Goal: Task Accomplishment & Management: Manage account settings

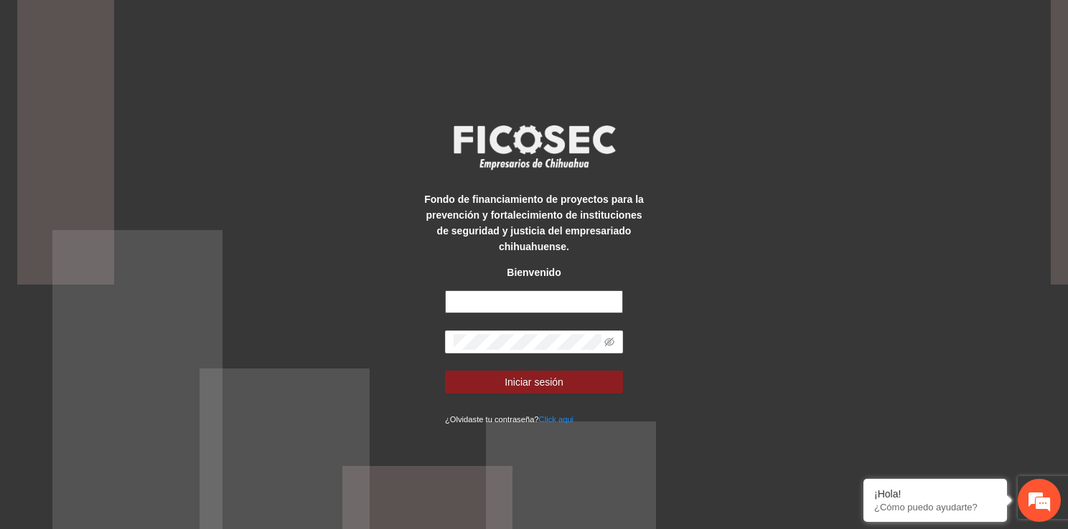
type input "**********"
click at [420, 322] on div "**********" at bounding box center [534, 264] width 1068 height 529
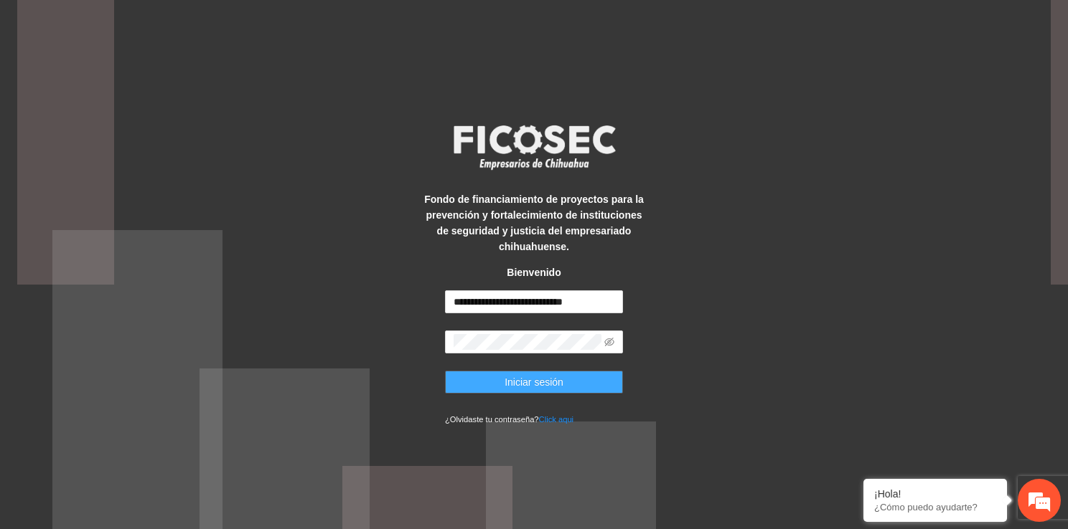
click at [491, 390] on button "Iniciar sesión" at bounding box center [534, 382] width 178 height 23
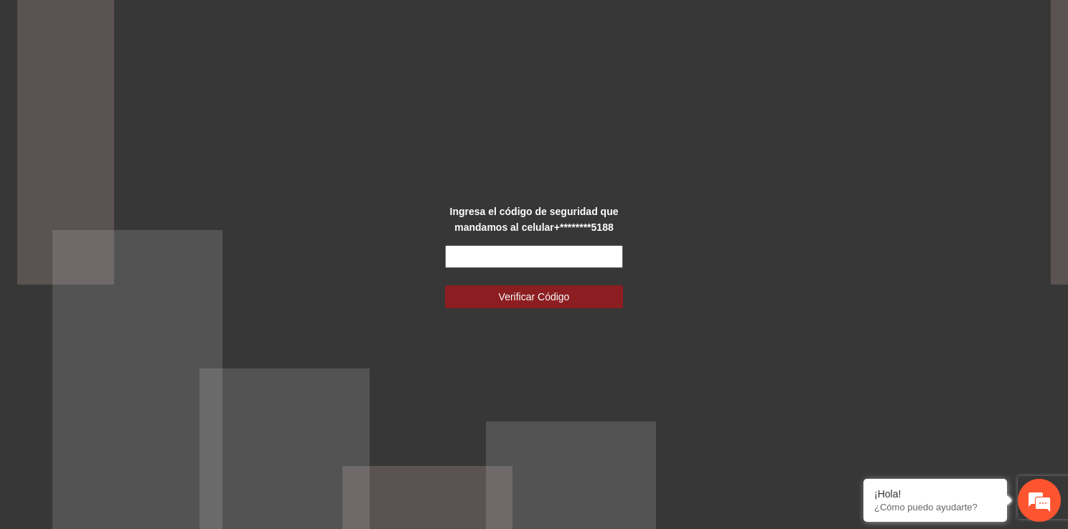
click at [505, 263] on input "text" at bounding box center [534, 256] width 178 height 23
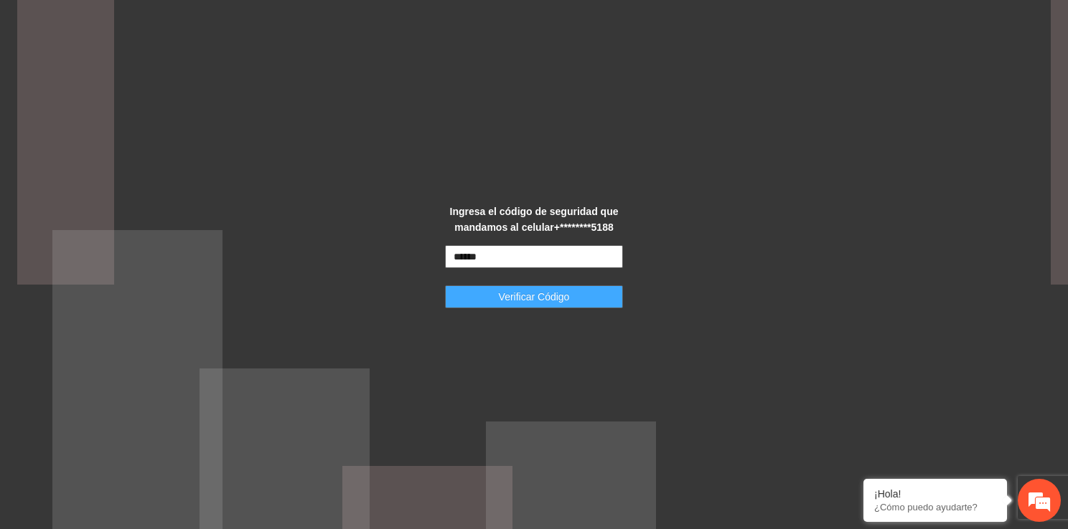
type input "******"
click at [490, 308] on button "Verificar Código" at bounding box center [534, 297] width 178 height 23
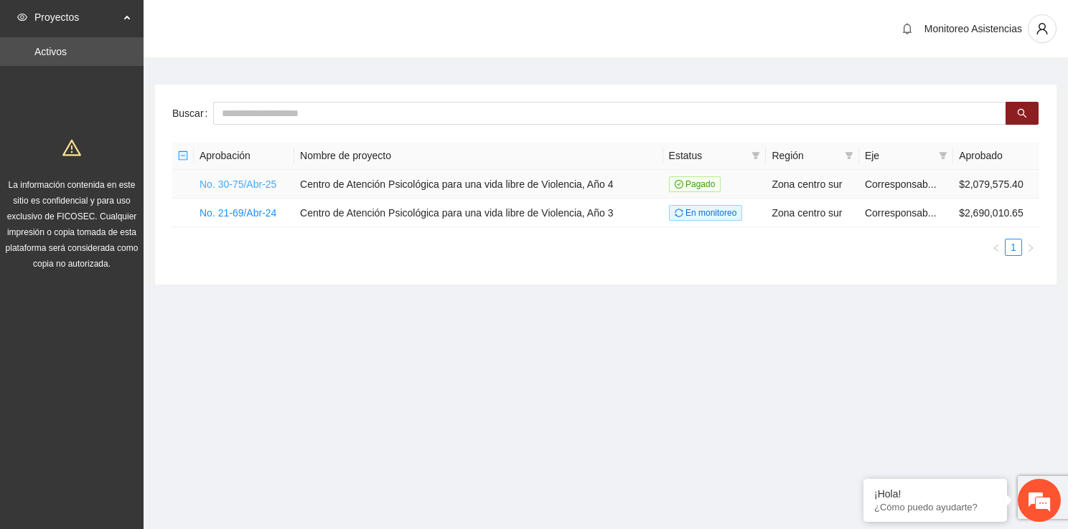
click at [267, 187] on link "No. 30-75/Abr-25" at bounding box center [237, 184] width 77 height 11
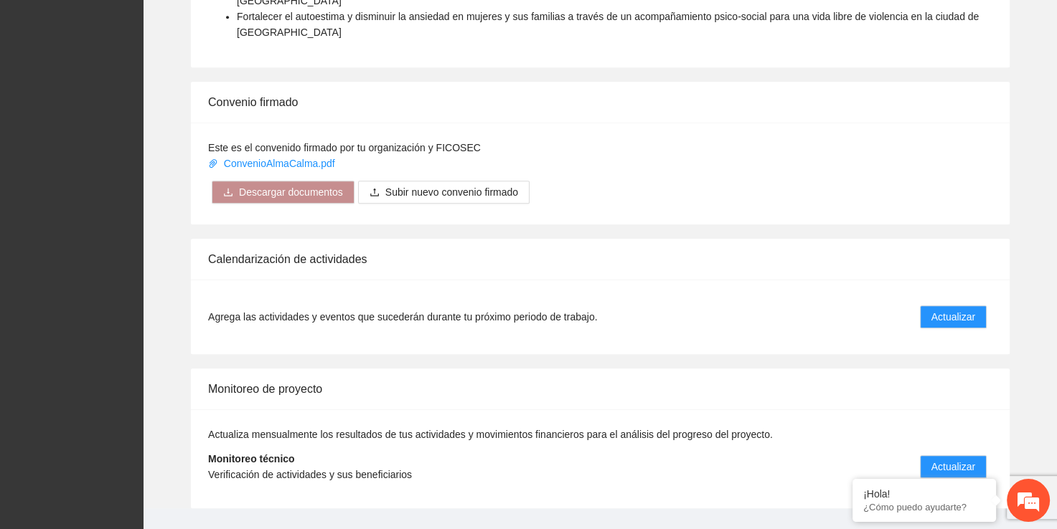
scroll to position [842, 0]
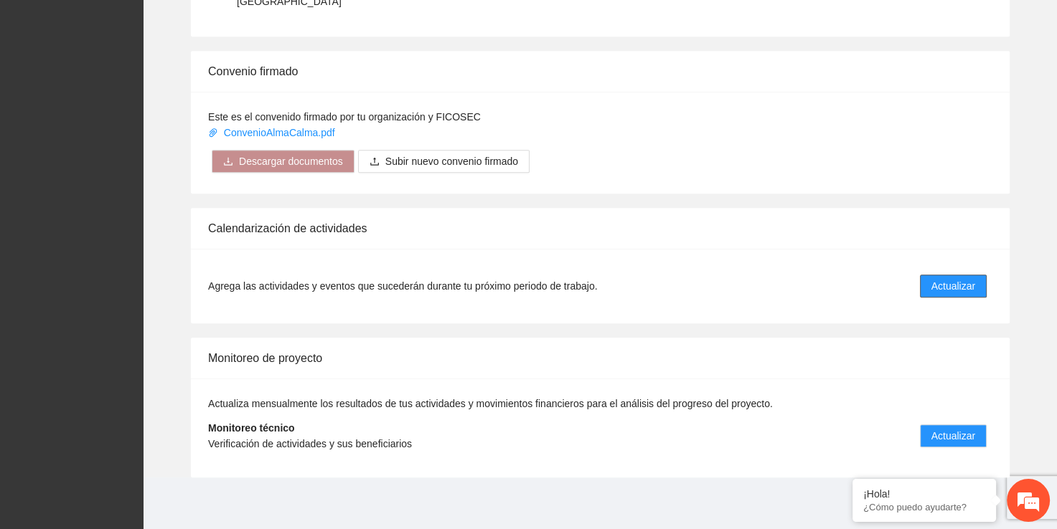
click at [975, 286] on button "Actualizar" at bounding box center [953, 286] width 67 height 23
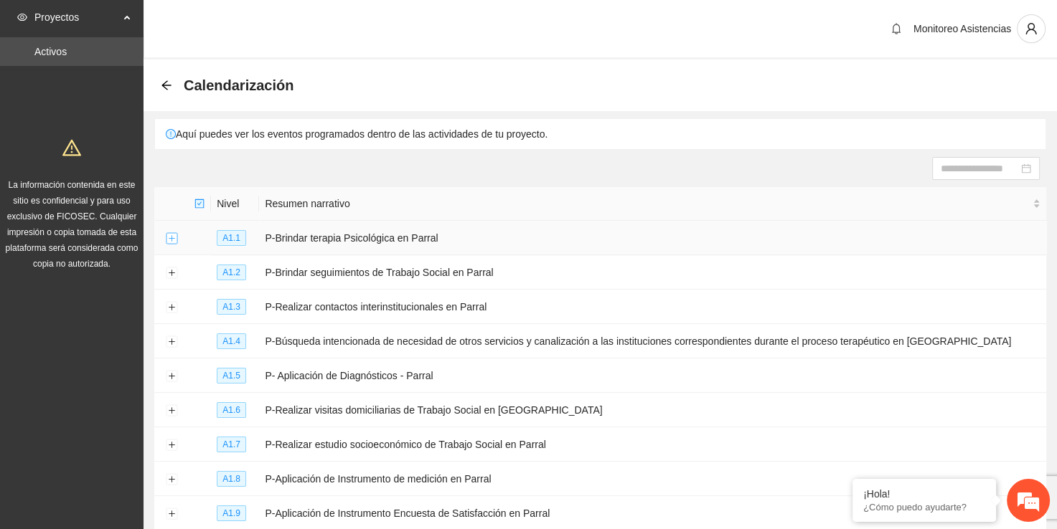
click at [172, 240] on button "Expand row" at bounding box center [171, 238] width 11 height 11
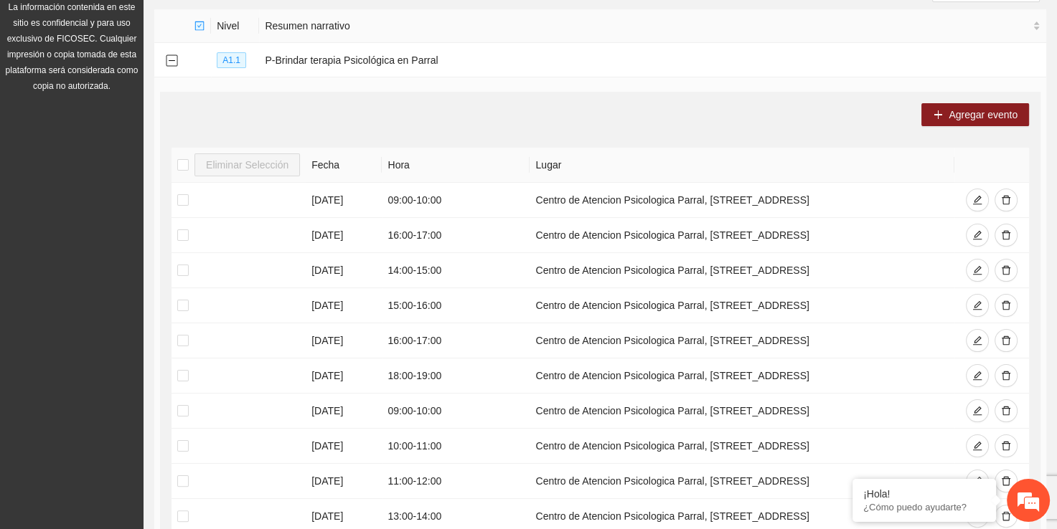
scroll to position [174, 0]
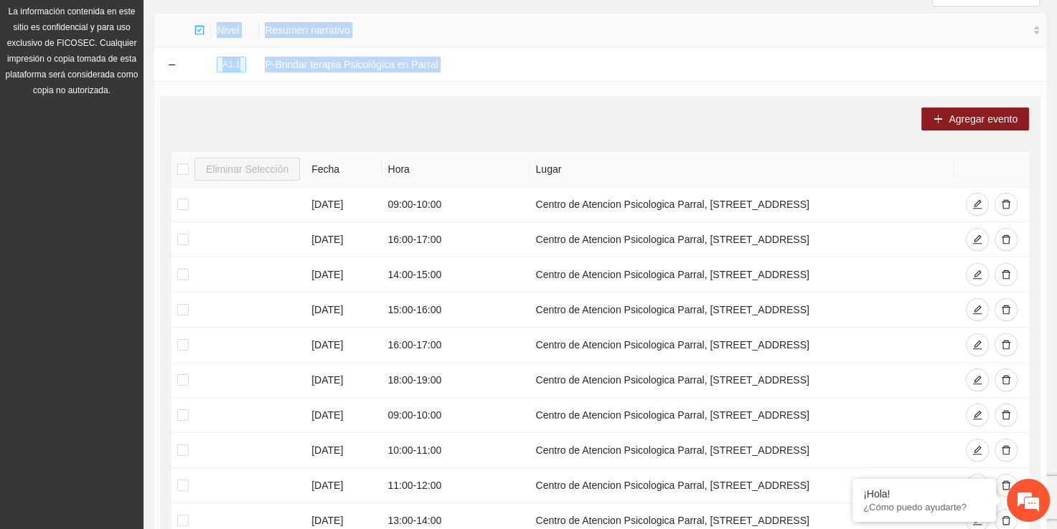
drag, startPoint x: 1055, startPoint y: 154, endPoint x: 1036, endPoint y: 278, distance: 125.6
click at [1036, 278] on section "Calendarización Aquí puedes ver los eventos programados dentro de las actividad…" at bounding box center [599, 427] width 913 height 1082
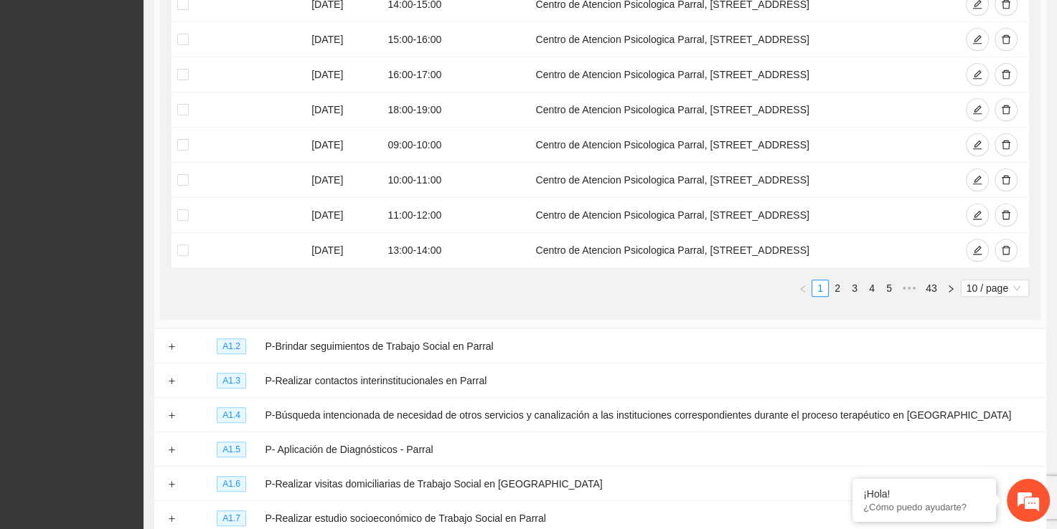
scroll to position [447, 0]
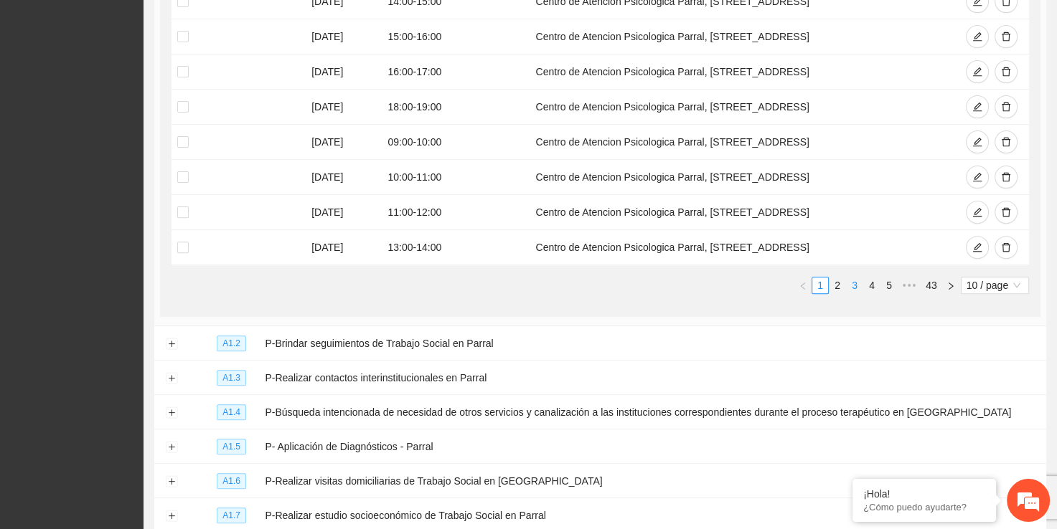
click at [855, 278] on link "3" at bounding box center [855, 286] width 16 height 16
click at [777, 294] on div "Eliminar Selección Fecha Hora Lugar 03/09/2025 18:00 - 19:00 Centro de Atencion…" at bounding box center [599, 92] width 857 height 427
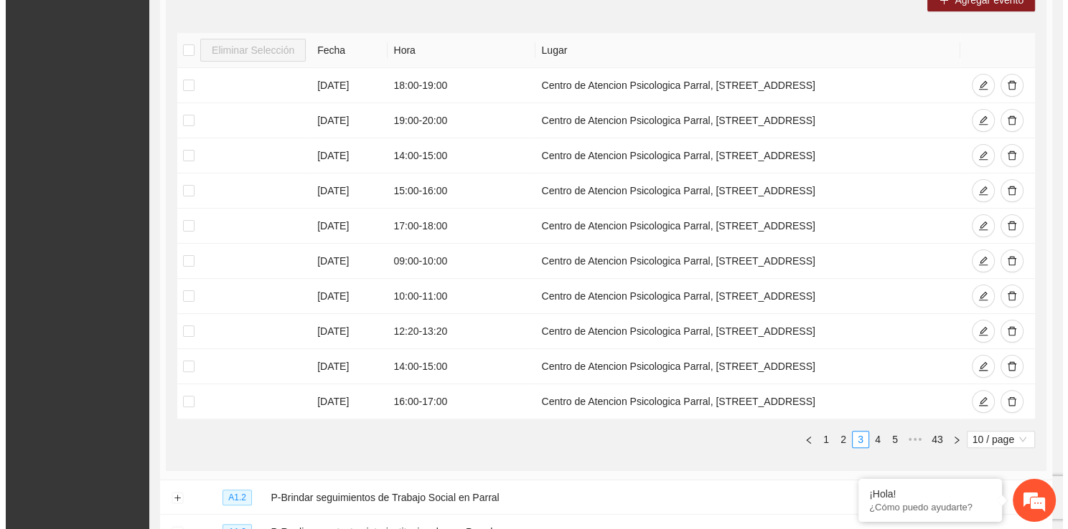
scroll to position [294, 0]
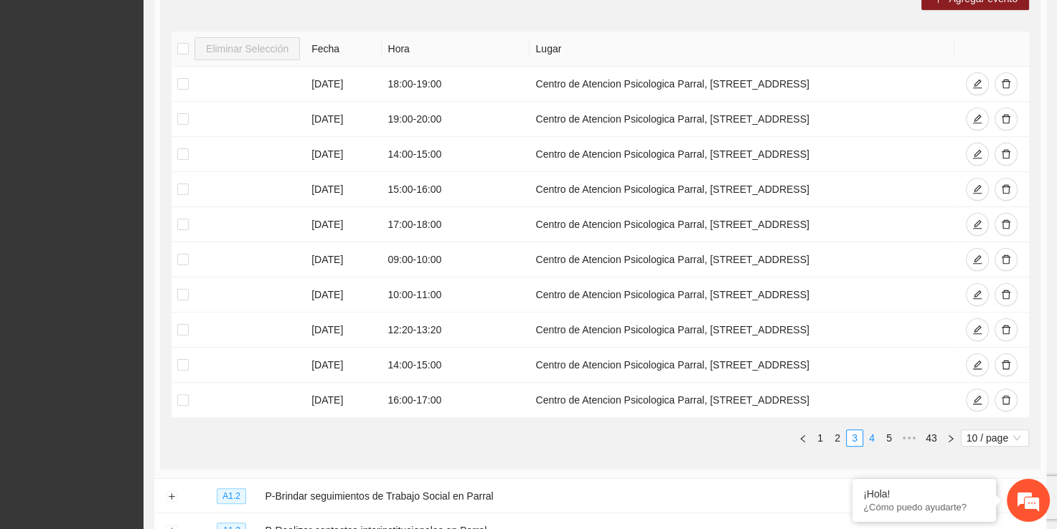
click at [872, 435] on link "4" at bounding box center [872, 438] width 16 height 16
click at [887, 436] on link "6" at bounding box center [889, 438] width 16 height 16
click at [842, 432] on link "5" at bounding box center [837, 438] width 16 height 16
click at [835, 440] on link "4" at bounding box center [837, 438] width 16 height 16
click at [1002, 151] on icon "delete" at bounding box center [1006, 154] width 9 height 9
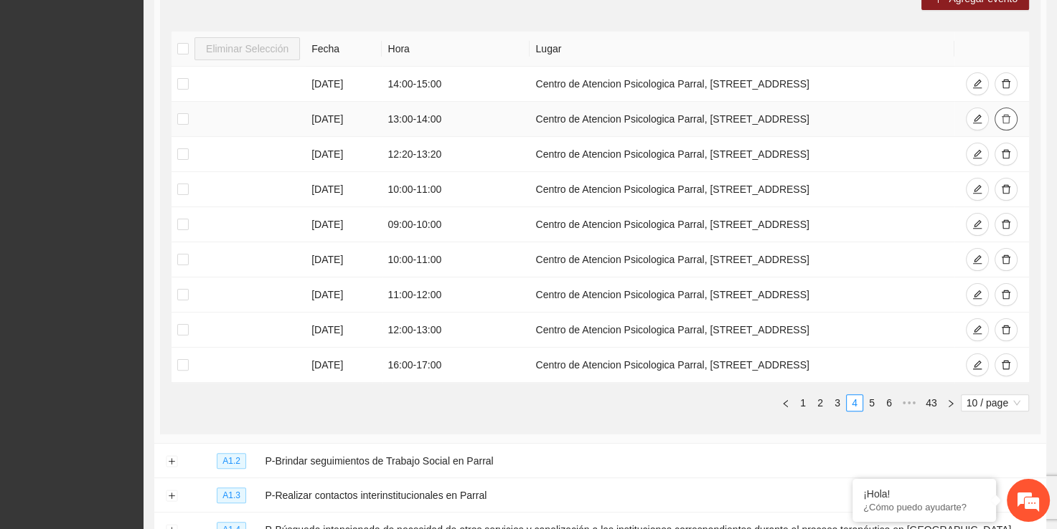
click at [1002, 118] on icon "delete" at bounding box center [1006, 119] width 10 height 10
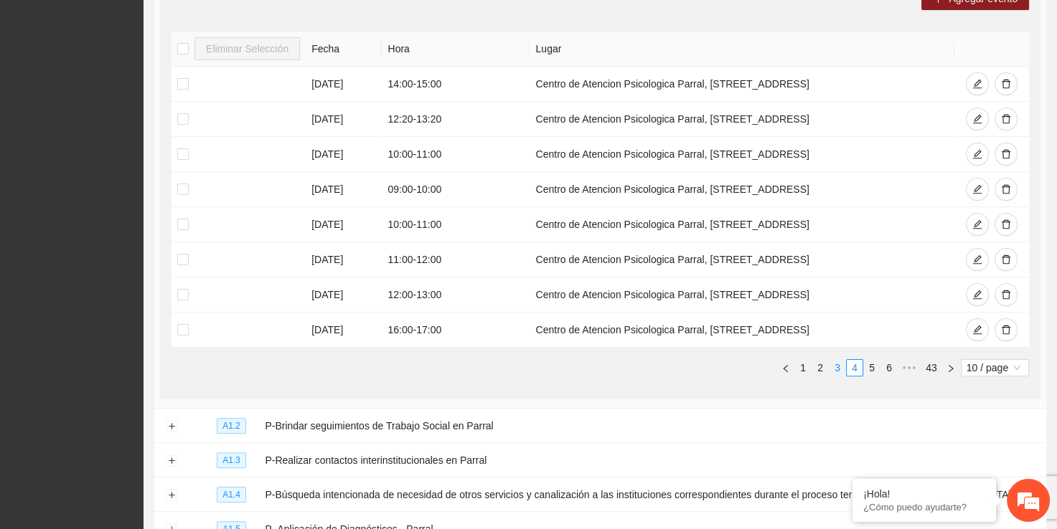
click at [830, 360] on link "3" at bounding box center [837, 368] width 16 height 16
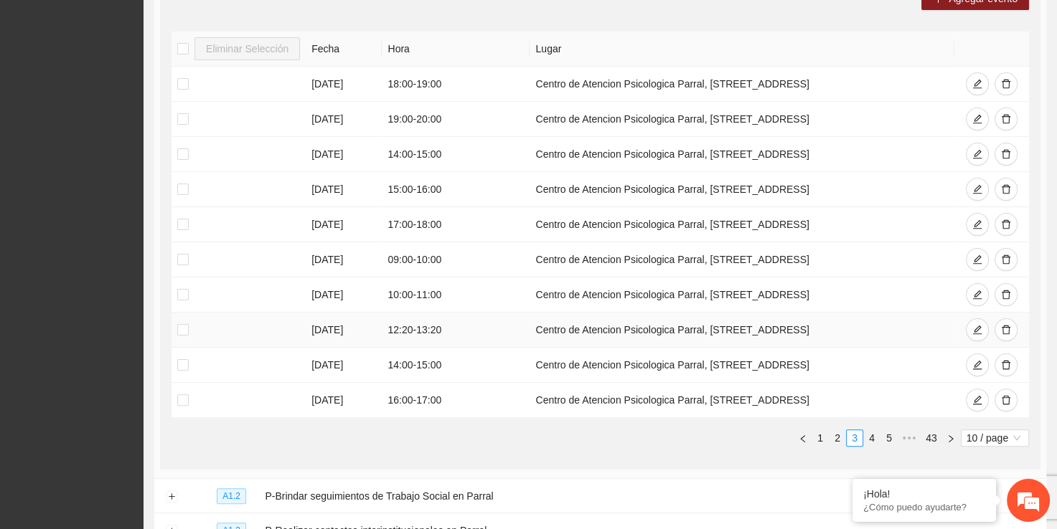
click at [428, 326] on td "12:20 - 13:20" at bounding box center [456, 330] width 148 height 35
click at [841, 435] on link "2" at bounding box center [837, 438] width 16 height 16
click at [830, 440] on link "2" at bounding box center [837, 438] width 16 height 16
click at [837, 440] on link "2" at bounding box center [837, 438] width 16 height 16
click at [818, 440] on link "1" at bounding box center [820, 438] width 16 height 16
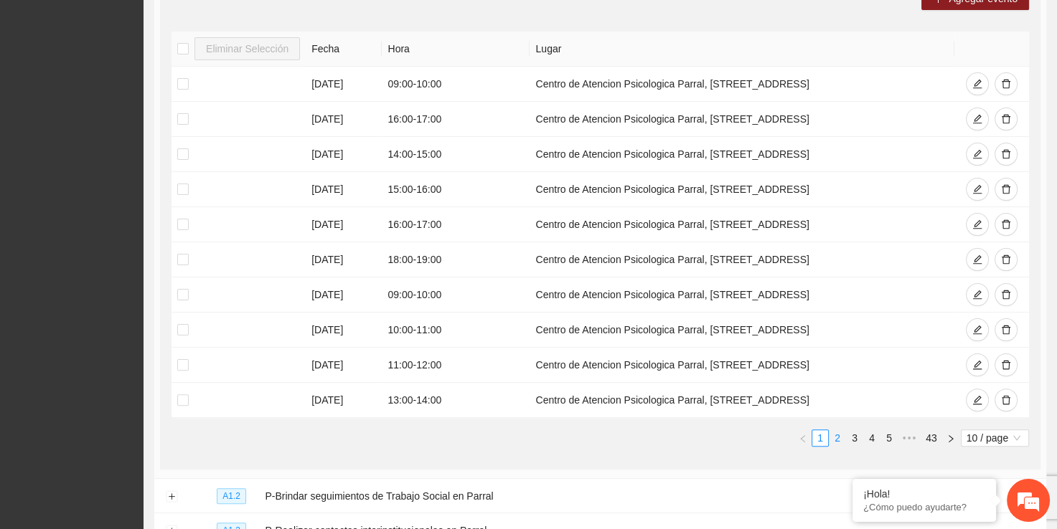
click at [836, 440] on div "Eliminar Selección Fecha Hora Lugar 09/09/2025 09:00 - 10:00 Centro de Atencion…" at bounding box center [599, 245] width 857 height 427
click at [836, 440] on link "2" at bounding box center [837, 438] width 16 height 16
click at [819, 440] on link "1" at bounding box center [820, 438] width 16 height 16
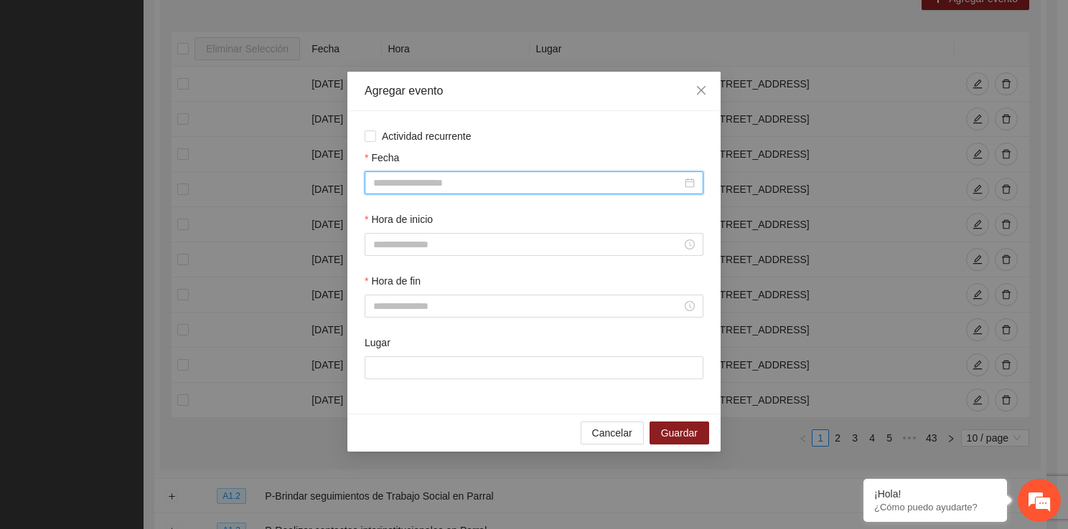
click at [402, 184] on input "Fecha" at bounding box center [527, 183] width 308 height 16
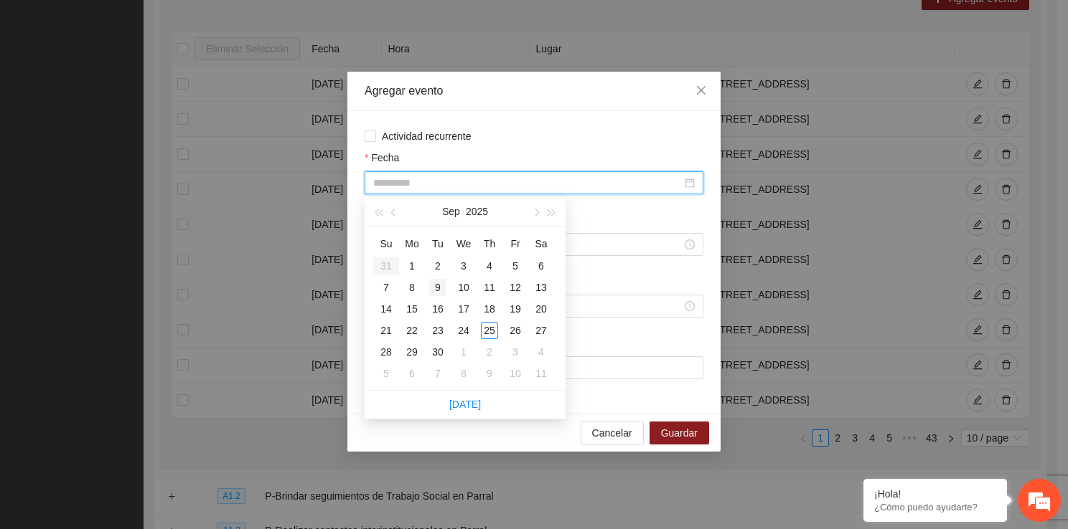
type input "**********"
click at [440, 289] on div "9" at bounding box center [437, 287] width 17 height 17
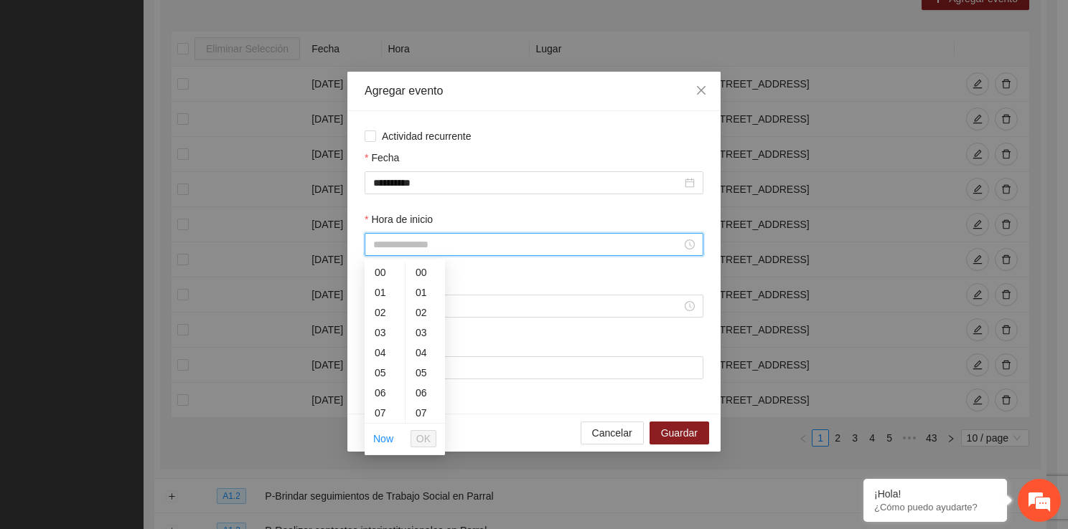
click at [425, 248] on input "Hora de inicio" at bounding box center [527, 245] width 308 height 16
click at [378, 326] on div "10" at bounding box center [384, 330] width 40 height 20
type input "*****"
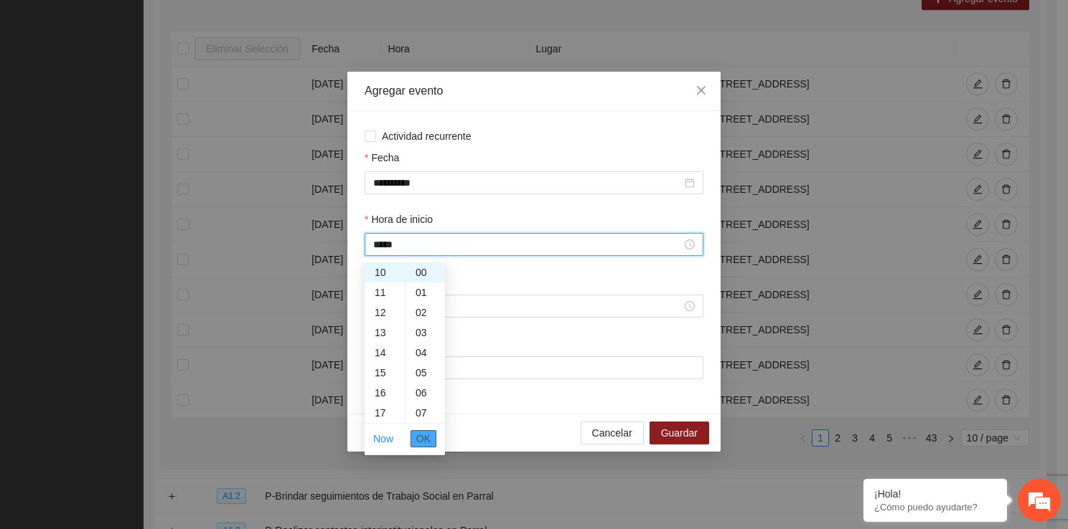
click at [427, 431] on span "OK" at bounding box center [423, 439] width 14 height 16
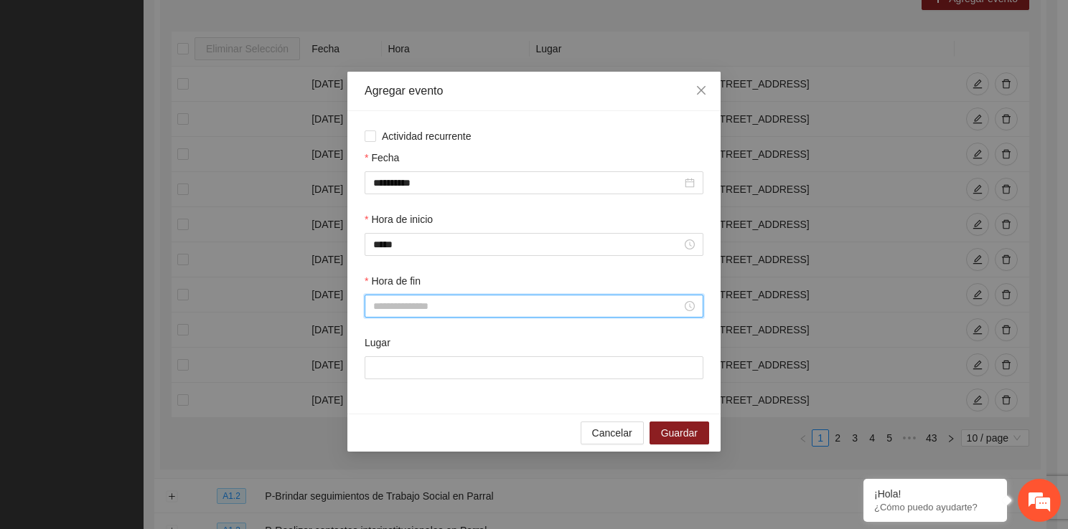
click at [407, 311] on input "Hora de fin" at bounding box center [527, 306] width 308 height 16
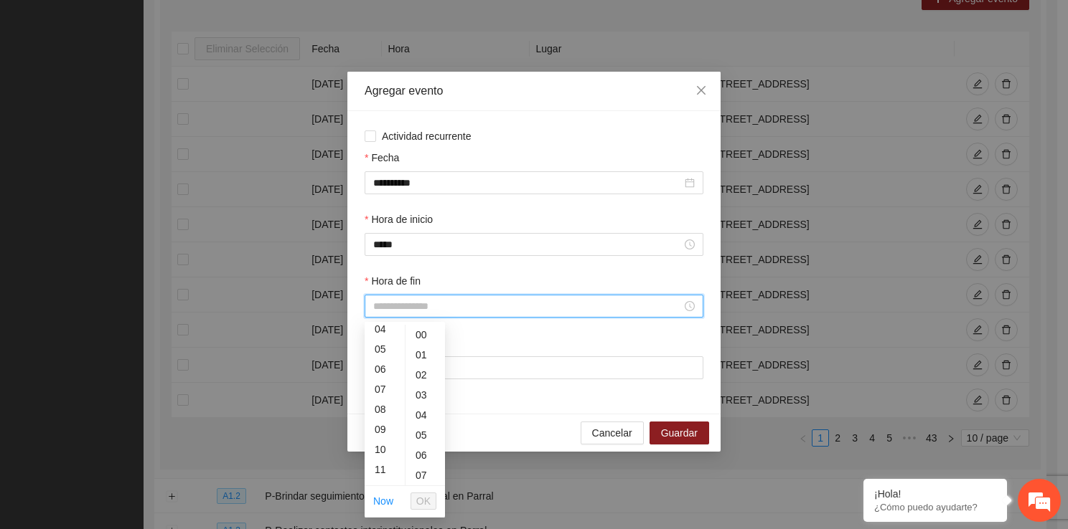
scroll to position [115, 0]
click at [382, 436] on div "11" at bounding box center [384, 441] width 40 height 20
type input "*****"
click at [428, 495] on span "OK" at bounding box center [423, 502] width 14 height 16
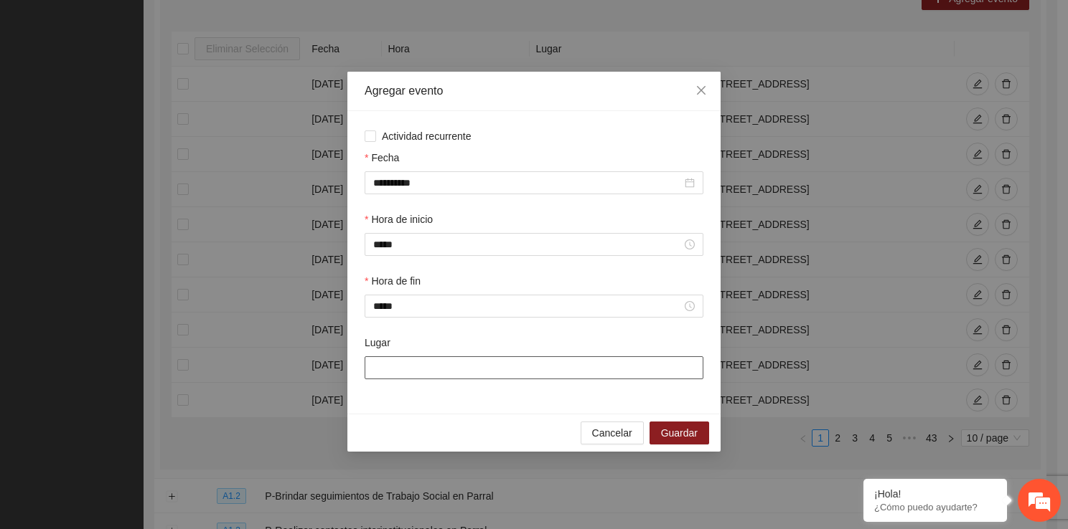
click at [405, 377] on input "Lugar" at bounding box center [533, 368] width 339 height 23
type input "**********"
click at [461, 341] on div "Lugar" at bounding box center [533, 346] width 339 height 22
click at [691, 444] on button "Guardar" at bounding box center [679, 433] width 60 height 23
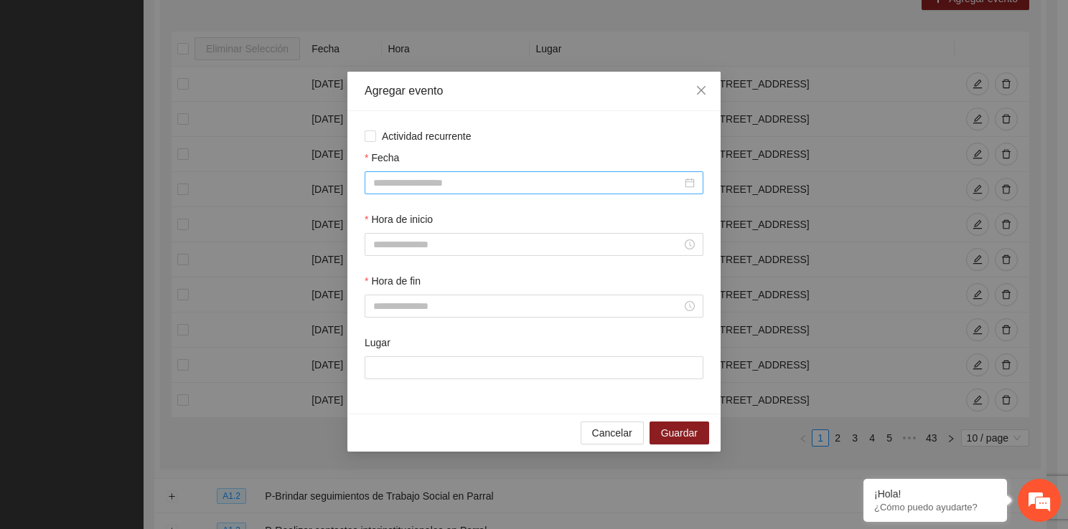
click at [476, 188] on input "Fecha" at bounding box center [527, 183] width 308 height 16
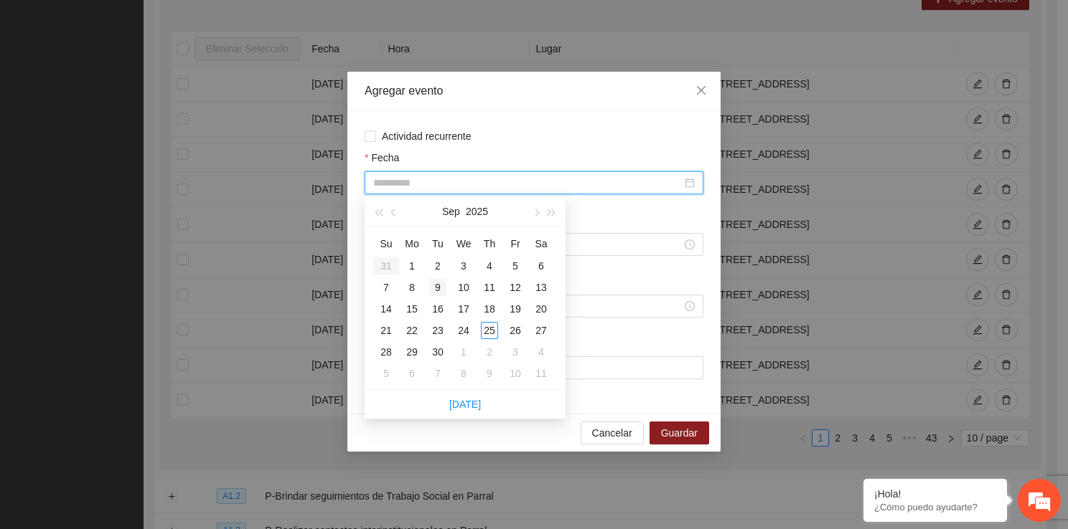
type input "**********"
click at [437, 282] on div "9" at bounding box center [437, 287] width 17 height 17
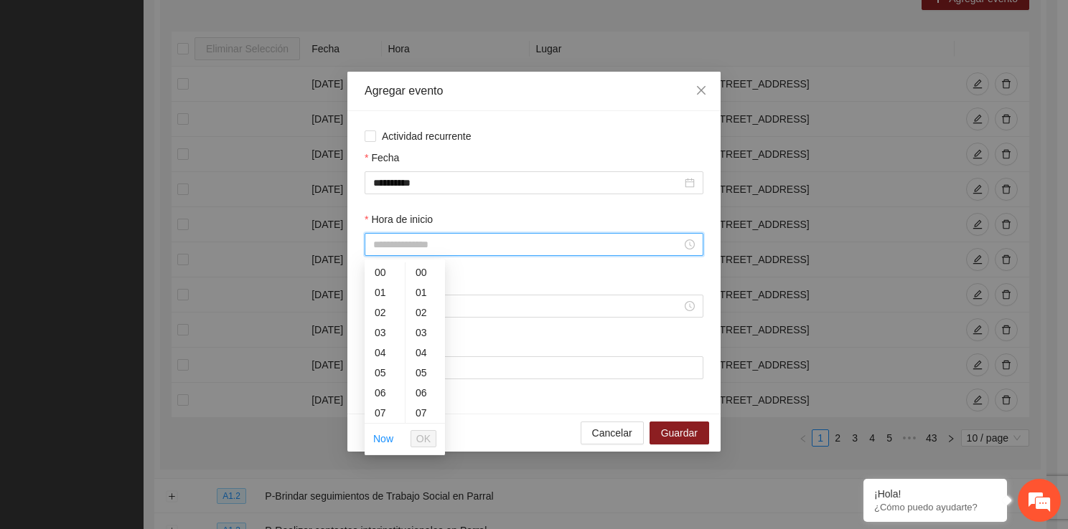
click at [424, 246] on input "Hora de inicio" at bounding box center [527, 245] width 308 height 16
click at [387, 405] on div "11" at bounding box center [384, 407] width 40 height 20
type input "*****"
click at [422, 435] on span "OK" at bounding box center [423, 439] width 14 height 16
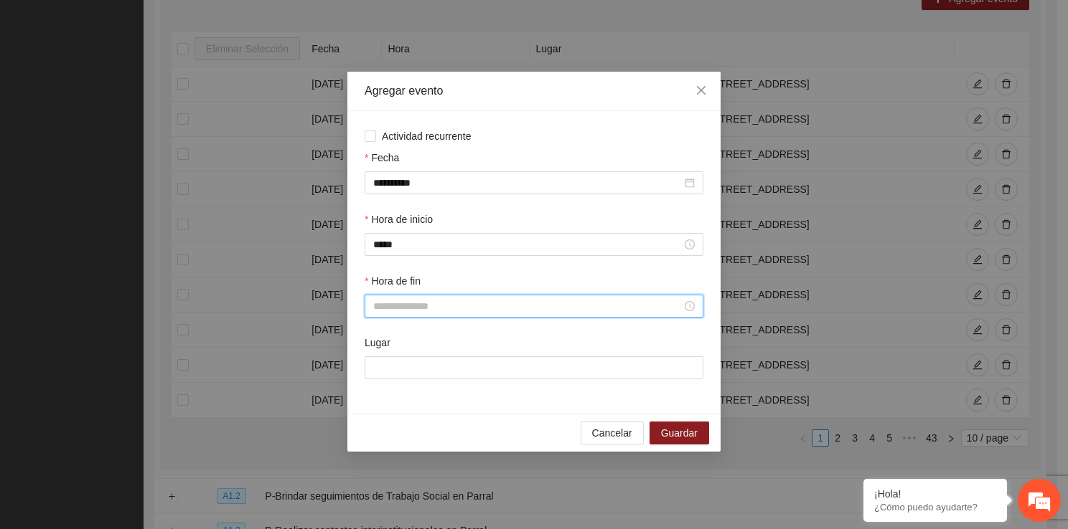
click at [387, 306] on input "Hora de fin" at bounding box center [527, 306] width 308 height 16
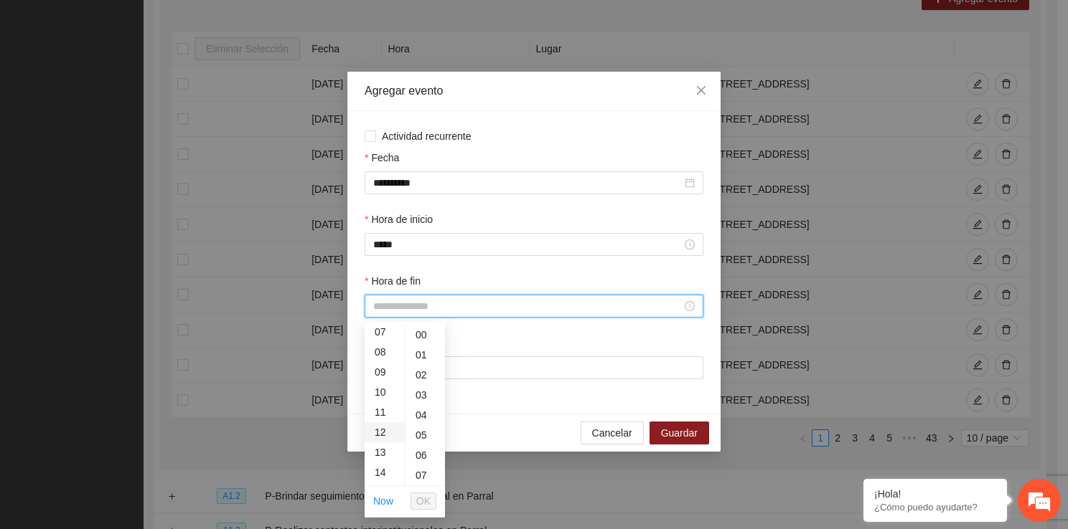
click at [376, 428] on div "12" at bounding box center [384, 433] width 40 height 20
type input "*****"
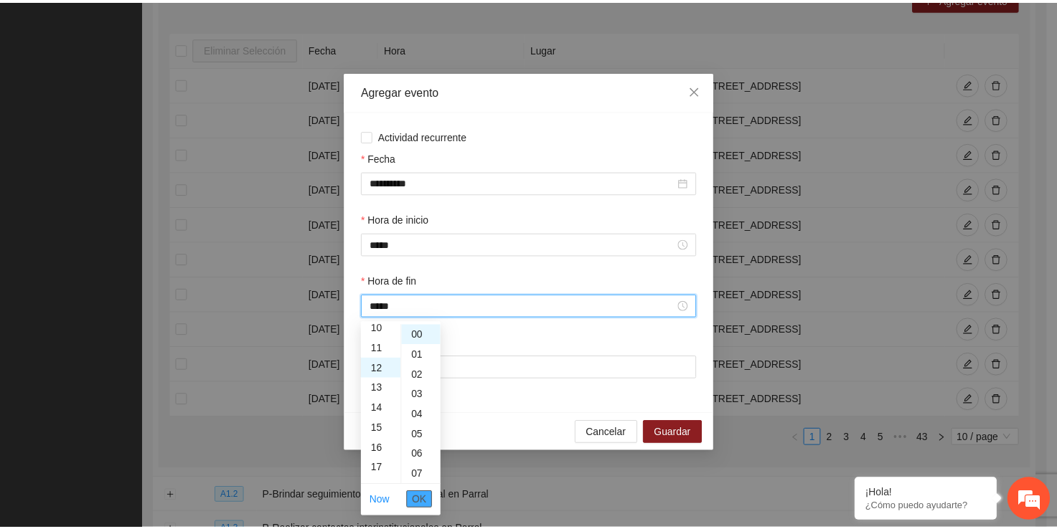
scroll to position [241, 0]
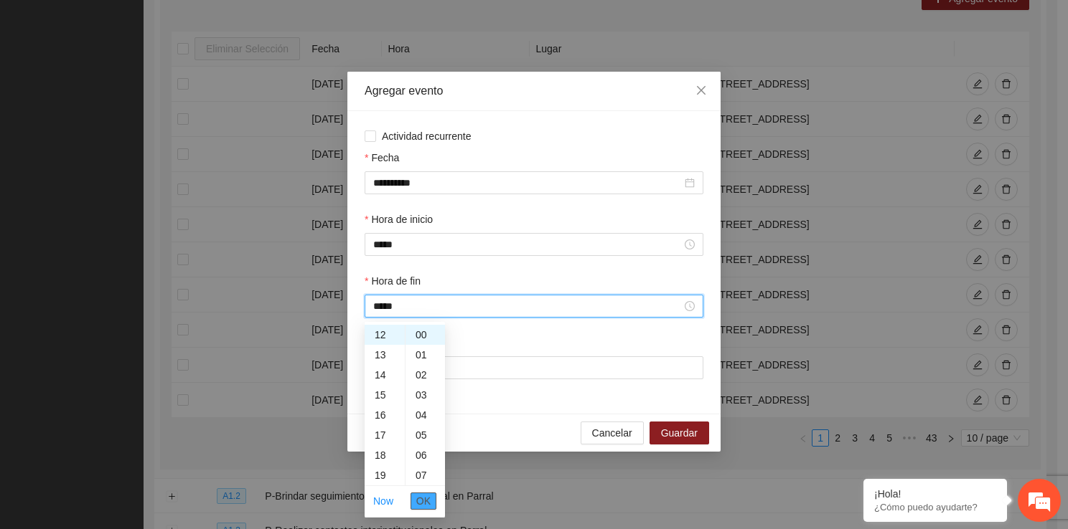
click at [422, 494] on span "OK" at bounding box center [423, 502] width 14 height 16
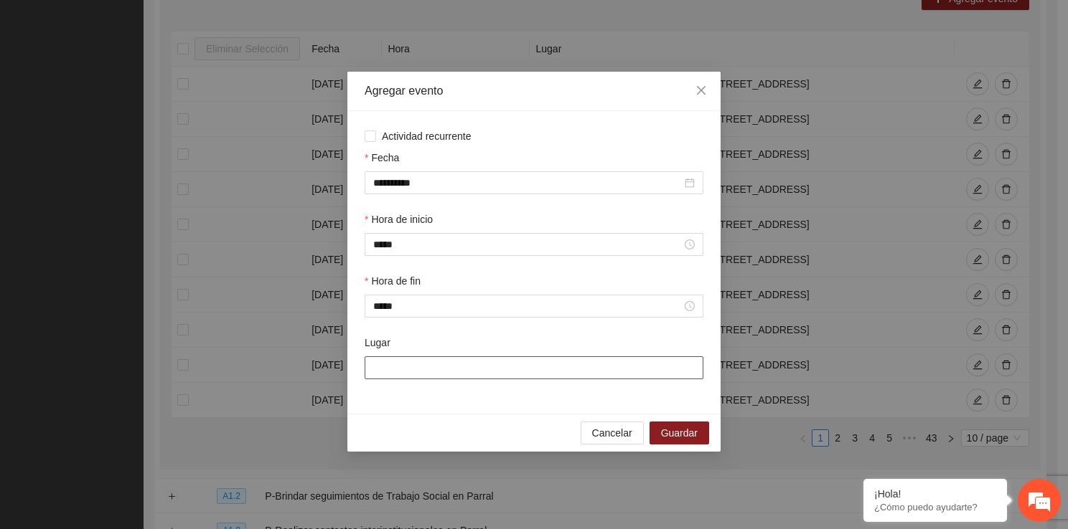
click at [428, 359] on input "Lugar" at bounding box center [533, 368] width 339 height 23
type input "**********"
click at [674, 435] on span "Guardar" at bounding box center [679, 433] width 37 height 16
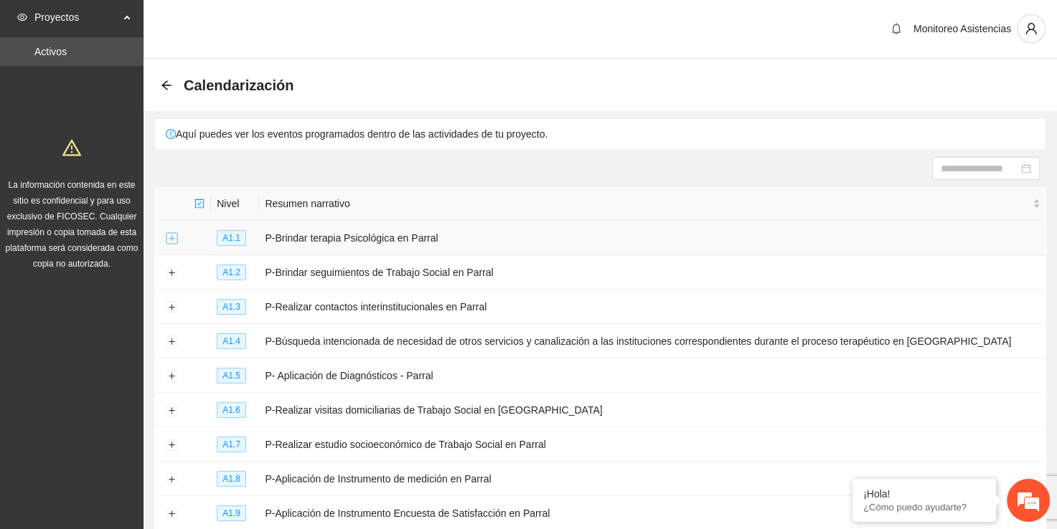
click at [172, 237] on button "Expand row" at bounding box center [171, 238] width 11 height 11
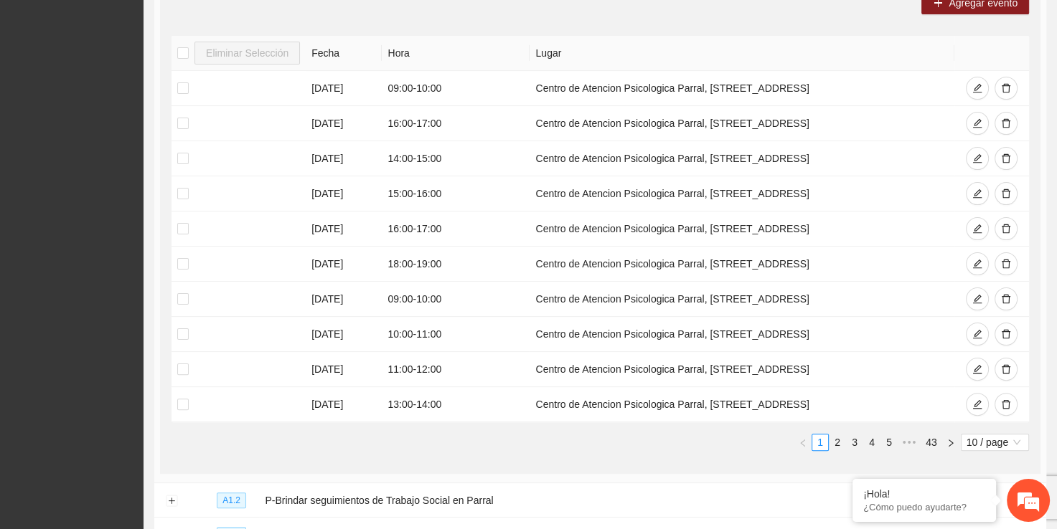
scroll to position [295, 0]
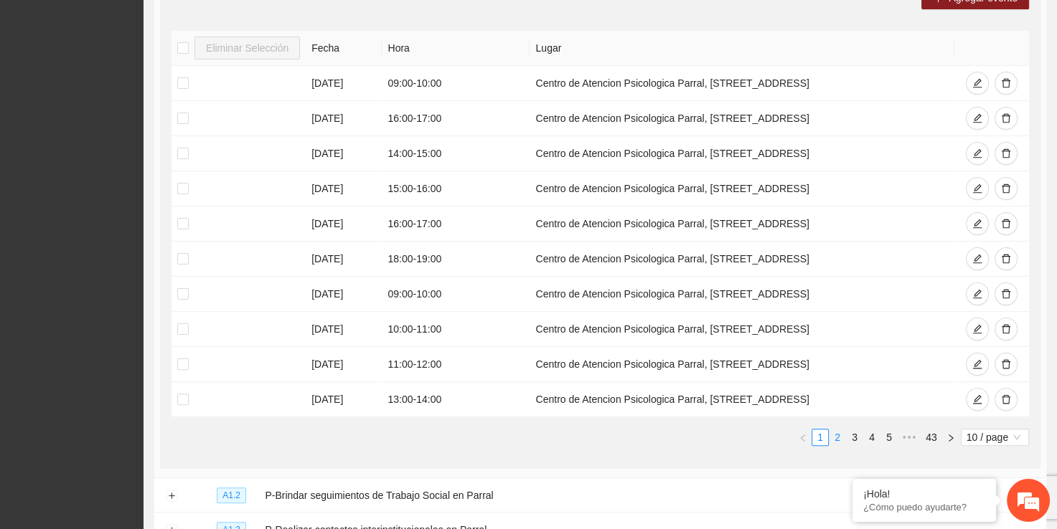
click at [840, 433] on link "2" at bounding box center [837, 438] width 16 height 16
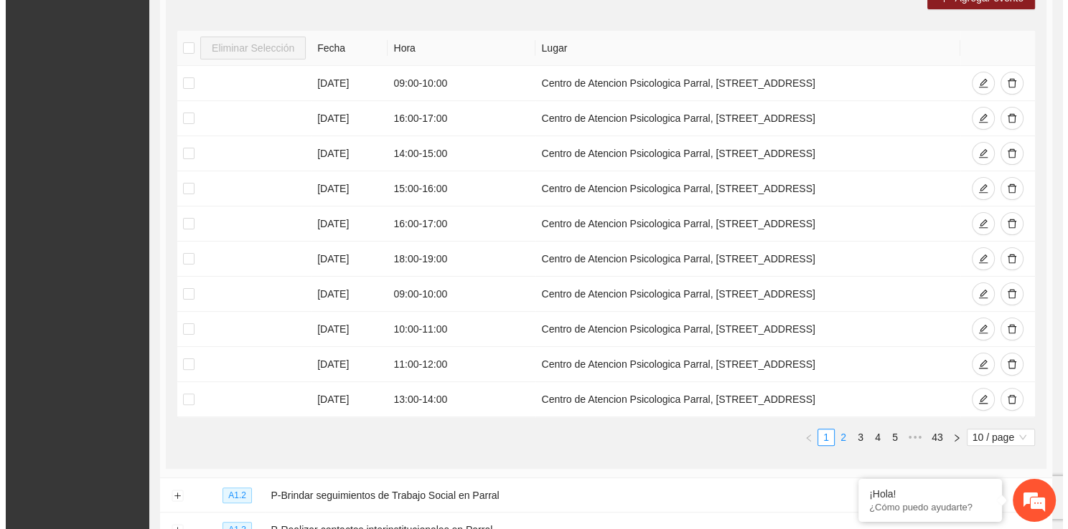
scroll to position [0, 0]
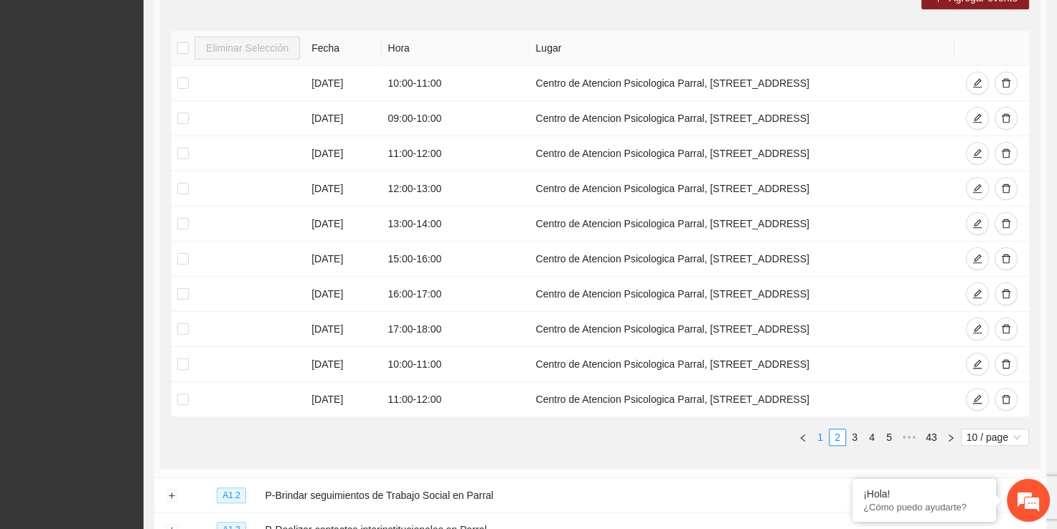
click at [822, 443] on li "1" at bounding box center [819, 437] width 17 height 17
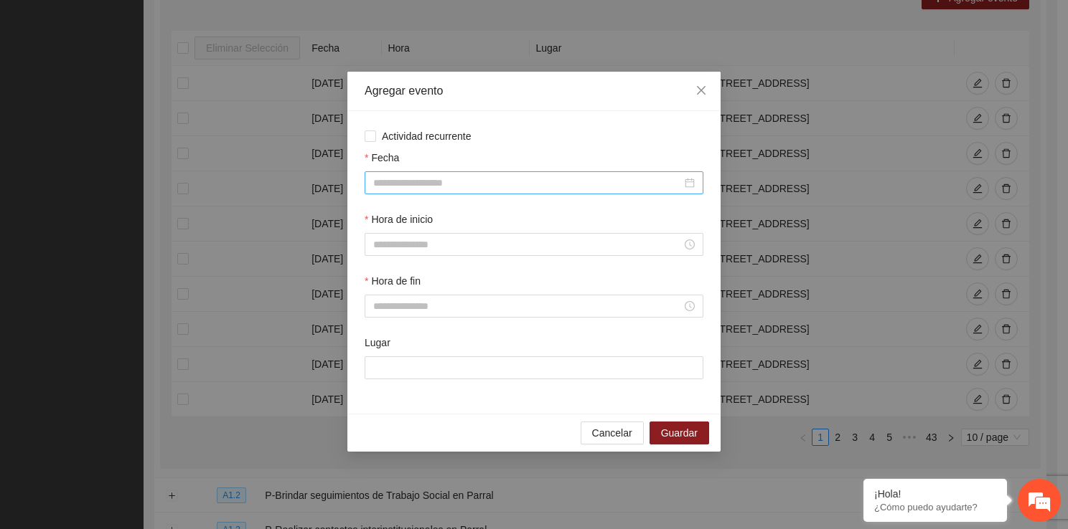
click at [364, 187] on div at bounding box center [533, 182] width 339 height 23
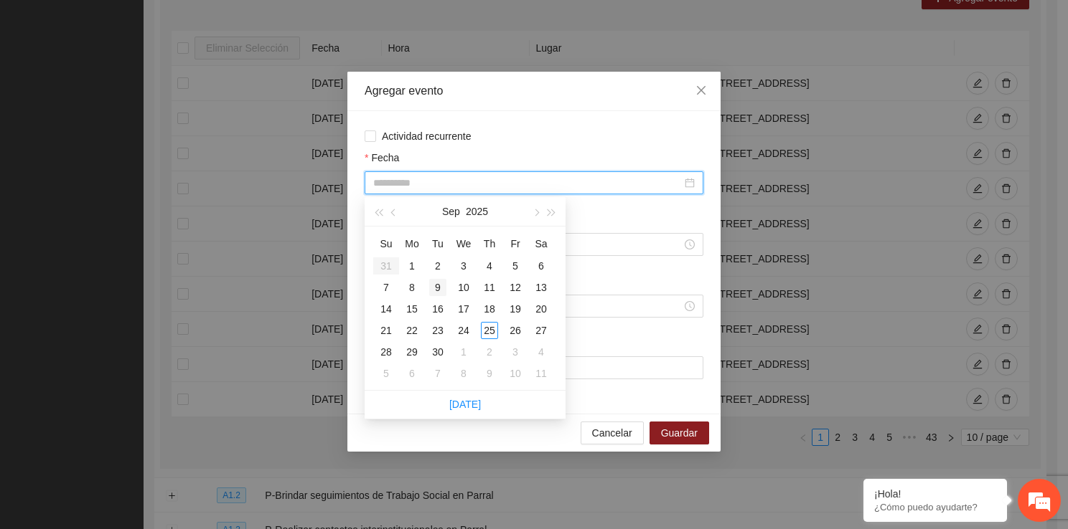
type input "**********"
click at [433, 294] on div "9" at bounding box center [437, 287] width 17 height 17
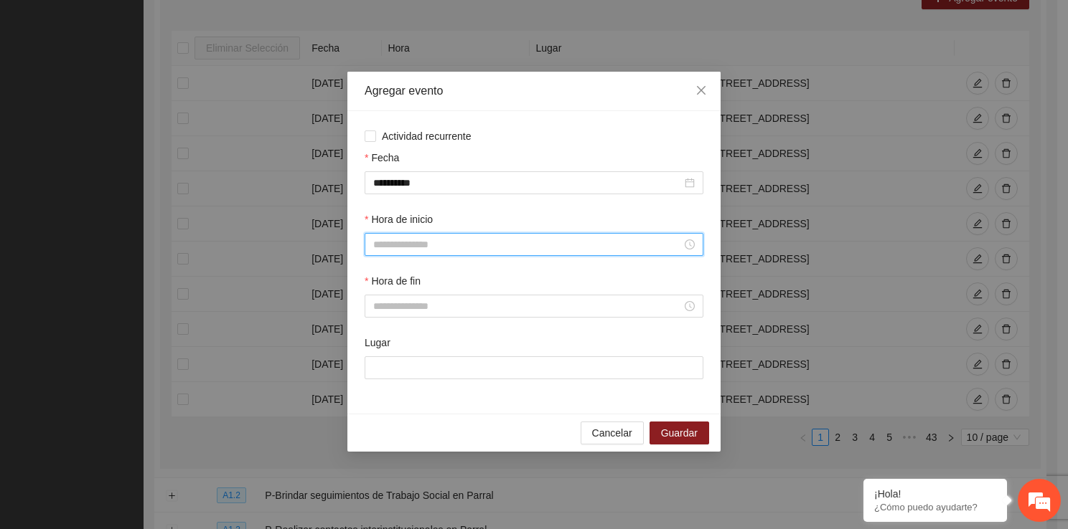
click at [399, 240] on input "Hora de inicio" at bounding box center [527, 245] width 308 height 16
click at [378, 406] on div "12" at bounding box center [384, 399] width 40 height 20
type input "*****"
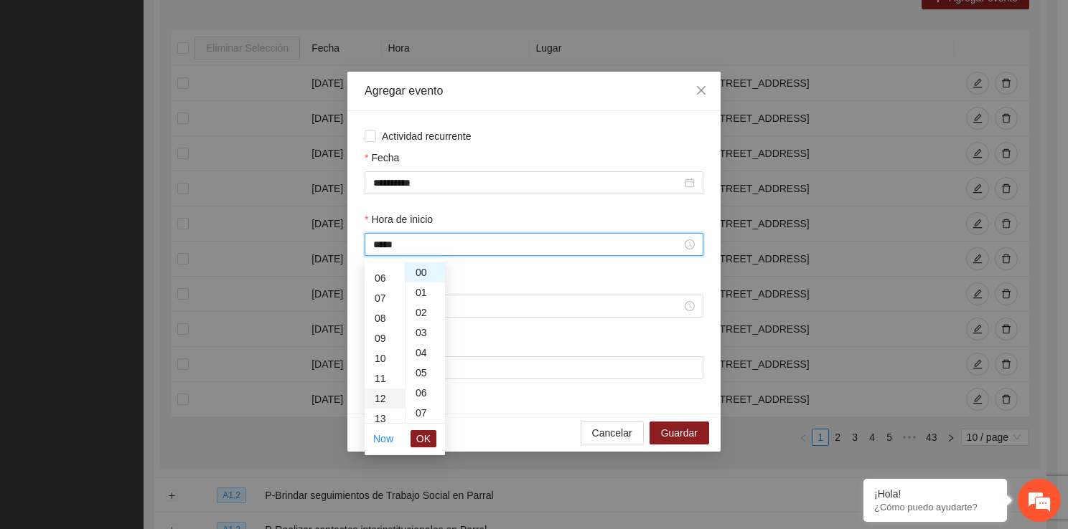
scroll to position [241, 0]
click at [420, 430] on button "OK" at bounding box center [423, 438] width 26 height 17
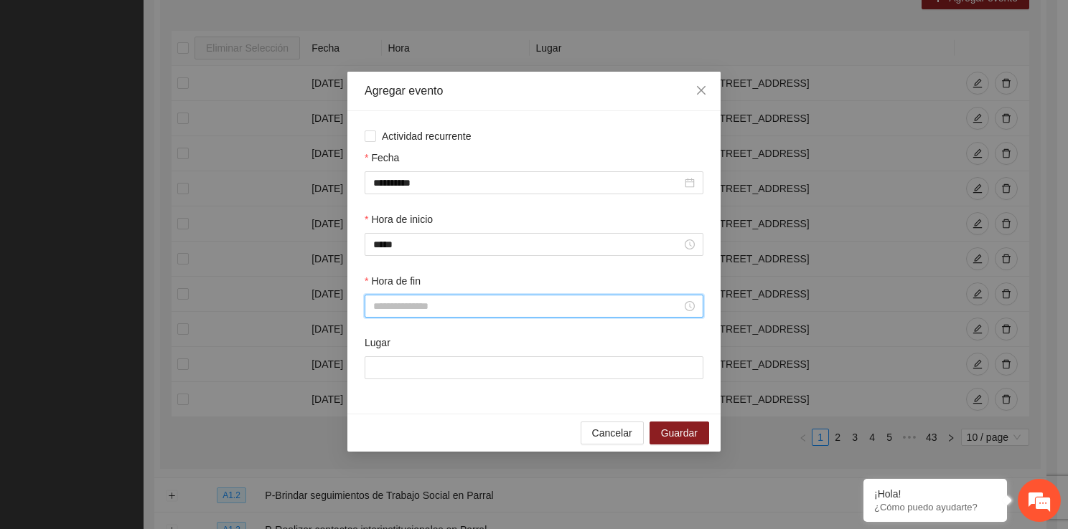
click at [394, 307] on input "Hora de fin" at bounding box center [527, 306] width 308 height 16
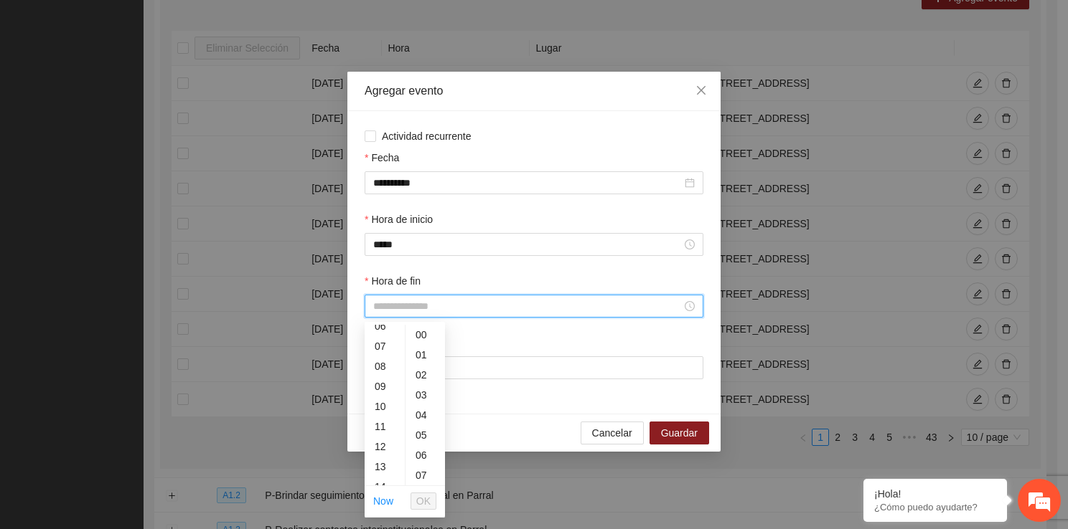
scroll to position [143, 0]
click at [387, 458] on div "13" at bounding box center [384, 453] width 40 height 20
type input "*****"
click at [430, 498] on button "OK" at bounding box center [423, 501] width 26 height 17
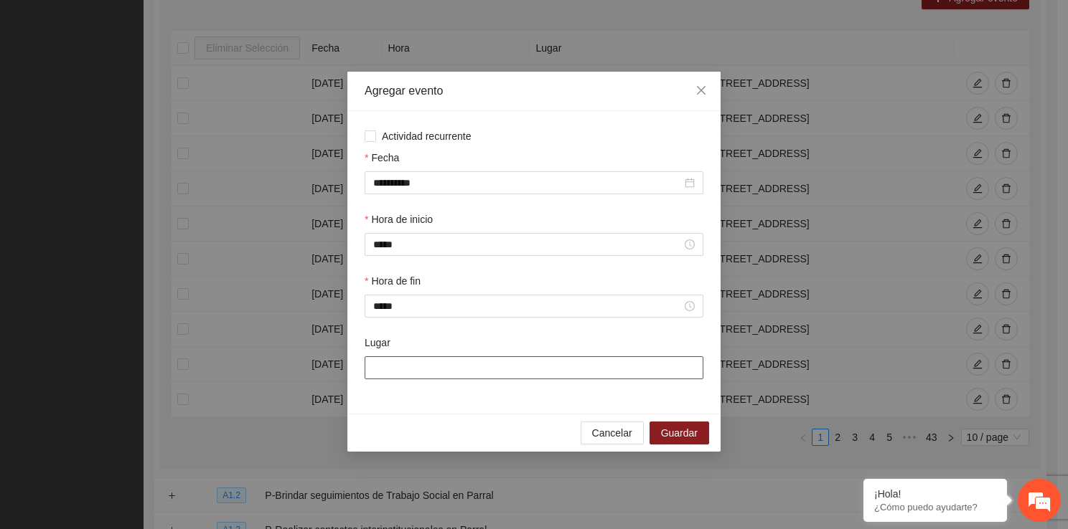
click at [404, 373] on input "Lugar" at bounding box center [533, 368] width 339 height 23
type input "**********"
click at [660, 443] on button "Guardar" at bounding box center [679, 433] width 60 height 23
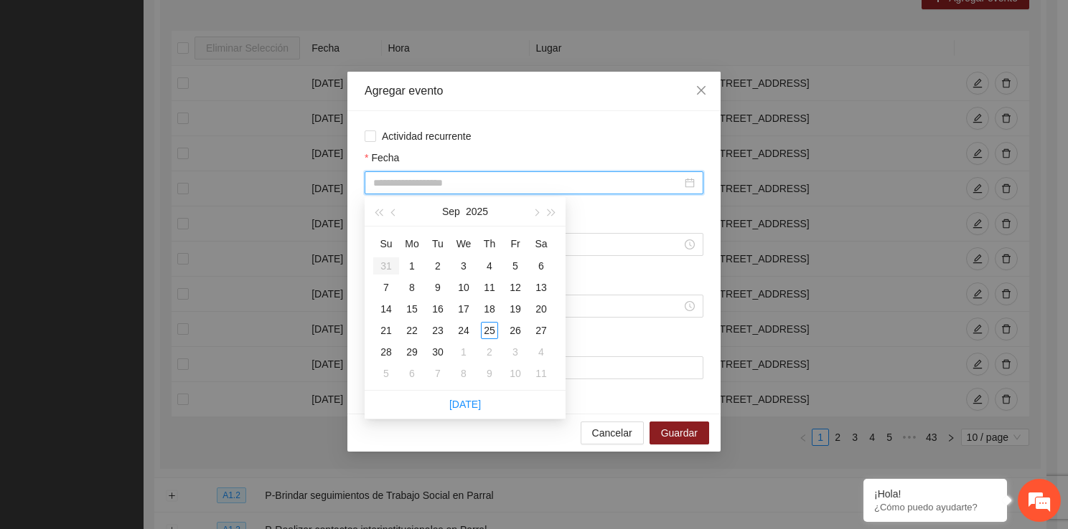
click at [466, 185] on input "Fecha" at bounding box center [527, 183] width 308 height 16
type input "**********"
click at [443, 288] on div "9" at bounding box center [437, 287] width 17 height 17
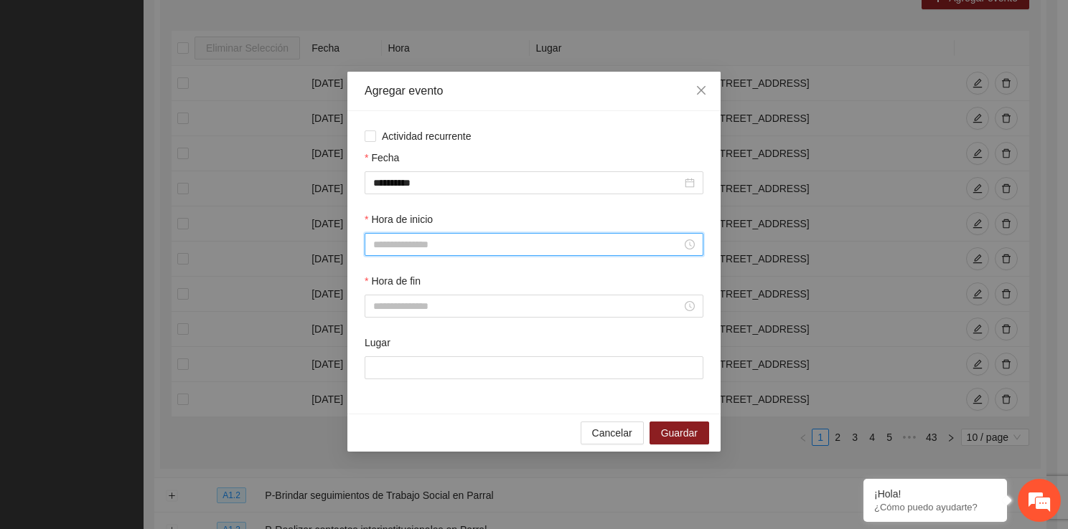
click at [404, 242] on input "Hora de inicio" at bounding box center [527, 245] width 308 height 16
click at [373, 372] on div "14" at bounding box center [384, 382] width 40 height 20
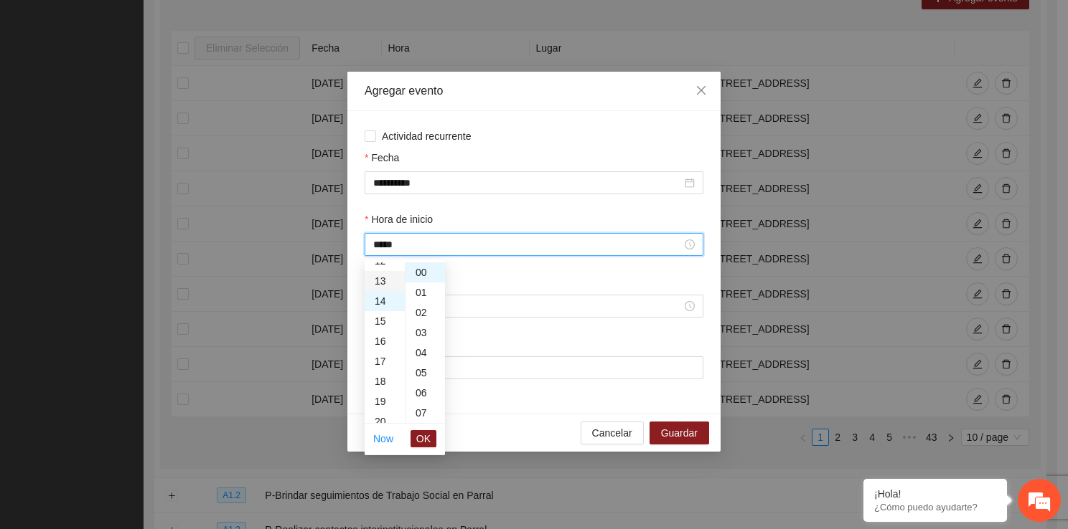
click at [390, 278] on div "13" at bounding box center [384, 281] width 40 height 20
type input "*****"
click at [430, 438] on button "OK" at bounding box center [423, 438] width 26 height 17
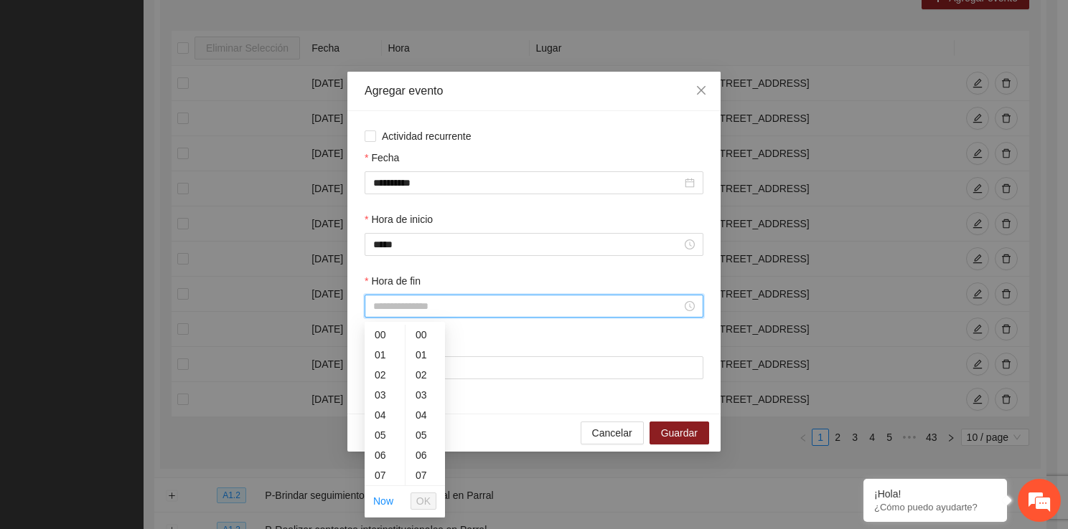
click at [425, 308] on input "Hora de fin" at bounding box center [527, 306] width 308 height 16
click at [380, 418] on div "14" at bounding box center [384, 415] width 40 height 20
type input "*****"
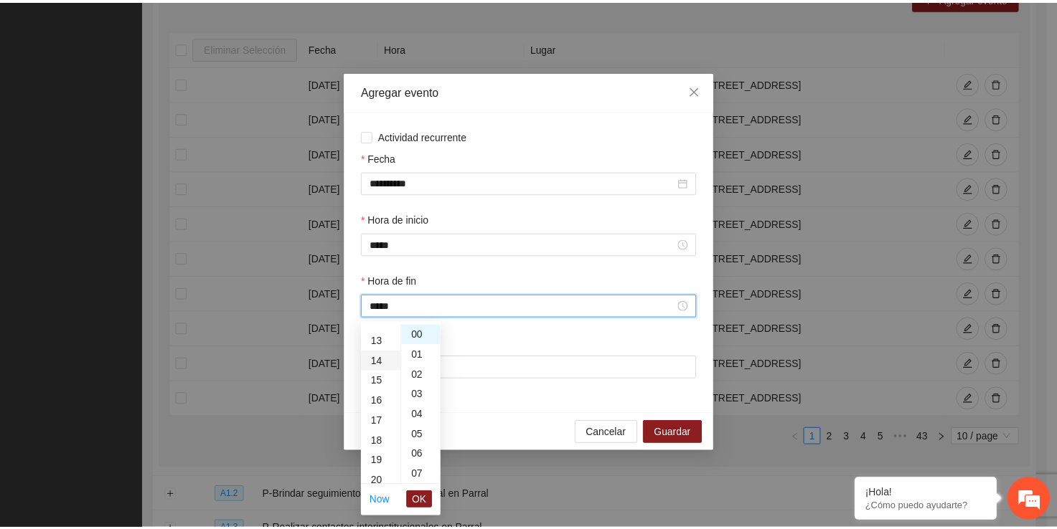
scroll to position [281, 0]
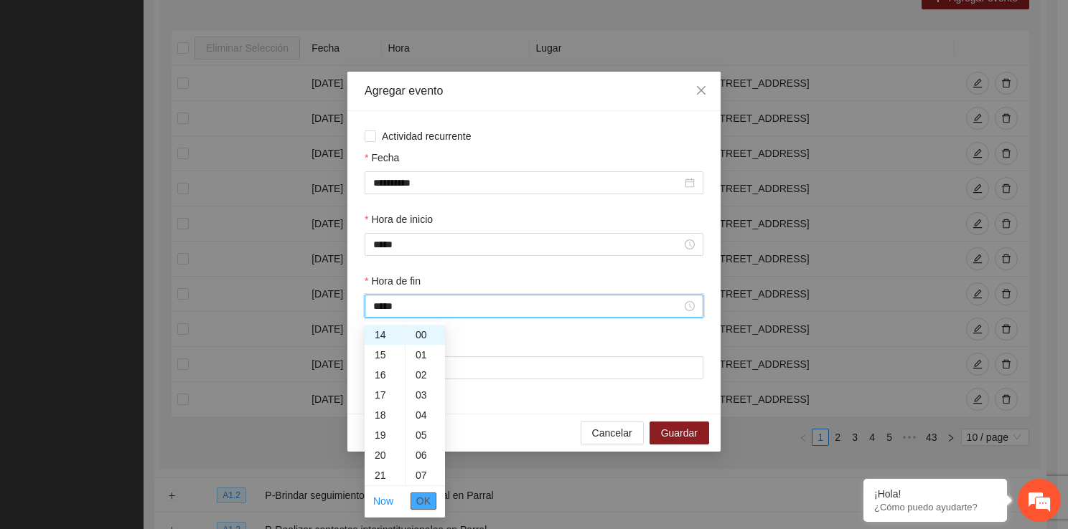
click at [430, 499] on span "OK" at bounding box center [423, 502] width 14 height 16
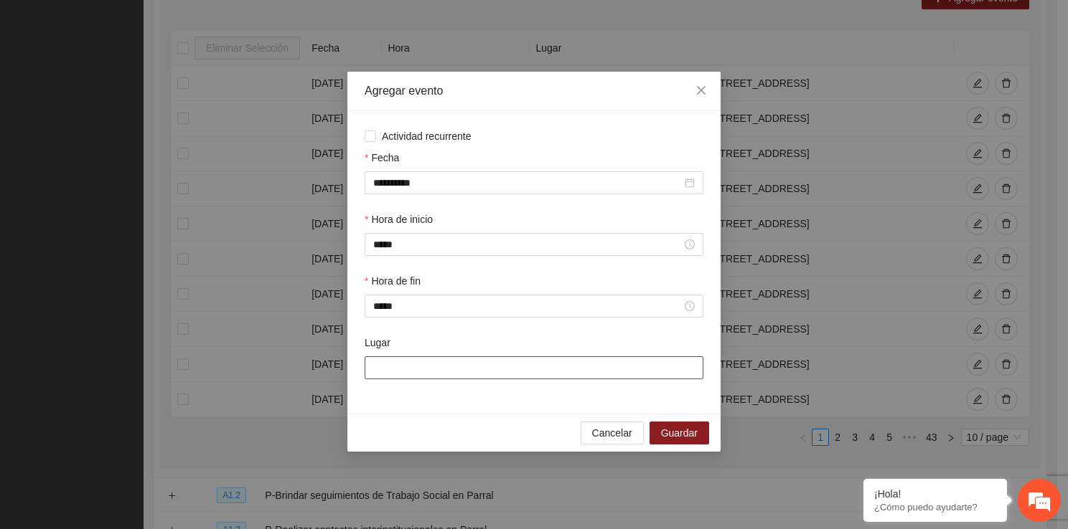
drag, startPoint x: 443, startPoint y: 377, endPoint x: 473, endPoint y: 422, distance: 54.3
click at [473, 422] on div "**********" at bounding box center [533, 262] width 373 height 380
type input "**********"
click at [670, 424] on button "Guardar" at bounding box center [679, 433] width 60 height 23
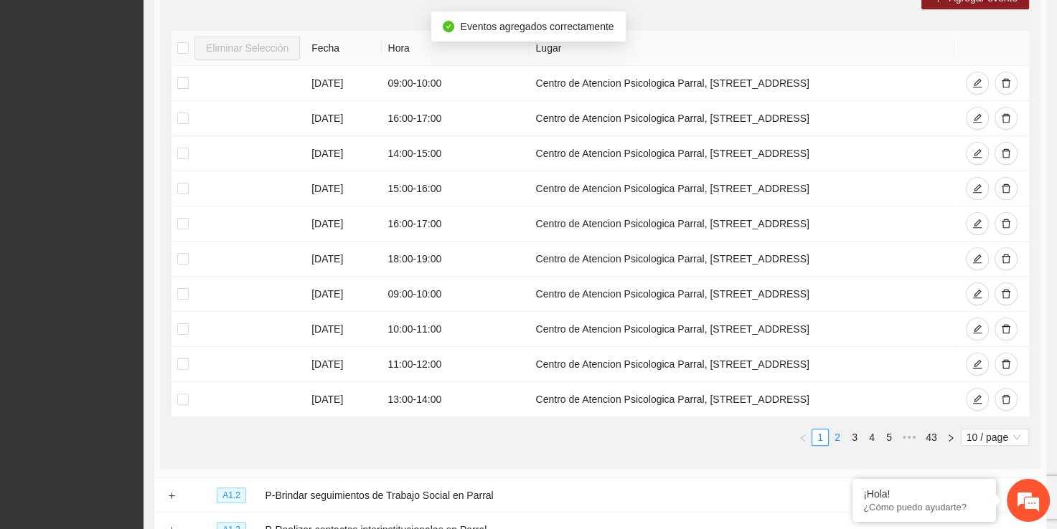
click at [837, 436] on link "2" at bounding box center [837, 438] width 16 height 16
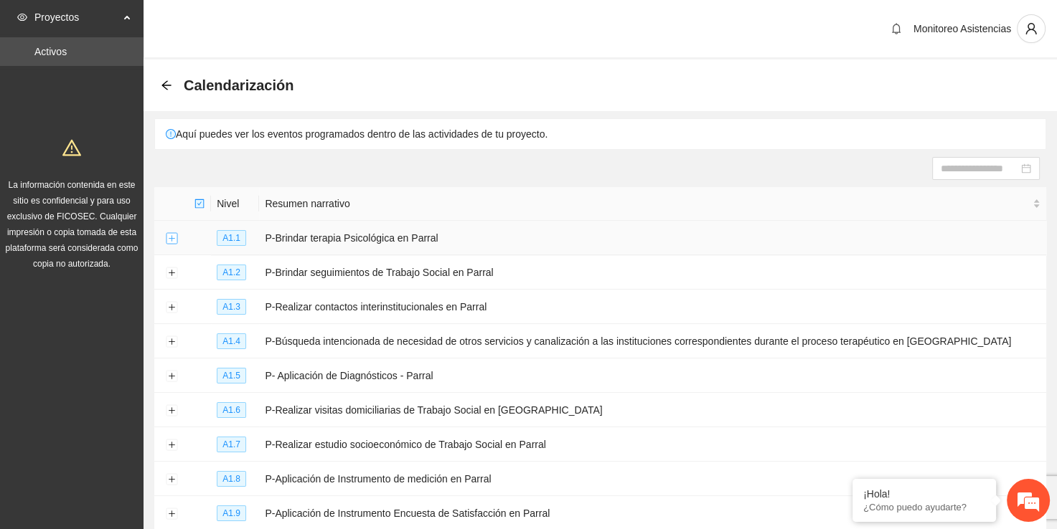
click at [168, 240] on button "Expand row" at bounding box center [171, 238] width 11 height 11
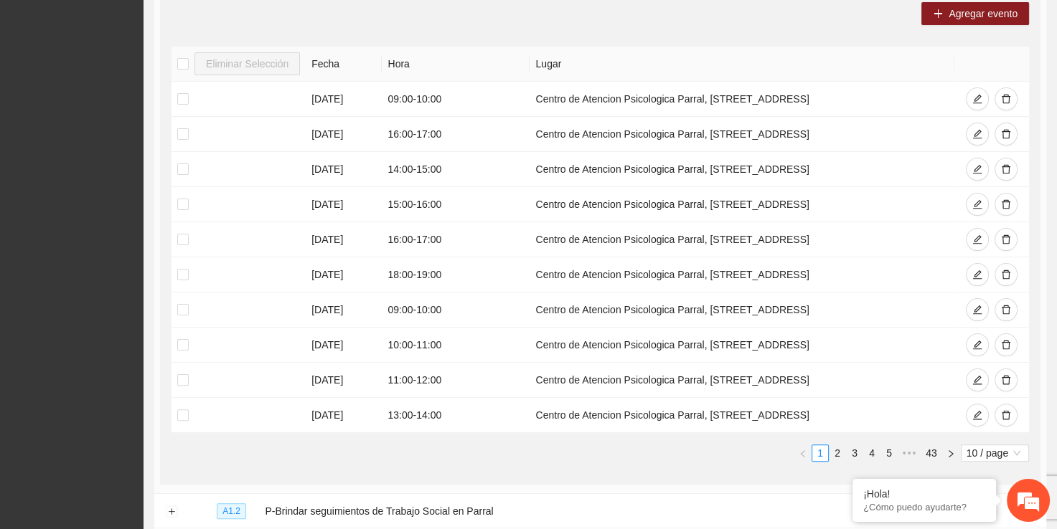
scroll to position [281, 0]
click at [840, 453] on link "2" at bounding box center [837, 452] width 16 height 16
click at [821, 451] on link "1" at bounding box center [820, 452] width 16 height 16
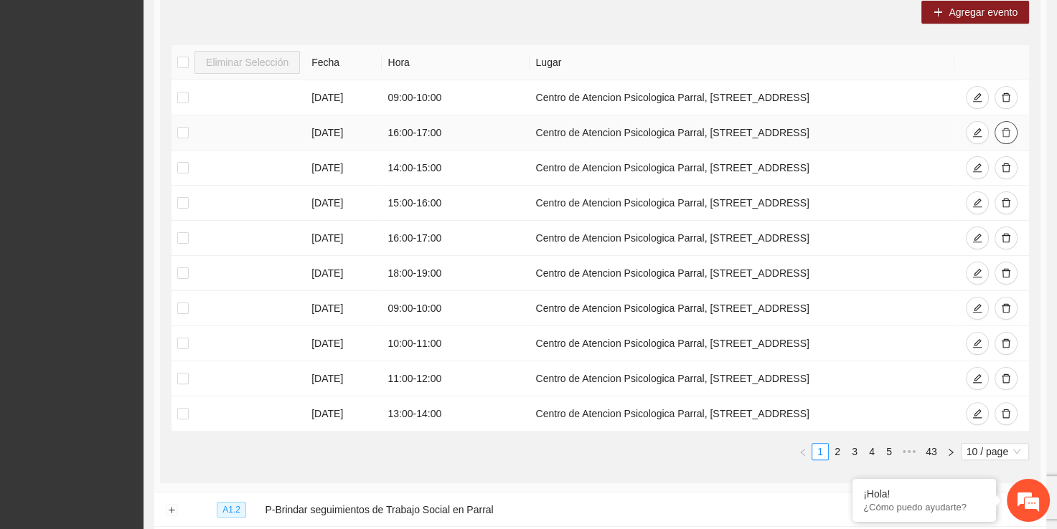
click at [1004, 136] on icon "delete" at bounding box center [1006, 133] width 10 height 10
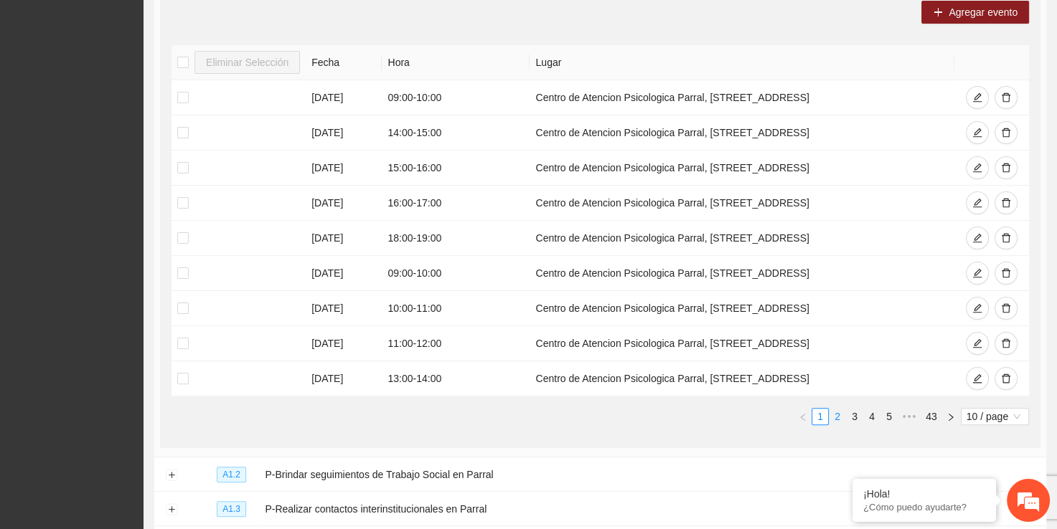
click at [841, 417] on link "2" at bounding box center [837, 417] width 16 height 16
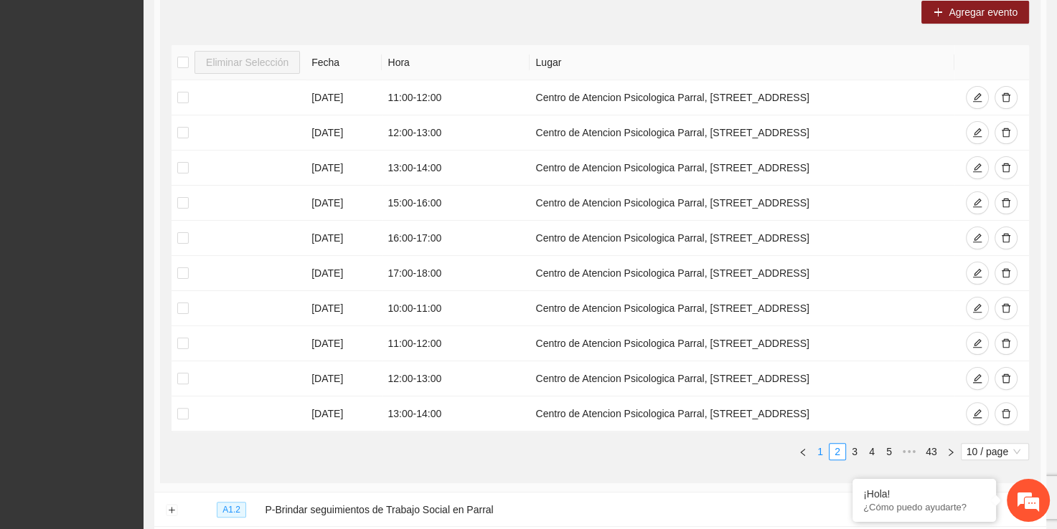
click at [816, 448] on link "1" at bounding box center [820, 452] width 16 height 16
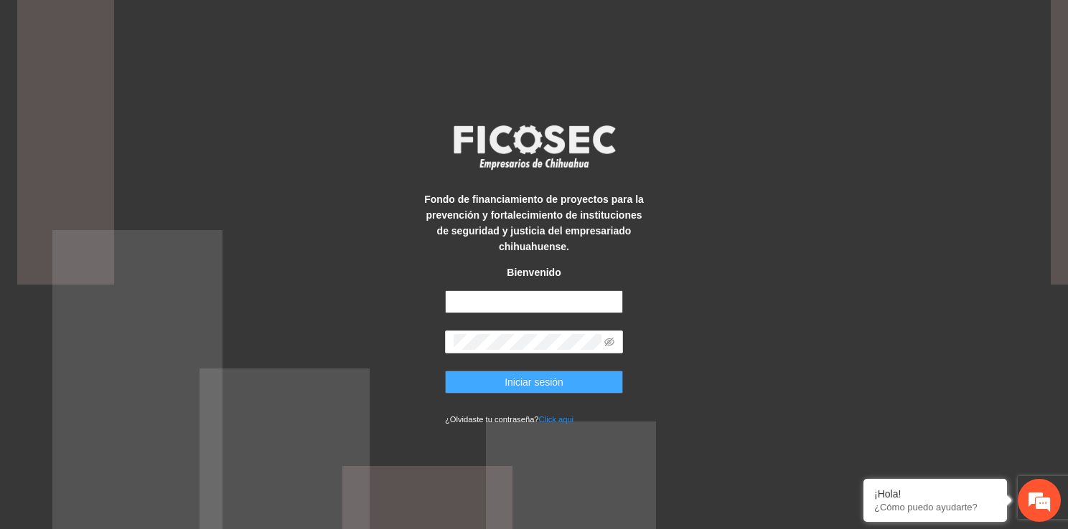
type input "**********"
click at [498, 377] on button "Iniciar sesión" at bounding box center [534, 382] width 178 height 23
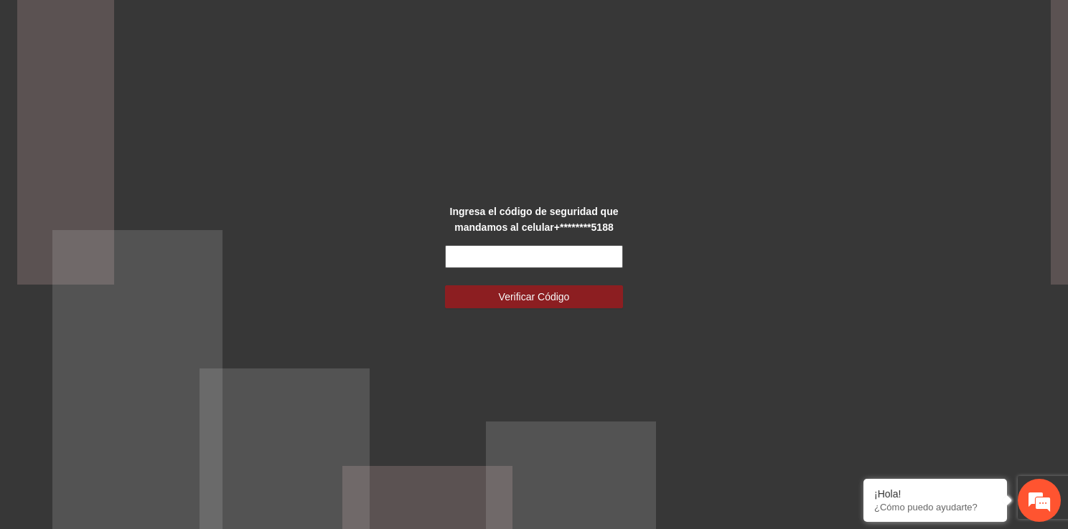
click at [503, 263] on input "text" at bounding box center [534, 256] width 178 height 23
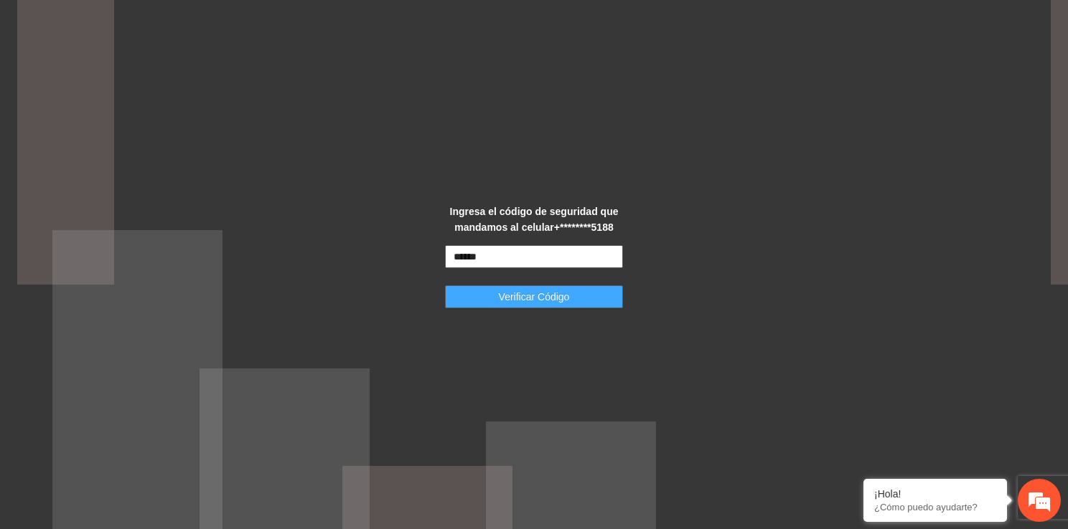
type input "******"
click at [496, 301] on button "Verificar Código" at bounding box center [534, 297] width 178 height 23
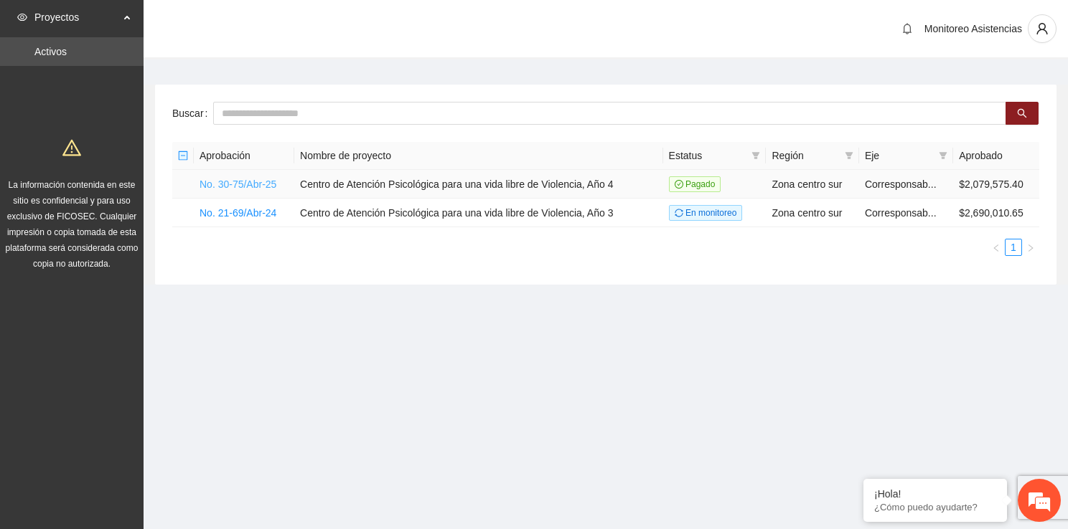
click at [237, 184] on link "No. 30-75/Abr-25" at bounding box center [237, 184] width 77 height 11
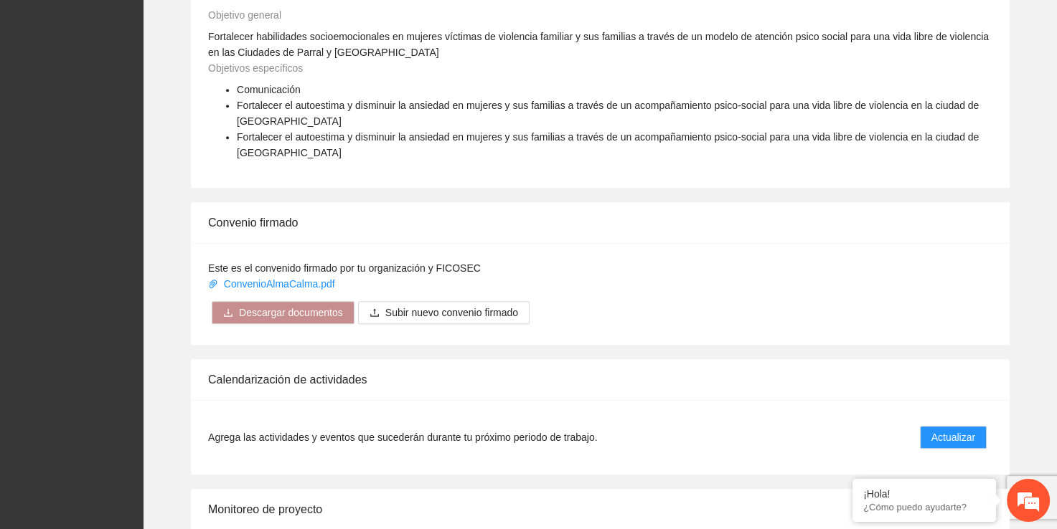
scroll to position [694, 0]
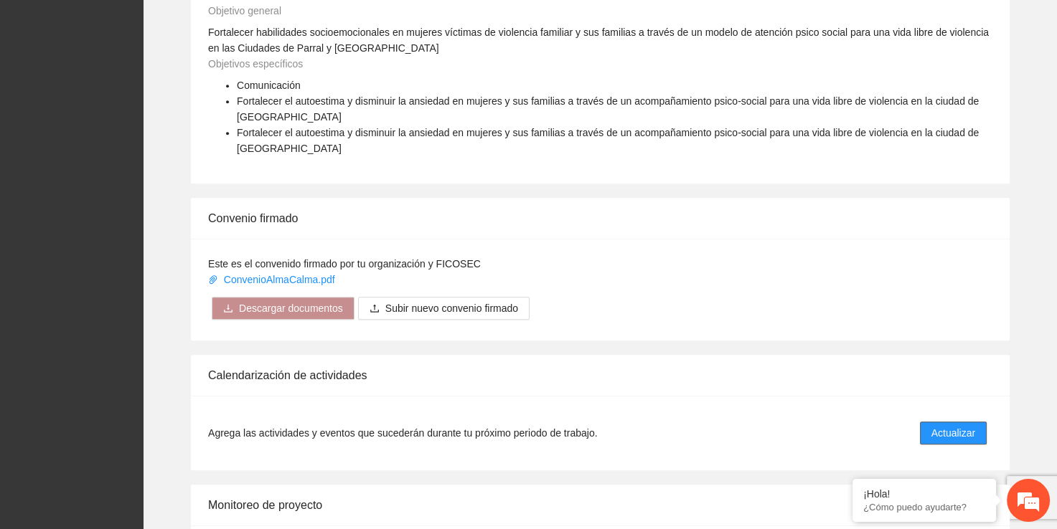
click at [958, 425] on span "Actualizar" at bounding box center [953, 433] width 44 height 16
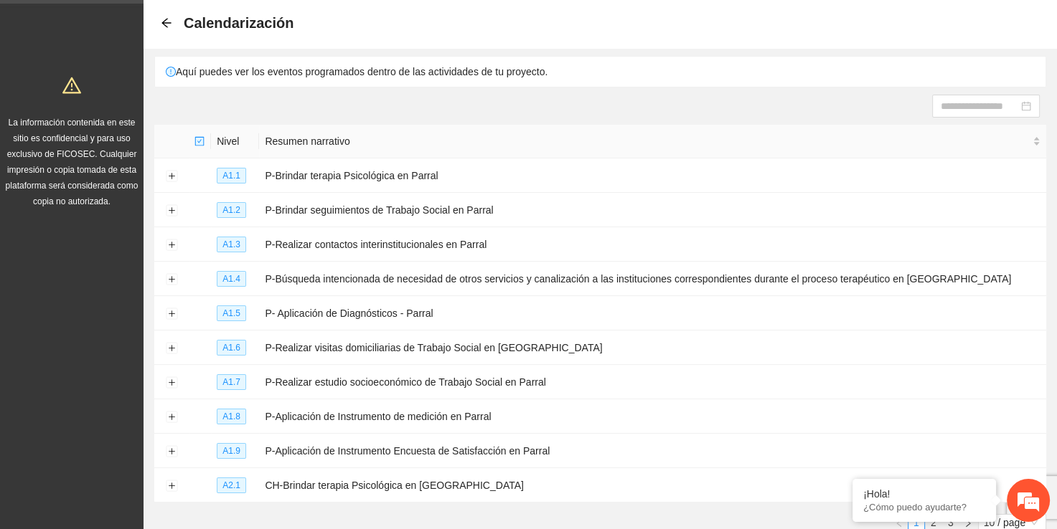
scroll to position [131, 0]
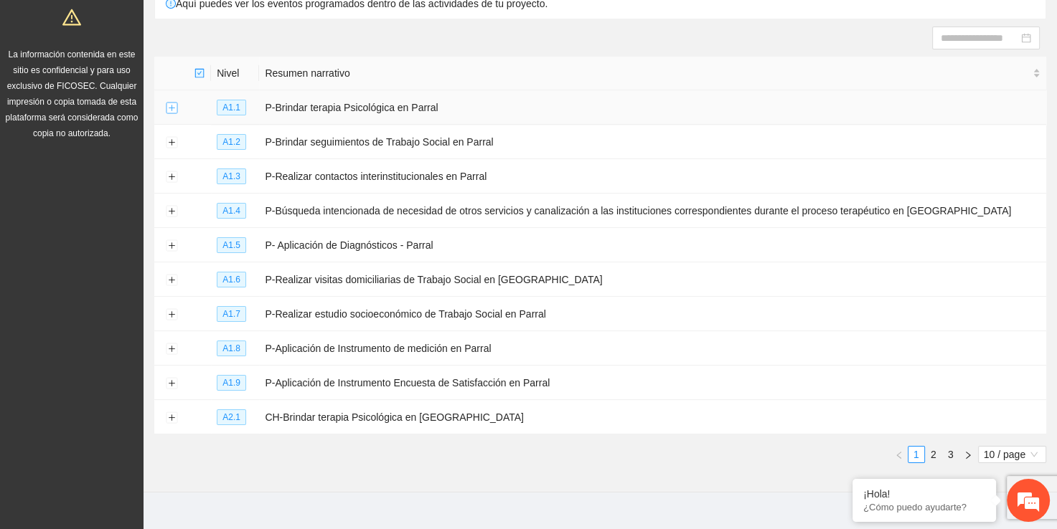
click at [172, 110] on button "Expand row" at bounding box center [171, 108] width 11 height 11
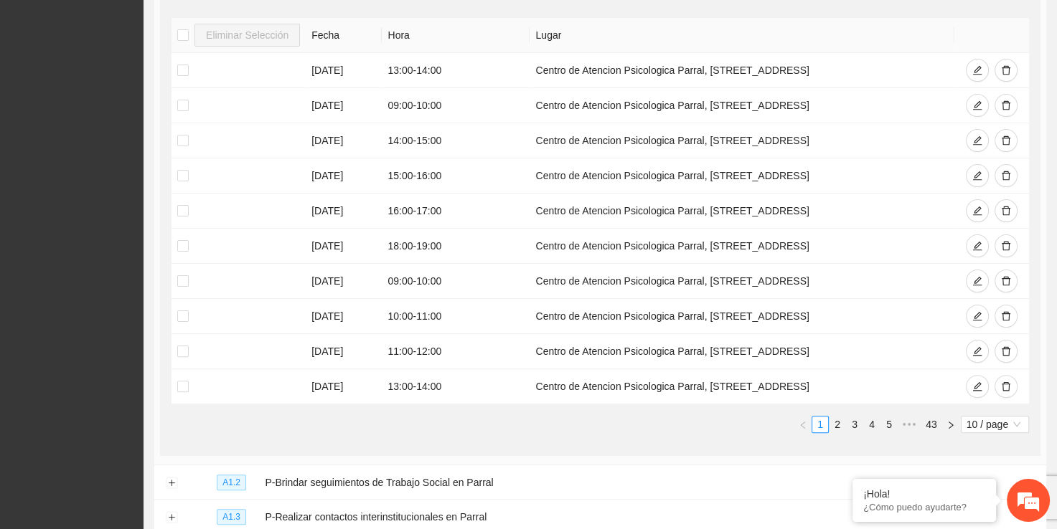
scroll to position [348, 0]
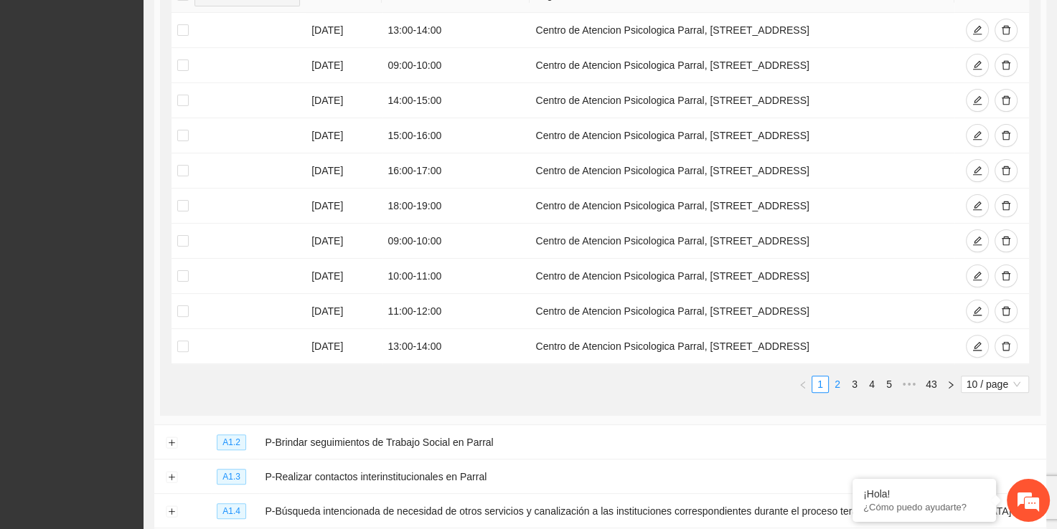
click at [835, 383] on link "2" at bounding box center [837, 385] width 16 height 16
click at [817, 380] on link "1" at bounding box center [820, 385] width 16 height 16
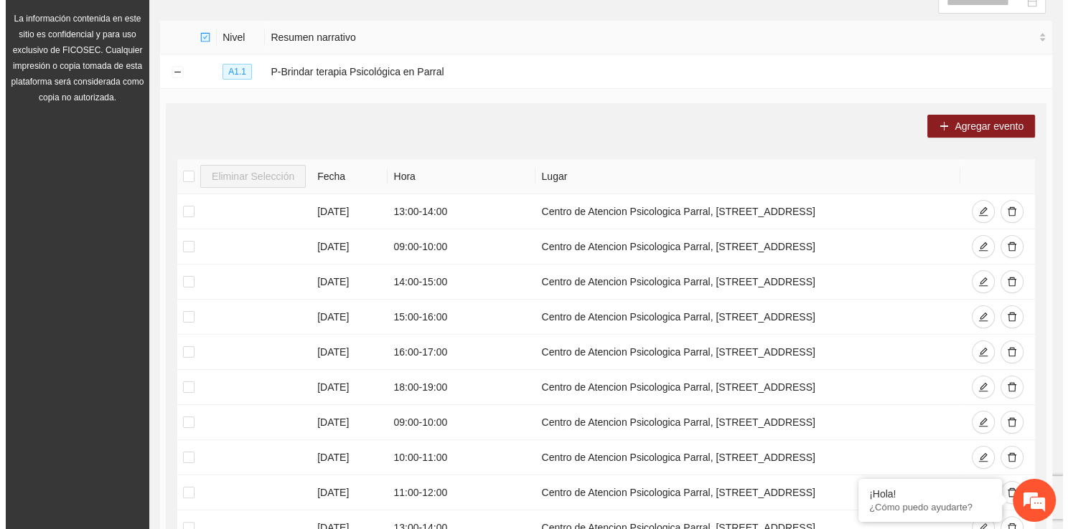
scroll to position [146, 0]
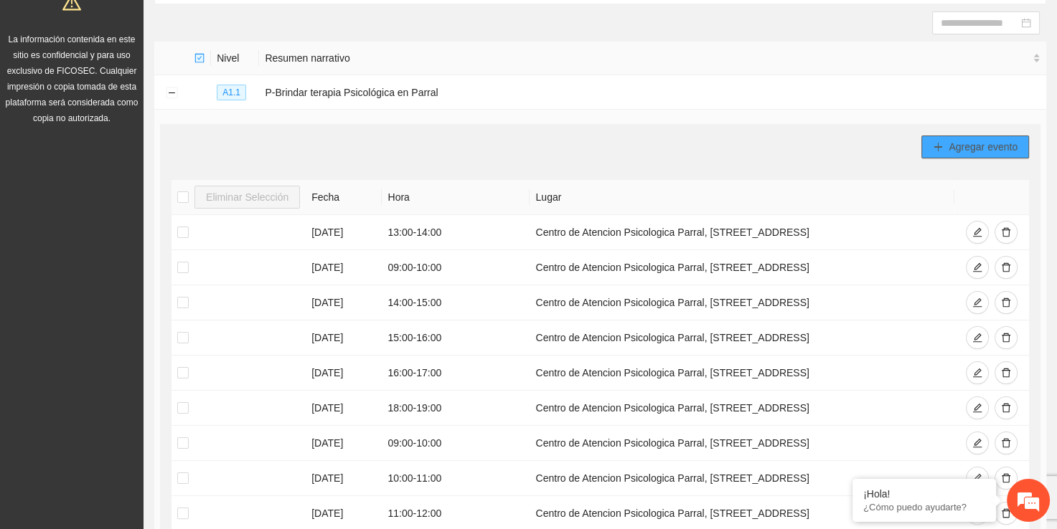
click at [999, 154] on span "Agregar evento" at bounding box center [982, 147] width 69 height 16
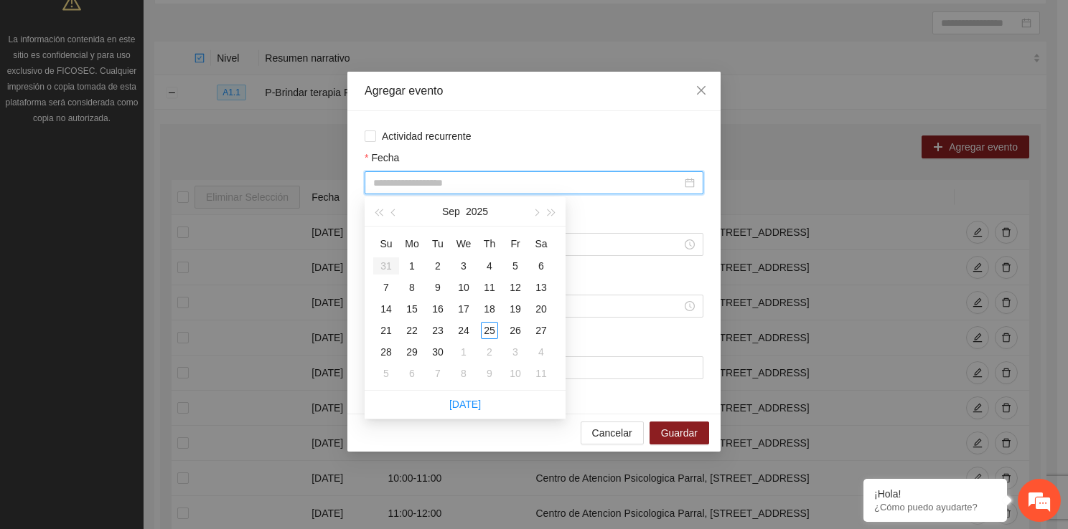
click at [408, 176] on input "Fecha" at bounding box center [527, 183] width 308 height 16
type input "**********"
click at [458, 291] on div "10" at bounding box center [463, 287] width 17 height 17
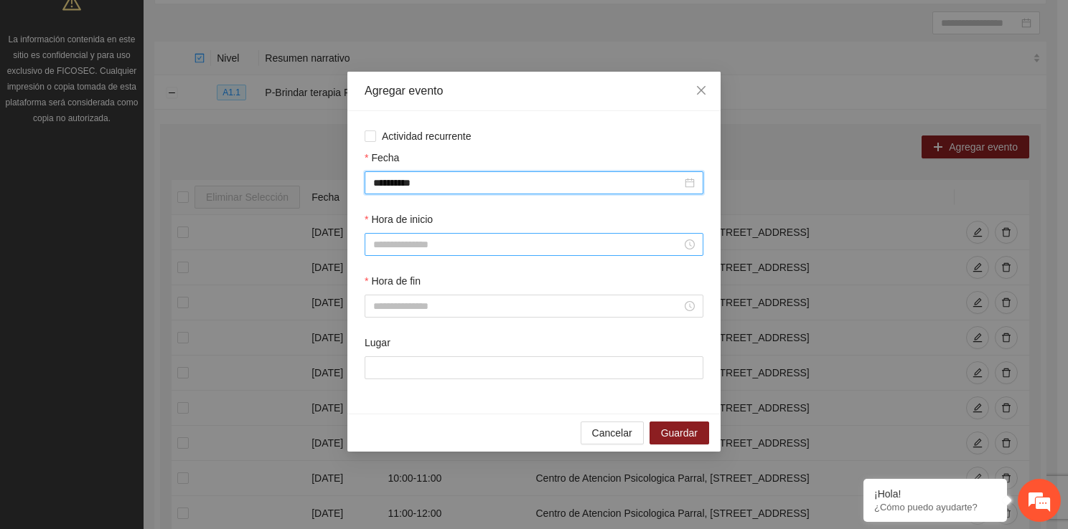
click at [436, 247] on input "Hora de inicio" at bounding box center [527, 245] width 308 height 16
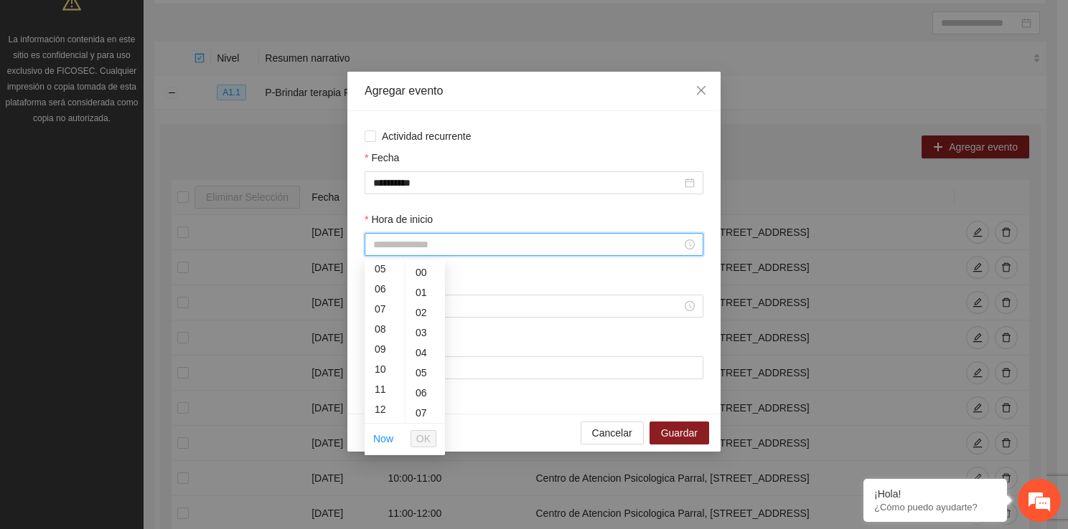
scroll to position [115, 0]
click at [380, 422] on div "13" at bounding box center [384, 419] width 40 height 20
type input "*****"
click at [433, 440] on button "OK" at bounding box center [423, 438] width 26 height 17
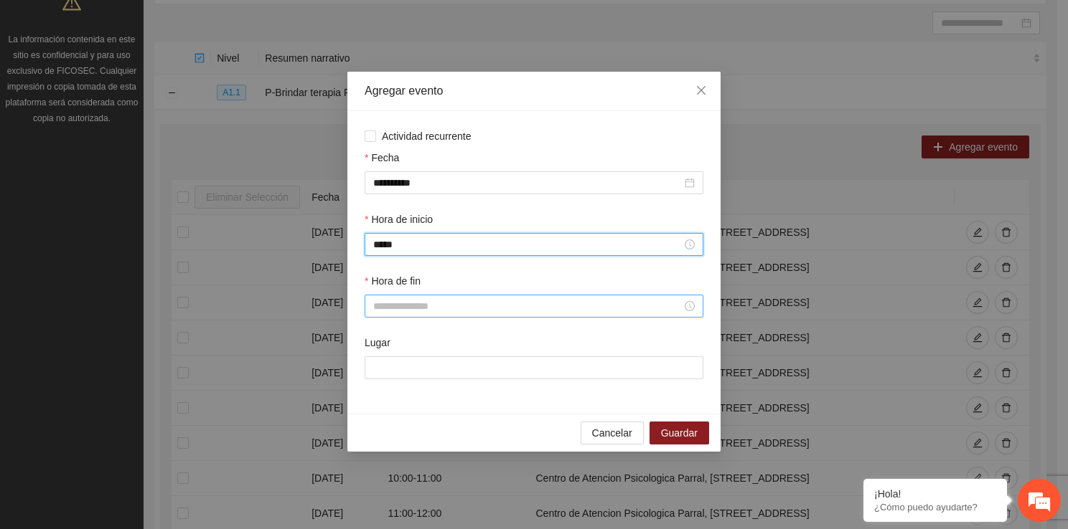
click at [417, 310] on input "Hora de fin" at bounding box center [527, 306] width 308 height 16
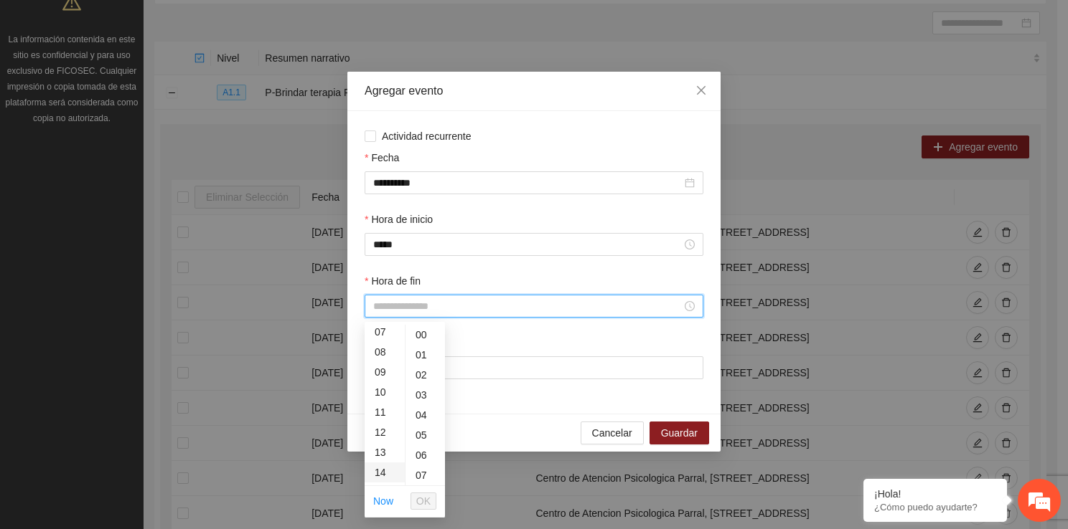
click at [387, 478] on div "14" at bounding box center [384, 473] width 40 height 20
type input "*****"
click at [419, 499] on span "OK" at bounding box center [423, 502] width 14 height 16
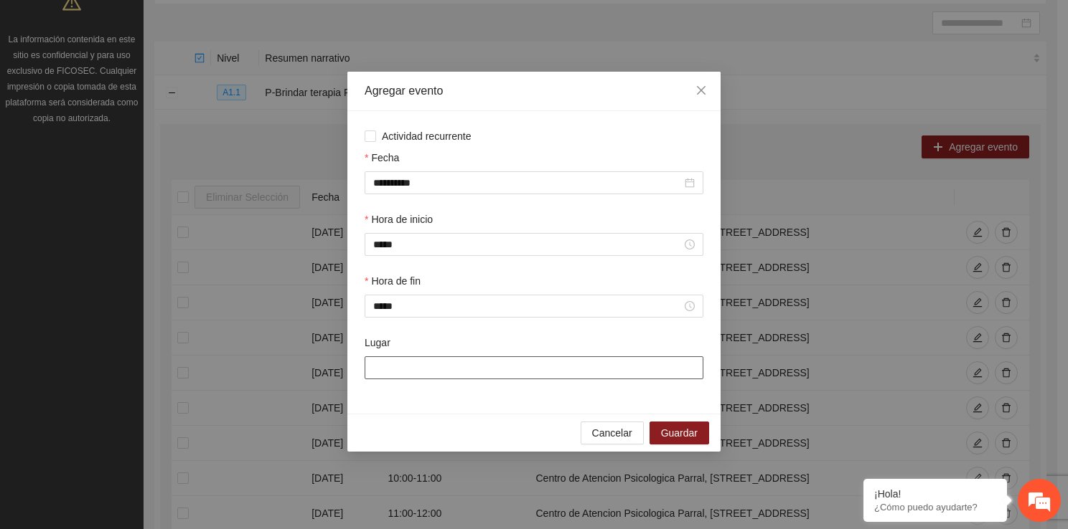
drag, startPoint x: 400, startPoint y: 380, endPoint x: 434, endPoint y: 413, distance: 47.7
click at [434, 413] on div "**********" at bounding box center [533, 262] width 373 height 303
type input "**********"
click at [682, 438] on span "Guardar" at bounding box center [679, 433] width 37 height 16
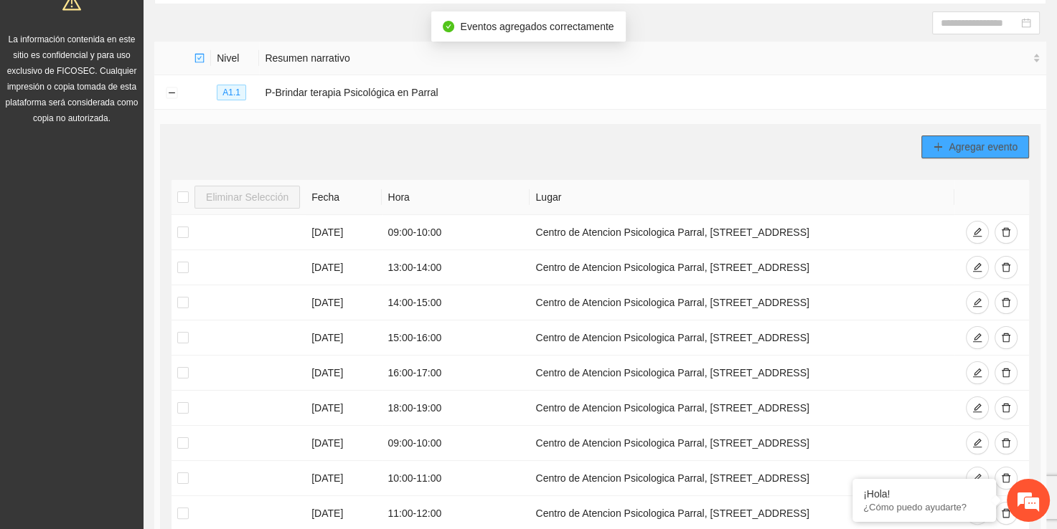
click at [997, 156] on button "Agregar evento" at bounding box center [975, 147] width 108 height 23
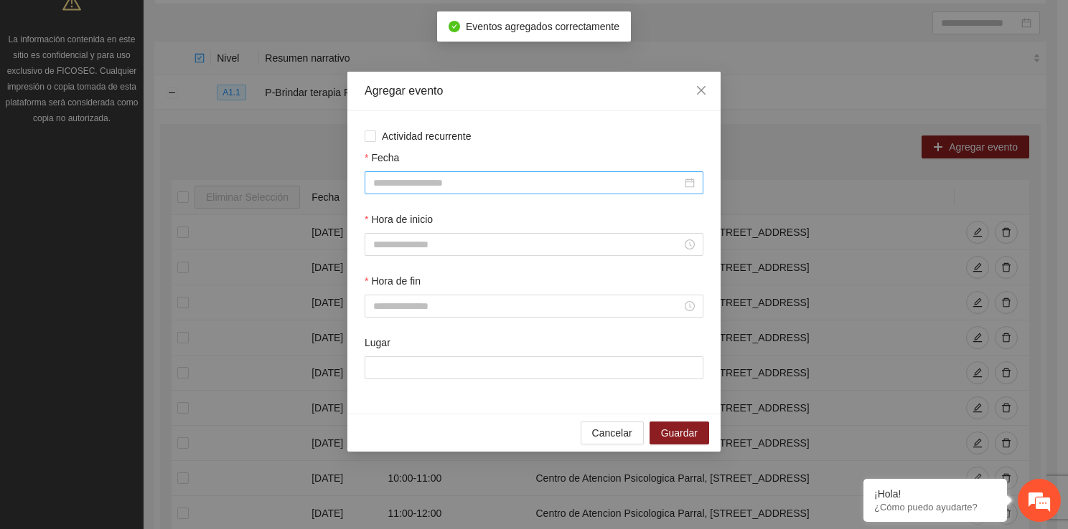
click at [504, 174] on div at bounding box center [533, 182] width 339 height 23
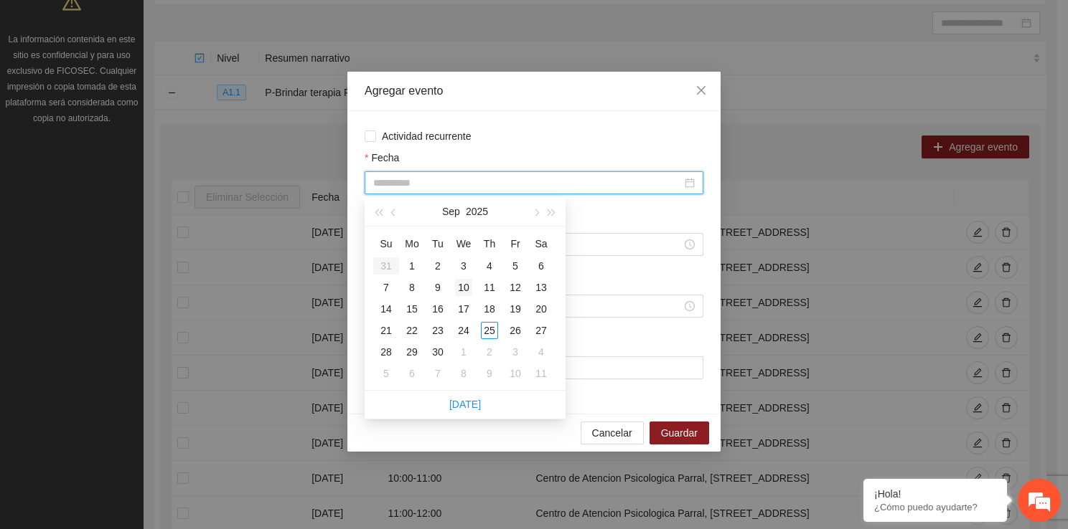
type input "**********"
click at [465, 291] on div "10" at bounding box center [463, 287] width 17 height 17
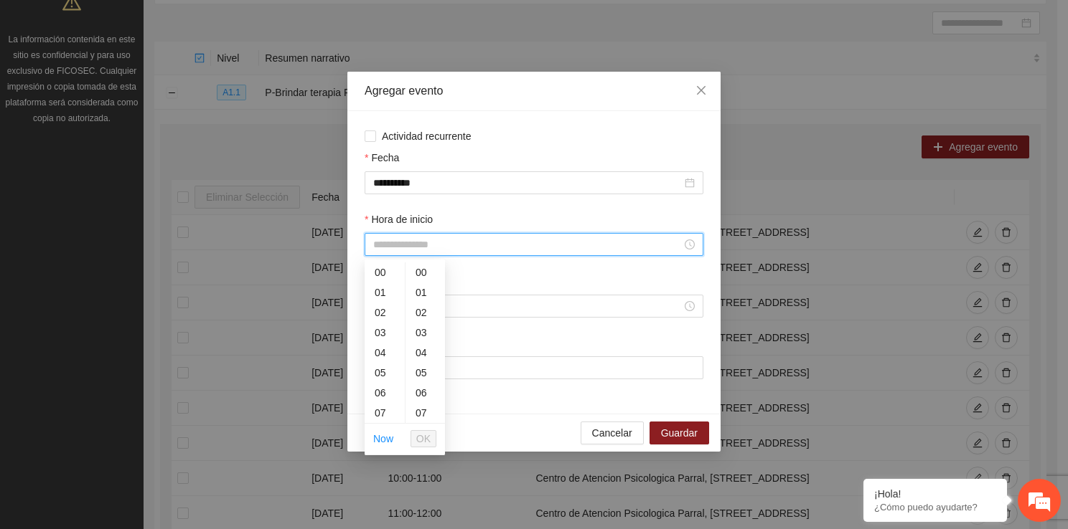
click at [398, 242] on input "Hora de inicio" at bounding box center [527, 245] width 308 height 16
click at [392, 415] on div "14" at bounding box center [384, 410] width 40 height 20
type input "*****"
click at [432, 435] on button "OK" at bounding box center [423, 438] width 26 height 17
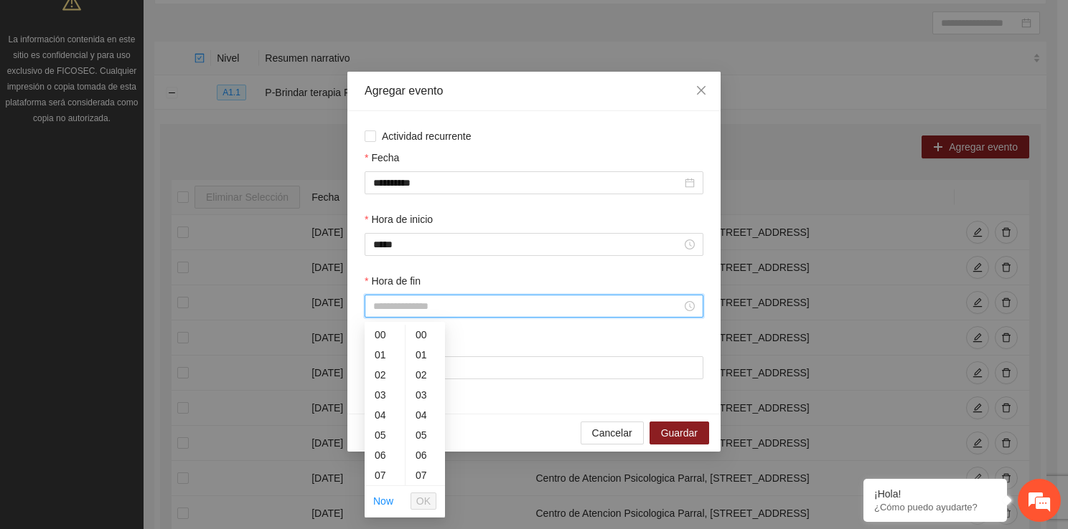
drag, startPoint x: 408, startPoint y: 306, endPoint x: 397, endPoint y: 473, distance: 167.5
click at [397, 384] on body "Proyectos Activos La información contenida en este sitio es confidencial y para…" at bounding box center [528, 118] width 1057 height 529
click at [390, 468] on div "15" at bounding box center [384, 464] width 40 height 20
type input "*****"
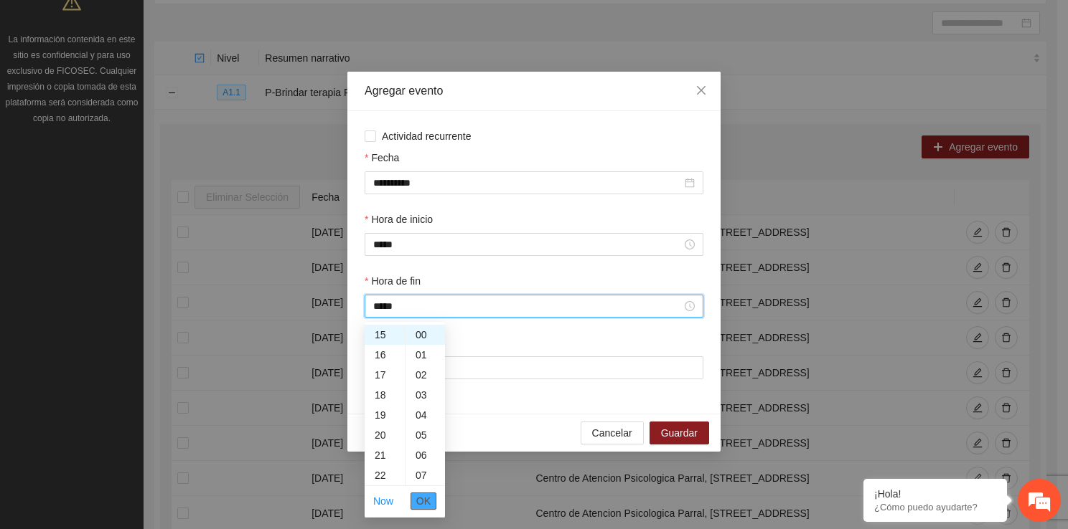
click at [428, 506] on span "OK" at bounding box center [423, 502] width 14 height 16
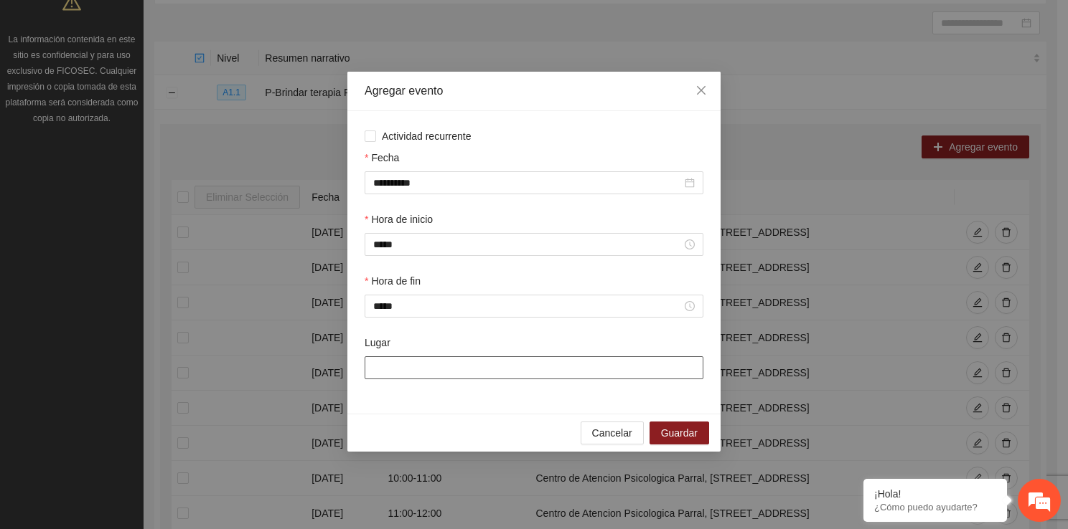
drag, startPoint x: 433, startPoint y: 369, endPoint x: 457, endPoint y: 414, distance: 51.0
click at [457, 414] on div "**********" at bounding box center [533, 262] width 373 height 303
type input "**********"
click at [654, 435] on button "Guardar" at bounding box center [679, 433] width 60 height 23
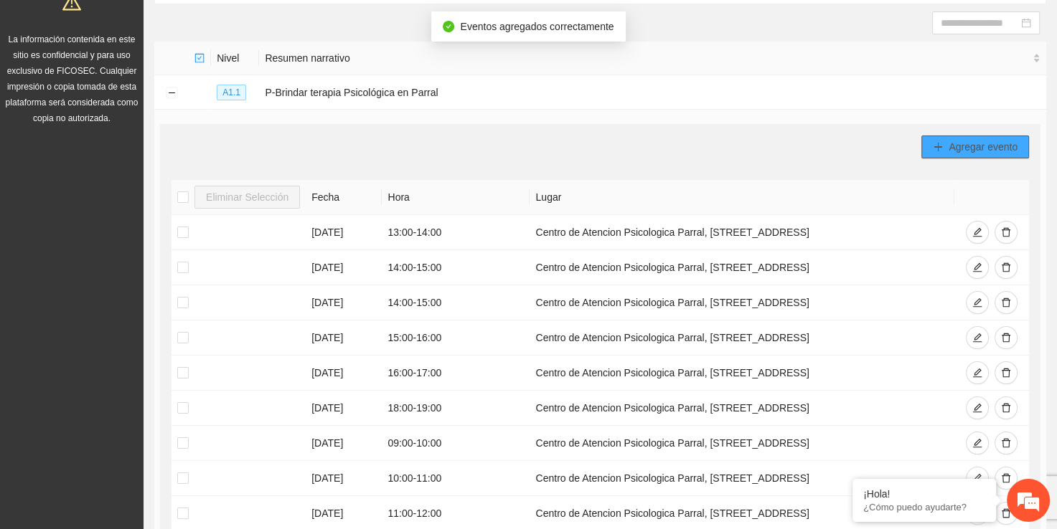
click at [962, 155] on button "Agregar evento" at bounding box center [975, 147] width 108 height 23
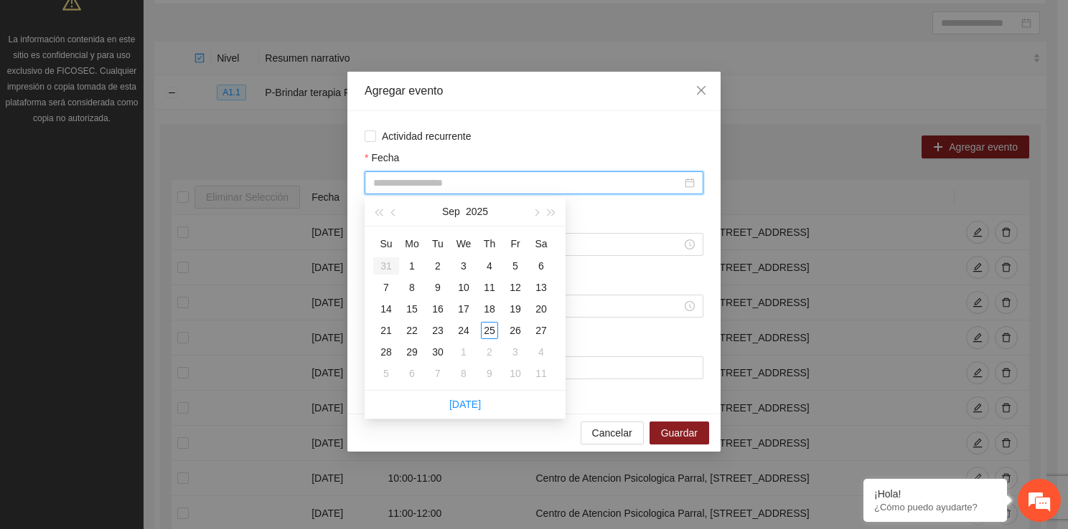
click at [506, 183] on input "Fecha" at bounding box center [527, 183] width 308 height 16
type input "**********"
click at [471, 293] on div "10" at bounding box center [463, 287] width 17 height 17
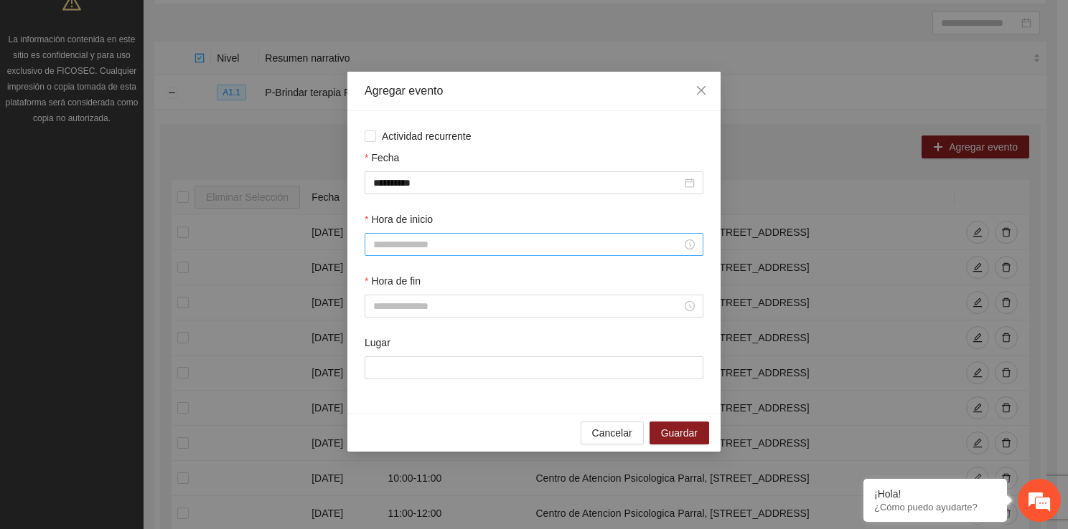
drag, startPoint x: 419, startPoint y: 235, endPoint x: 416, endPoint y: 256, distance: 21.7
click at [416, 256] on div at bounding box center [533, 244] width 339 height 23
click at [375, 372] on div "15" at bounding box center [384, 373] width 40 height 20
type input "*****"
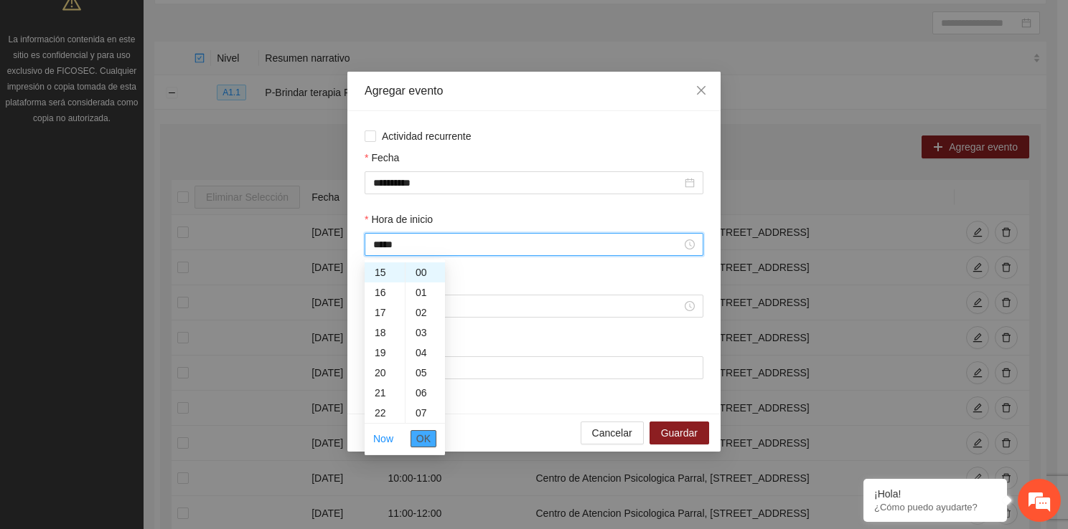
click at [419, 435] on span "OK" at bounding box center [423, 439] width 14 height 16
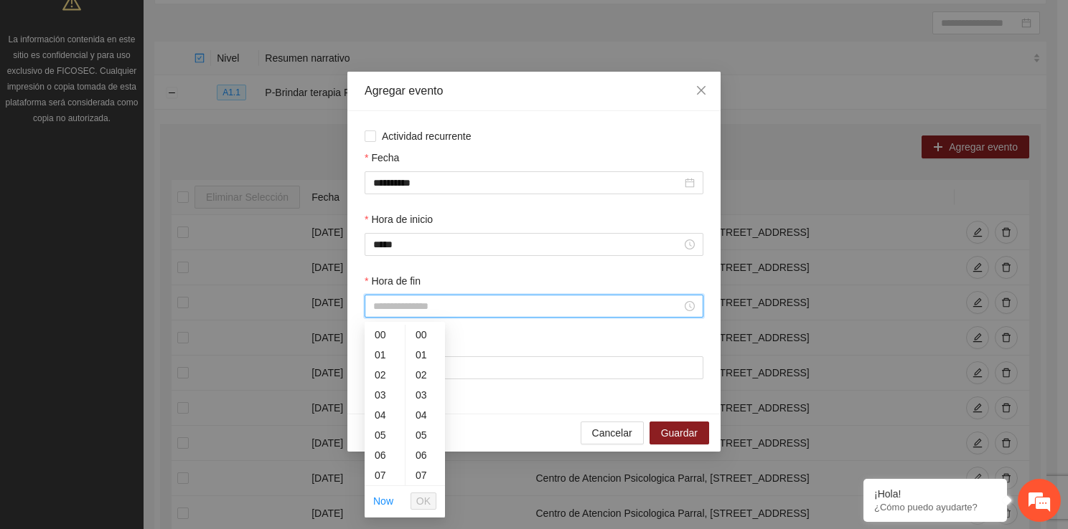
drag, startPoint x: 405, startPoint y: 314, endPoint x: 400, endPoint y: 469, distance: 155.7
click at [400, 384] on body "Proyectos Activos La información contenida en este sitio es confidencial y para…" at bounding box center [528, 118] width 1057 height 529
click at [387, 461] on div "16" at bounding box center [384, 456] width 40 height 20
type input "*****"
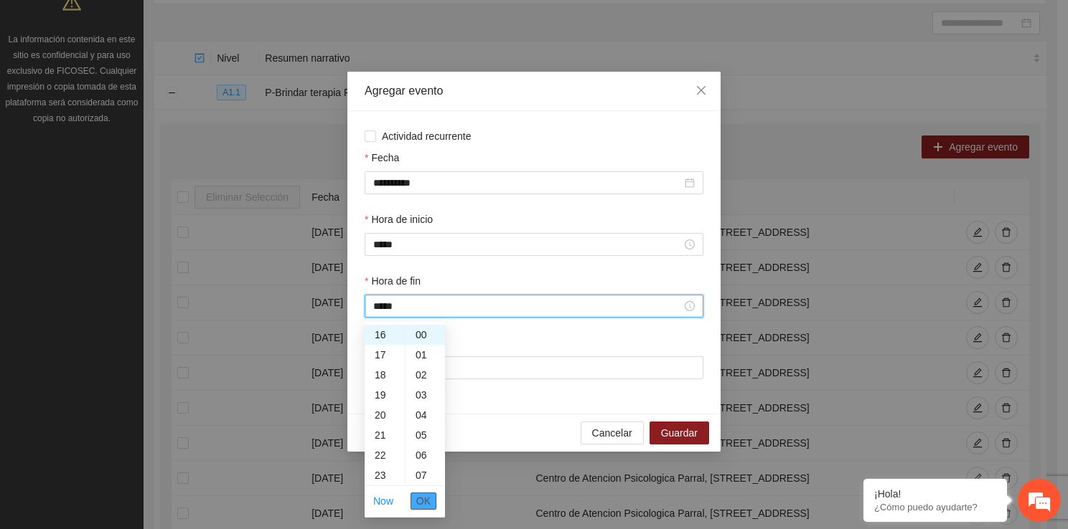
click at [415, 499] on button "OK" at bounding box center [423, 501] width 26 height 17
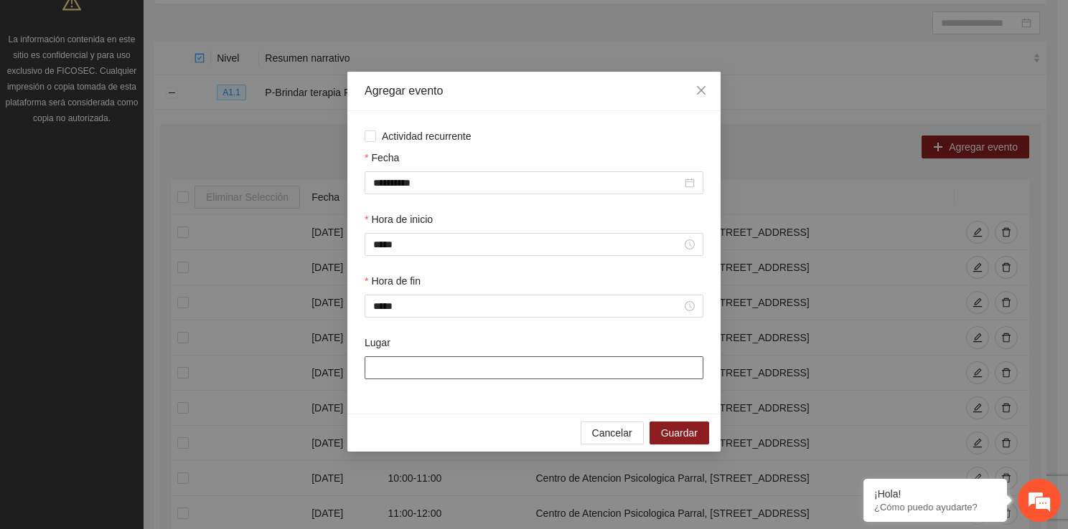
drag, startPoint x: 398, startPoint y: 378, endPoint x: 444, endPoint y: 408, distance: 54.9
click at [444, 408] on div "**********" at bounding box center [533, 262] width 373 height 303
type input "**********"
click at [685, 438] on span "Guardar" at bounding box center [679, 433] width 37 height 16
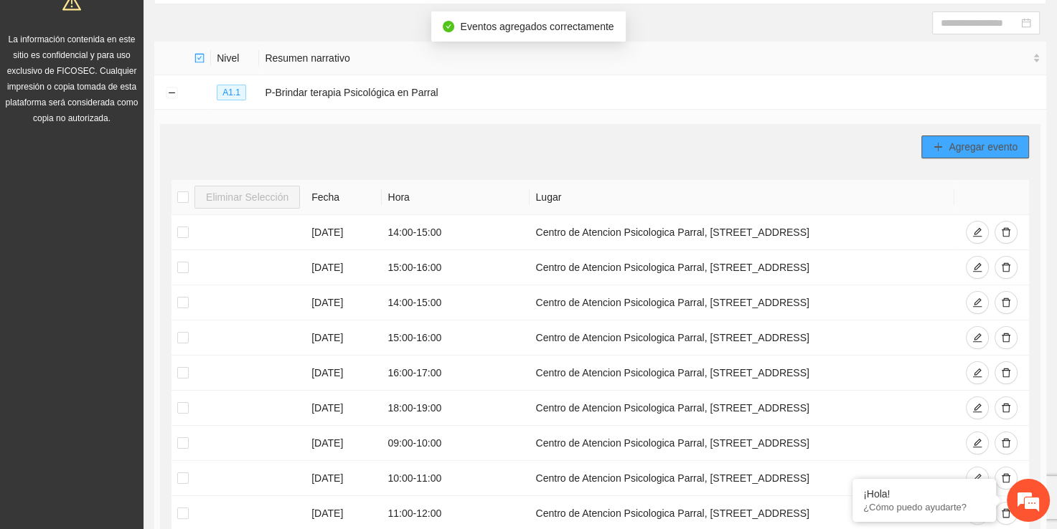
click at [948, 144] on span "Agregar evento" at bounding box center [982, 147] width 69 height 16
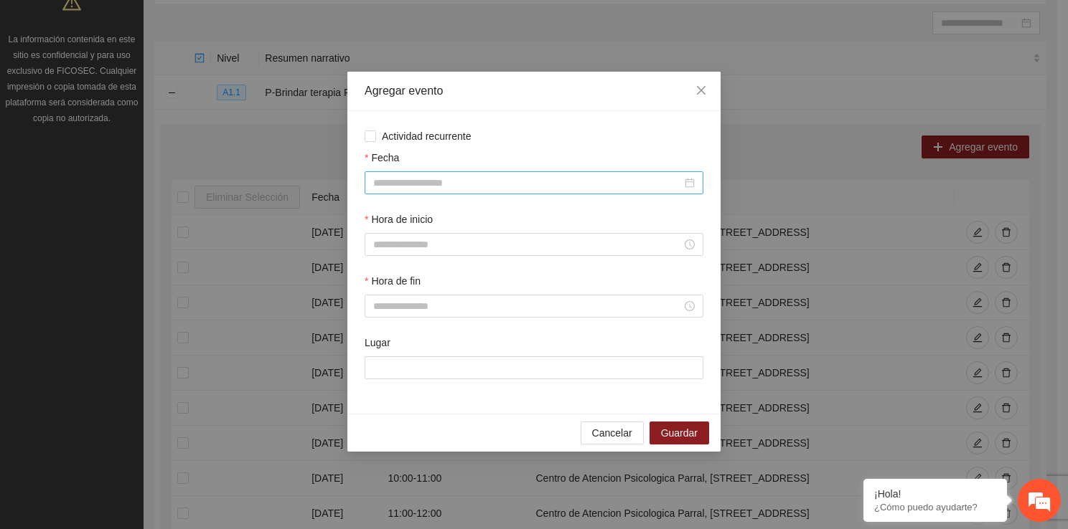
click at [405, 192] on div at bounding box center [533, 182] width 339 height 23
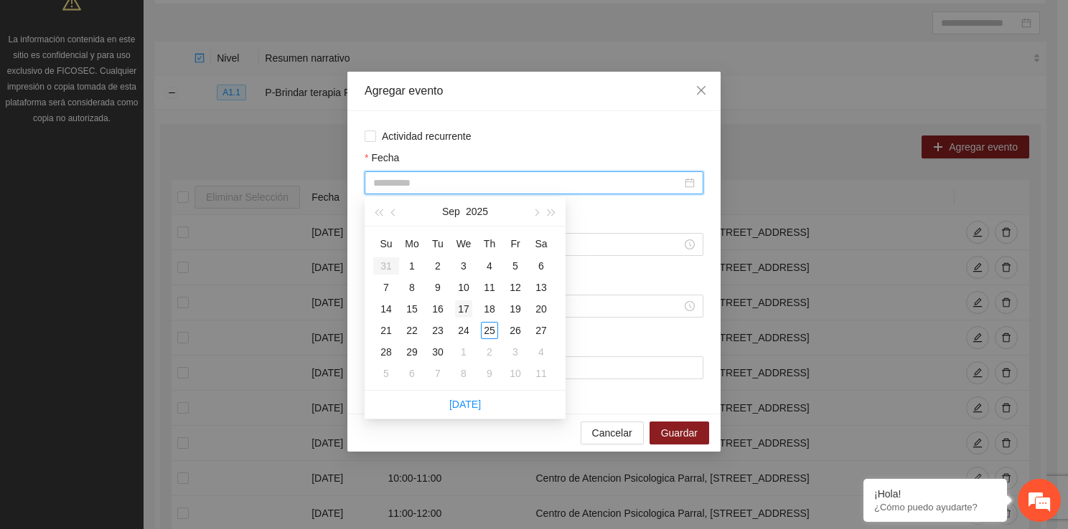
click at [462, 298] on td "17" at bounding box center [464, 309] width 26 height 22
click at [438, 189] on input "**********" at bounding box center [527, 183] width 308 height 16
type input "**********"
click at [458, 287] on div "10" at bounding box center [463, 287] width 17 height 17
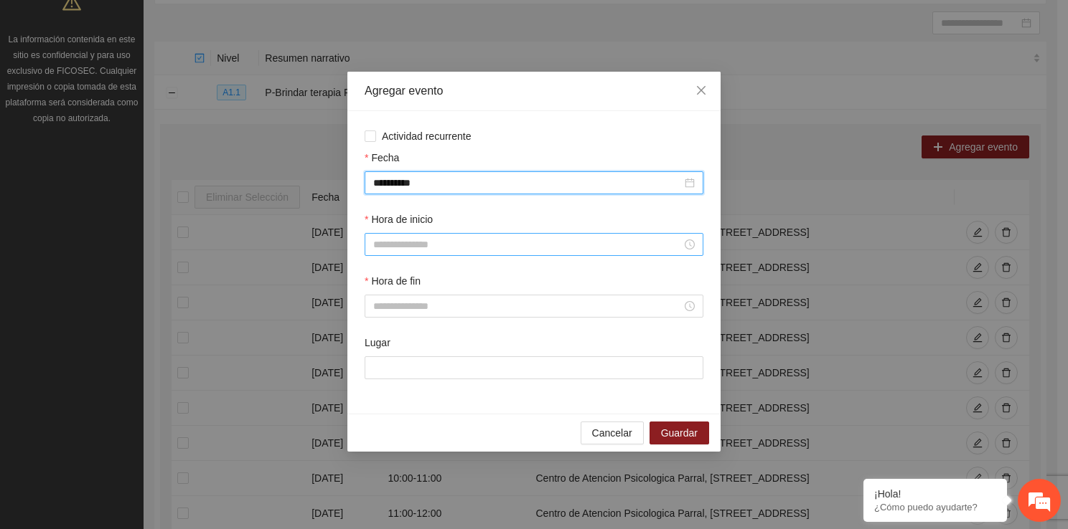
click at [391, 240] on input "Hora de inicio" at bounding box center [527, 245] width 308 height 16
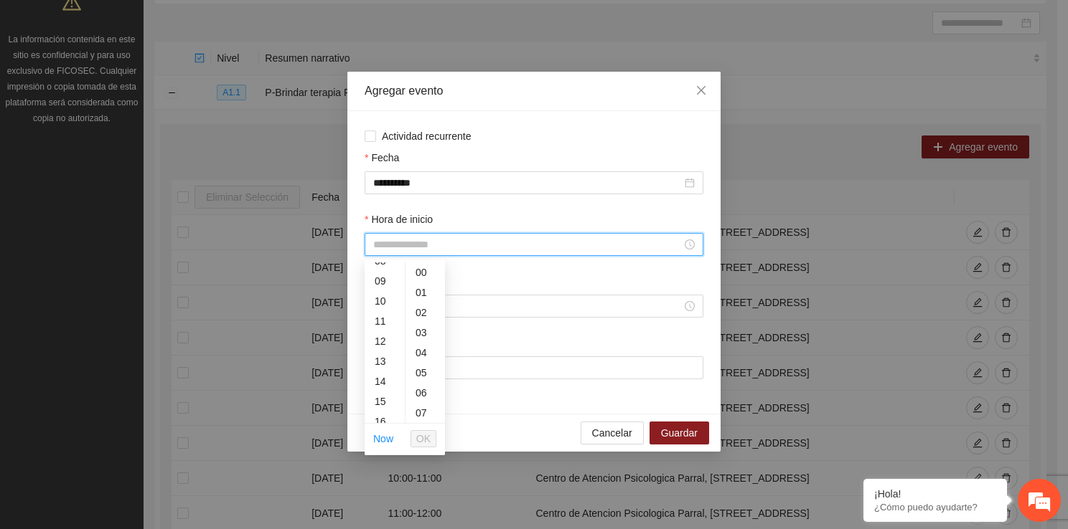
scroll to position [201, 0]
click at [382, 388] on div "16" at bounding box center [384, 393] width 40 height 20
type input "*****"
click at [425, 435] on span "OK" at bounding box center [423, 439] width 14 height 16
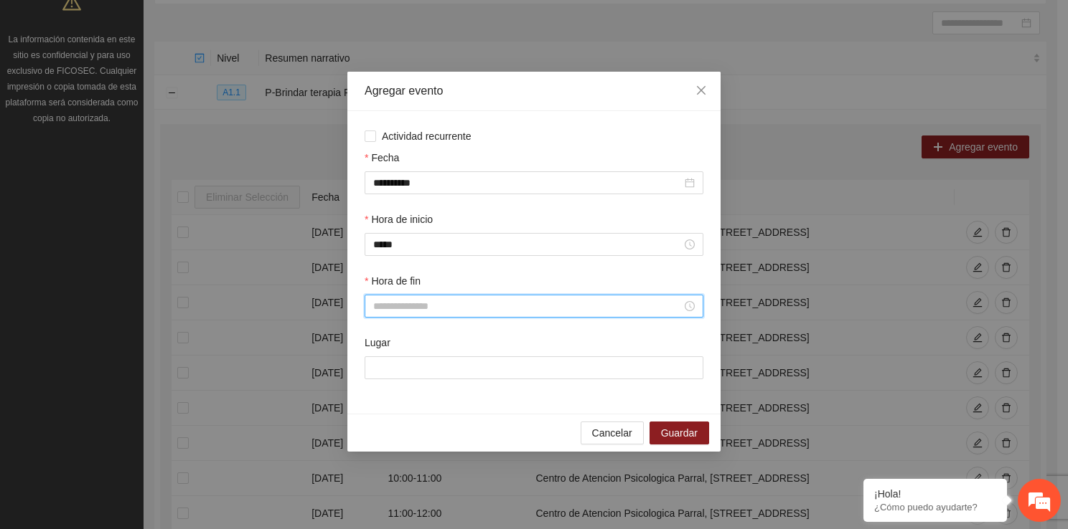
click at [405, 312] on input "Hora de fin" at bounding box center [527, 306] width 308 height 16
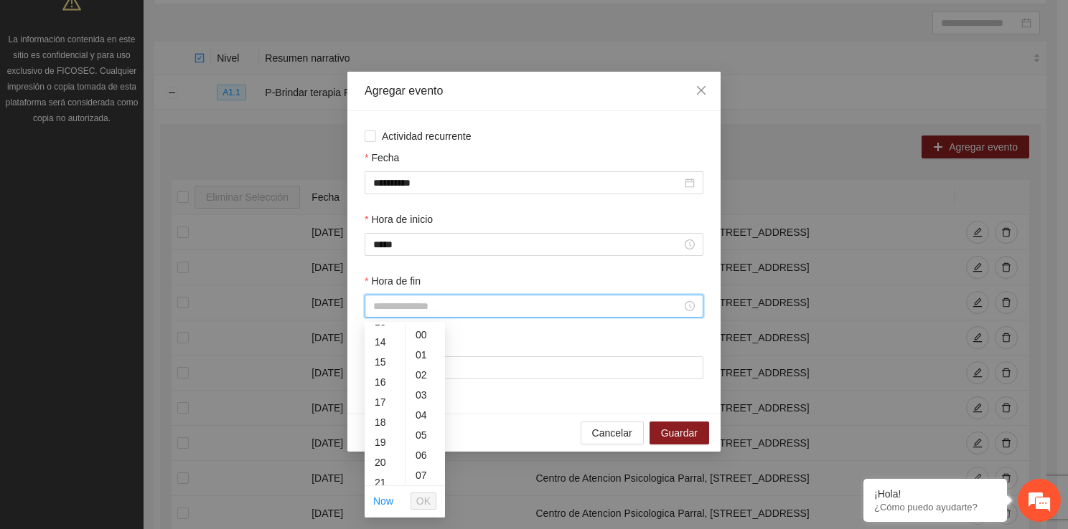
scroll to position [287, 0]
click at [380, 397] on div "17" at bounding box center [384, 390] width 40 height 20
type input "*****"
click at [418, 494] on span "OK" at bounding box center [423, 502] width 14 height 16
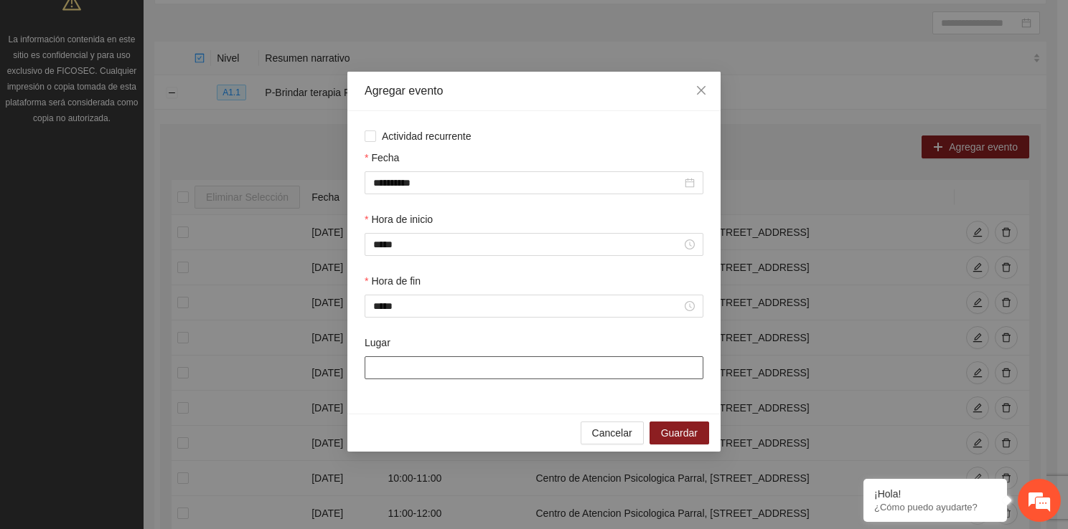
click at [402, 373] on input "Lugar" at bounding box center [533, 368] width 339 height 23
type input "**********"
click at [690, 432] on span "Guardar" at bounding box center [679, 433] width 37 height 16
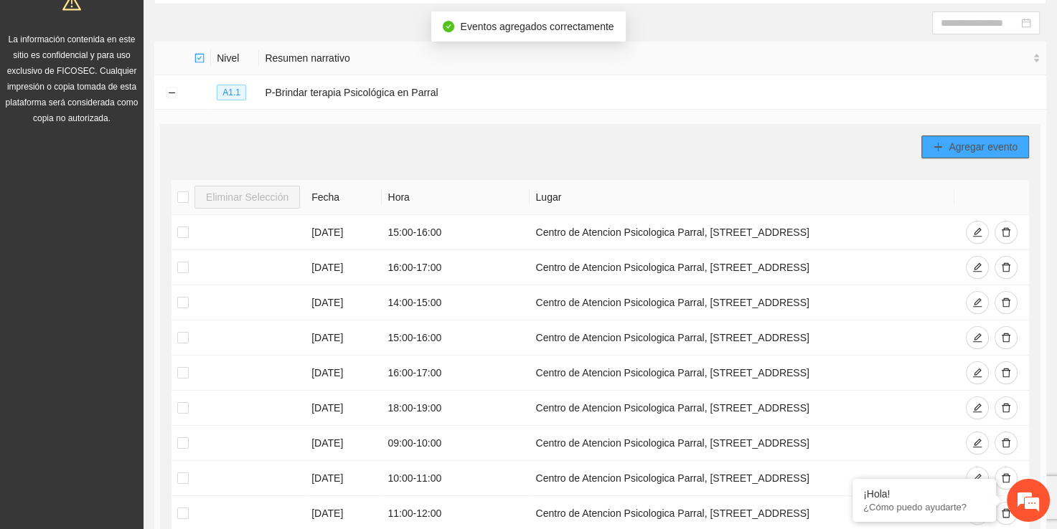
click at [963, 142] on span "Agregar evento" at bounding box center [982, 147] width 69 height 16
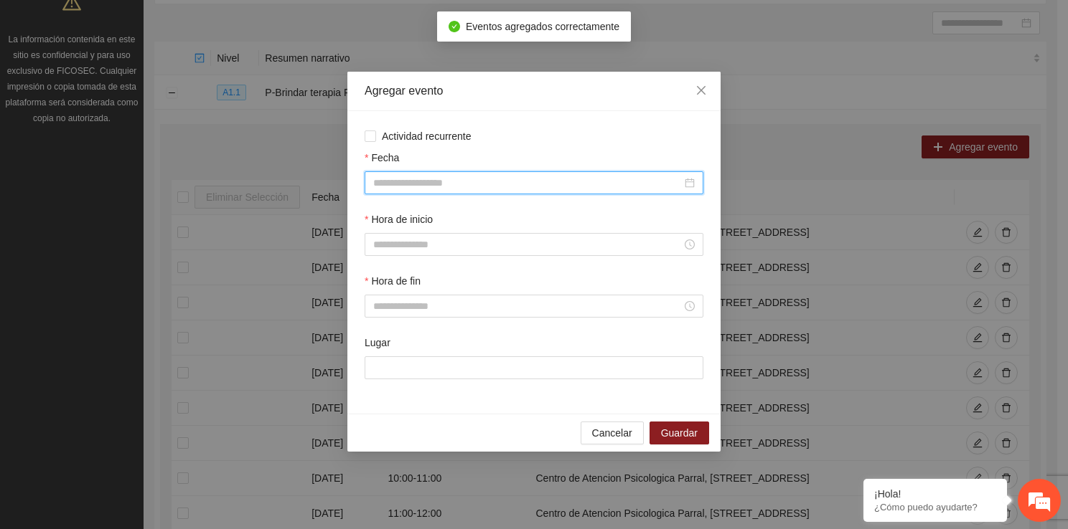
click at [468, 182] on input "Fecha" at bounding box center [527, 183] width 308 height 16
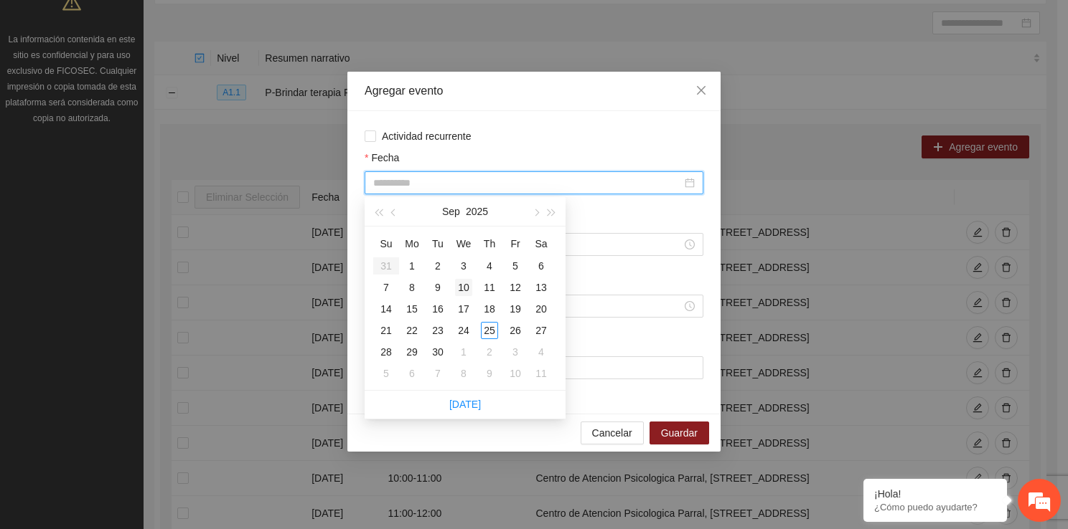
type input "**********"
click at [468, 294] on div "10" at bounding box center [463, 287] width 17 height 17
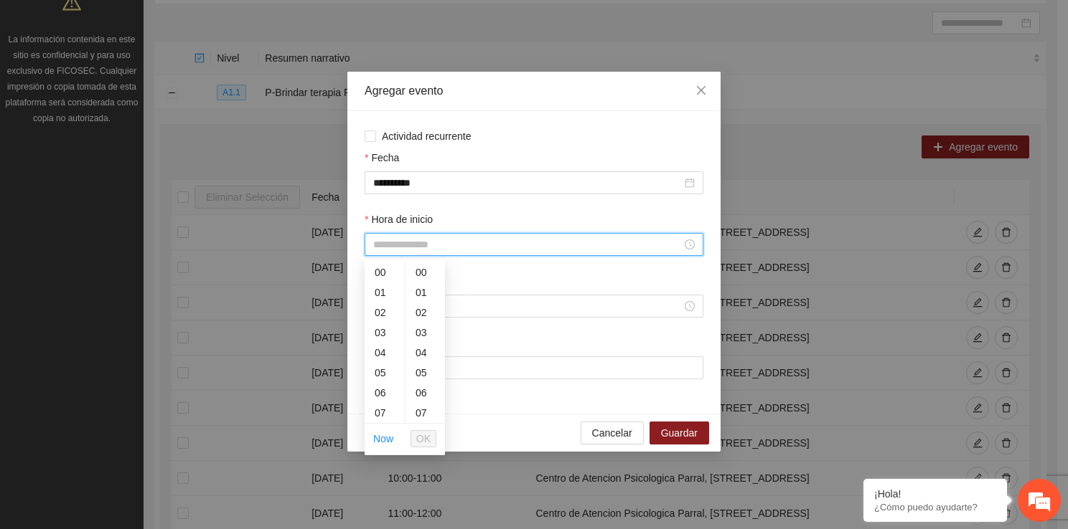
click at [416, 250] on input "Hora de inicio" at bounding box center [527, 245] width 308 height 16
click at [378, 359] on div "17" at bounding box center [384, 356] width 40 height 20
type input "*****"
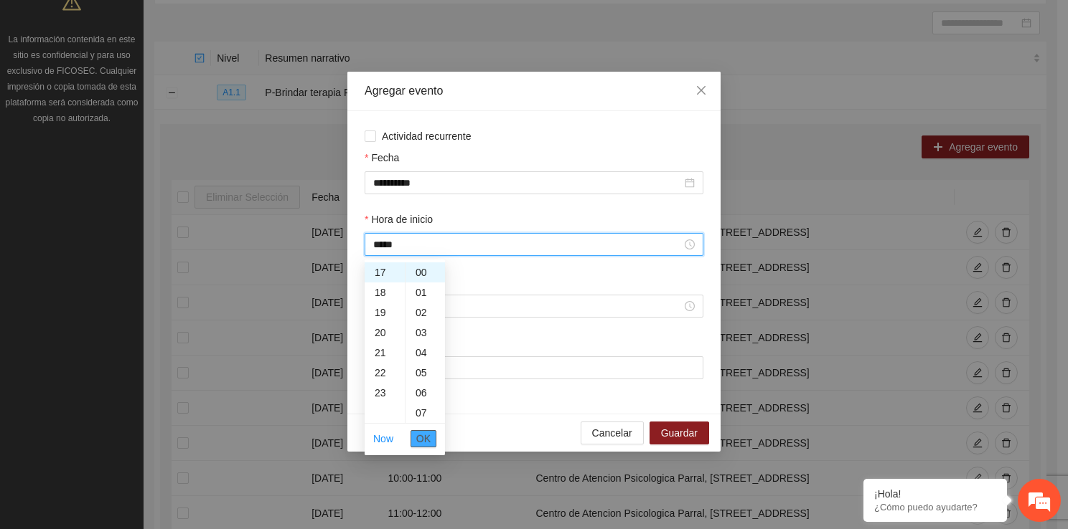
click at [418, 438] on span "OK" at bounding box center [423, 439] width 14 height 16
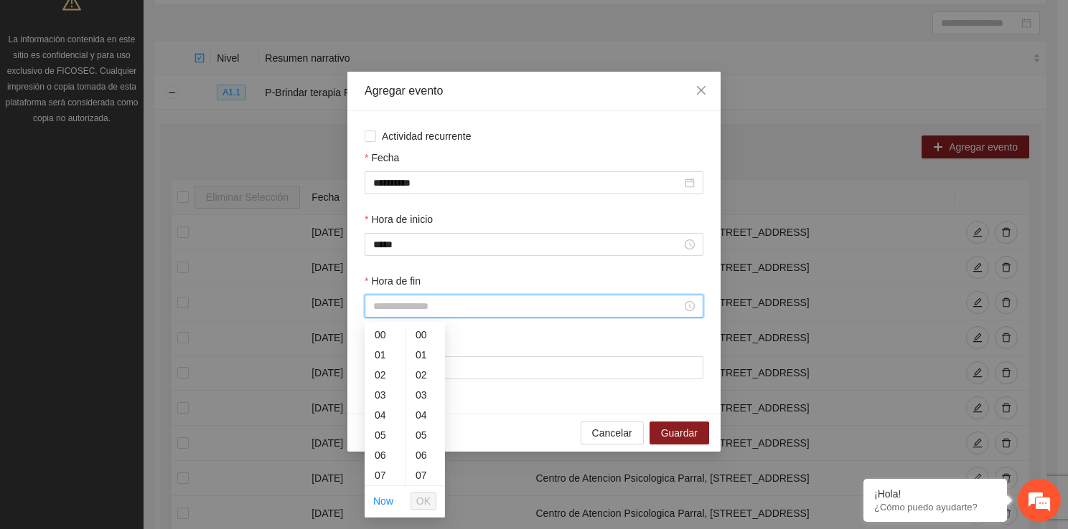
drag, startPoint x: 394, startPoint y: 312, endPoint x: 398, endPoint y: 468, distance: 155.7
click at [398, 384] on body "Proyectos Activos La información contenida en este sitio es confidencial y para…" at bounding box center [528, 118] width 1057 height 529
click at [385, 414] on div "18" at bounding box center [384, 408] width 40 height 20
type input "*****"
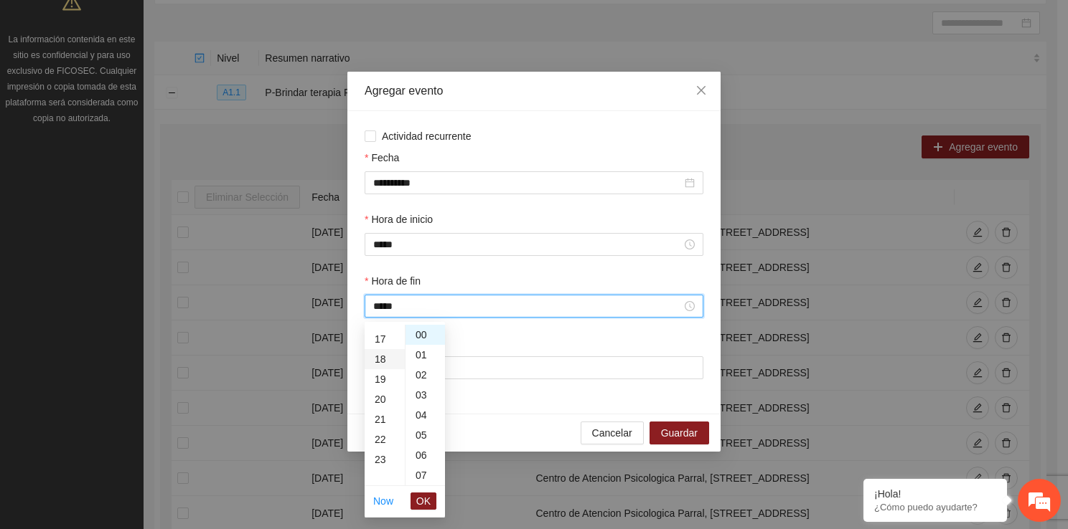
scroll to position [362, 0]
click at [425, 498] on span "OK" at bounding box center [423, 502] width 14 height 16
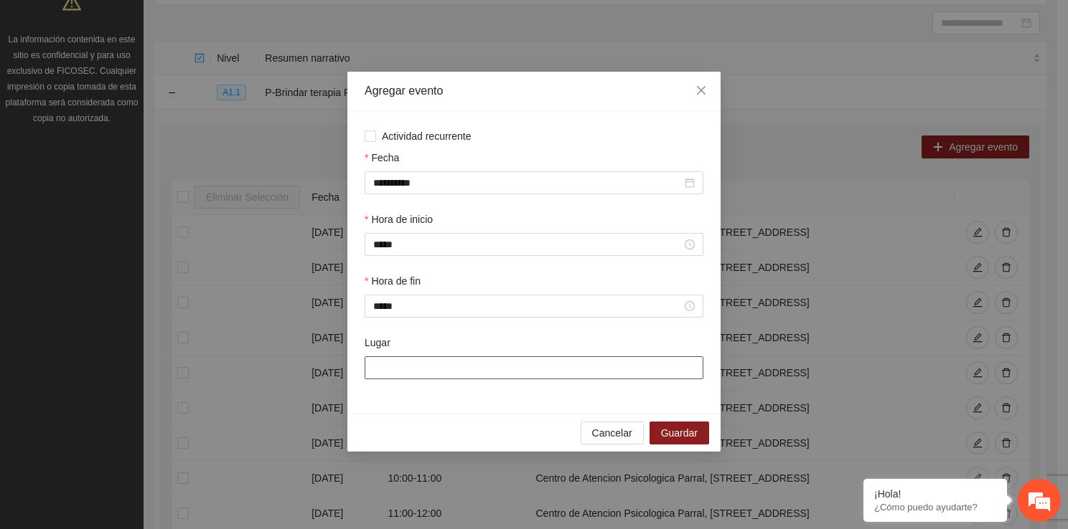
drag, startPoint x: 416, startPoint y: 374, endPoint x: 451, endPoint y: 426, distance: 62.7
click at [451, 426] on div "**********" at bounding box center [533, 262] width 373 height 380
type input "**********"
click at [671, 440] on span "Guardar" at bounding box center [679, 433] width 37 height 16
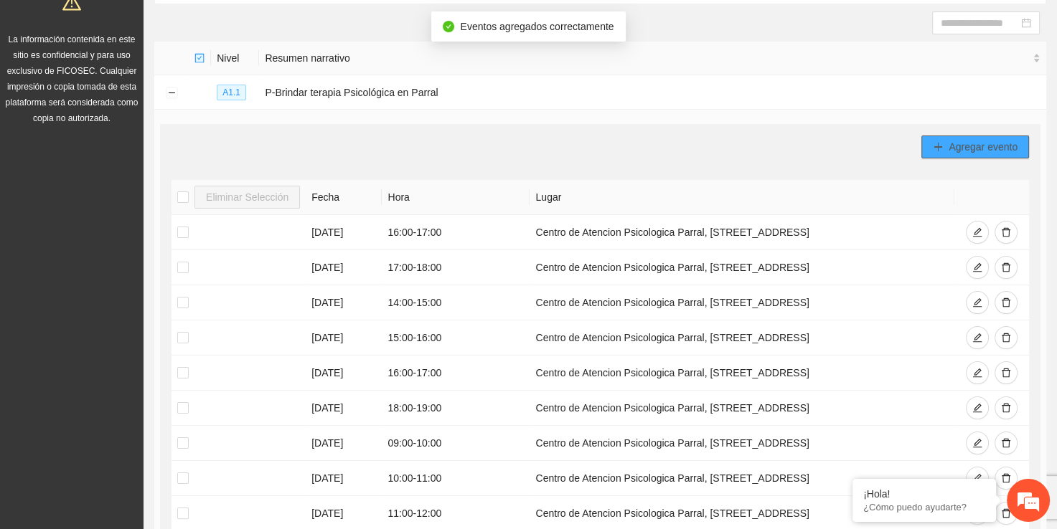
click at [937, 154] on button "Agregar evento" at bounding box center [975, 147] width 108 height 23
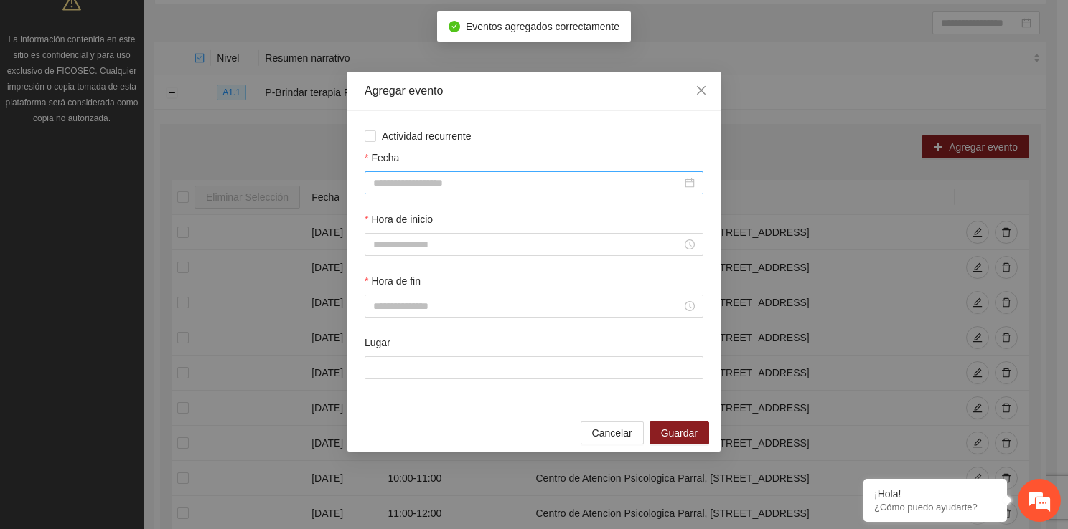
click at [487, 192] on div at bounding box center [533, 182] width 339 height 23
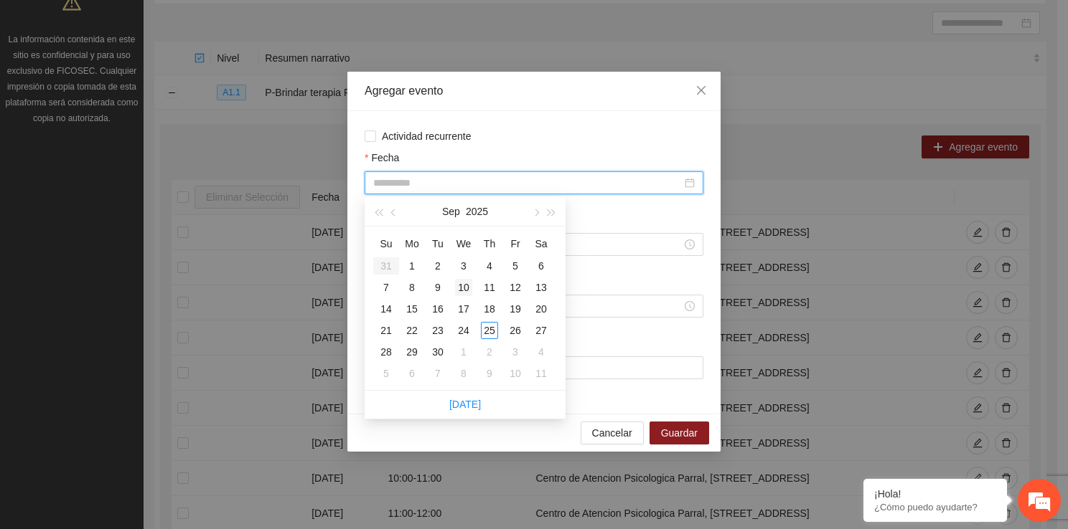
type input "**********"
click at [459, 288] on div "10" at bounding box center [463, 287] width 17 height 17
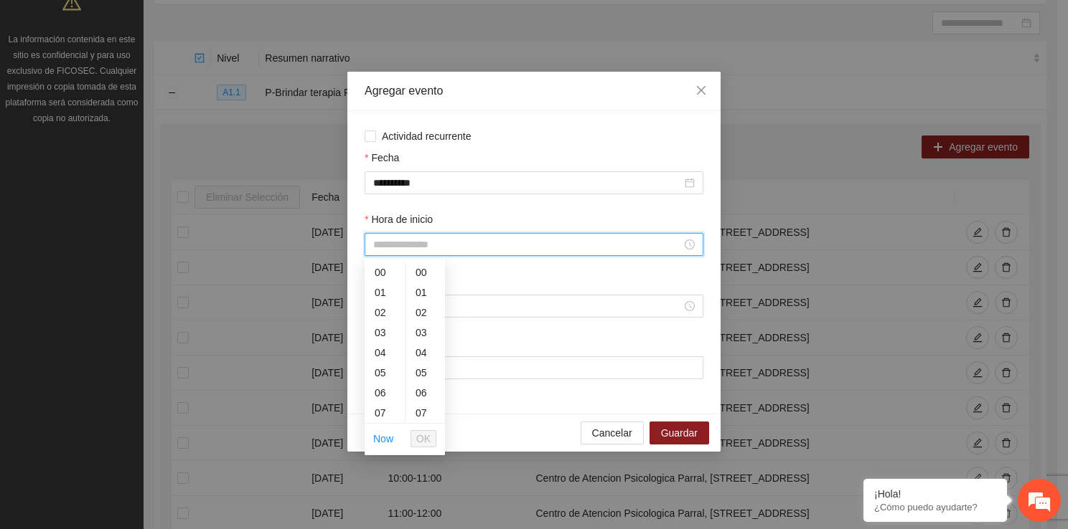
click at [395, 248] on input "Hora de inicio" at bounding box center [527, 245] width 308 height 16
click at [381, 294] on div "18" at bounding box center [384, 298] width 40 height 20
type input "*****"
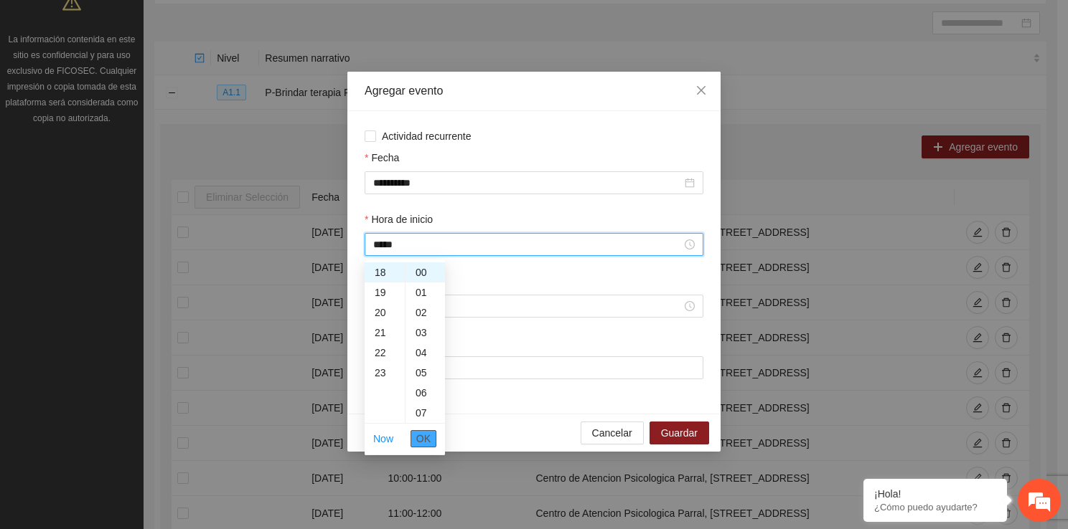
click at [422, 440] on span "OK" at bounding box center [423, 439] width 14 height 16
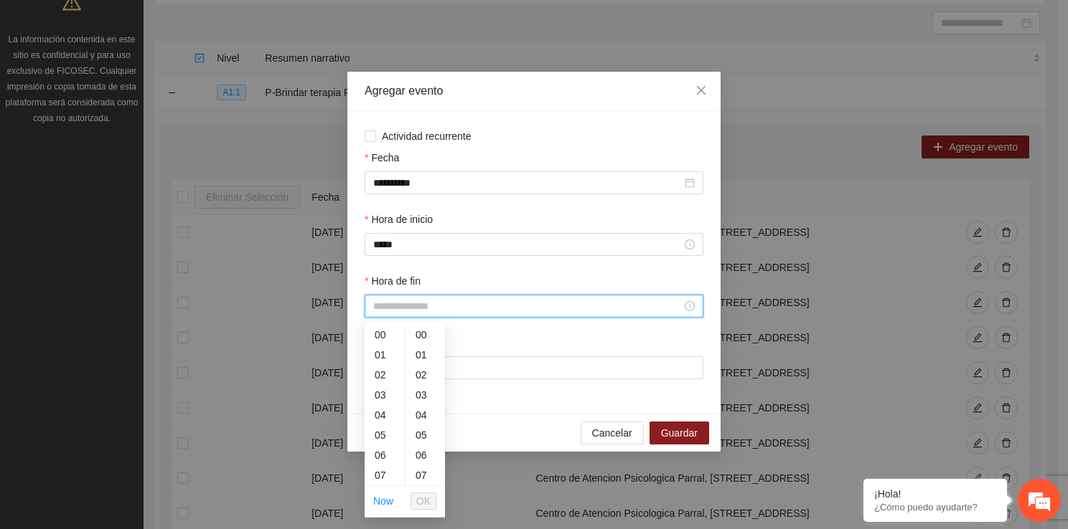
click at [413, 306] on input "Hora de fin" at bounding box center [527, 306] width 308 height 16
click at [388, 479] on div "19" at bounding box center [384, 478] width 40 height 20
type input "*****"
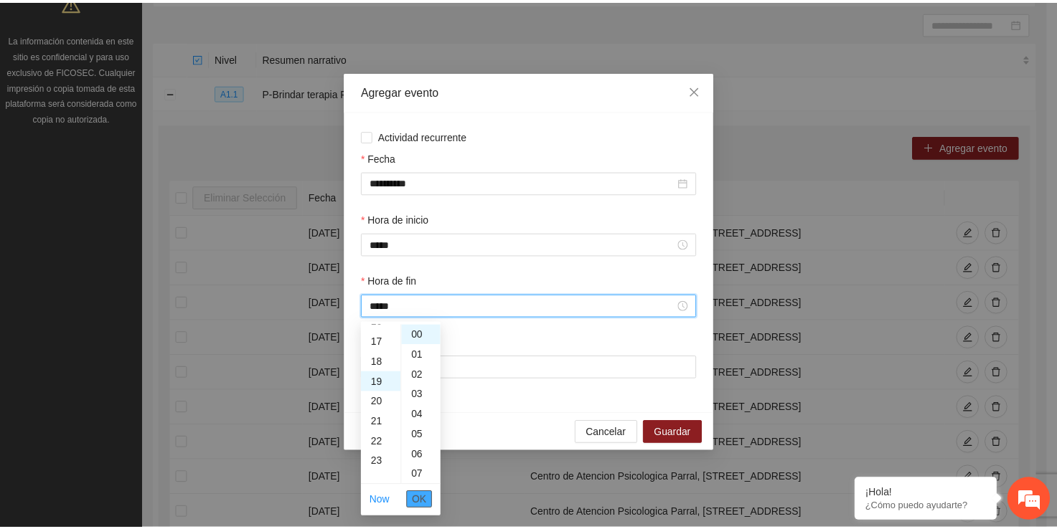
scroll to position [382, 0]
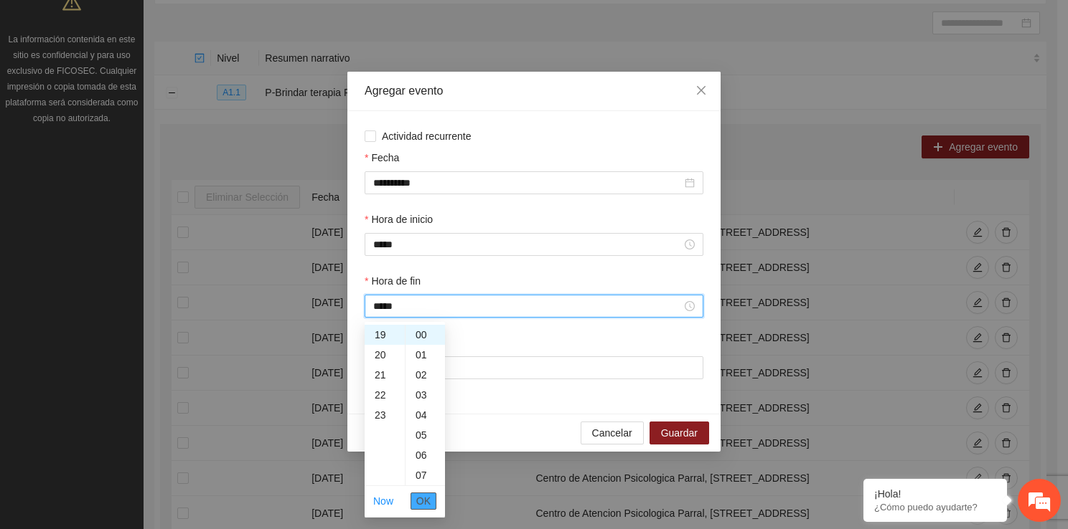
click at [422, 501] on span "OK" at bounding box center [423, 502] width 14 height 16
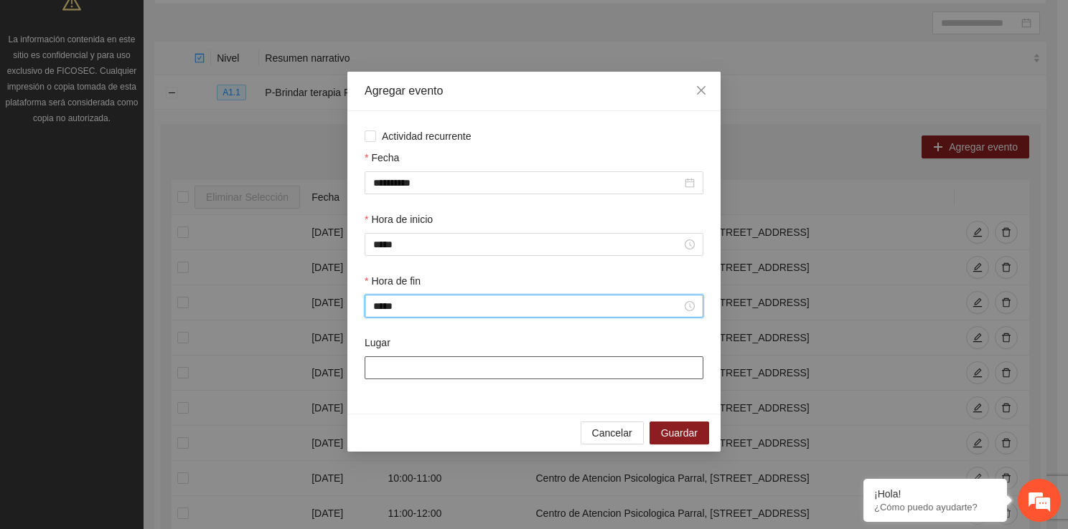
click at [412, 372] on input "Lugar" at bounding box center [533, 368] width 339 height 23
type input "**********"
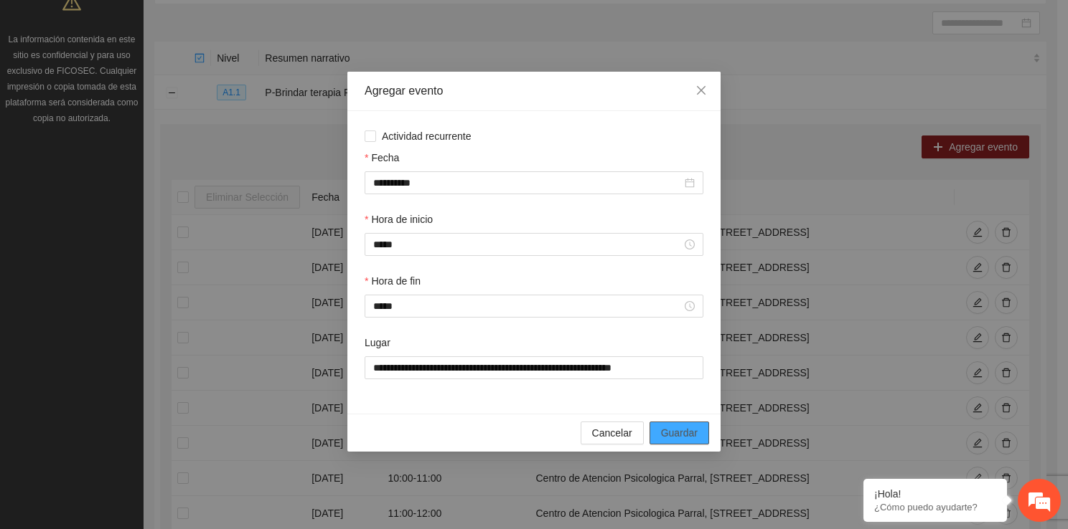
click at [691, 431] on span "Guardar" at bounding box center [679, 433] width 37 height 16
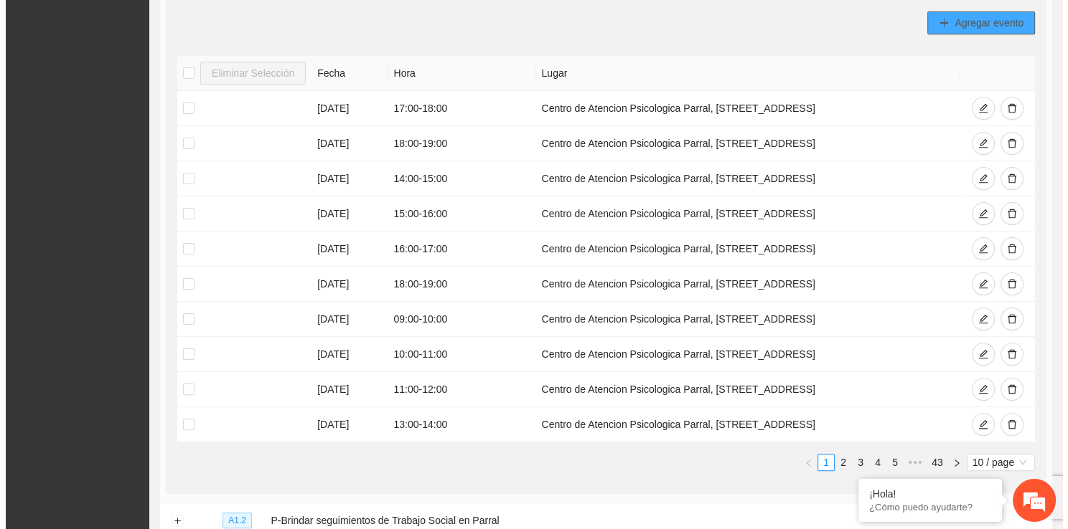
scroll to position [267, 0]
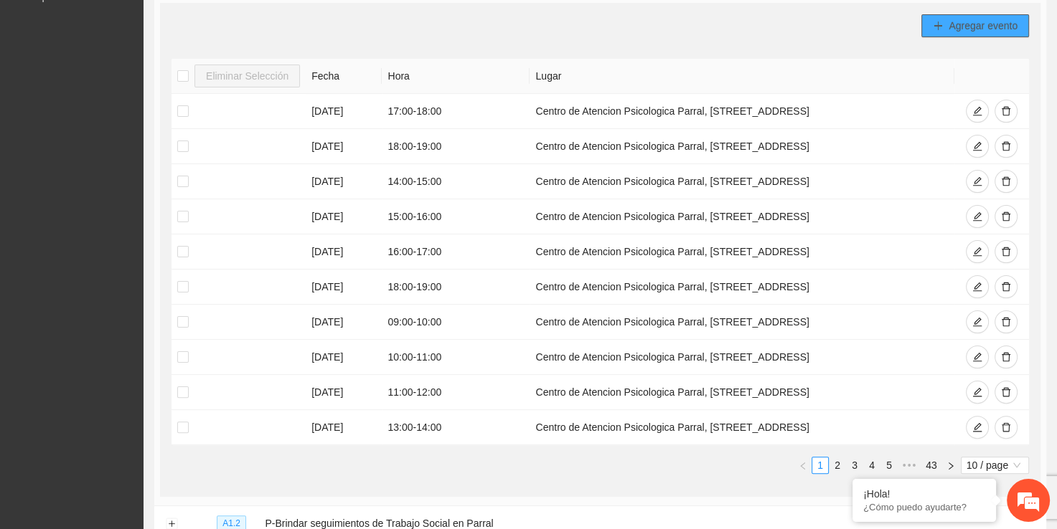
click at [993, 18] on span "Agregar evento" at bounding box center [982, 26] width 69 height 16
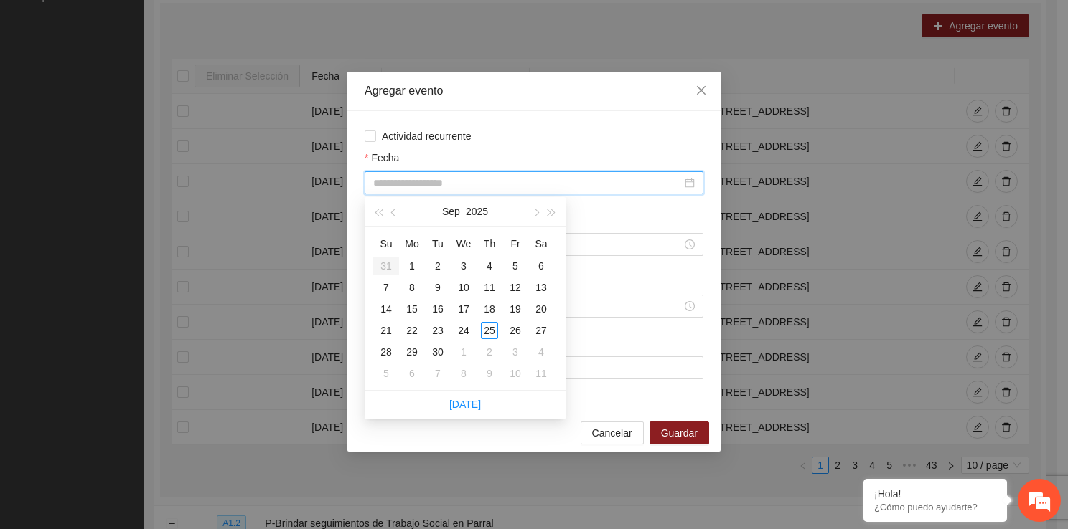
click at [524, 187] on input "Fecha" at bounding box center [527, 183] width 308 height 16
type input "**********"
click at [494, 290] on div "11" at bounding box center [489, 287] width 17 height 17
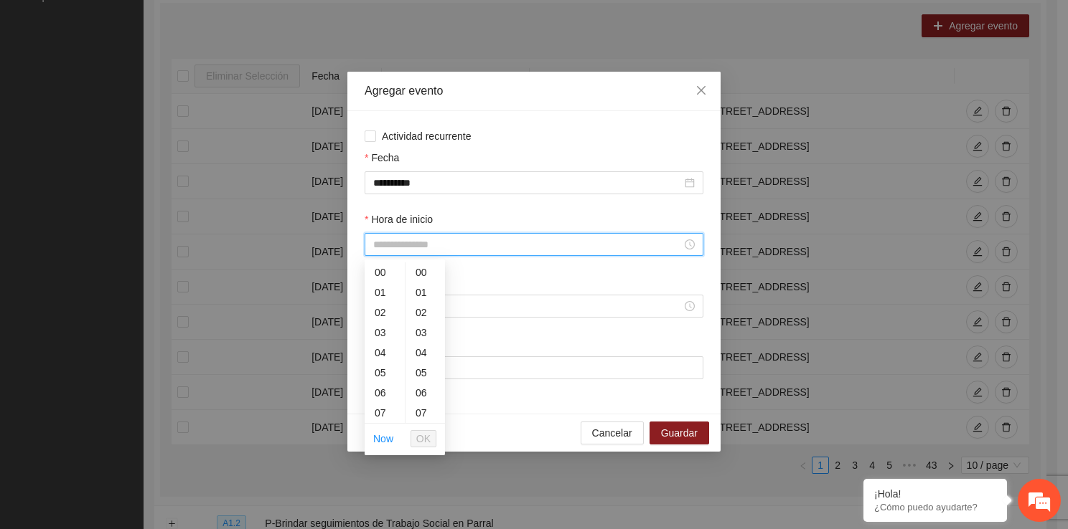
click at [436, 250] on input "Hora de inicio" at bounding box center [527, 245] width 308 height 16
click at [430, 438] on div "00 01 02 03 04 05 06 07 08 09 10 11 12 13 14 15 16 17 18 19 20 21 22 23 00 01 0…" at bounding box center [404, 358] width 80 height 196
click at [380, 393] on div "13" at bounding box center [384, 390] width 40 height 20
type input "*****"
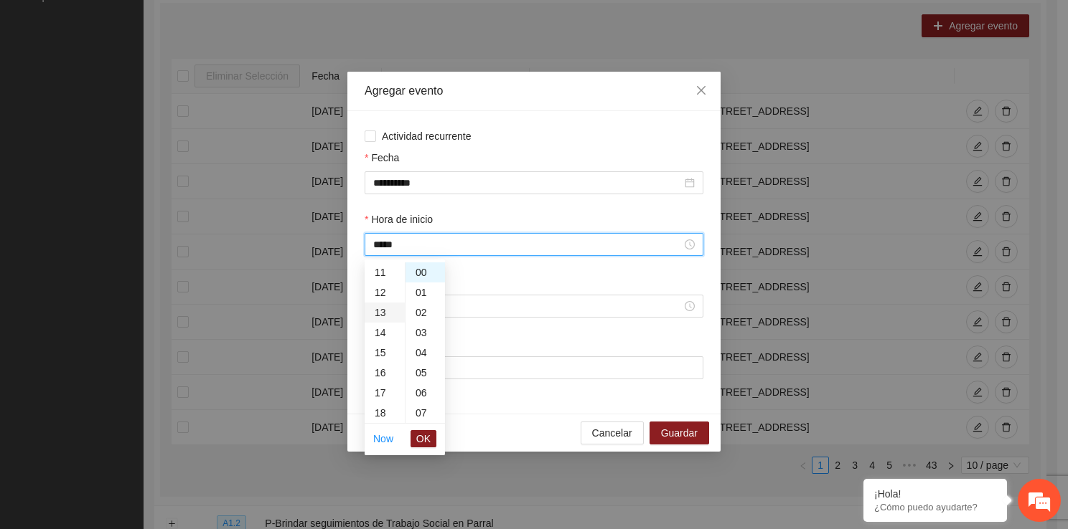
scroll to position [261, 0]
click at [423, 432] on span "OK" at bounding box center [423, 439] width 14 height 16
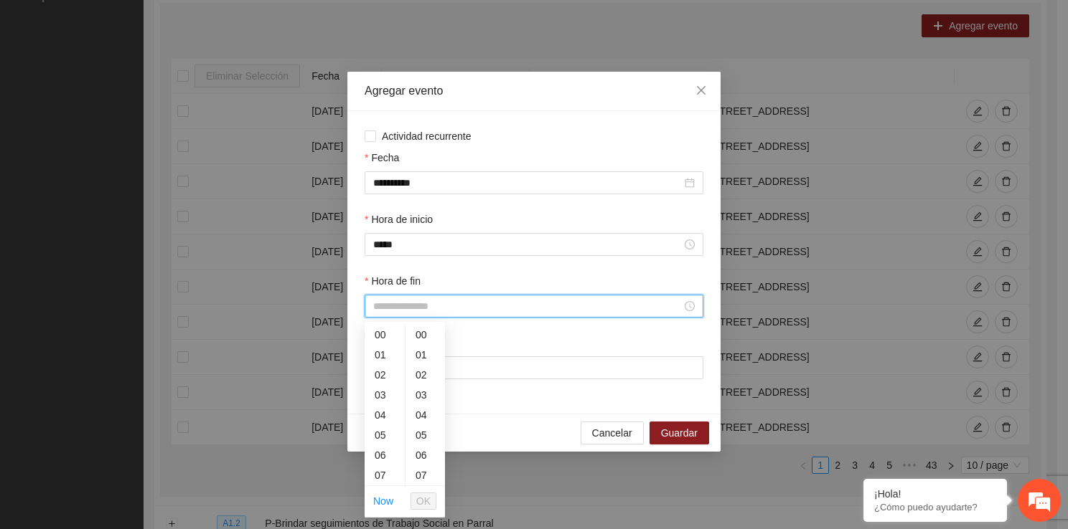
drag, startPoint x: 397, startPoint y: 314, endPoint x: 394, endPoint y: 478, distance: 163.6
click at [377, 444] on div "14" at bounding box center [384, 444] width 40 height 20
type input "*****"
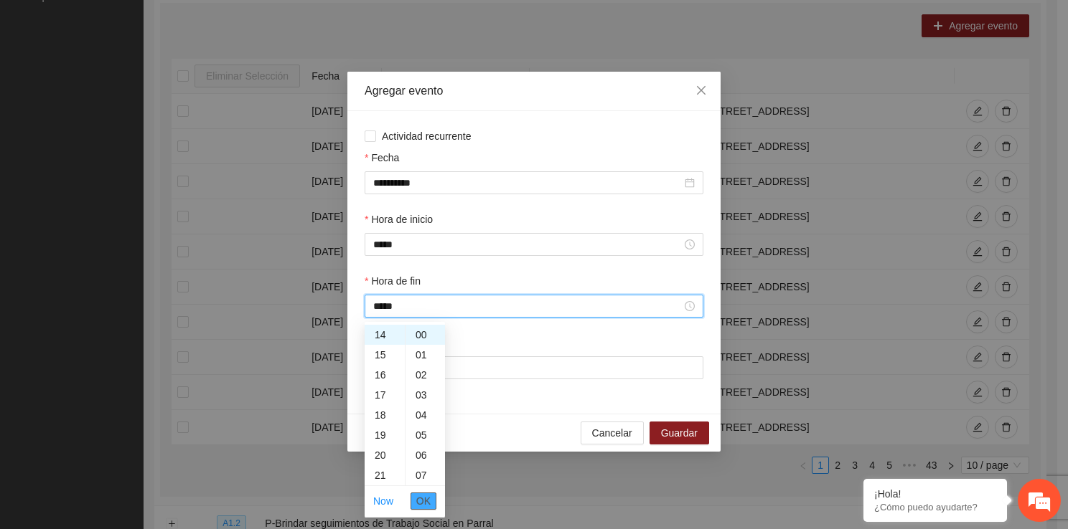
click at [423, 496] on span "OK" at bounding box center [423, 502] width 14 height 16
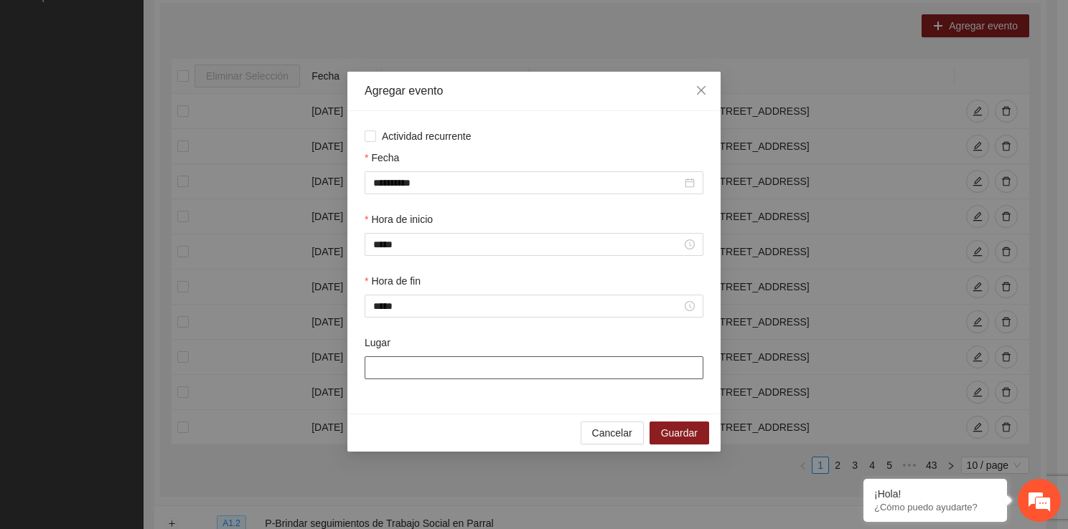
drag, startPoint x: 409, startPoint y: 366, endPoint x: 455, endPoint y: 418, distance: 69.1
click at [455, 418] on div "**********" at bounding box center [533, 262] width 373 height 380
type input "**********"
click at [672, 429] on span "Guardar" at bounding box center [679, 433] width 37 height 16
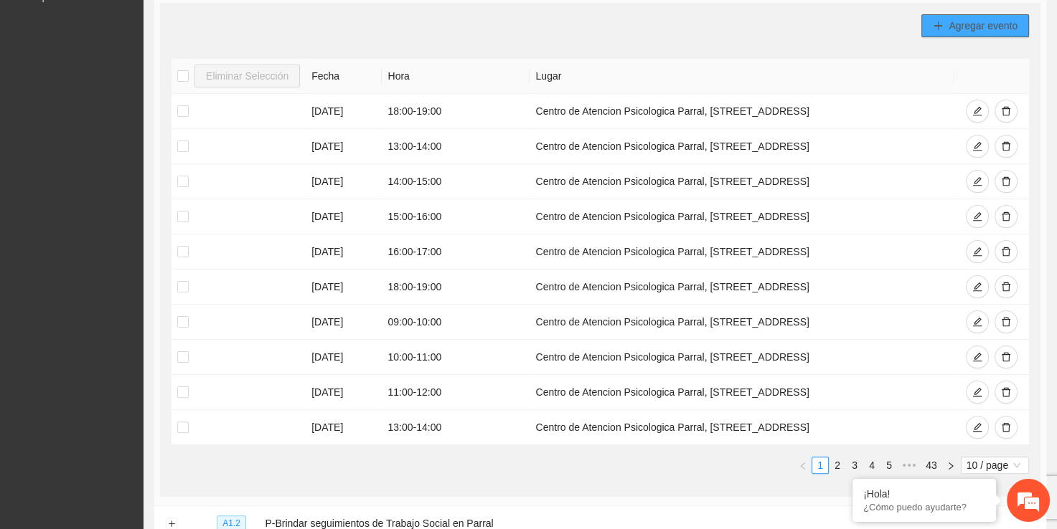
click at [964, 33] on button "Agregar evento" at bounding box center [975, 25] width 108 height 23
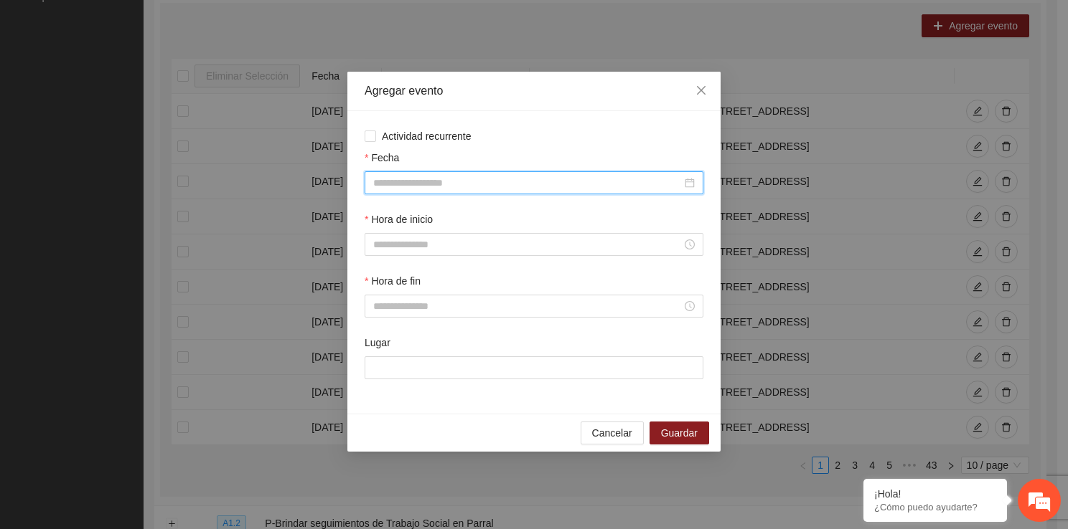
click at [522, 180] on input "Fecha" at bounding box center [527, 183] width 308 height 16
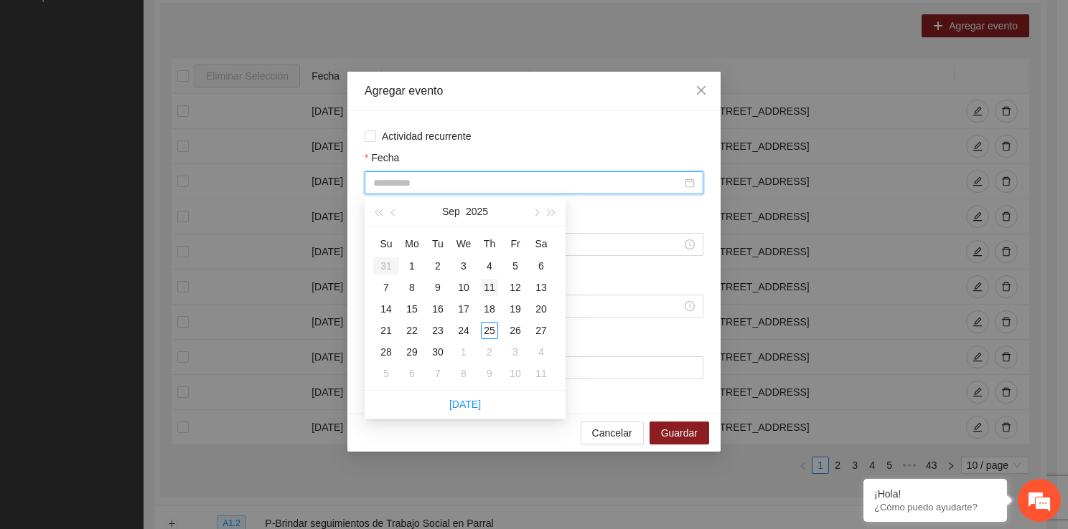
type input "**********"
click at [484, 289] on div "11" at bounding box center [489, 287] width 17 height 17
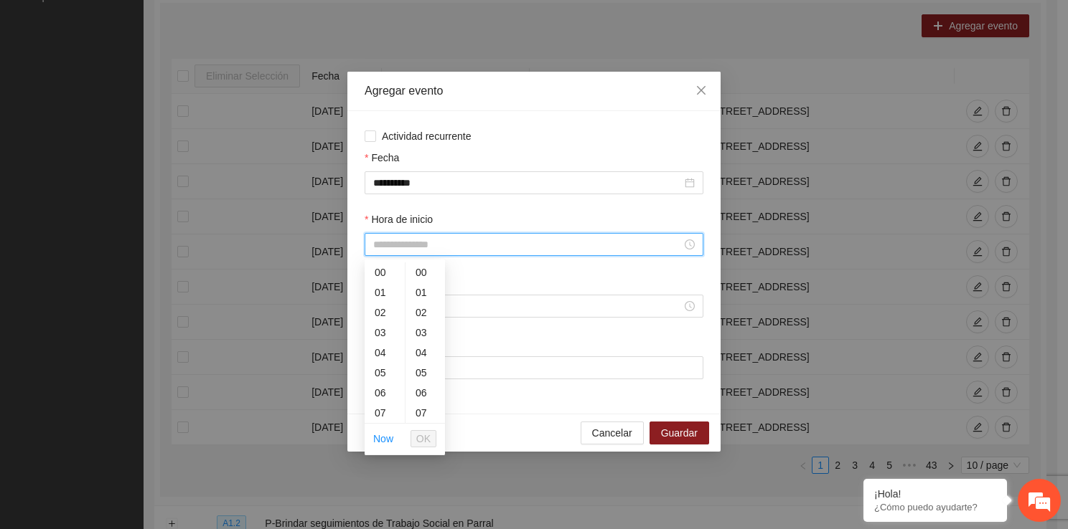
click at [430, 242] on input "Hora de inicio" at bounding box center [527, 245] width 308 height 16
click at [381, 383] on div "17" at bounding box center [384, 384] width 40 height 20
type input "*****"
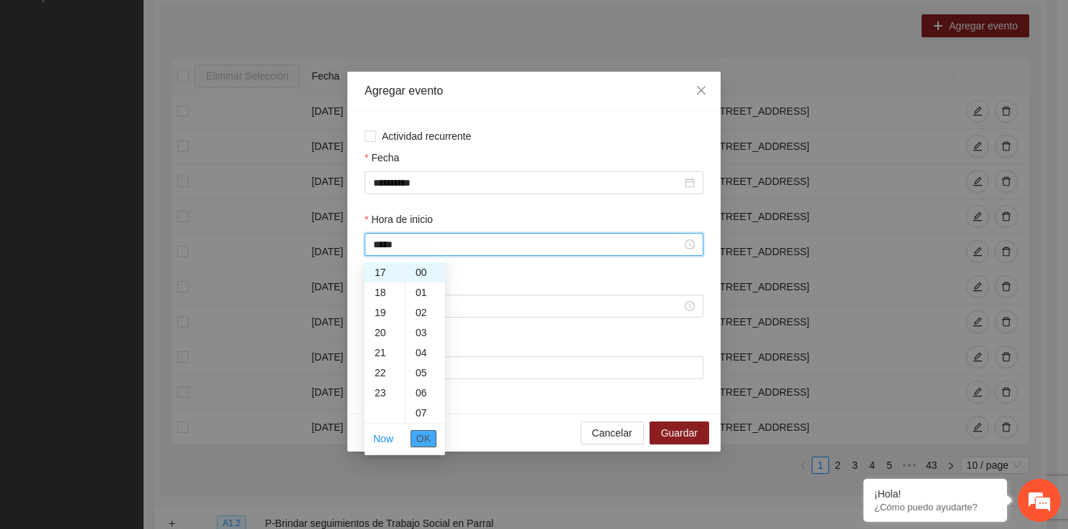
click at [420, 440] on span "OK" at bounding box center [423, 439] width 14 height 16
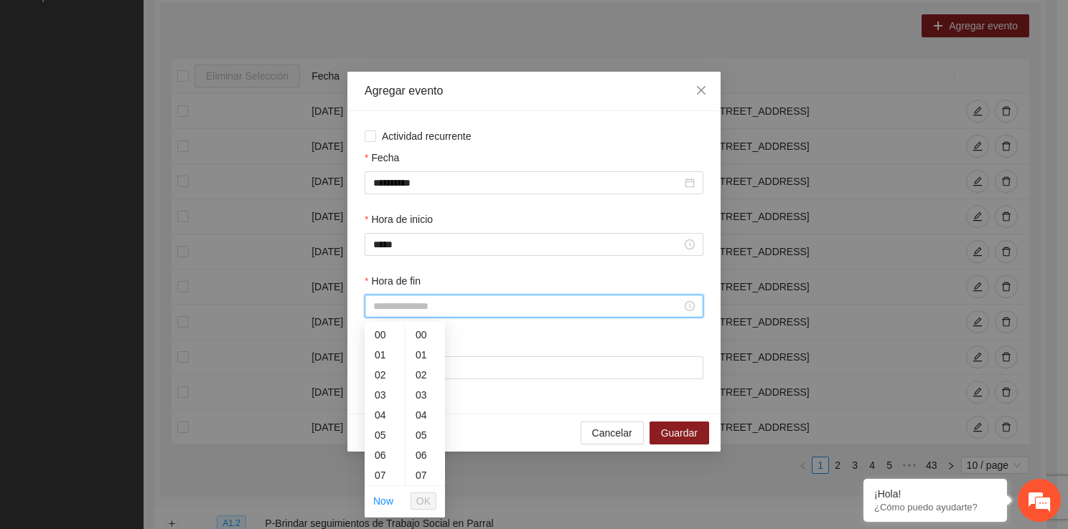
drag, startPoint x: 405, startPoint y: 306, endPoint x: 401, endPoint y: 472, distance: 166.5
click at [386, 400] on div "18" at bounding box center [384, 400] width 40 height 20
type input "*****"
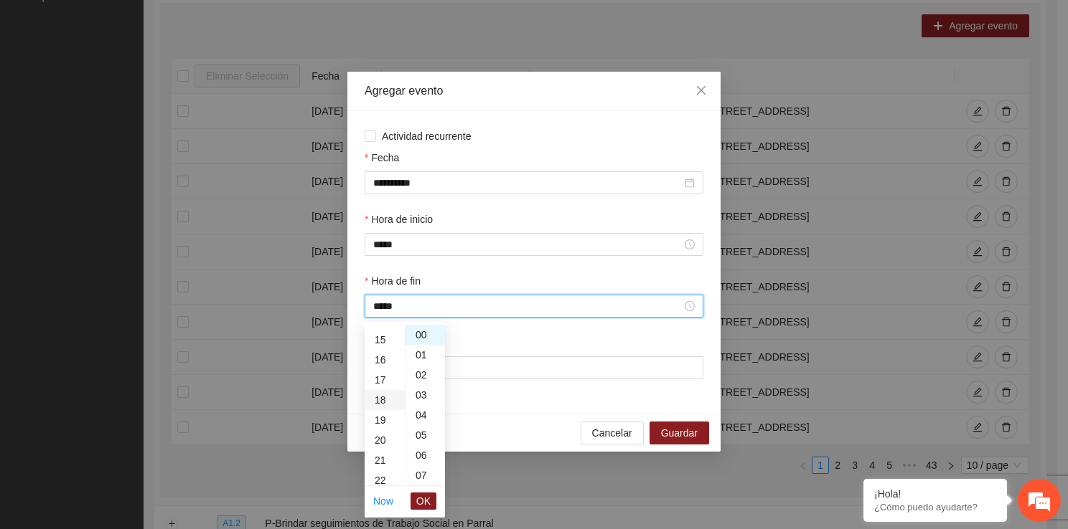
scroll to position [362, 0]
click at [427, 505] on span "OK" at bounding box center [423, 502] width 14 height 16
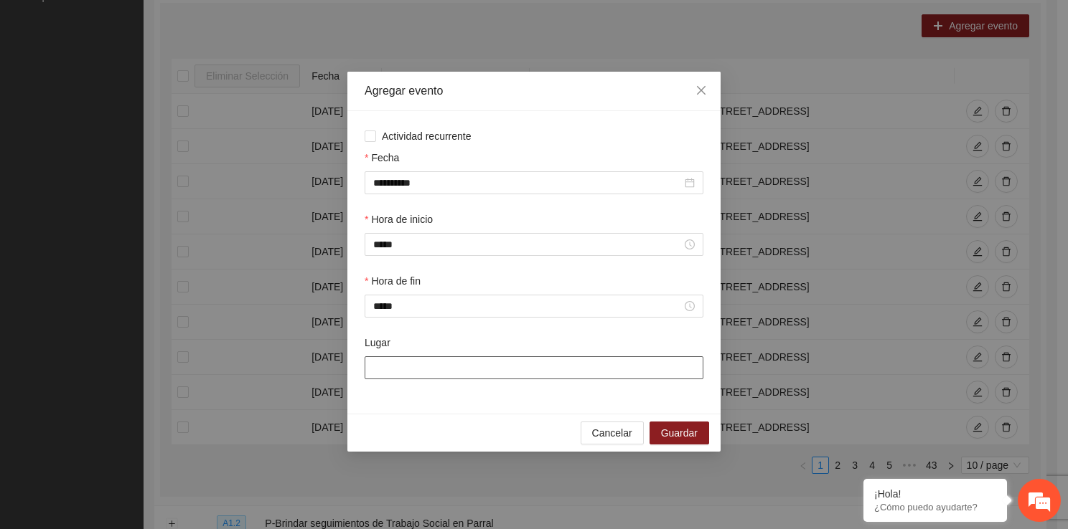
drag, startPoint x: 429, startPoint y: 368, endPoint x: 471, endPoint y: 407, distance: 57.3
click at [471, 407] on div "**********" at bounding box center [533, 262] width 373 height 303
type input "**********"
click at [669, 438] on span "Guardar" at bounding box center [679, 433] width 37 height 16
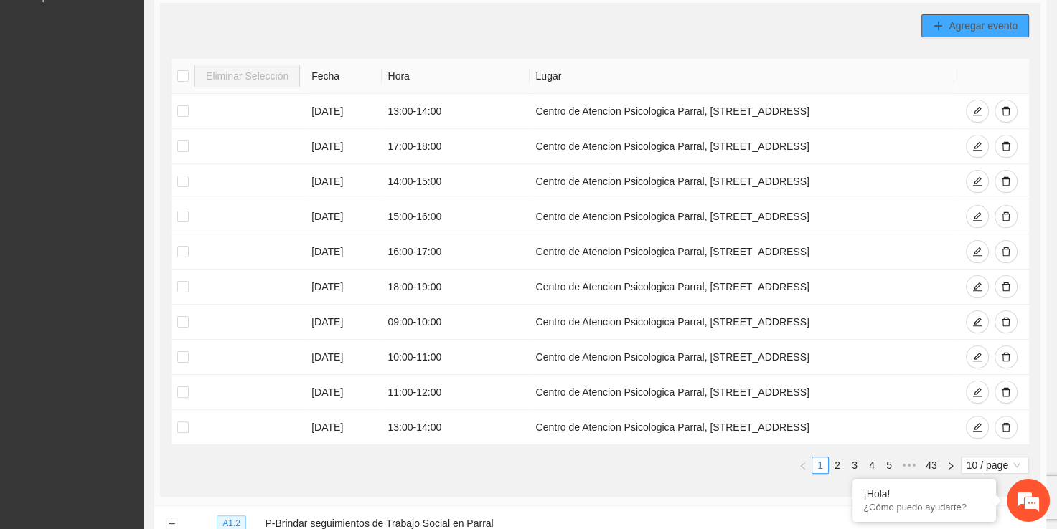
click at [961, 27] on span "Agregar evento" at bounding box center [982, 26] width 69 height 16
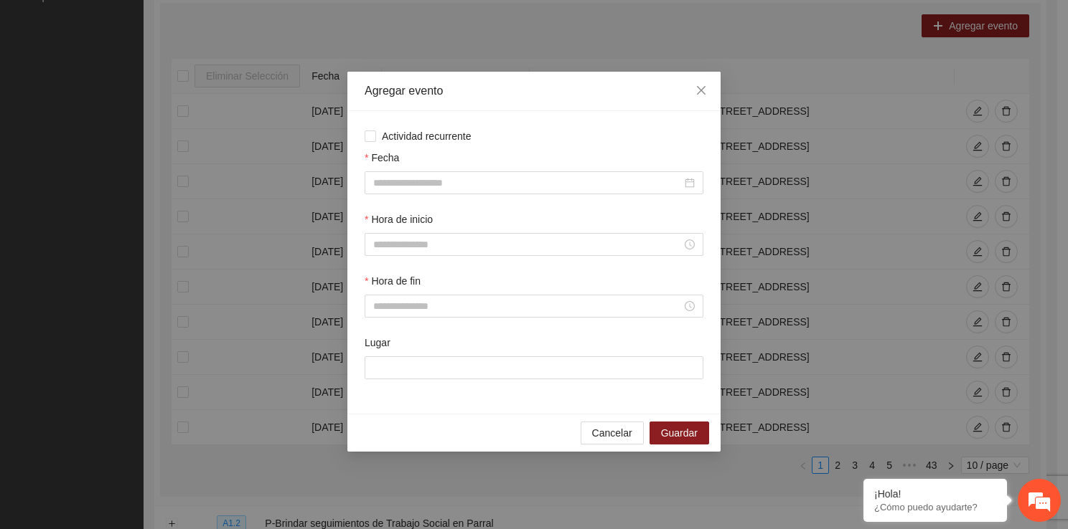
click at [806, 60] on div "Agregar evento Actividad recurrente Fecha Hora de inicio Hora de fin Lugar Canc…" at bounding box center [534, 264] width 1068 height 529
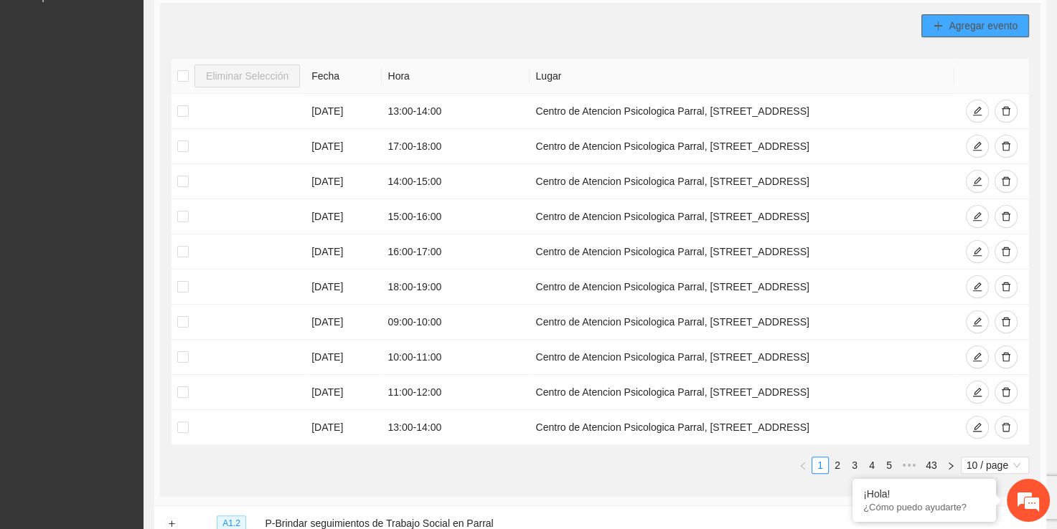
click at [958, 20] on span "Agregar evento" at bounding box center [982, 26] width 69 height 16
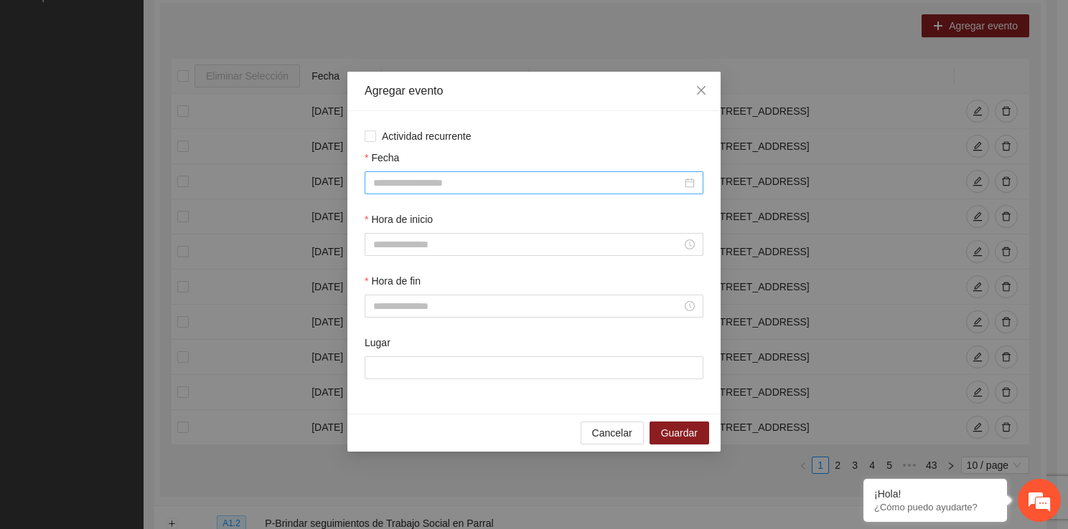
click at [482, 193] on div at bounding box center [533, 182] width 339 height 23
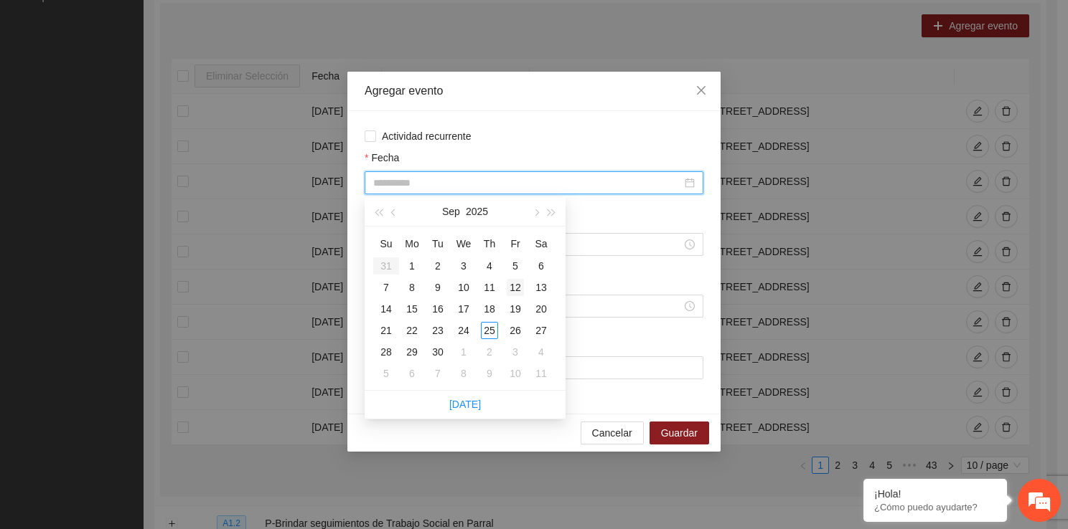
type input "**********"
click at [519, 289] on div "12" at bounding box center [515, 287] width 17 height 17
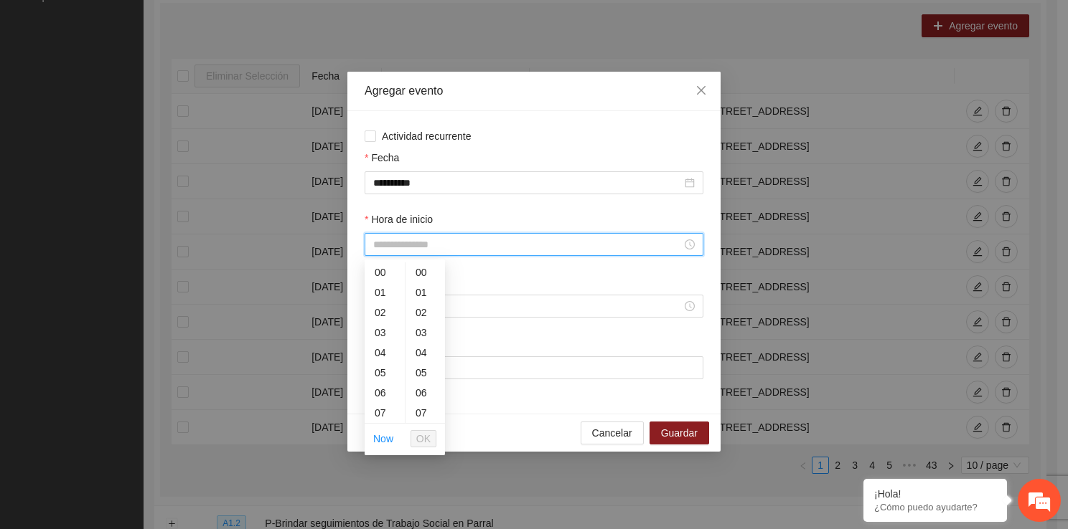
click at [438, 250] on input "Hora de inicio" at bounding box center [527, 245] width 308 height 16
click at [376, 346] on div "12" at bounding box center [384, 341] width 40 height 20
type input "*****"
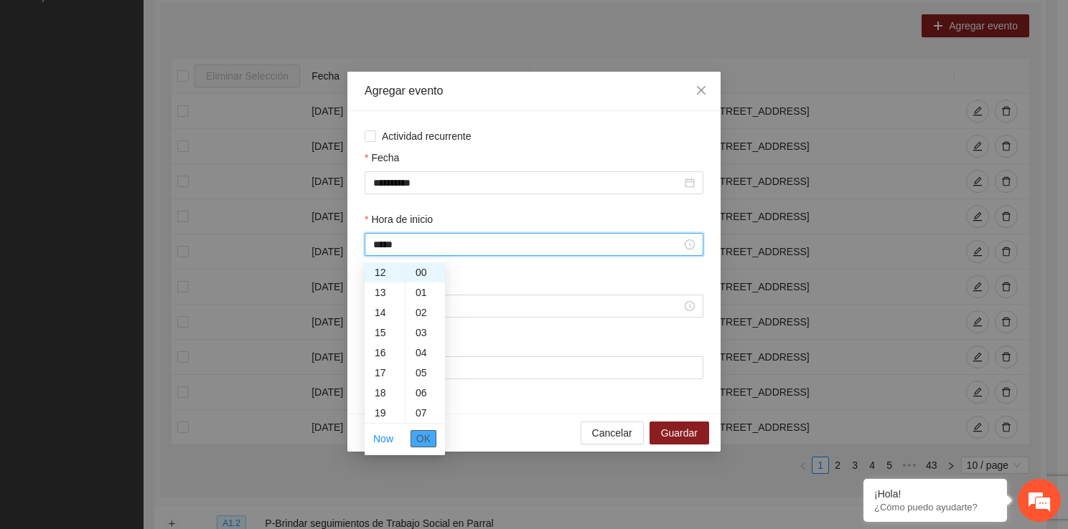
click at [428, 438] on span "OK" at bounding box center [423, 439] width 14 height 16
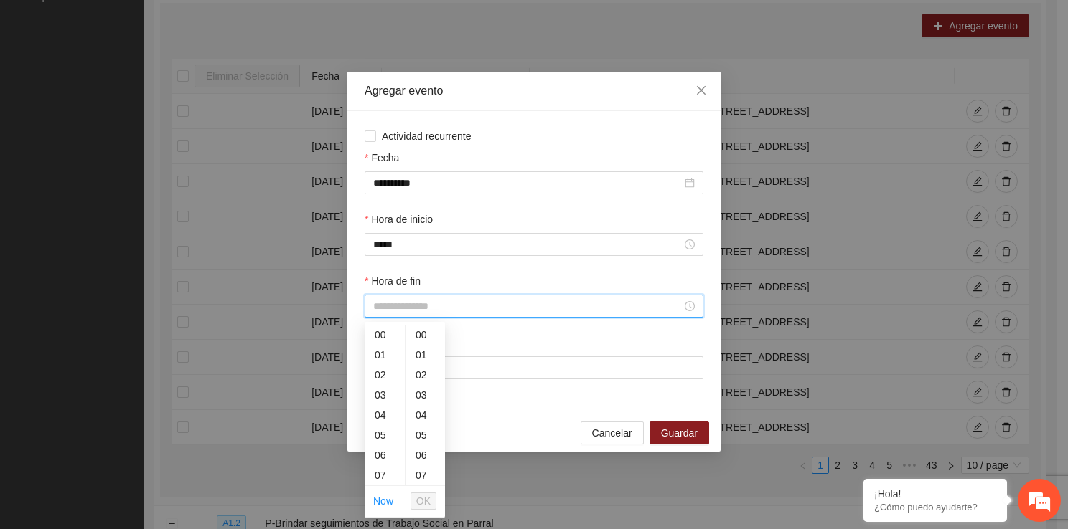
drag, startPoint x: 400, startPoint y: 306, endPoint x: 399, endPoint y: 483, distance: 176.5
click at [382, 458] on div "13" at bounding box center [384, 453] width 40 height 20
type input "*****"
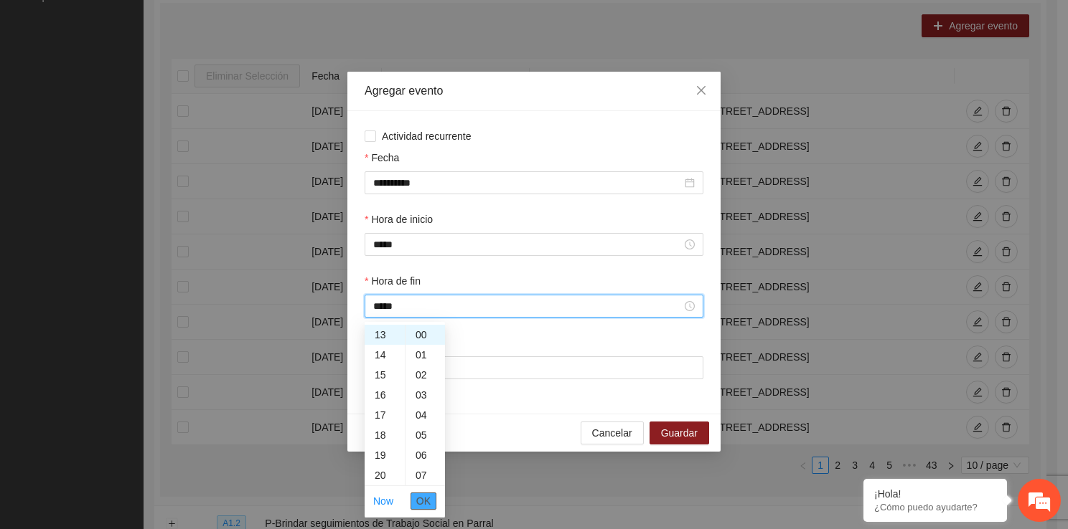
click at [425, 498] on span "OK" at bounding box center [423, 502] width 14 height 16
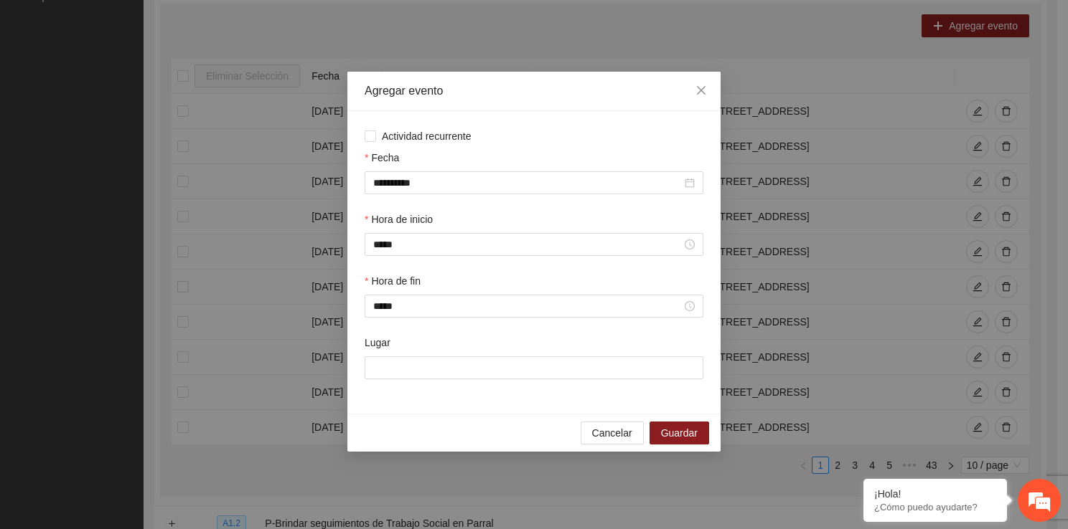
click at [411, 385] on div "Lugar" at bounding box center [534, 366] width 344 height 62
drag, startPoint x: 410, startPoint y: 376, endPoint x: 456, endPoint y: 406, distance: 54.3
click at [456, 406] on div "**********" at bounding box center [533, 262] width 373 height 303
type input "**********"
click at [692, 435] on span "Guardar" at bounding box center [679, 433] width 37 height 16
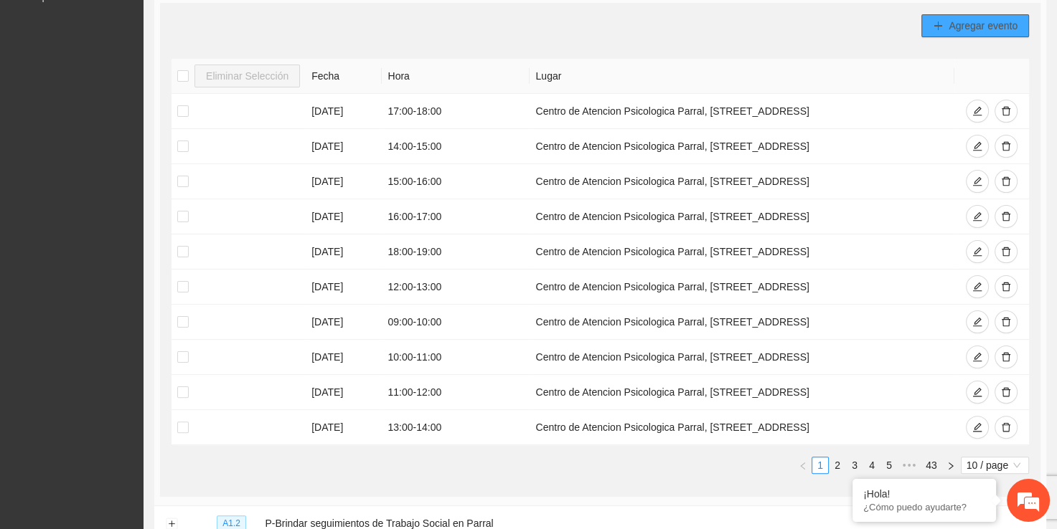
click at [939, 33] on button "Agregar evento" at bounding box center [975, 25] width 108 height 23
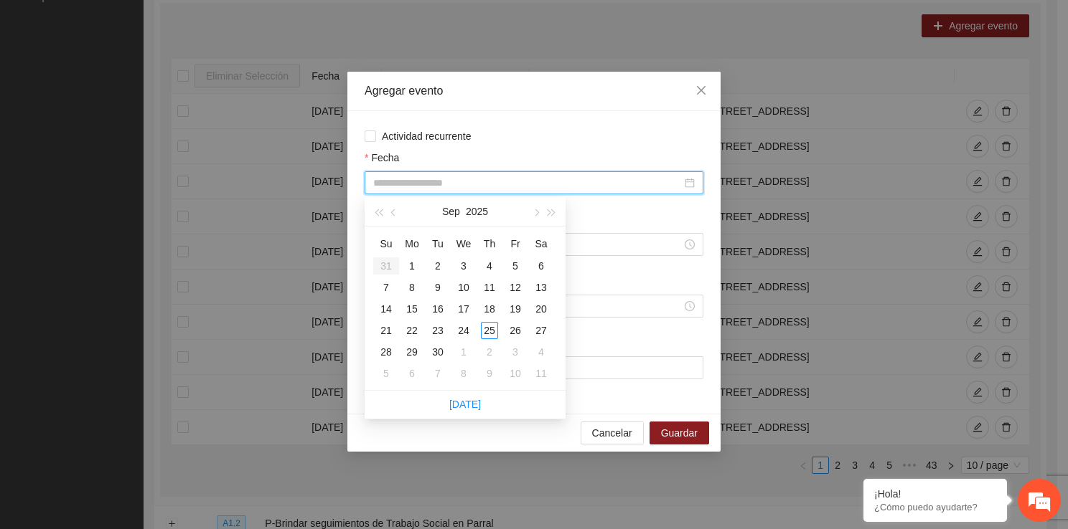
click at [519, 184] on input "Fecha" at bounding box center [527, 183] width 308 height 16
type input "**********"
click at [514, 283] on div "12" at bounding box center [515, 287] width 17 height 17
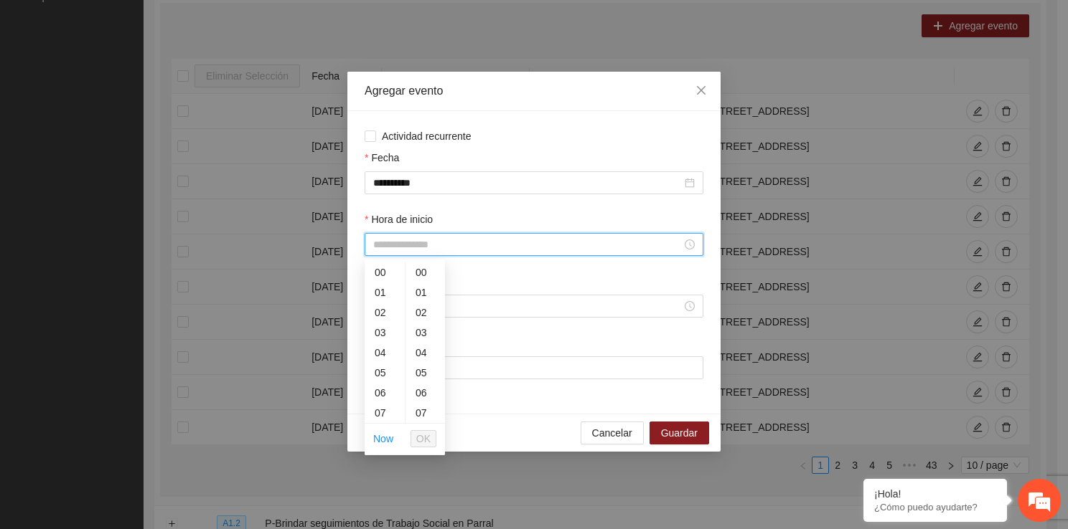
click at [430, 240] on input "Hora de inicio" at bounding box center [527, 245] width 308 height 16
click at [382, 307] on div "16" at bounding box center [384, 317] width 40 height 20
click at [387, 280] on div "15" at bounding box center [384, 281] width 40 height 20
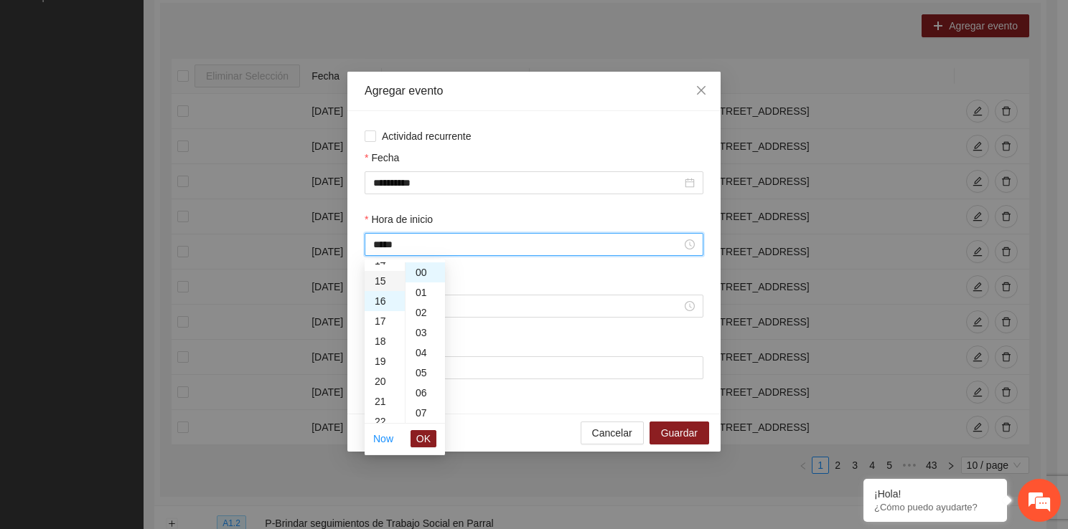
type input "*****"
click at [387, 280] on div "15" at bounding box center [384, 273] width 40 height 20
click at [425, 432] on span "OK" at bounding box center [423, 439] width 14 height 16
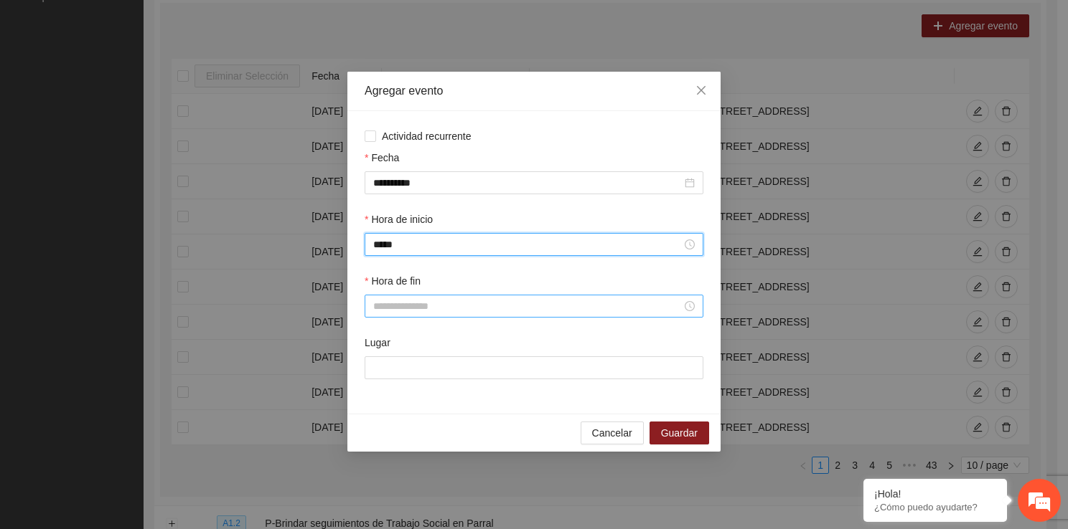
click at [402, 301] on input "Hora de fin" at bounding box center [527, 306] width 308 height 16
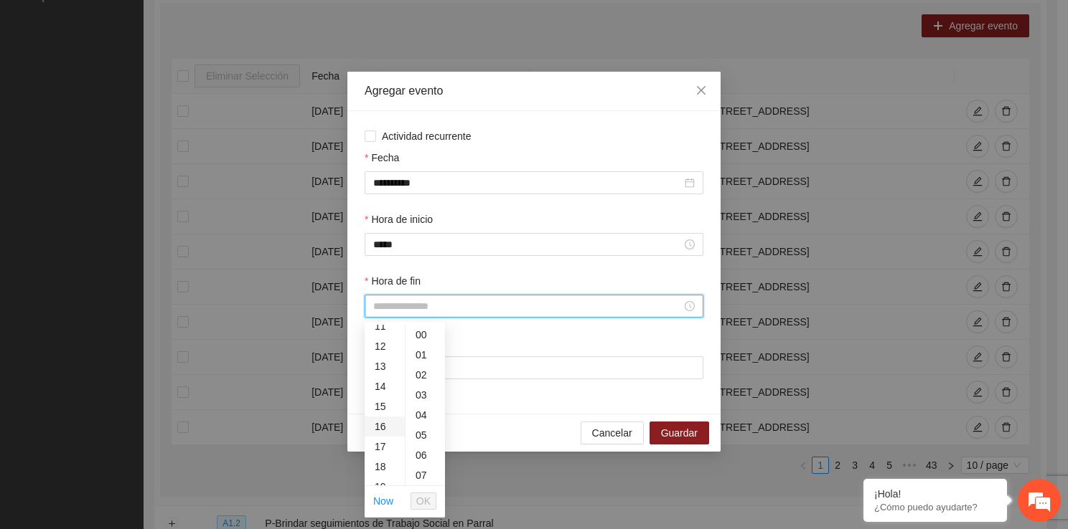
click at [377, 428] on div "16" at bounding box center [384, 427] width 40 height 20
type input "*****"
click at [426, 501] on span "OK" at bounding box center [423, 502] width 14 height 16
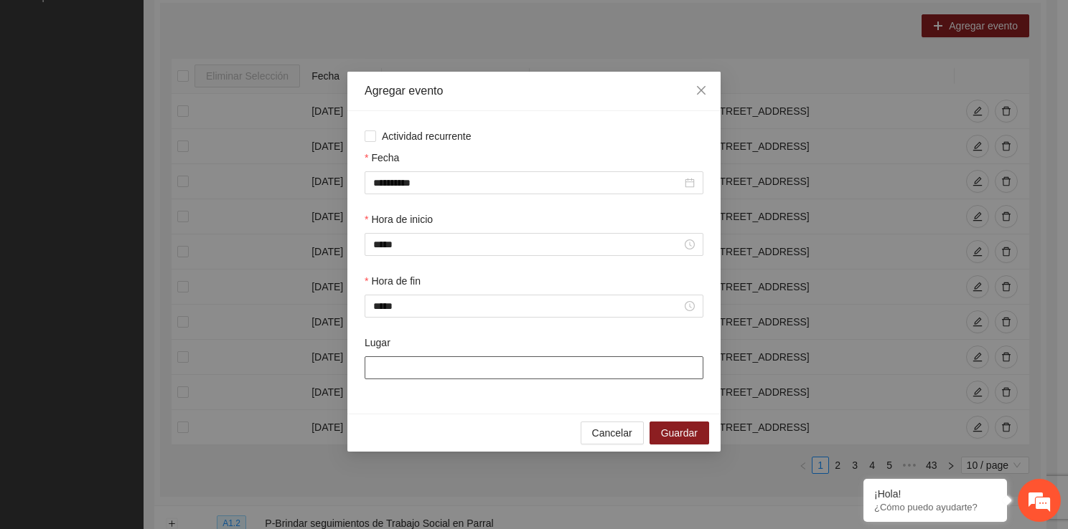
click at [408, 372] on input "Lugar" at bounding box center [533, 368] width 339 height 23
type input "**********"
click at [683, 438] on span "Guardar" at bounding box center [679, 433] width 37 height 16
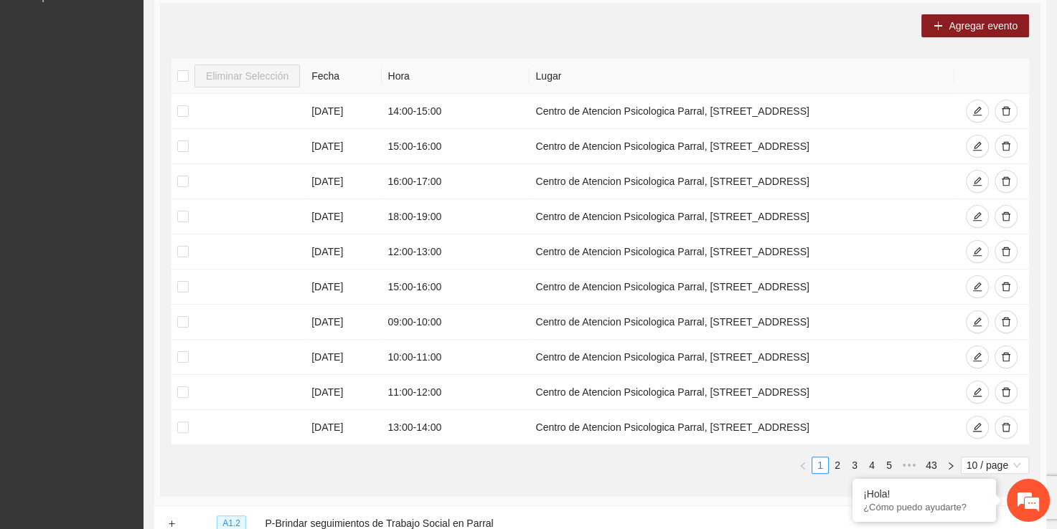
click at [966, 36] on div "Agregar evento Eliminar Selección Fecha Hora Lugar [DATE] 14:00 - 15:00 Centro …" at bounding box center [600, 250] width 880 height 494
click at [966, 34] on button "Agregar evento" at bounding box center [975, 25] width 108 height 23
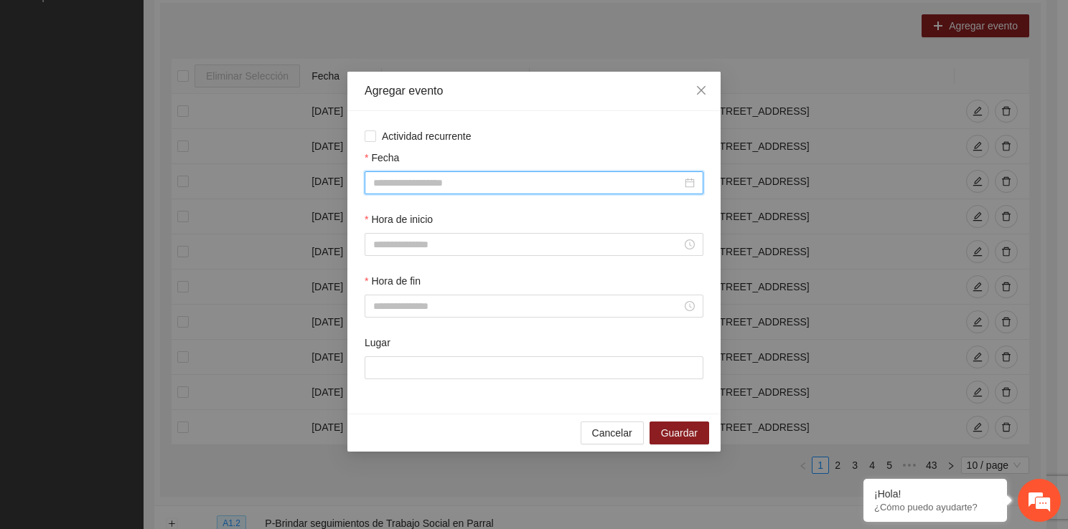
click at [534, 189] on input "Fecha" at bounding box center [527, 183] width 308 height 16
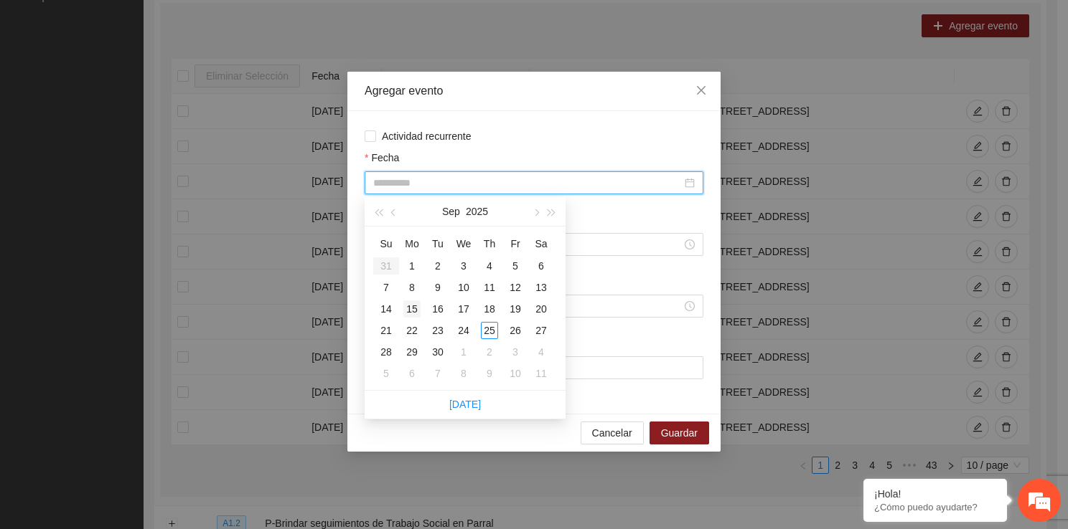
type input "**********"
click at [408, 317] on div "15" at bounding box center [411, 309] width 17 height 17
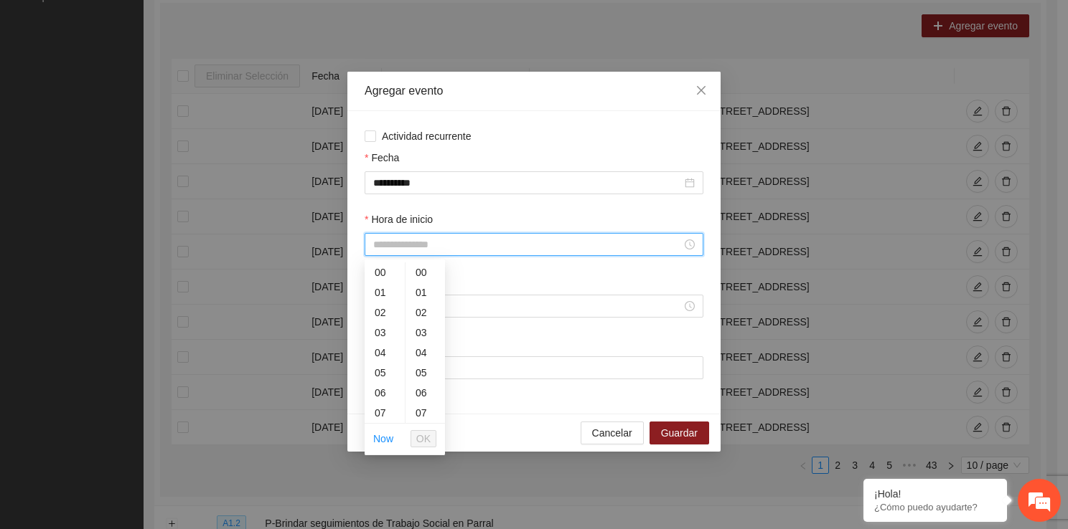
click at [392, 240] on input "Hora de inicio" at bounding box center [527, 245] width 308 height 16
click at [388, 399] on div "09" at bounding box center [384, 396] width 40 height 20
type input "*****"
click at [417, 439] on span "OK" at bounding box center [423, 439] width 14 height 16
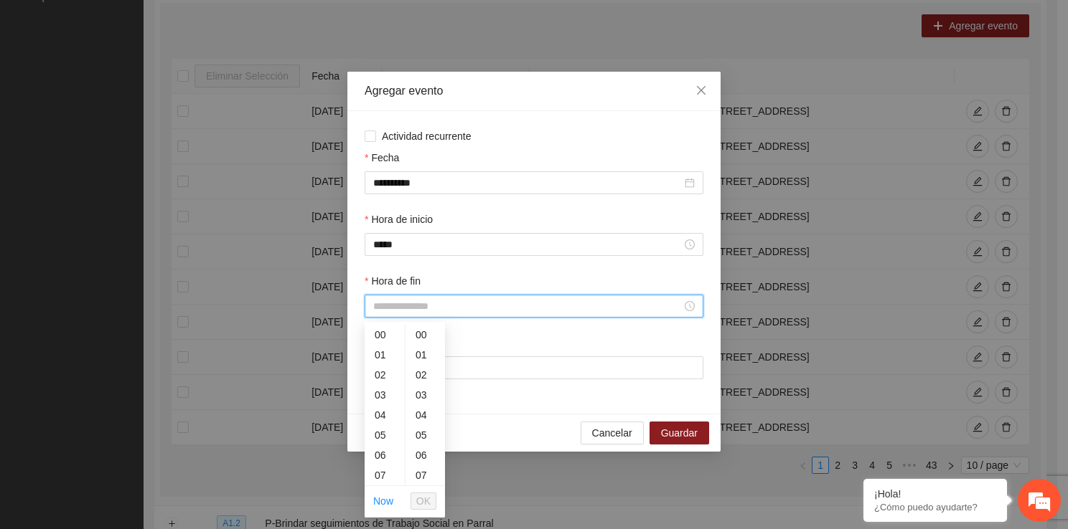
drag, startPoint x: 387, startPoint y: 311, endPoint x: 403, endPoint y: 481, distance: 170.8
click at [389, 470] on div "10" at bounding box center [384, 478] width 40 height 20
type input "*****"
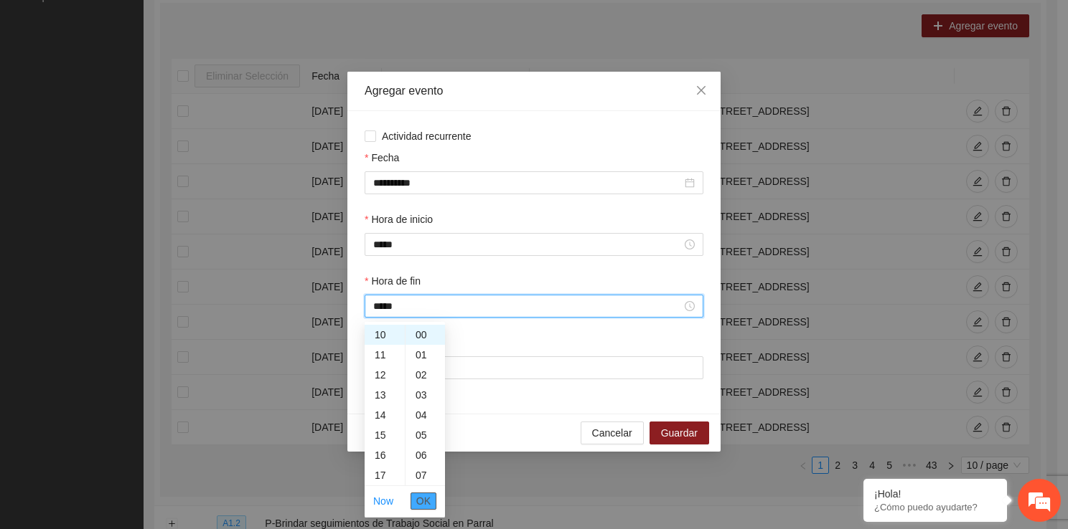
click at [433, 504] on ul "Now OK" at bounding box center [404, 501] width 80 height 30
click at [433, 504] on button "OK" at bounding box center [423, 501] width 26 height 17
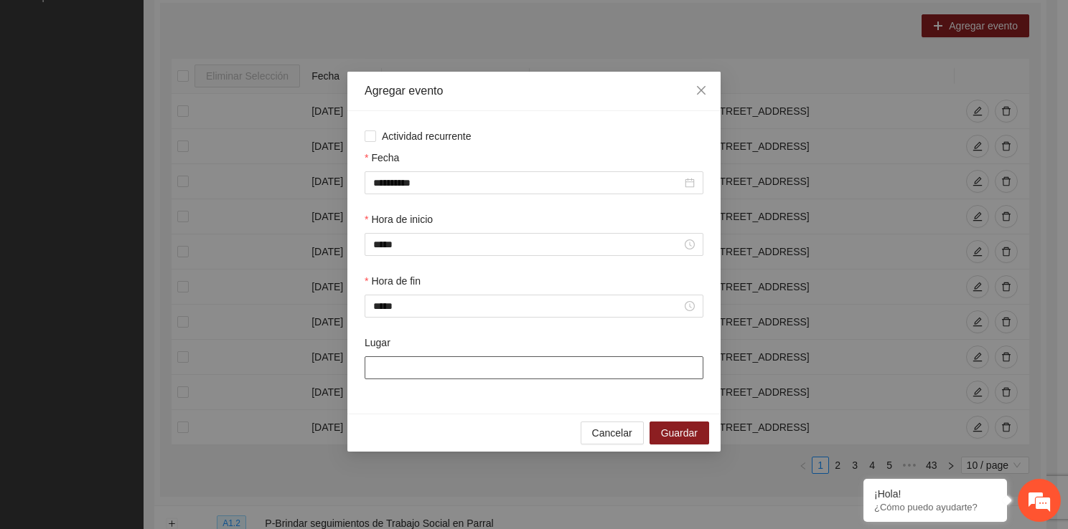
drag, startPoint x: 425, startPoint y: 367, endPoint x: 464, endPoint y: 410, distance: 58.9
click at [464, 410] on div "**********" at bounding box center [533, 262] width 373 height 303
type input "**********"
click at [663, 429] on span "Guardar" at bounding box center [679, 433] width 37 height 16
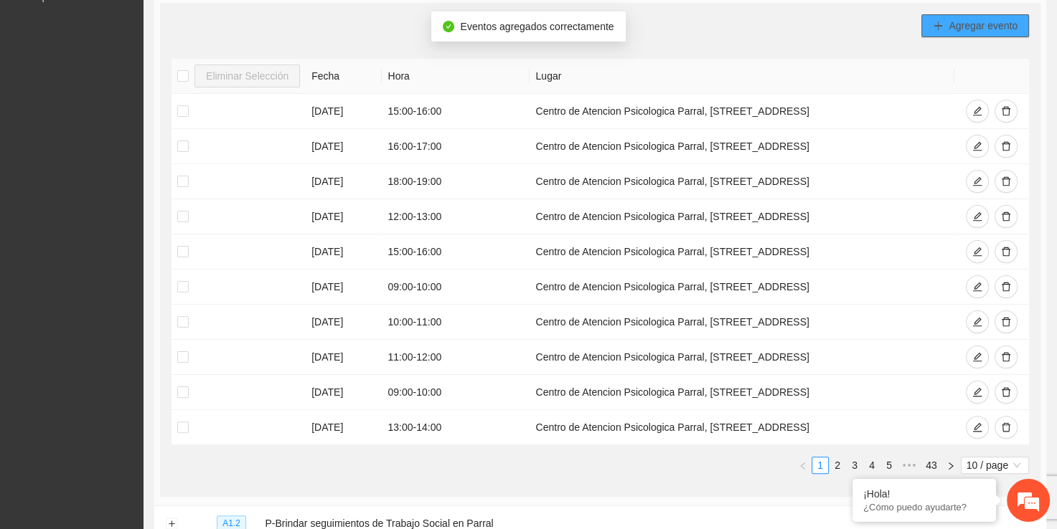
click at [953, 32] on button "Agregar evento" at bounding box center [975, 25] width 108 height 23
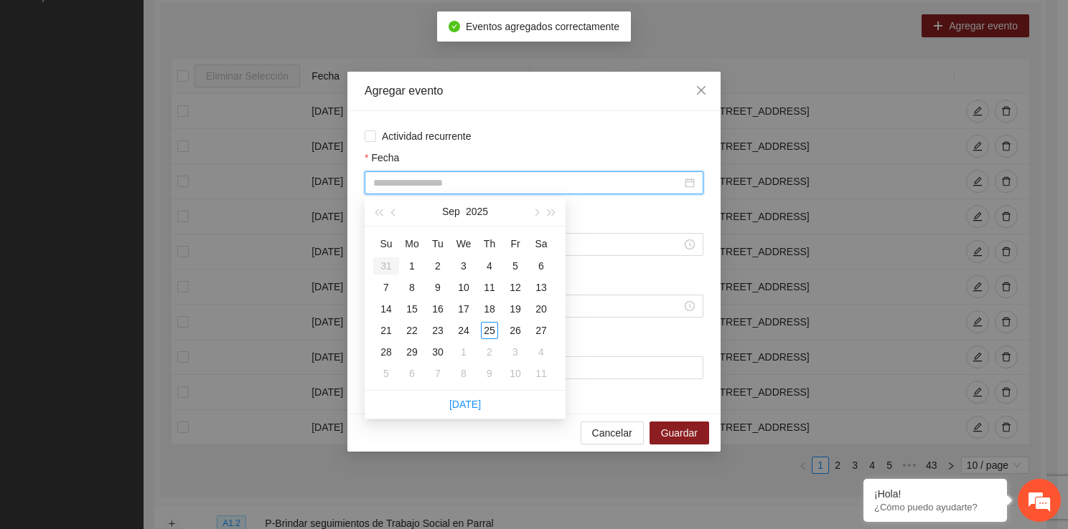
click at [565, 180] on input "Fecha" at bounding box center [527, 183] width 308 height 16
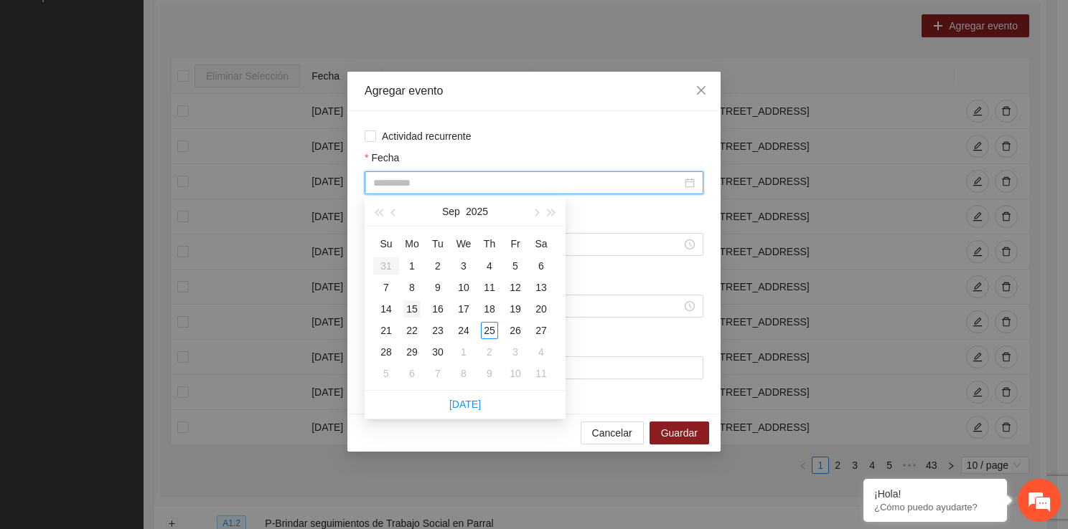
type input "**********"
click at [419, 308] on div "15" at bounding box center [411, 309] width 17 height 17
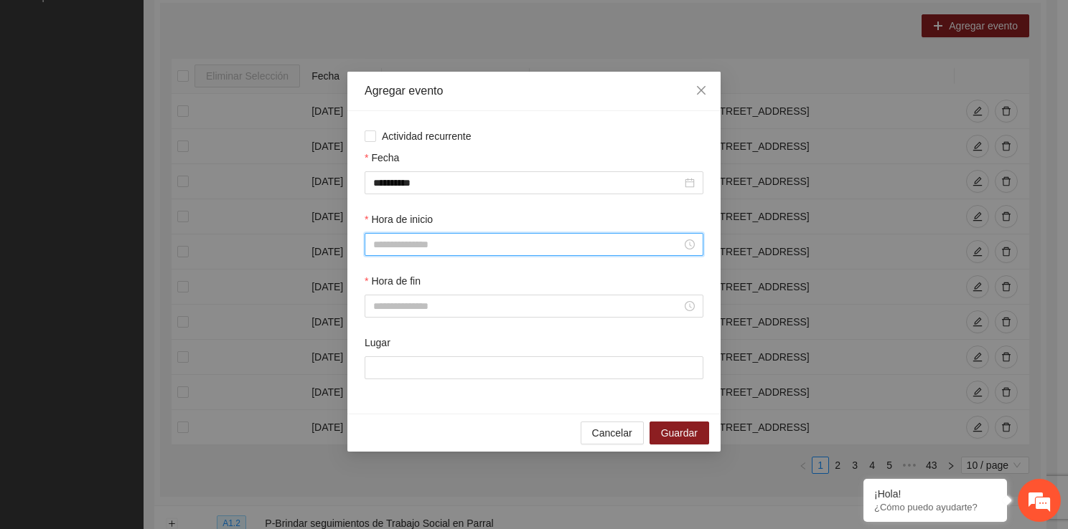
click at [431, 251] on input "Hora de inicio" at bounding box center [527, 245] width 308 height 16
click at [380, 390] on div "10" at bounding box center [384, 387] width 40 height 20
type input "*****"
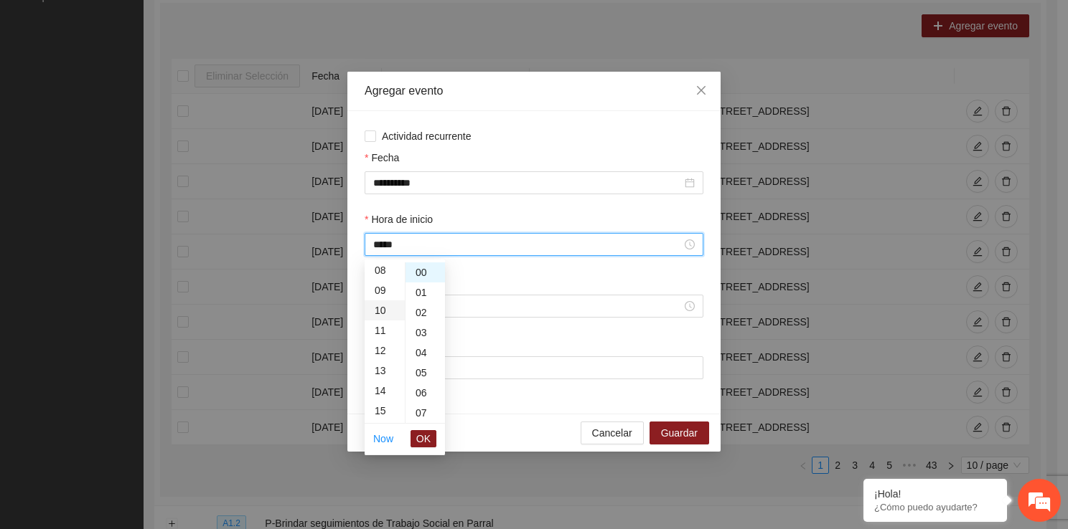
scroll to position [201, 0]
click at [425, 440] on span "OK" at bounding box center [423, 439] width 14 height 16
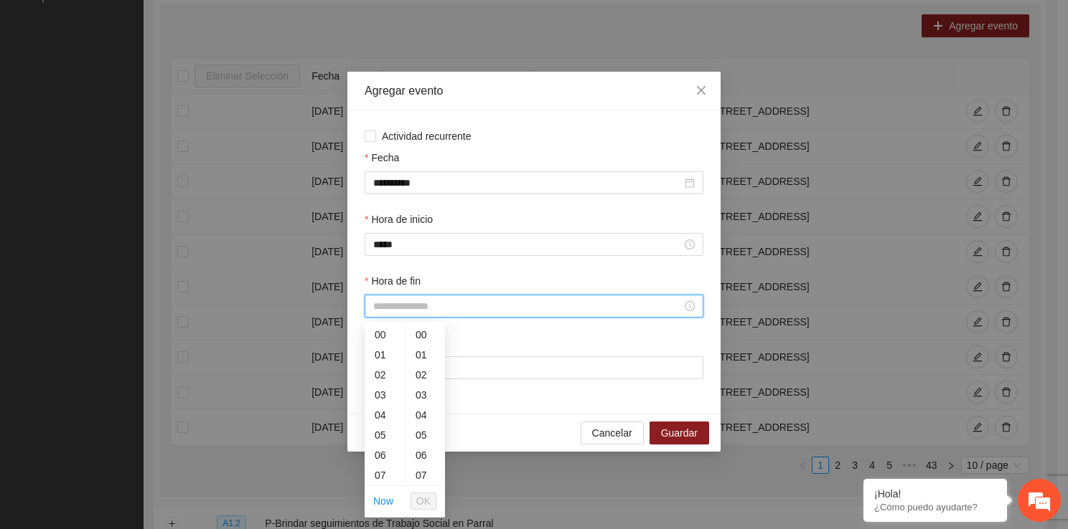
drag, startPoint x: 375, startPoint y: 311, endPoint x: 398, endPoint y: 475, distance: 165.2
click at [387, 464] on div "11" at bounding box center [384, 470] width 40 height 20
type input "*****"
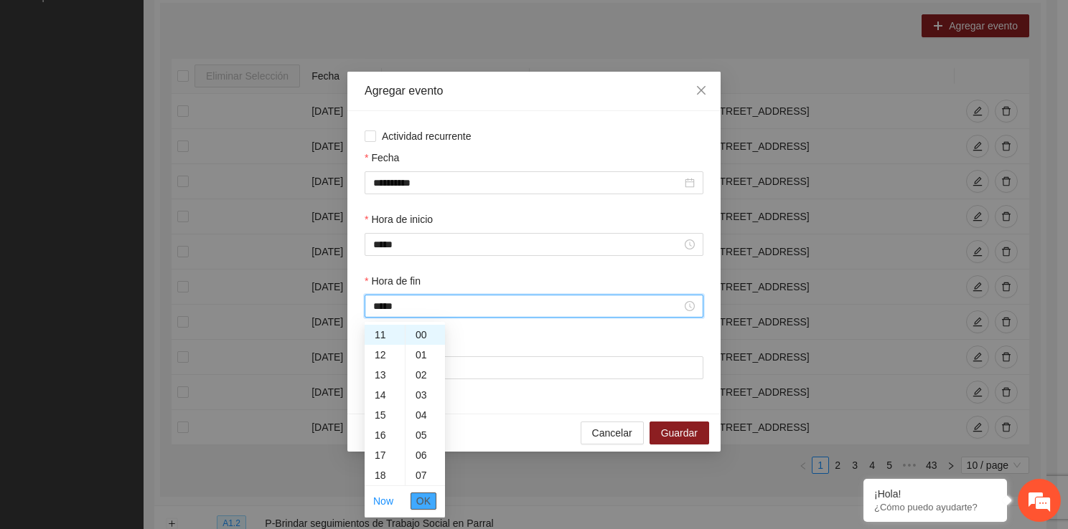
click at [422, 500] on span "OK" at bounding box center [423, 502] width 14 height 16
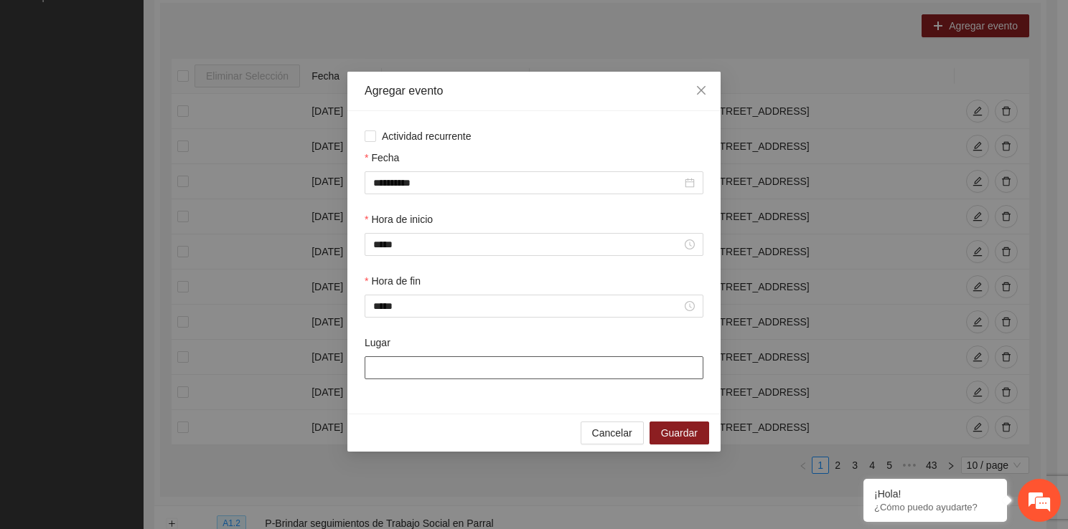
drag, startPoint x: 410, startPoint y: 373, endPoint x: 415, endPoint y: 426, distance: 53.3
click at [415, 426] on div "**********" at bounding box center [533, 262] width 373 height 380
type input "**********"
click at [673, 425] on button "Guardar" at bounding box center [679, 433] width 60 height 23
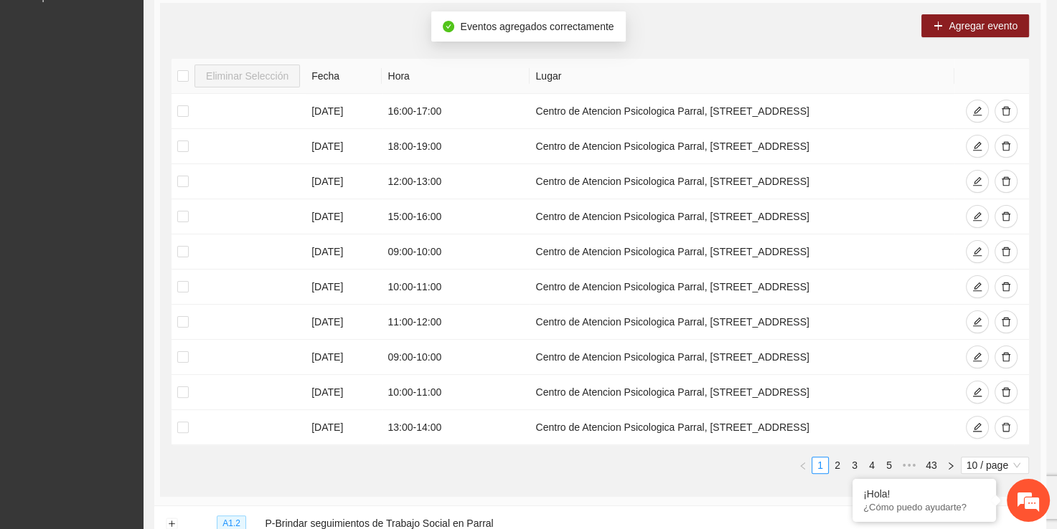
click at [956, 37] on div "Agregar evento Eliminar Selección Fecha Hora Lugar [DATE] 16:00 - 17:00 Centro …" at bounding box center [600, 250] width 880 height 494
click at [976, 21] on span "Agregar evento" at bounding box center [982, 26] width 69 height 16
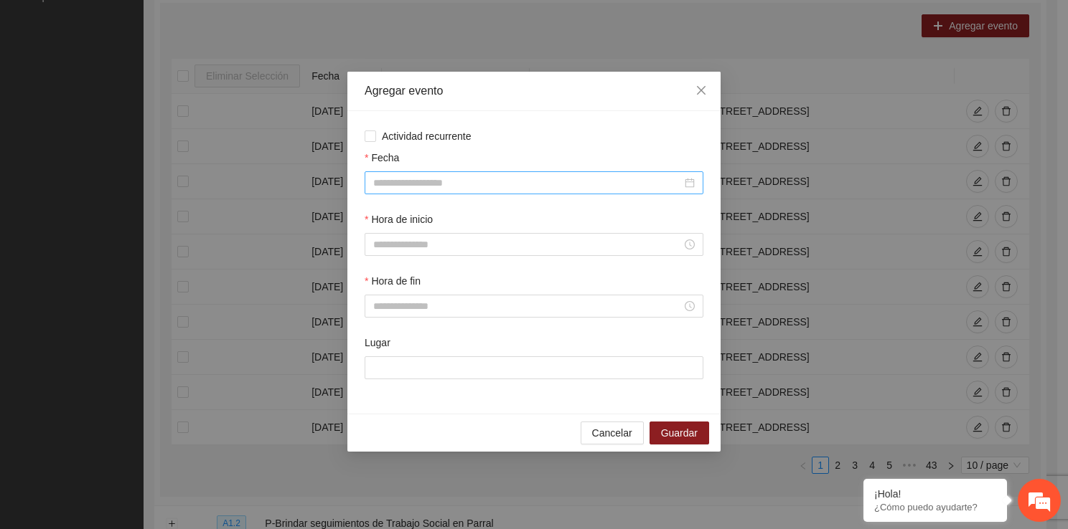
click at [537, 179] on input "Fecha" at bounding box center [527, 183] width 308 height 16
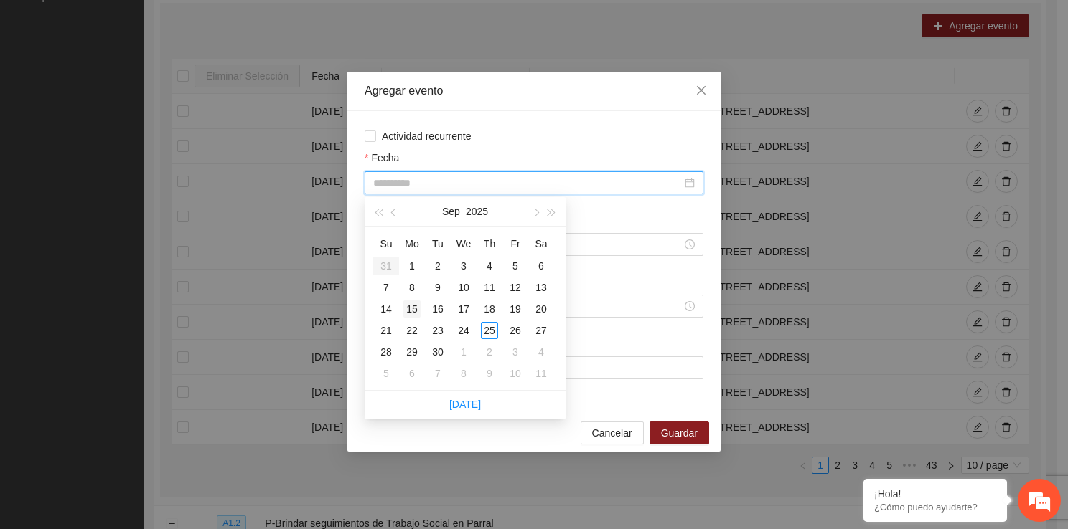
type input "**********"
click at [412, 306] on div "15" at bounding box center [411, 309] width 17 height 17
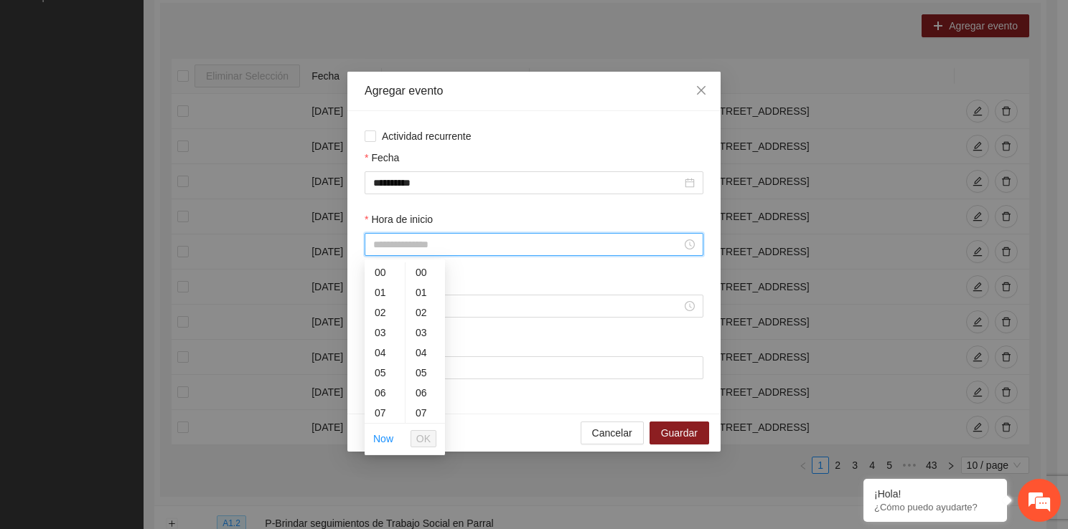
click at [411, 240] on input "Hora de inicio" at bounding box center [527, 245] width 308 height 16
click at [386, 413] on div "11" at bounding box center [384, 407] width 40 height 20
type input "*****"
drag, startPoint x: 410, startPoint y: 433, endPoint x: 420, endPoint y: 435, distance: 9.6
click at [420, 435] on ul "Now OK" at bounding box center [404, 439] width 80 height 30
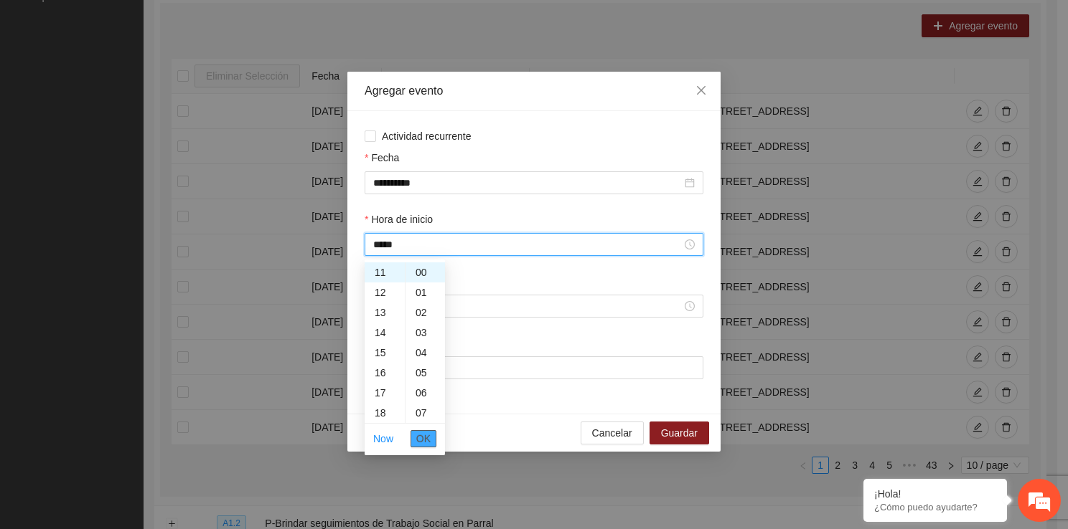
click at [420, 435] on span "OK" at bounding box center [423, 439] width 14 height 16
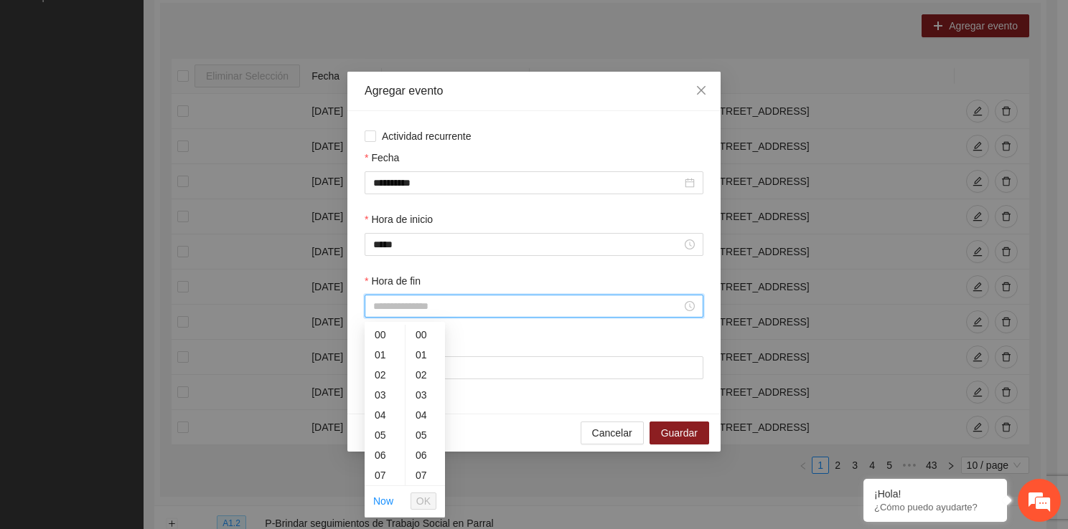
drag, startPoint x: 393, startPoint y: 314, endPoint x: 399, endPoint y: 482, distance: 168.0
click at [375, 415] on div "12" at bounding box center [384, 423] width 40 height 20
type input "*****"
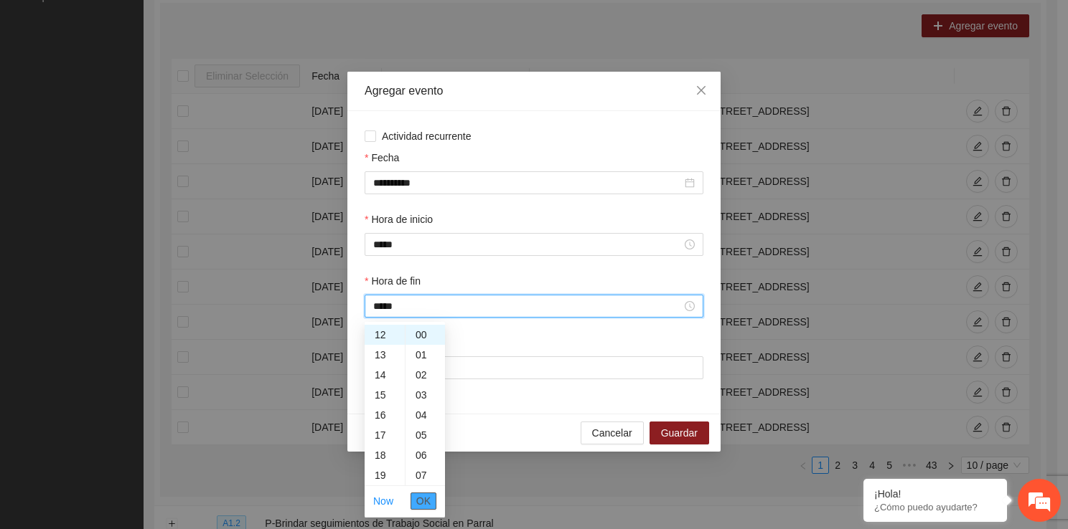
click at [419, 499] on span "OK" at bounding box center [423, 502] width 14 height 16
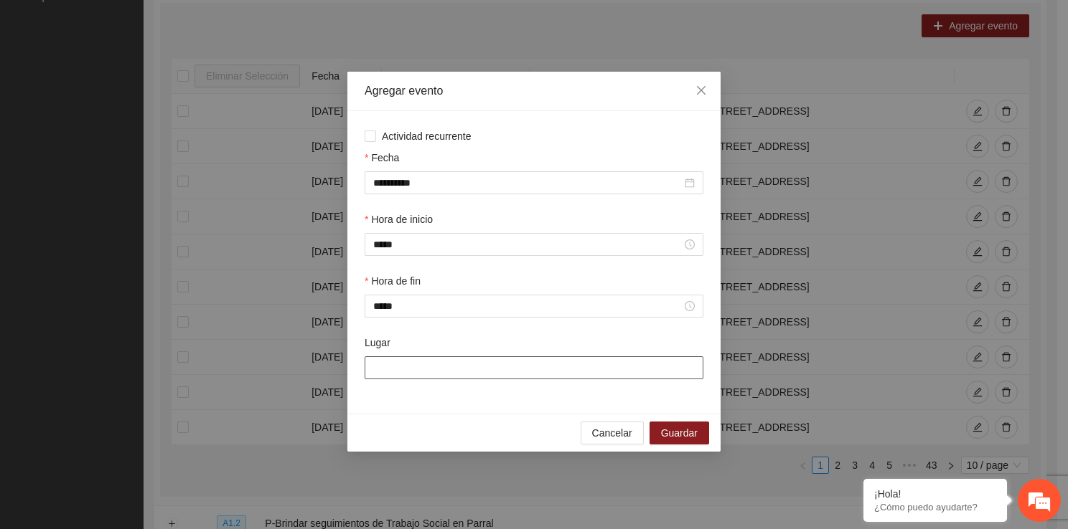
drag, startPoint x: 420, startPoint y: 369, endPoint x: 456, endPoint y: 409, distance: 53.8
click at [456, 409] on div "**********" at bounding box center [533, 262] width 373 height 303
type input "**********"
click at [666, 440] on span "Guardar" at bounding box center [679, 433] width 37 height 16
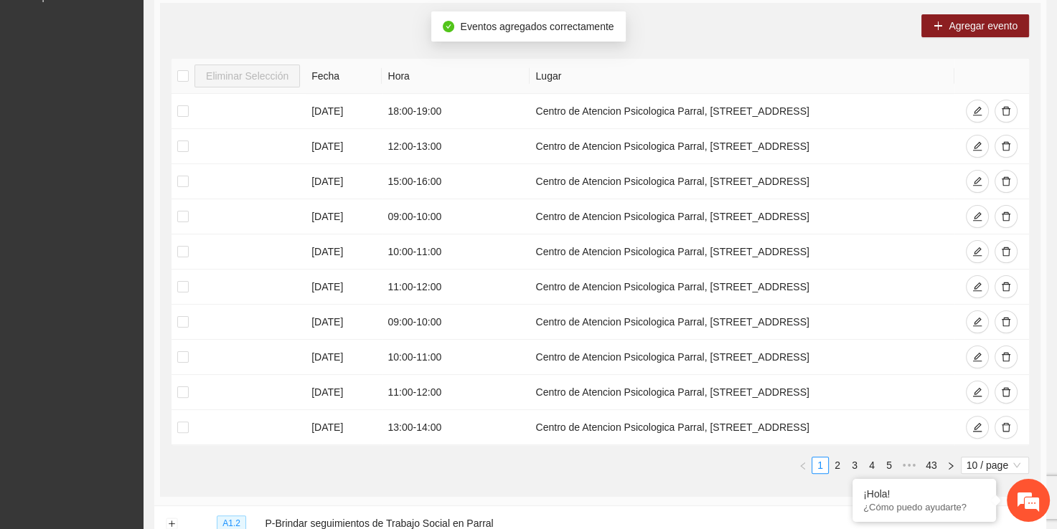
click at [927, 39] on div "Agregar evento Eliminar Selección Fecha Hora Lugar [DATE] 18:00 - 19:00 Centro …" at bounding box center [600, 250] width 880 height 494
click at [928, 32] on button "Agregar evento" at bounding box center [975, 25] width 108 height 23
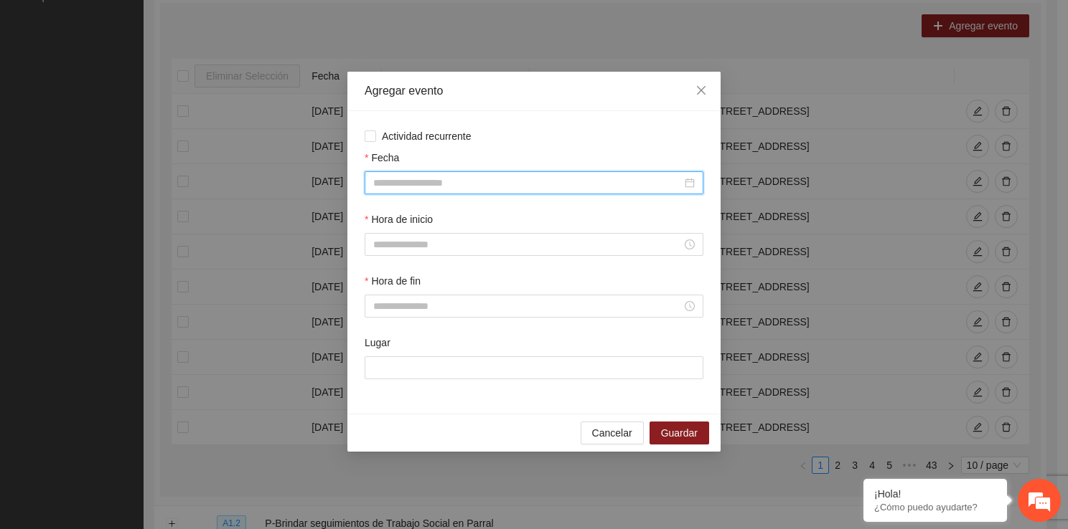
click at [522, 191] on input "Fecha" at bounding box center [527, 183] width 308 height 16
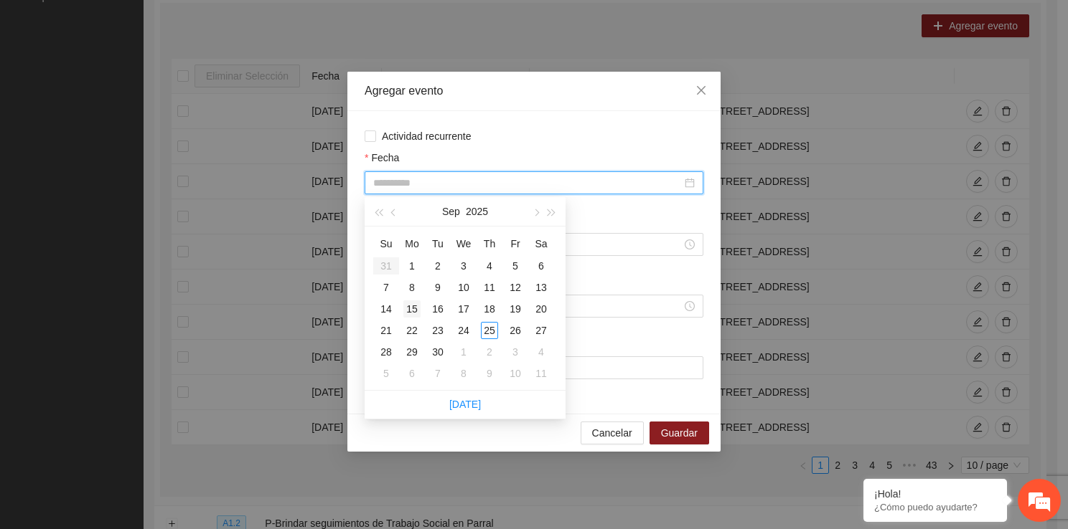
type input "**********"
click at [424, 313] on td "15" at bounding box center [412, 309] width 26 height 22
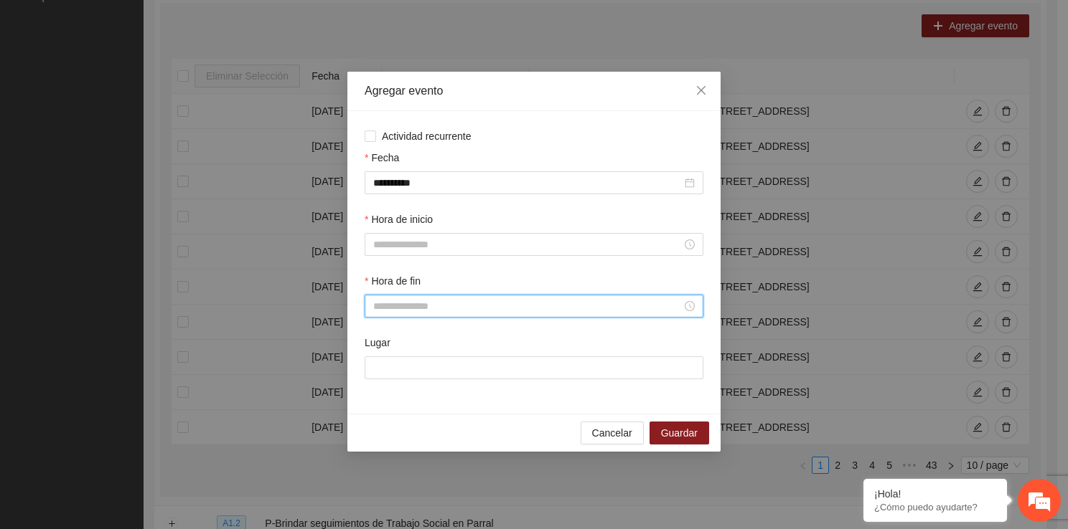
click at [424, 313] on input "Hora de fin" at bounding box center [527, 306] width 308 height 16
drag, startPoint x: 407, startPoint y: 232, endPoint x: 405, endPoint y: 242, distance: 11.0
click at [405, 242] on div "Hora de inicio" at bounding box center [533, 234] width 339 height 44
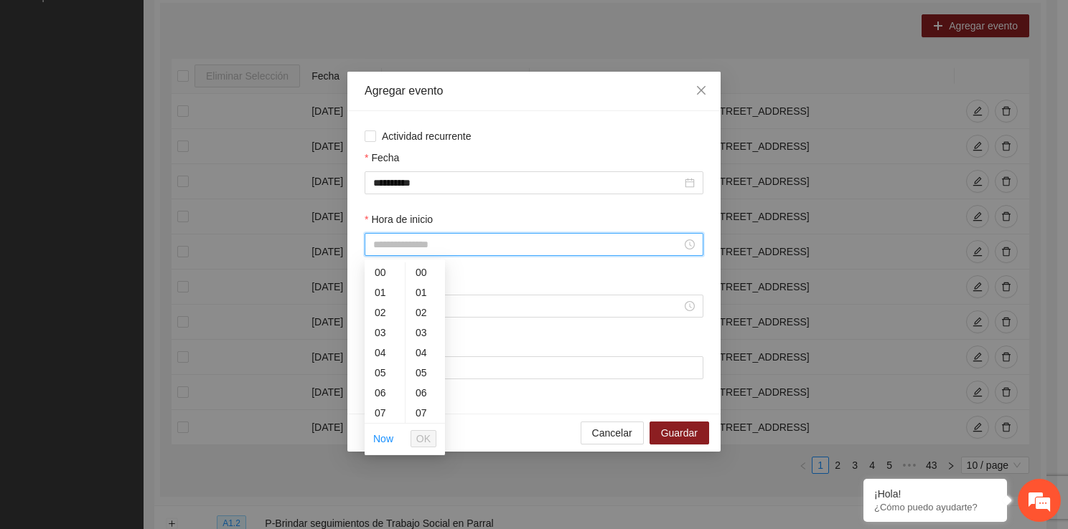
click at [405, 242] on input "Hora de inicio" at bounding box center [527, 245] width 308 height 16
click at [376, 394] on div "12" at bounding box center [384, 399] width 40 height 20
type input "*****"
click at [418, 431] on span "OK" at bounding box center [423, 439] width 14 height 16
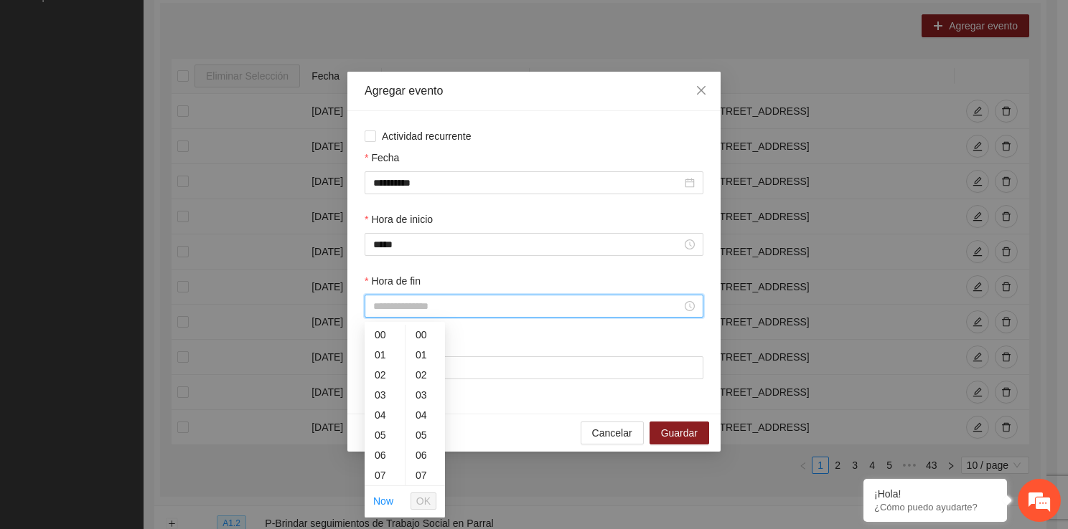
drag, startPoint x: 382, startPoint y: 307, endPoint x: 404, endPoint y: 478, distance: 172.1
click at [387, 444] on div "13" at bounding box center [384, 453] width 40 height 20
type input "*****"
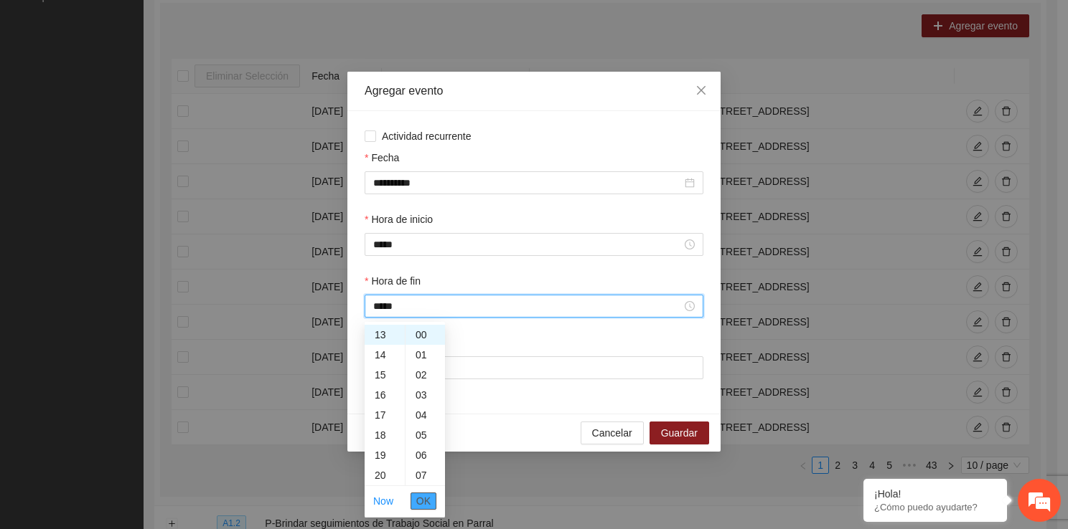
click at [420, 504] on span "OK" at bounding box center [423, 502] width 14 height 16
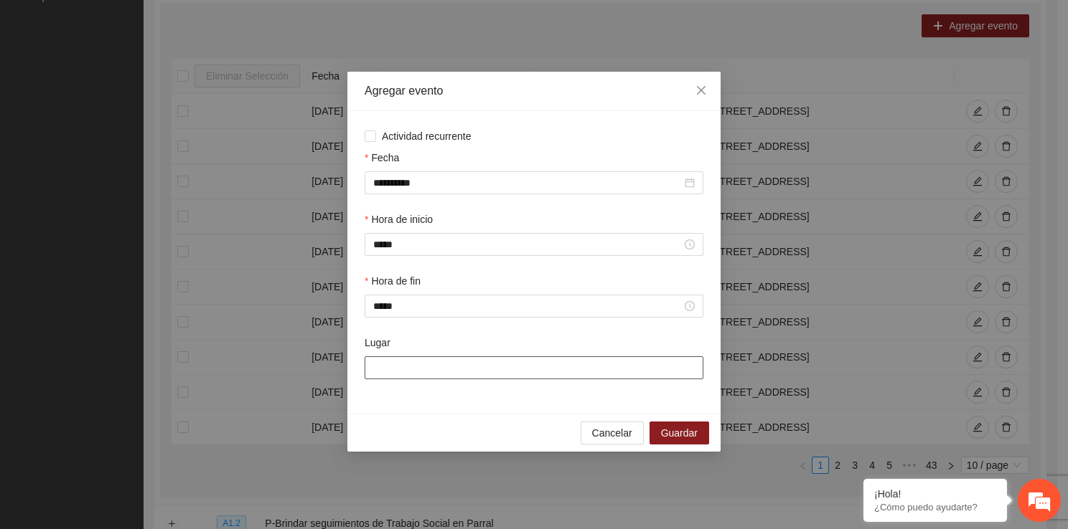
drag, startPoint x: 381, startPoint y: 371, endPoint x: 410, endPoint y: 412, distance: 50.4
click at [410, 412] on div "**********" at bounding box center [533, 262] width 373 height 303
type input "**********"
click at [670, 440] on span "Guardar" at bounding box center [679, 433] width 37 height 16
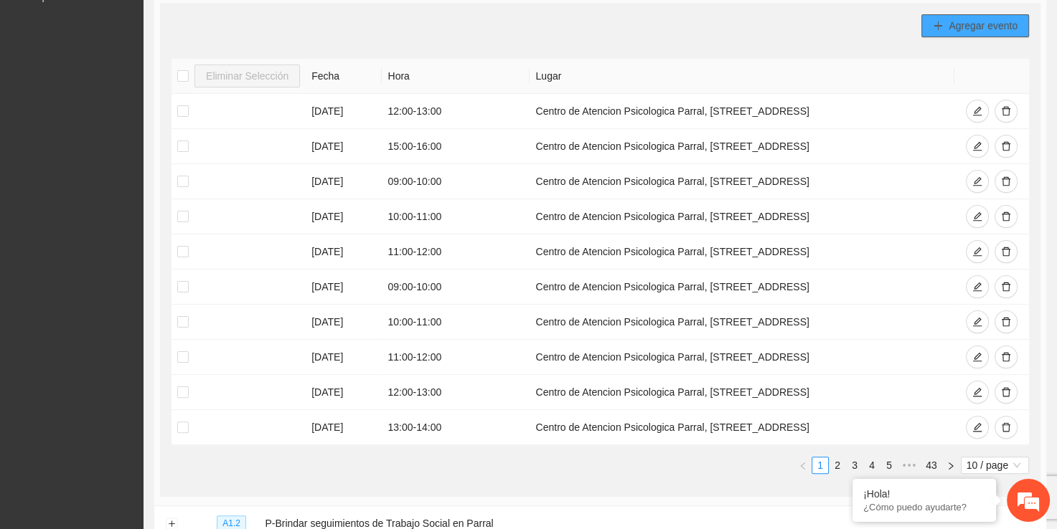
click at [962, 22] on span "Agregar evento" at bounding box center [982, 26] width 69 height 16
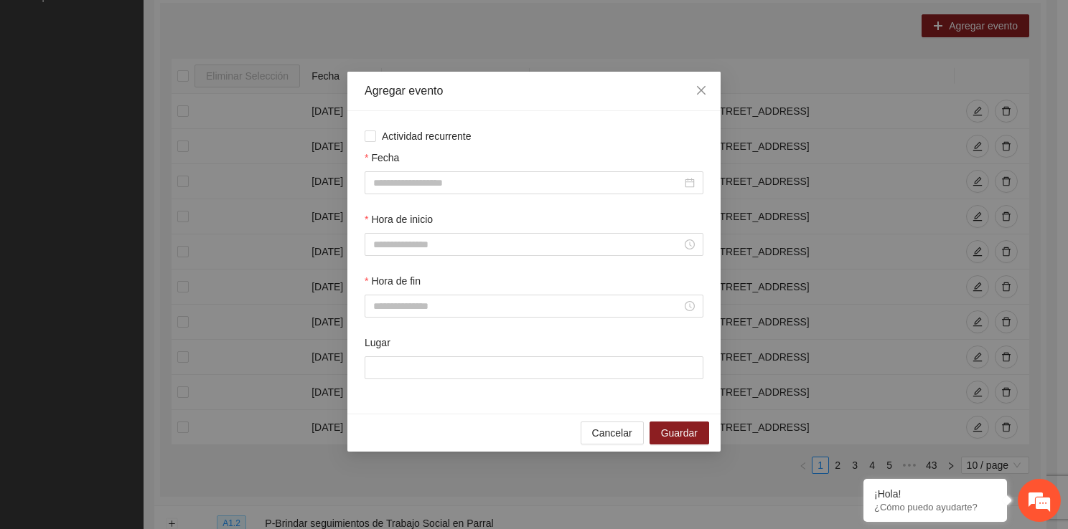
click at [512, 194] on div "Fecha" at bounding box center [534, 181] width 344 height 62
click at [499, 185] on input "Fecha" at bounding box center [527, 183] width 308 height 16
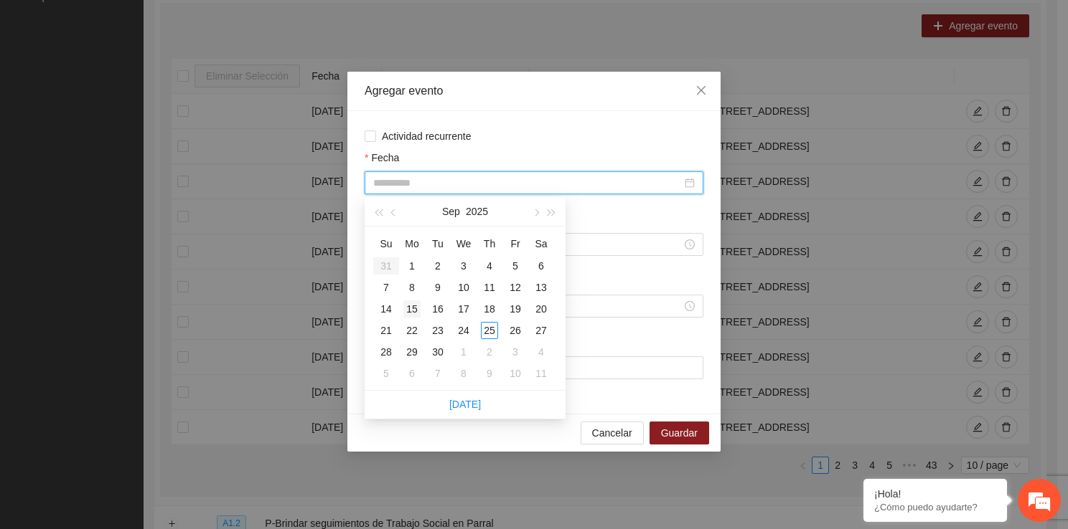
type input "**********"
click at [411, 308] on div "15" at bounding box center [411, 309] width 17 height 17
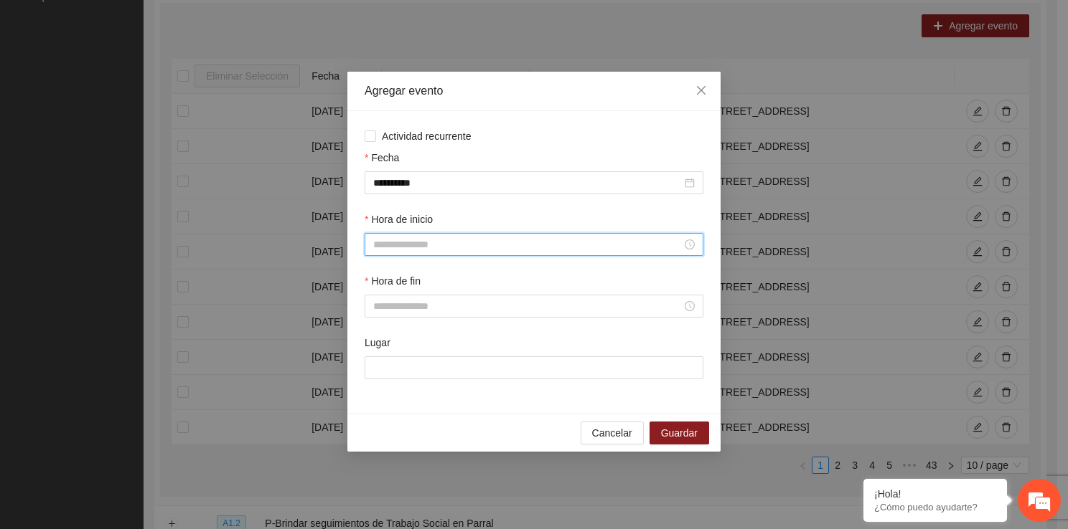
click at [392, 251] on input "Hora de inicio" at bounding box center [527, 245] width 308 height 16
click at [379, 349] on div "15" at bounding box center [384, 344] width 40 height 20
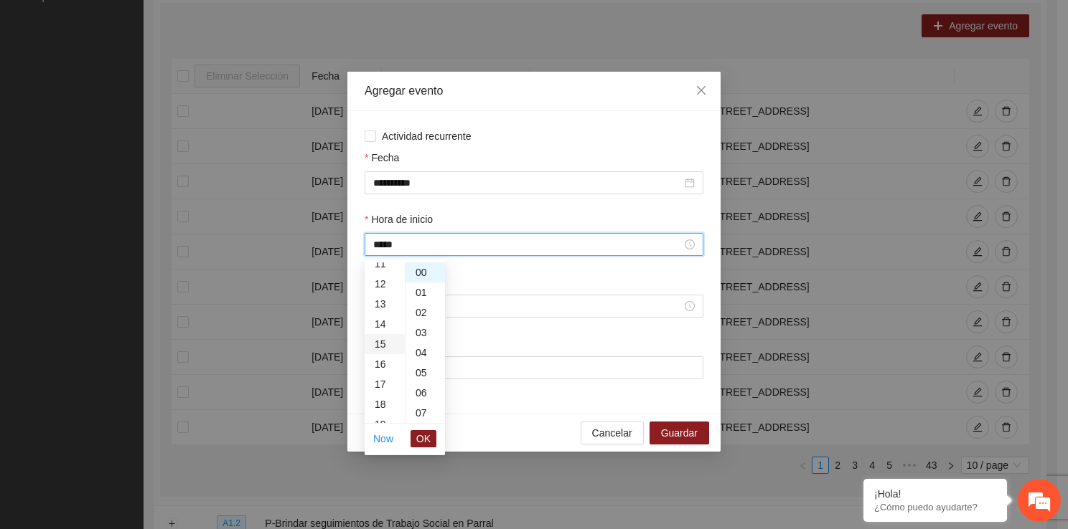
type input "*****"
click at [428, 432] on li "OK" at bounding box center [423, 439] width 26 height 24
click at [428, 432] on span "OK" at bounding box center [423, 439] width 14 height 16
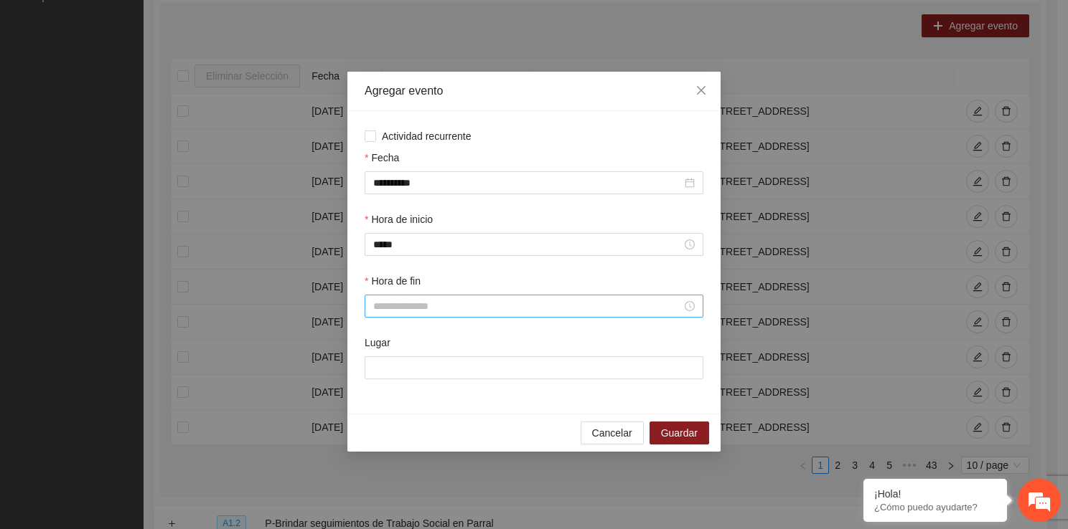
drag, startPoint x: 407, startPoint y: 297, endPoint x: 405, endPoint y: 311, distance: 14.5
click at [405, 311] on div at bounding box center [533, 306] width 339 height 23
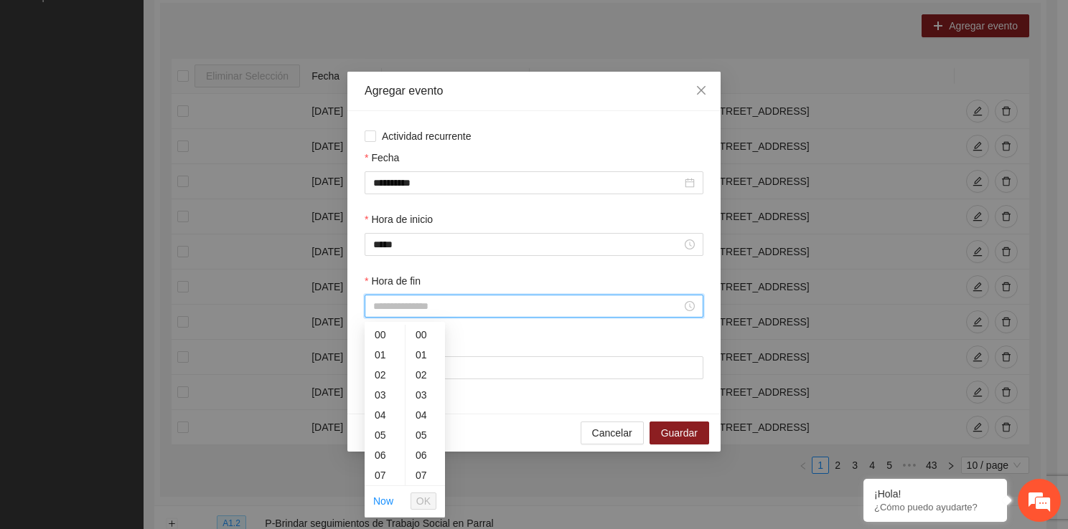
drag, startPoint x: 405, startPoint y: 311, endPoint x: 395, endPoint y: 481, distance: 169.6
click at [385, 476] on div "16" at bounding box center [384, 484] width 40 height 20
type input "*****"
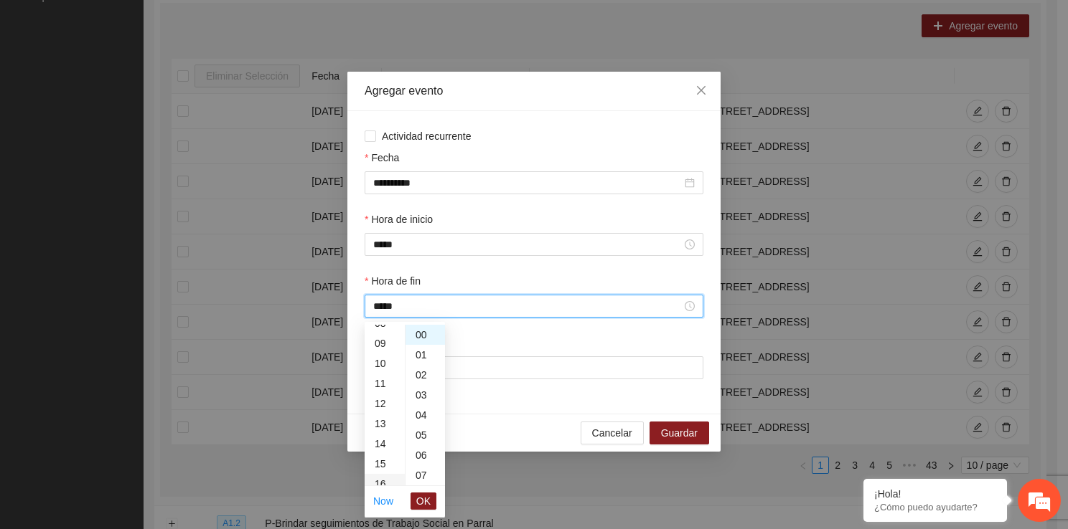
scroll to position [321, 0]
click at [415, 498] on button "OK" at bounding box center [423, 501] width 26 height 17
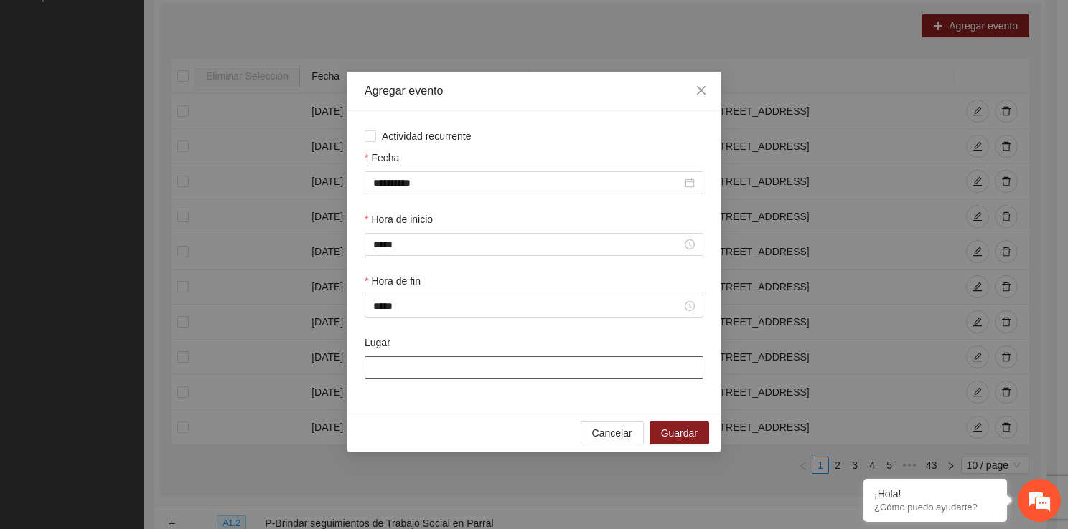
drag, startPoint x: 386, startPoint y: 377, endPoint x: 434, endPoint y: 408, distance: 57.1
click at [434, 408] on div "**********" at bounding box center [533, 262] width 373 height 303
type input "**********"
click at [678, 437] on span "Guardar" at bounding box center [679, 433] width 37 height 16
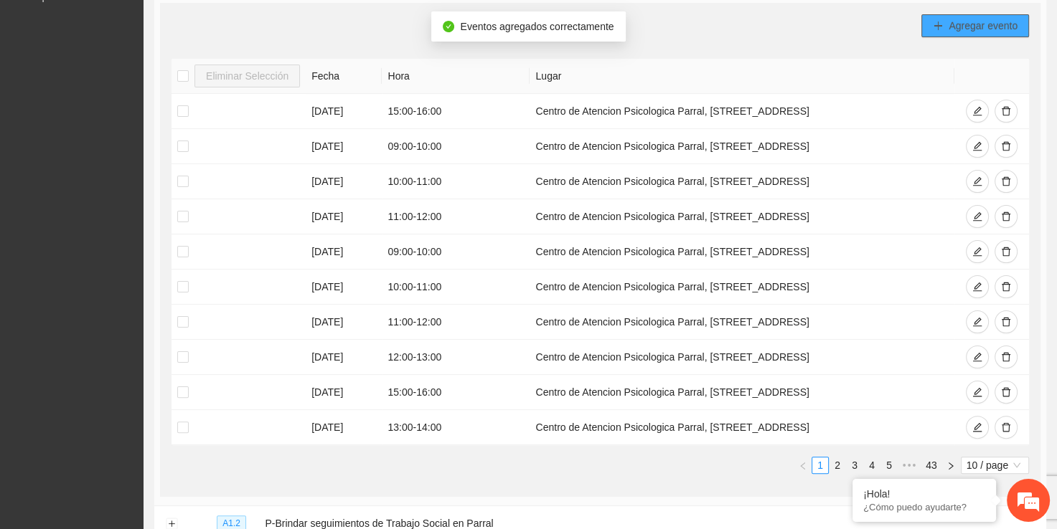
click at [945, 27] on button "Agregar evento" at bounding box center [975, 25] width 108 height 23
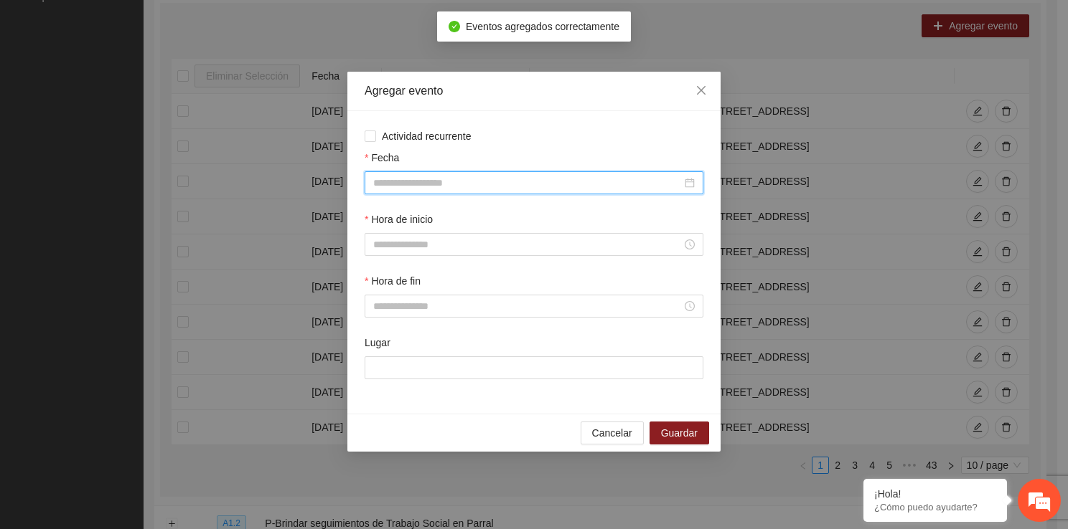
click at [468, 187] on input "Fecha" at bounding box center [527, 183] width 308 height 16
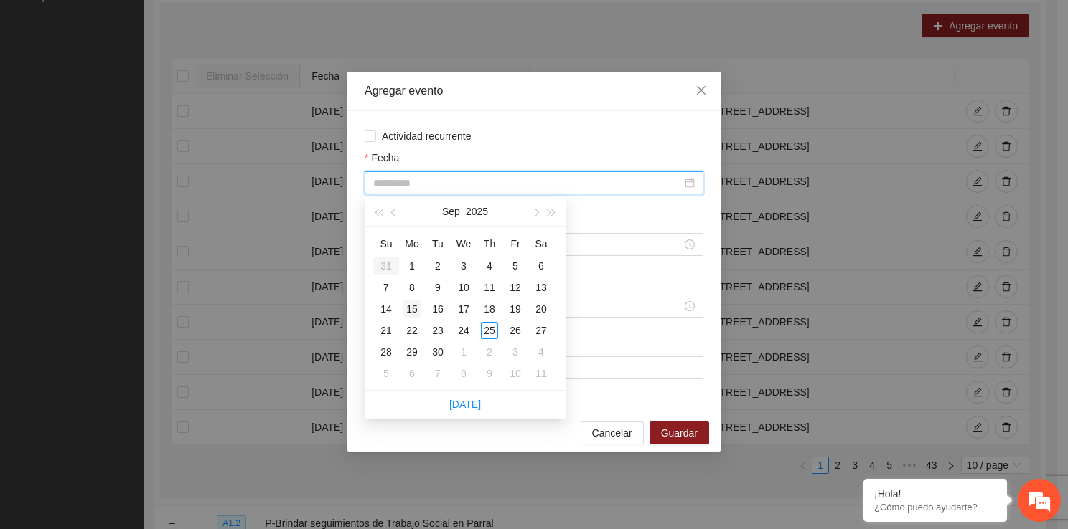
type input "**********"
click at [413, 308] on div "15" at bounding box center [411, 309] width 17 height 17
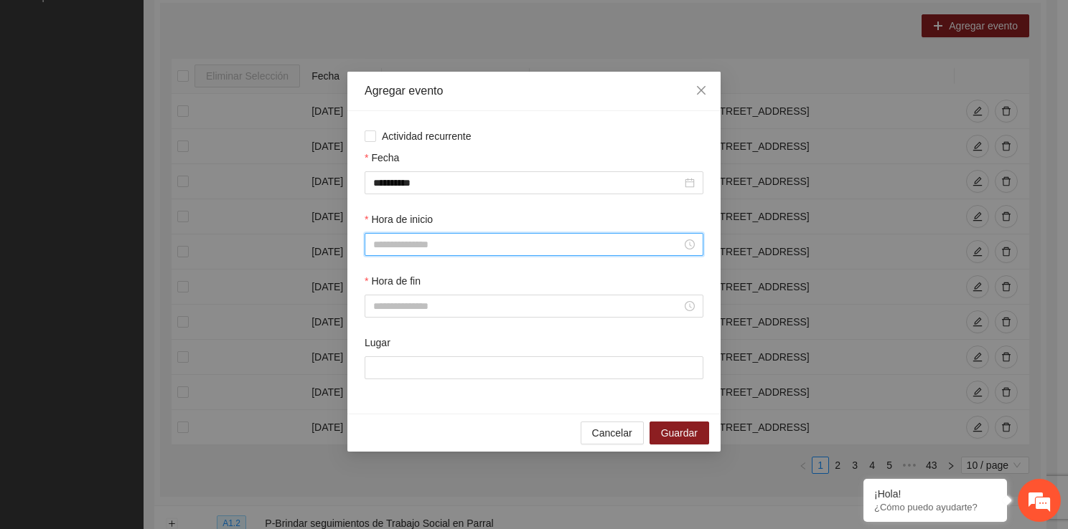
click at [407, 251] on input "Hora de inicio" at bounding box center [527, 245] width 308 height 16
drag, startPoint x: 407, startPoint y: 251, endPoint x: 400, endPoint y: 418, distance: 167.3
click at [385, 415] on div "16" at bounding box center [384, 422] width 40 height 20
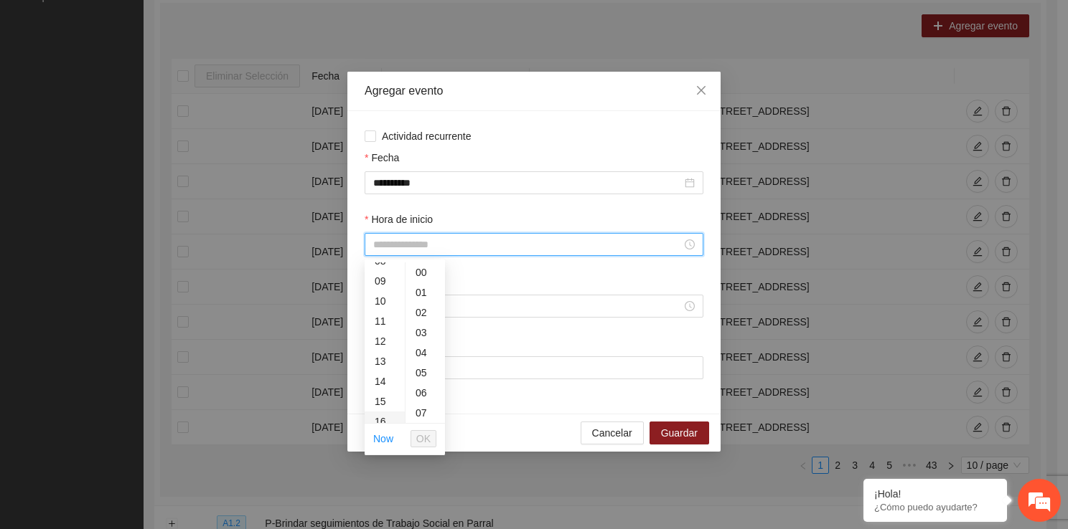
type input "*****"
click at [425, 430] on li "OK" at bounding box center [423, 439] width 26 height 24
click at [425, 431] on span "OK" at bounding box center [423, 439] width 14 height 16
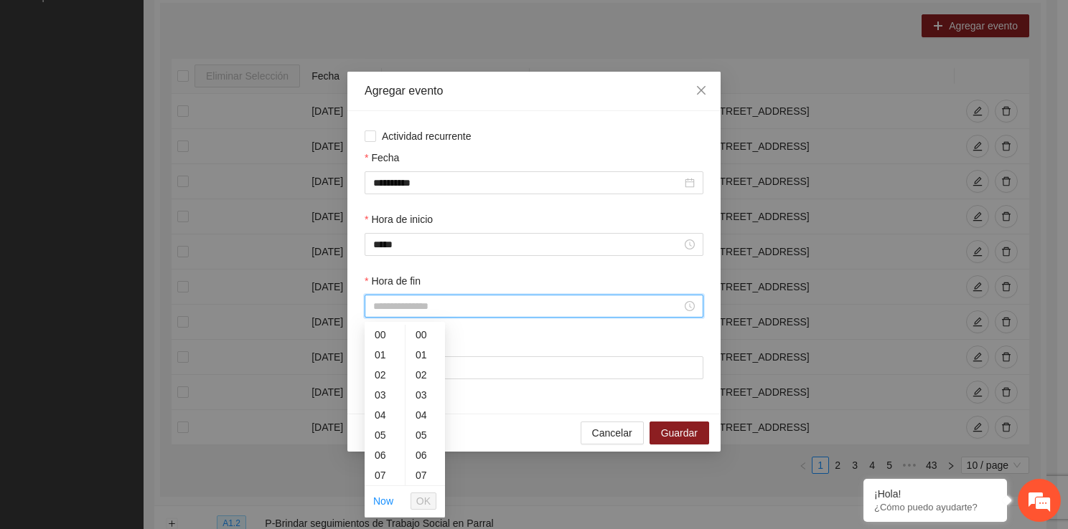
drag, startPoint x: 396, startPoint y: 308, endPoint x: 394, endPoint y: 466, distance: 157.1
click at [386, 472] on div "17" at bounding box center [384, 478] width 40 height 20
type input "*****"
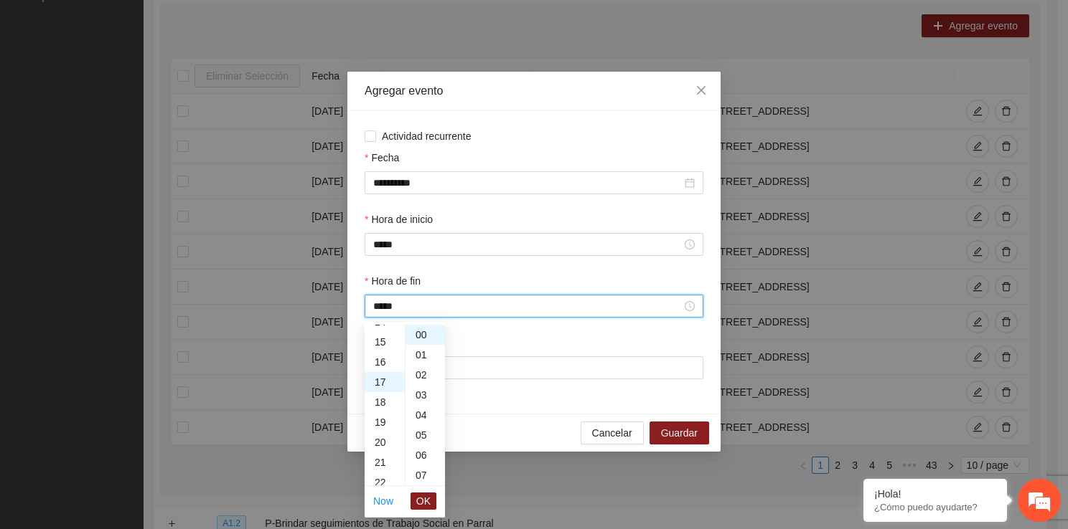
scroll to position [341, 0]
click at [423, 494] on span "OK" at bounding box center [423, 502] width 14 height 16
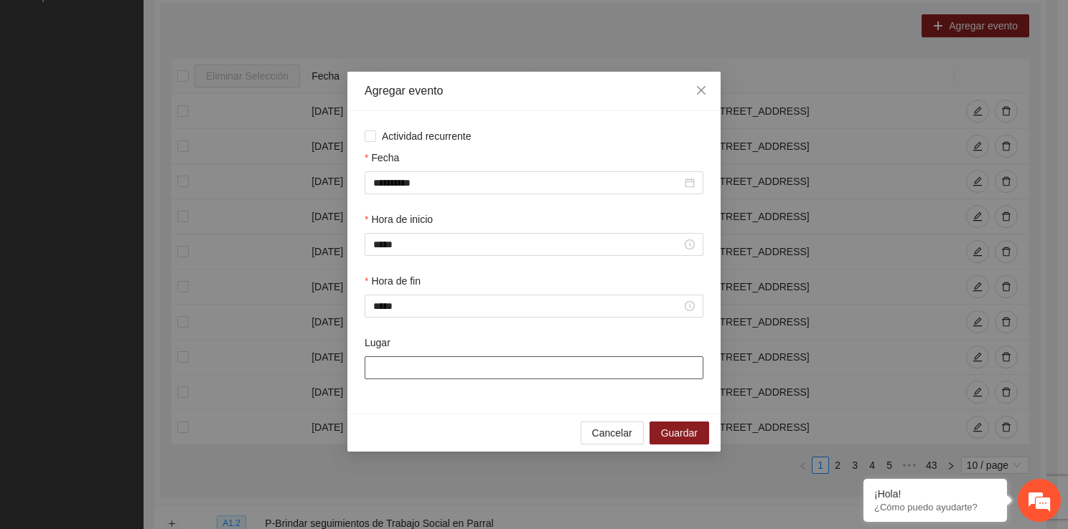
drag, startPoint x: 413, startPoint y: 367, endPoint x: 479, endPoint y: 426, distance: 88.4
click at [479, 426] on div "**********" at bounding box center [533, 262] width 373 height 380
type input "**********"
click at [671, 435] on span "Guardar" at bounding box center [679, 433] width 37 height 16
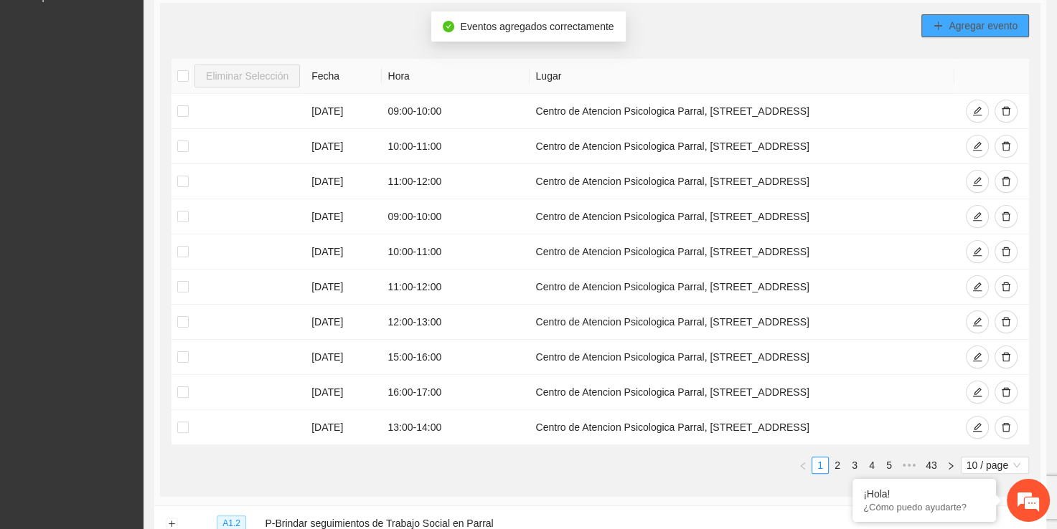
click at [947, 29] on button "Agregar evento" at bounding box center [975, 25] width 108 height 23
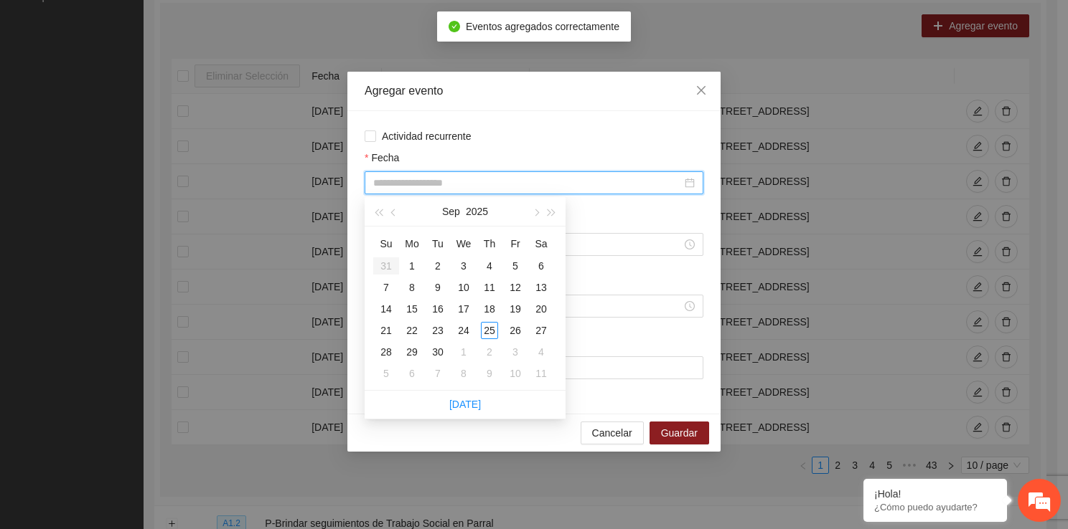
click at [473, 188] on input "Fecha" at bounding box center [527, 183] width 308 height 16
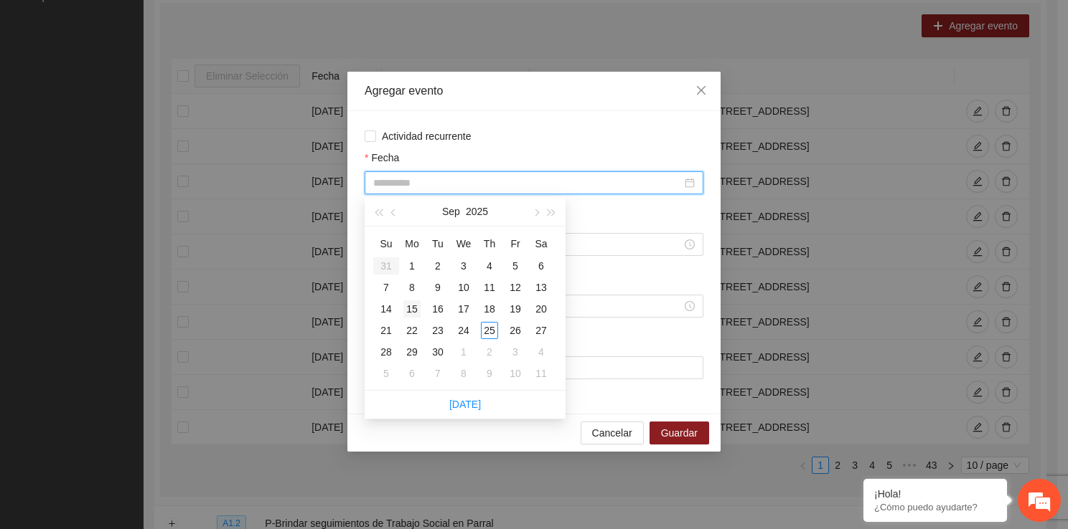
type input "**********"
click at [418, 303] on div "15" at bounding box center [411, 309] width 17 height 17
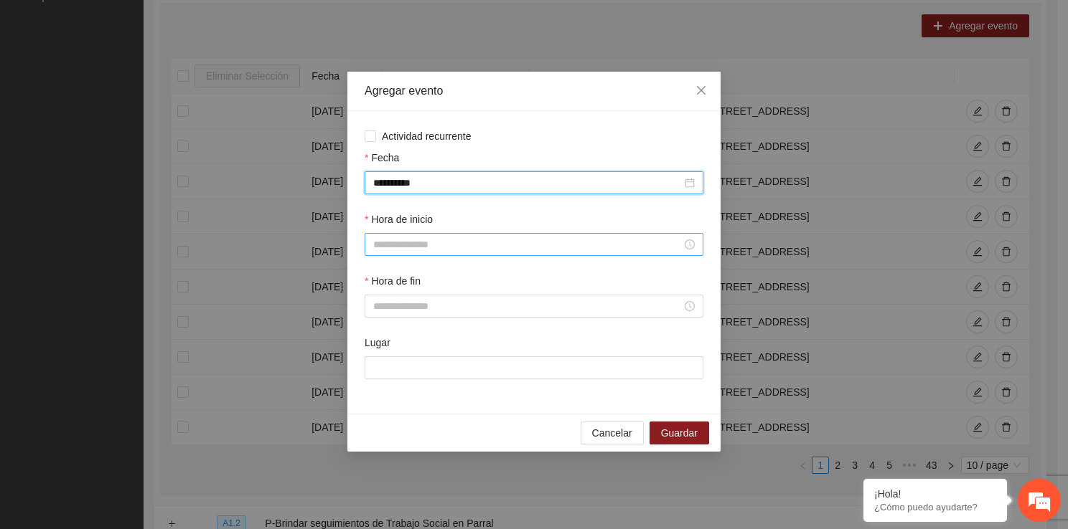
click at [405, 248] on input "Hora de inicio" at bounding box center [527, 245] width 308 height 16
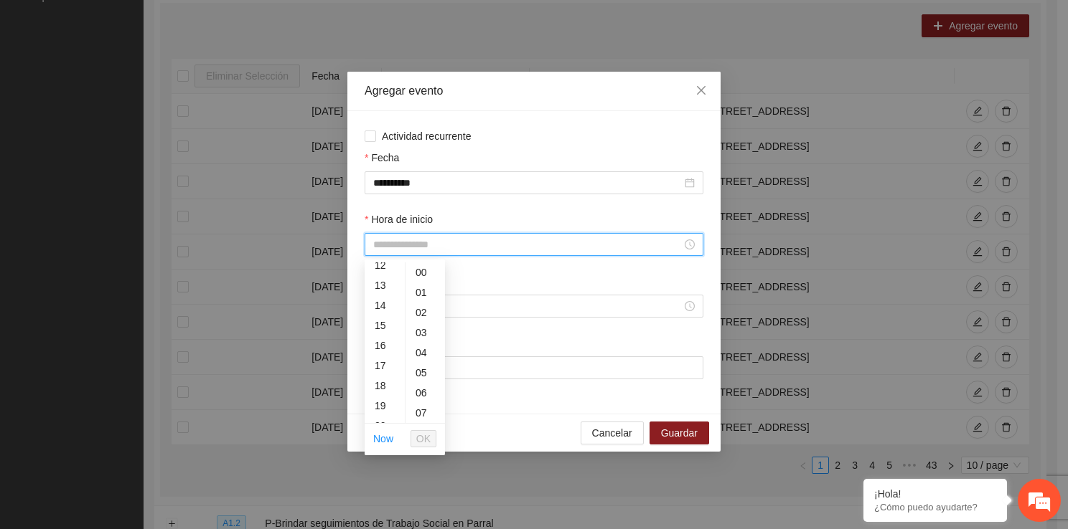
scroll to position [258, 0]
click at [383, 361] on div "17" at bounding box center [384, 356] width 40 height 20
type input "*****"
click at [428, 431] on span "OK" at bounding box center [423, 439] width 14 height 16
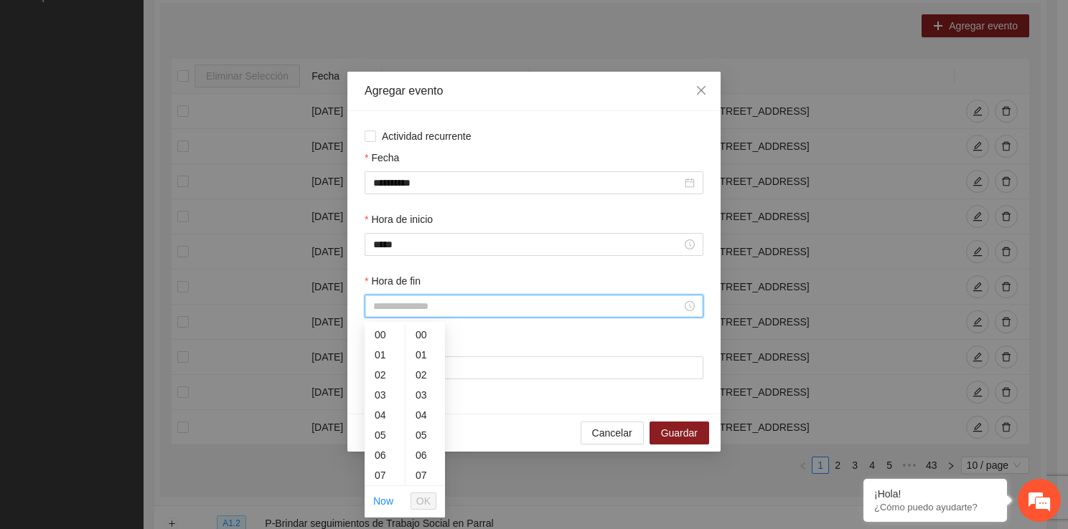
click at [412, 314] on input "Hora de fin" at bounding box center [527, 306] width 308 height 16
click at [373, 415] on div "18" at bounding box center [384, 410] width 40 height 20
type input "*****"
click at [430, 500] on span "OK" at bounding box center [423, 502] width 14 height 16
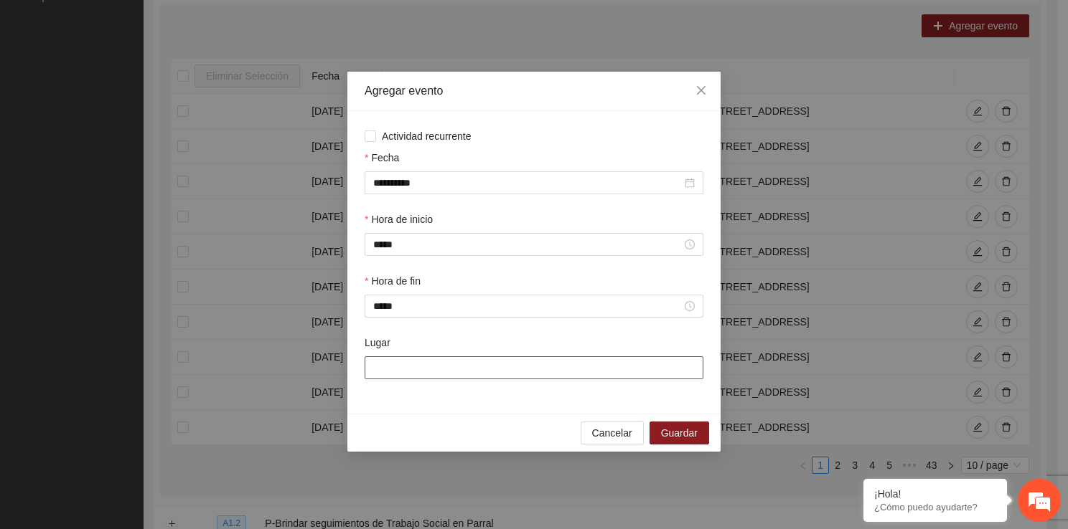
click at [435, 372] on input "Lugar" at bounding box center [533, 368] width 339 height 23
type input "**********"
click at [680, 423] on div "Cancelar Guardar" at bounding box center [533, 433] width 373 height 38
click at [680, 430] on span "Guardar" at bounding box center [679, 433] width 37 height 16
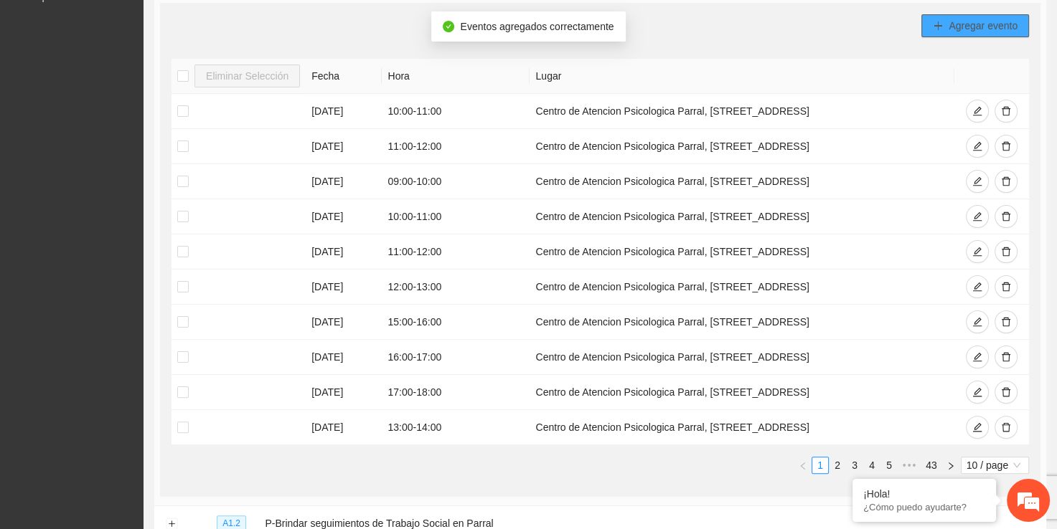
click at [938, 30] on span "plus" at bounding box center [938, 26] width 10 height 11
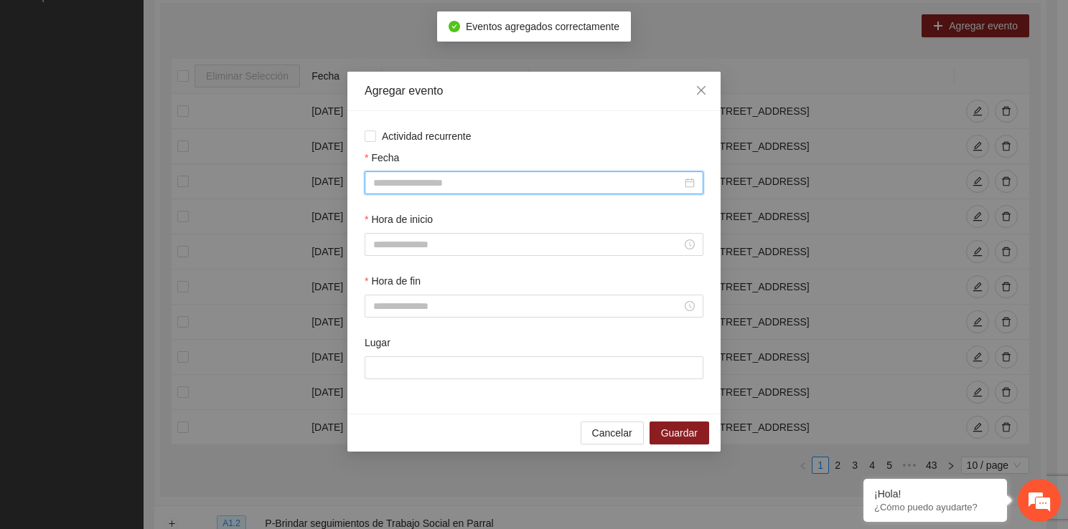
click at [385, 186] on input "Fecha" at bounding box center [527, 183] width 308 height 16
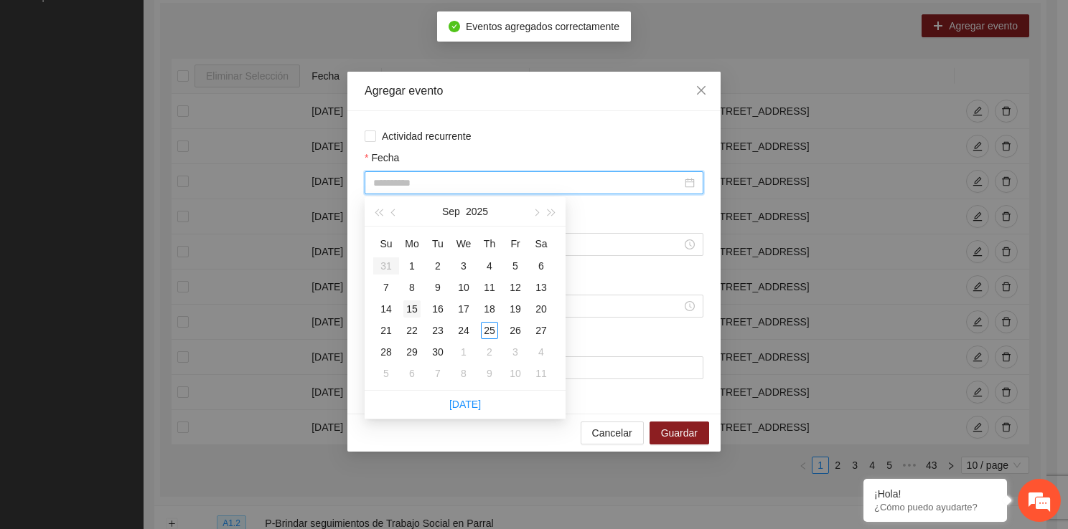
type input "**********"
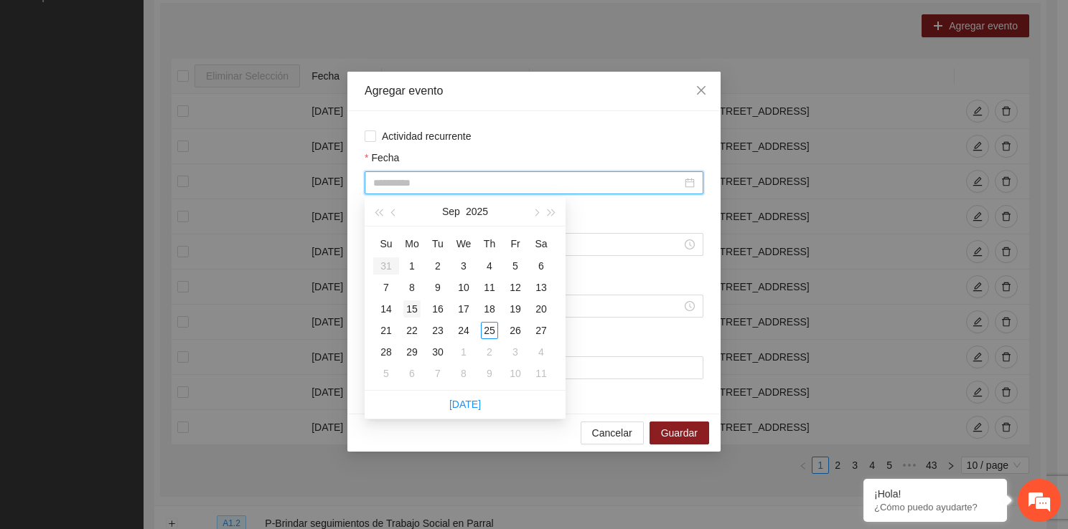
click at [413, 313] on div "15" at bounding box center [411, 309] width 17 height 17
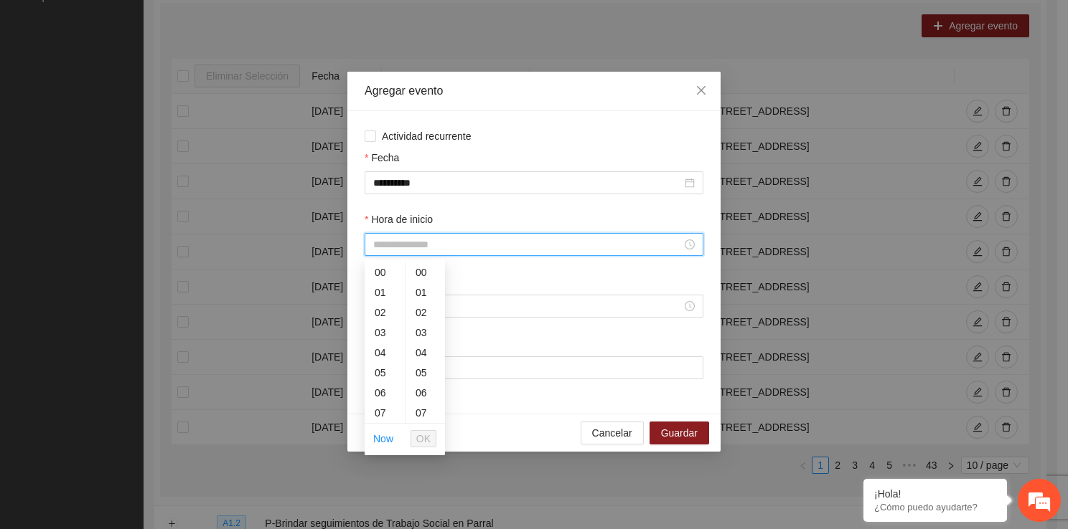
click at [383, 241] on input "Hora de inicio" at bounding box center [527, 245] width 308 height 16
click at [385, 392] on div "18" at bounding box center [384, 384] width 40 height 20
type input "*****"
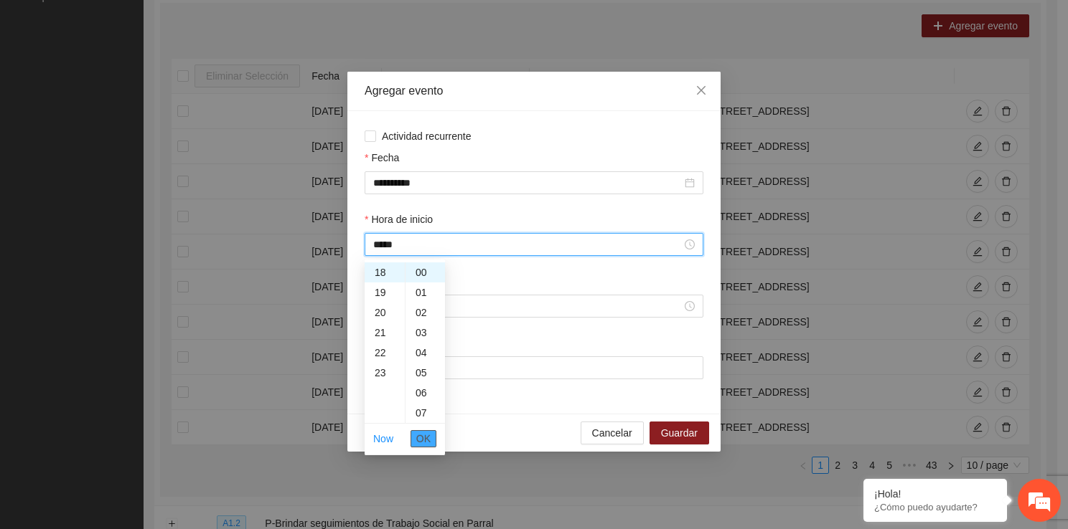
click at [417, 443] on span "OK" at bounding box center [423, 439] width 14 height 16
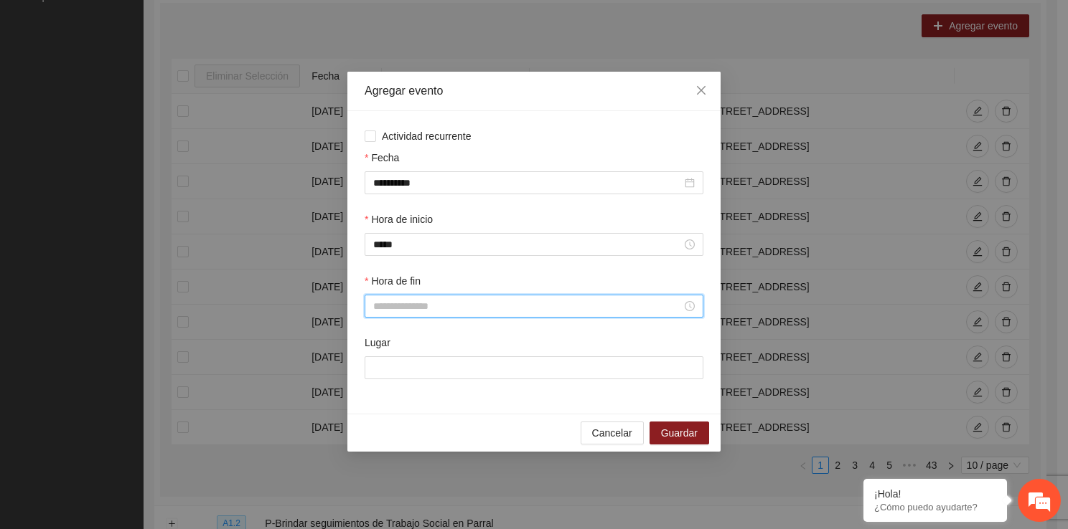
click at [387, 311] on input "Hora de fin" at bounding box center [527, 306] width 308 height 16
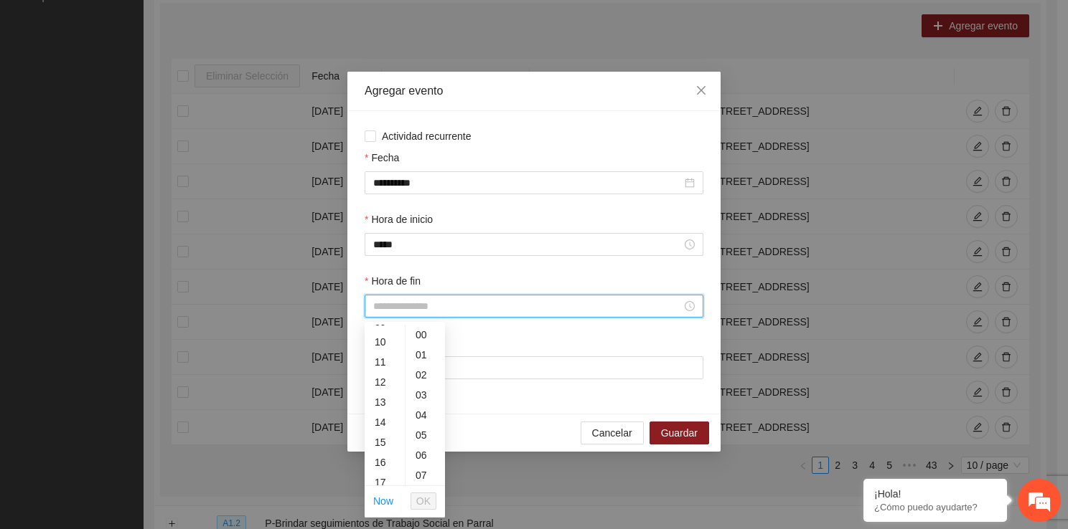
scroll to position [230, 0]
click at [385, 459] on div "19" at bounding box center [384, 458] width 40 height 20
type input "*****"
click at [428, 507] on span "OK" at bounding box center [423, 502] width 14 height 16
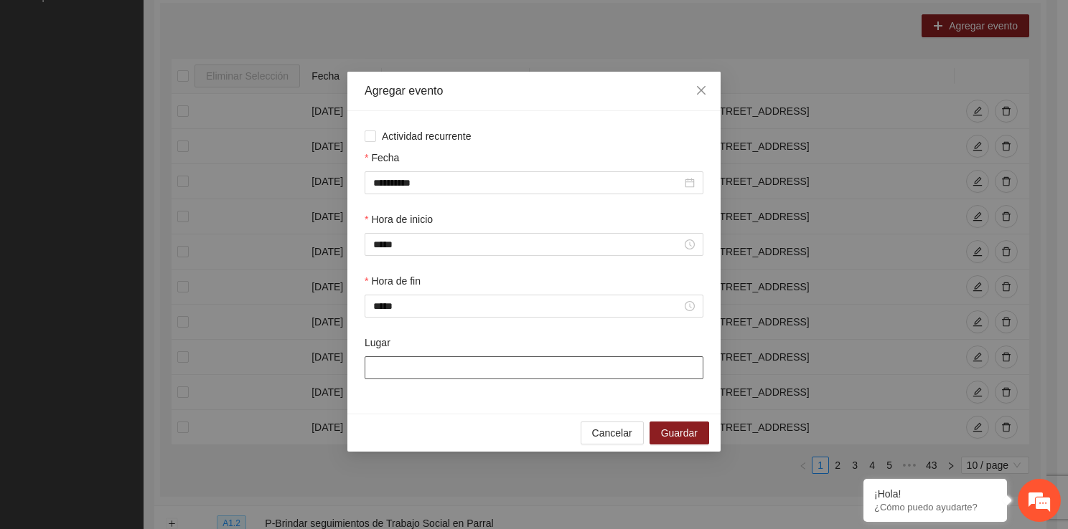
drag, startPoint x: 433, startPoint y: 376, endPoint x: 476, endPoint y: 411, distance: 55.6
click at [476, 411] on div "**********" at bounding box center [533, 262] width 373 height 303
type input "**********"
click at [663, 438] on span "Guardar" at bounding box center [679, 433] width 37 height 16
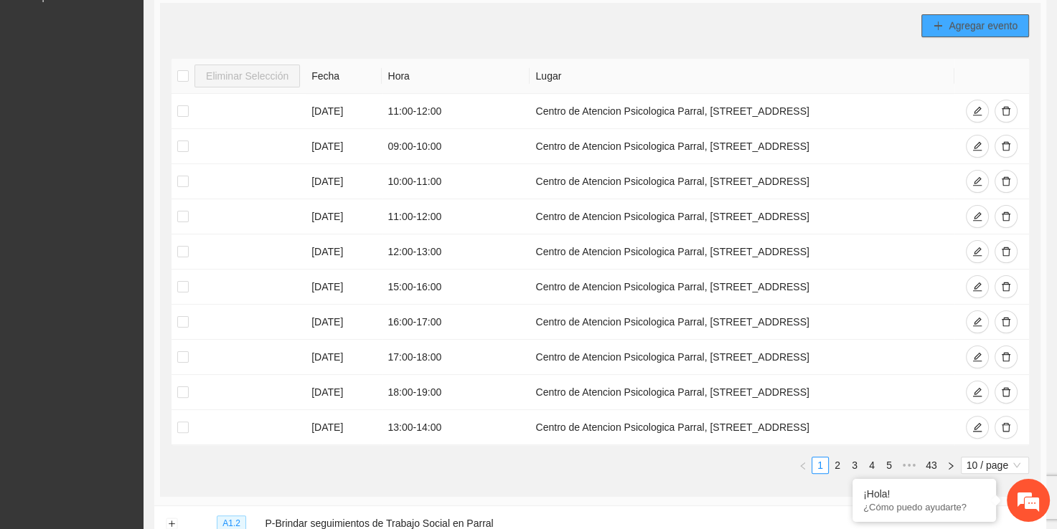
click at [953, 22] on span "Agregar evento" at bounding box center [982, 26] width 69 height 16
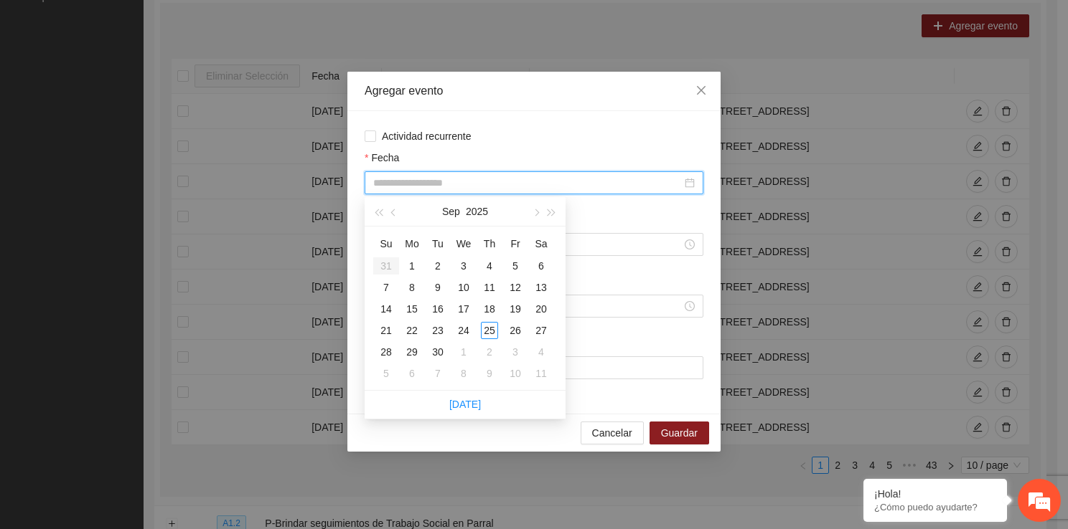
click at [491, 188] on input "Fecha" at bounding box center [527, 183] width 308 height 16
type input "**********"
click at [443, 314] on div "16" at bounding box center [437, 309] width 17 height 17
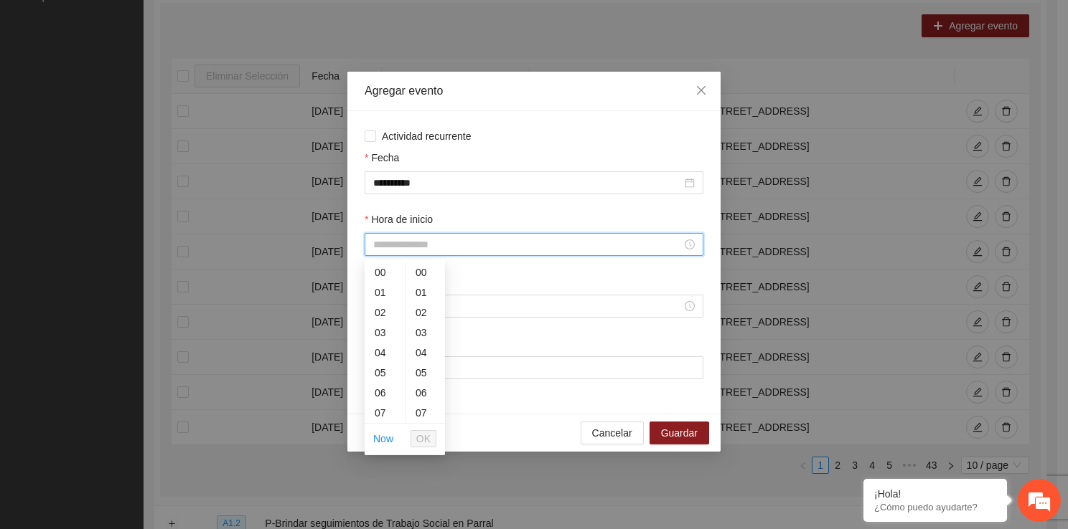
click at [432, 245] on input "Hora de inicio" at bounding box center [527, 245] width 308 height 16
click at [382, 374] on div "09" at bounding box center [384, 367] width 40 height 20
type input "*****"
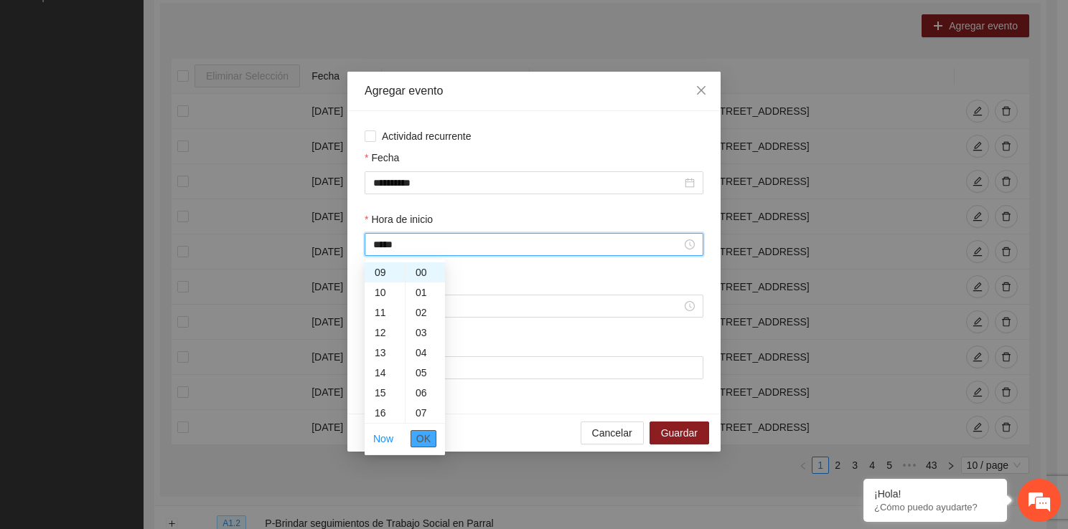
click at [422, 440] on span "OK" at bounding box center [423, 439] width 14 height 16
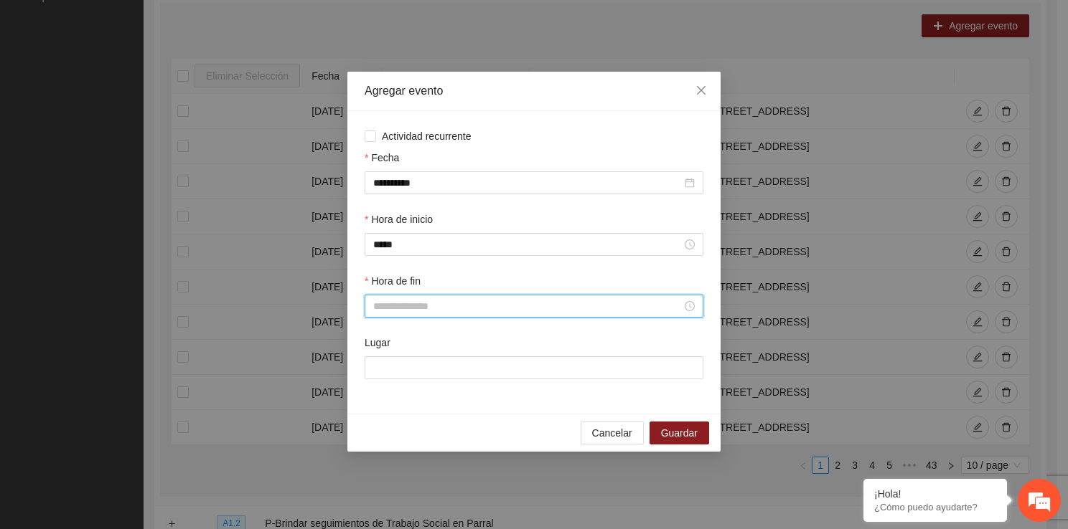
click at [411, 310] on input "Hora de fin" at bounding box center [527, 306] width 308 height 16
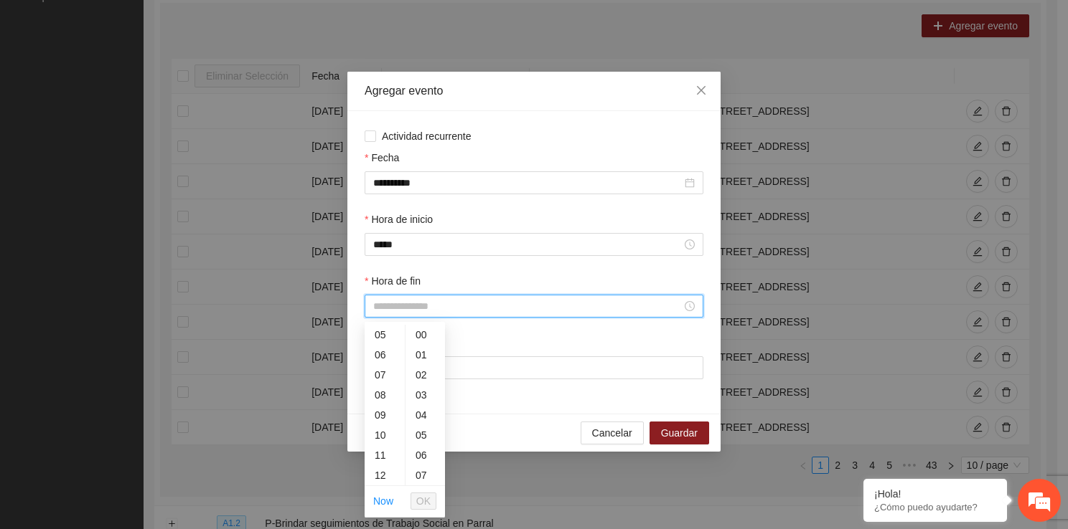
scroll to position [115, 0]
click at [381, 415] on div "10" at bounding box center [384, 421] width 40 height 20
type input "*****"
click at [417, 496] on span "OK" at bounding box center [423, 502] width 14 height 16
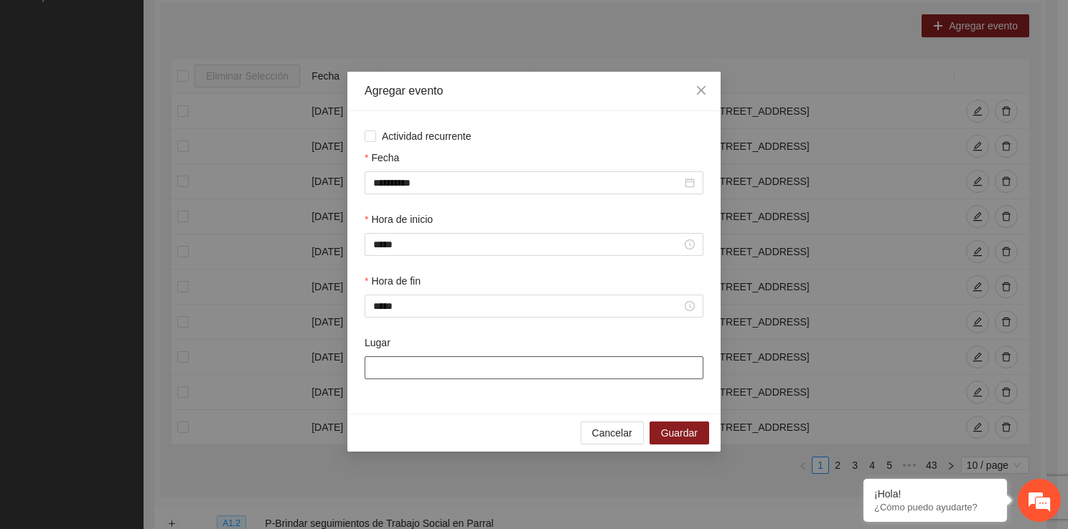
drag, startPoint x: 394, startPoint y: 367, endPoint x: 448, endPoint y: 420, distance: 75.6
click at [448, 420] on div "**********" at bounding box center [533, 262] width 373 height 380
type input "**********"
click at [666, 439] on span "Guardar" at bounding box center [679, 433] width 37 height 16
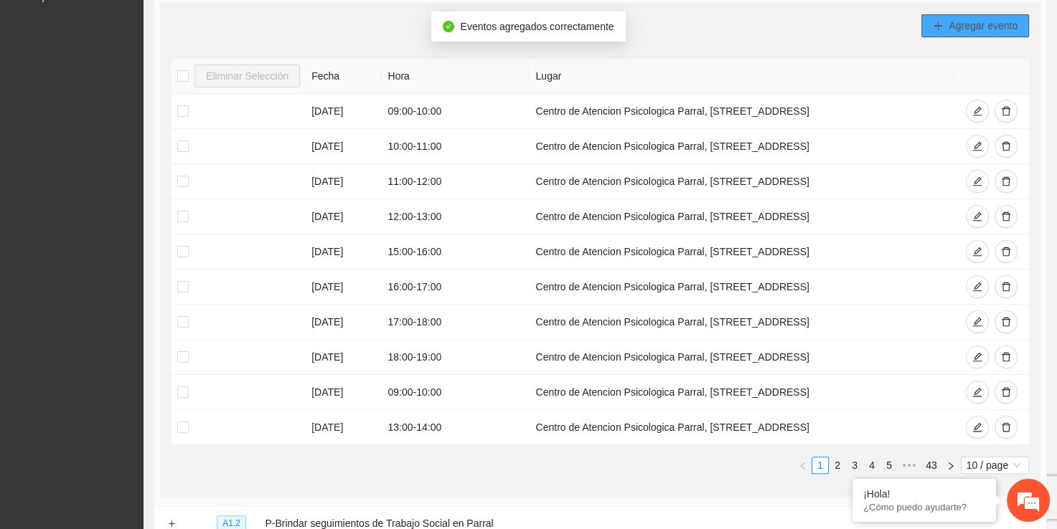
click at [964, 23] on span "Agregar evento" at bounding box center [982, 26] width 69 height 16
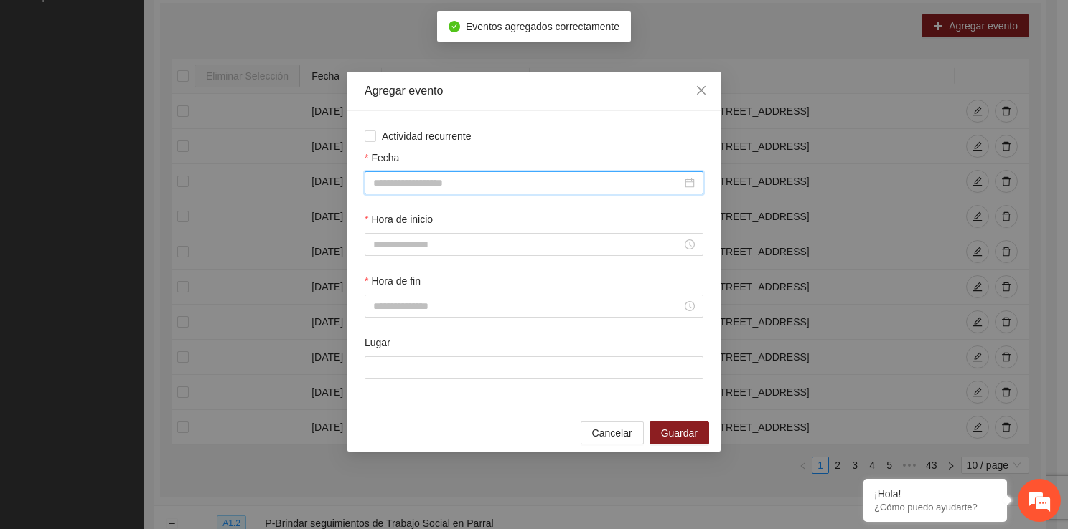
click at [494, 188] on input "Fecha" at bounding box center [527, 183] width 308 height 16
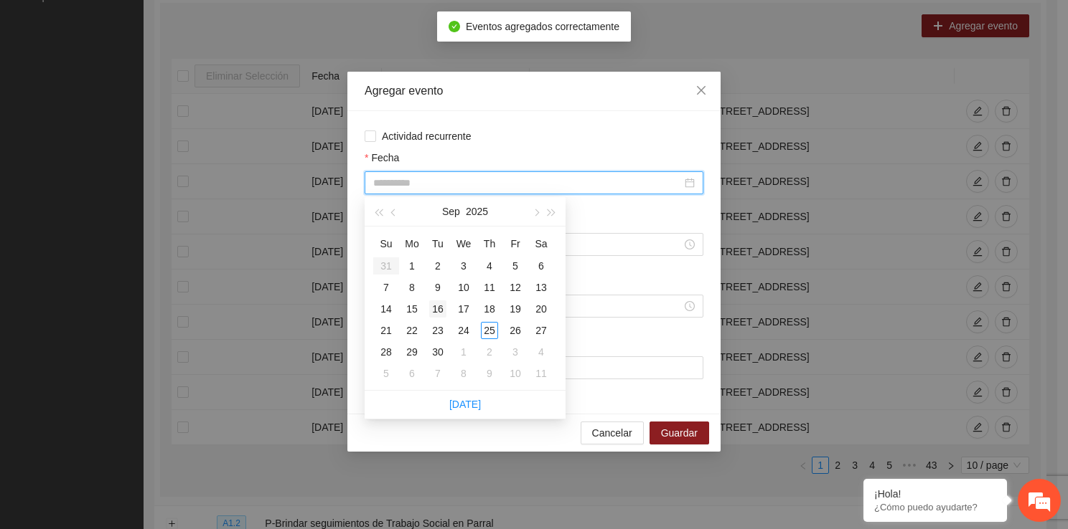
type input "**********"
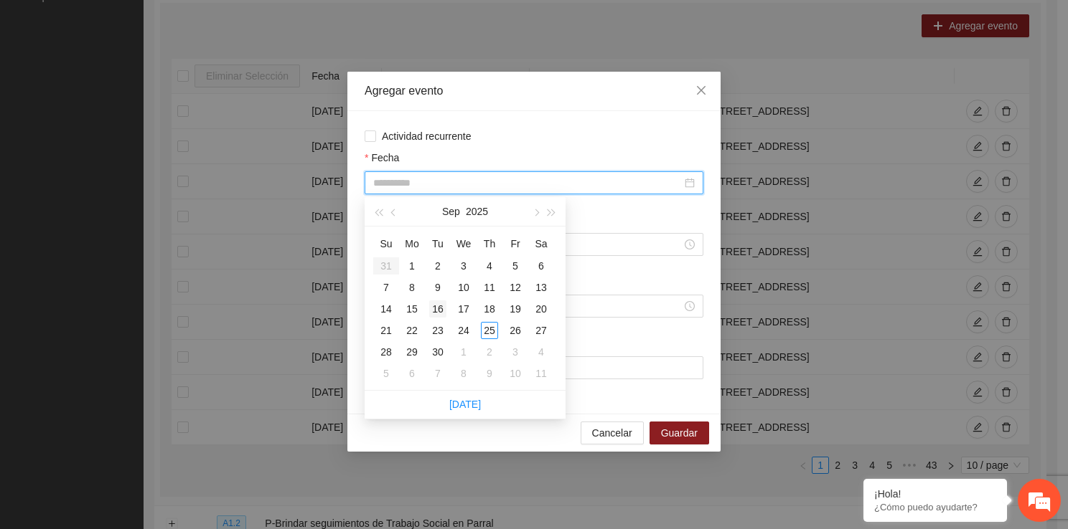
click at [440, 311] on div "16" at bounding box center [437, 309] width 17 height 17
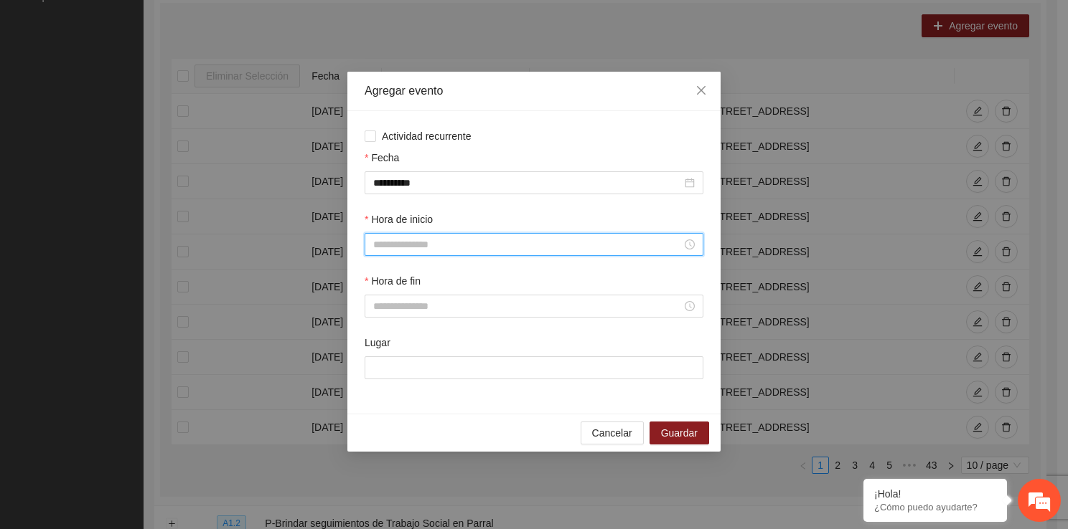
click at [401, 249] on input "Hora de inicio" at bounding box center [527, 245] width 308 height 16
click at [413, 438] on div "00 01 02 03 04 05 06 07 08 09 10 11 12 13 14 15 16 17 18 19 20 21 22 23 00 01 0…" at bounding box center [404, 358] width 80 height 196
click at [376, 359] on div "10" at bounding box center [384, 359] width 40 height 20
type input "*****"
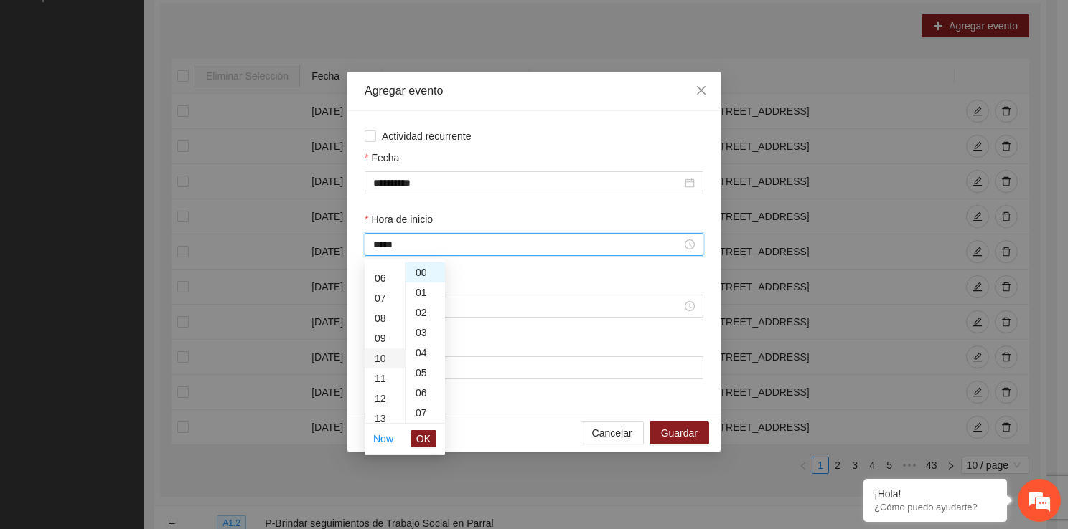
scroll to position [201, 0]
click at [430, 438] on button "OK" at bounding box center [423, 438] width 26 height 17
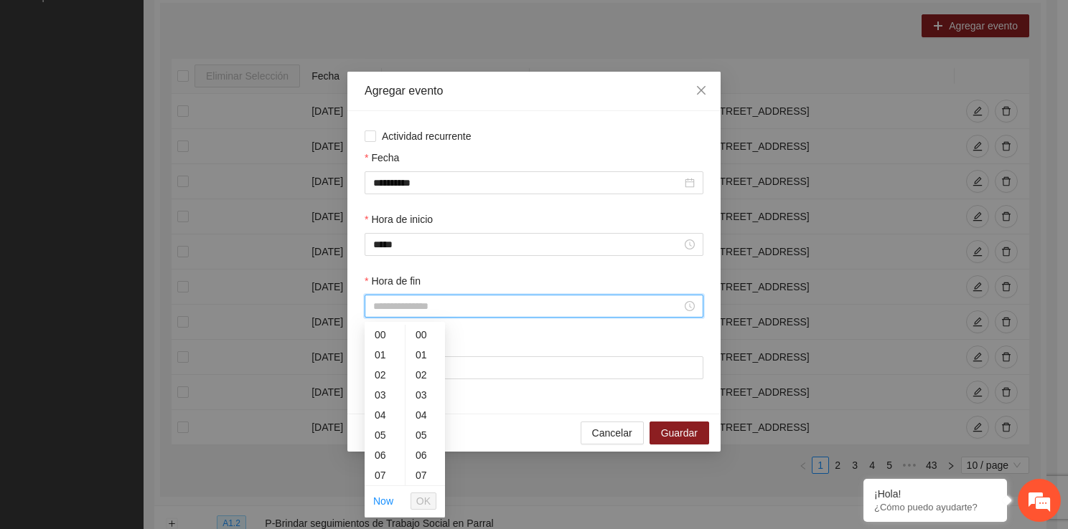
drag, startPoint x: 421, startPoint y: 314, endPoint x: 399, endPoint y: 476, distance: 162.9
click at [382, 461] on div "11" at bounding box center [384, 470] width 40 height 20
type input "*****"
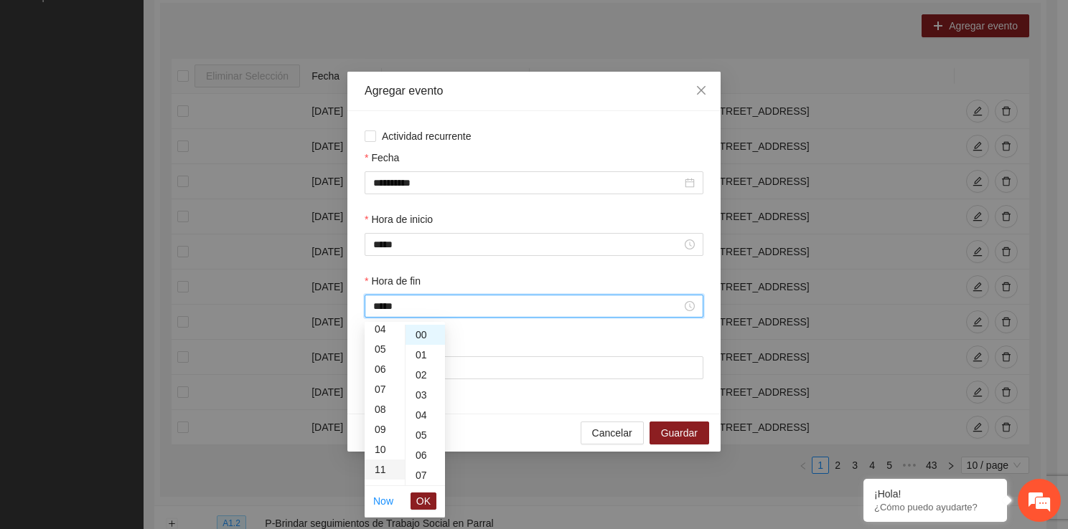
scroll to position [221, 0]
click at [423, 498] on span "OK" at bounding box center [423, 502] width 14 height 16
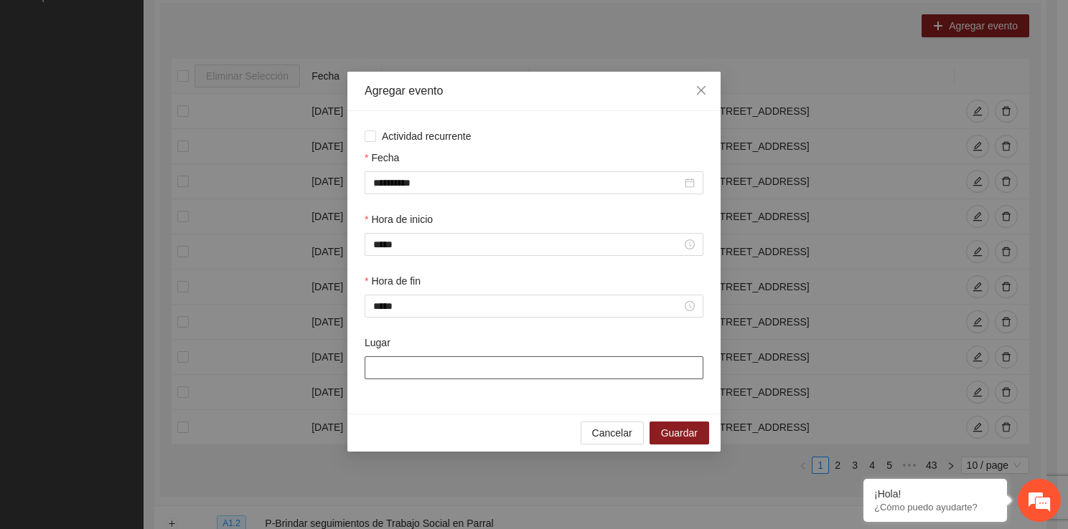
drag, startPoint x: 405, startPoint y: 364, endPoint x: 432, endPoint y: 417, distance: 58.7
click at [432, 417] on div "**********" at bounding box center [533, 262] width 373 height 380
type input "**********"
click at [677, 428] on span "Guardar" at bounding box center [679, 433] width 37 height 16
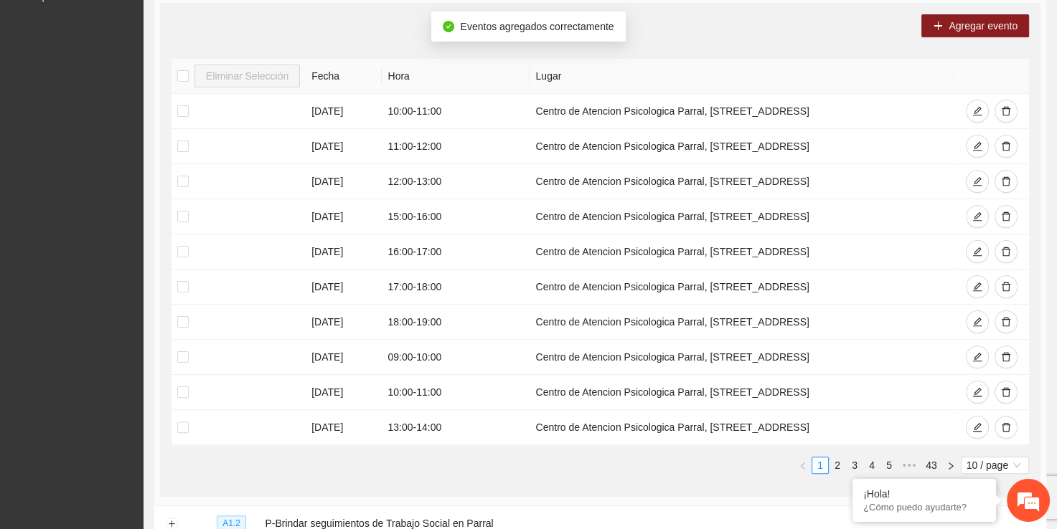
click at [931, 38] on div "Agregar evento Eliminar Selección Fecha Hora Lugar [DATE] 10:00 - 11:00 Centro …" at bounding box center [600, 250] width 880 height 494
click at [932, 30] on button "Agregar evento" at bounding box center [975, 25] width 108 height 23
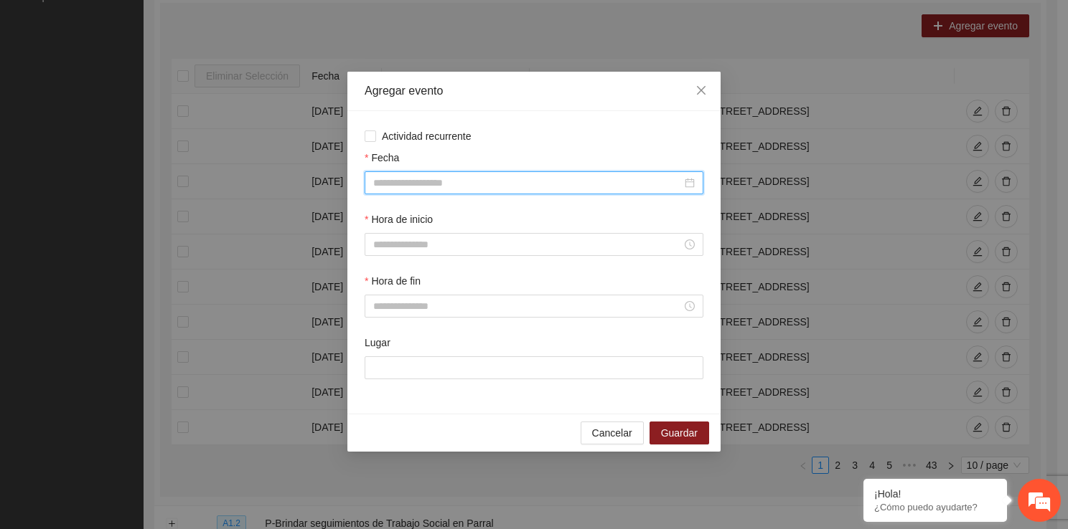
click at [523, 190] on input "Fecha" at bounding box center [527, 183] width 308 height 16
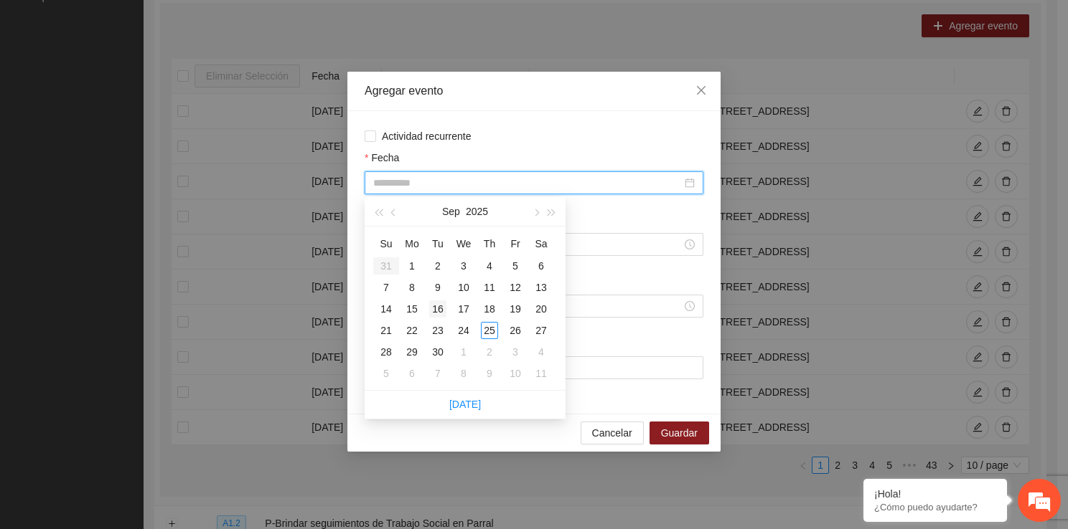
type input "**********"
click at [440, 303] on div "16" at bounding box center [437, 309] width 17 height 17
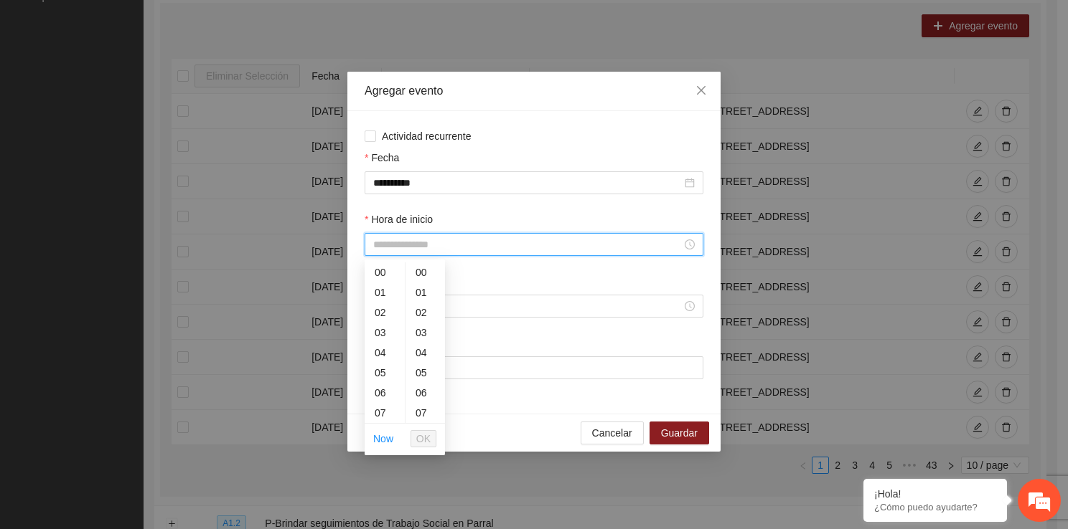
click at [415, 240] on input "Hora de inicio" at bounding box center [527, 245] width 308 height 16
click at [387, 357] on div "11" at bounding box center [384, 350] width 40 height 20
type input "*****"
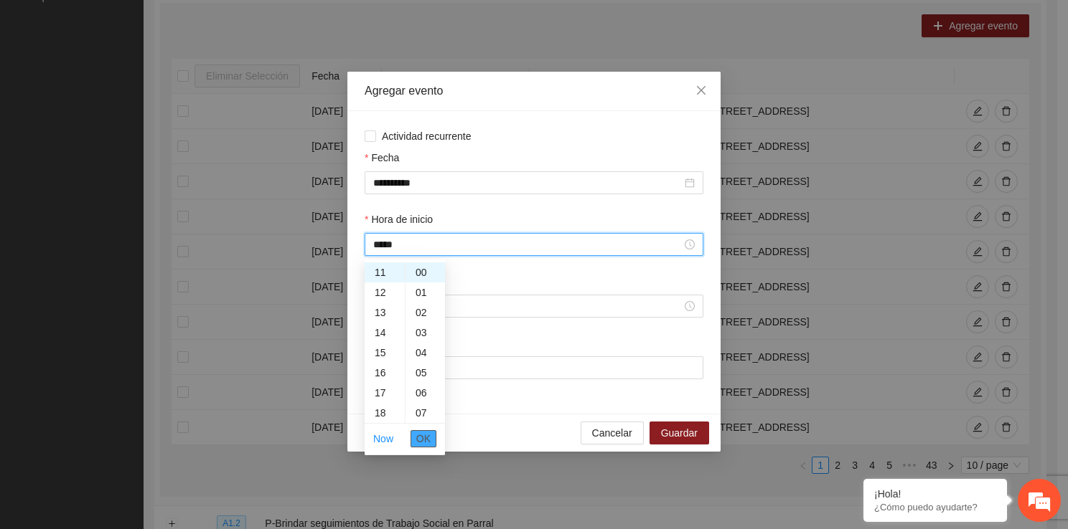
click at [425, 438] on span "OK" at bounding box center [423, 439] width 14 height 16
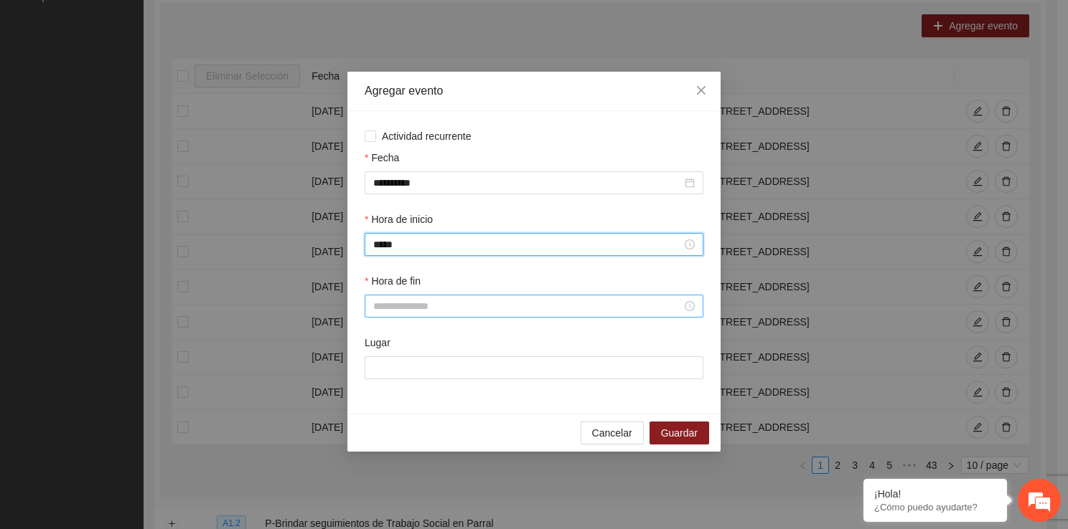
click at [407, 303] on input "Hora de fin" at bounding box center [527, 306] width 308 height 16
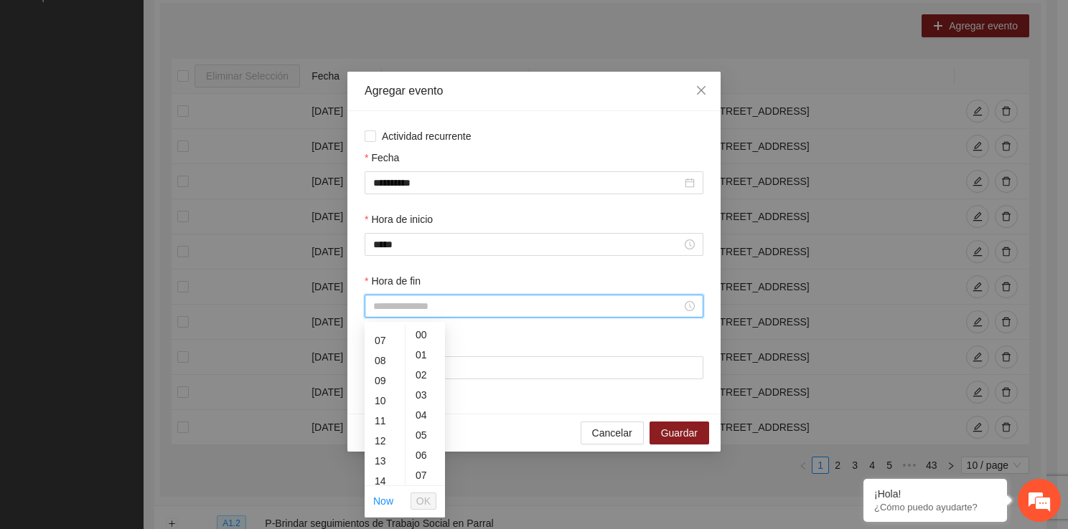
scroll to position [143, 0]
click at [384, 443] on div "13" at bounding box center [384, 453] width 40 height 20
click at [381, 345] on div "12" at bounding box center [384, 344] width 40 height 20
type input "*****"
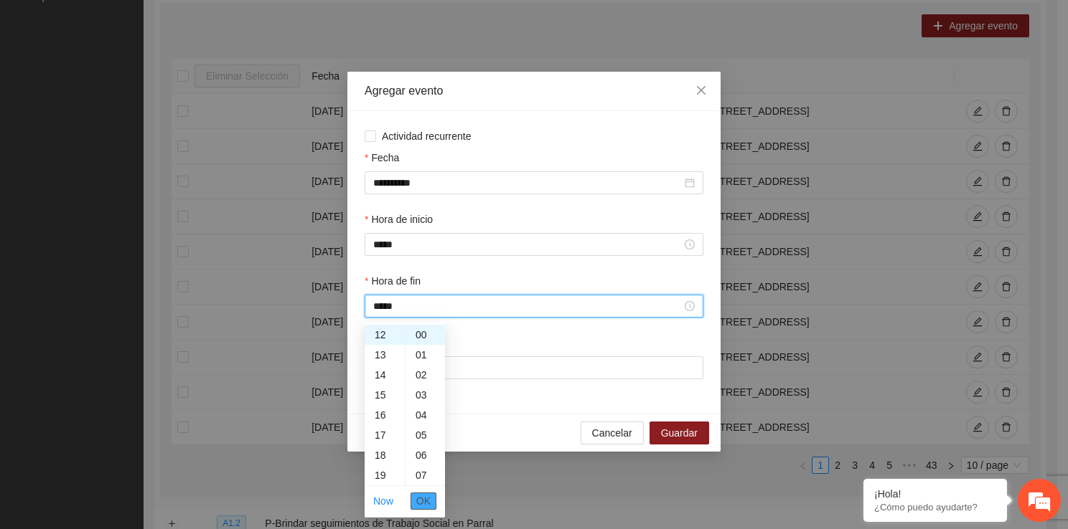
click at [421, 498] on span "OK" at bounding box center [423, 502] width 14 height 16
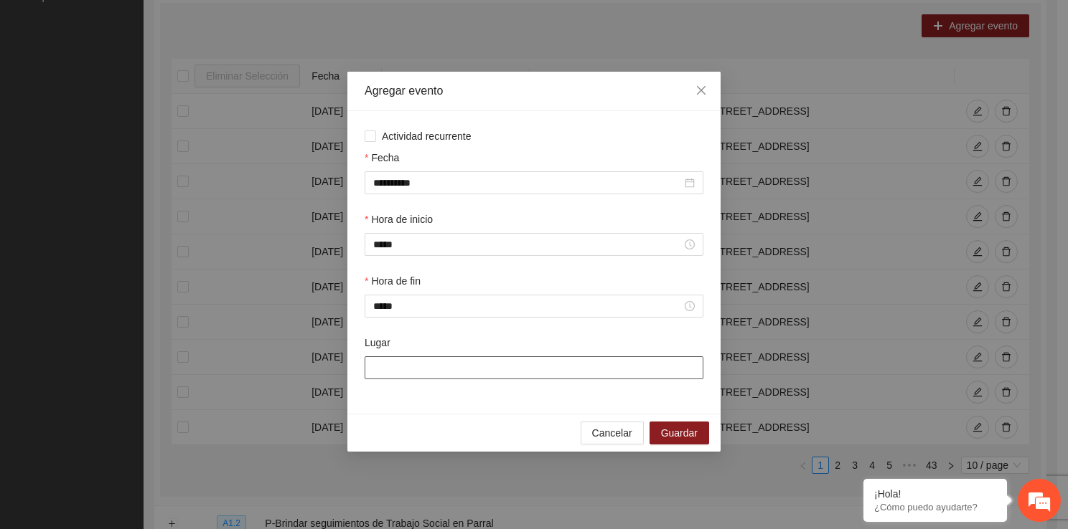
click at [457, 380] on input "Lugar" at bounding box center [533, 368] width 339 height 23
type input "**********"
click at [656, 423] on button "Guardar" at bounding box center [679, 433] width 60 height 23
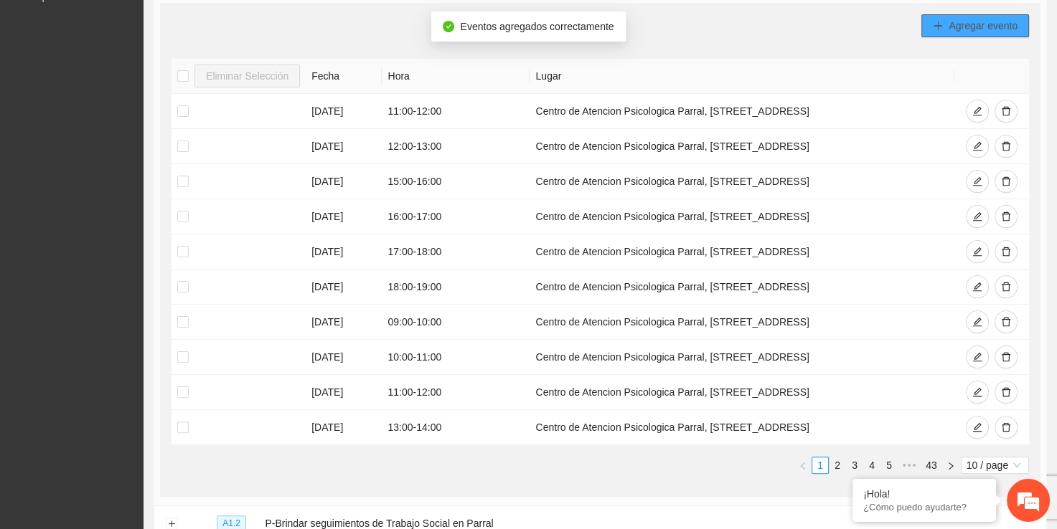
click at [998, 18] on span "Agregar evento" at bounding box center [982, 26] width 69 height 16
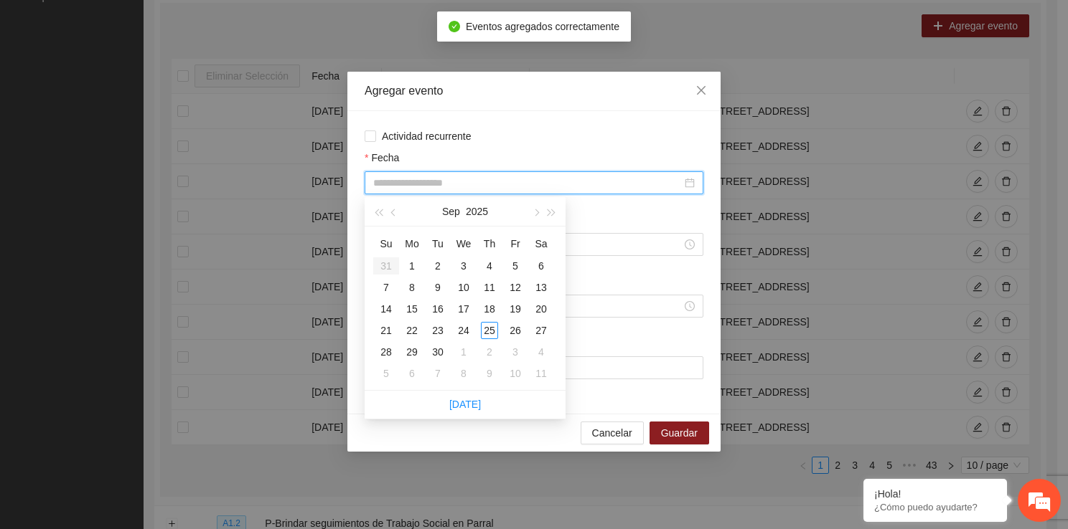
click at [467, 182] on input "Fecha" at bounding box center [527, 183] width 308 height 16
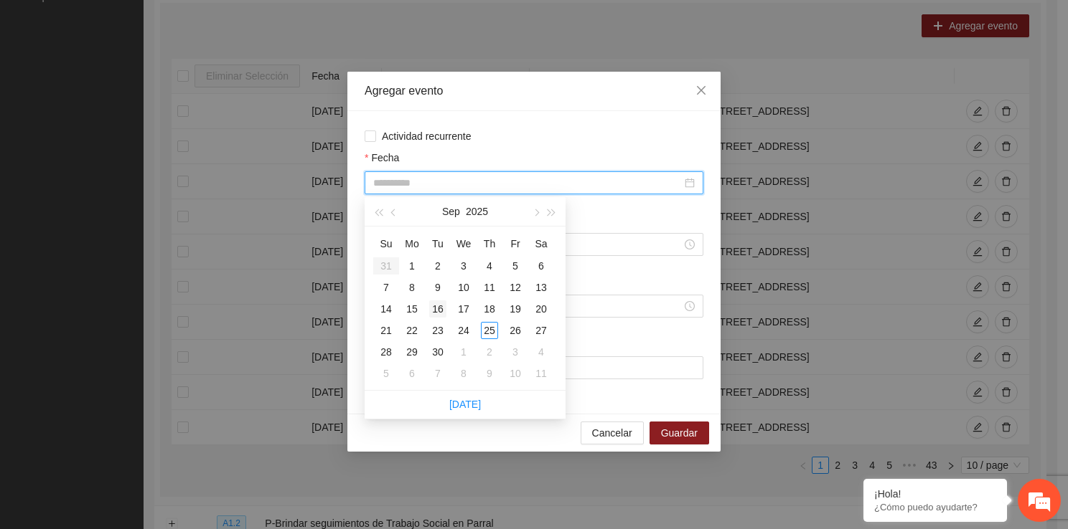
type input "**********"
click at [437, 307] on div "16" at bounding box center [437, 309] width 17 height 17
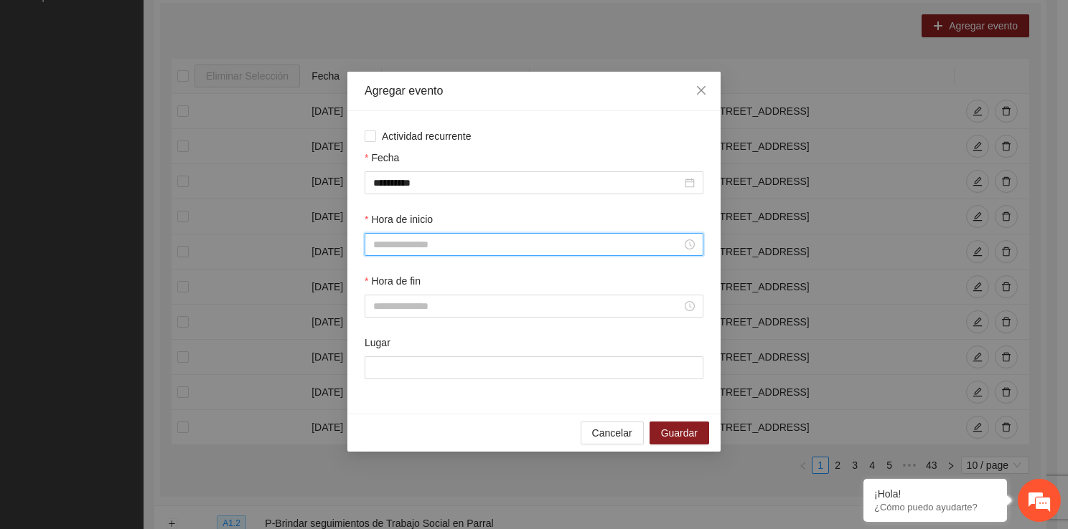
click at [407, 251] on input "Hora de inicio" at bounding box center [527, 245] width 308 height 16
click at [382, 377] on div "12" at bounding box center [384, 370] width 40 height 20
type input "*****"
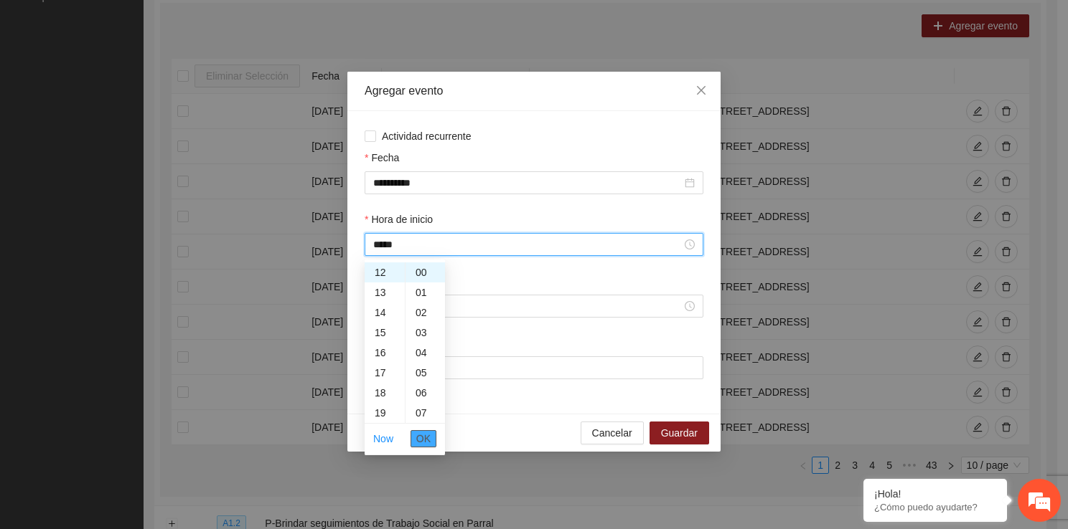
click at [425, 437] on span "OK" at bounding box center [423, 439] width 14 height 16
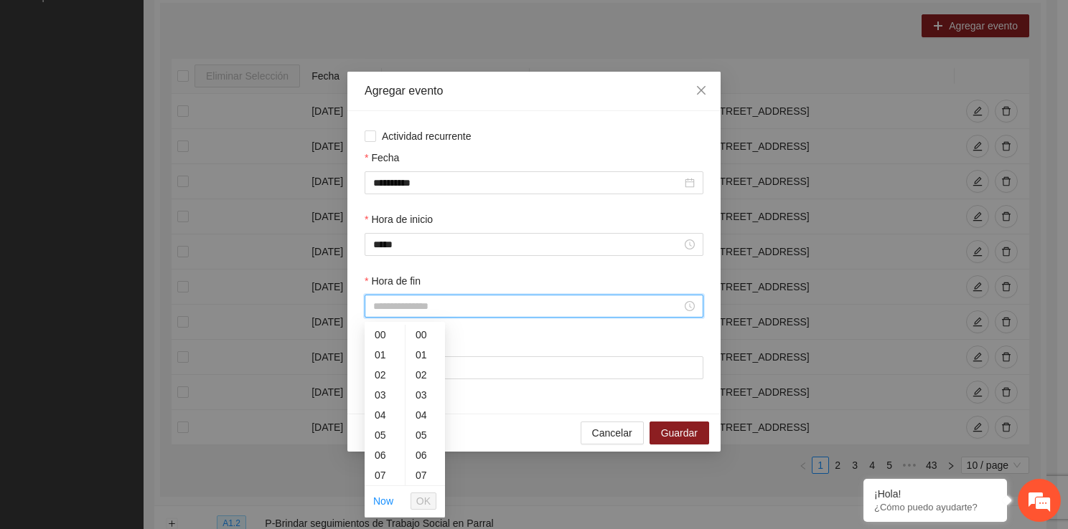
drag, startPoint x: 410, startPoint y: 309, endPoint x: 402, endPoint y: 476, distance: 167.3
click at [380, 472] on div "13" at bounding box center [384, 481] width 40 height 20
type input "*****"
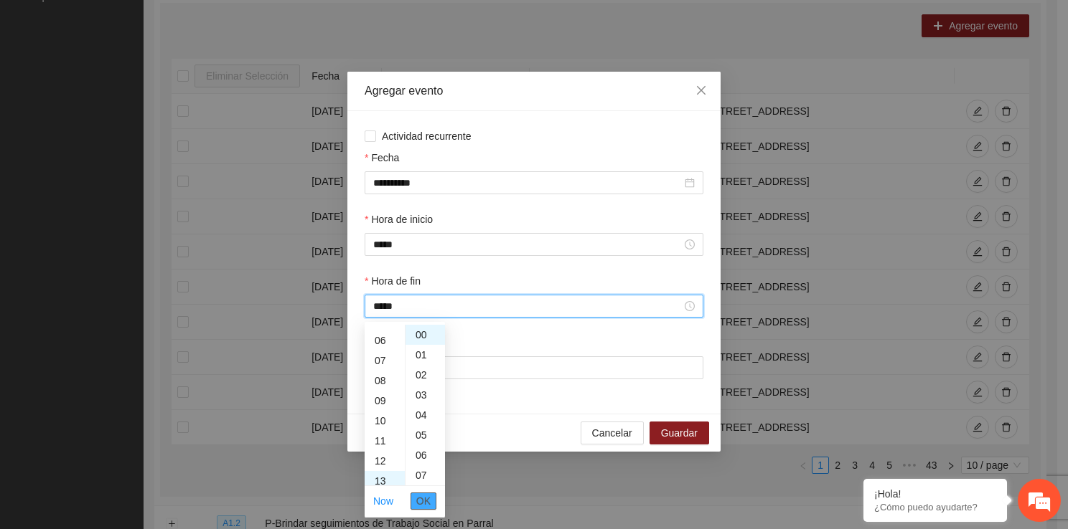
scroll to position [261, 0]
click at [423, 505] on span "OK" at bounding box center [423, 502] width 14 height 16
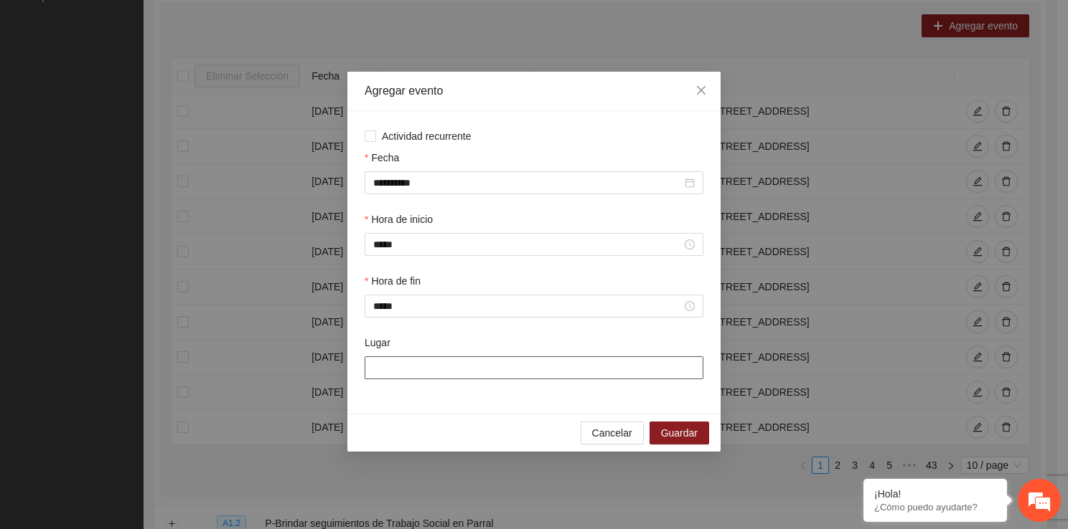
click at [417, 377] on input "Lugar" at bounding box center [533, 368] width 339 height 23
type input "**********"
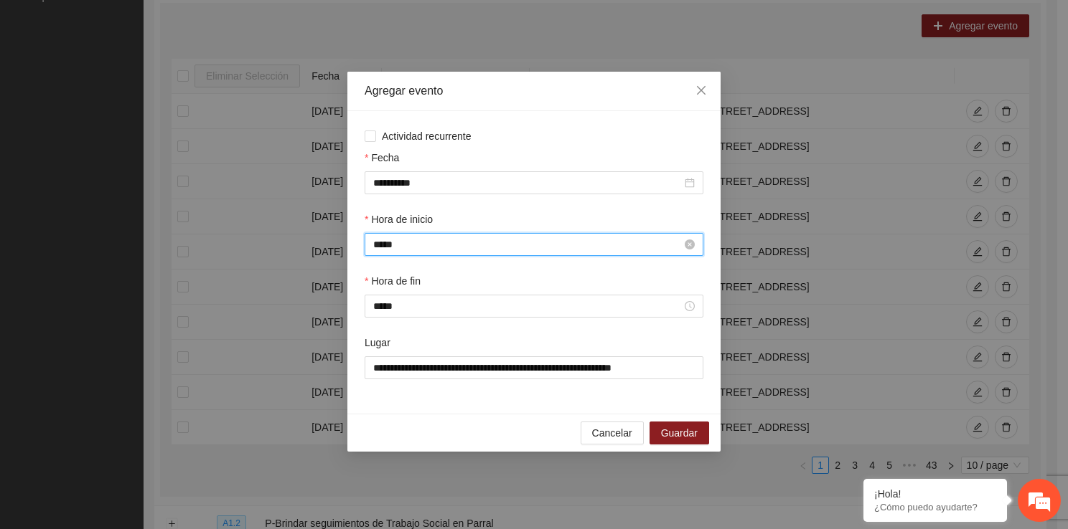
click at [519, 241] on input "*****" at bounding box center [527, 245] width 308 height 16
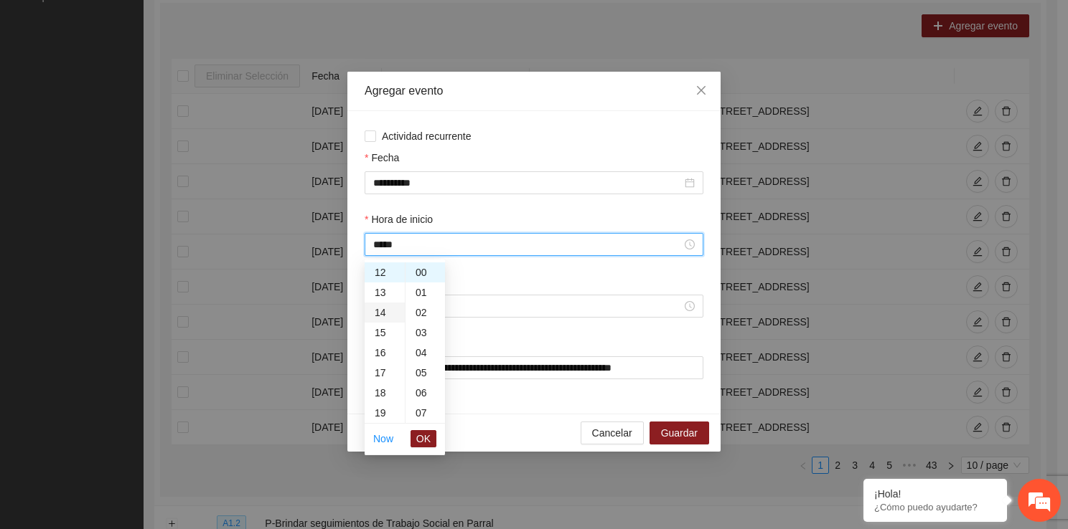
click at [380, 318] on div "14" at bounding box center [384, 313] width 40 height 20
click at [423, 339] on div "40" at bounding box center [424, 340] width 39 height 20
type input "*****"
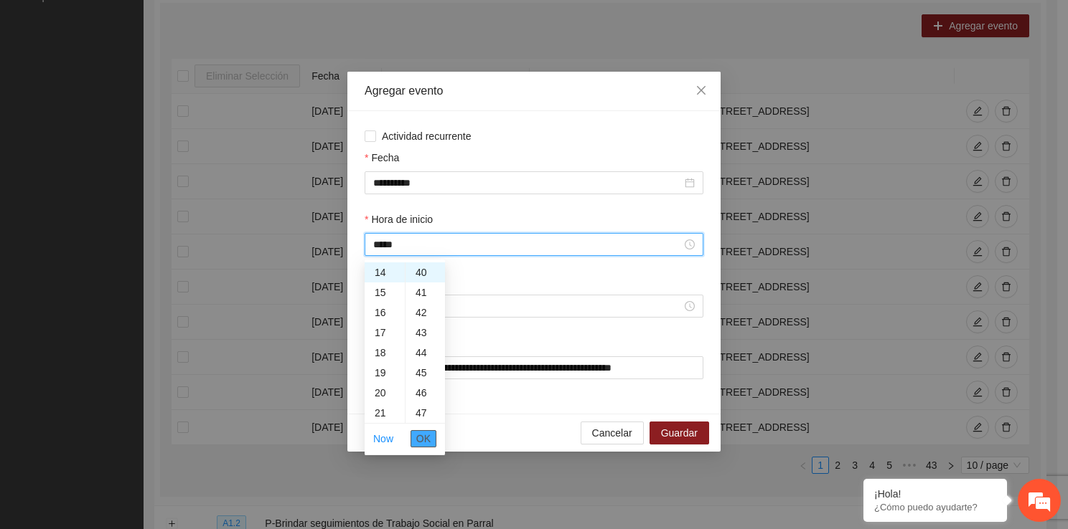
click at [420, 433] on span "OK" at bounding box center [423, 439] width 14 height 16
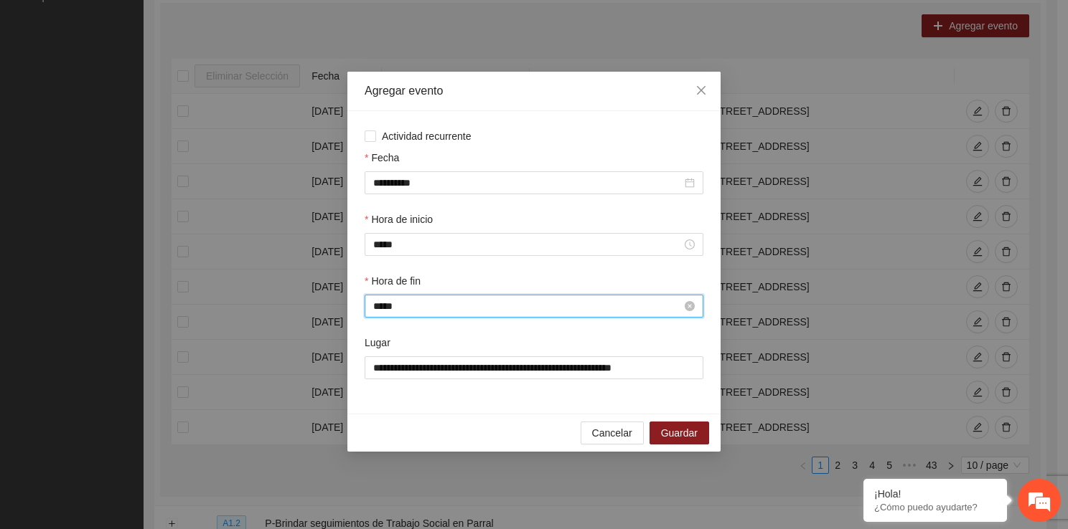
click at [418, 313] on input "*****" at bounding box center [527, 306] width 308 height 16
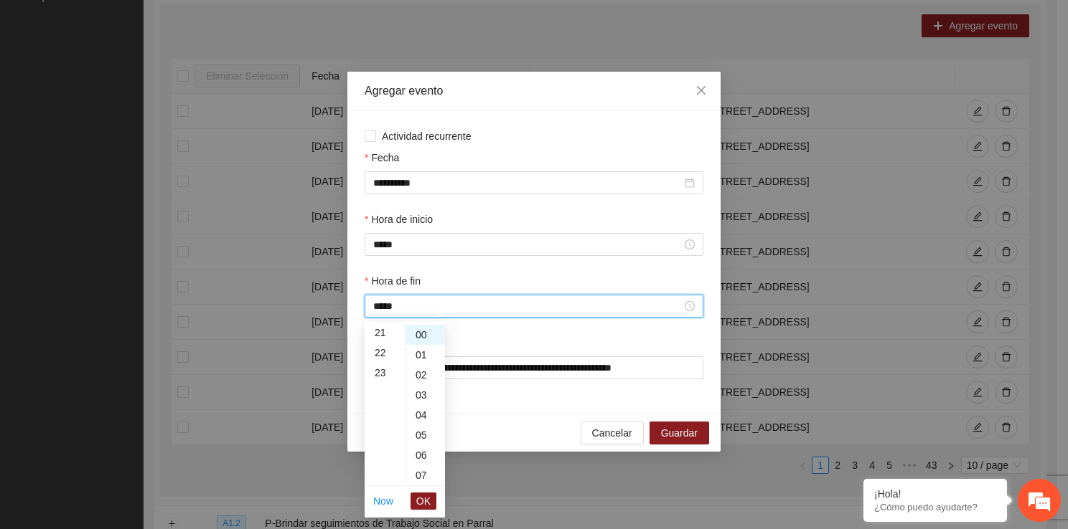
scroll to position [462, 0]
click at [385, 349] on div "15" at bounding box center [384, 357] width 40 height 20
click at [425, 412] on div "40" at bounding box center [424, 412] width 39 height 20
type input "*****"
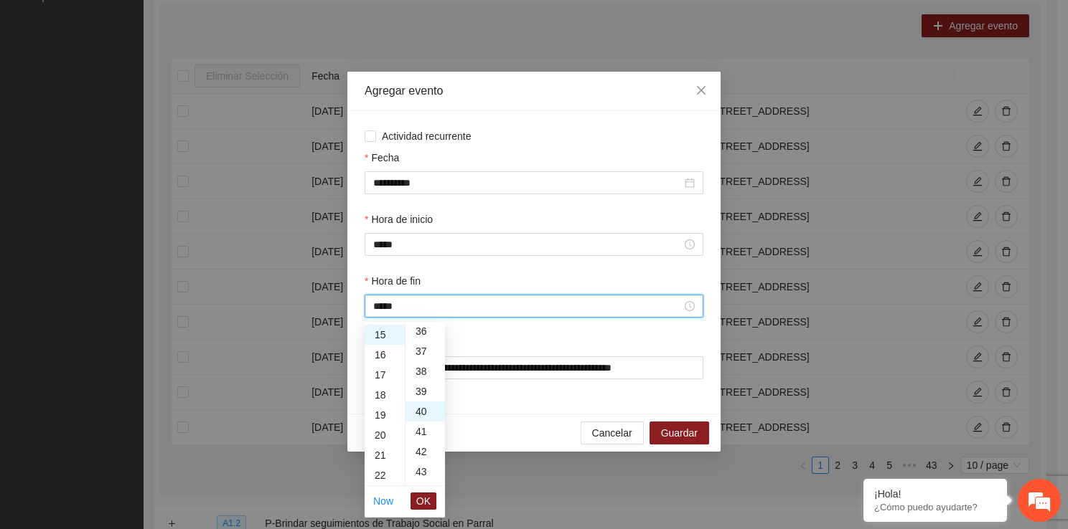
scroll to position [804, 0]
click at [426, 501] on span "OK" at bounding box center [423, 502] width 14 height 16
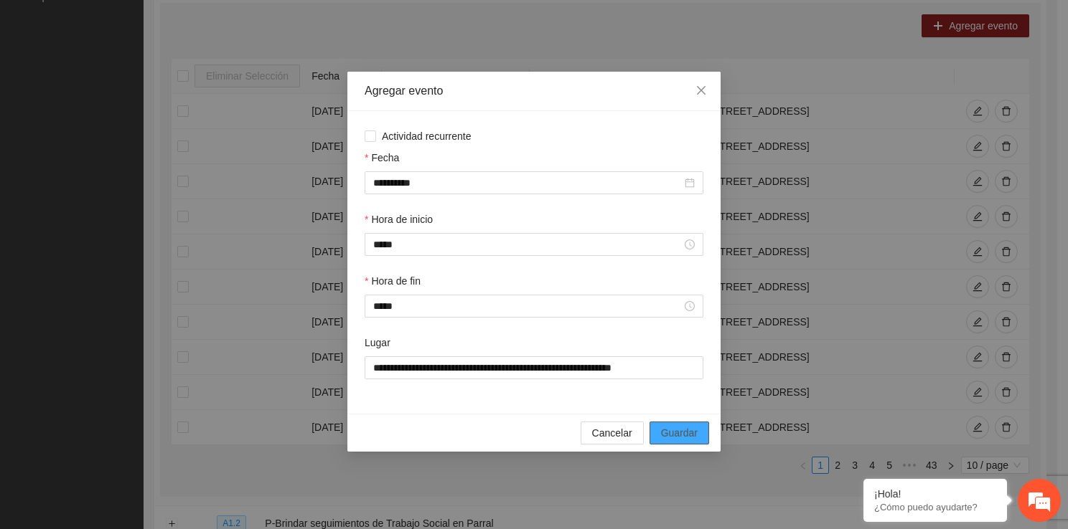
click at [666, 425] on button "Guardar" at bounding box center [679, 433] width 60 height 23
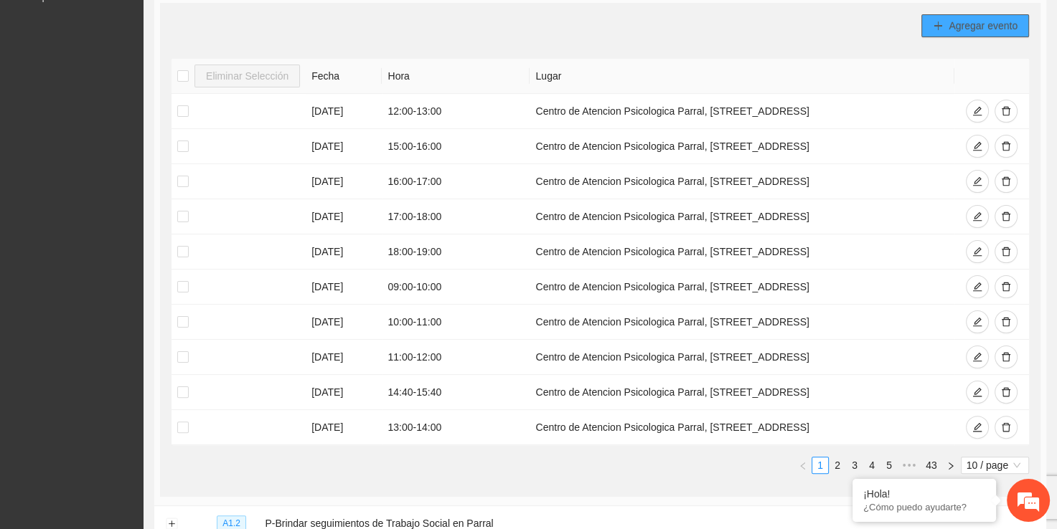
click at [978, 14] on button "Agregar evento" at bounding box center [975, 25] width 108 height 23
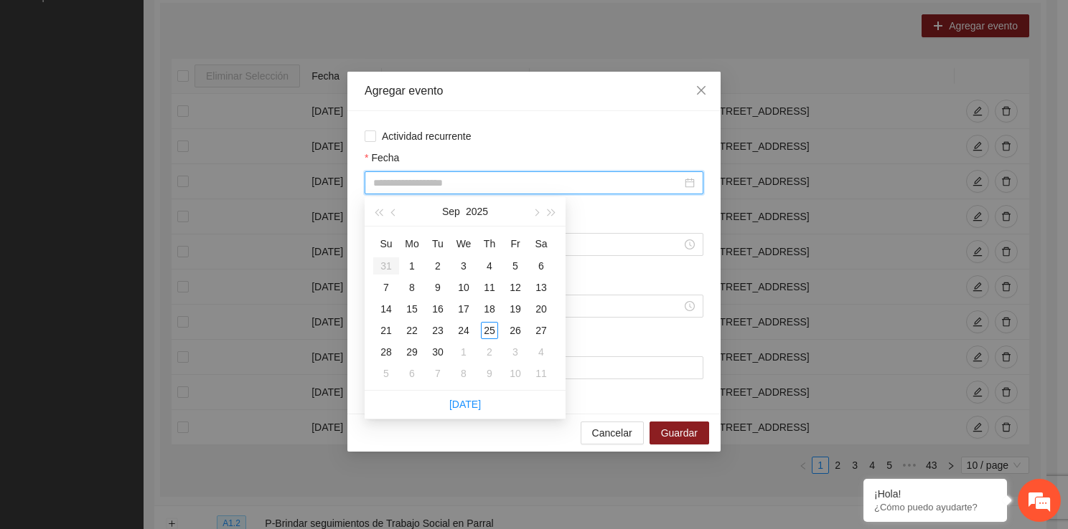
click at [489, 182] on input "Fecha" at bounding box center [527, 183] width 308 height 16
type input "**********"
click at [434, 306] on div "16" at bounding box center [437, 309] width 17 height 17
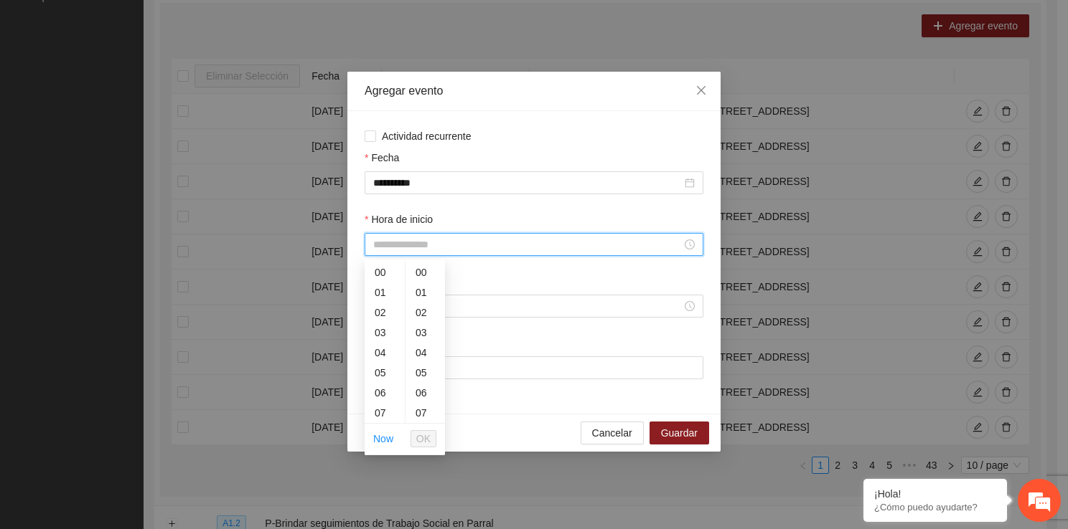
click at [443, 242] on input "Hora de inicio" at bounding box center [527, 245] width 308 height 16
drag, startPoint x: 370, startPoint y: 341, endPoint x: 383, endPoint y: 337, distance: 13.4
click at [383, 337] on div "15" at bounding box center [384, 344] width 40 height 20
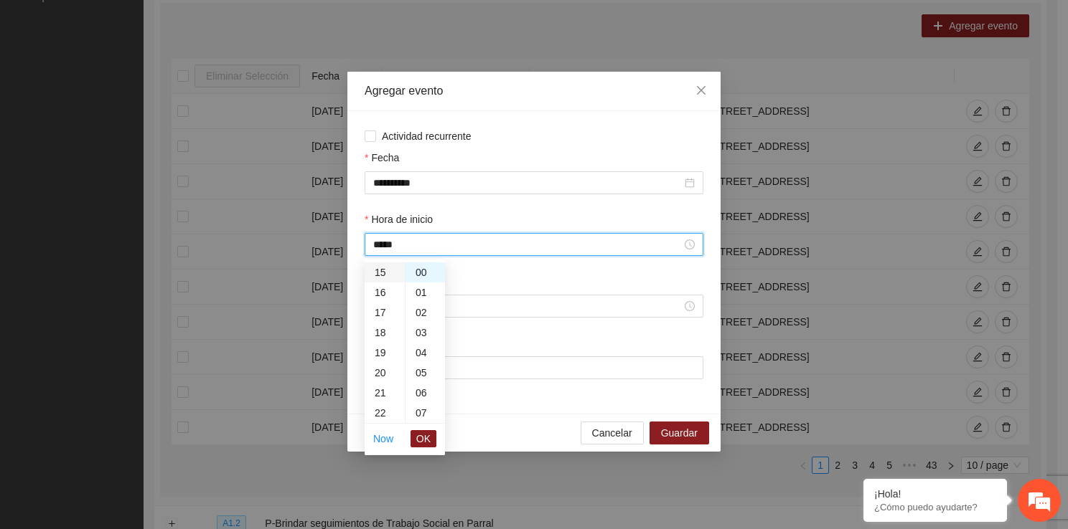
click at [383, 337] on ul "00 01 02 03 04 05 06 07 08 09 10 11 12 13 14 15 16 17 18 19 20 21 22 23" at bounding box center [384, 343] width 40 height 161
click at [428, 277] on div "40" at bounding box center [424, 285] width 39 height 20
type input "*****"
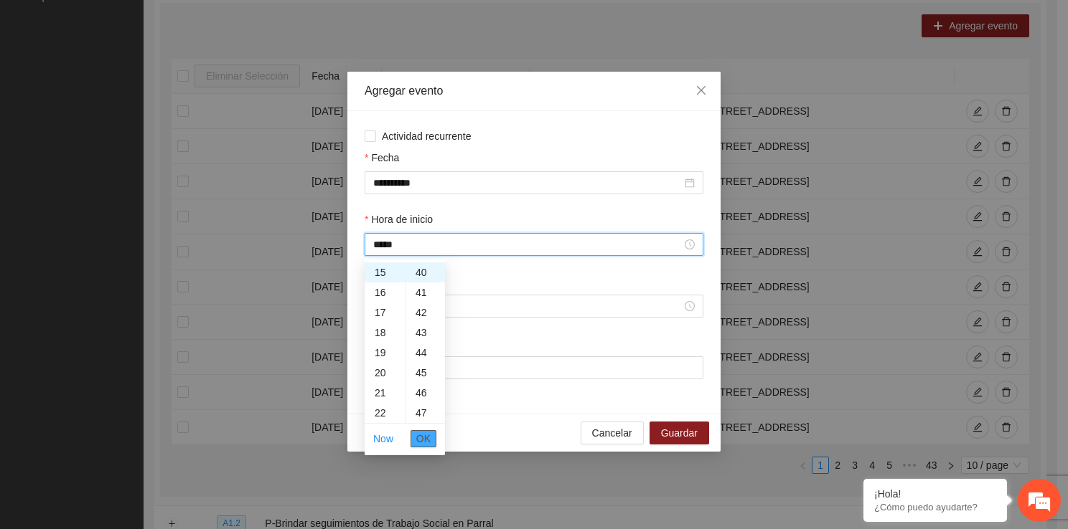
click at [425, 435] on span "OK" at bounding box center [423, 439] width 14 height 16
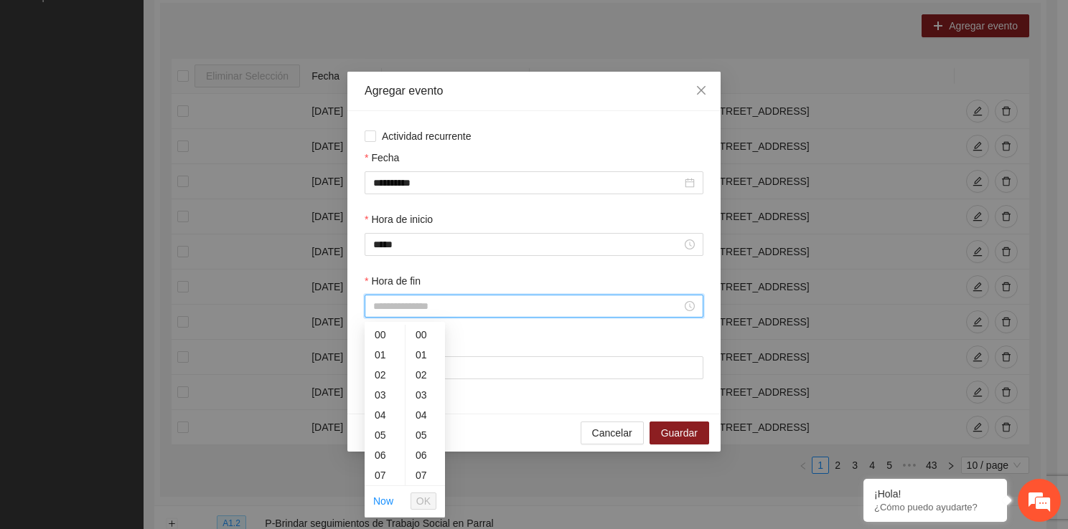
click at [392, 300] on input "Hora de fin" at bounding box center [527, 306] width 308 height 16
click at [380, 374] on div "16" at bounding box center [384, 379] width 40 height 20
click at [427, 458] on div "40" at bounding box center [424, 460] width 39 height 20
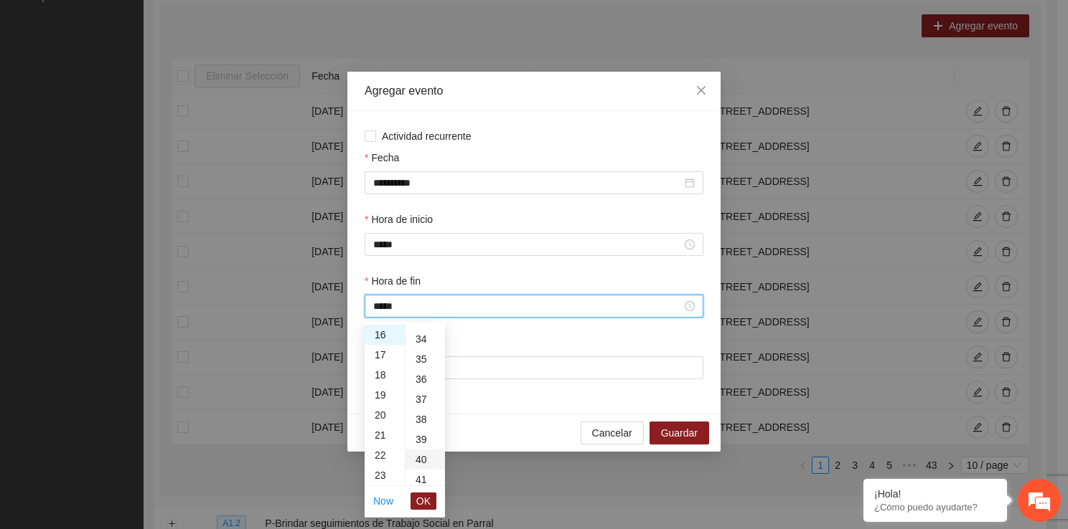
type input "*****"
click at [431, 494] on button "OK" at bounding box center [423, 501] width 26 height 17
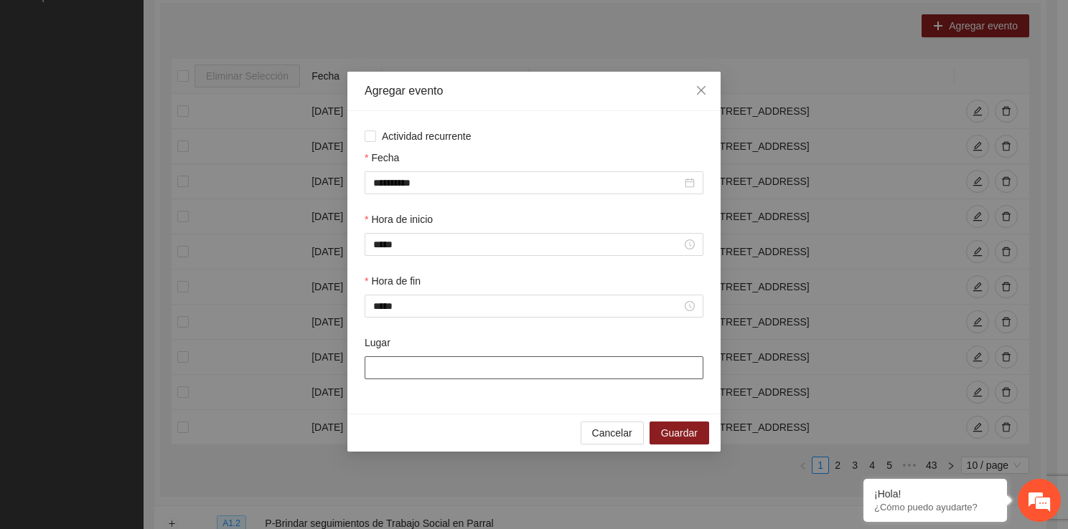
drag, startPoint x: 537, startPoint y: 377, endPoint x: 542, endPoint y: 435, distance: 58.3
click at [542, 435] on div "**********" at bounding box center [533, 262] width 373 height 380
type input "**********"
click at [663, 427] on span "Guardar" at bounding box center [679, 433] width 37 height 16
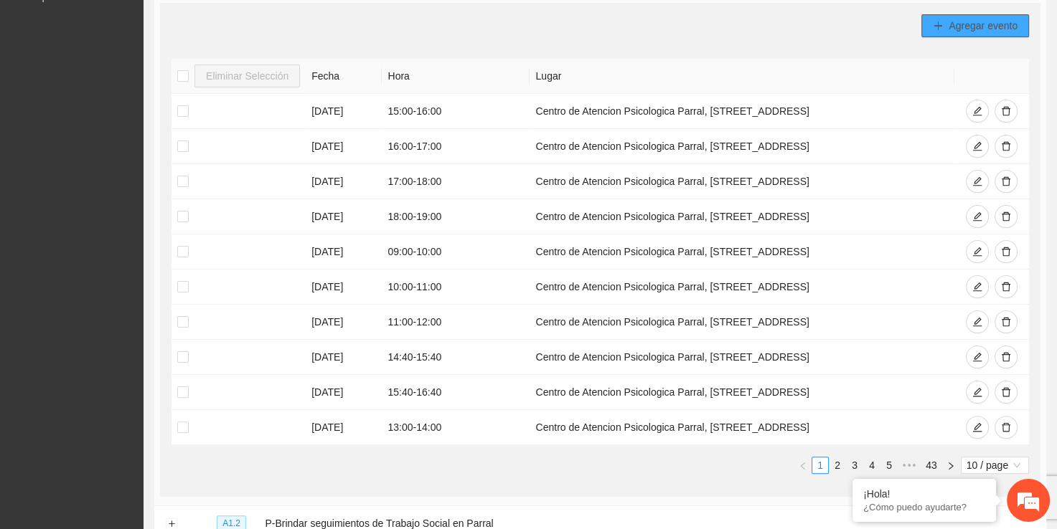
click at [966, 19] on span "Agregar evento" at bounding box center [982, 26] width 69 height 16
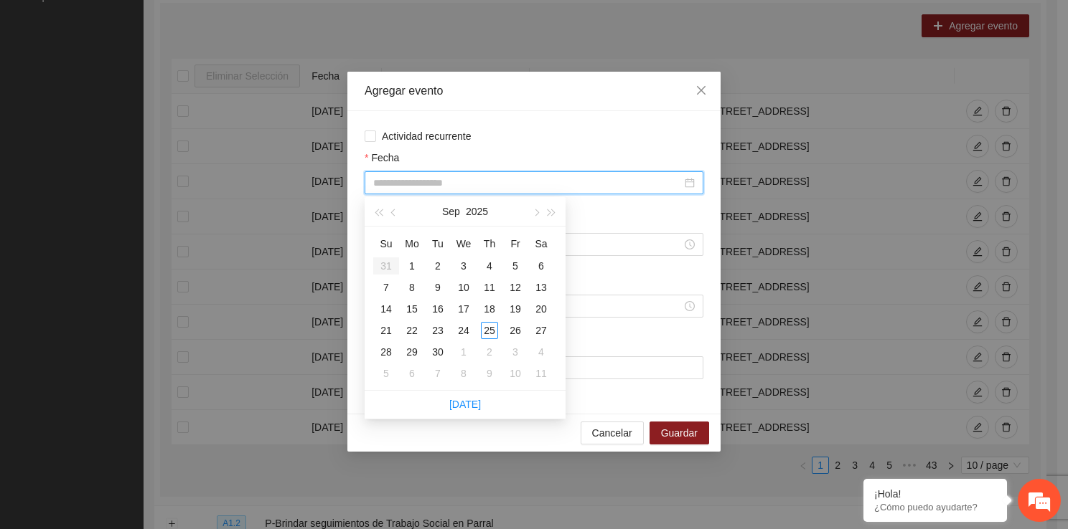
click at [462, 185] on input "Fecha" at bounding box center [527, 183] width 308 height 16
type input "**********"
click at [465, 309] on div "17" at bounding box center [463, 309] width 17 height 17
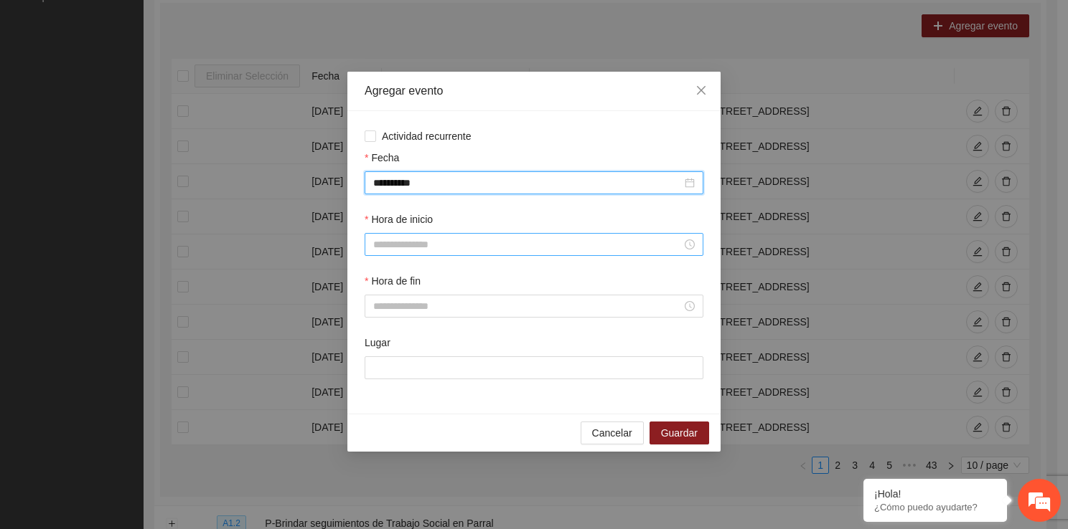
click at [488, 242] on input "Hora de inicio" at bounding box center [527, 245] width 308 height 16
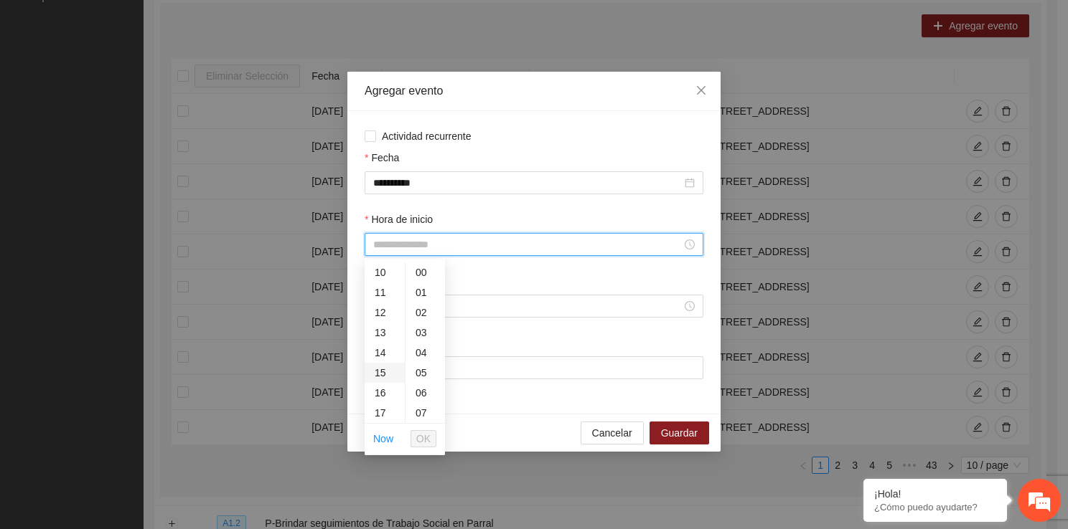
click at [387, 367] on div "15" at bounding box center [384, 373] width 40 height 20
type input "*****"
click at [423, 445] on span "OK" at bounding box center [423, 439] width 14 height 16
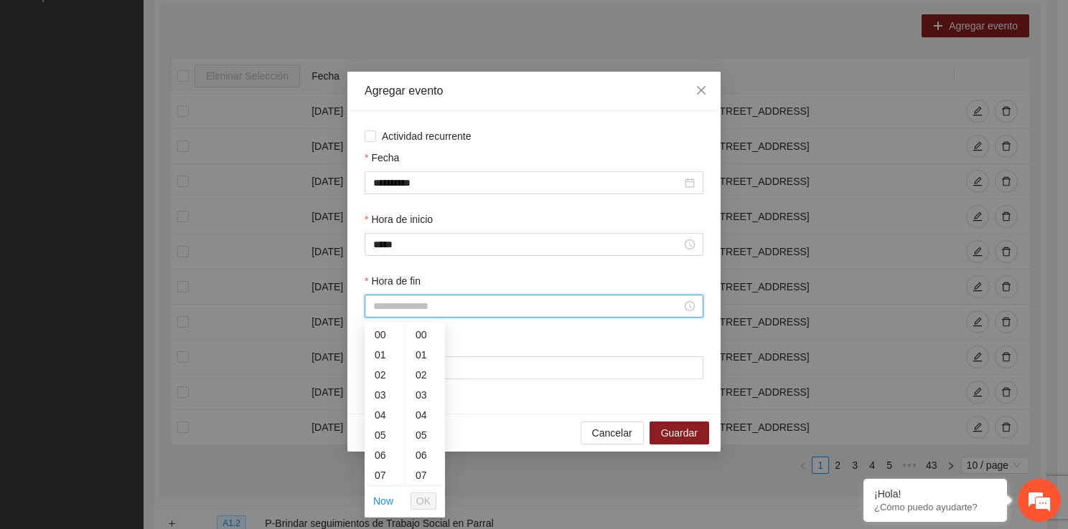
drag, startPoint x: 419, startPoint y: 306, endPoint x: 396, endPoint y: 484, distance: 179.4
click at [381, 471] on div "16" at bounding box center [384, 475] width 40 height 20
type input "*****"
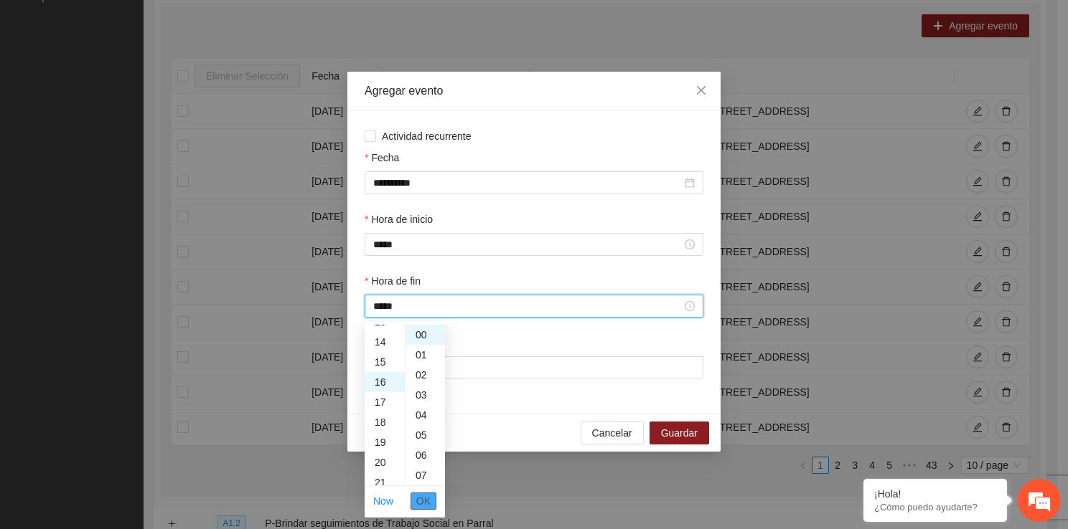
scroll to position [321, 0]
click at [431, 499] on button "OK" at bounding box center [423, 501] width 26 height 17
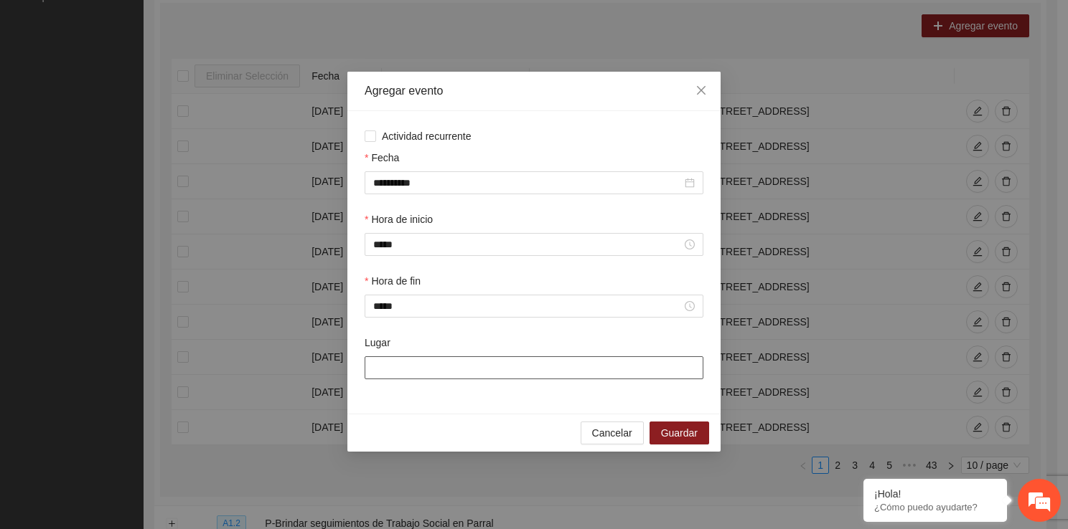
click at [428, 362] on input "Lugar" at bounding box center [533, 368] width 339 height 23
type input "**********"
click at [666, 426] on button "Guardar" at bounding box center [679, 433] width 60 height 23
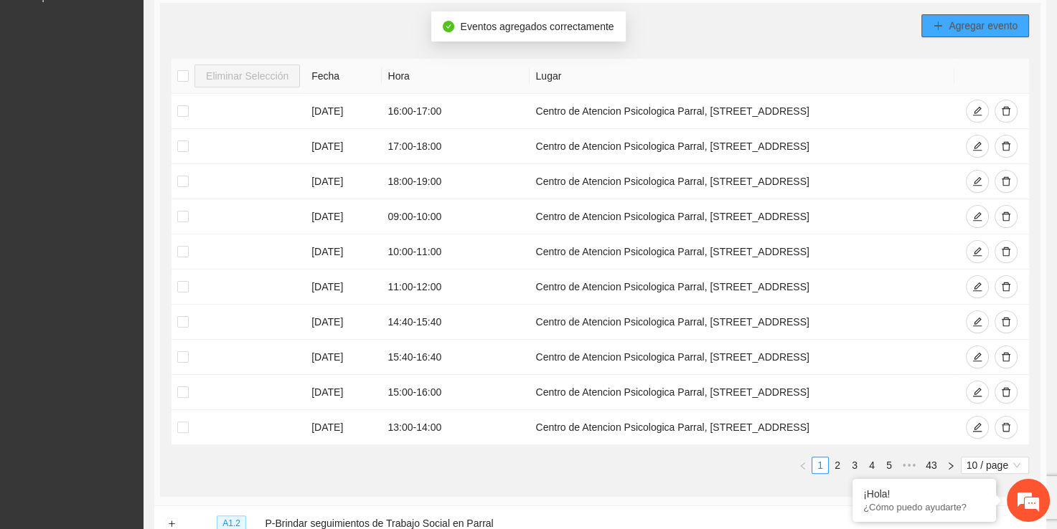
click at [935, 26] on icon "plus" at bounding box center [938, 26] width 10 height 10
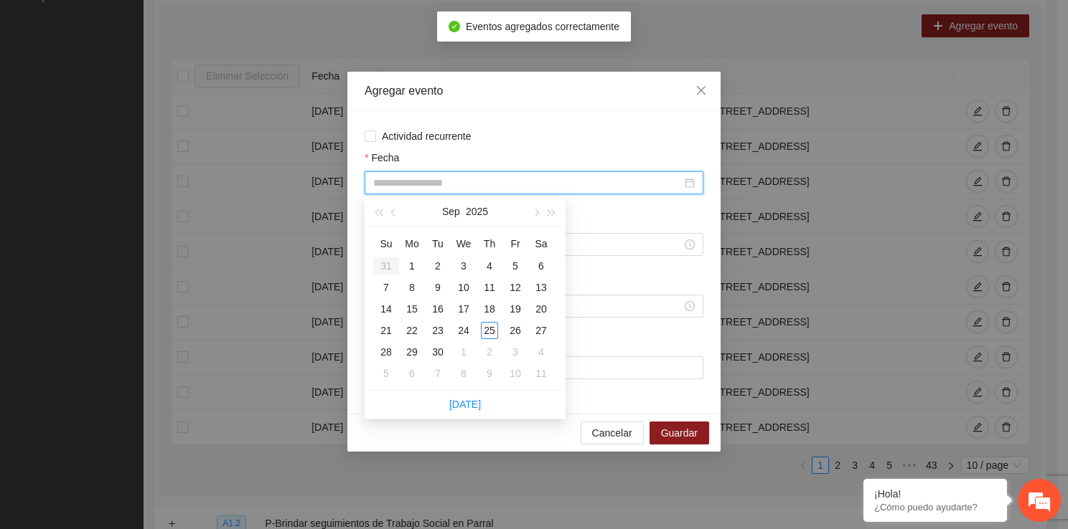
click at [470, 176] on input "Fecha" at bounding box center [527, 183] width 308 height 16
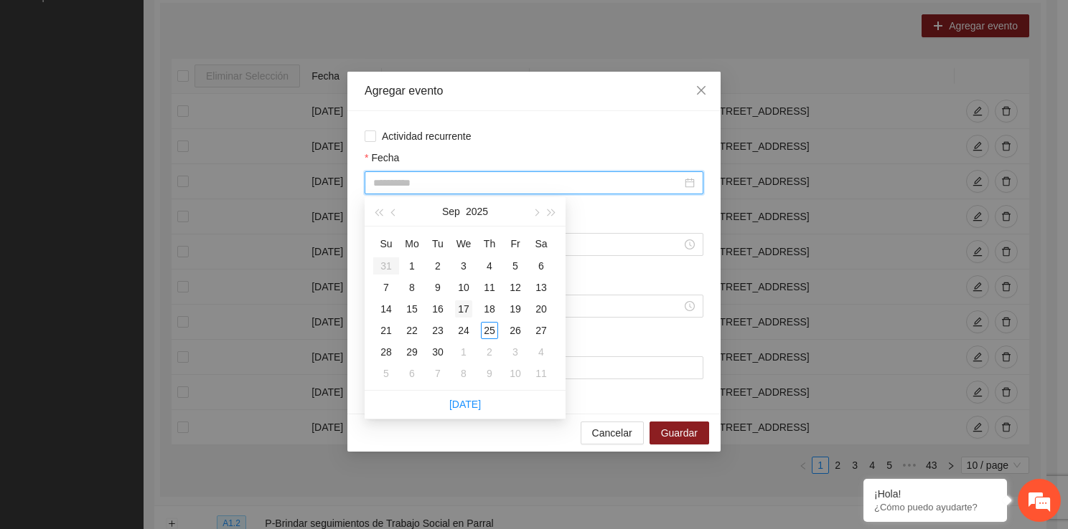
type input "**********"
click at [463, 304] on div "17" at bounding box center [463, 309] width 17 height 17
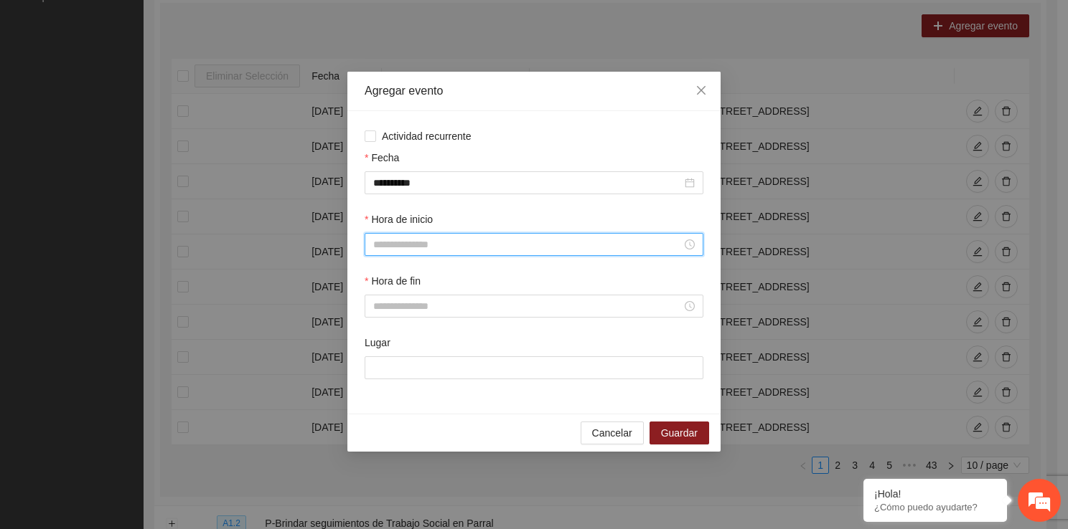
click at [451, 240] on input "Hora de inicio" at bounding box center [527, 245] width 308 height 16
click at [380, 400] on div "16" at bounding box center [384, 403] width 40 height 20
type input "*****"
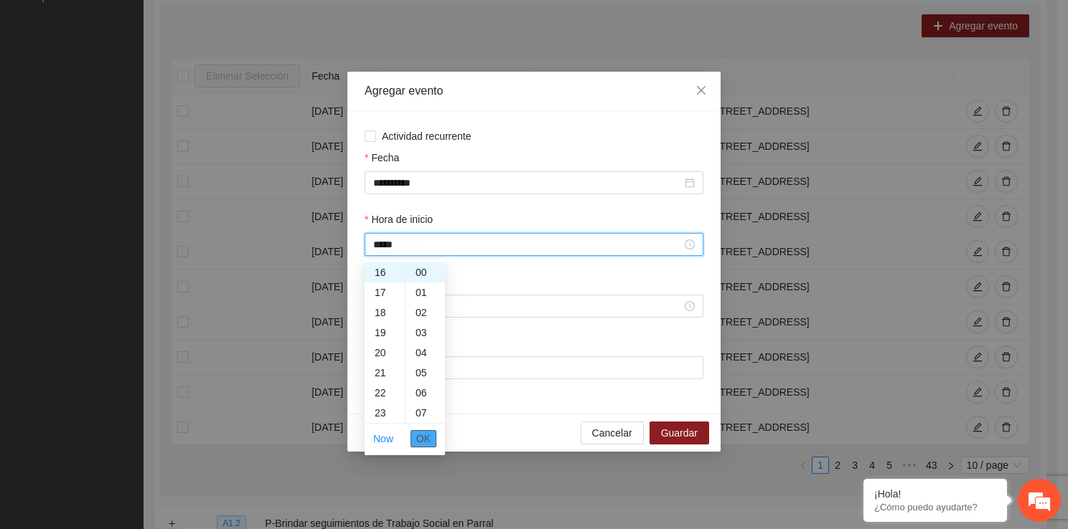
click at [428, 438] on span "OK" at bounding box center [423, 439] width 14 height 16
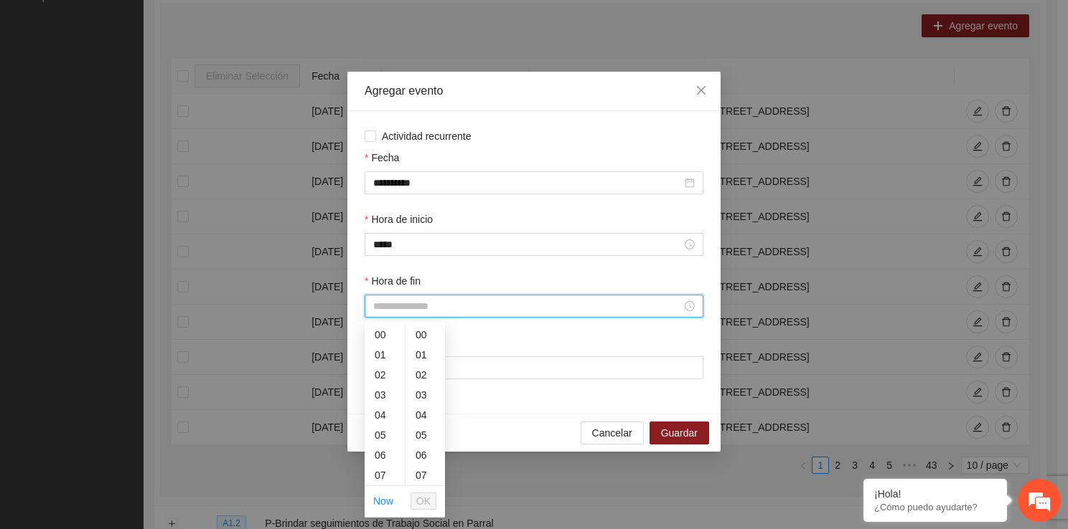
drag, startPoint x: 403, startPoint y: 306, endPoint x: 398, endPoint y: 470, distance: 164.4
click at [390, 470] on div "17" at bounding box center [384, 476] width 40 height 20
type input "*****"
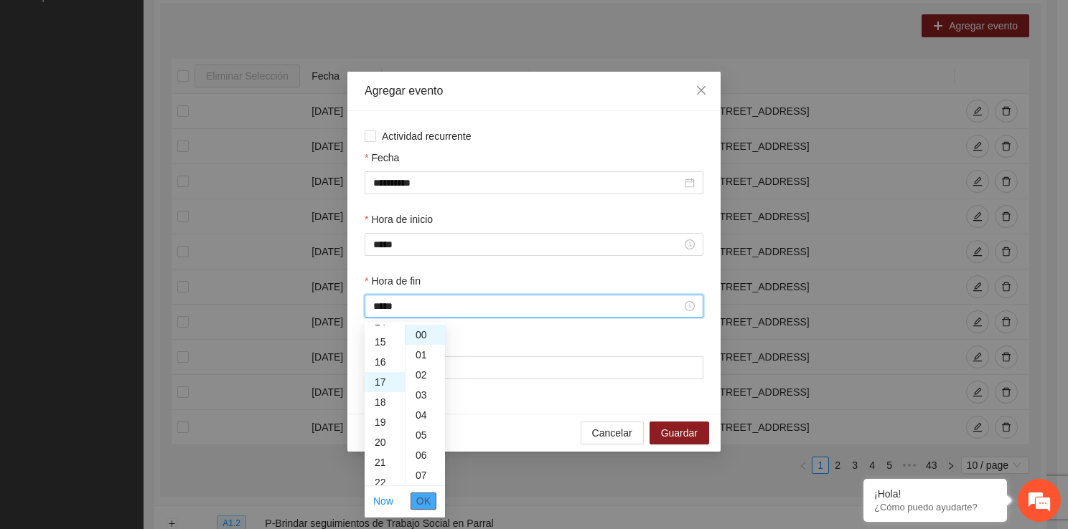
scroll to position [341, 0]
click at [422, 498] on span "OK" at bounding box center [423, 502] width 14 height 16
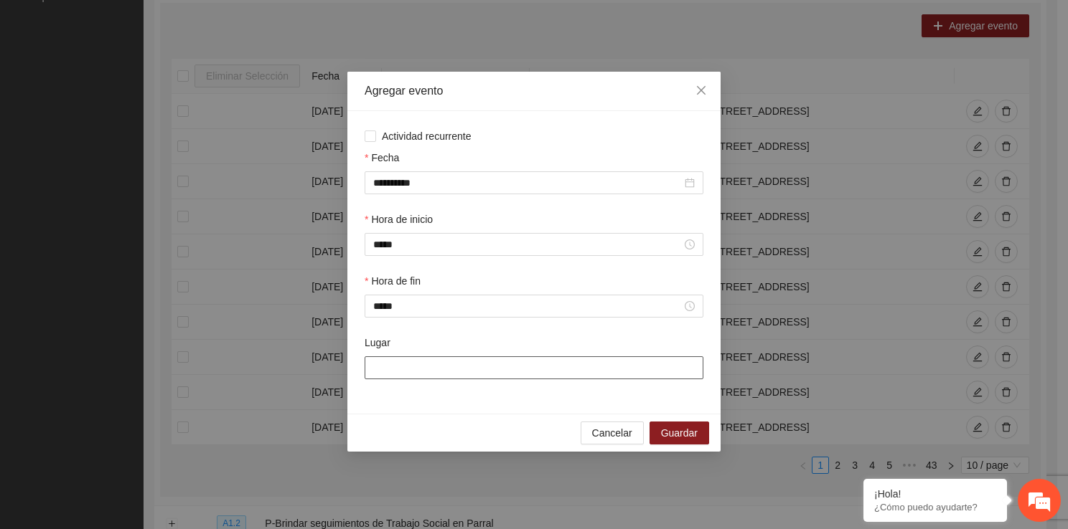
drag, startPoint x: 425, startPoint y: 379, endPoint x: 460, endPoint y: 410, distance: 46.2
click at [460, 410] on div "**********" at bounding box center [533, 262] width 373 height 303
type input "**********"
click at [666, 437] on span "Guardar" at bounding box center [679, 433] width 37 height 16
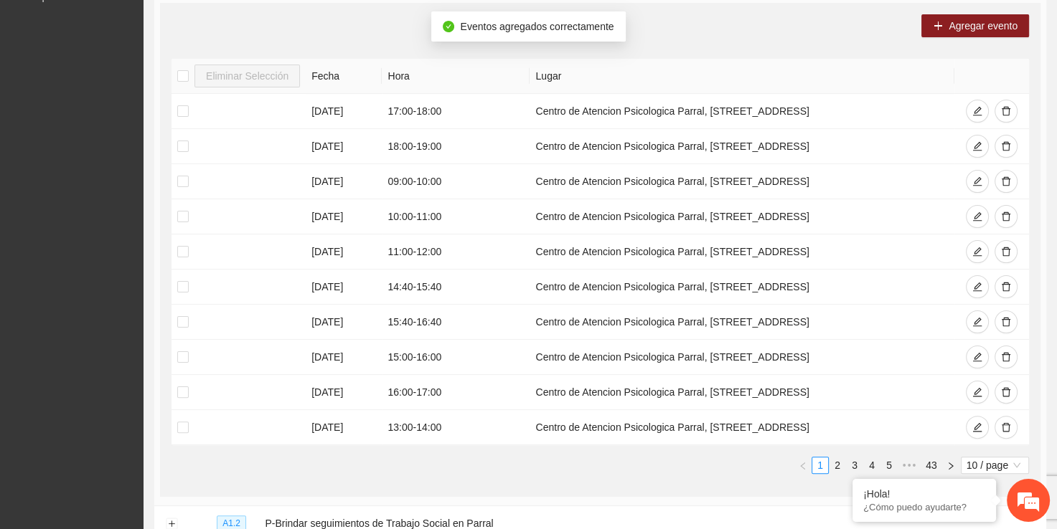
click at [978, 37] on div "Agregar evento Eliminar Selección Fecha Hora Lugar [DATE] 17:00 - 18:00 Centro …" at bounding box center [600, 250] width 880 height 494
click at [941, 24] on icon "plus" at bounding box center [938, 26] width 10 height 10
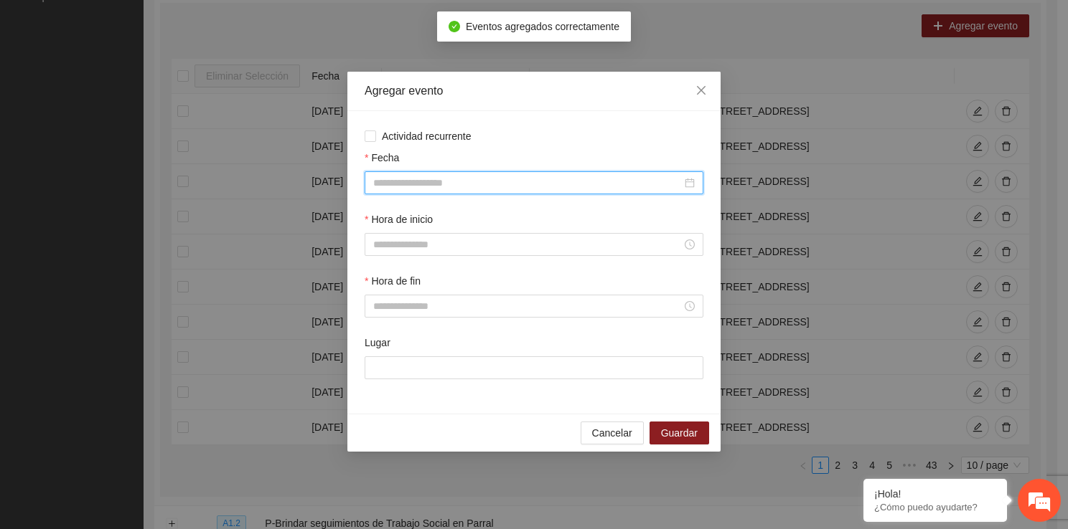
click at [453, 179] on input "Fecha" at bounding box center [527, 183] width 308 height 16
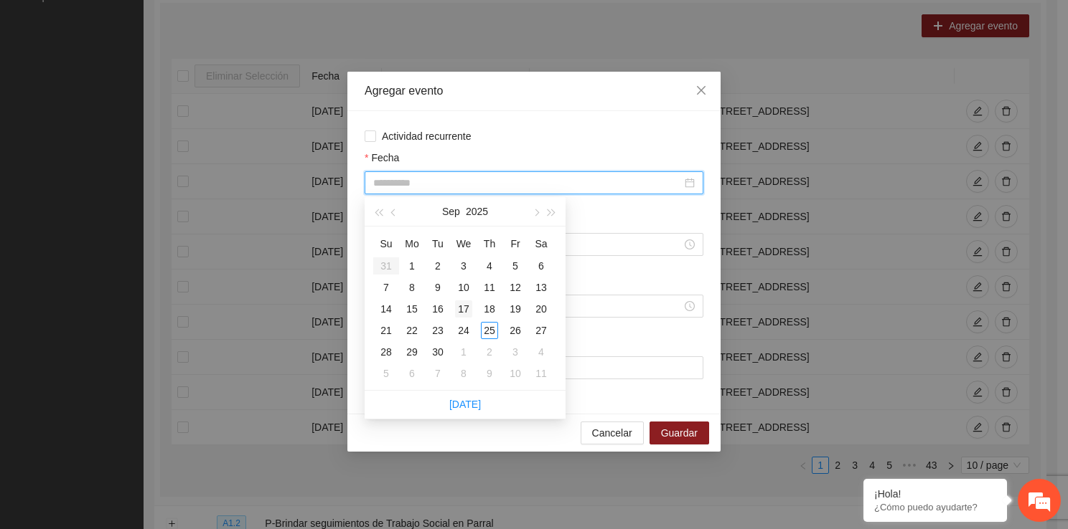
type input "**********"
click at [463, 303] on div "17" at bounding box center [463, 309] width 17 height 17
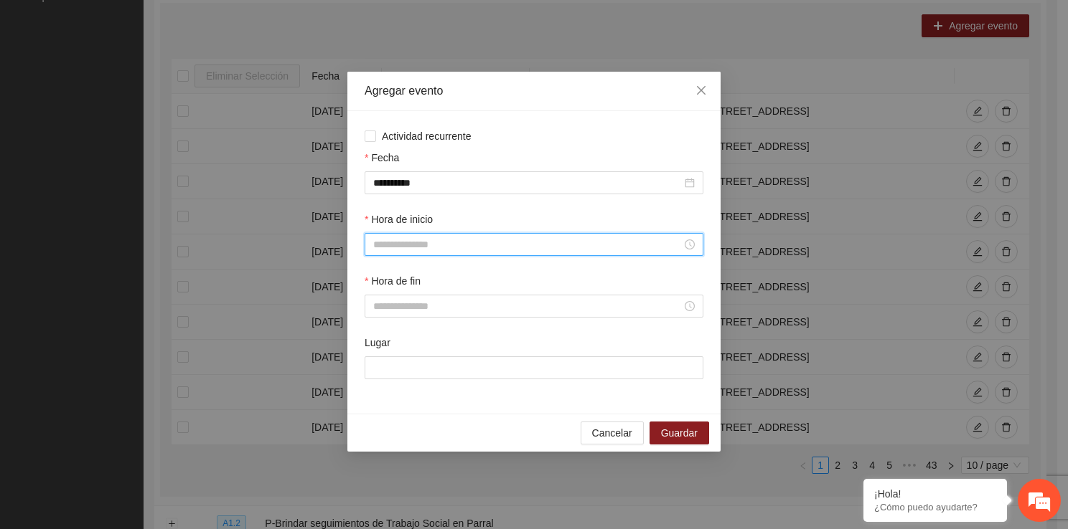
click at [430, 242] on input "Hora de inicio" at bounding box center [527, 245] width 308 height 16
click at [390, 397] on div "17" at bounding box center [384, 398] width 40 height 20
type input "*****"
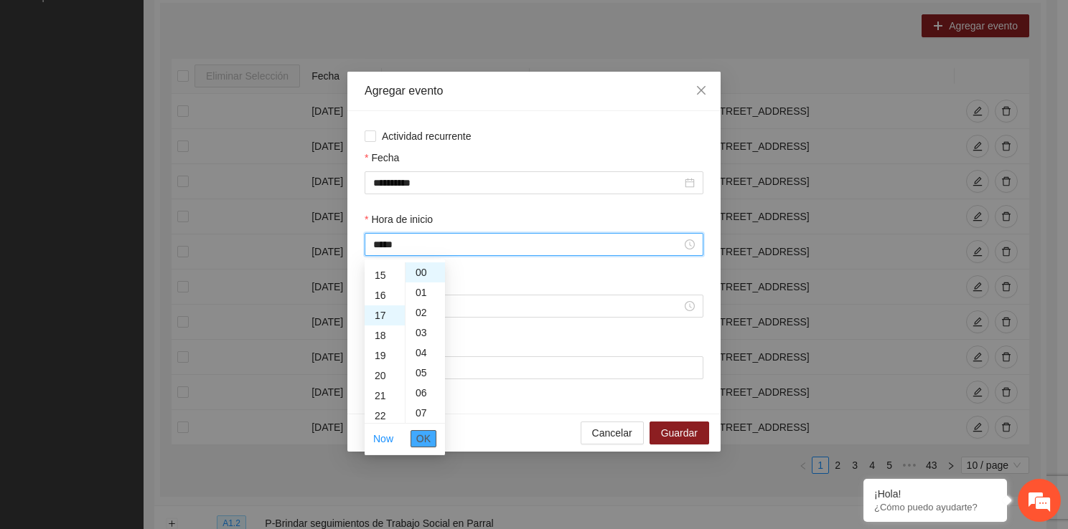
scroll to position [341, 0]
click at [428, 438] on span "OK" at bounding box center [423, 439] width 14 height 16
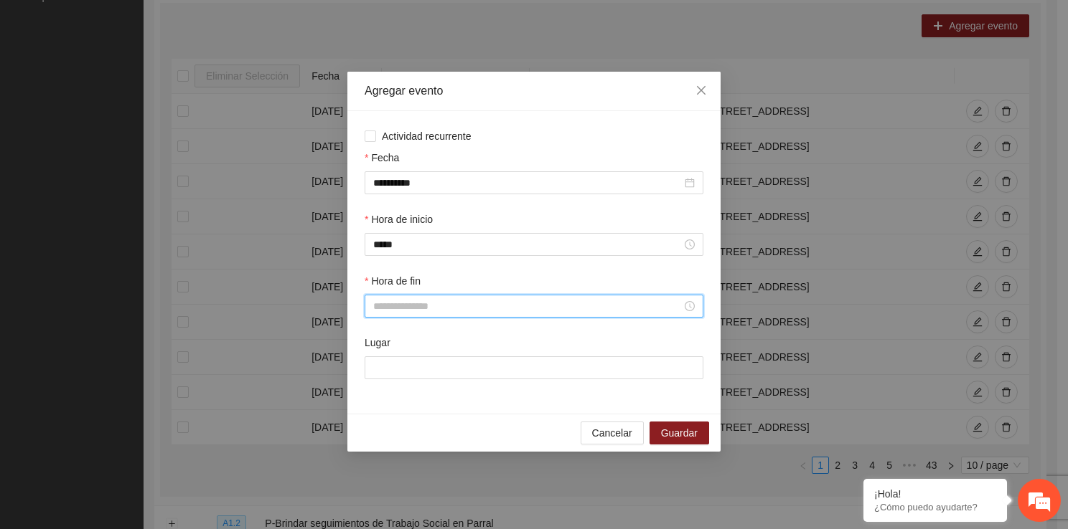
click at [434, 306] on input "Hora de fin" at bounding box center [527, 306] width 308 height 16
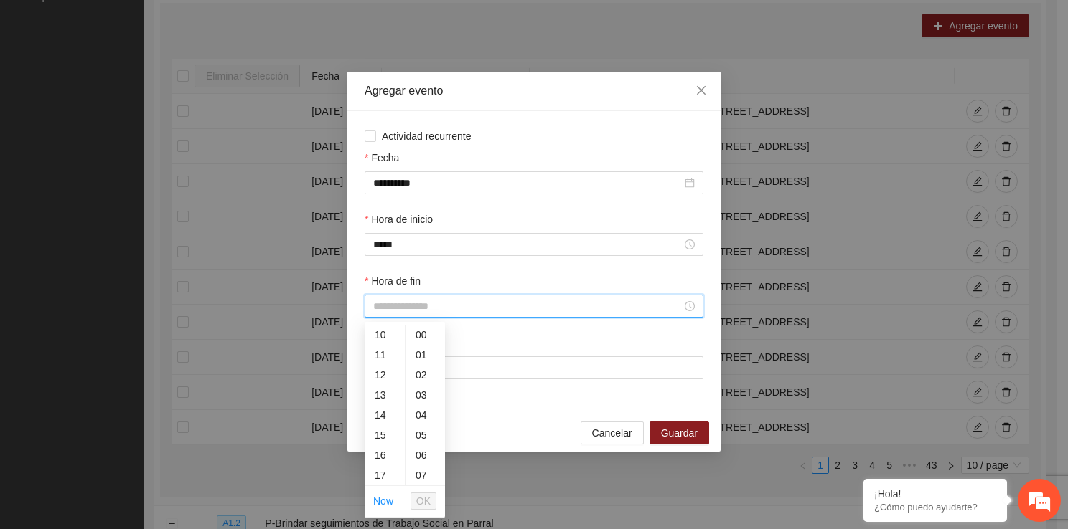
scroll to position [306, 0]
click at [377, 398] on div "18" at bounding box center [384, 390] width 40 height 20
type input "*****"
click at [430, 494] on span "OK" at bounding box center [423, 502] width 14 height 16
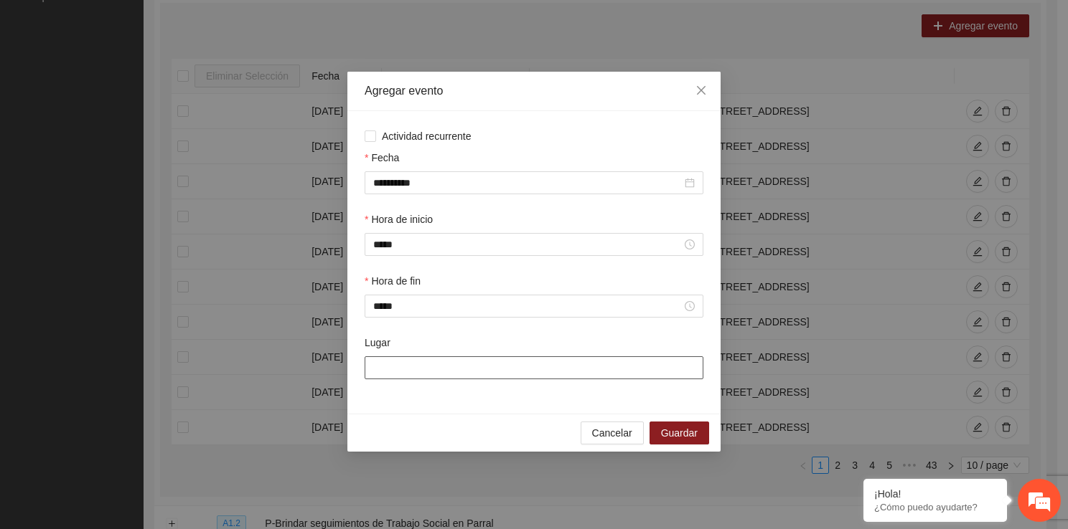
drag, startPoint x: 433, startPoint y: 372, endPoint x: 461, endPoint y: 411, distance: 48.0
click at [461, 411] on div "**********" at bounding box center [533, 262] width 373 height 303
type input "**********"
click at [677, 423] on button "Guardar" at bounding box center [679, 433] width 60 height 23
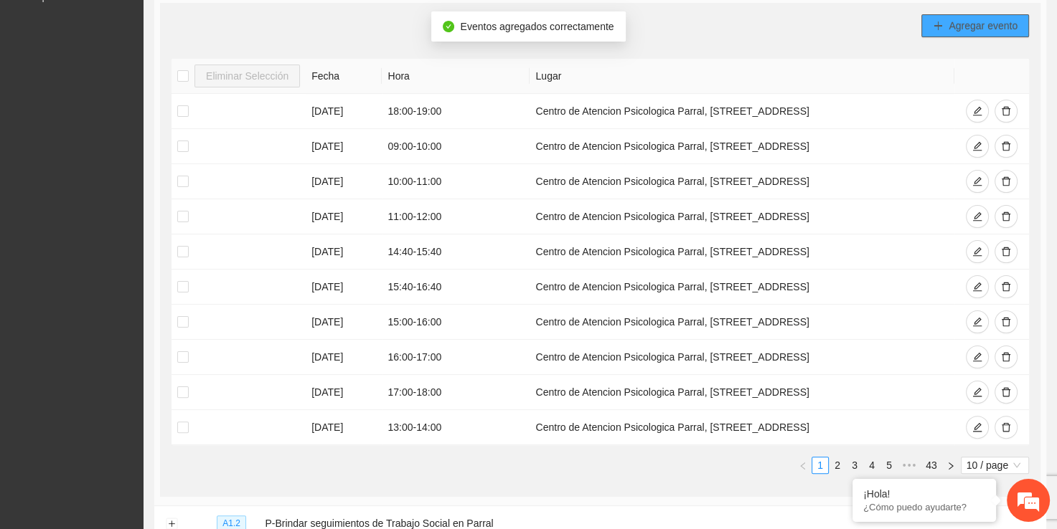
click at [958, 32] on button "Agregar evento" at bounding box center [975, 25] width 108 height 23
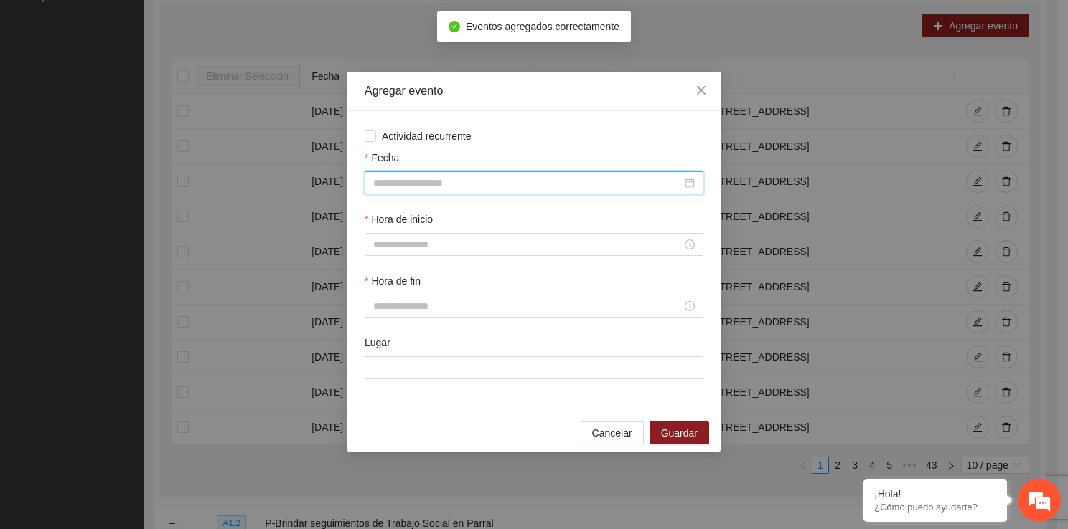
click at [562, 186] on input "Fecha" at bounding box center [527, 183] width 308 height 16
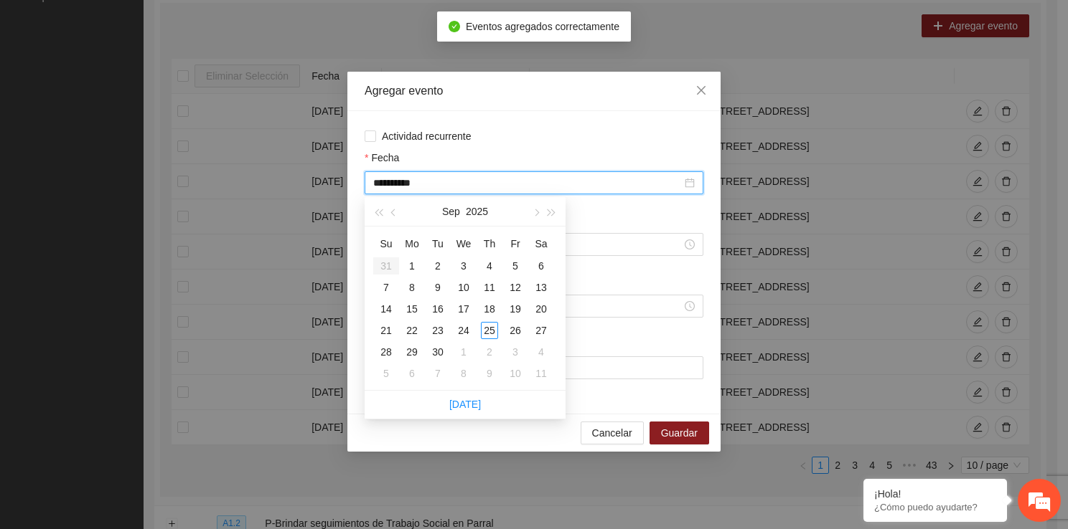
type input "**********"
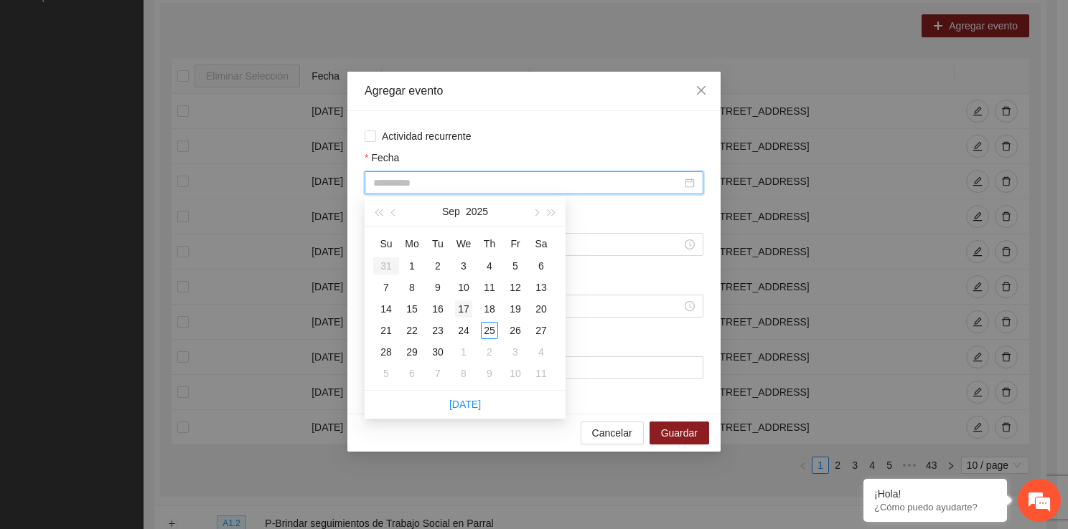
click at [463, 305] on div "17" at bounding box center [463, 309] width 17 height 17
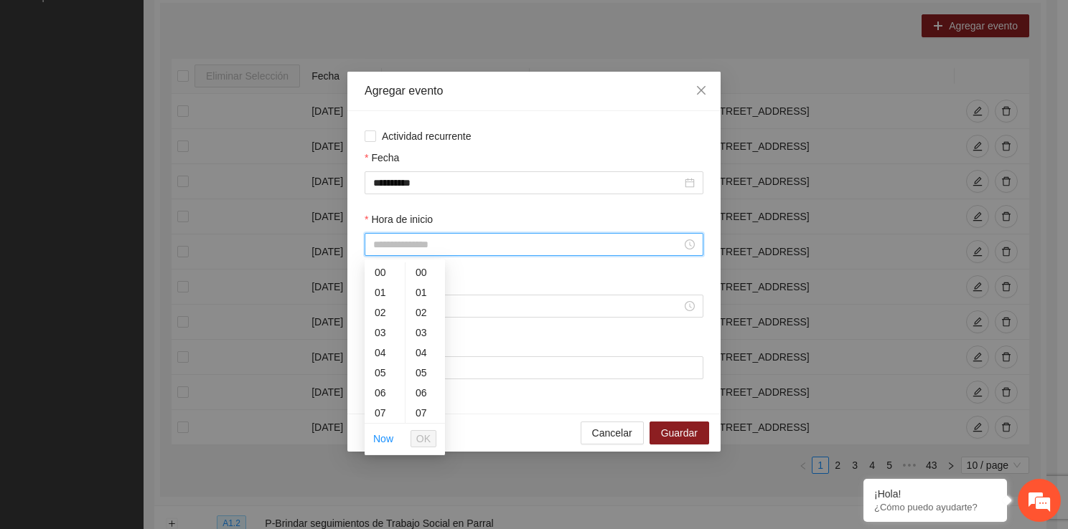
click at [396, 251] on input "Hora de inicio" at bounding box center [527, 245] width 308 height 16
click at [377, 324] on div "18" at bounding box center [384, 329] width 40 height 20
type input "*****"
click at [422, 434] on li "OK" at bounding box center [423, 439] width 26 height 24
click at [422, 434] on span "OK" at bounding box center [423, 439] width 14 height 16
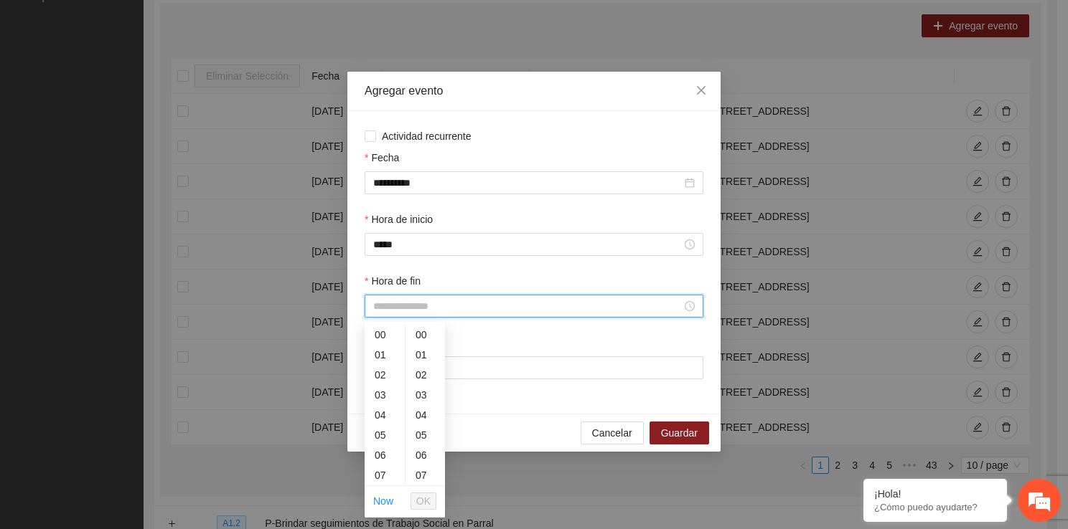
drag, startPoint x: 399, startPoint y: 308, endPoint x: 397, endPoint y: 473, distance: 164.3
click at [379, 474] on div "19" at bounding box center [384, 478] width 40 height 20
type input "*****"
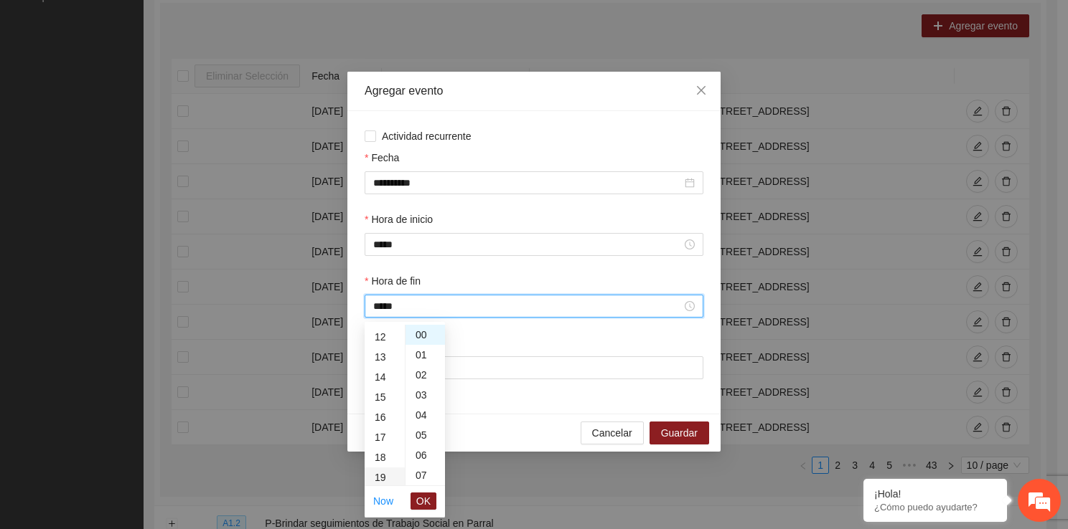
scroll to position [382, 0]
click at [423, 498] on span "OK" at bounding box center [423, 502] width 14 height 16
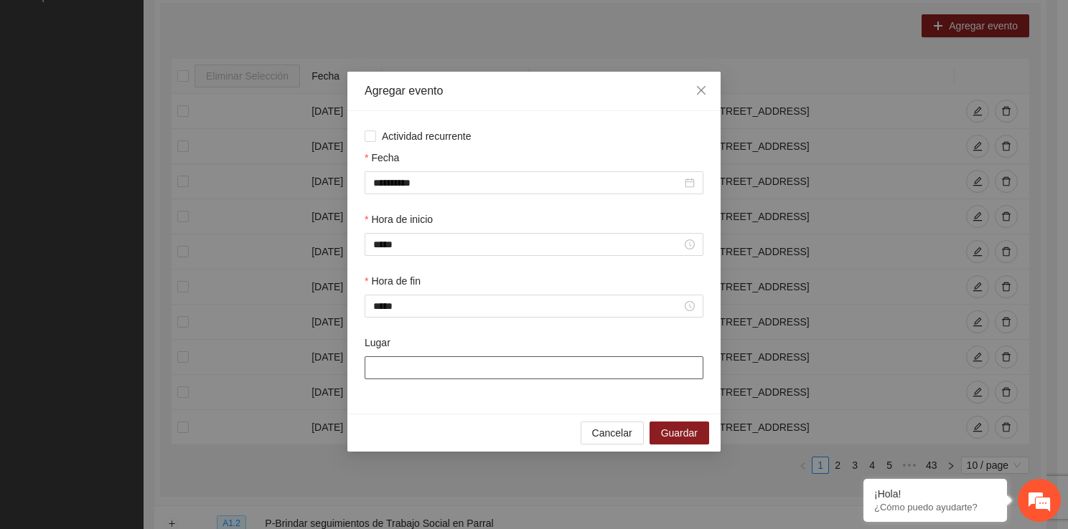
drag, startPoint x: 410, startPoint y: 369, endPoint x: 451, endPoint y: 415, distance: 61.5
click at [451, 415] on div "**********" at bounding box center [533, 262] width 373 height 380
type input "**********"
click at [692, 433] on span "Guardar" at bounding box center [679, 433] width 37 height 16
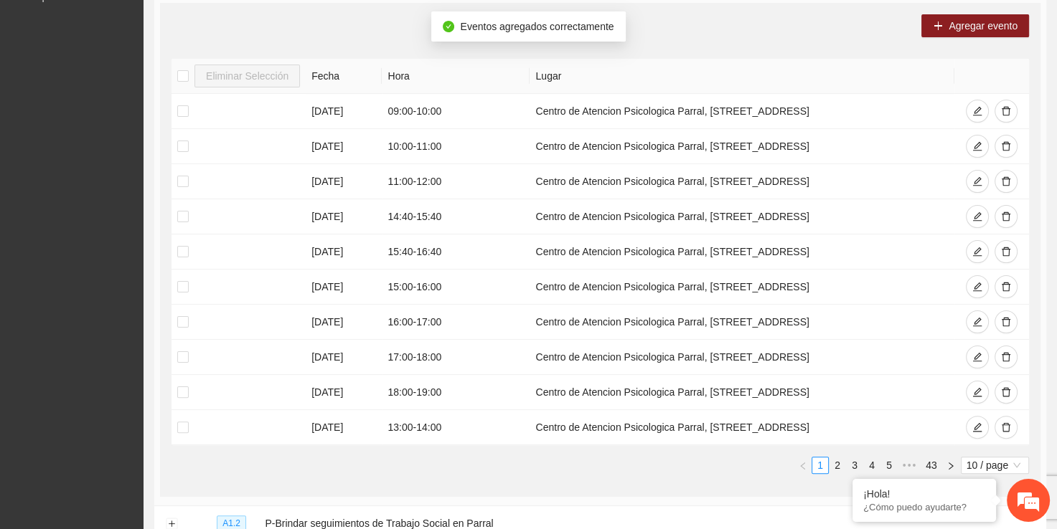
click at [918, 29] on div "Agregar evento" at bounding box center [599, 25] width 857 height 23
click at [928, 27] on button "Agregar evento" at bounding box center [975, 25] width 108 height 23
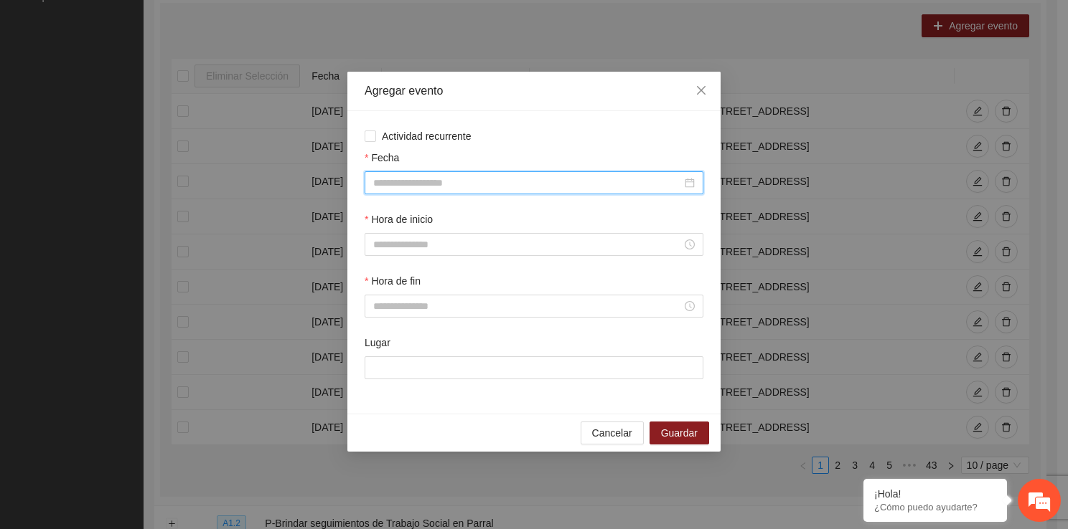
click at [413, 176] on input "Fecha" at bounding box center [527, 183] width 308 height 16
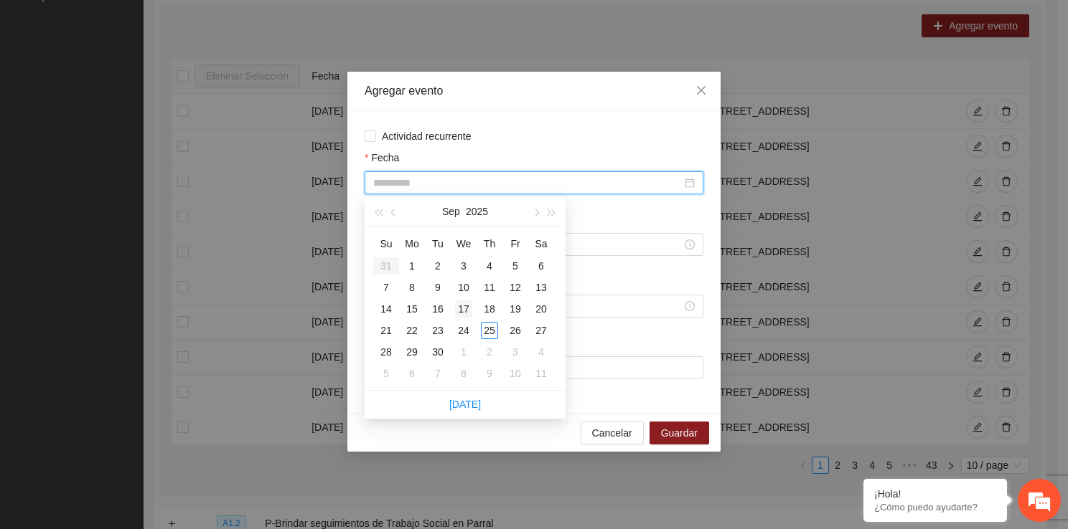
type input "**********"
click at [459, 304] on div "17" at bounding box center [463, 309] width 17 height 17
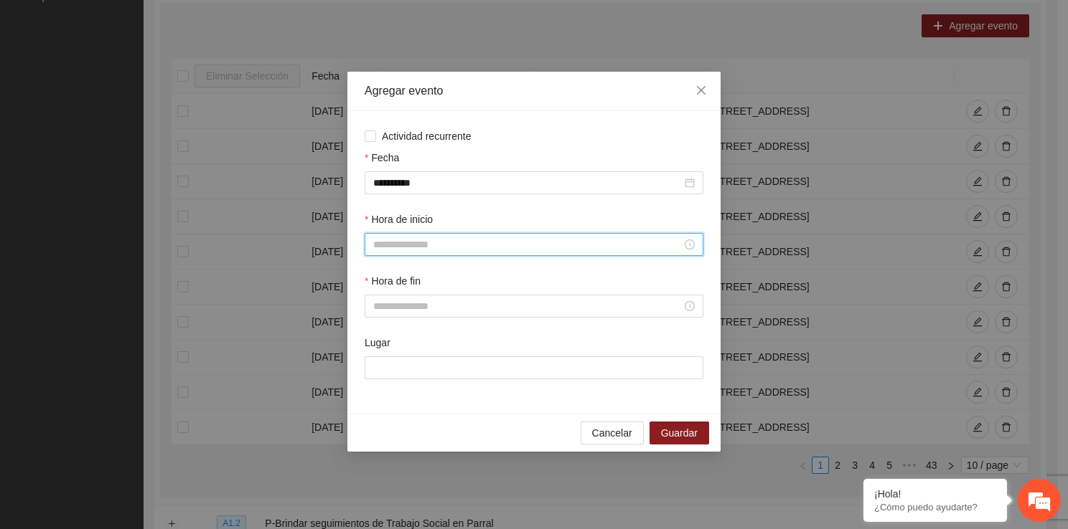
click at [430, 242] on input "Hora de inicio" at bounding box center [527, 245] width 308 height 16
drag, startPoint x: 386, startPoint y: 393, endPoint x: 382, endPoint y: 381, distance: 12.9
click at [382, 381] on ul "00 01 02 03 04 05 06 07 08 09 10 11 12 13 14 15 16 17 18 19 20 21 22 23" at bounding box center [384, 343] width 40 height 161
click at [382, 381] on div "14" at bounding box center [384, 382] width 40 height 20
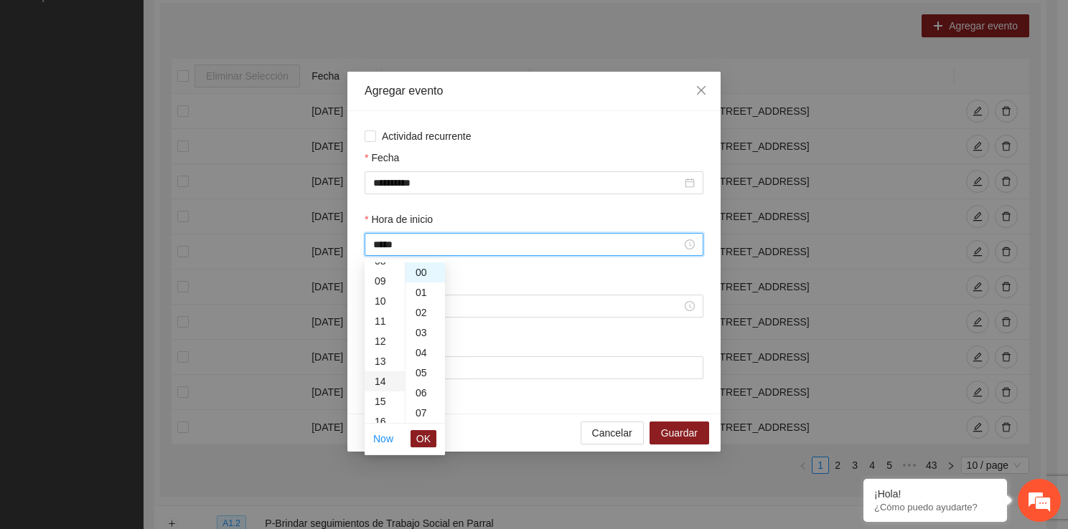
type input "*****"
click at [423, 440] on span "OK" at bounding box center [423, 439] width 14 height 16
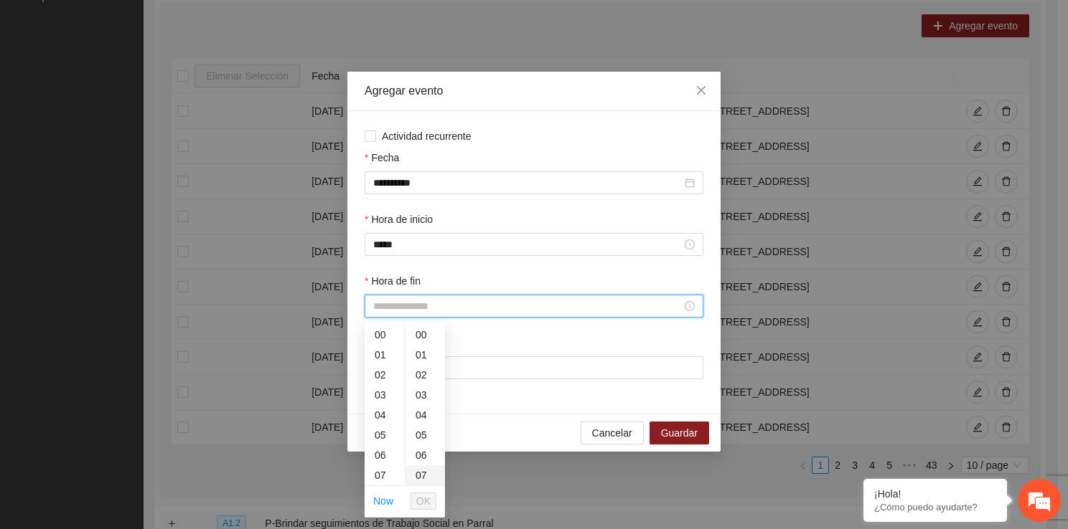
drag, startPoint x: 408, startPoint y: 305, endPoint x: 405, endPoint y: 481, distance: 176.5
click at [402, 481] on div "00 01 02 03 04 05 06 07 08 09 10 11 12 13 14 15 16 17 18 19 20 21 22 23 00 01 0…" at bounding box center [404, 405] width 80 height 161
click at [381, 440] on div "15" at bounding box center [384, 435] width 40 height 20
type input "*****"
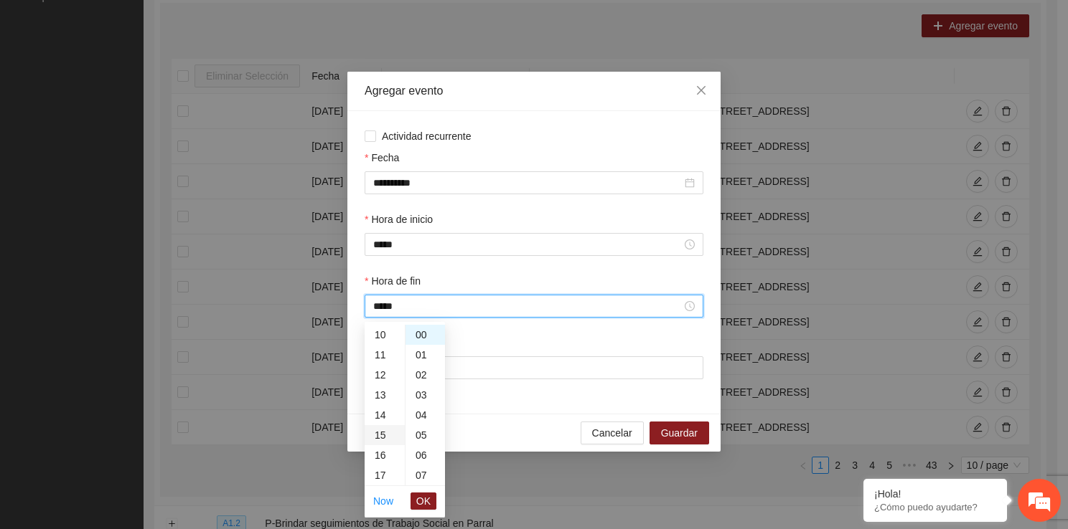
scroll to position [301, 0]
click at [416, 500] on span "OK" at bounding box center [423, 502] width 14 height 16
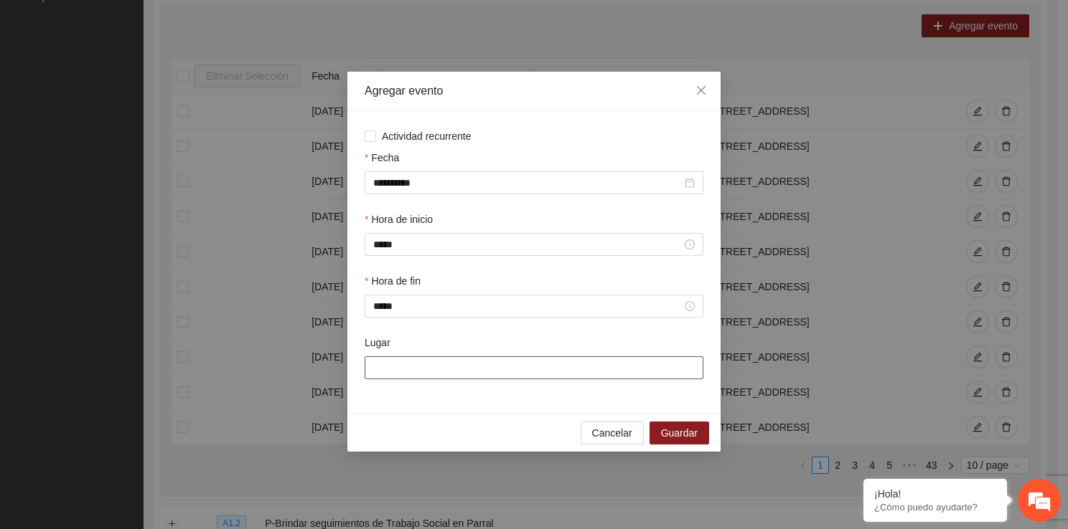
drag, startPoint x: 404, startPoint y: 372, endPoint x: 431, endPoint y: 412, distance: 48.0
click at [431, 412] on div "**********" at bounding box center [533, 262] width 373 height 303
type input "**********"
click at [676, 435] on span "Guardar" at bounding box center [679, 433] width 37 height 16
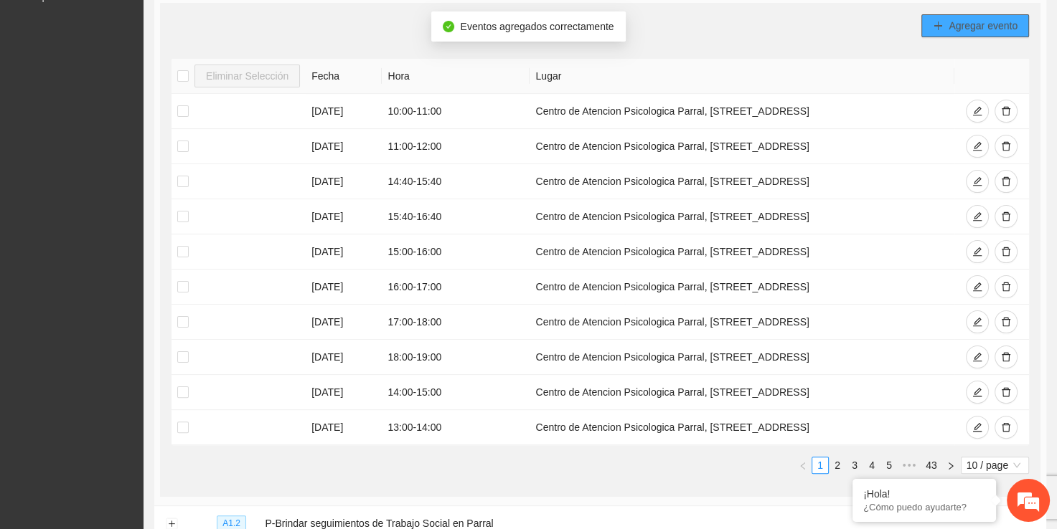
click at [964, 30] on span "Agregar evento" at bounding box center [982, 26] width 69 height 16
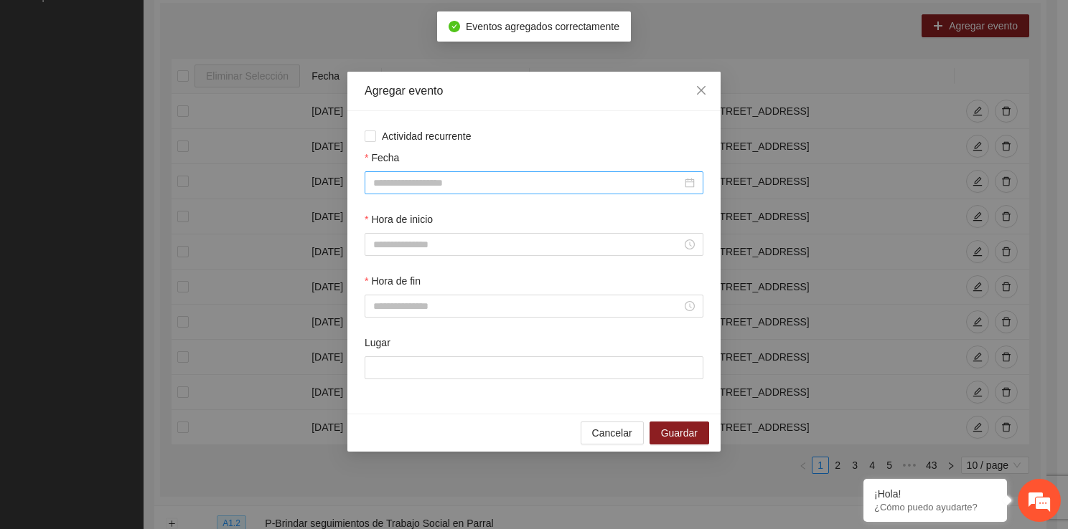
drag, startPoint x: 466, startPoint y: 197, endPoint x: 458, endPoint y: 191, distance: 9.8
click at [458, 191] on div "Fecha" at bounding box center [534, 181] width 344 height 62
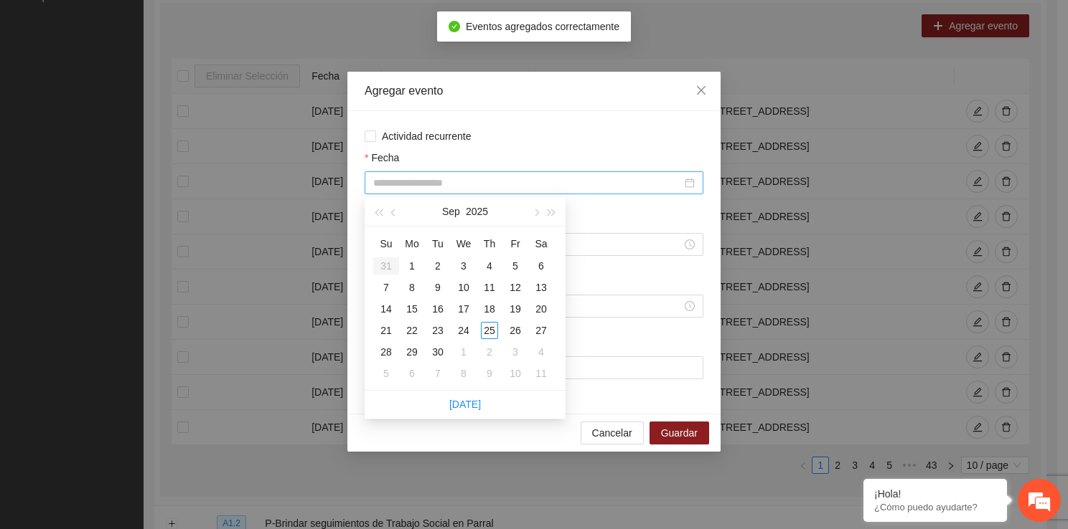
click at [458, 191] on input "Fecha" at bounding box center [527, 183] width 308 height 16
type input "**********"
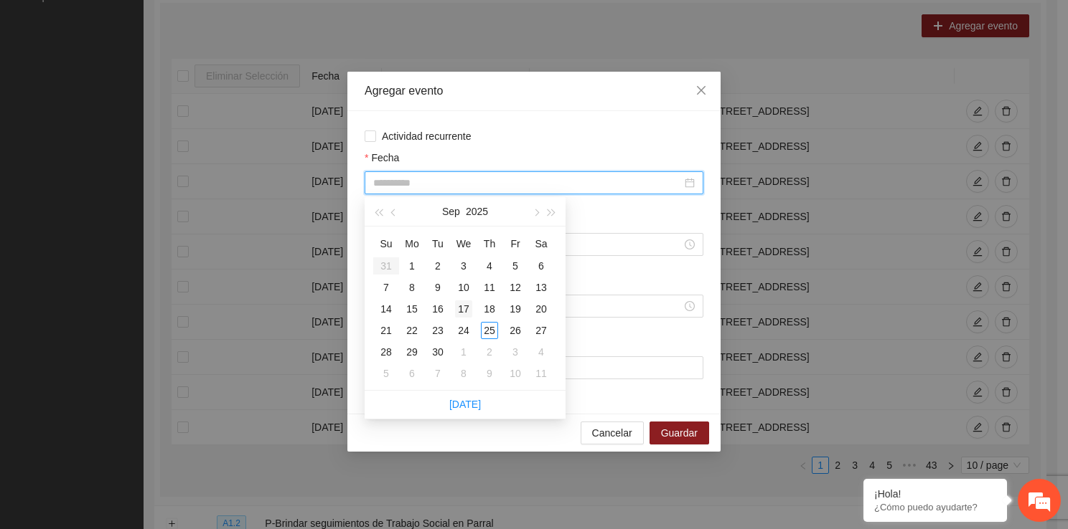
click at [469, 314] on div "17" at bounding box center [463, 309] width 17 height 17
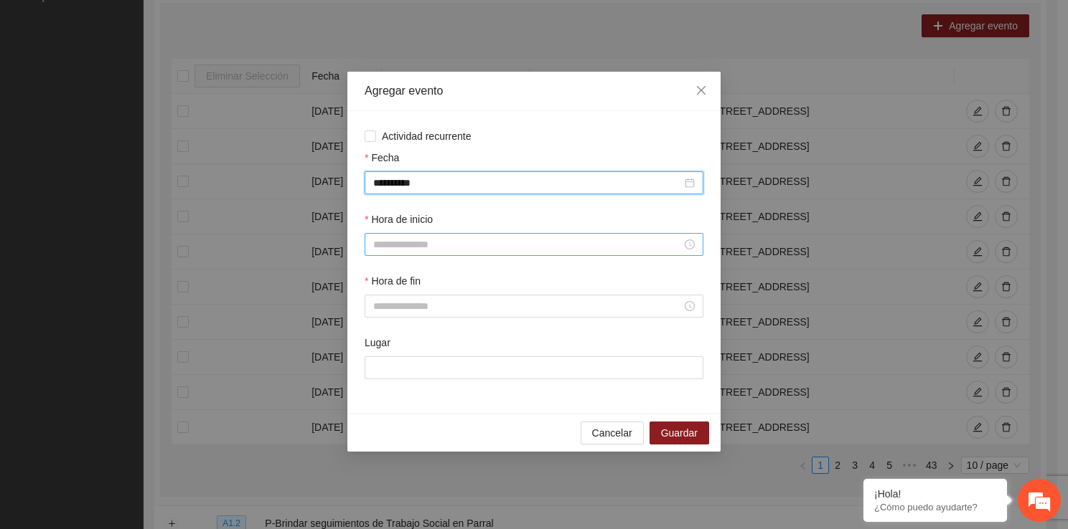
click at [444, 248] on input "Hora de inicio" at bounding box center [527, 245] width 308 height 16
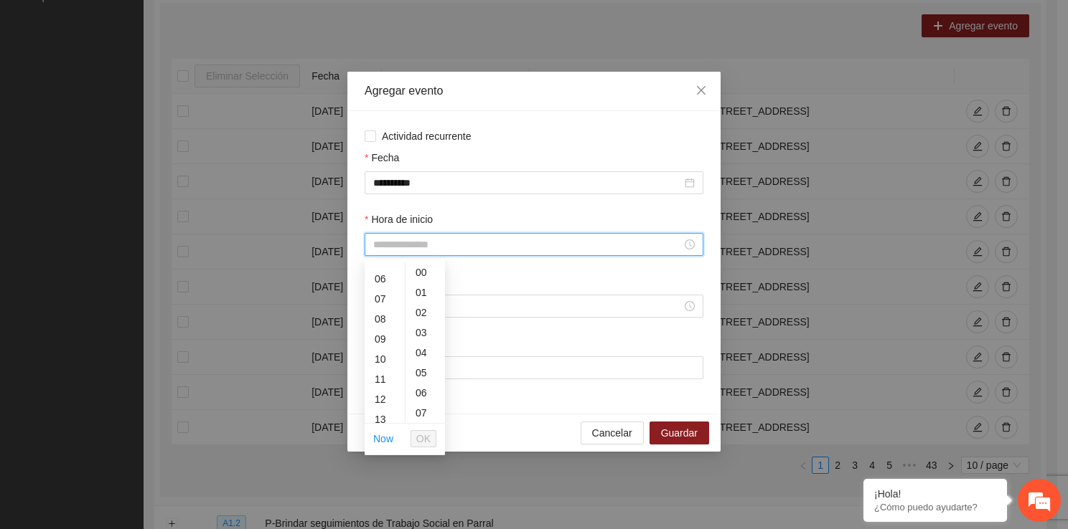
scroll to position [115, 0]
click at [382, 410] on div "13" at bounding box center [384, 419] width 40 height 20
type input "*****"
click at [423, 432] on span "OK" at bounding box center [423, 439] width 14 height 16
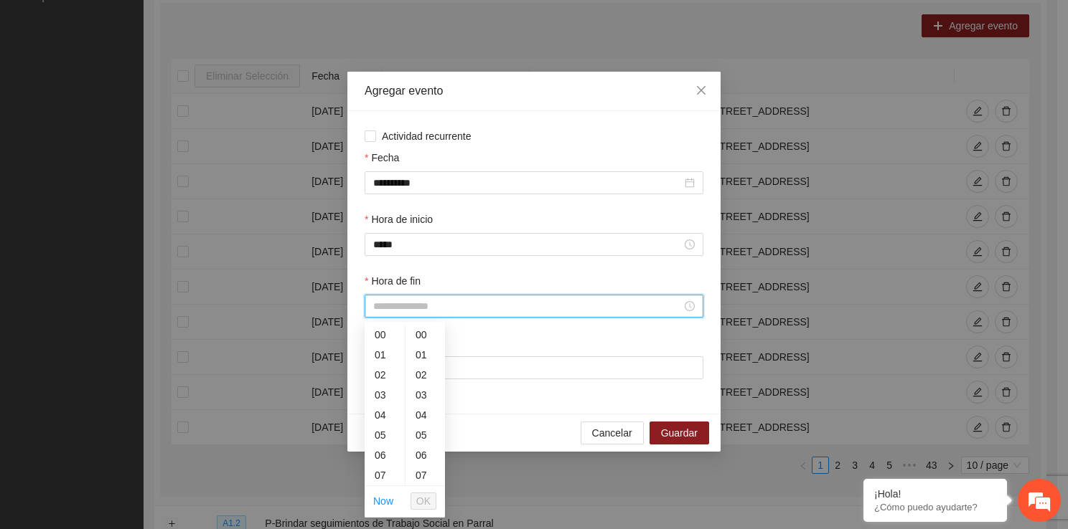
drag, startPoint x: 410, startPoint y: 300, endPoint x: 396, endPoint y: 469, distance: 169.9
click at [380, 448] on div "14" at bounding box center [384, 454] width 40 height 20
type input "*****"
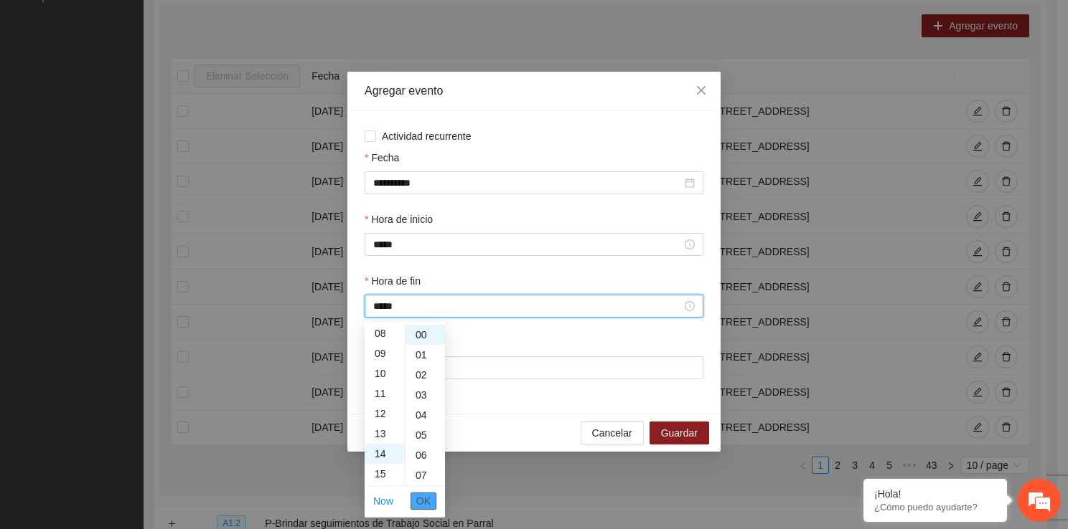
scroll to position [281, 0]
click at [425, 504] on span "OK" at bounding box center [423, 502] width 14 height 16
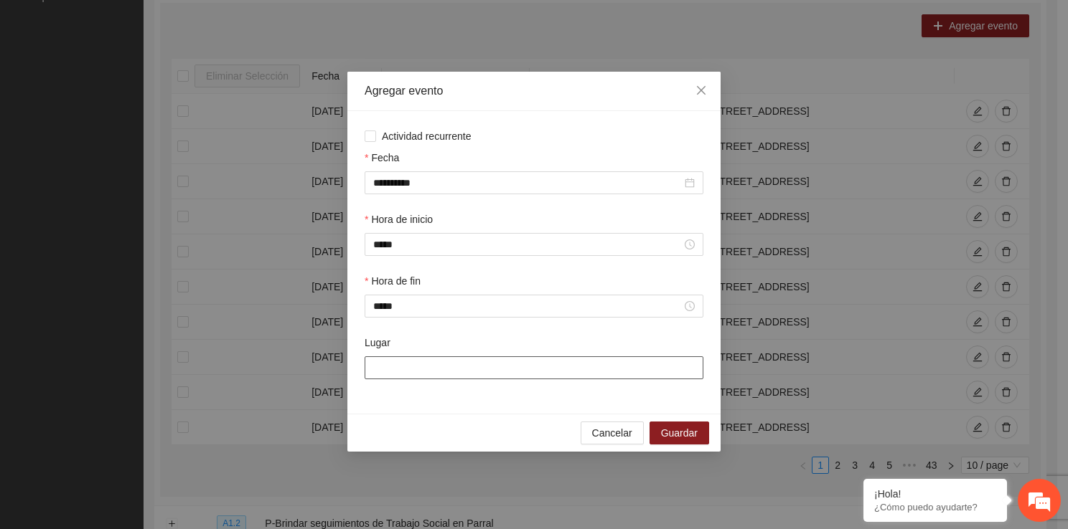
drag, startPoint x: 402, startPoint y: 369, endPoint x: 443, endPoint y: 409, distance: 56.8
click at [443, 409] on div "**********" at bounding box center [533, 262] width 373 height 303
type input "**********"
click at [677, 429] on span "Guardar" at bounding box center [679, 433] width 37 height 16
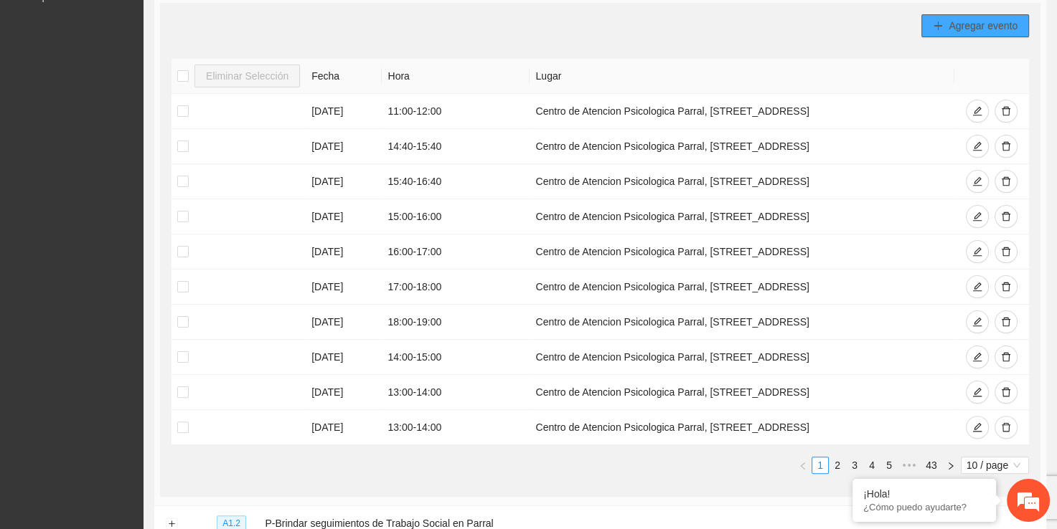
click at [969, 19] on span "Agregar evento" at bounding box center [982, 26] width 69 height 16
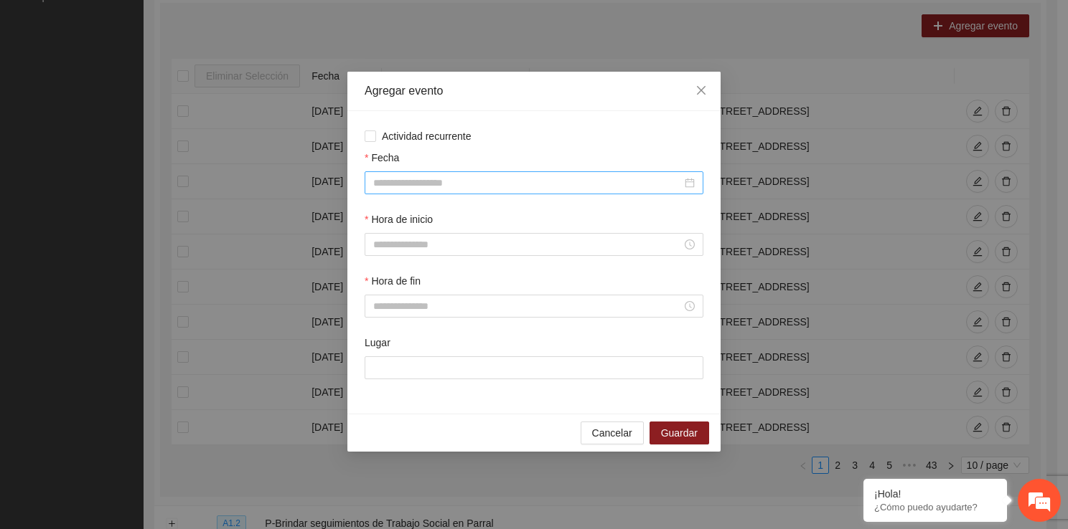
click at [433, 185] on input "Fecha" at bounding box center [527, 183] width 308 height 16
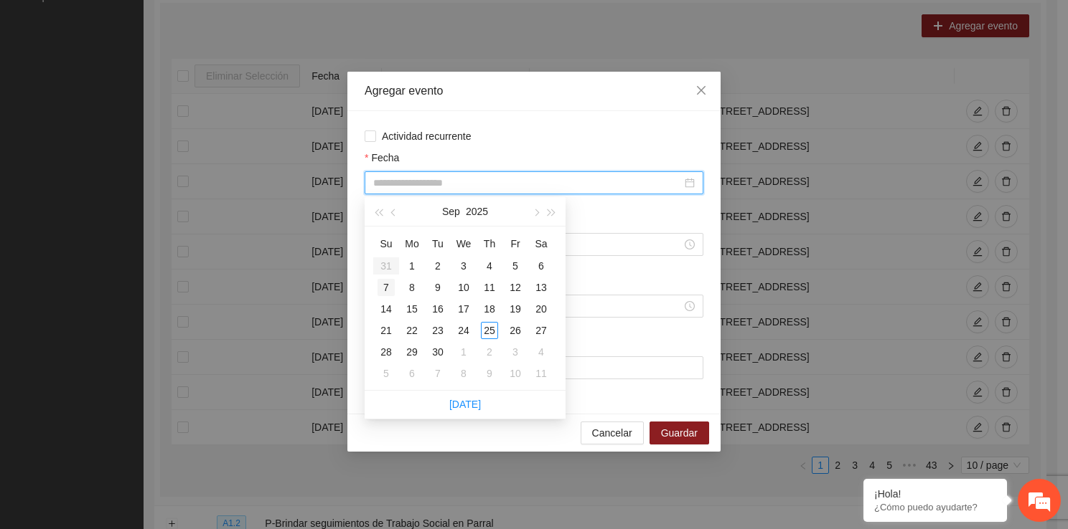
type input "**********"
click at [494, 303] on div "18" at bounding box center [489, 309] width 17 height 17
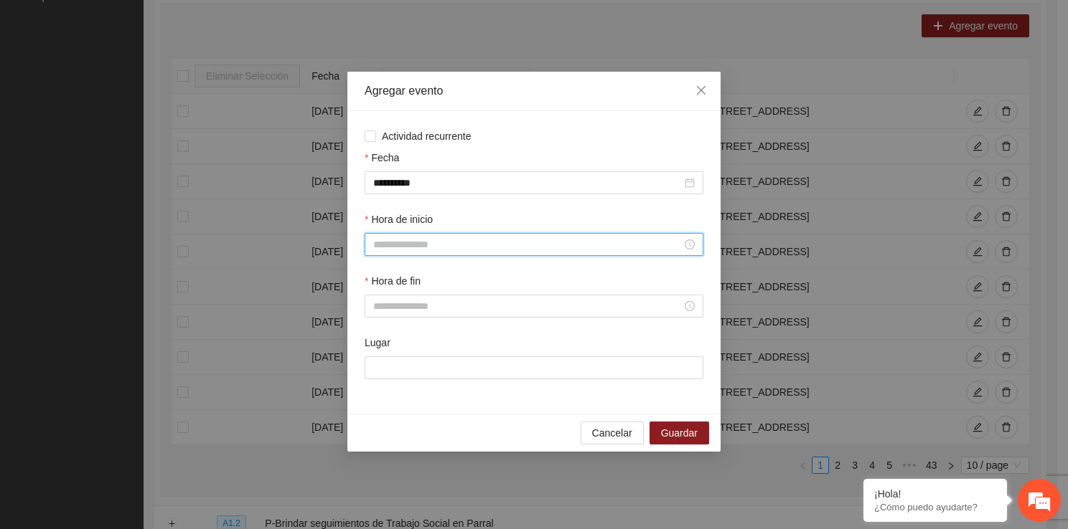
click at [451, 238] on input "Hora de inicio" at bounding box center [527, 245] width 308 height 16
click at [382, 389] on div "10" at bounding box center [384, 387] width 40 height 20
type input "*****"
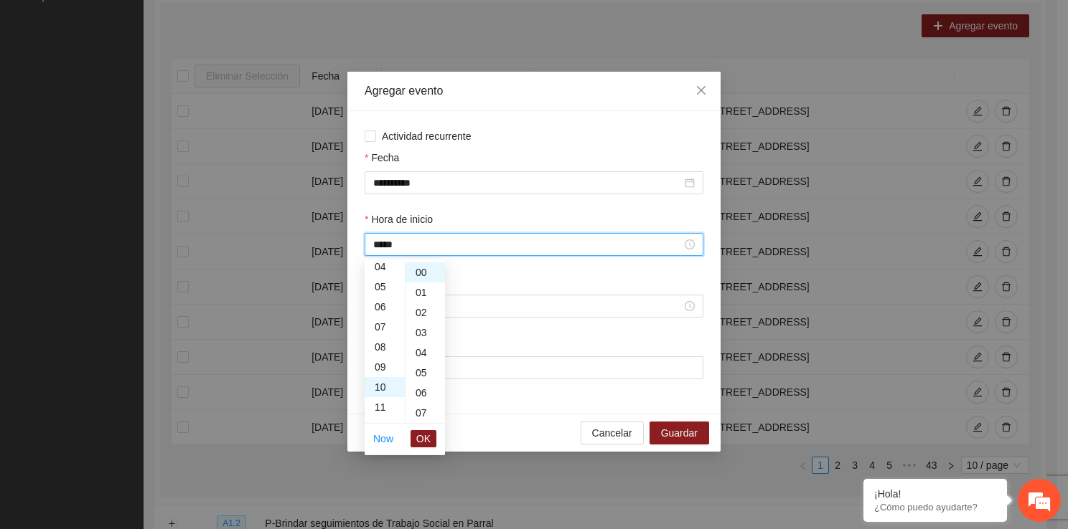
scroll to position [201, 0]
click at [423, 433] on span "OK" at bounding box center [423, 439] width 14 height 16
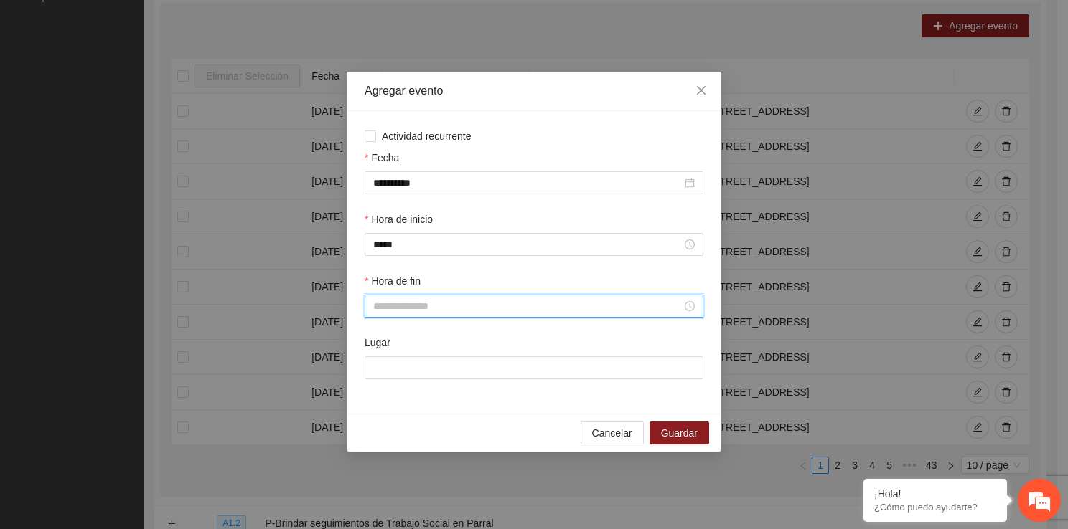
click at [435, 306] on input "Hora de fin" at bounding box center [527, 306] width 308 height 16
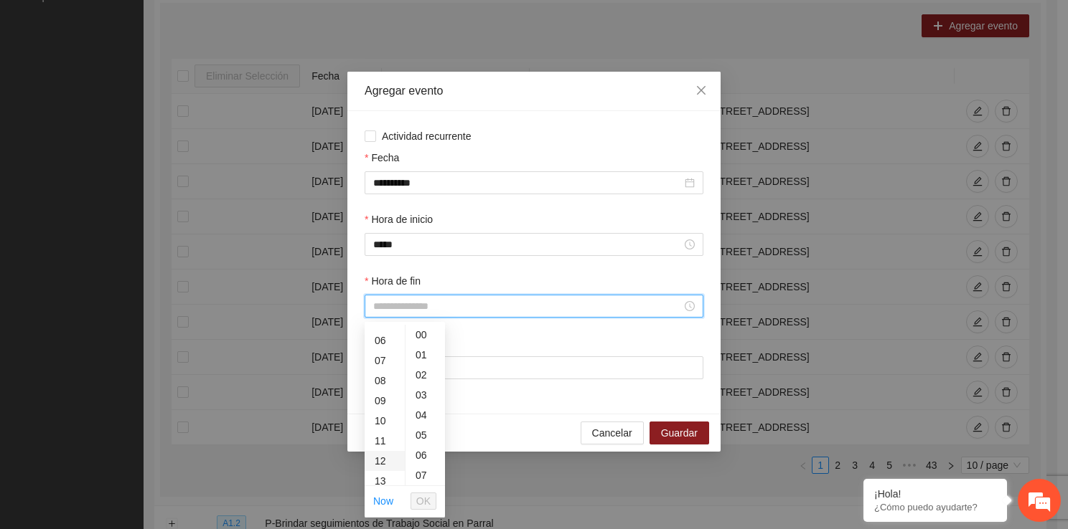
click at [382, 452] on div "12" at bounding box center [384, 461] width 40 height 20
click at [382, 344] on div "11" at bounding box center [384, 344] width 40 height 20
type input "*****"
click at [423, 499] on span "OK" at bounding box center [423, 502] width 14 height 16
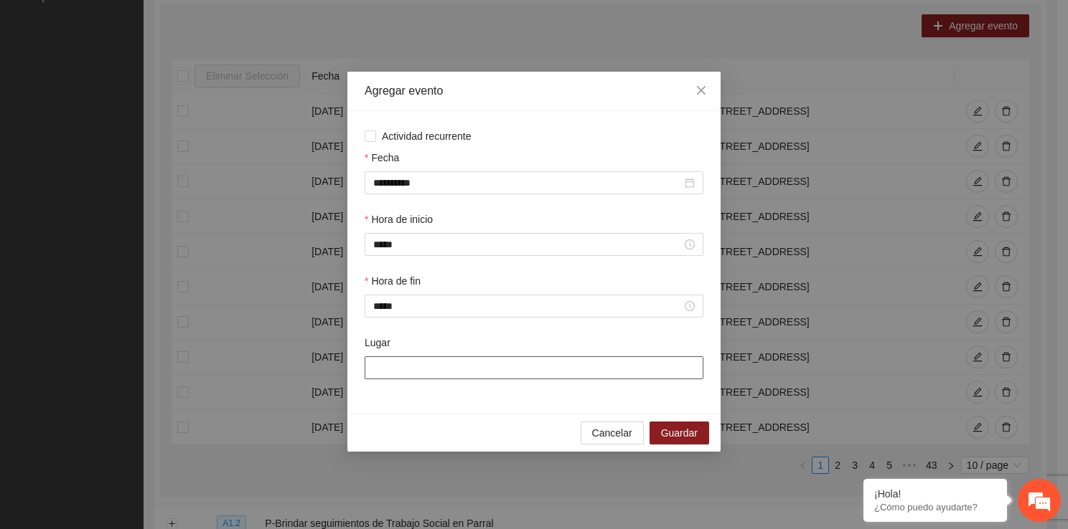
click at [427, 379] on input "Lugar" at bounding box center [533, 368] width 339 height 23
type input "**********"
click at [674, 435] on span "Guardar" at bounding box center [679, 433] width 37 height 16
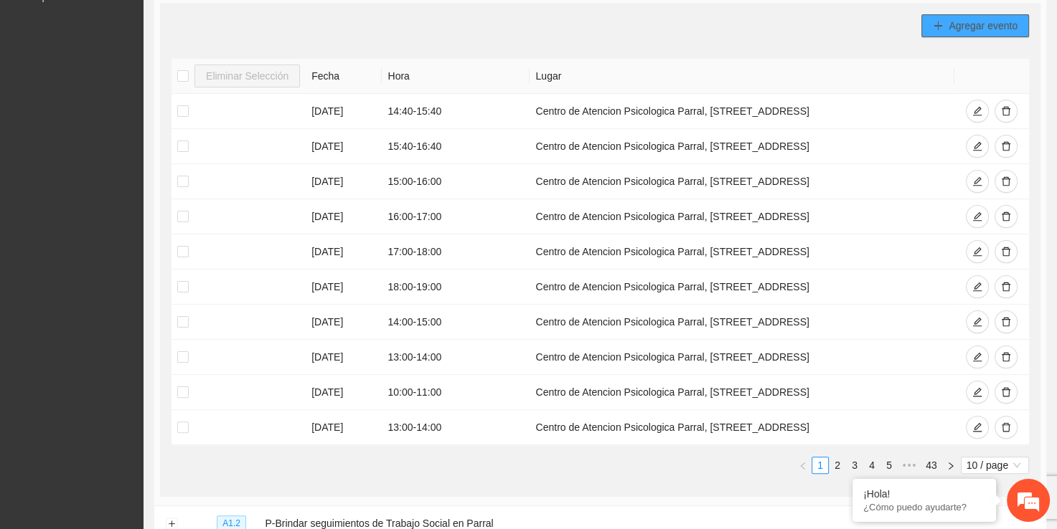
click at [960, 34] on button "Agregar evento" at bounding box center [975, 25] width 108 height 23
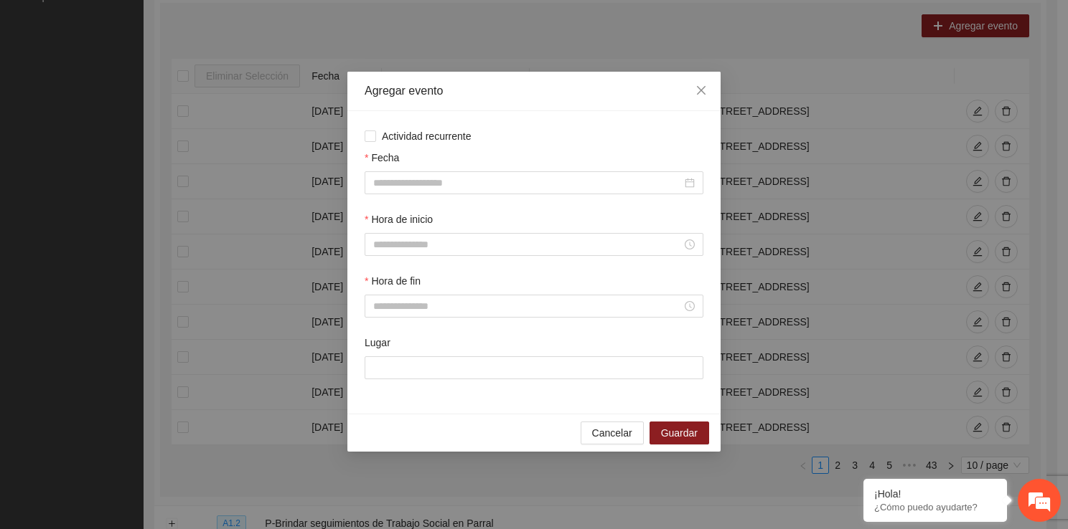
click at [470, 169] on div "Fecha" at bounding box center [533, 161] width 339 height 22
click at [461, 179] on input "Fecha" at bounding box center [527, 183] width 308 height 16
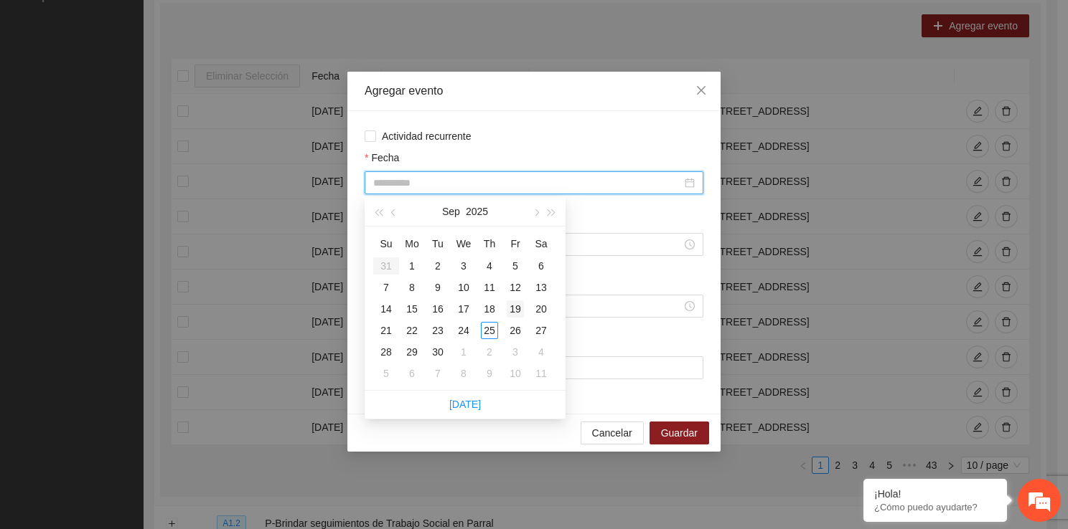
type input "**********"
click at [517, 314] on div "19" at bounding box center [515, 309] width 17 height 17
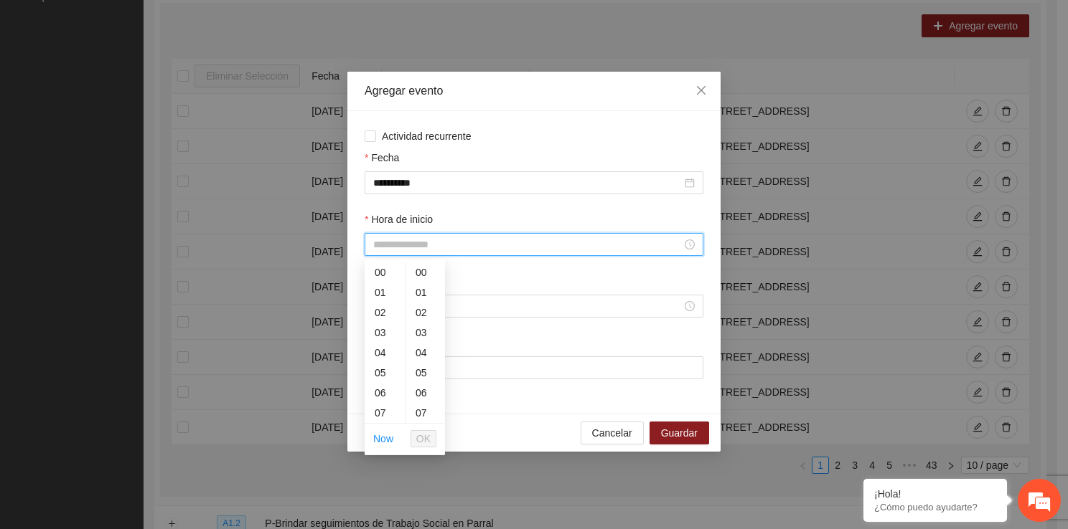
click at [452, 237] on input "Hora de inicio" at bounding box center [527, 245] width 308 height 16
click at [385, 374] on div "15" at bounding box center [384, 373] width 40 height 20
type input "*****"
click at [421, 435] on span "OK" at bounding box center [423, 439] width 14 height 16
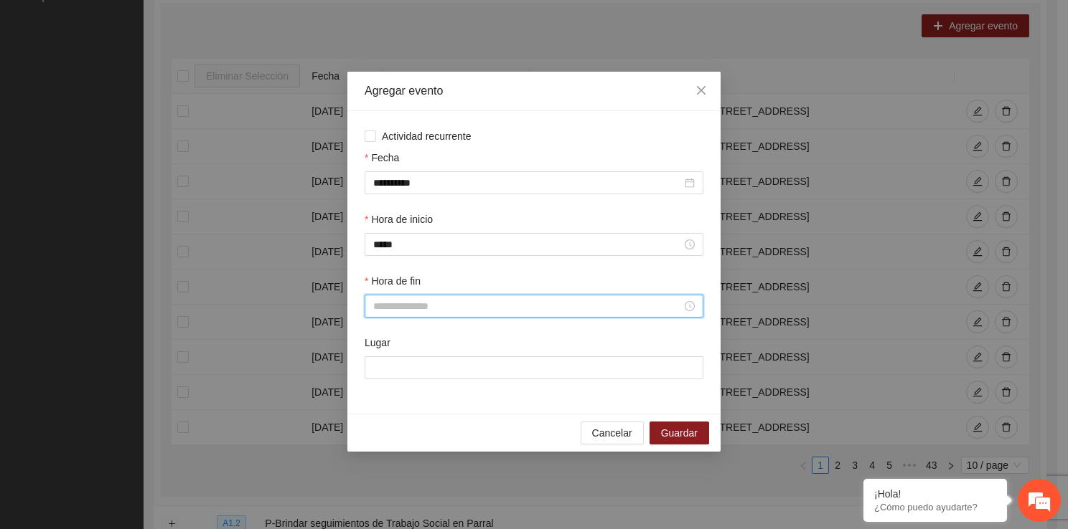
click at [405, 308] on input "Hora de fin" at bounding box center [527, 306] width 308 height 16
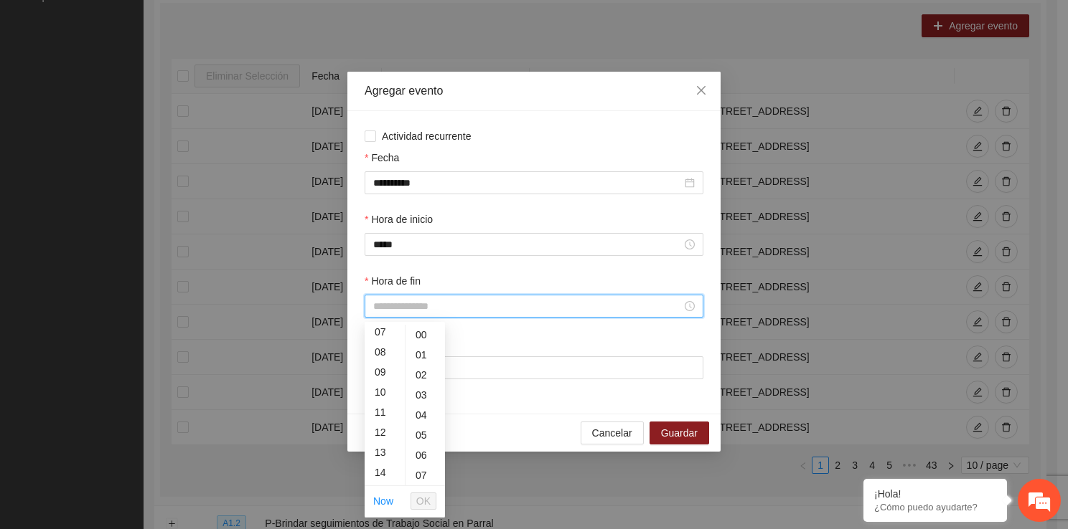
scroll to position [172, 0]
click at [386, 481] on div "16" at bounding box center [384, 484] width 40 height 20
type input "*****"
click at [426, 501] on span "OK" at bounding box center [423, 502] width 14 height 16
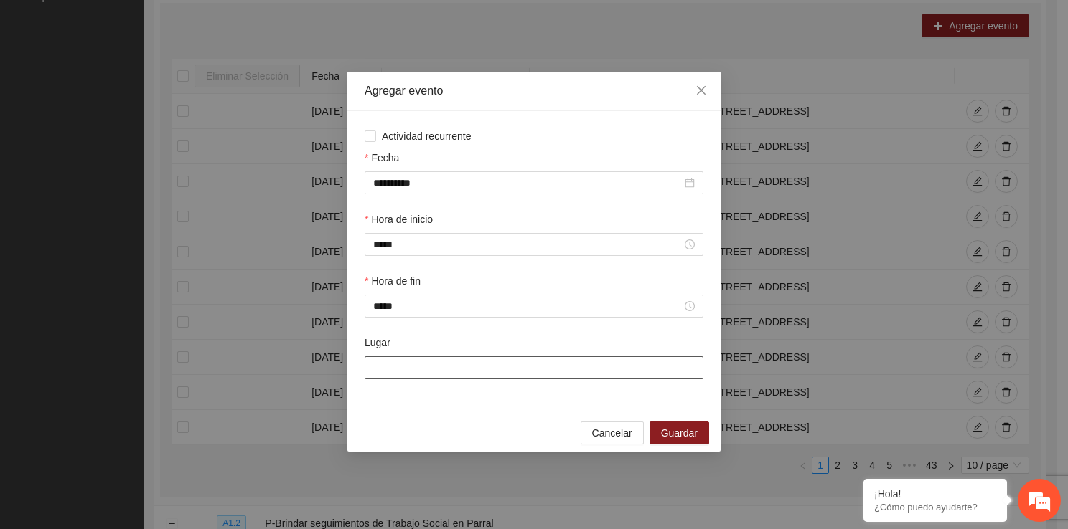
click at [449, 369] on input "Lugar" at bounding box center [533, 368] width 339 height 23
type input "**********"
click at [690, 436] on span "Guardar" at bounding box center [679, 433] width 37 height 16
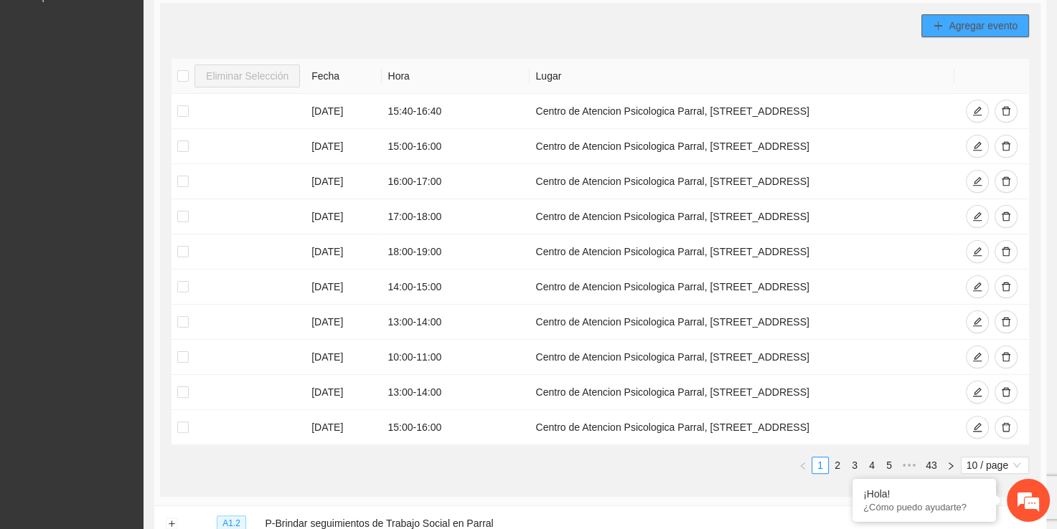
click at [996, 19] on span "Agregar evento" at bounding box center [982, 26] width 69 height 16
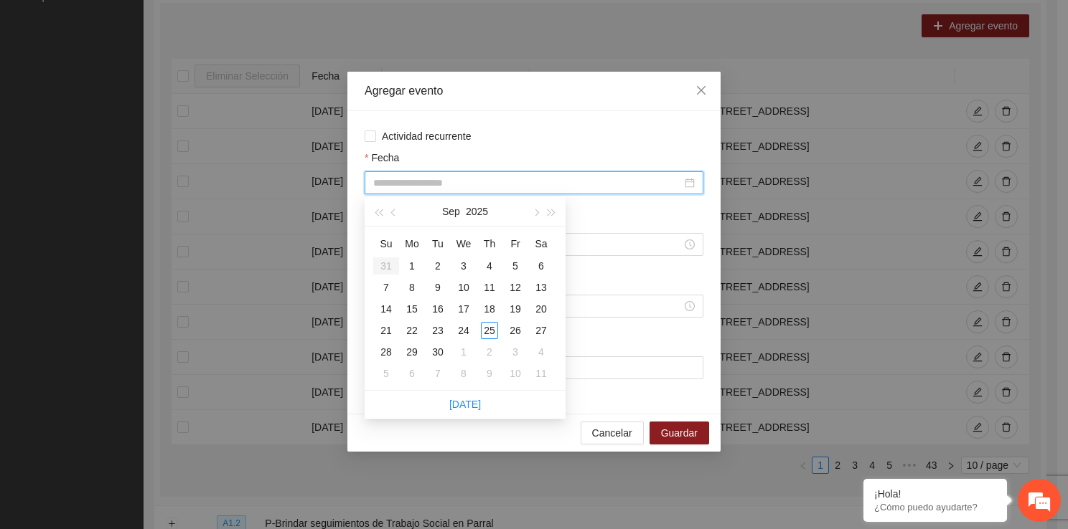
click at [527, 175] on input "Fecha" at bounding box center [527, 183] width 308 height 16
type input "**********"
click at [521, 314] on div "19" at bounding box center [515, 309] width 17 height 17
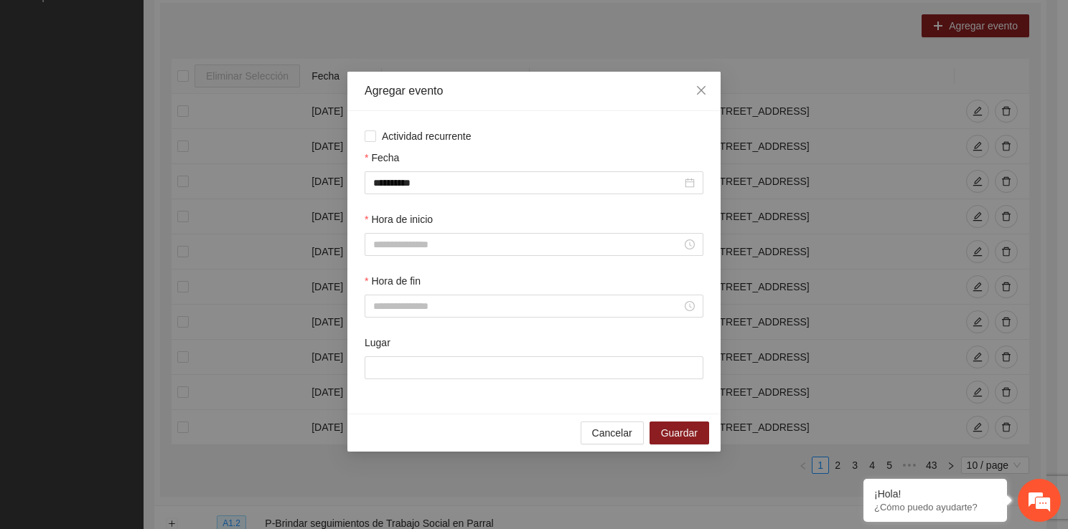
click at [420, 258] on div "Hora de inicio" at bounding box center [534, 243] width 344 height 62
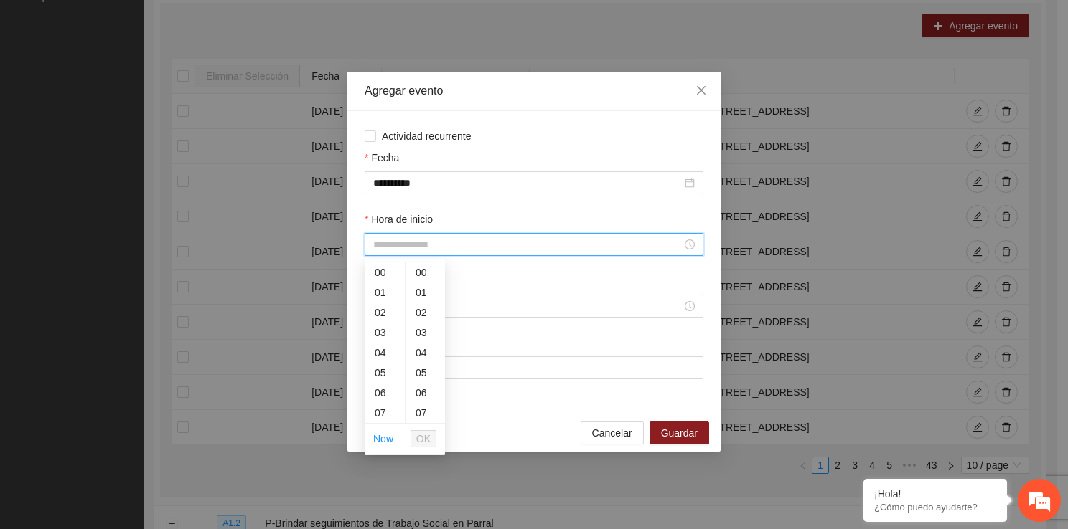
drag, startPoint x: 415, startPoint y: 245, endPoint x: 396, endPoint y: 414, distance: 169.7
click at [378, 345] on div "16" at bounding box center [384, 346] width 40 height 20
type input "*****"
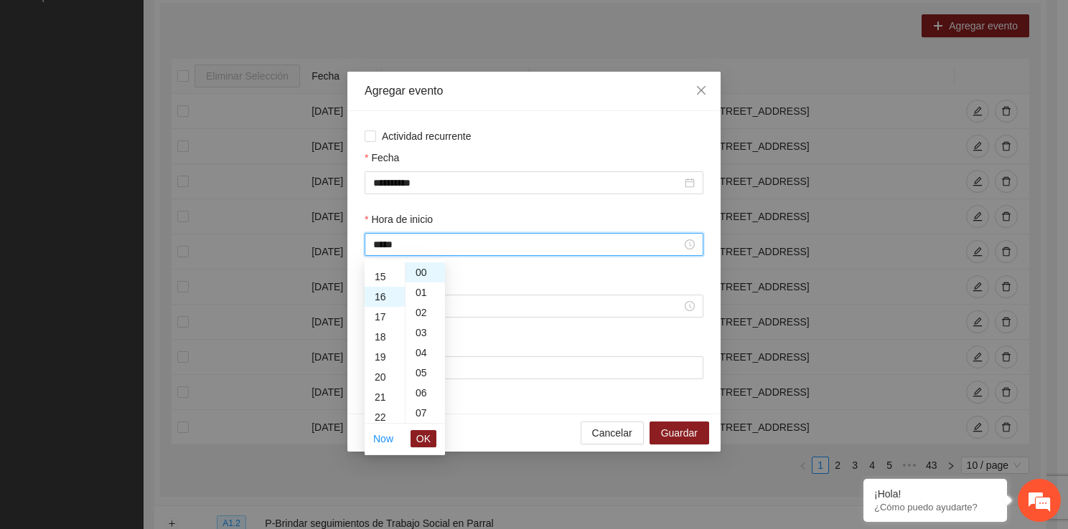
scroll to position [321, 0]
click at [430, 440] on span "OK" at bounding box center [423, 439] width 14 height 16
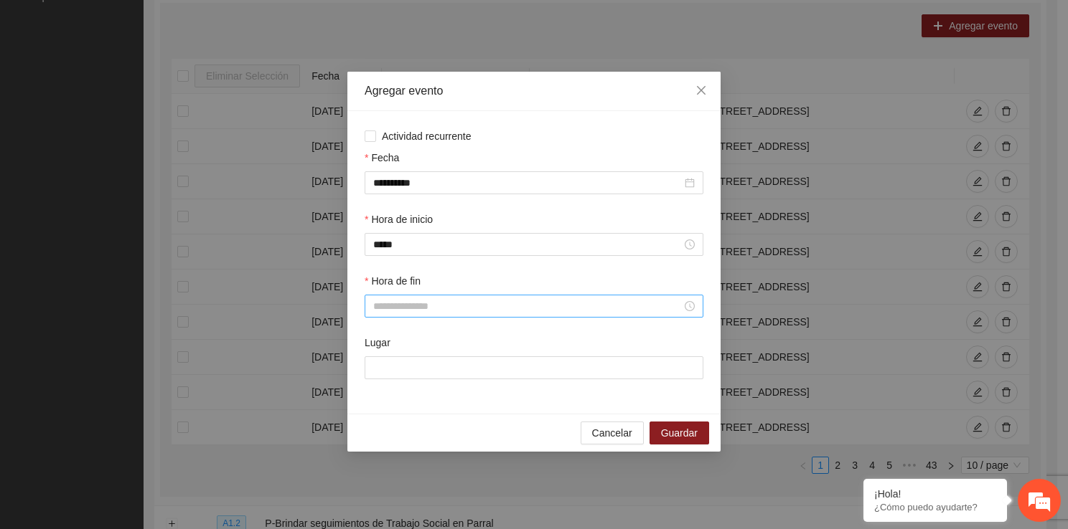
click at [417, 317] on div at bounding box center [533, 306] width 339 height 23
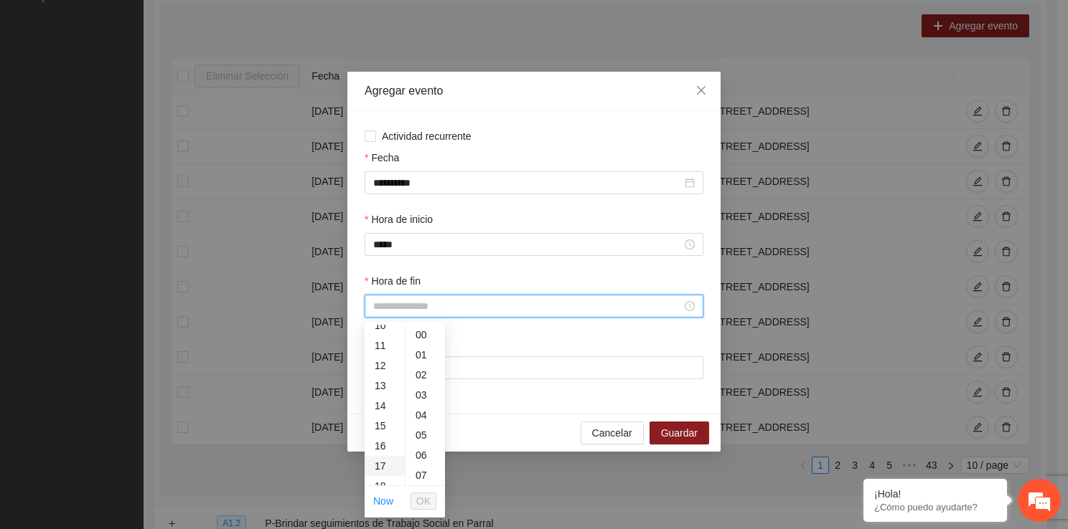
click at [378, 456] on div "17" at bounding box center [384, 466] width 40 height 20
type input "*****"
click at [430, 502] on span "OK" at bounding box center [423, 502] width 14 height 16
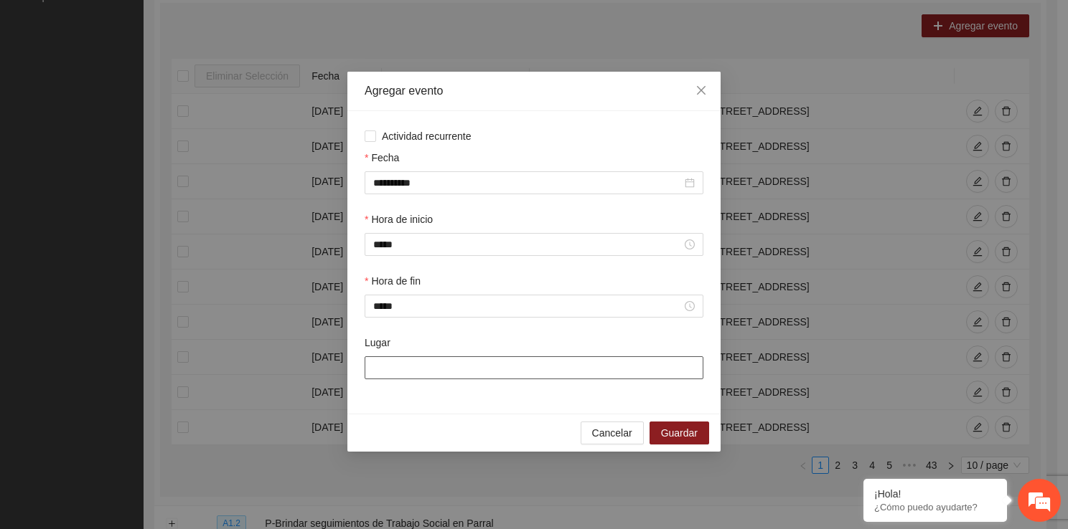
click at [410, 364] on input "Lugar" at bounding box center [533, 368] width 339 height 23
type input "**********"
click at [686, 429] on span "Guardar" at bounding box center [679, 433] width 37 height 16
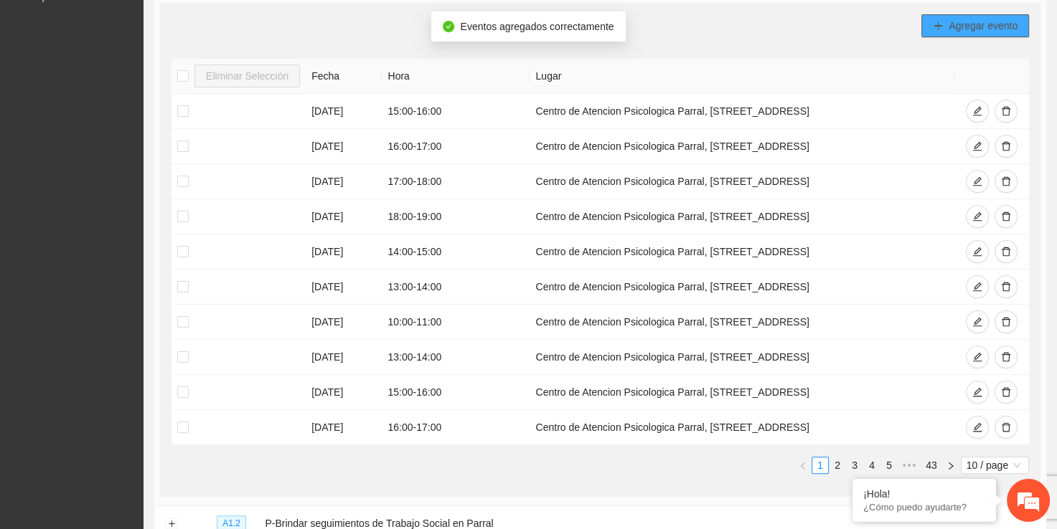
click at [941, 22] on icon "plus" at bounding box center [938, 26] width 10 height 10
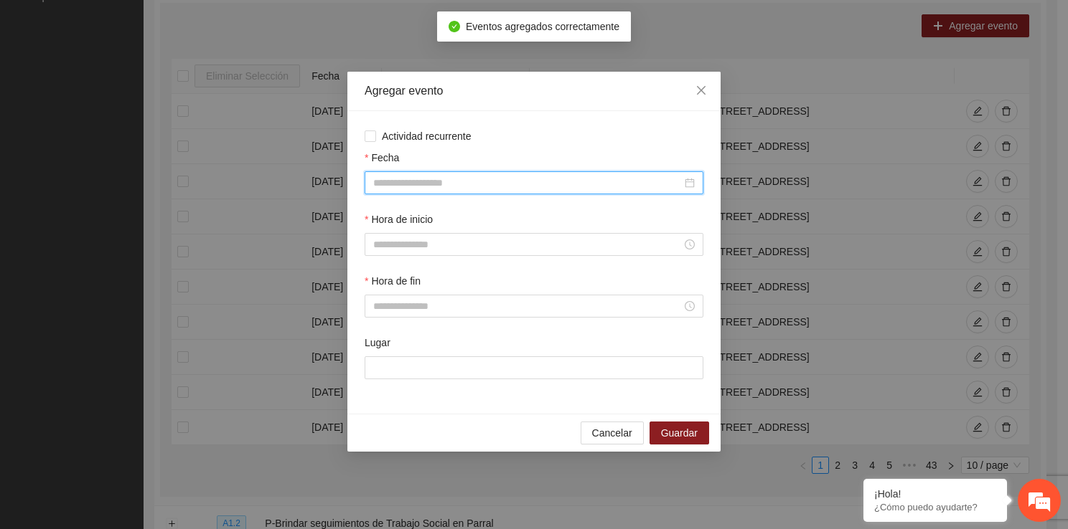
click at [436, 185] on input "Fecha" at bounding box center [527, 183] width 308 height 16
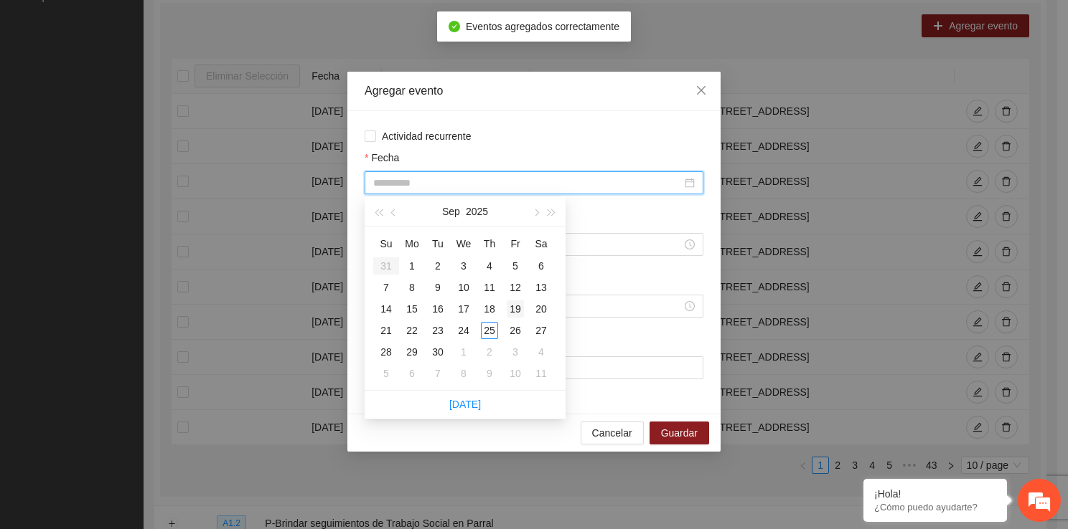
type input "**********"
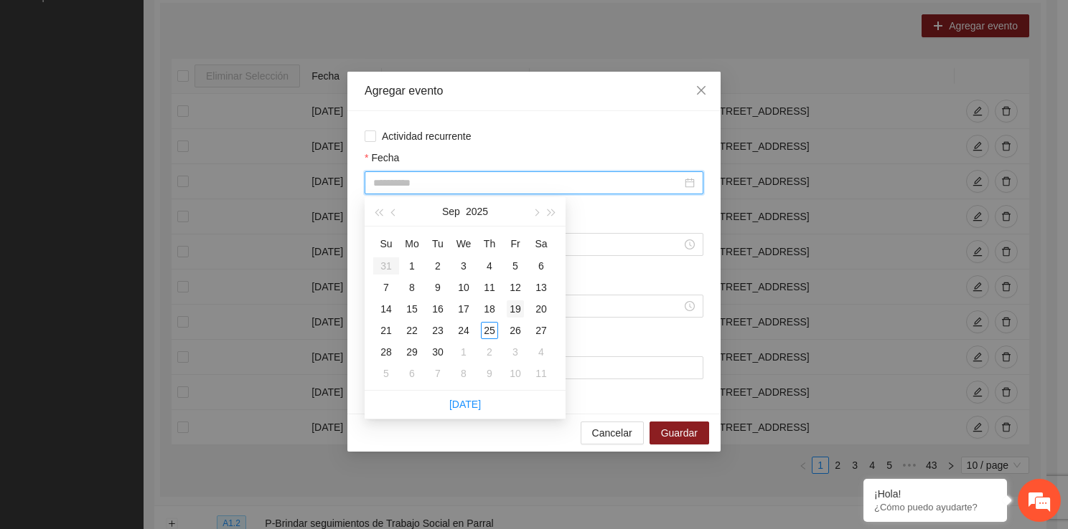
click at [525, 305] on td "19" at bounding box center [515, 309] width 26 height 22
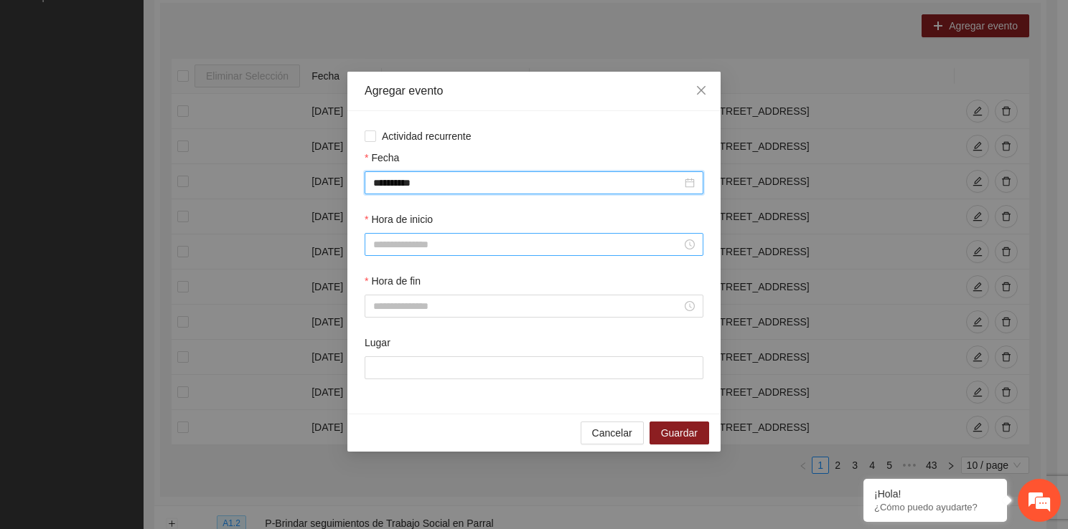
click at [487, 248] on input "Hora de inicio" at bounding box center [527, 245] width 308 height 16
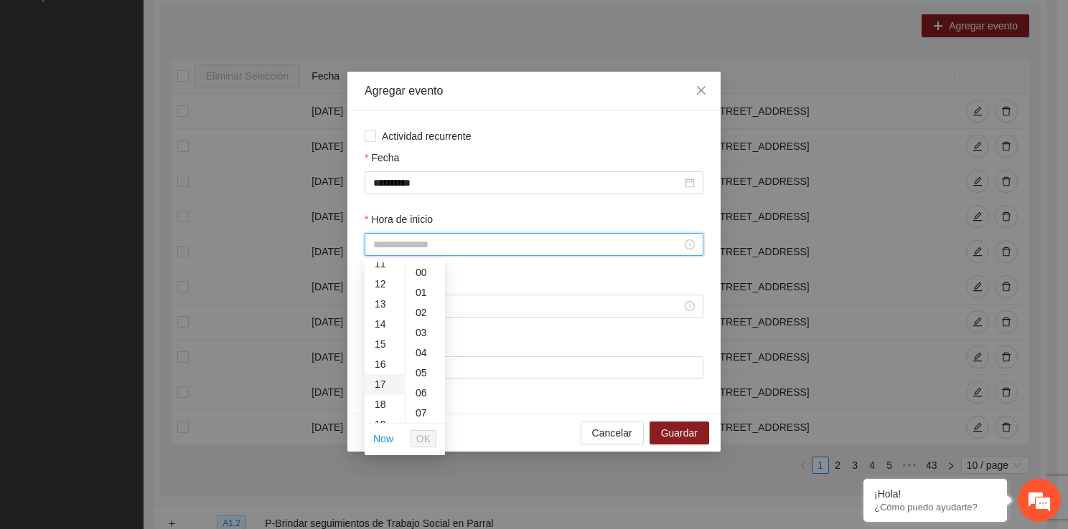
click at [385, 392] on div "17" at bounding box center [384, 384] width 40 height 20
type input "*****"
click at [415, 429] on li "OK" at bounding box center [423, 439] width 26 height 24
click at [416, 430] on button "OK" at bounding box center [423, 438] width 26 height 17
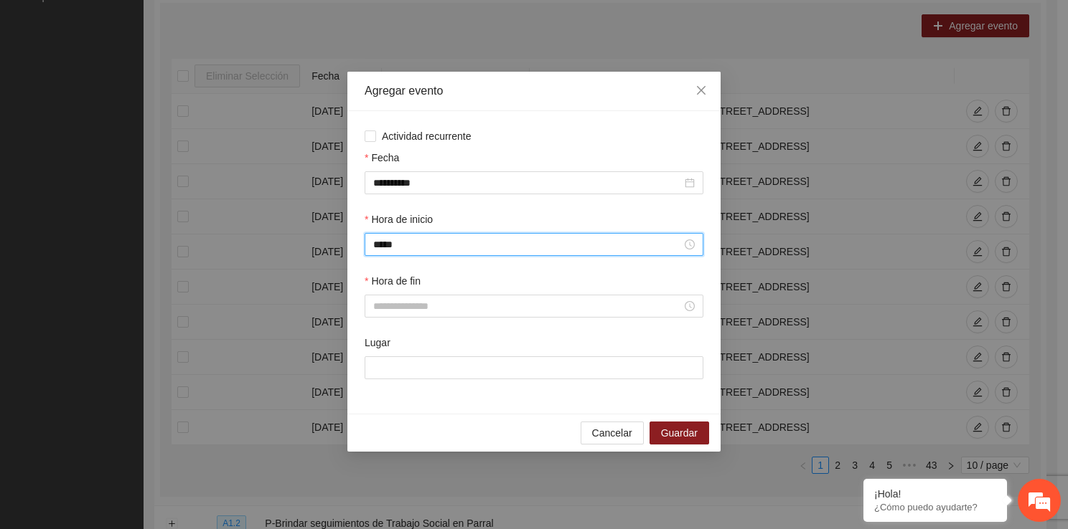
click at [404, 320] on div "Hora de fin" at bounding box center [534, 304] width 344 height 62
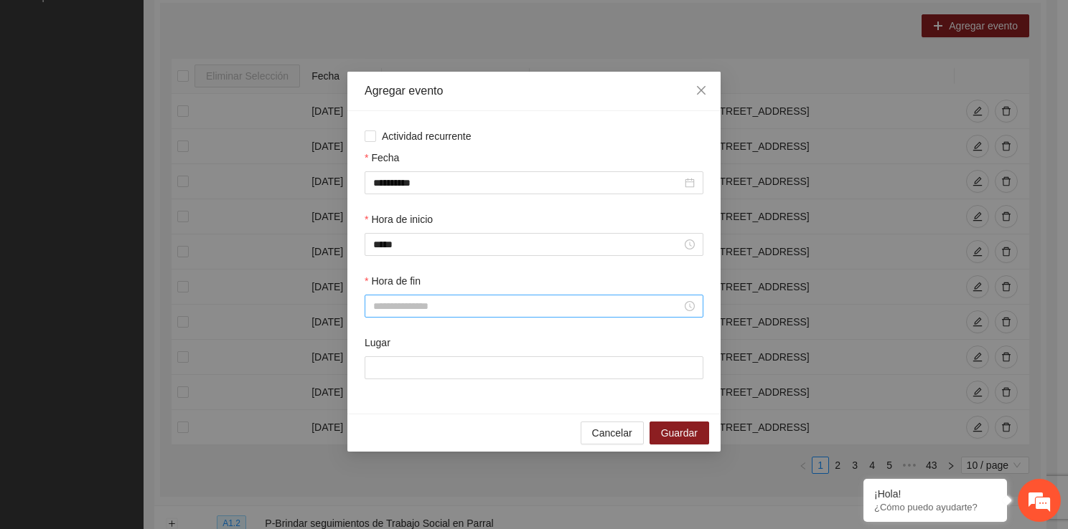
click at [402, 316] on div at bounding box center [533, 306] width 339 height 23
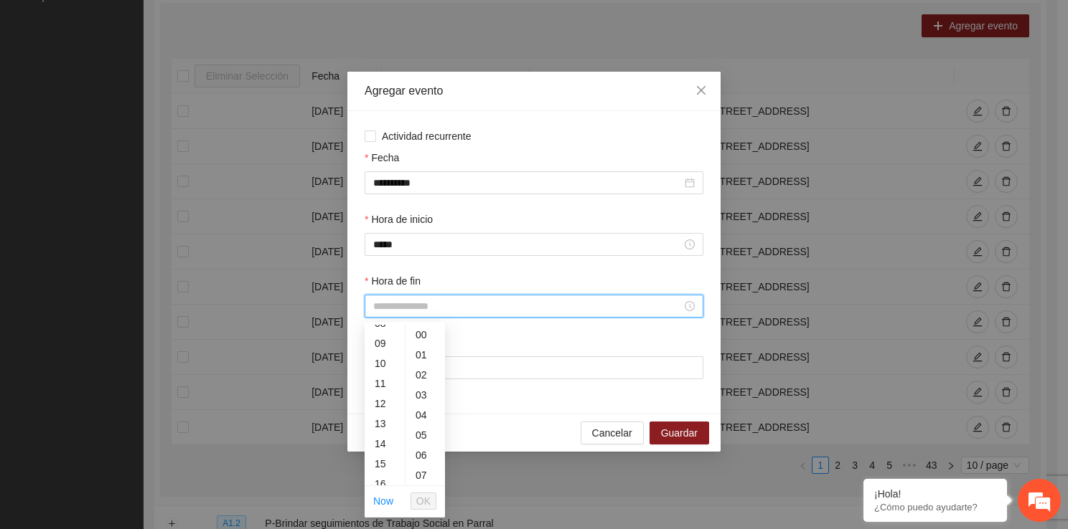
scroll to position [239, 0]
click at [387, 459] on div "18" at bounding box center [384, 458] width 40 height 20
type input "*****"
click at [431, 493] on button "OK" at bounding box center [423, 501] width 26 height 17
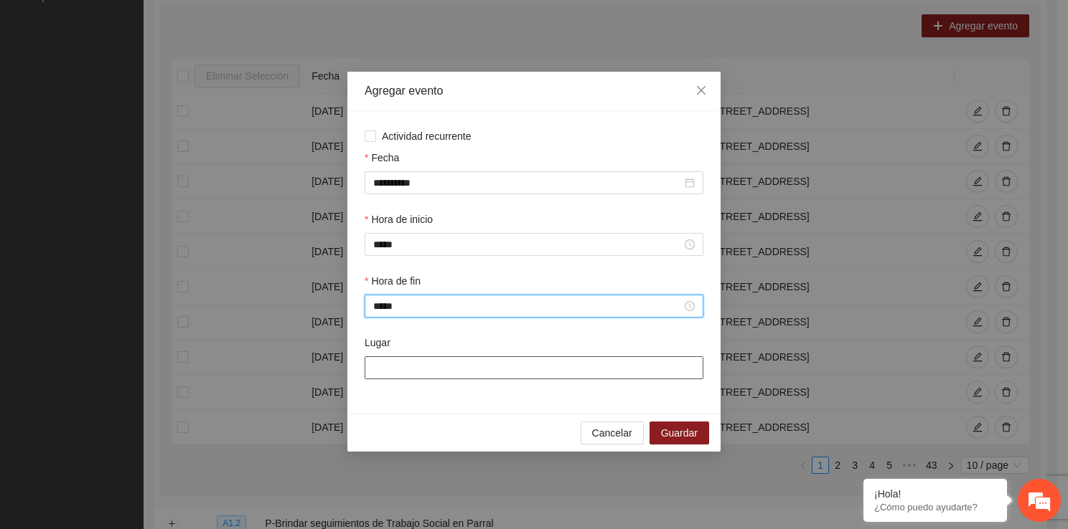
click at [393, 366] on input "Lugar" at bounding box center [533, 368] width 339 height 23
type input "**********"
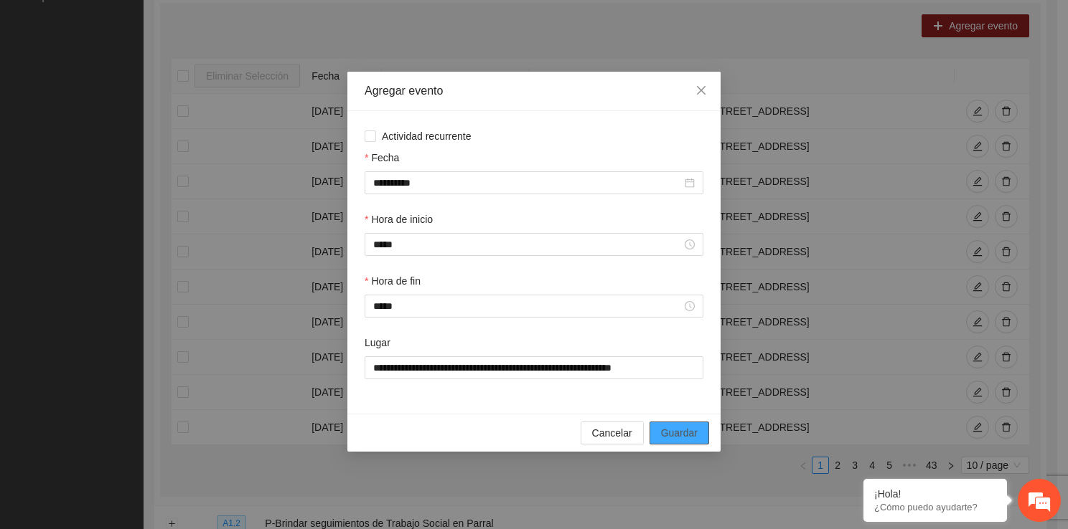
click at [679, 432] on span "Guardar" at bounding box center [679, 433] width 37 height 16
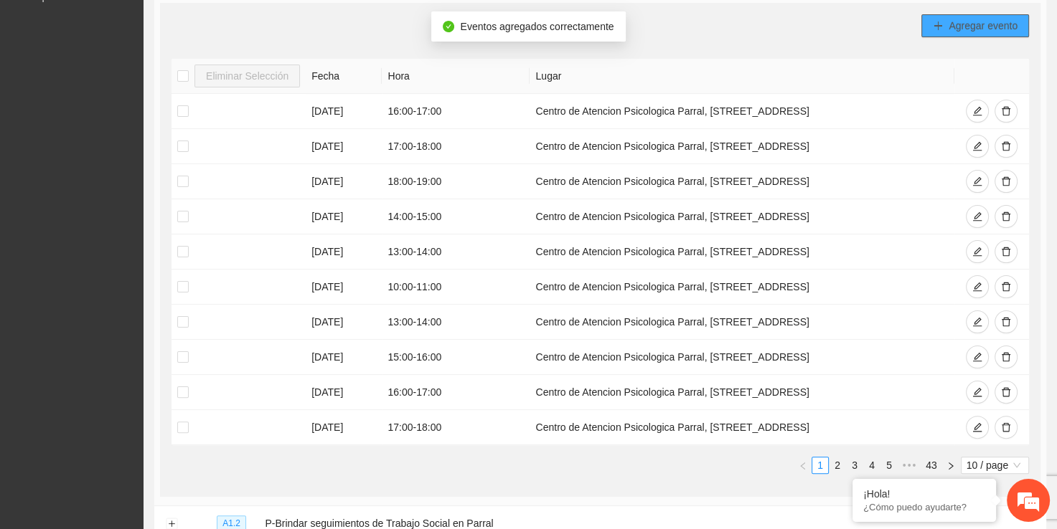
click at [948, 27] on span "Agregar evento" at bounding box center [982, 26] width 69 height 16
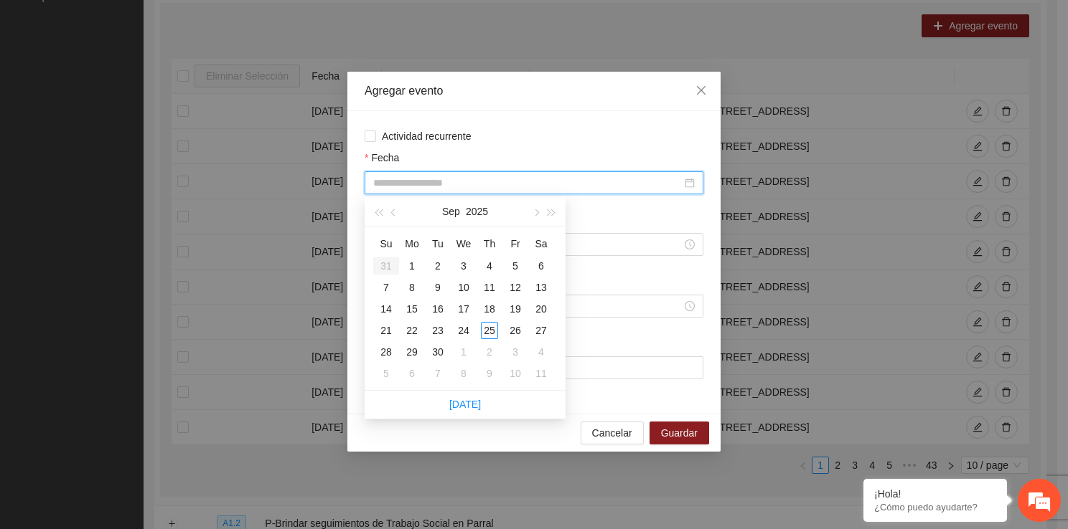
click at [498, 190] on input "Fecha" at bounding box center [527, 183] width 308 height 16
type input "**********"
click at [518, 310] on div "19" at bounding box center [515, 309] width 17 height 17
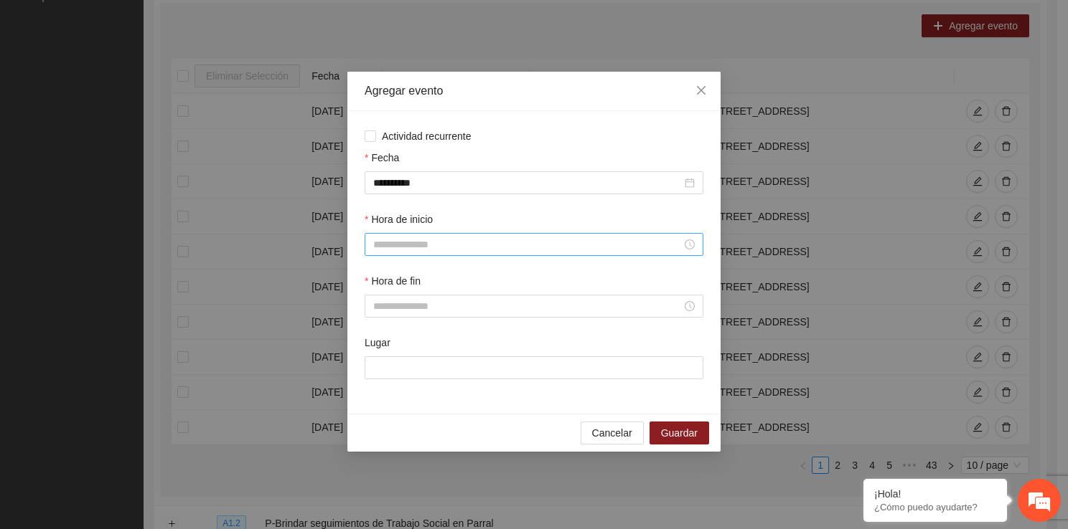
click at [476, 254] on div at bounding box center [533, 244] width 339 height 23
click at [380, 405] on div "18" at bounding box center [384, 405] width 40 height 20
type input "*****"
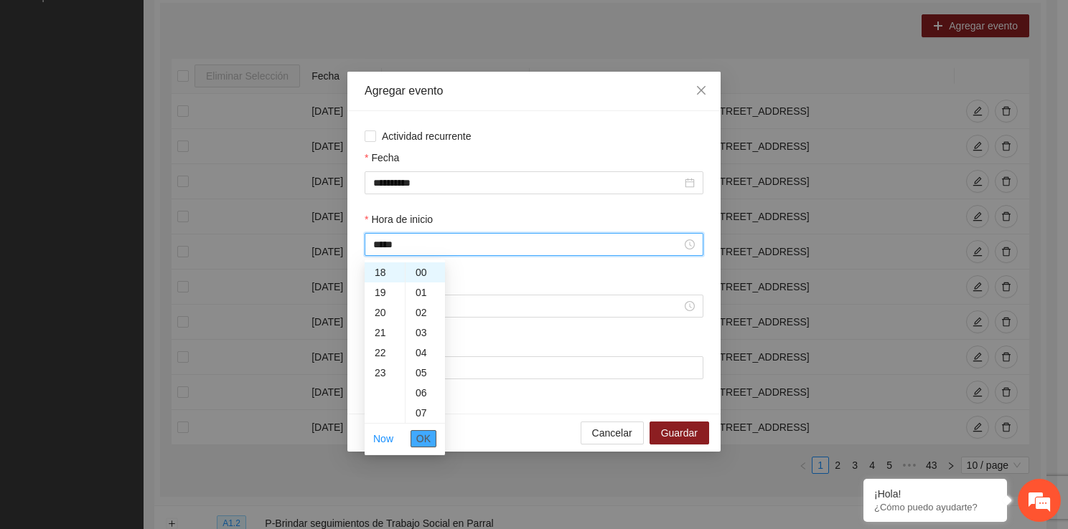
click at [428, 438] on span "OK" at bounding box center [423, 439] width 14 height 16
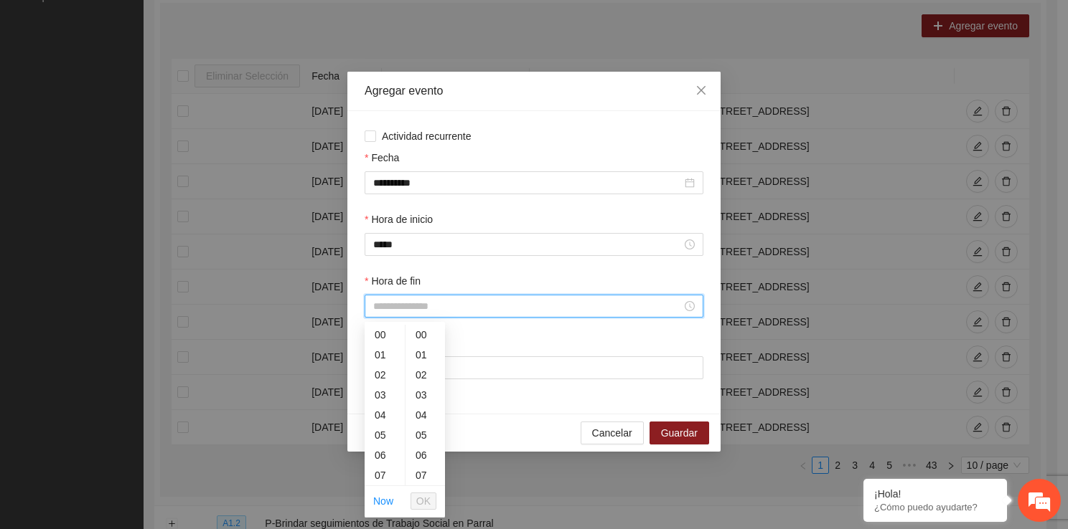
click at [415, 314] on input "Hora de fin" at bounding box center [527, 306] width 308 height 16
click at [379, 380] on div "19" at bounding box center [384, 381] width 40 height 20
type input "*****"
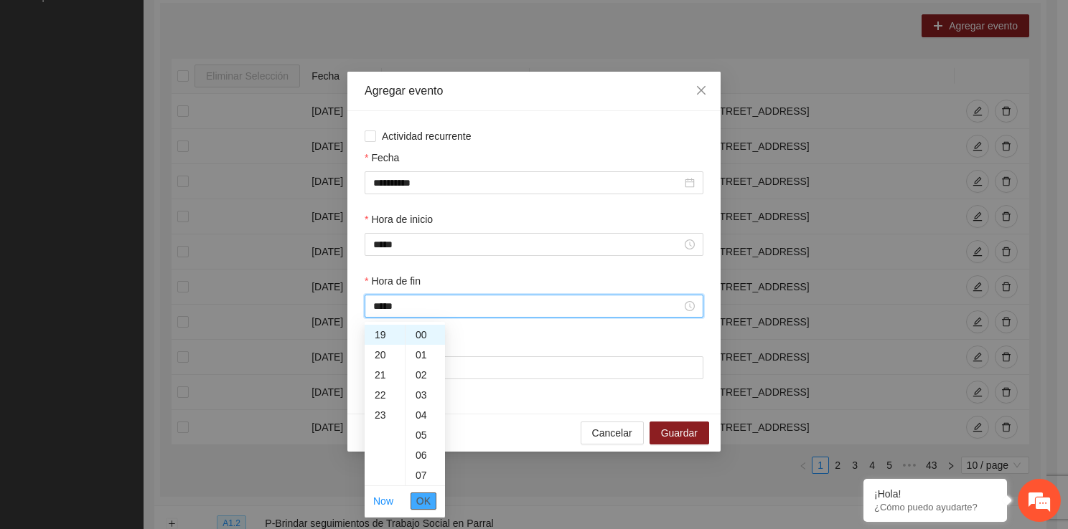
click at [424, 495] on span "OK" at bounding box center [423, 502] width 14 height 16
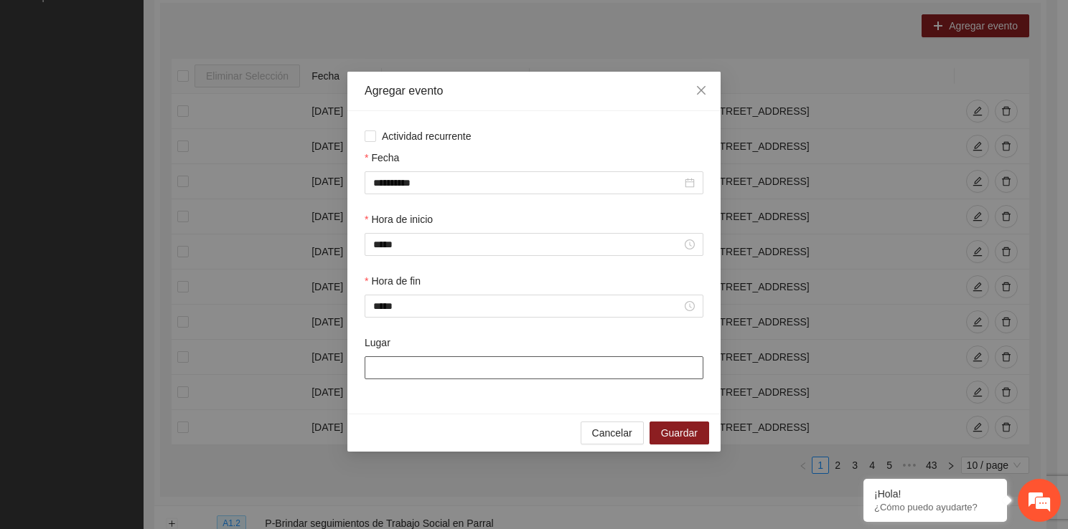
drag, startPoint x: 424, startPoint y: 374, endPoint x: 442, endPoint y: 423, distance: 52.7
click at [442, 423] on div "**********" at bounding box center [533, 262] width 373 height 380
type input "**********"
click at [664, 433] on span "Guardar" at bounding box center [679, 433] width 37 height 16
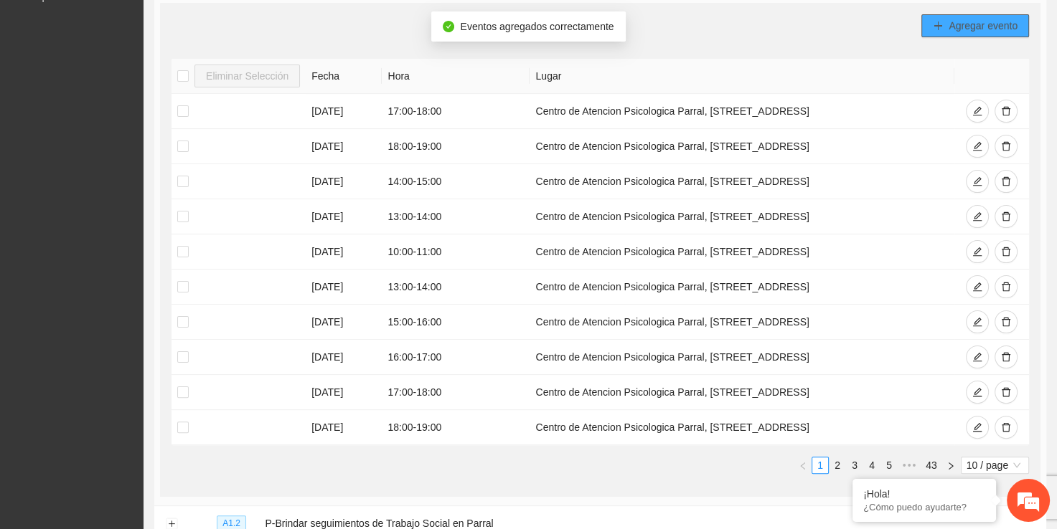
click at [975, 31] on span "Agregar evento" at bounding box center [982, 26] width 69 height 16
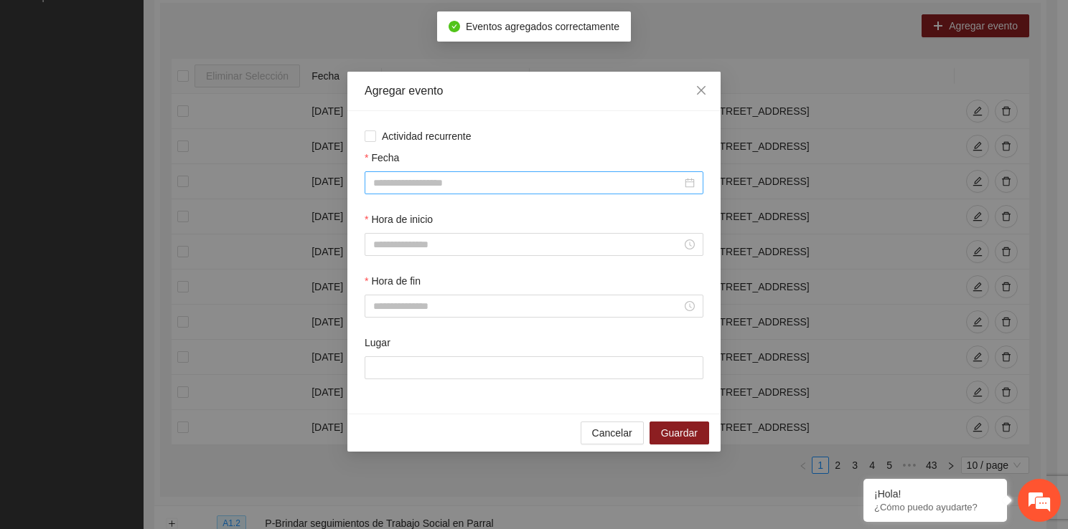
click at [446, 184] on input "Fecha" at bounding box center [527, 183] width 308 height 16
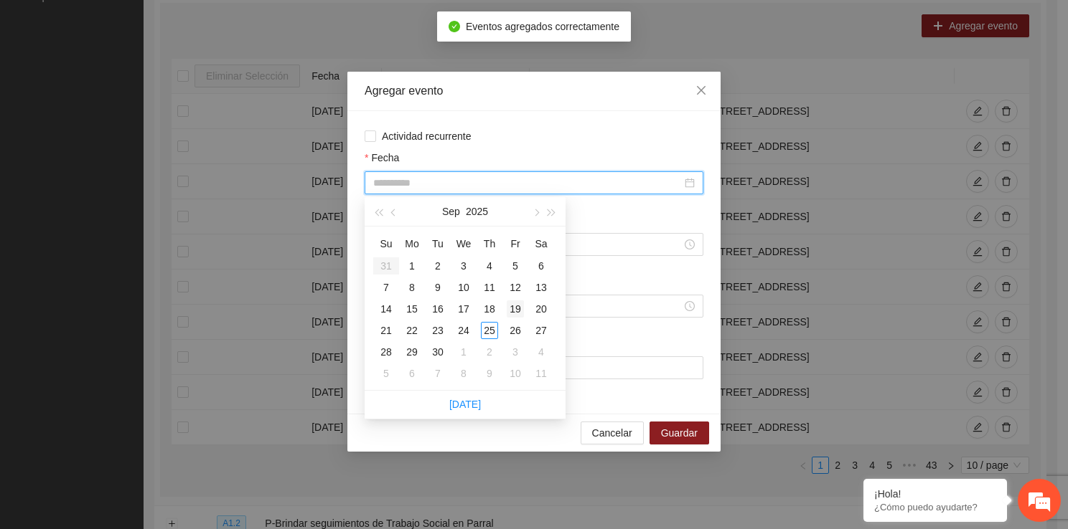
type input "**********"
click at [518, 303] on div "19" at bounding box center [515, 309] width 17 height 17
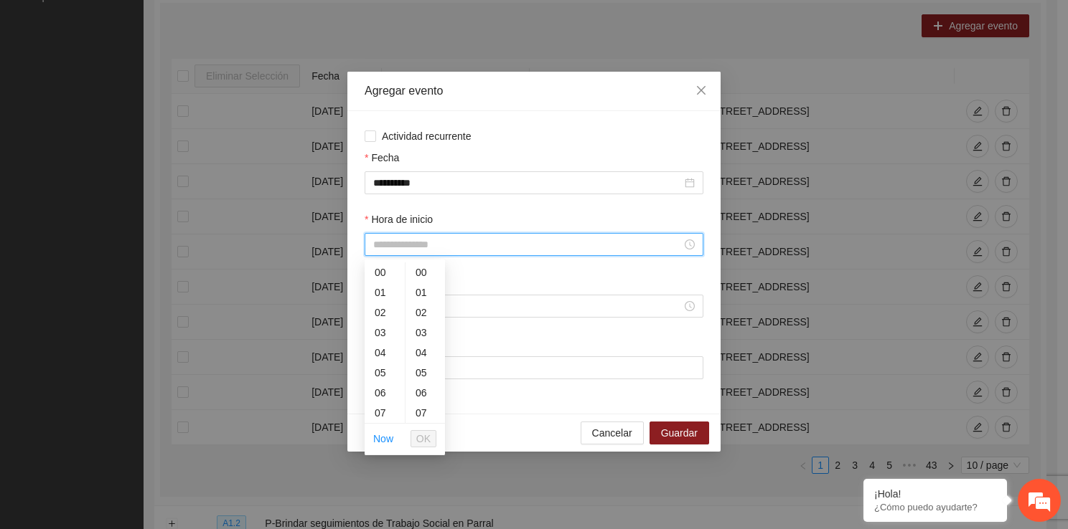
click at [439, 247] on input "Hora de inicio" at bounding box center [527, 245] width 308 height 16
click at [385, 360] on div "12" at bounding box center [384, 370] width 40 height 20
click at [387, 285] on div "11" at bounding box center [384, 281] width 40 height 20
type input "*****"
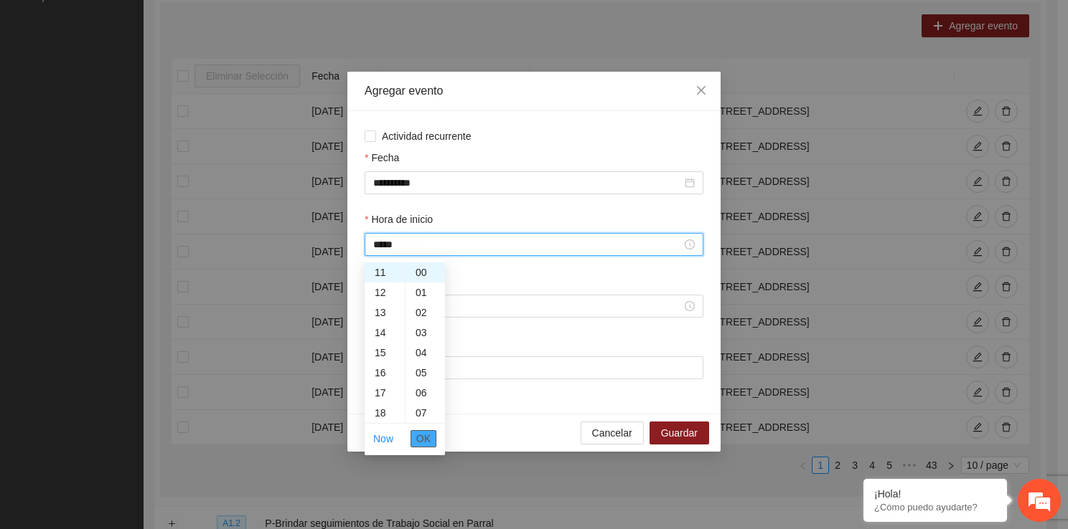
click at [425, 432] on span "OK" at bounding box center [423, 439] width 14 height 16
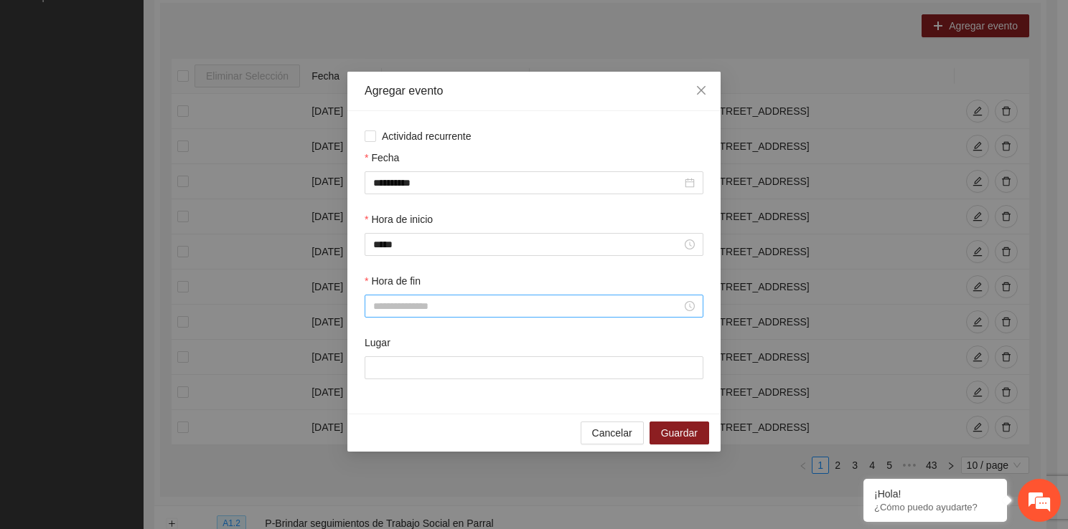
drag, startPoint x: 431, startPoint y: 323, endPoint x: 427, endPoint y: 314, distance: 9.6
click at [427, 314] on div "Hora de fin" at bounding box center [534, 304] width 344 height 62
click at [427, 314] on input "Hora de fin" at bounding box center [527, 306] width 308 height 16
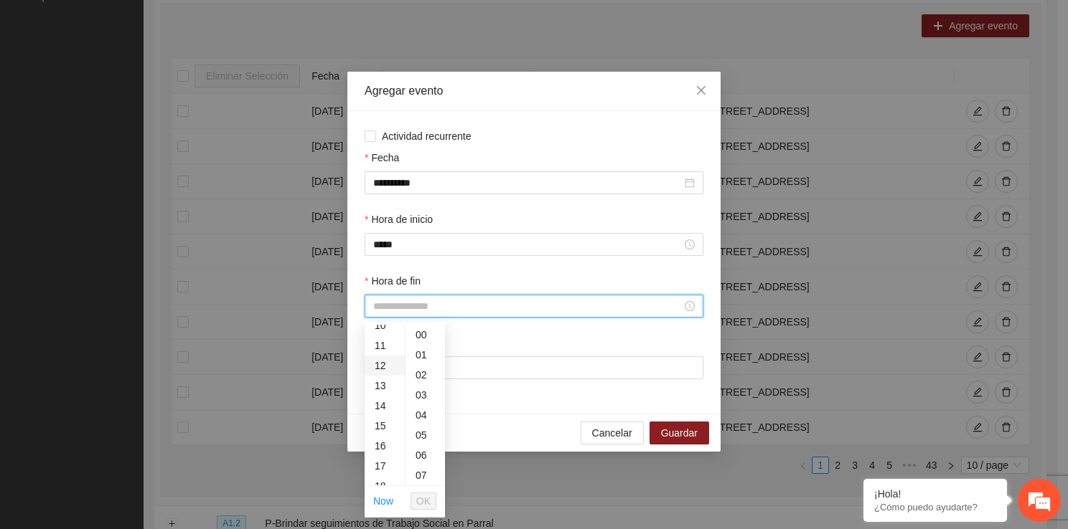
click at [378, 359] on div "12" at bounding box center [384, 366] width 40 height 20
type input "*****"
click at [418, 498] on span "OK" at bounding box center [423, 502] width 14 height 16
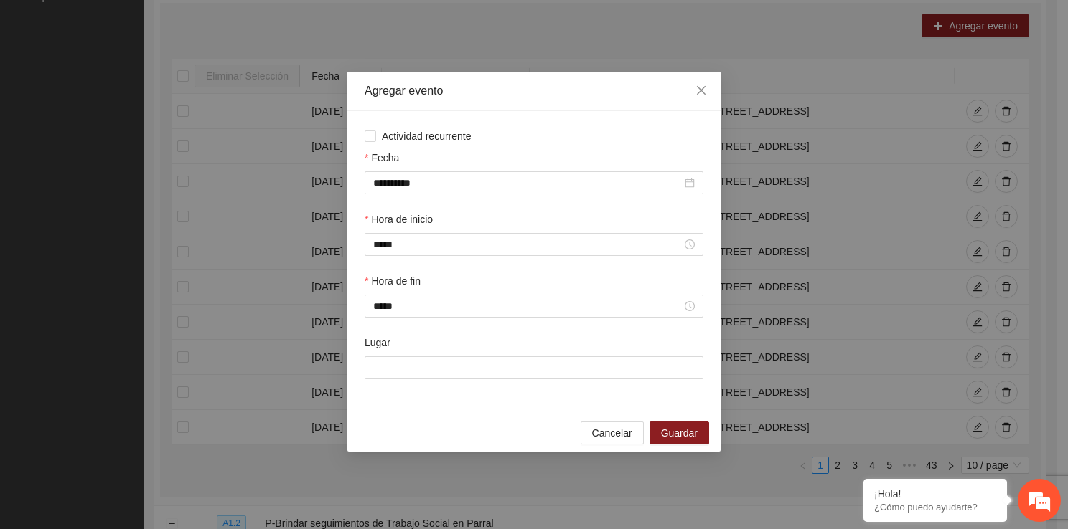
drag, startPoint x: 398, startPoint y: 355, endPoint x: 395, endPoint y: 383, distance: 28.1
click at [395, 383] on div "Lugar" at bounding box center [534, 366] width 344 height 62
click at [402, 377] on input "Lugar" at bounding box center [533, 368] width 339 height 23
click at [446, 366] on input "Lugar" at bounding box center [533, 368] width 339 height 23
type input "**********"
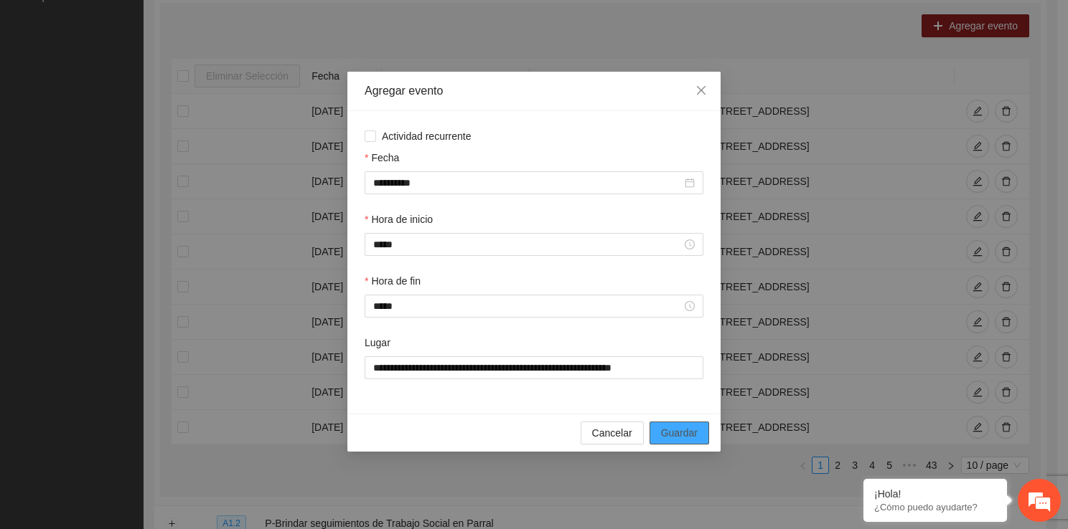
click at [661, 435] on button "Guardar" at bounding box center [679, 433] width 60 height 23
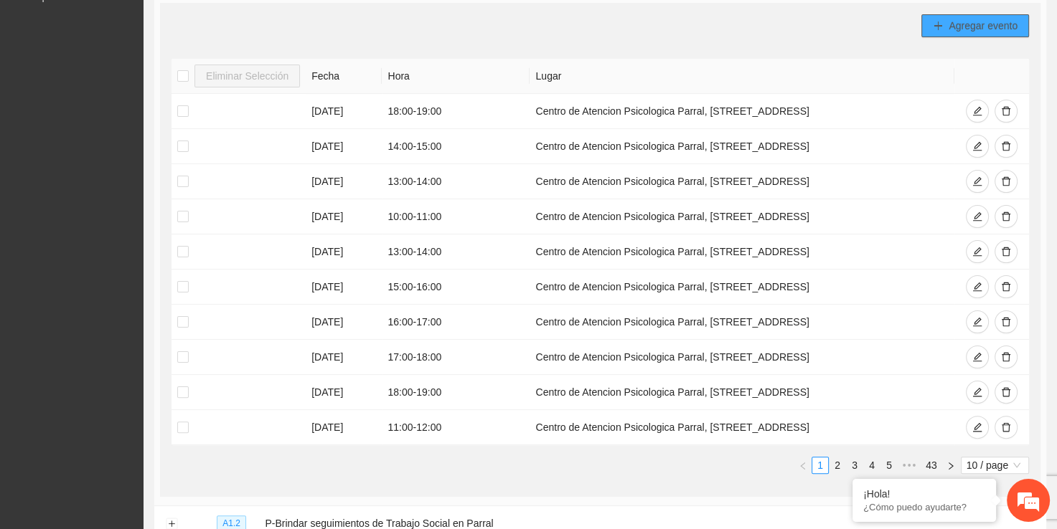
click at [964, 24] on span "Agregar evento" at bounding box center [982, 26] width 69 height 16
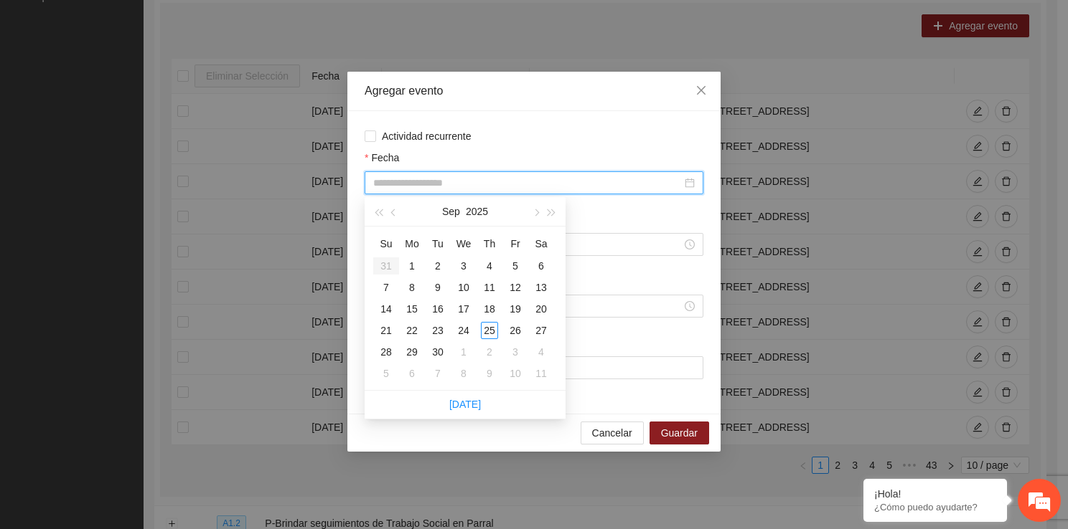
click at [479, 179] on input "Fecha" at bounding box center [527, 183] width 308 height 16
type input "**********"
click at [413, 331] on div "22" at bounding box center [411, 330] width 17 height 17
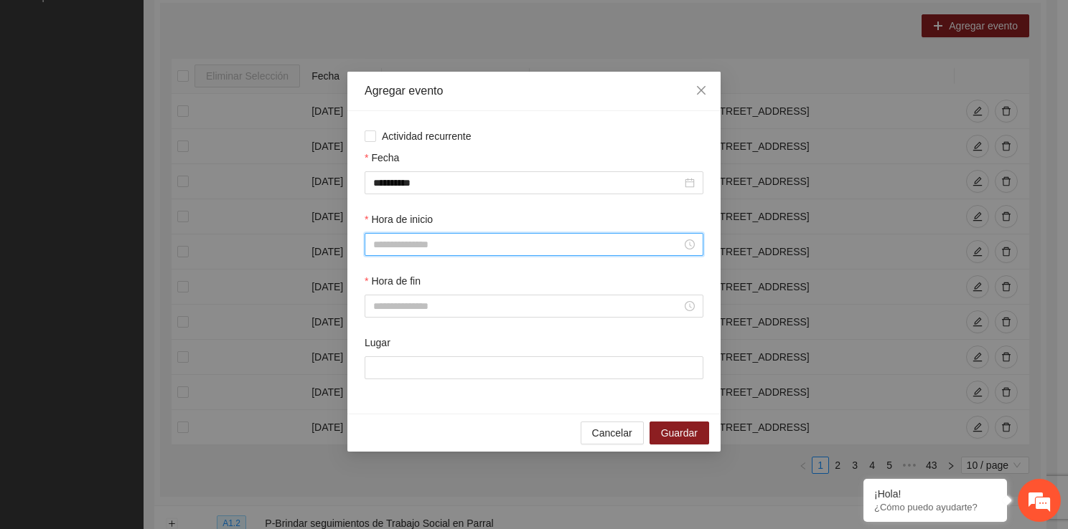
click at [436, 243] on input "Hora de inicio" at bounding box center [527, 245] width 308 height 16
click at [386, 404] on div "15" at bounding box center [384, 402] width 40 height 20
type input "*****"
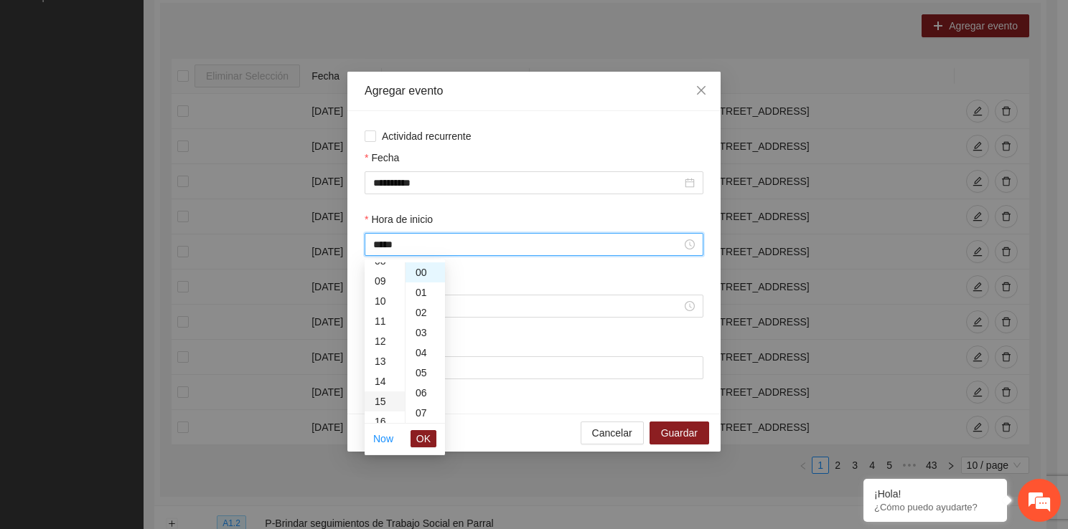
scroll to position [301, 0]
click at [424, 435] on span "OK" at bounding box center [423, 439] width 14 height 16
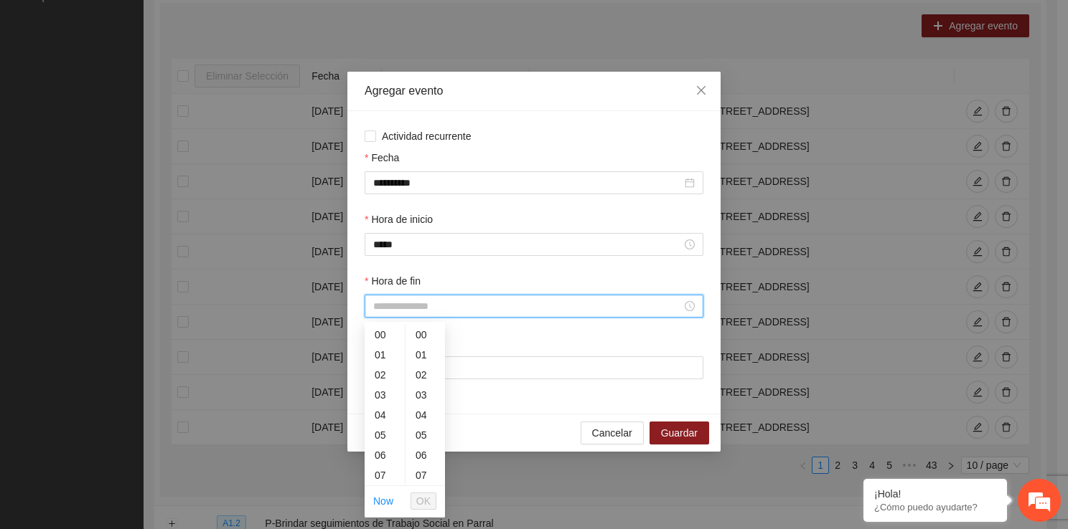
drag, startPoint x: 397, startPoint y: 313, endPoint x: 398, endPoint y: 473, distance: 160.0
click at [382, 472] on div "15" at bounding box center [384, 464] width 40 height 20
click at [385, 354] on div "16" at bounding box center [384, 355] width 40 height 20
type input "*****"
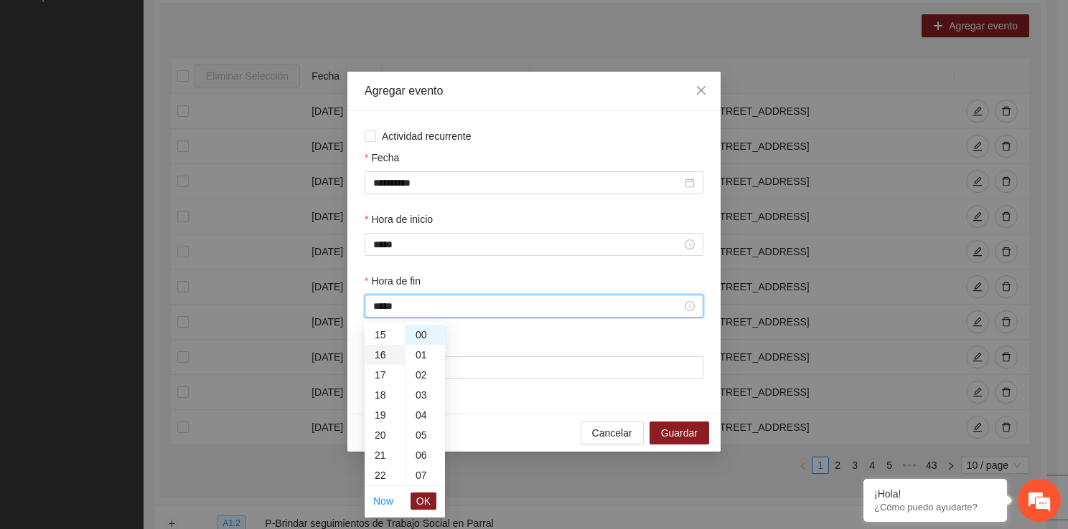
scroll to position [321, 0]
click at [429, 501] on span "OK" at bounding box center [423, 502] width 14 height 16
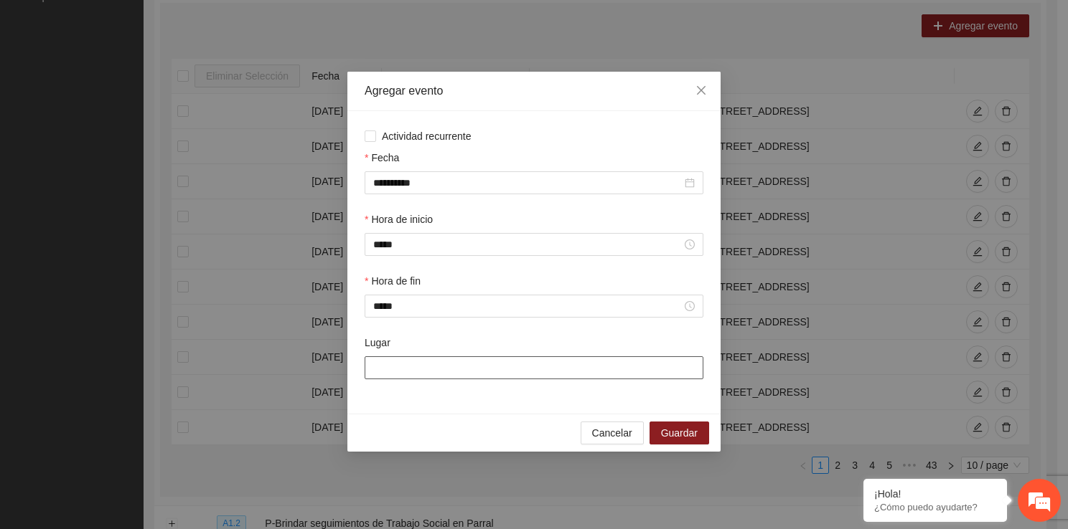
click at [443, 371] on input "Lugar" at bounding box center [533, 368] width 339 height 23
type input "**********"
click at [683, 433] on span "Guardar" at bounding box center [679, 433] width 37 height 16
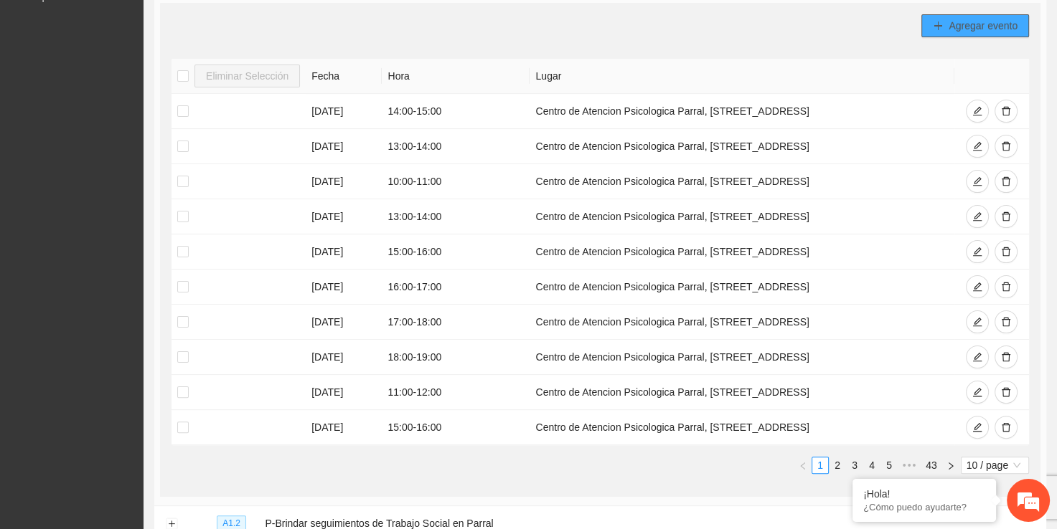
click at [973, 21] on span "Agregar evento" at bounding box center [982, 26] width 69 height 16
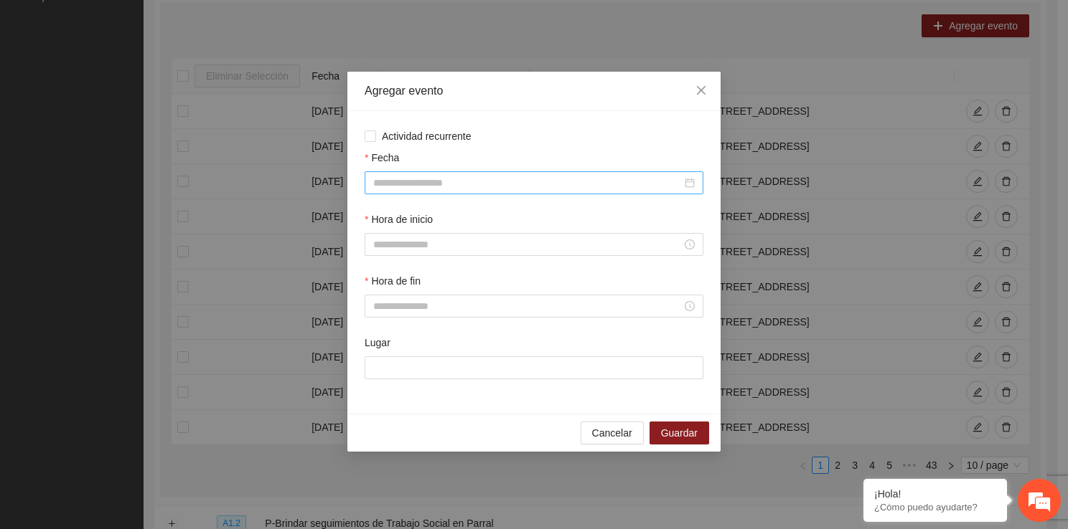
click at [469, 186] on input "Fecha" at bounding box center [527, 183] width 308 height 16
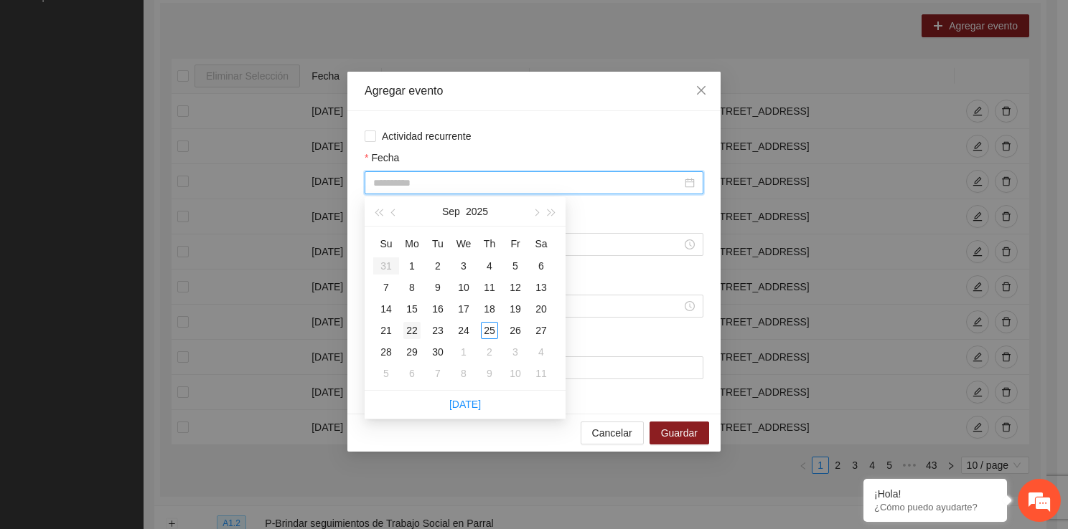
type input "**********"
click at [413, 329] on div "22" at bounding box center [411, 330] width 17 height 17
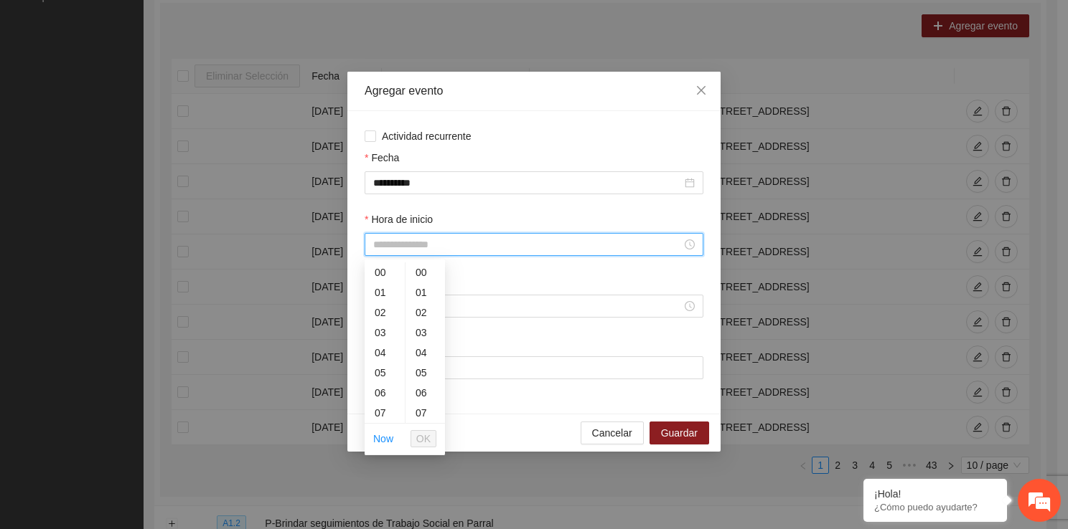
click at [406, 240] on input "Hora de inicio" at bounding box center [527, 245] width 308 height 16
click at [381, 393] on div "16" at bounding box center [384, 393] width 40 height 20
type input "*****"
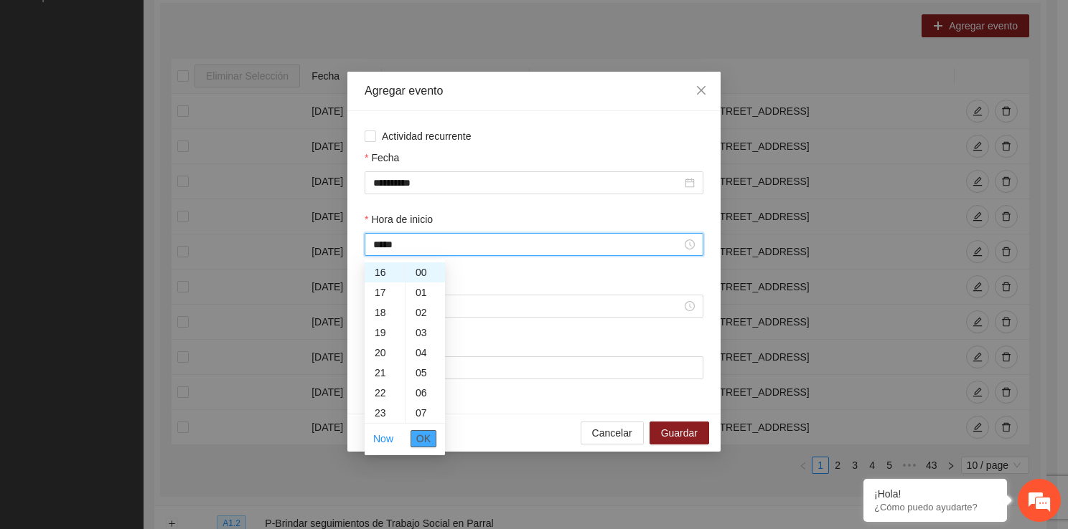
click at [422, 443] on span "OK" at bounding box center [423, 439] width 14 height 16
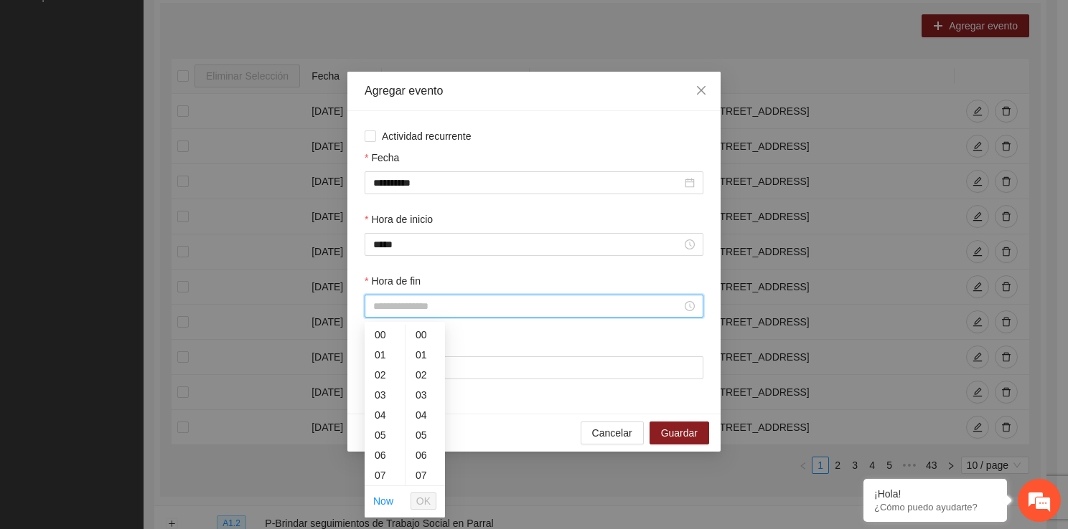
drag, startPoint x: 390, startPoint y: 303, endPoint x: 401, endPoint y: 486, distance: 183.3
click at [385, 448] on div "17" at bounding box center [384, 447] width 40 height 20
type input "*****"
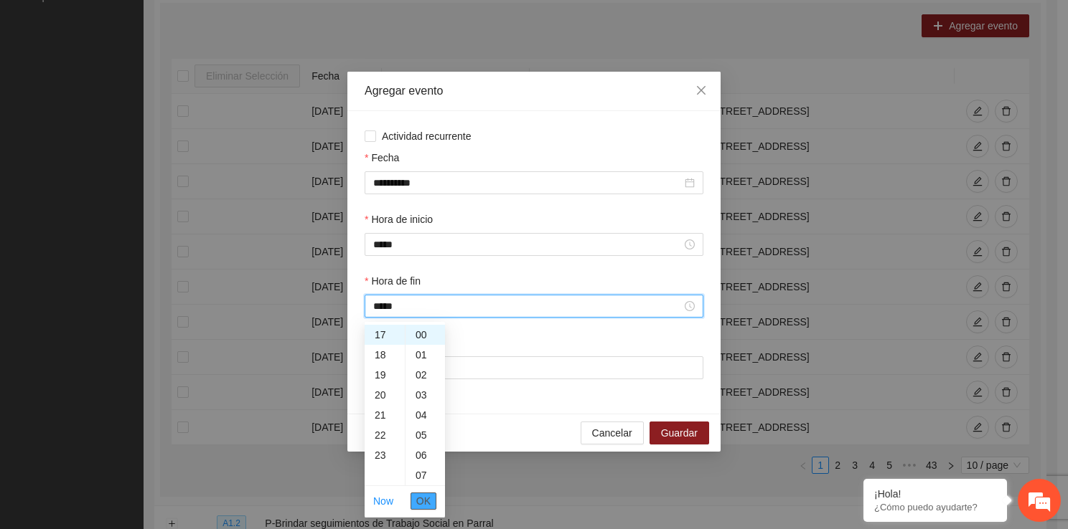
click at [425, 504] on span "OK" at bounding box center [423, 502] width 14 height 16
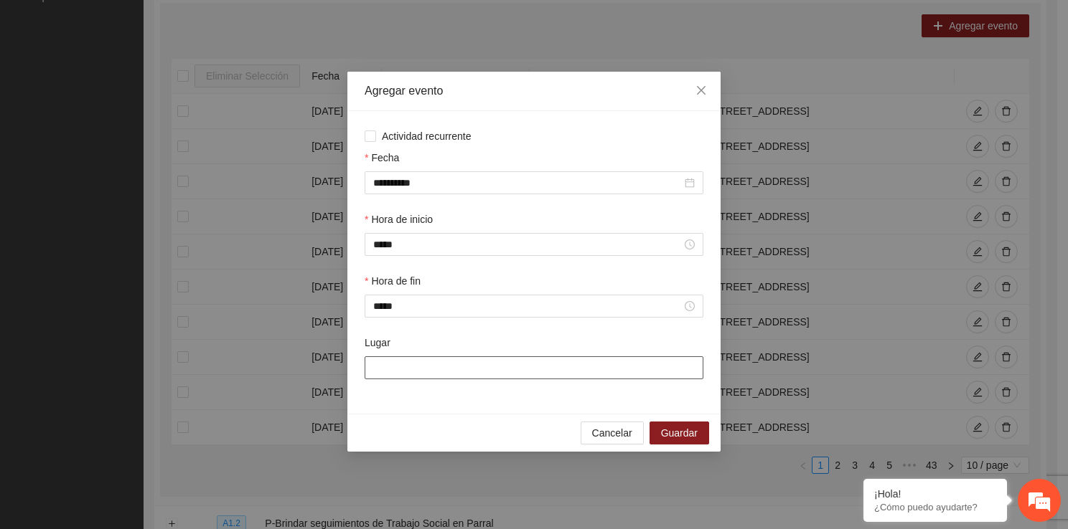
drag, startPoint x: 425, startPoint y: 378, endPoint x: 450, endPoint y: 414, distance: 43.4
click at [450, 414] on div "**********" at bounding box center [533, 262] width 373 height 303
type input "**********"
click at [675, 440] on span "Guardar" at bounding box center [679, 433] width 37 height 16
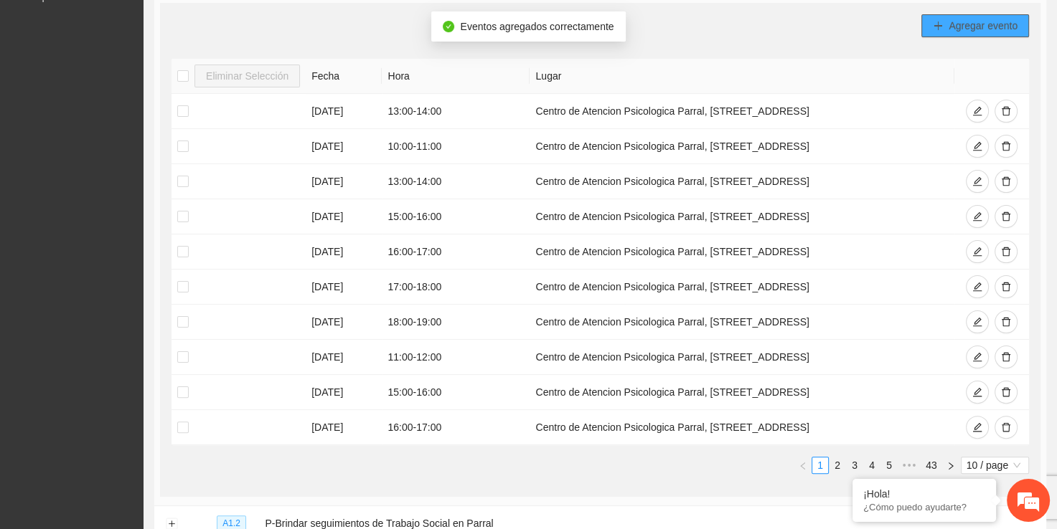
click at [936, 21] on icon "plus" at bounding box center [938, 26] width 10 height 10
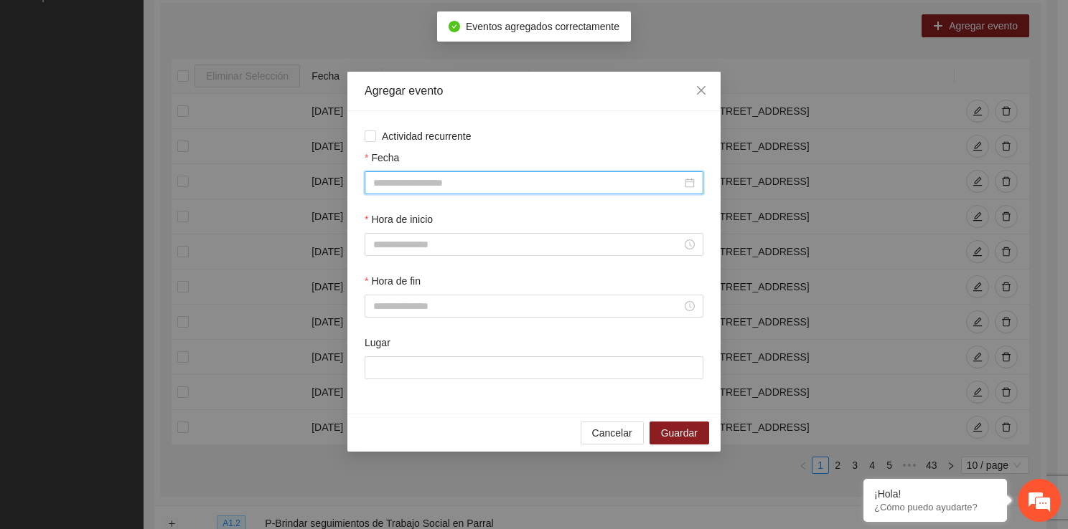
click at [412, 187] on input "Fecha" at bounding box center [527, 183] width 308 height 16
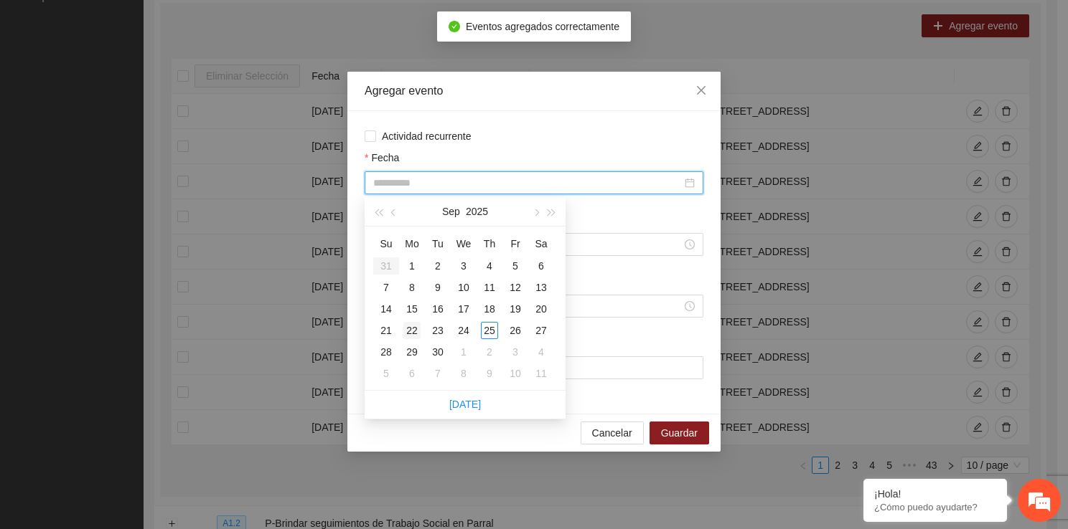
type input "**********"
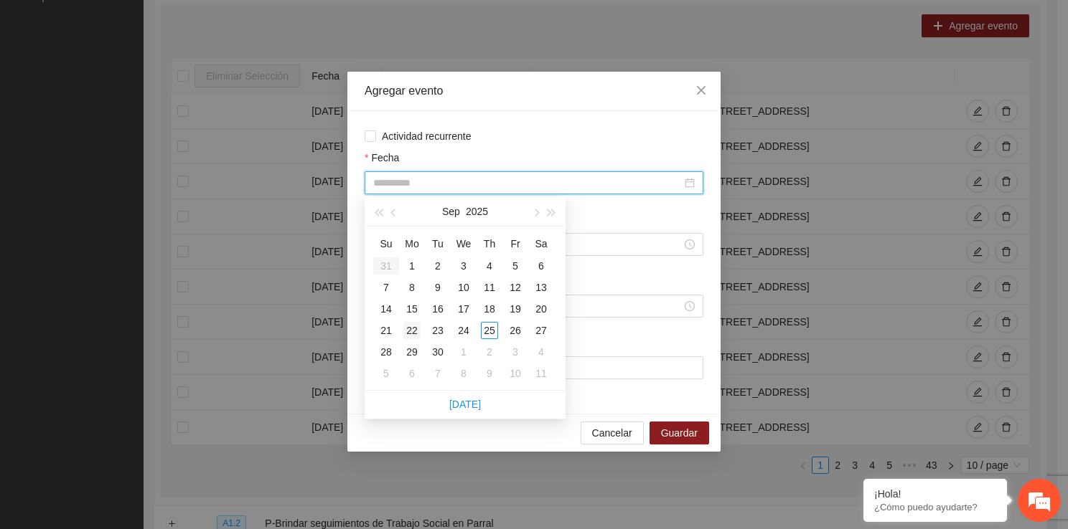
click at [416, 329] on div "22" at bounding box center [411, 330] width 17 height 17
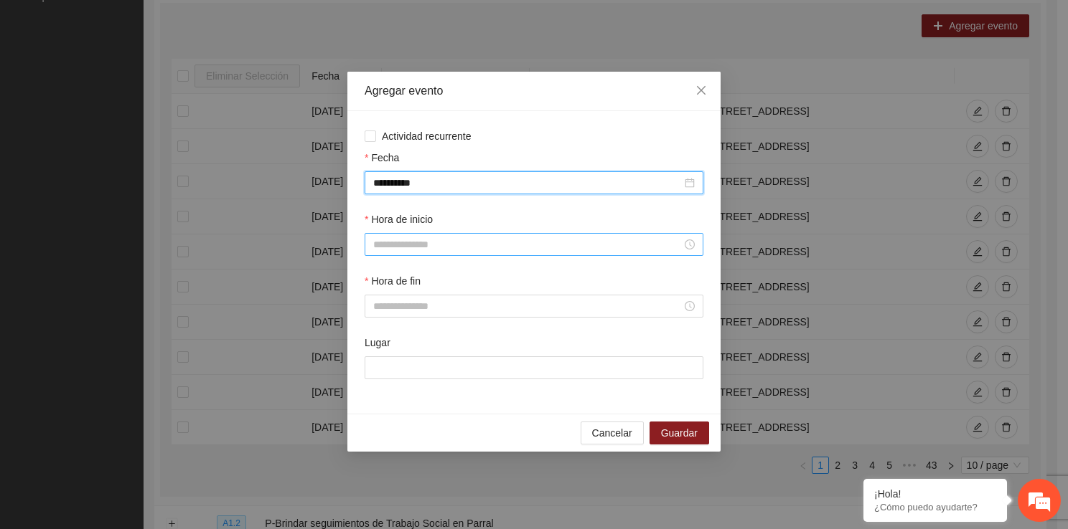
click at [476, 254] on div at bounding box center [533, 244] width 339 height 23
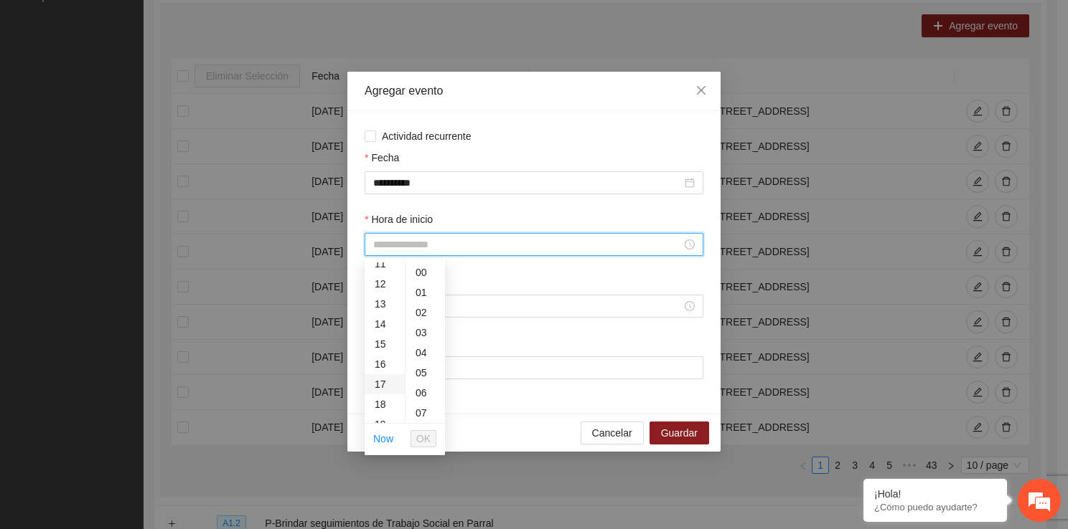
click at [385, 389] on div "17" at bounding box center [384, 384] width 40 height 20
type input "*****"
click at [425, 443] on span "OK" at bounding box center [423, 439] width 14 height 16
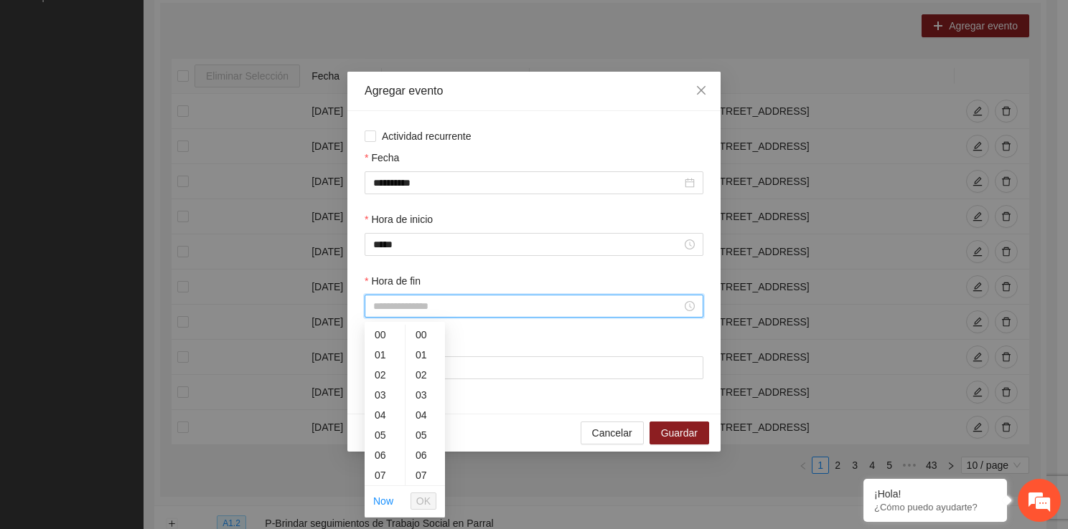
drag, startPoint x: 411, startPoint y: 303, endPoint x: 399, endPoint y: 476, distance: 173.3
click at [382, 416] on div "18" at bounding box center [384, 410] width 40 height 20
type input "*****"
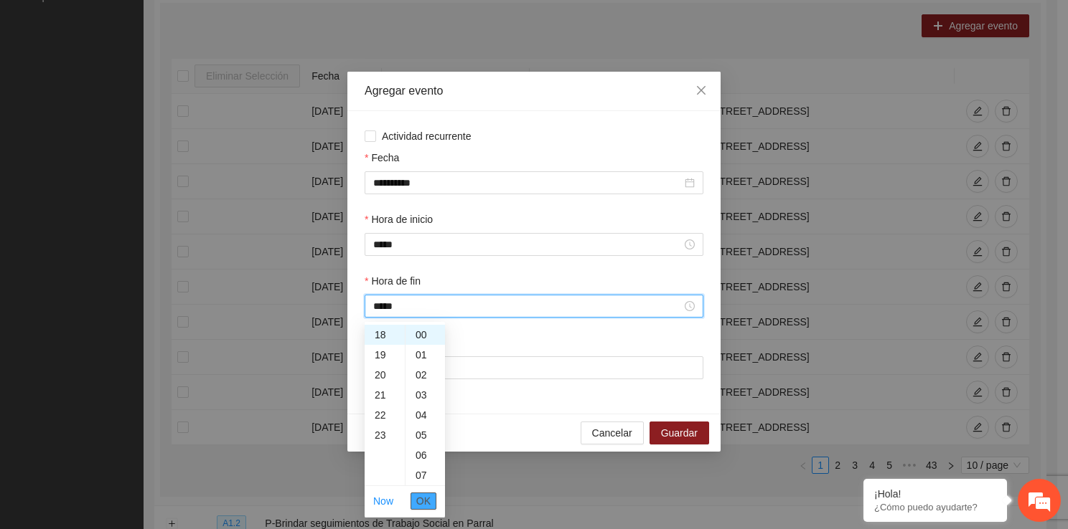
click at [428, 502] on span "OK" at bounding box center [423, 502] width 14 height 16
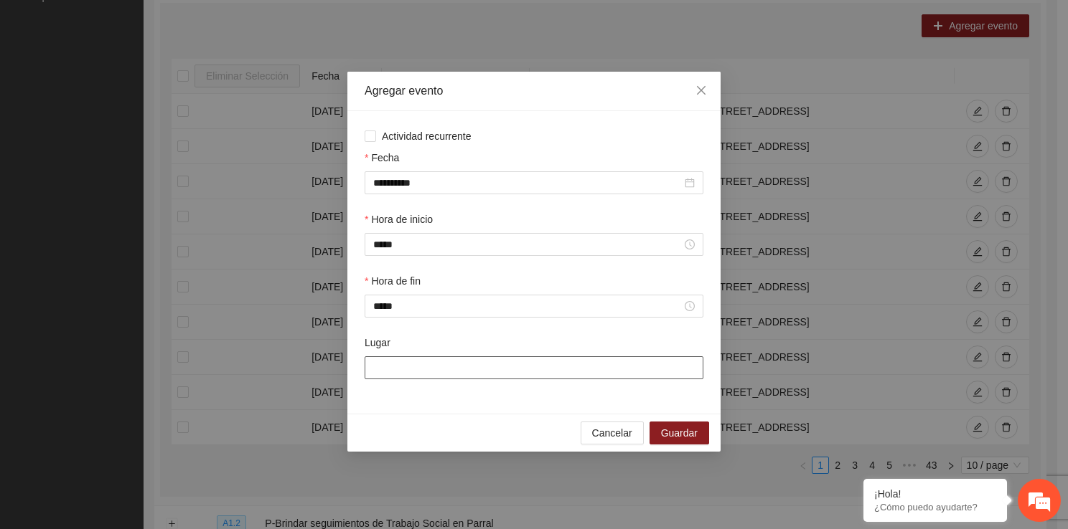
click at [458, 362] on input "Lugar" at bounding box center [533, 368] width 339 height 23
type input "**********"
click at [663, 427] on span "Guardar" at bounding box center [679, 433] width 37 height 16
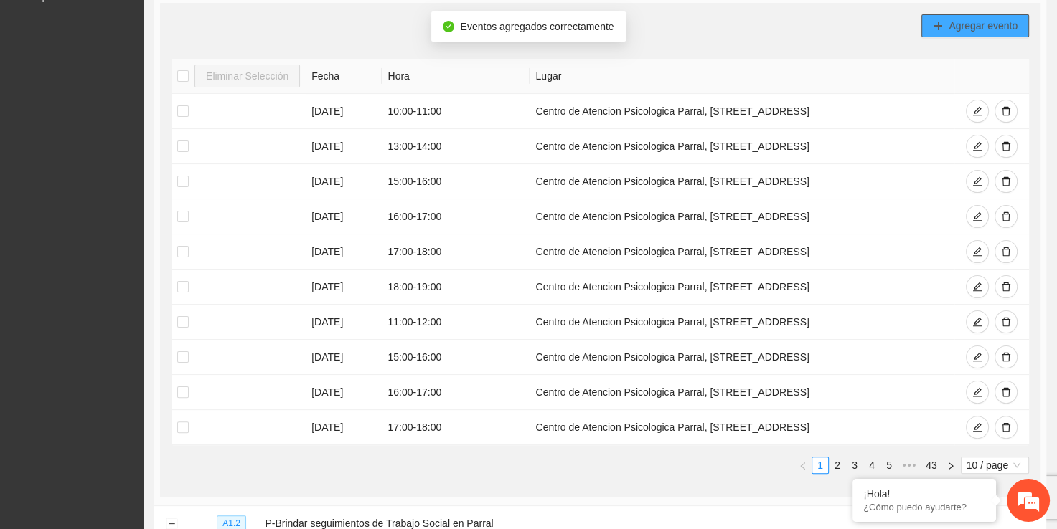
click at [988, 14] on button "Agregar evento" at bounding box center [975, 25] width 108 height 23
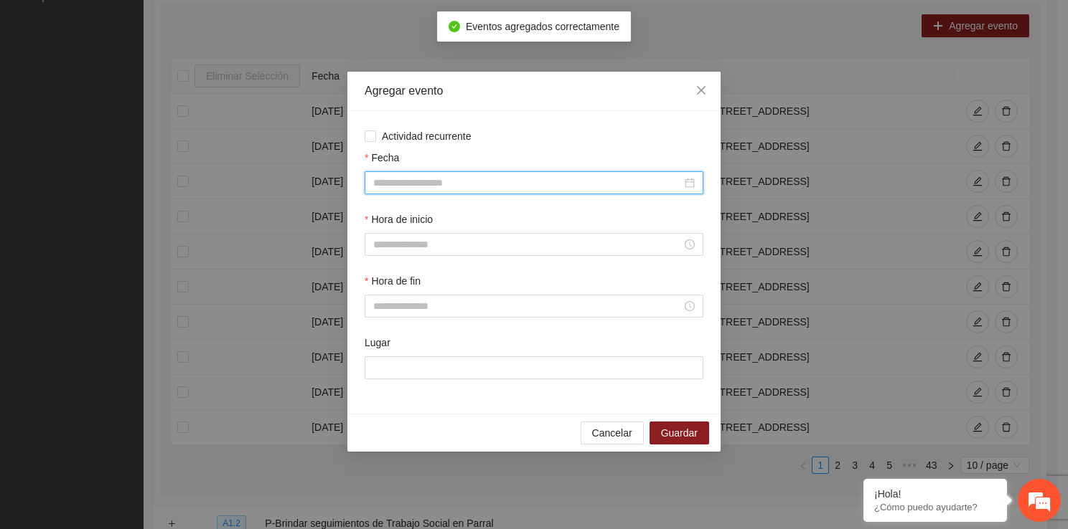
click at [428, 185] on input "Fecha" at bounding box center [527, 183] width 308 height 16
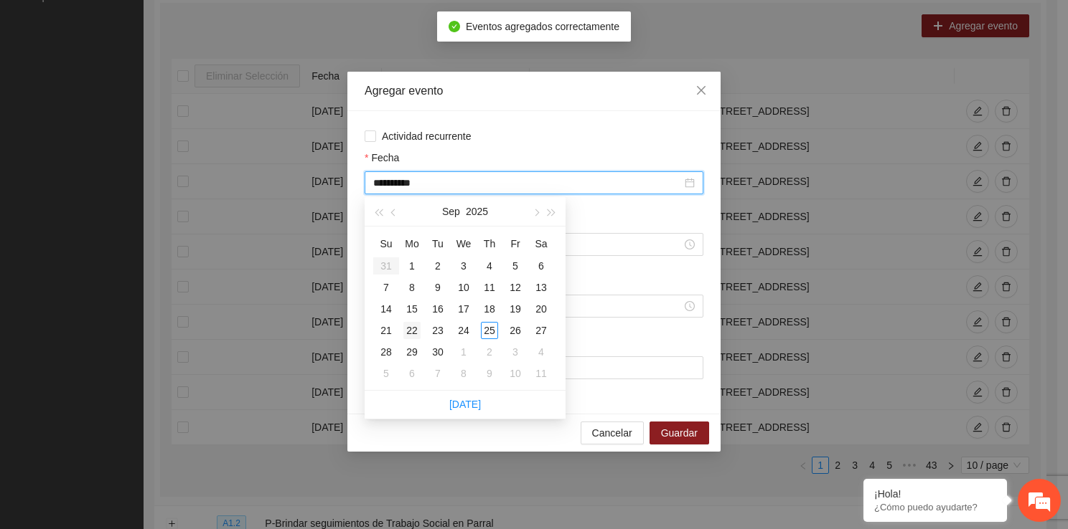
type input "**********"
click at [410, 322] on div "22" at bounding box center [411, 330] width 17 height 17
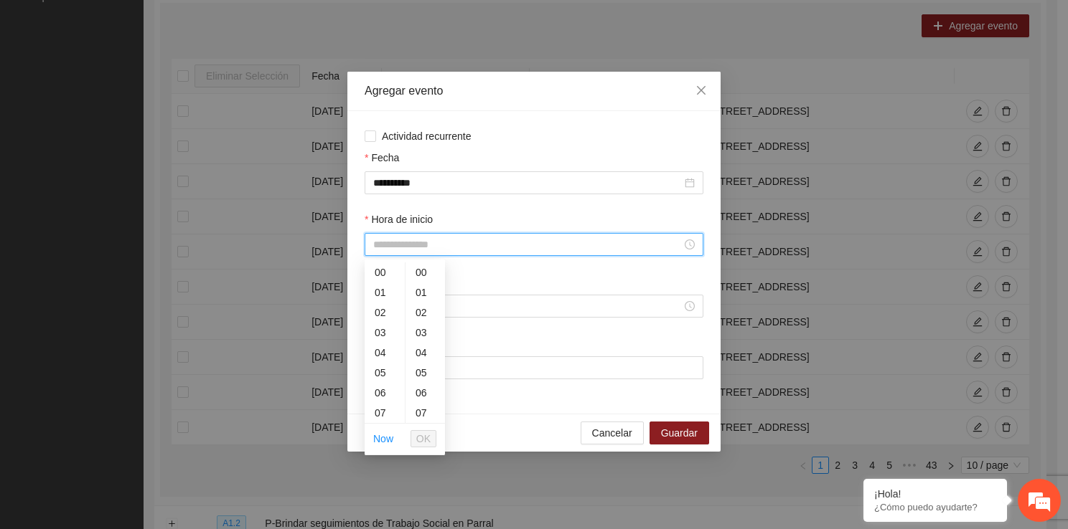
click at [397, 248] on input "Hora de inicio" at bounding box center [527, 245] width 308 height 16
click at [381, 316] on div "18" at bounding box center [384, 313] width 40 height 20
type input "*****"
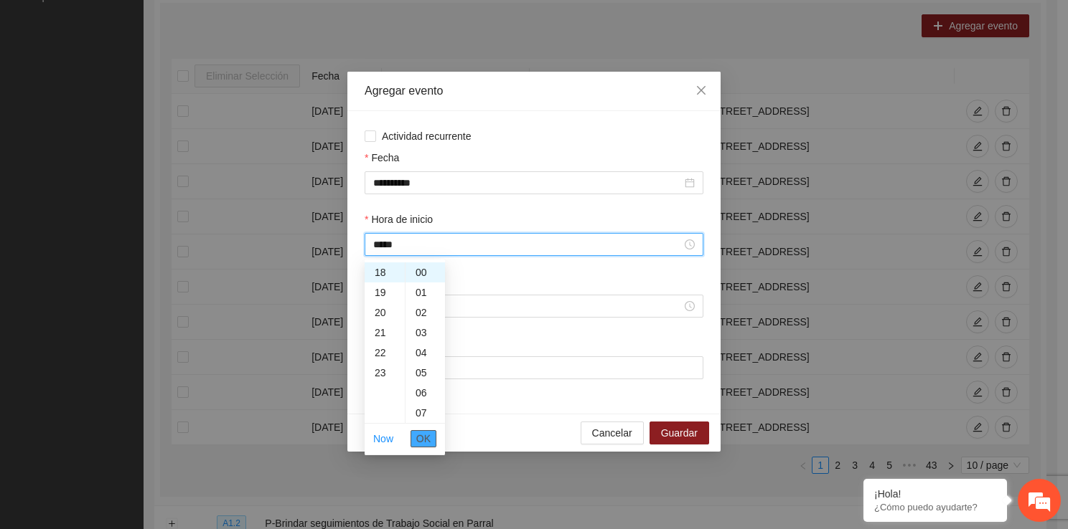
click at [425, 440] on span "OK" at bounding box center [423, 439] width 14 height 16
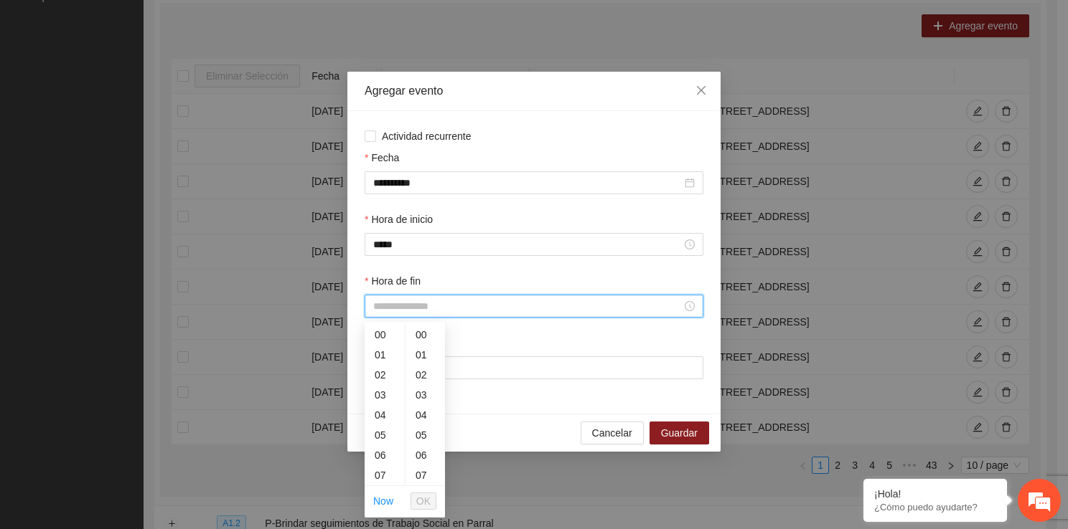
drag, startPoint x: 416, startPoint y: 301, endPoint x: 401, endPoint y: 476, distance: 175.0
click at [382, 455] on div "19" at bounding box center [384, 458] width 40 height 20
type input "*****"
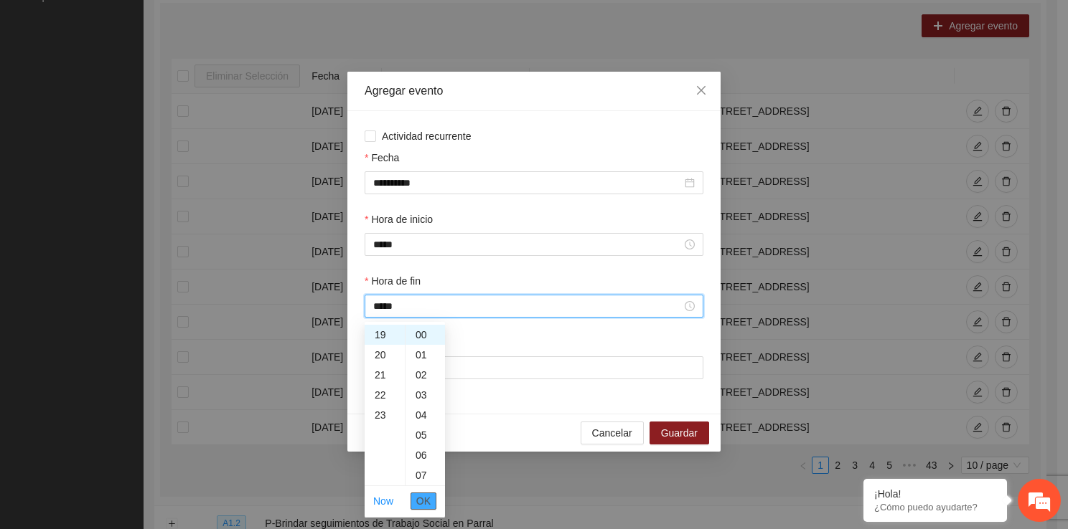
click at [418, 498] on span "OK" at bounding box center [423, 502] width 14 height 16
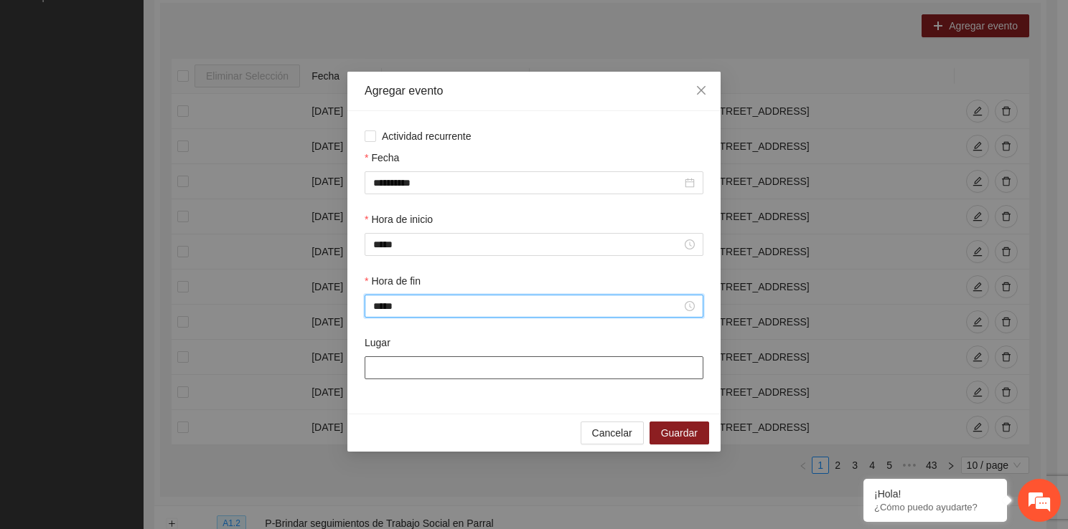
click at [397, 365] on input "Lugar" at bounding box center [533, 368] width 339 height 23
type input "**********"
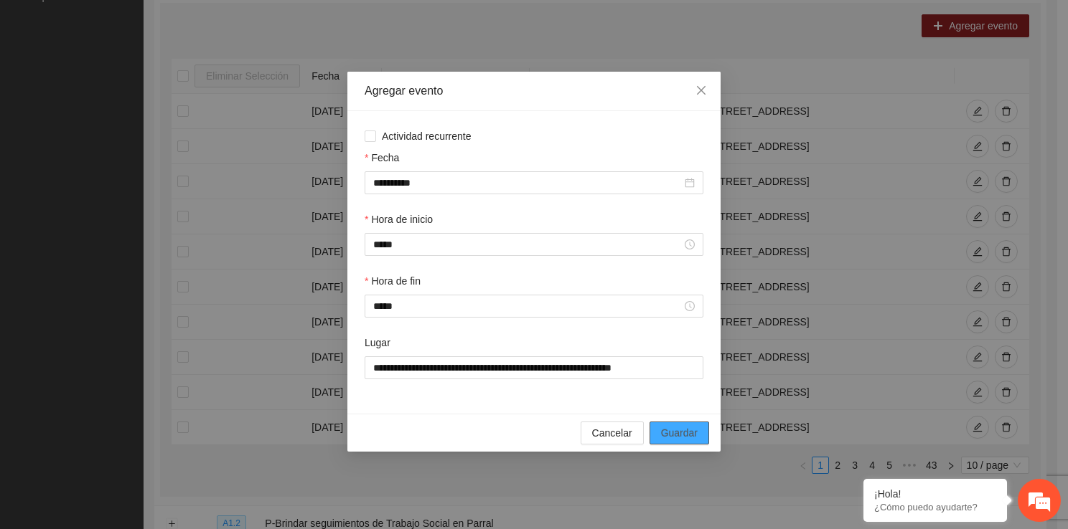
click at [677, 443] on button "Guardar" at bounding box center [679, 433] width 60 height 23
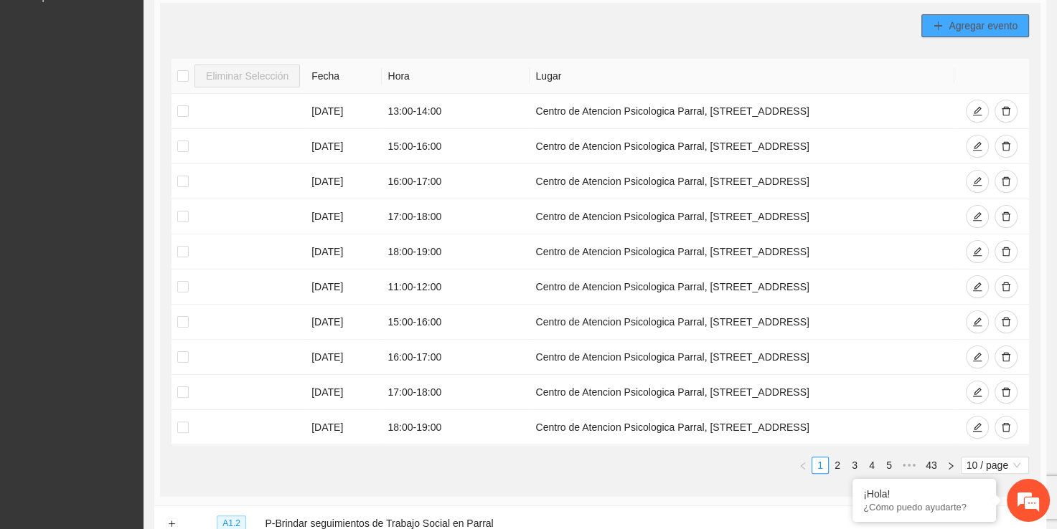
click at [972, 15] on button "Agregar evento" at bounding box center [975, 25] width 108 height 23
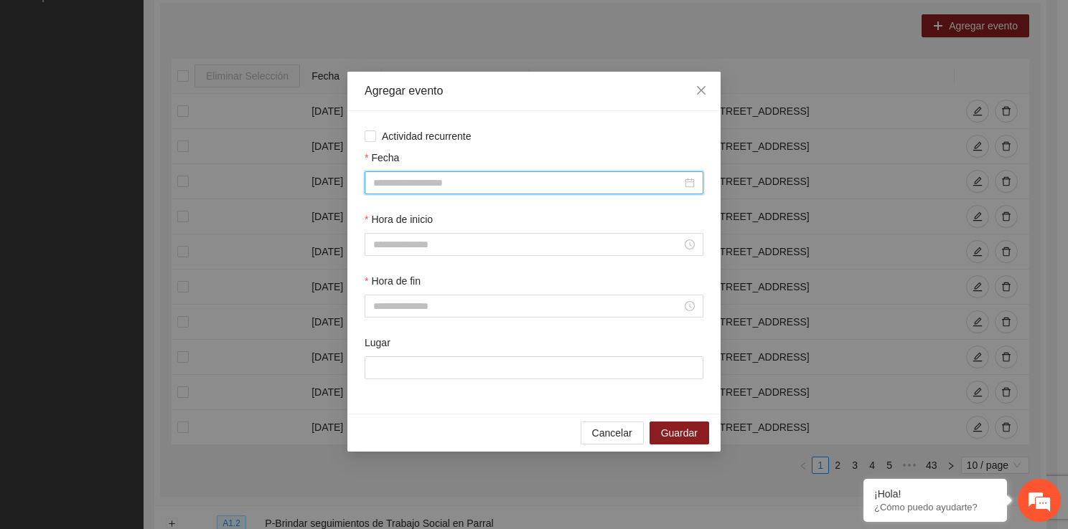
click at [459, 180] on input "Fecha" at bounding box center [527, 183] width 308 height 16
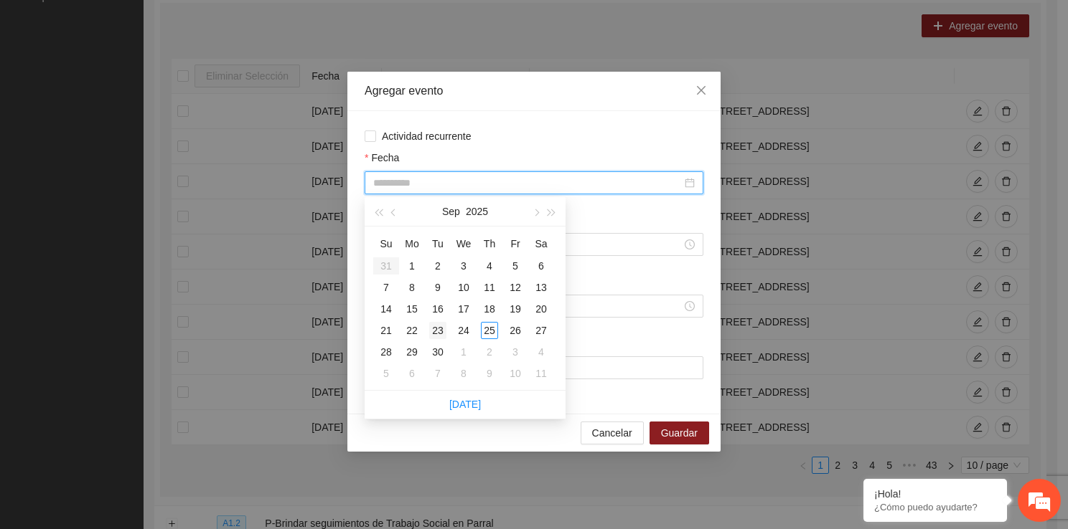
type input "**********"
click at [432, 334] on div "23" at bounding box center [437, 330] width 17 height 17
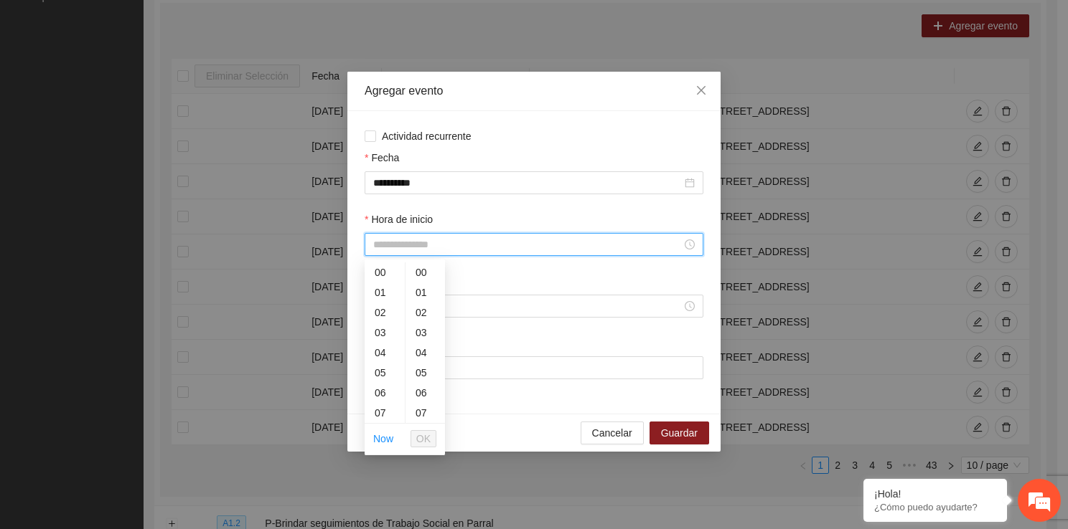
click at [425, 247] on input "Hora de inicio" at bounding box center [527, 245] width 308 height 16
click at [381, 359] on div "10" at bounding box center [384, 359] width 40 height 20
type input "*****"
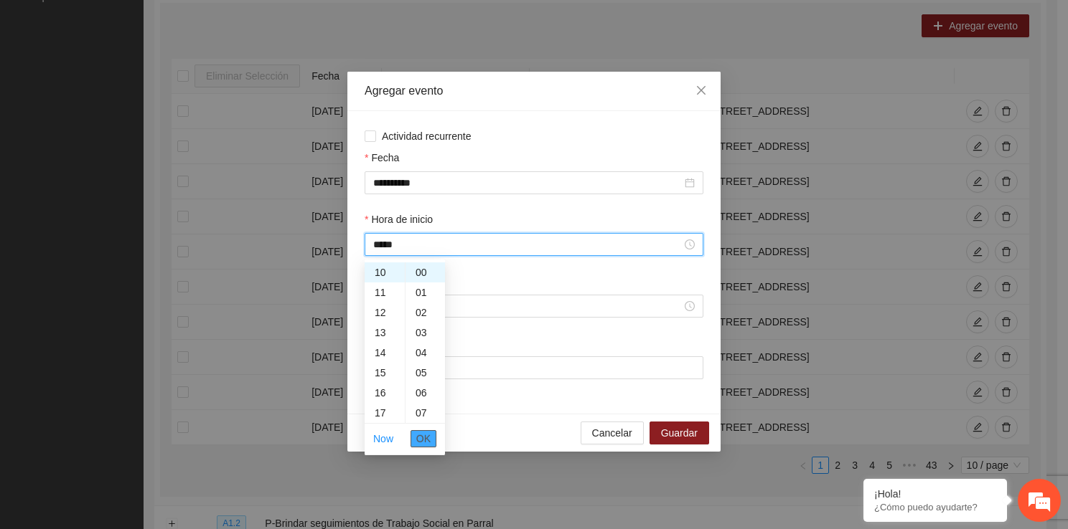
click at [420, 438] on span "OK" at bounding box center [423, 439] width 14 height 16
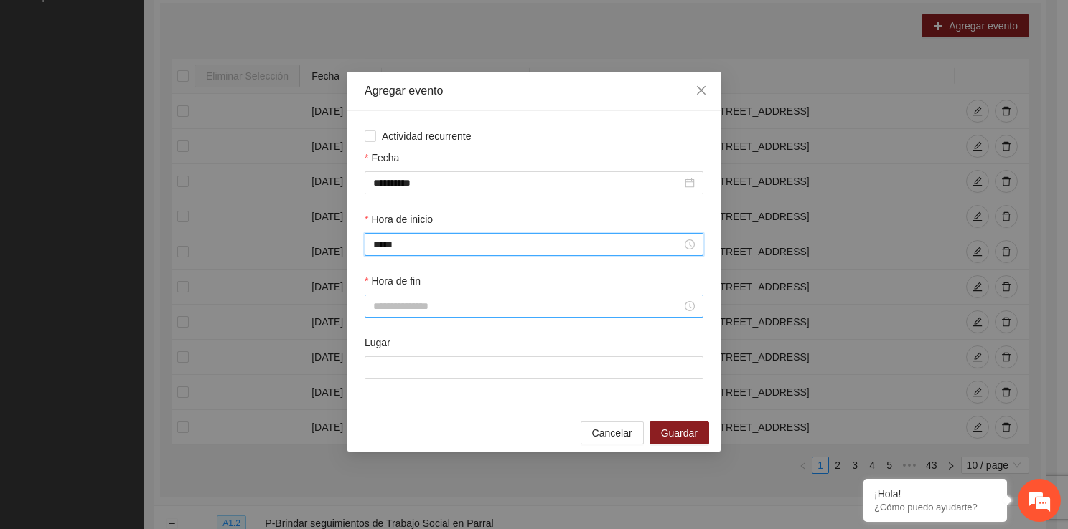
click at [396, 301] on input "Hora de fin" at bounding box center [527, 306] width 308 height 16
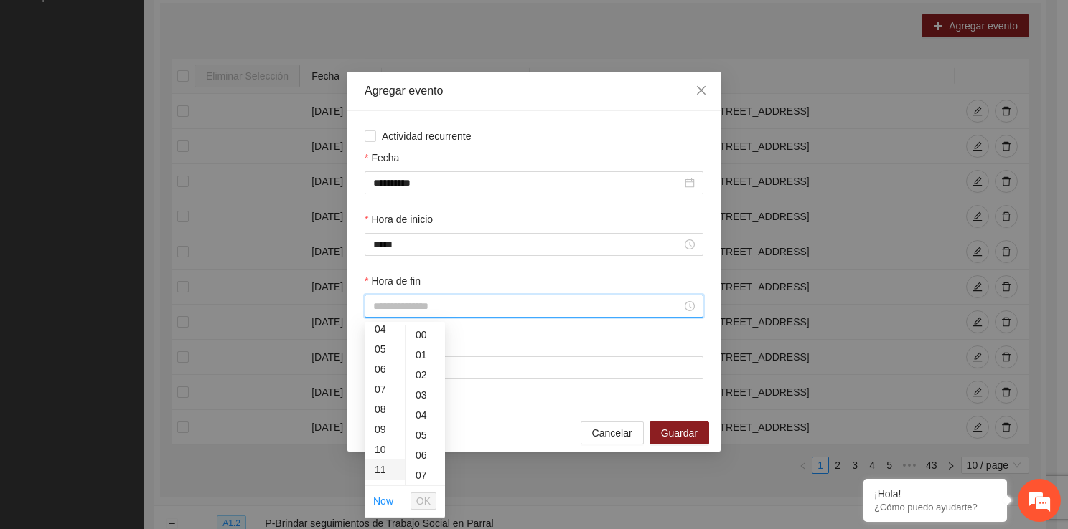
click at [382, 463] on div "11" at bounding box center [384, 470] width 40 height 20
type input "*****"
click at [427, 500] on span "OK" at bounding box center [423, 502] width 14 height 16
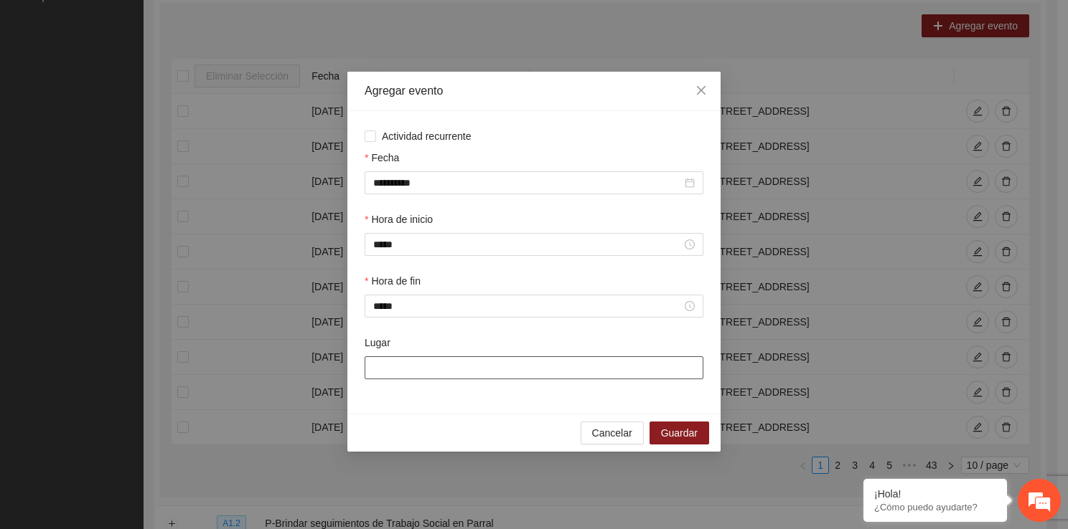
drag, startPoint x: 405, startPoint y: 369, endPoint x: 427, endPoint y: 409, distance: 45.3
click at [427, 409] on div "**********" at bounding box center [533, 262] width 373 height 303
type input "**********"
click at [674, 429] on span "Guardar" at bounding box center [679, 433] width 37 height 16
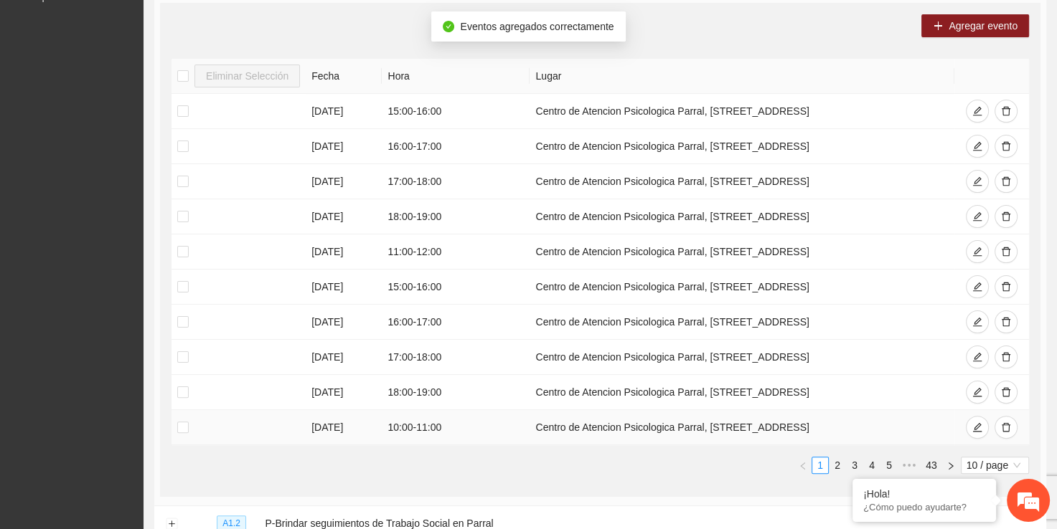
click at [674, 429] on td "Centro de Atencion Psicologica Parral, [STREET_ADDRESS]" at bounding box center [741, 427] width 425 height 35
click at [996, 19] on span "Agregar evento" at bounding box center [982, 26] width 69 height 16
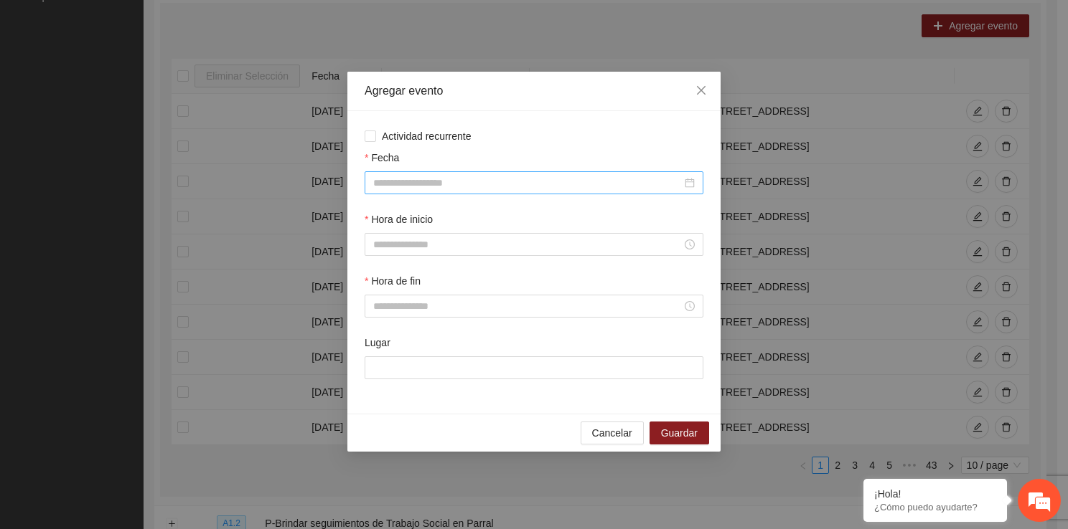
click at [393, 194] on div at bounding box center [533, 182] width 339 height 23
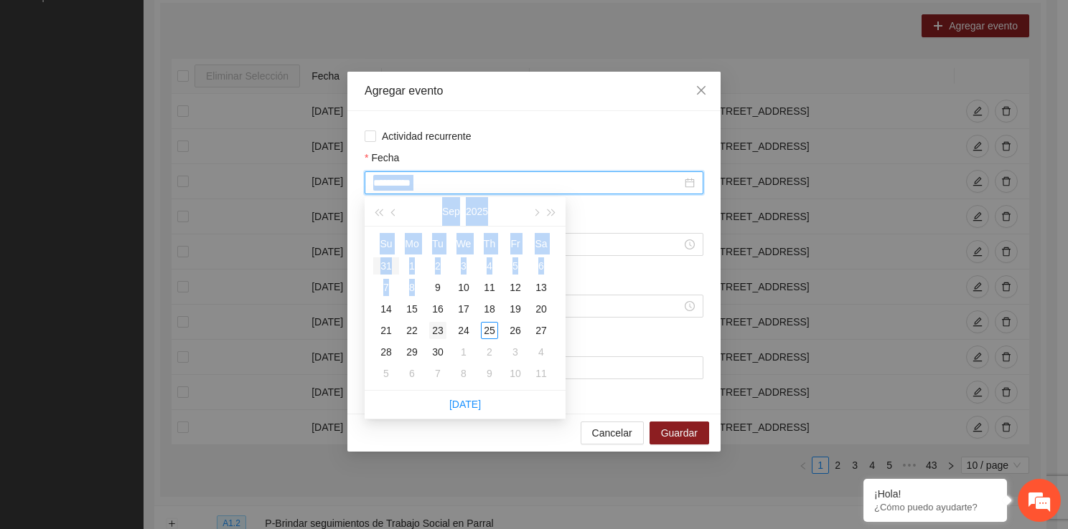
type input "**********"
drag, startPoint x: 391, startPoint y: 192, endPoint x: 438, endPoint y: 337, distance: 152.9
click at [438, 337] on div "23" at bounding box center [437, 330] width 17 height 17
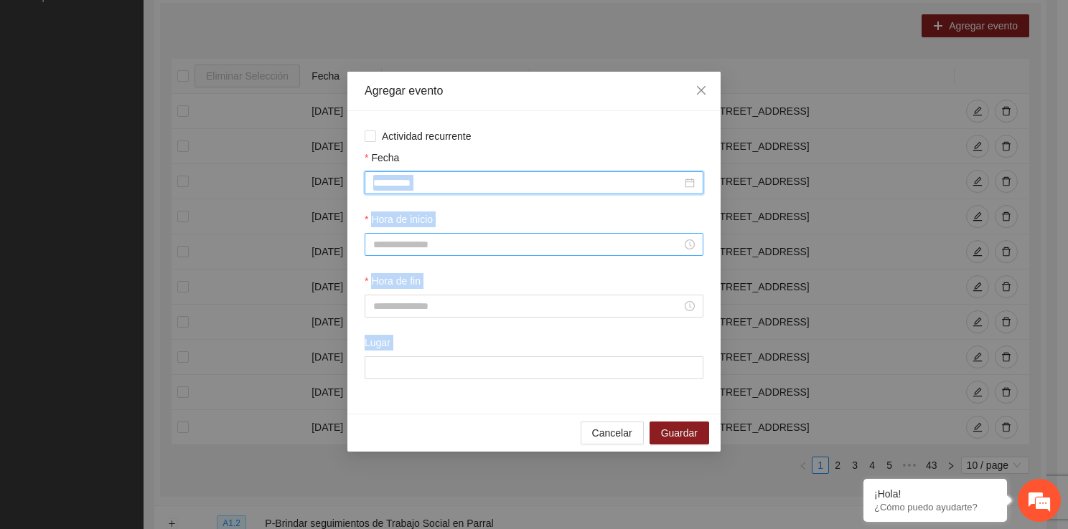
click at [422, 255] on div at bounding box center [533, 244] width 339 height 23
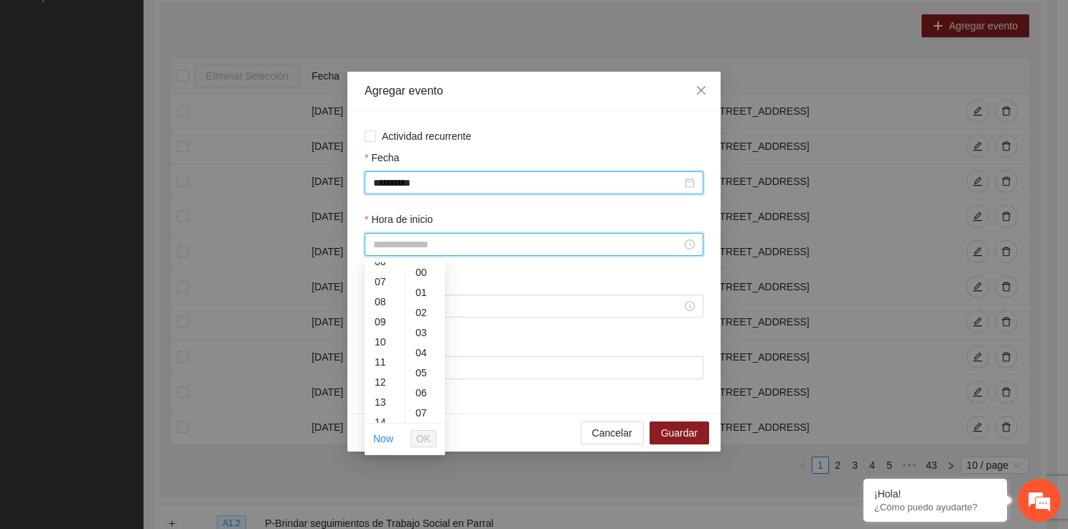
scroll to position [143, 0]
click at [382, 406] on div "14" at bounding box center [384, 410] width 40 height 20
click at [425, 385] on div "30" at bounding box center [424, 387] width 39 height 20
type input "*****"
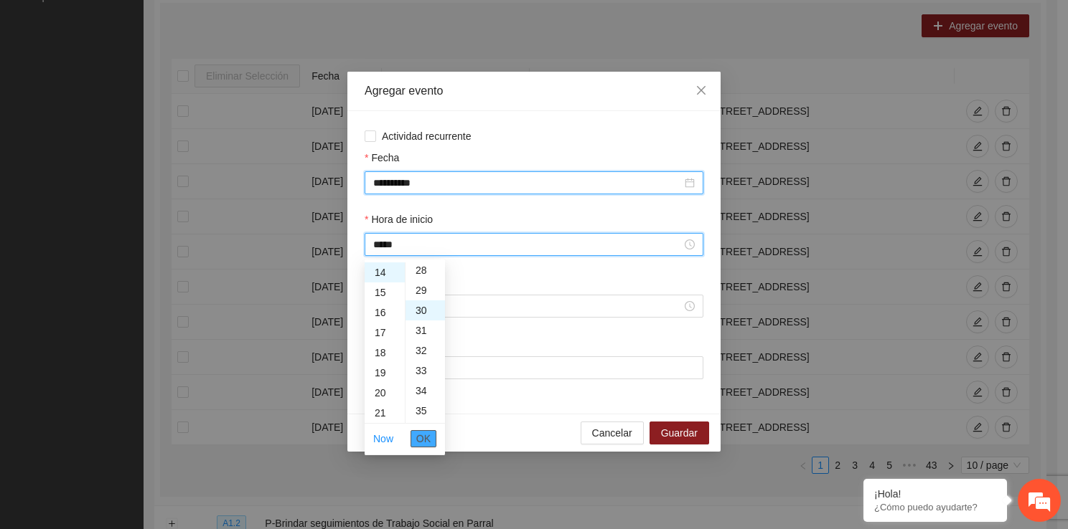
scroll to position [603, 0]
click at [425, 443] on span "OK" at bounding box center [423, 439] width 14 height 16
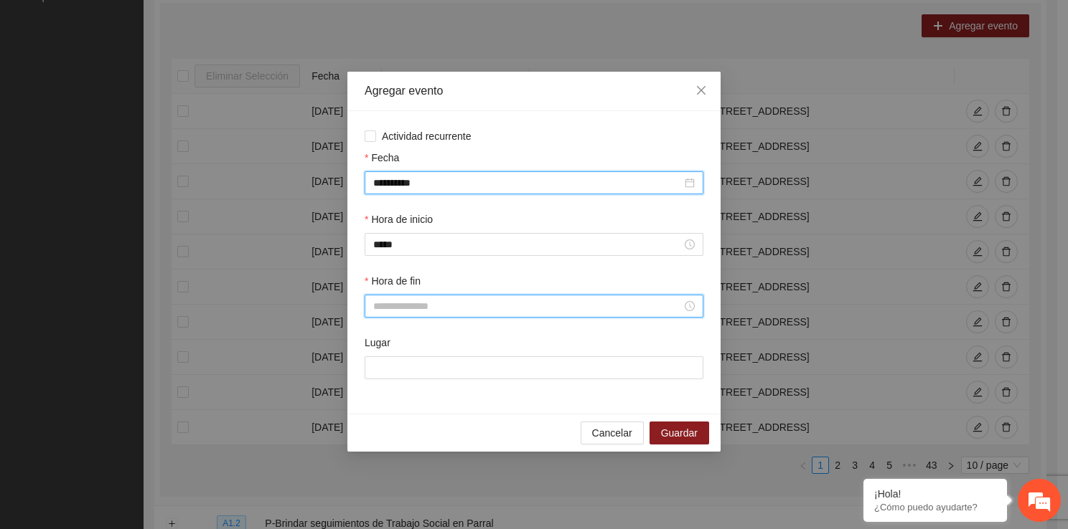
click at [409, 303] on input "Hora de fin" at bounding box center [527, 306] width 308 height 16
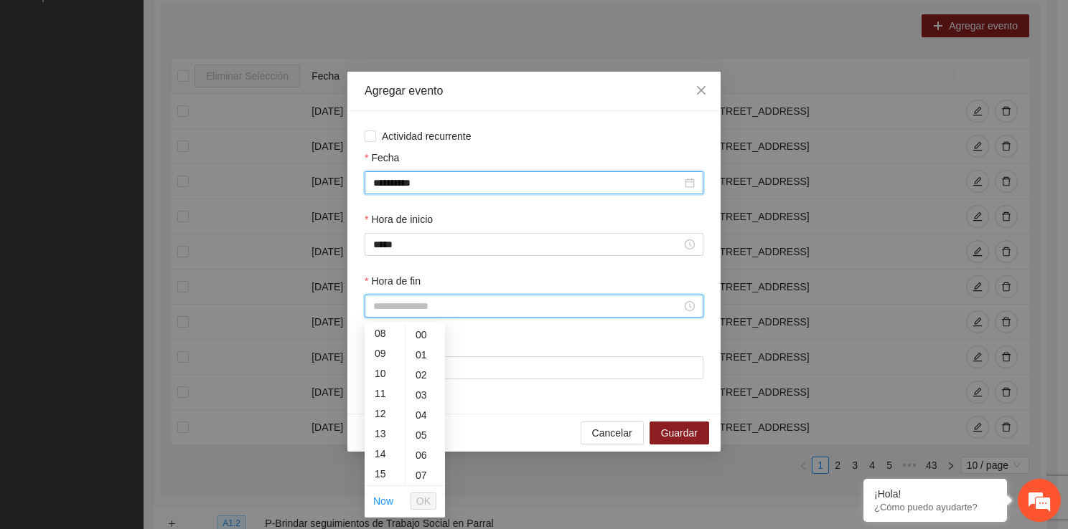
scroll to position [220, 0]
click at [386, 414] on div "15" at bounding box center [384, 417] width 40 height 20
click at [417, 428] on div "30" at bounding box center [424, 431] width 39 height 20
type input "*****"
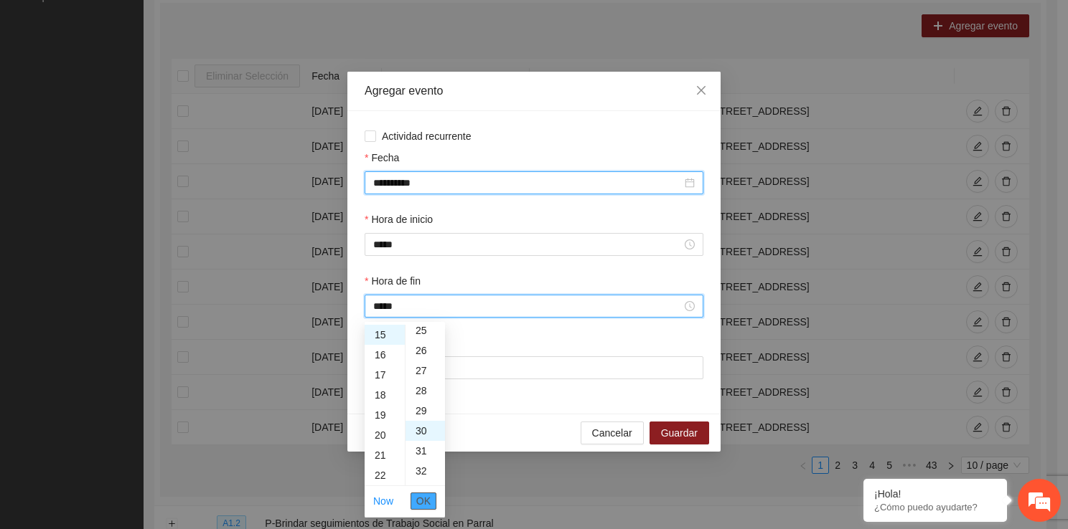
scroll to position [603, 0]
click at [418, 503] on span "OK" at bounding box center [423, 502] width 14 height 16
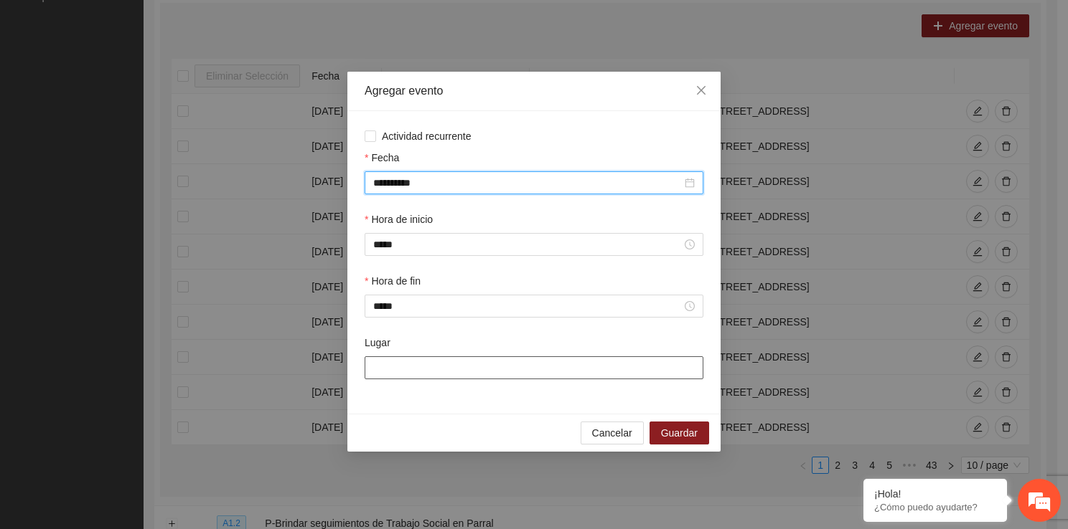
drag, startPoint x: 398, startPoint y: 364, endPoint x: 414, endPoint y: 407, distance: 45.8
click at [414, 407] on div "**********" at bounding box center [533, 262] width 373 height 303
type input "**********"
click at [674, 434] on span "Guardar" at bounding box center [679, 433] width 37 height 16
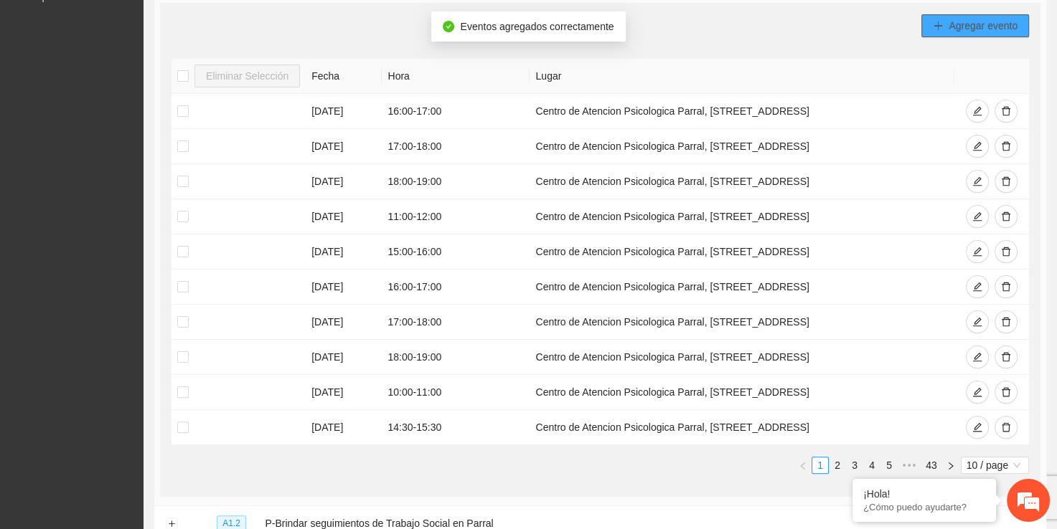
click at [930, 17] on button "Agregar evento" at bounding box center [975, 25] width 108 height 23
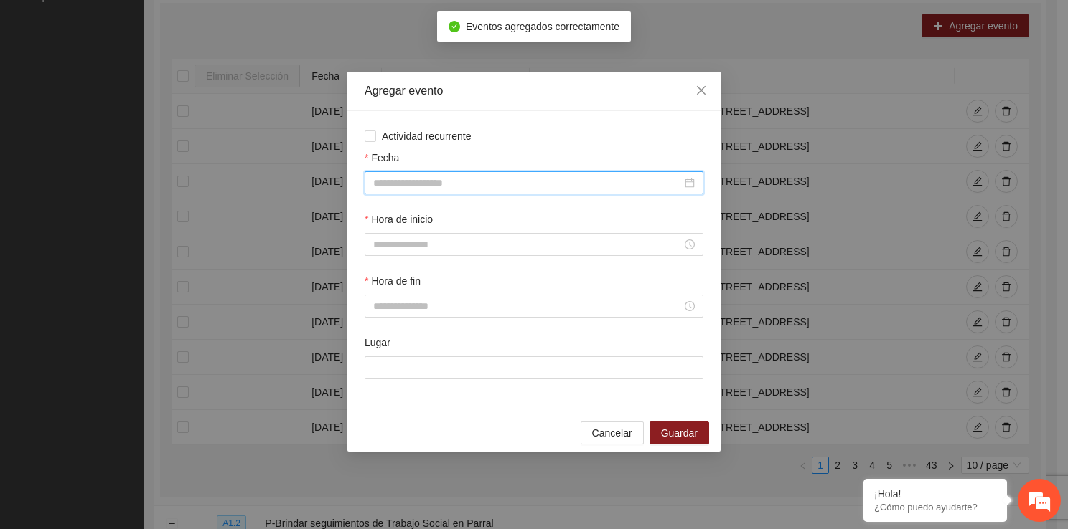
click at [399, 187] on input "Fecha" at bounding box center [527, 183] width 308 height 16
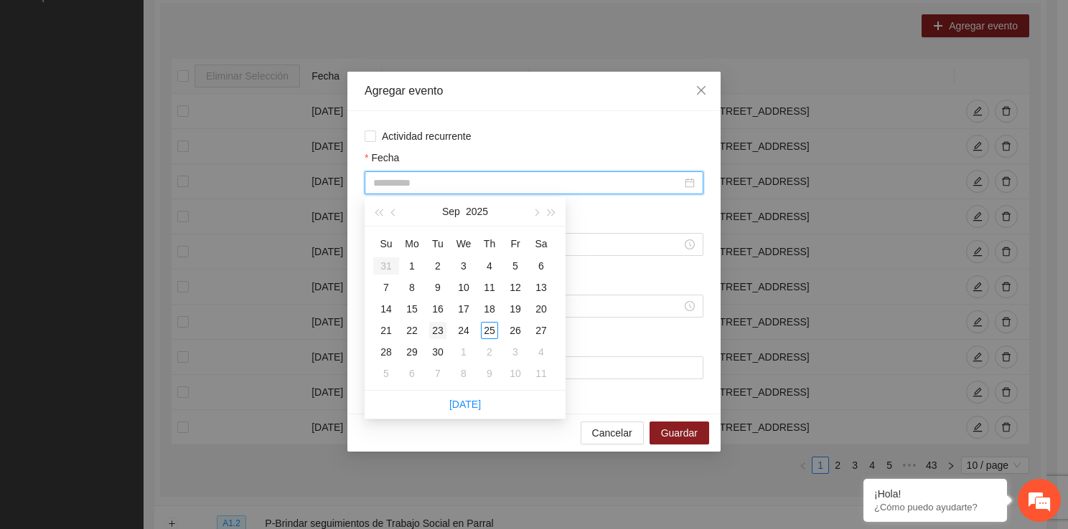
type input "**********"
click at [435, 331] on div "23" at bounding box center [437, 330] width 17 height 17
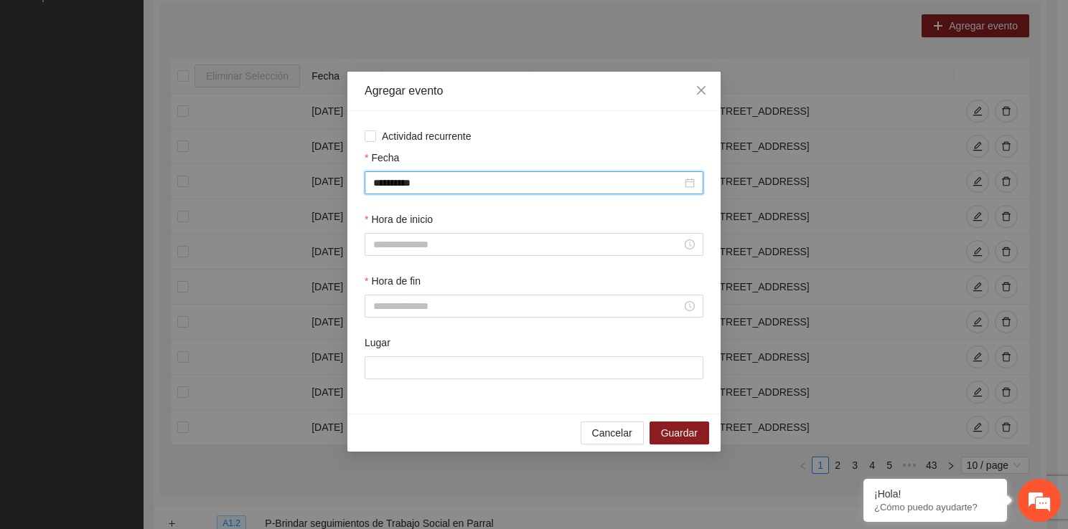
click at [458, 230] on div "Hora de inicio" at bounding box center [533, 223] width 339 height 22
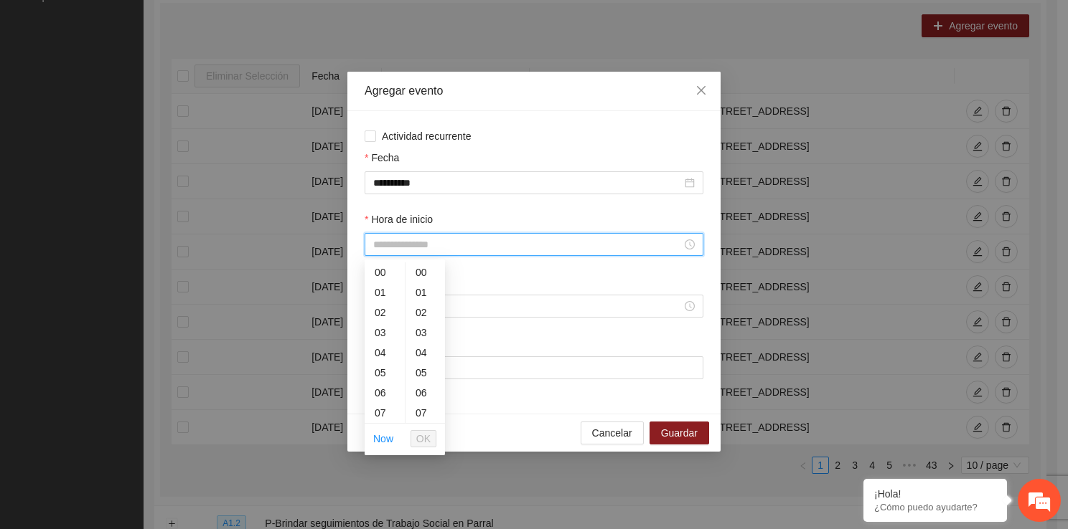
drag, startPoint x: 437, startPoint y: 245, endPoint x: 394, endPoint y: 415, distance: 175.4
click at [383, 377] on div "15" at bounding box center [384, 373] width 40 height 20
click at [425, 407] on div "30" at bounding box center [424, 416] width 39 height 20
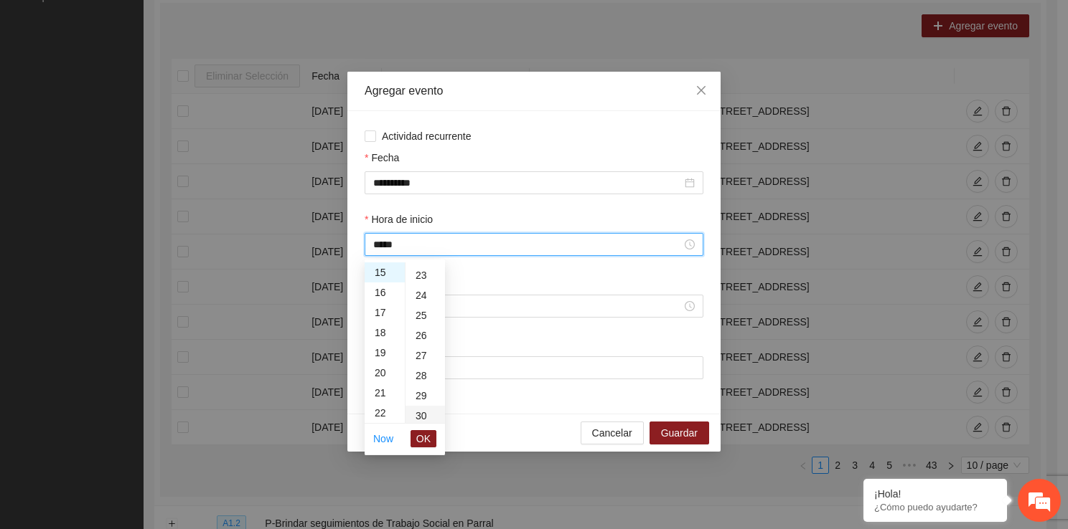
type input "*****"
click at [427, 445] on span "OK" at bounding box center [423, 439] width 14 height 16
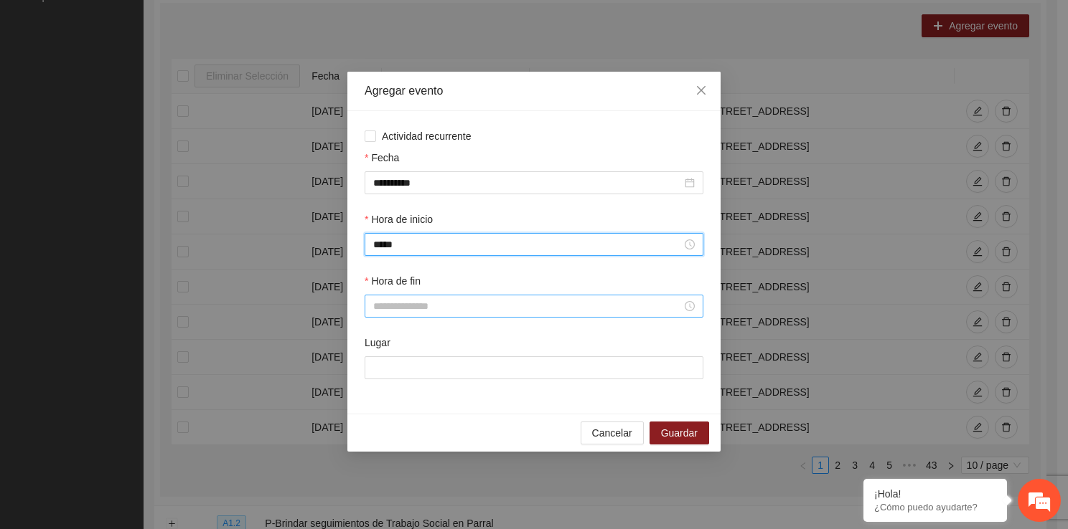
click at [413, 301] on input "Hora de fin" at bounding box center [527, 306] width 308 height 16
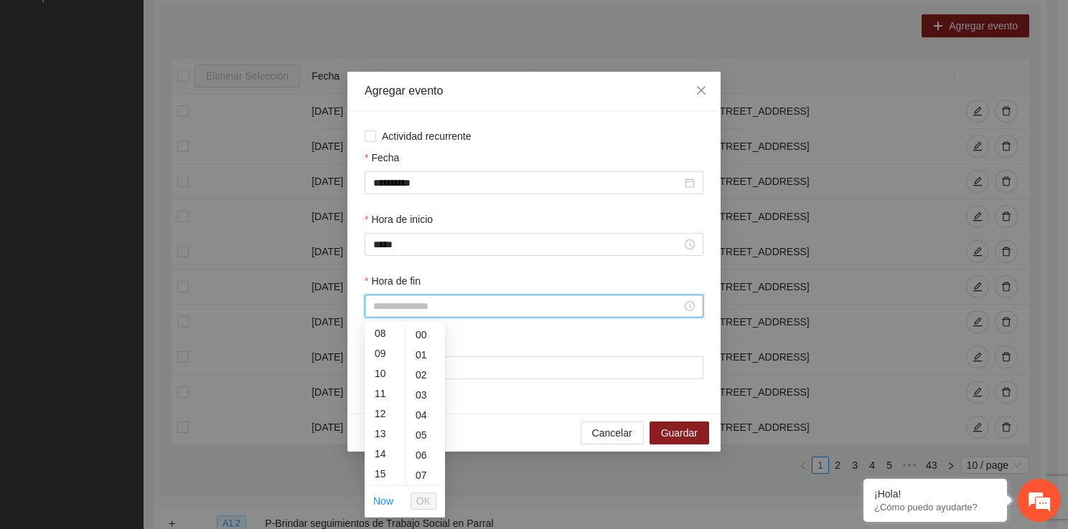
scroll to position [239, 0]
click at [383, 422] on div "16" at bounding box center [384, 417] width 40 height 20
click at [425, 463] on div "30" at bounding box center [424, 460] width 39 height 20
type input "*****"
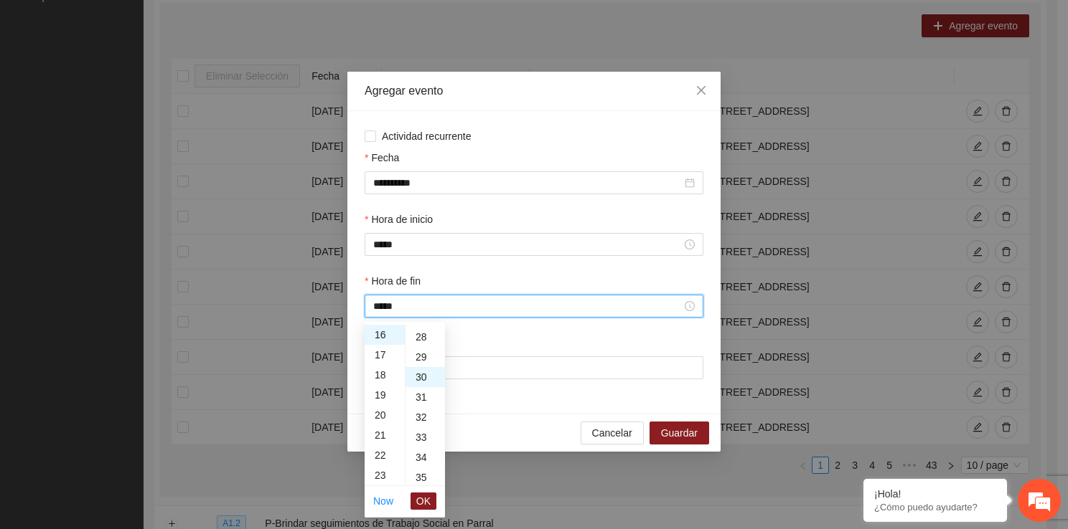
scroll to position [603, 0]
drag, startPoint x: 425, startPoint y: 513, endPoint x: 423, endPoint y: 501, distance: 12.4
click at [423, 501] on ul "Now OK" at bounding box center [404, 501] width 80 height 30
click at [423, 501] on span "OK" at bounding box center [423, 502] width 14 height 16
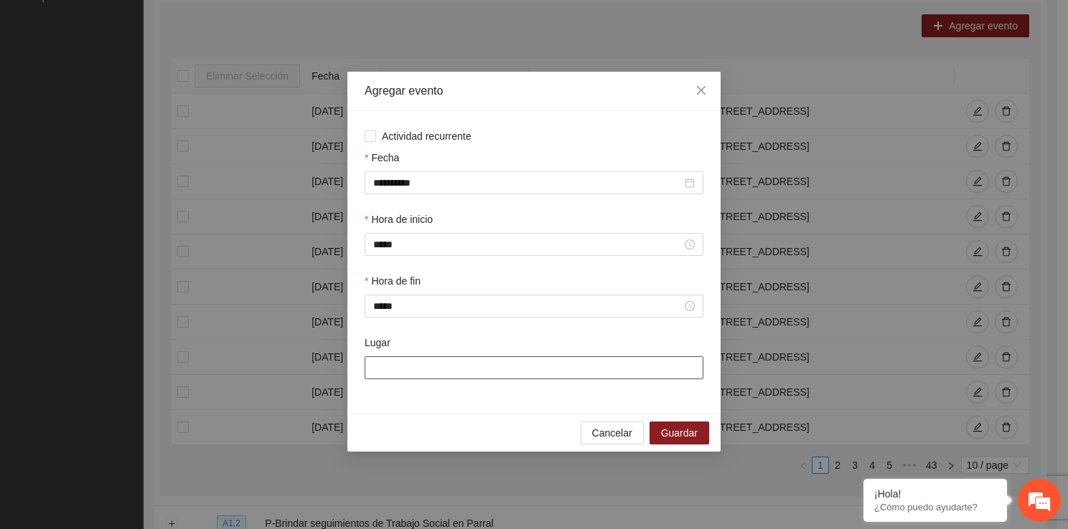
drag, startPoint x: 393, startPoint y: 363, endPoint x: 433, endPoint y: 409, distance: 61.0
click at [433, 409] on div "**********" at bounding box center [533, 262] width 373 height 303
type input "**********"
click at [687, 431] on span "Guardar" at bounding box center [679, 433] width 37 height 16
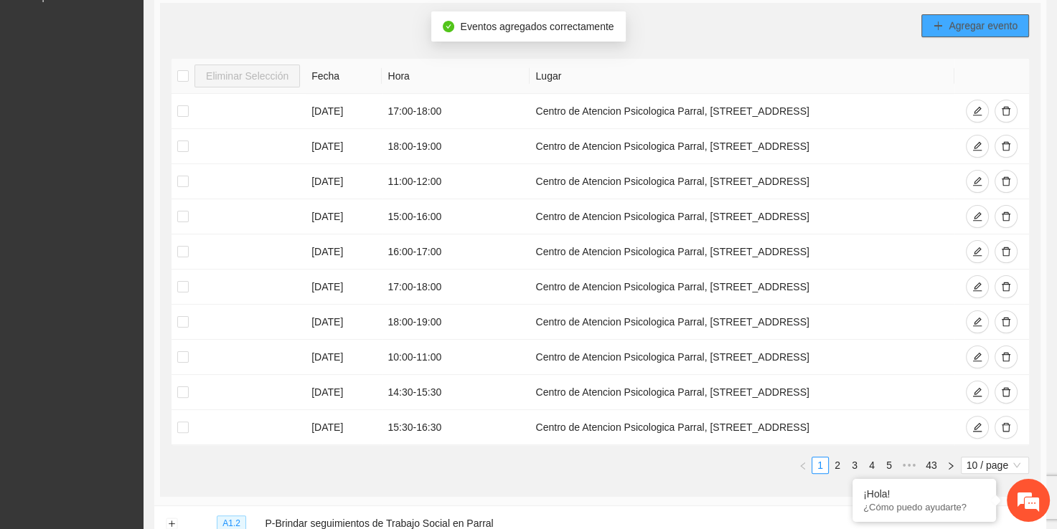
click at [972, 30] on span "Agregar evento" at bounding box center [982, 26] width 69 height 16
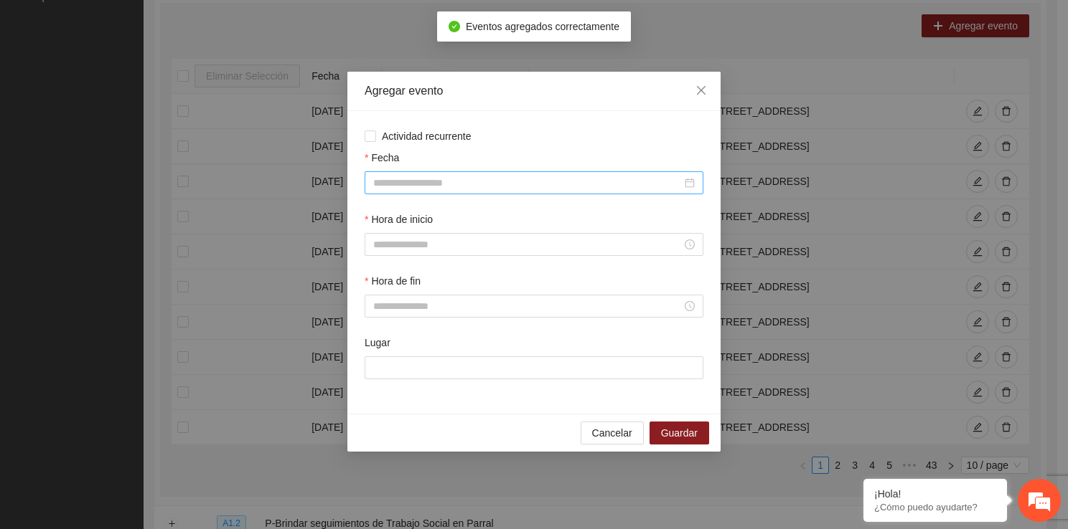
click at [430, 192] on div at bounding box center [533, 182] width 339 height 23
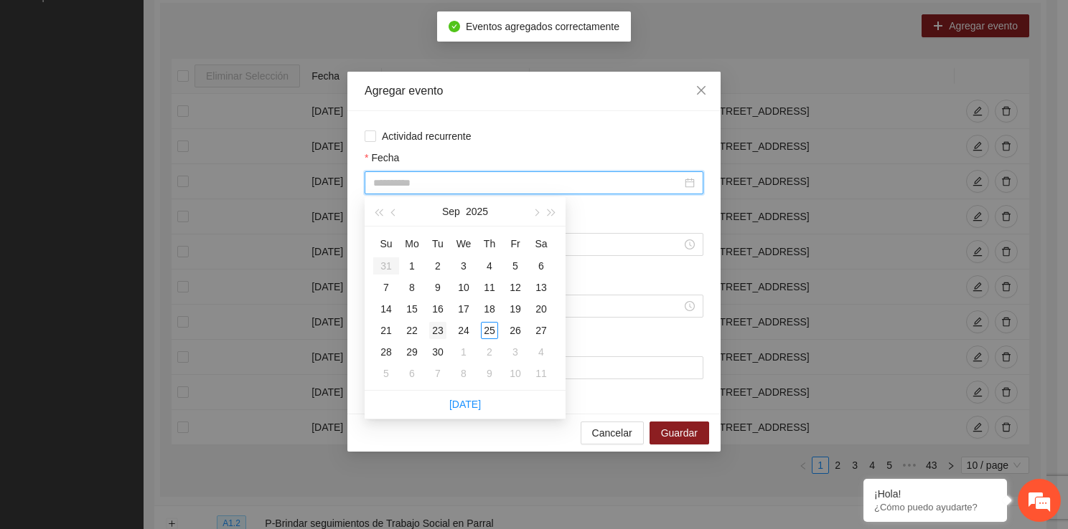
type input "**********"
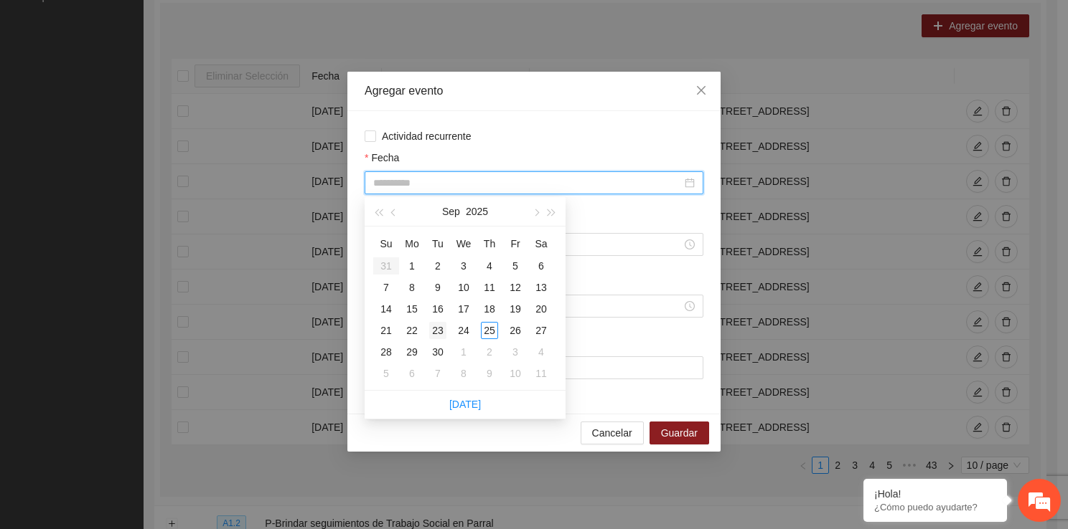
click at [432, 335] on div "23" at bounding box center [437, 330] width 17 height 17
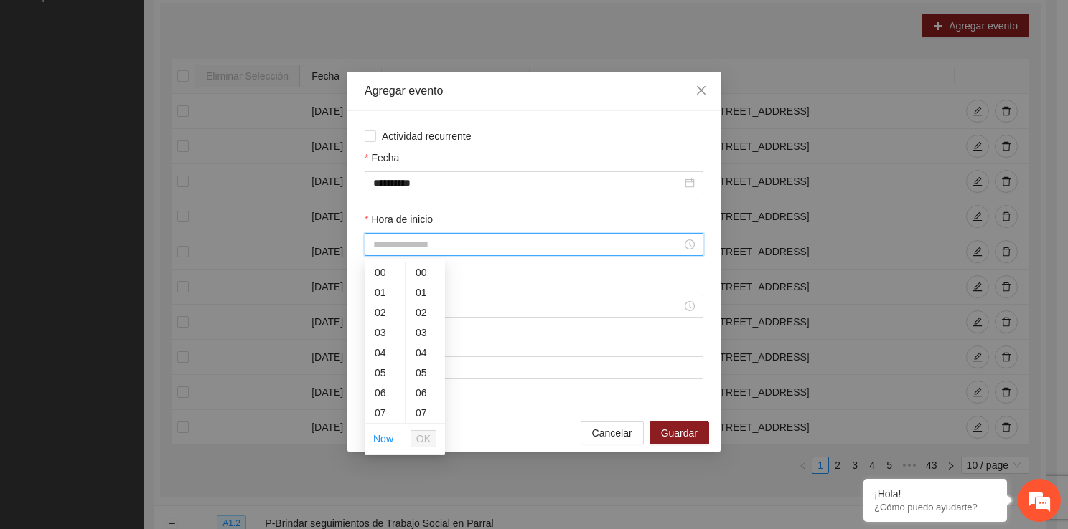
click at [425, 251] on input "Hora de inicio" at bounding box center [527, 245] width 308 height 16
click at [379, 391] on div "16" at bounding box center [384, 384] width 40 height 20
click at [420, 297] on div "30" at bounding box center [424, 292] width 39 height 20
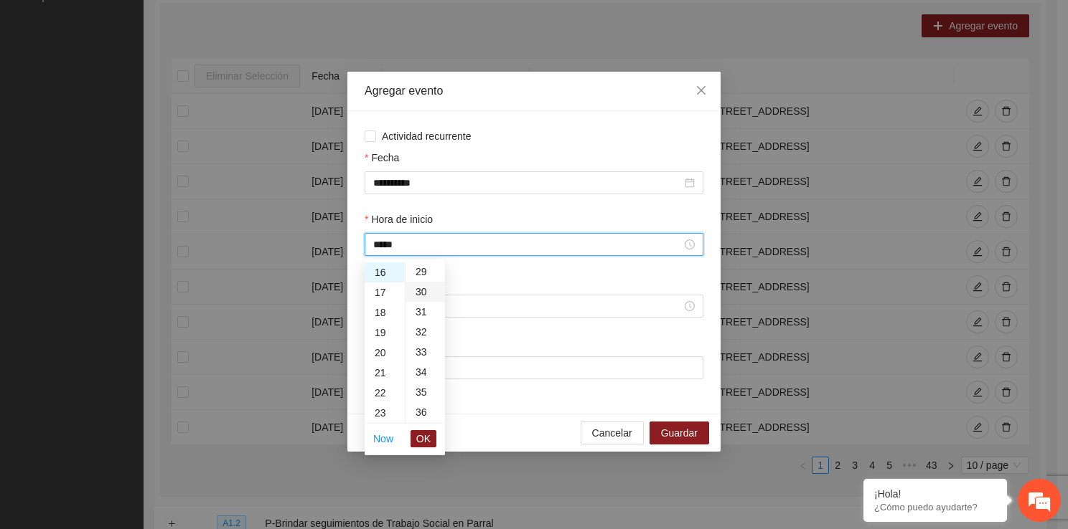
type input "*****"
click at [422, 432] on span "OK" at bounding box center [423, 439] width 14 height 16
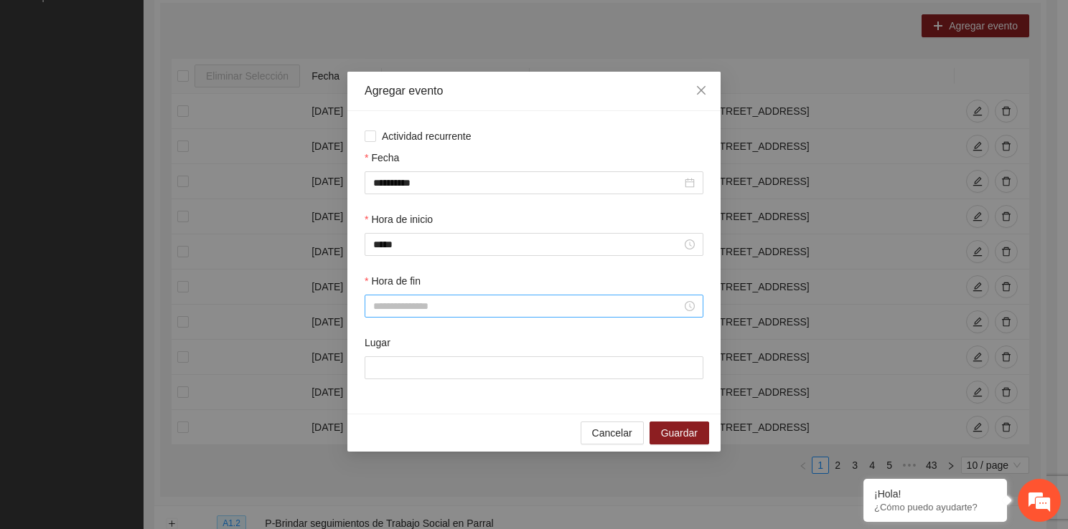
click at [395, 316] on div at bounding box center [533, 306] width 339 height 23
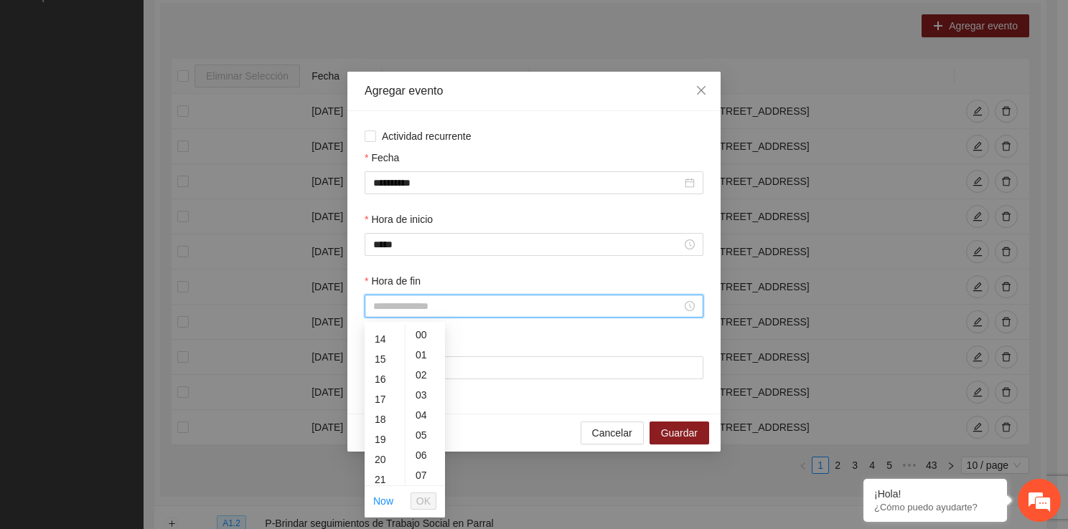
scroll to position [344, 0]
click at [385, 331] on div "17" at bounding box center [384, 332] width 40 height 20
click at [425, 465] on div "30" at bounding box center [424, 460] width 39 height 20
type input "*****"
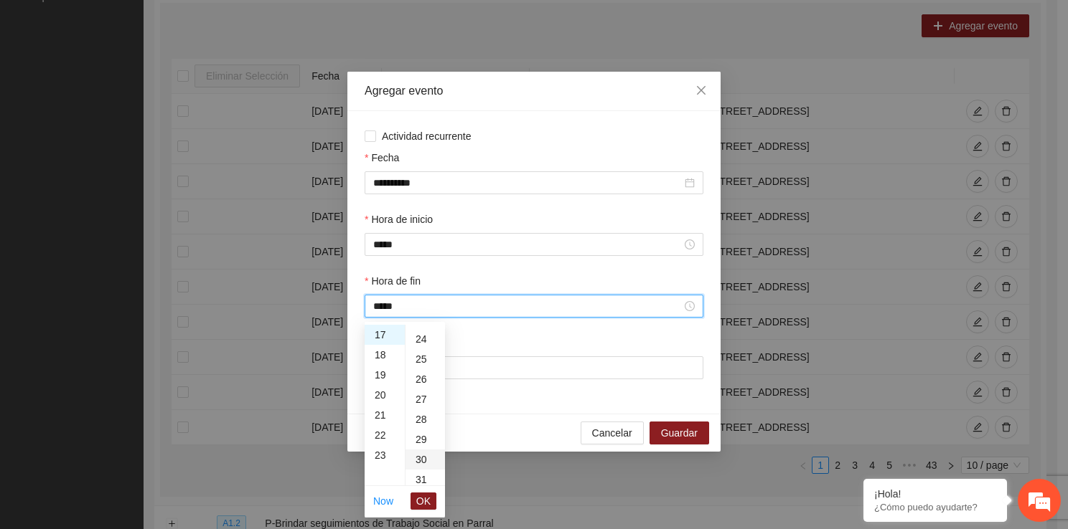
scroll to position [603, 0]
click at [428, 502] on span "OK" at bounding box center [423, 502] width 14 height 16
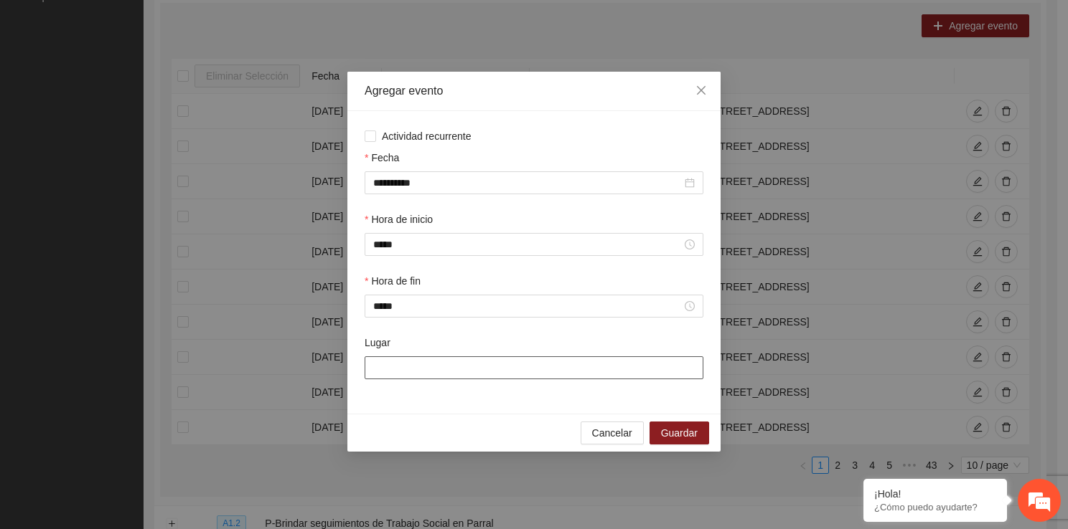
drag, startPoint x: 416, startPoint y: 368, endPoint x: 456, endPoint y: 416, distance: 62.6
click at [456, 416] on div "**********" at bounding box center [533, 262] width 373 height 380
type input "**********"
click at [683, 425] on button "Guardar" at bounding box center [679, 433] width 60 height 23
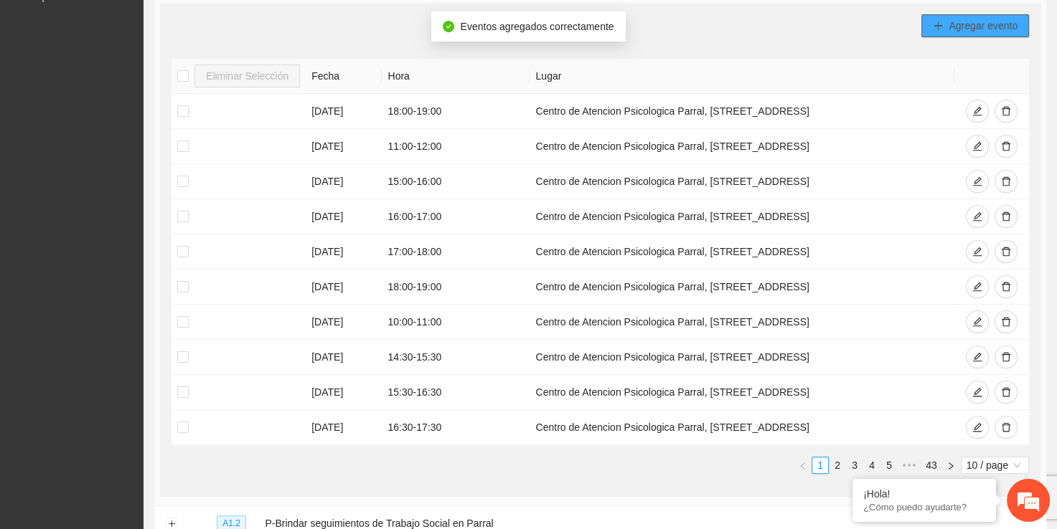
click at [972, 22] on span "Agregar evento" at bounding box center [982, 26] width 69 height 16
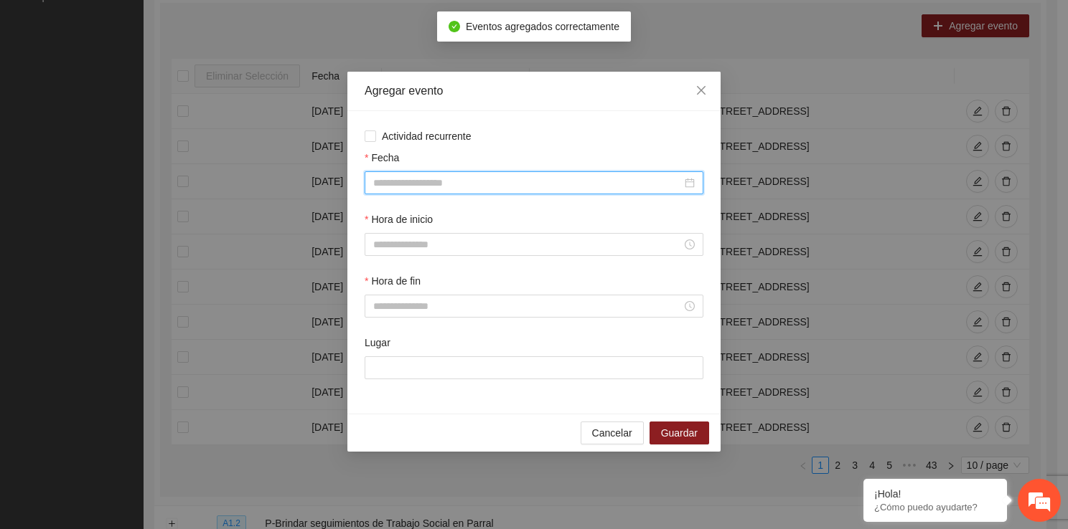
click at [504, 179] on input "Fecha" at bounding box center [527, 183] width 308 height 16
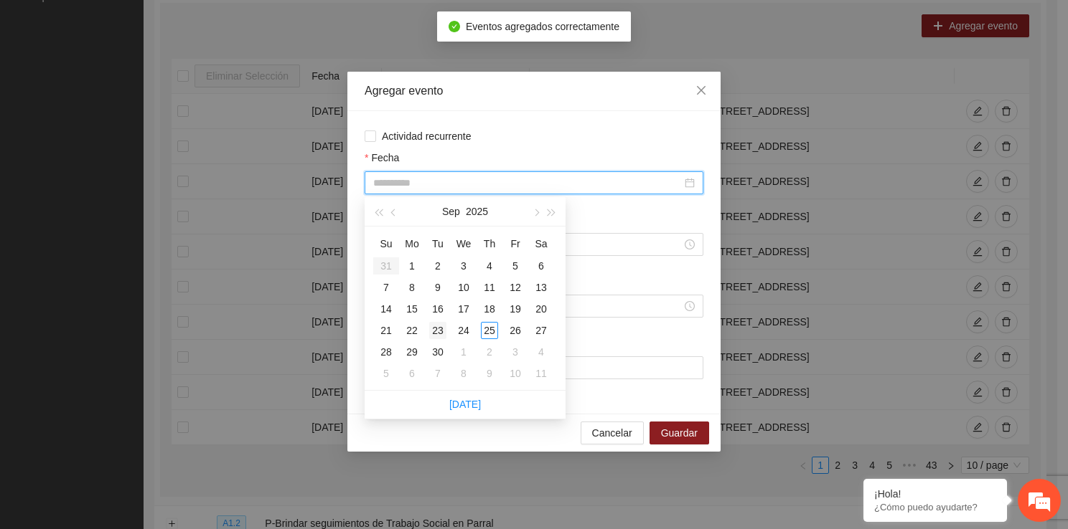
type input "**********"
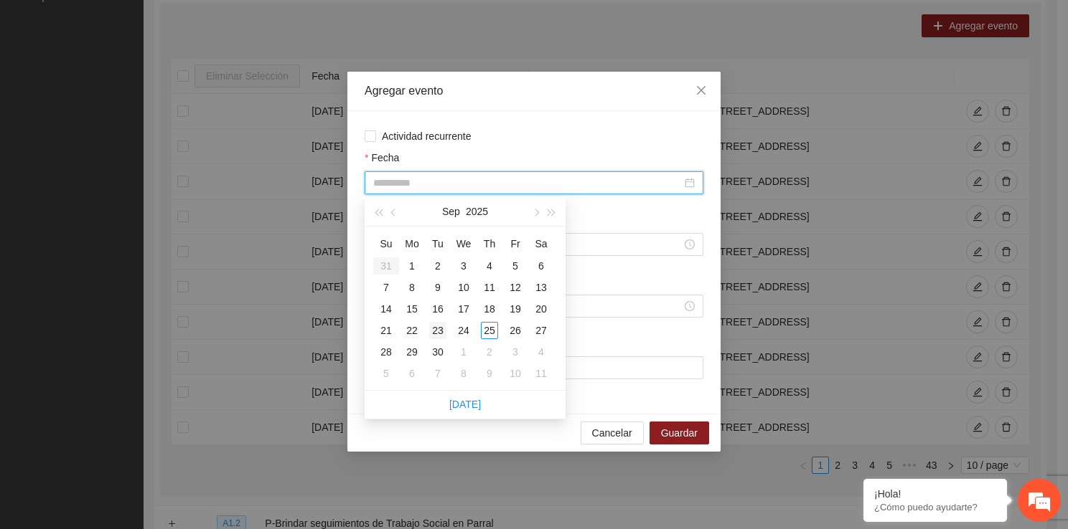
click at [443, 329] on div "23" at bounding box center [437, 330] width 17 height 17
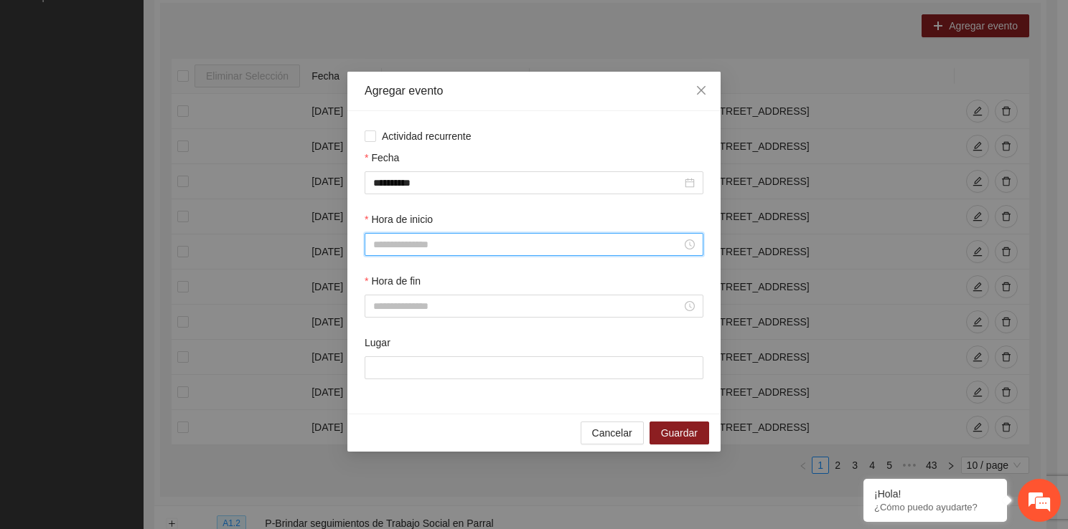
click at [398, 247] on input "Hora de inicio" at bounding box center [527, 245] width 308 height 16
click at [382, 397] on div "11" at bounding box center [384, 398] width 40 height 20
type input "*****"
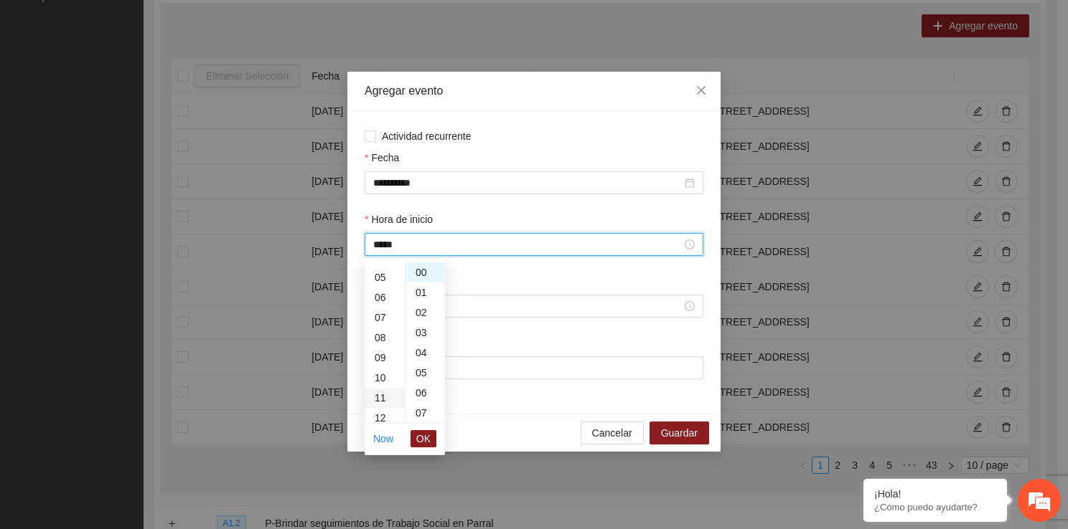
scroll to position [221, 0]
click at [415, 437] on button "OK" at bounding box center [423, 438] width 26 height 17
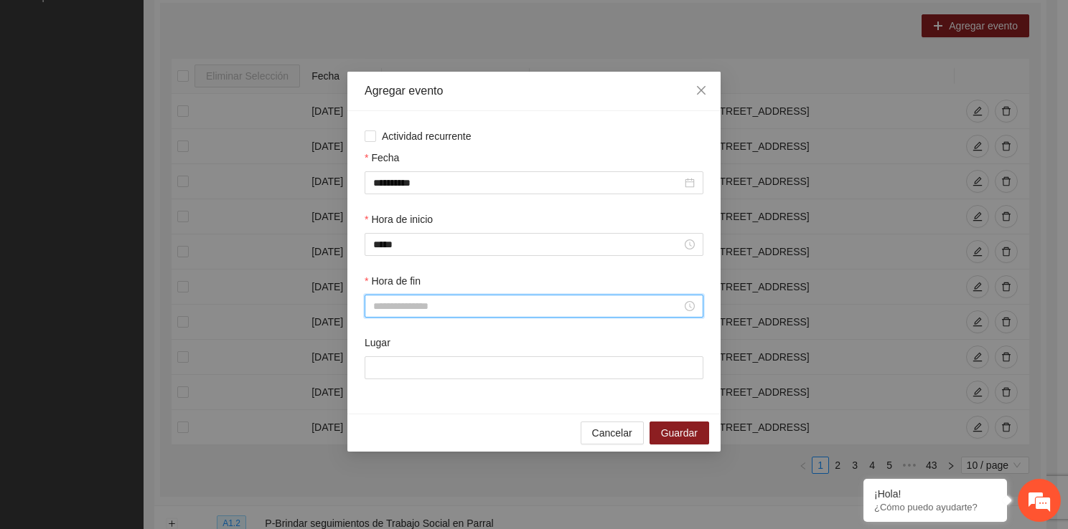
click at [385, 311] on input "Hora de fin" at bounding box center [527, 306] width 308 height 16
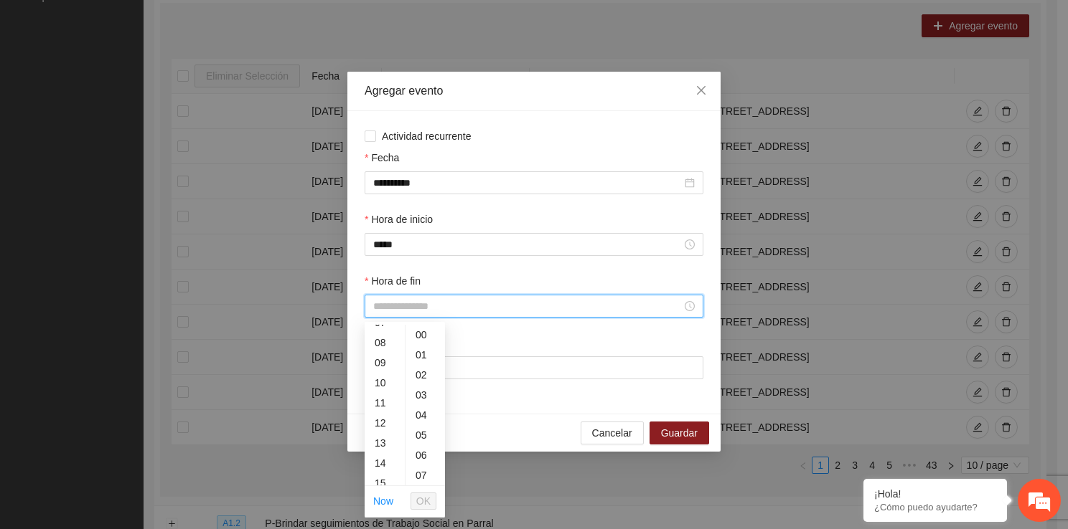
scroll to position [172, 0]
click at [377, 407] on div "12" at bounding box center [384, 404] width 40 height 20
type input "*****"
click at [430, 498] on span "OK" at bounding box center [423, 502] width 14 height 16
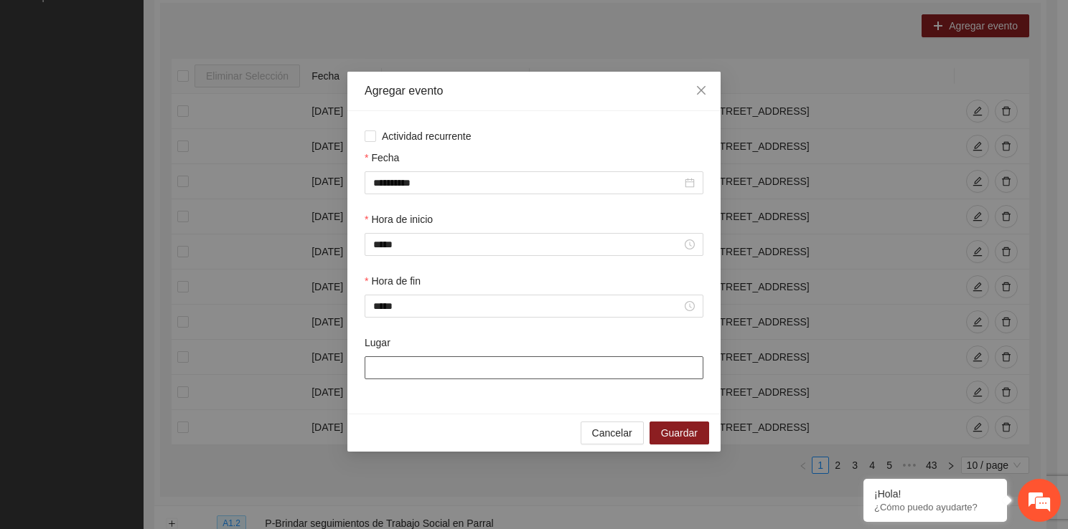
click at [436, 372] on input "Lugar" at bounding box center [533, 368] width 339 height 23
type input "**********"
click at [689, 429] on span "Guardar" at bounding box center [679, 433] width 37 height 16
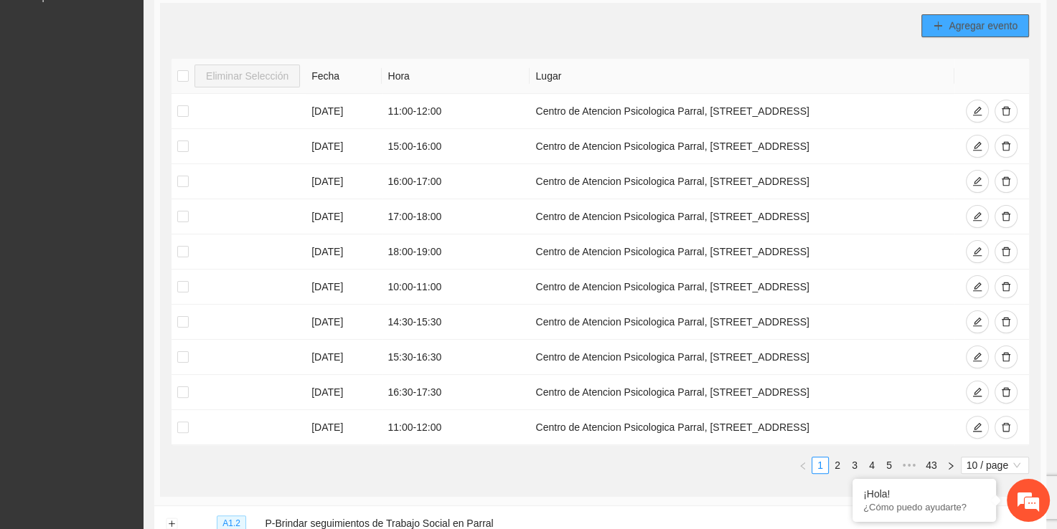
click at [951, 24] on span "Agregar evento" at bounding box center [982, 26] width 69 height 16
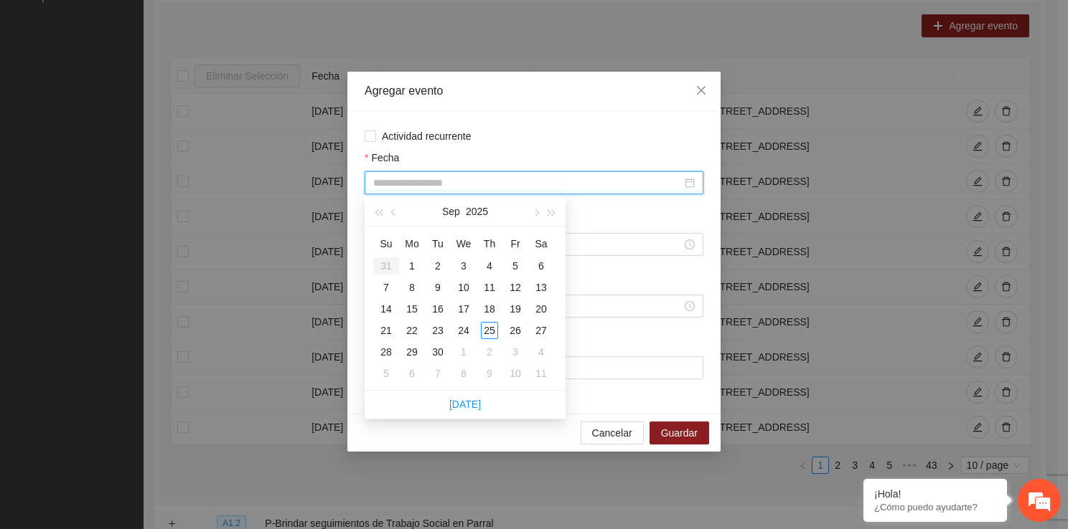
click at [412, 186] on input "Fecha" at bounding box center [527, 183] width 308 height 16
type input "**********"
click at [438, 333] on div "23" at bounding box center [437, 330] width 17 height 17
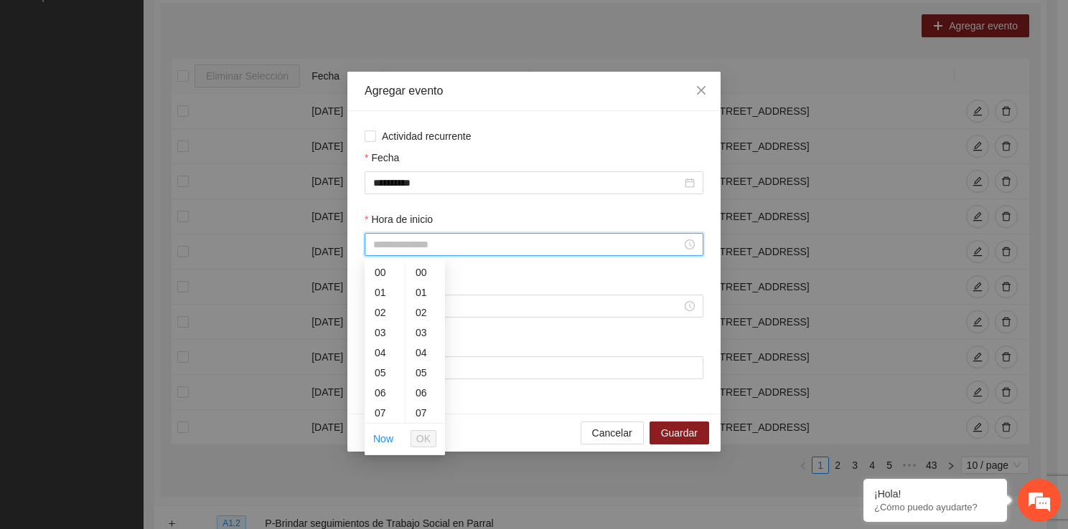
drag, startPoint x: 435, startPoint y: 249, endPoint x: 395, endPoint y: 417, distance: 172.5
click at [380, 366] on div "12" at bounding box center [384, 370] width 40 height 20
click at [385, 296] on div "13" at bounding box center [384, 293] width 40 height 20
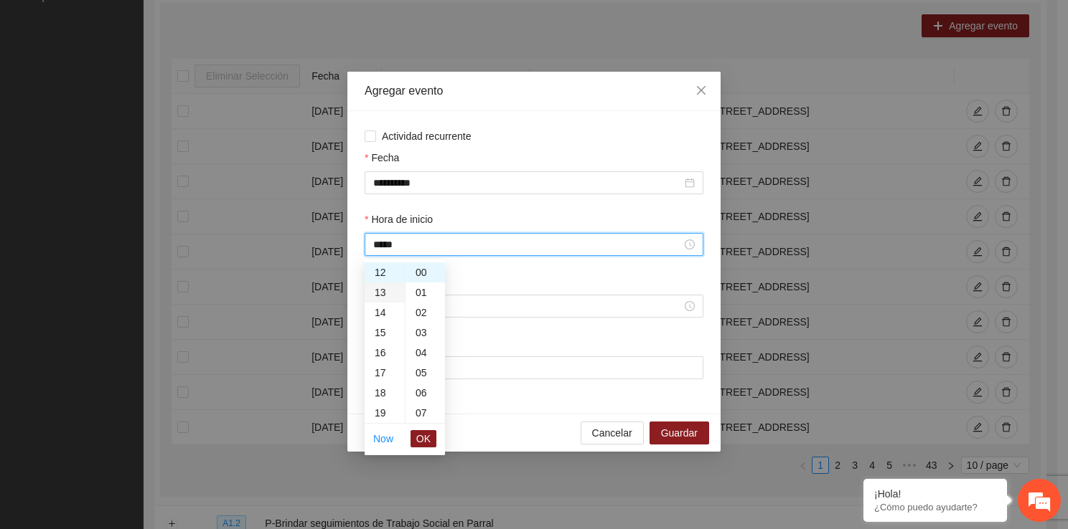
type input "*****"
click at [433, 438] on button "OK" at bounding box center [423, 438] width 26 height 17
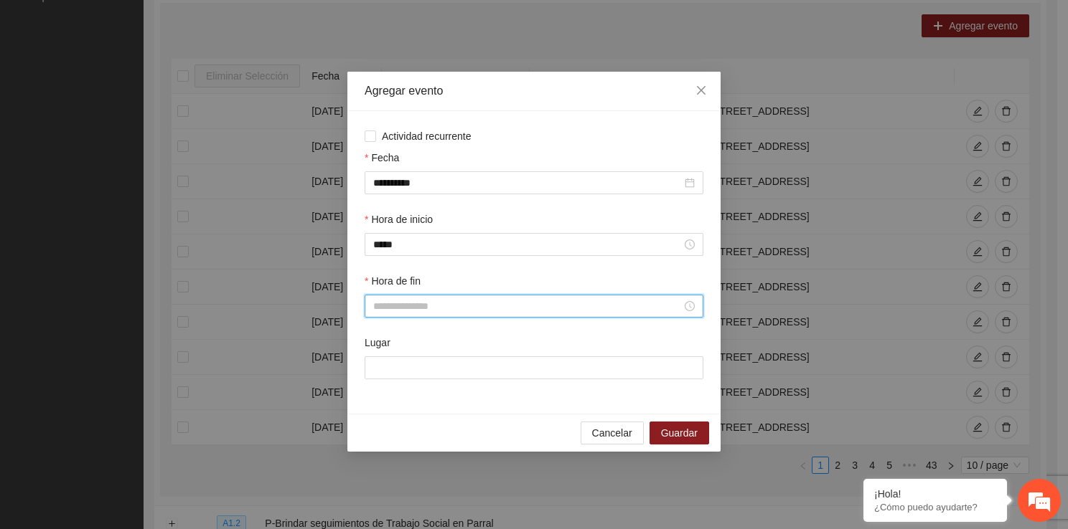
click at [413, 313] on input "Hora de fin" at bounding box center [527, 306] width 308 height 16
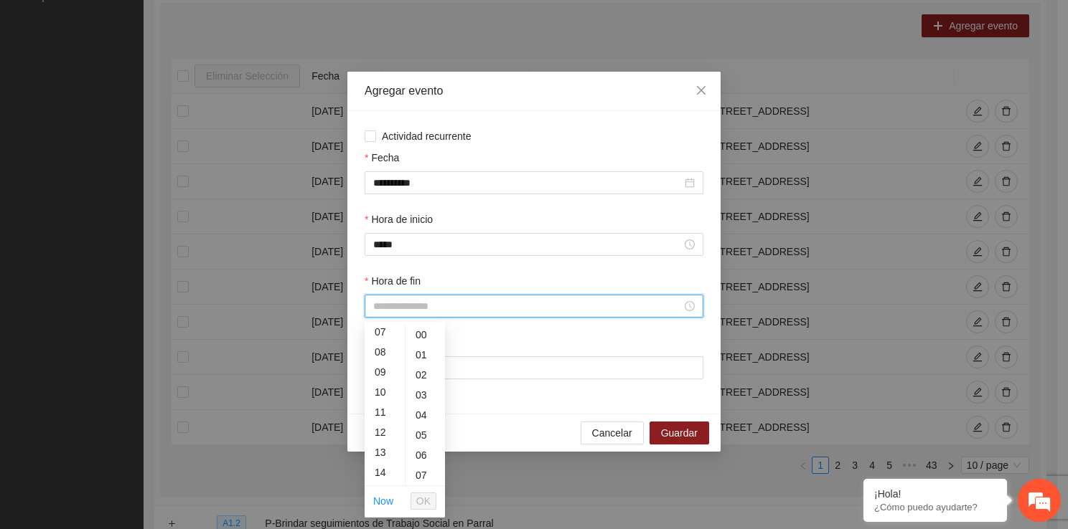
scroll to position [191, 0]
click at [381, 422] on div "14" at bounding box center [384, 425] width 40 height 20
type input "*****"
click at [432, 499] on button "OK" at bounding box center [423, 501] width 26 height 17
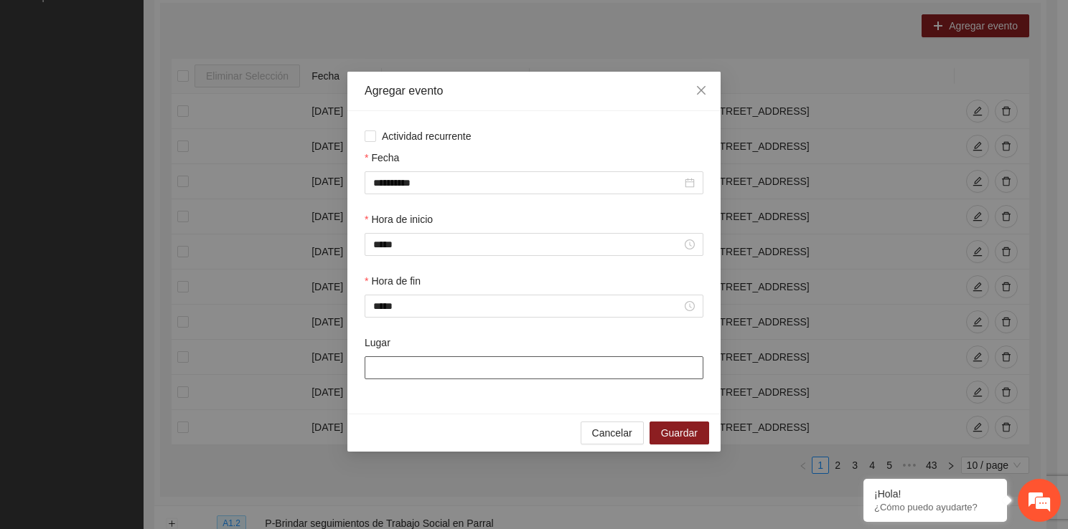
click at [396, 357] on div "Lugar" at bounding box center [533, 346] width 339 height 22
drag, startPoint x: 405, startPoint y: 372, endPoint x: 429, endPoint y: 422, distance: 55.8
click at [429, 422] on div "**********" at bounding box center [533, 262] width 373 height 380
type input "**********"
click at [681, 430] on span "Guardar" at bounding box center [679, 433] width 37 height 16
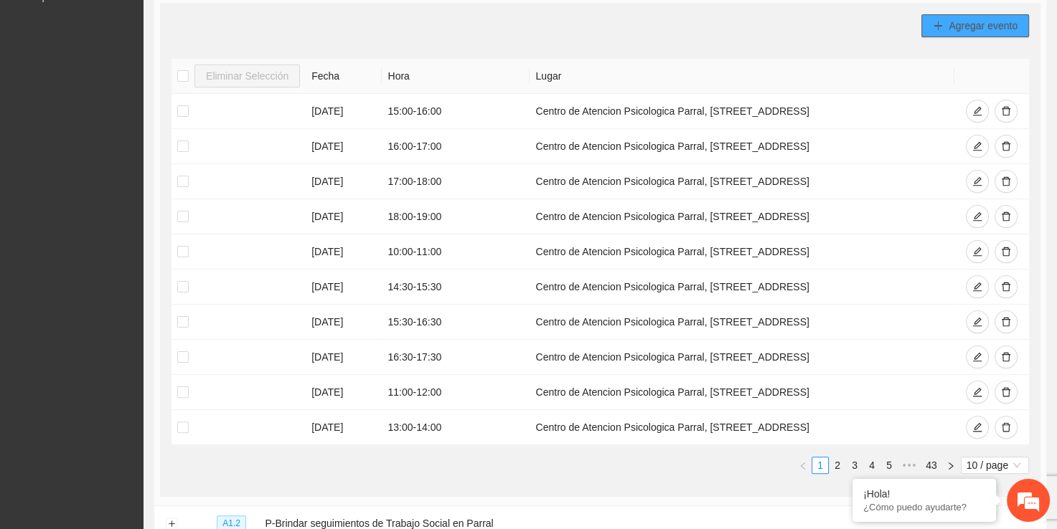
click at [972, 19] on span "Agregar evento" at bounding box center [982, 26] width 69 height 16
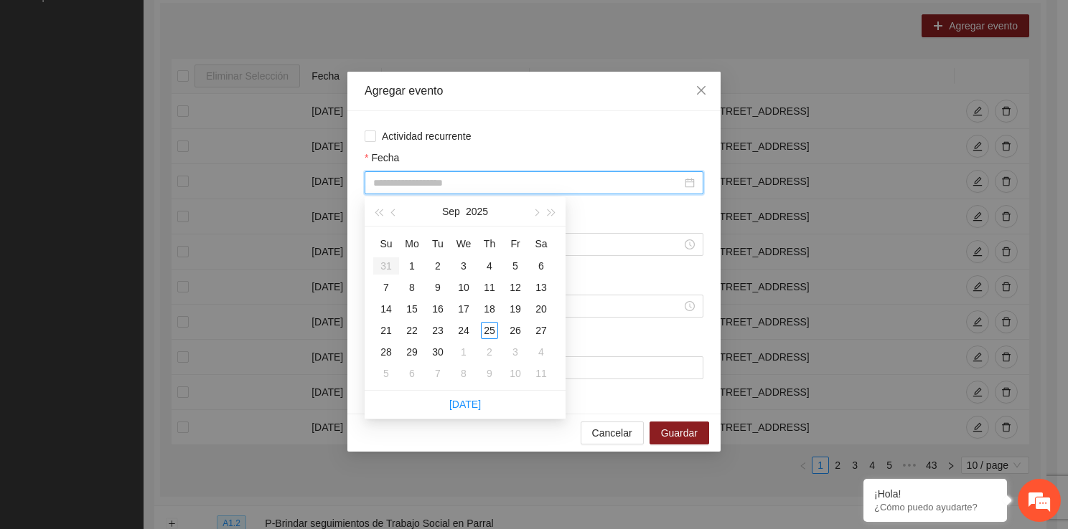
click at [428, 179] on input "Fecha" at bounding box center [527, 183] width 308 height 16
type input "**********"
click at [462, 331] on div "24" at bounding box center [463, 330] width 17 height 17
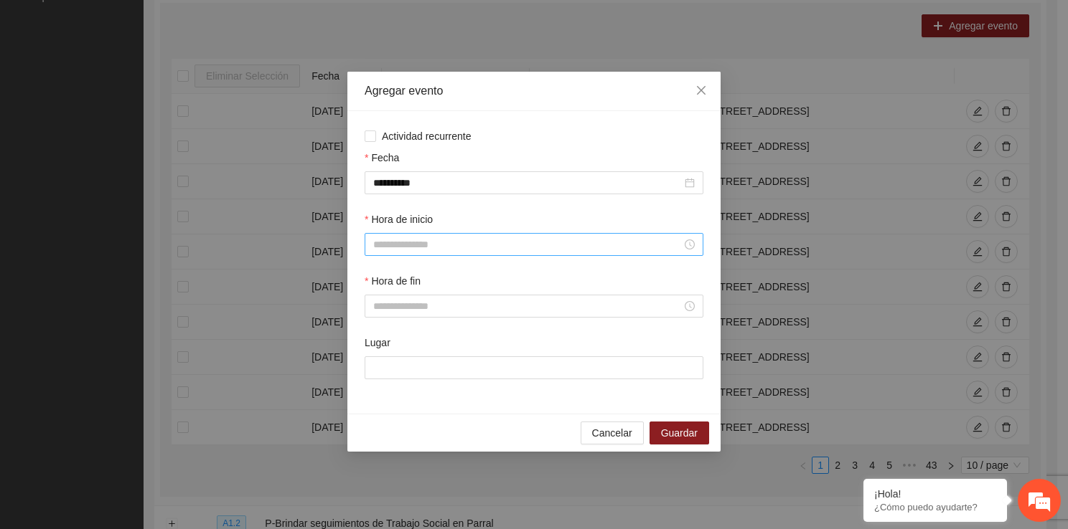
click at [431, 234] on div at bounding box center [533, 244] width 339 height 23
click at [388, 394] on div "10" at bounding box center [384, 387] width 40 height 20
type input "*****"
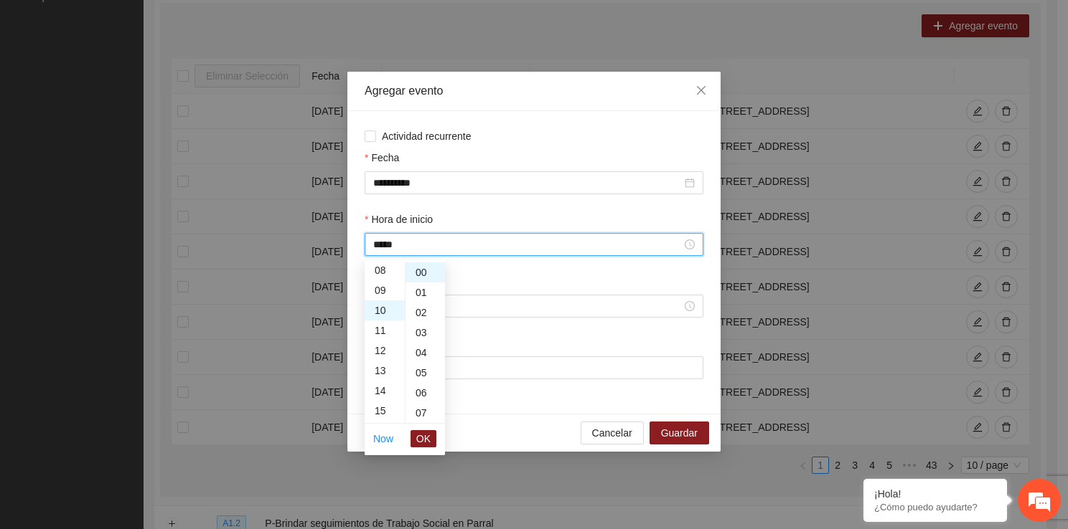
scroll to position [201, 0]
click at [428, 433] on span "OK" at bounding box center [423, 439] width 14 height 16
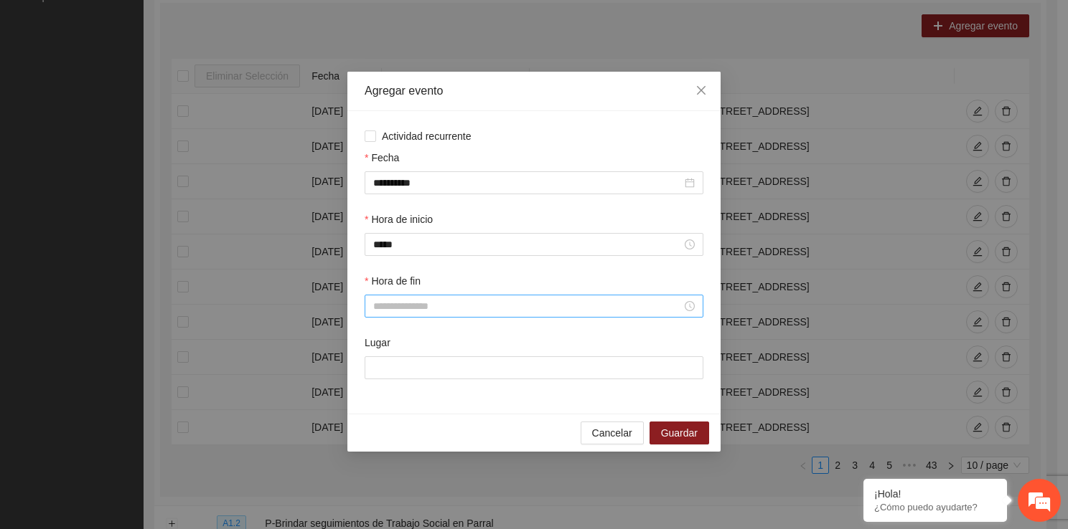
drag, startPoint x: 400, startPoint y: 294, endPoint x: 397, endPoint y: 305, distance: 11.0
click at [397, 305] on div "Hora de fin" at bounding box center [533, 295] width 339 height 44
click at [397, 305] on input "Hora de fin" at bounding box center [527, 306] width 308 height 16
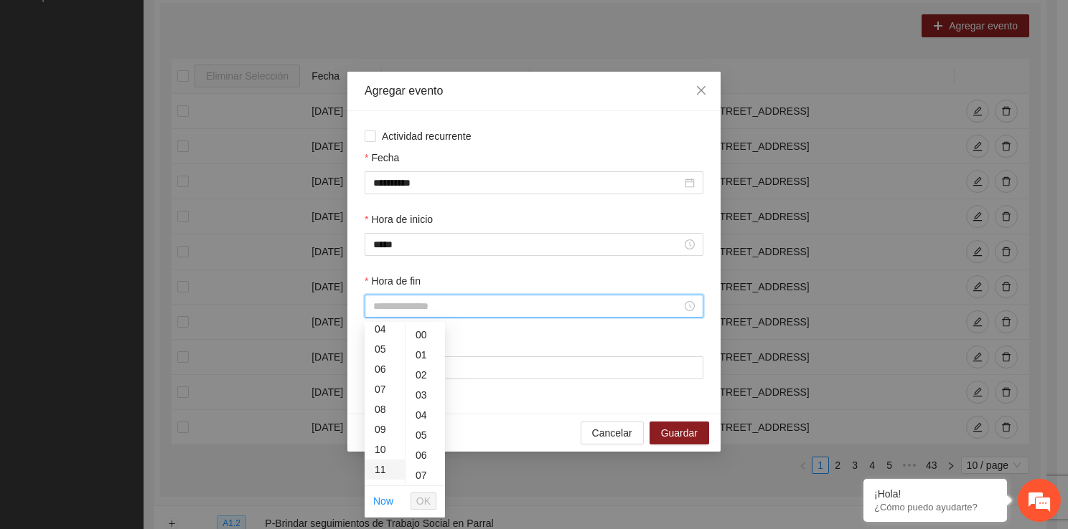
click at [389, 474] on div "11" at bounding box center [384, 470] width 40 height 20
type input "*****"
click at [430, 508] on span "OK" at bounding box center [423, 502] width 14 height 16
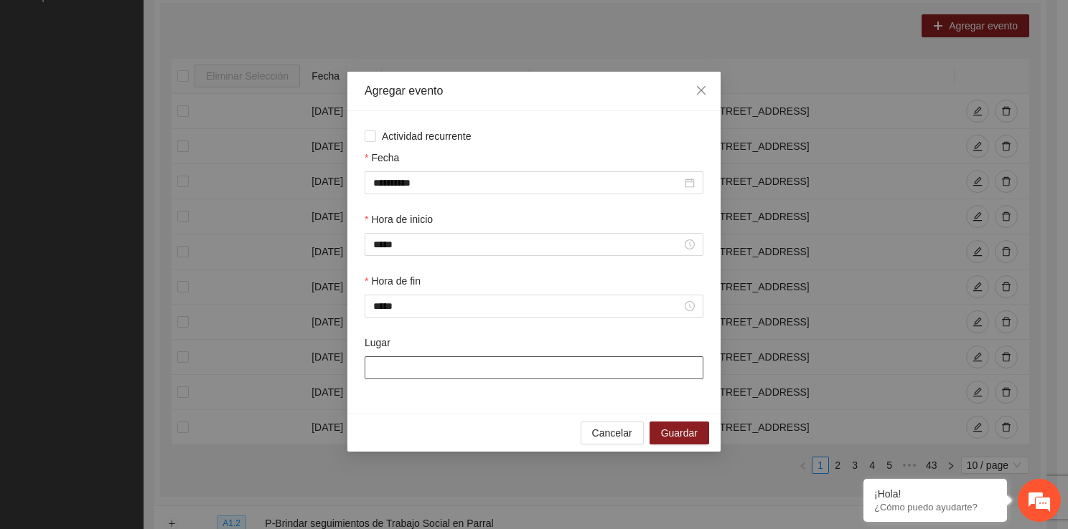
click at [435, 377] on input "Lugar" at bounding box center [533, 368] width 339 height 23
type input "**********"
click at [686, 431] on span "Guardar" at bounding box center [679, 433] width 37 height 16
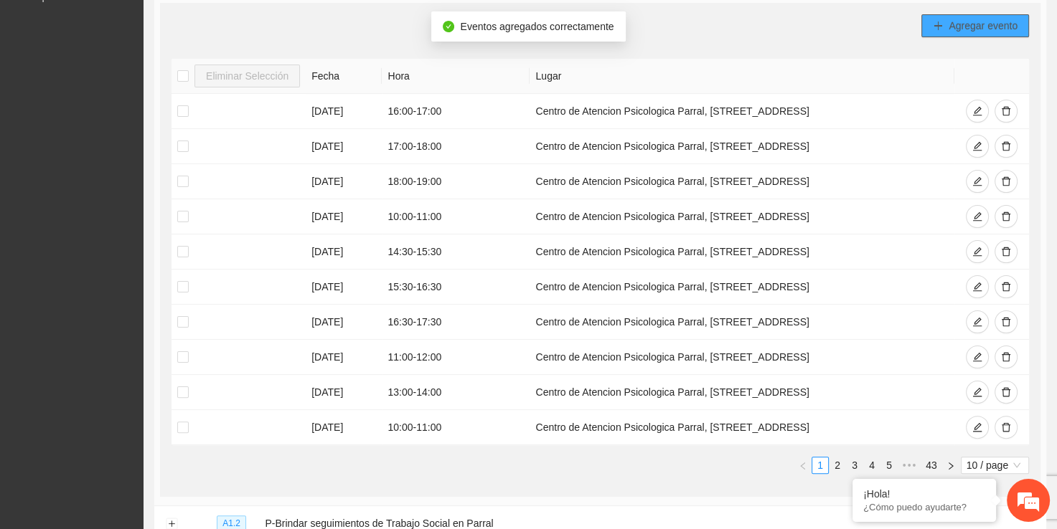
click at [941, 30] on span "plus" at bounding box center [938, 26] width 10 height 11
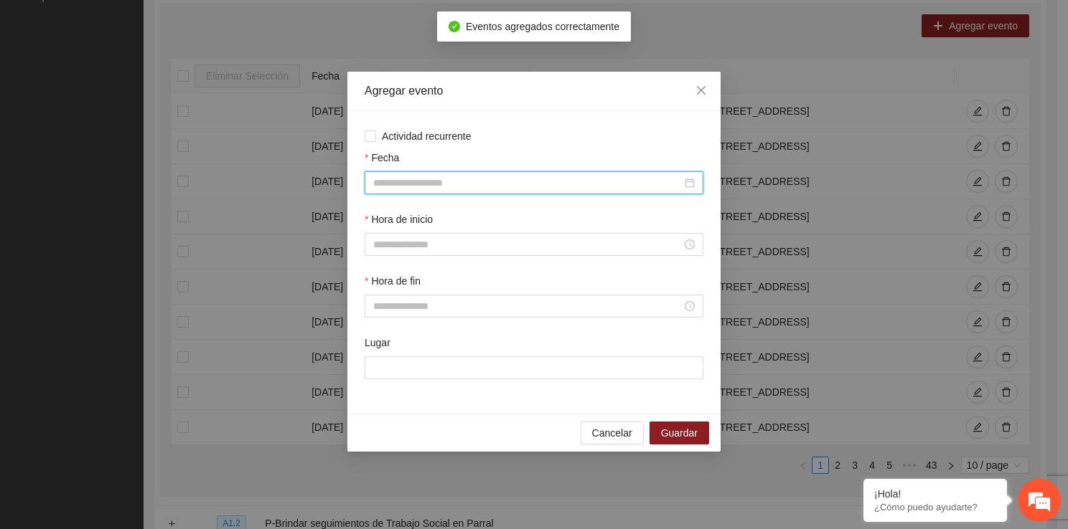
click at [388, 186] on input "Fecha" at bounding box center [527, 183] width 308 height 16
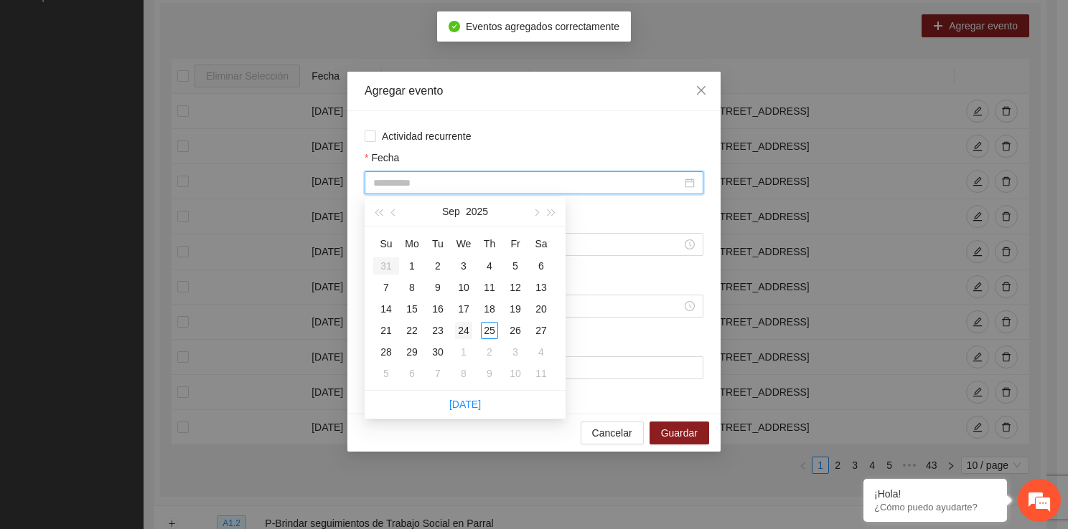
type input "**********"
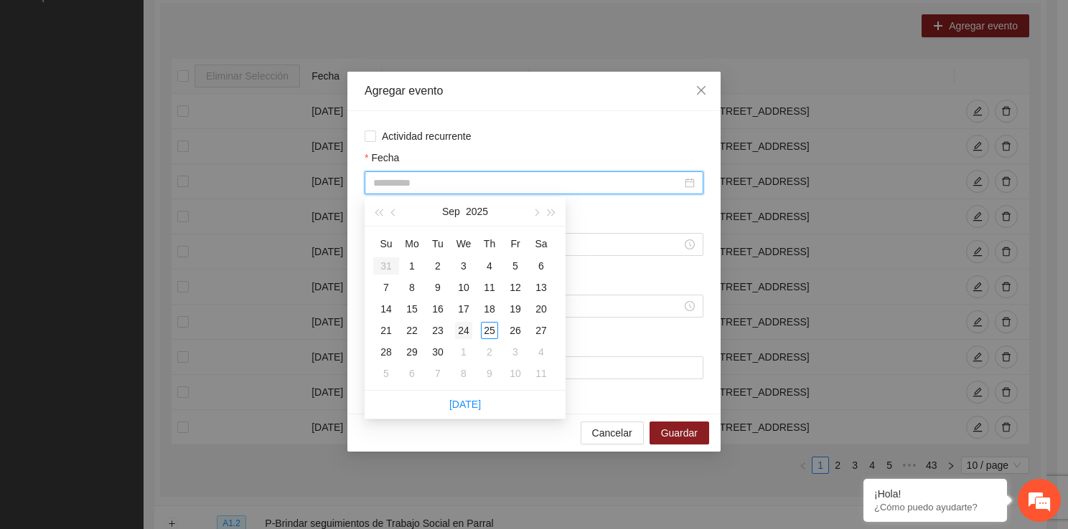
click at [459, 322] on div "24" at bounding box center [463, 330] width 17 height 17
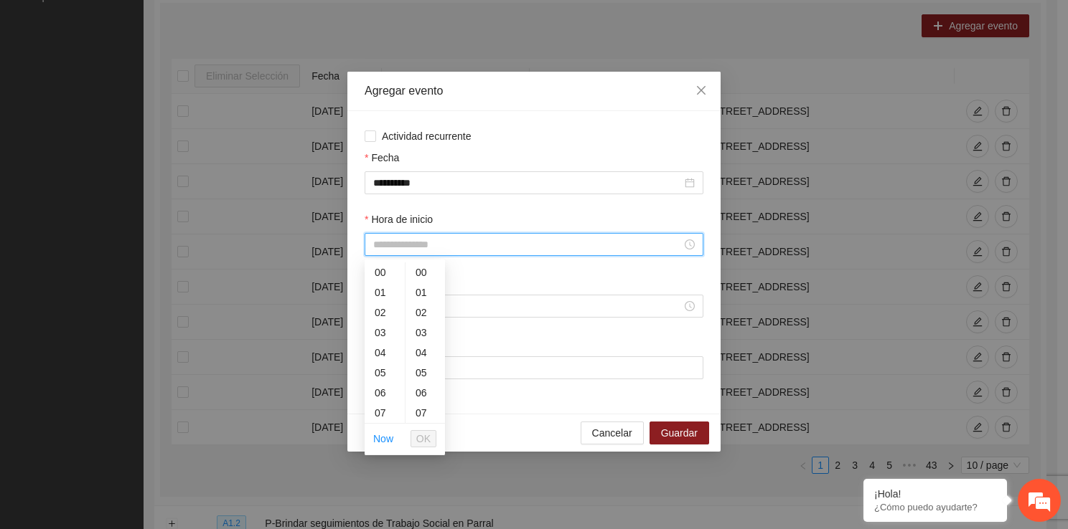
click at [416, 253] on input "Hora de inicio" at bounding box center [527, 245] width 308 height 16
click at [392, 403] on div "11" at bounding box center [384, 407] width 40 height 20
type input "*****"
click at [428, 442] on span "OK" at bounding box center [423, 439] width 14 height 16
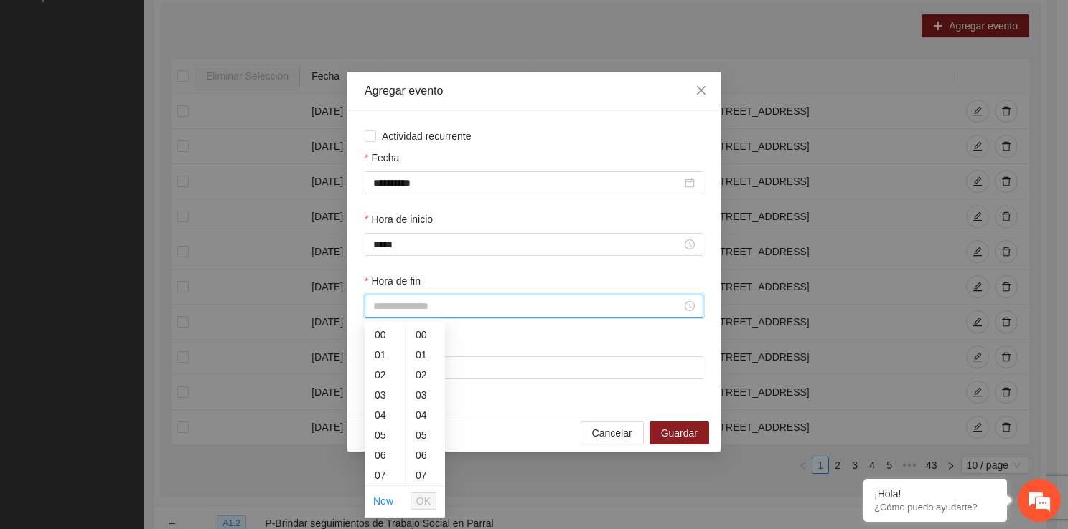
drag, startPoint x: 431, startPoint y: 303, endPoint x: 400, endPoint y: 476, distance: 176.5
click at [382, 411] on div "12" at bounding box center [384, 414] width 40 height 20
type input "*****"
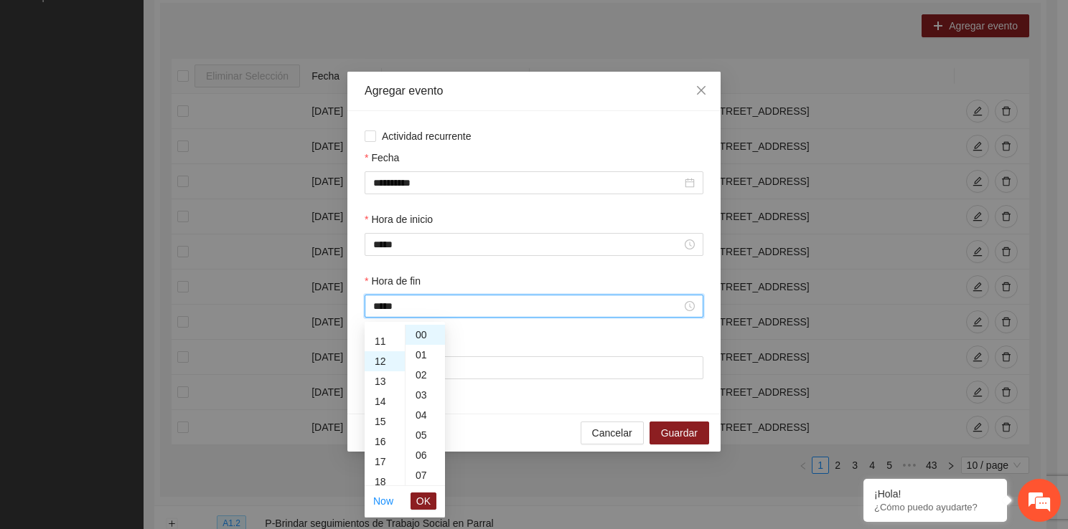
scroll to position [241, 0]
click at [425, 503] on span "OK" at bounding box center [423, 502] width 14 height 16
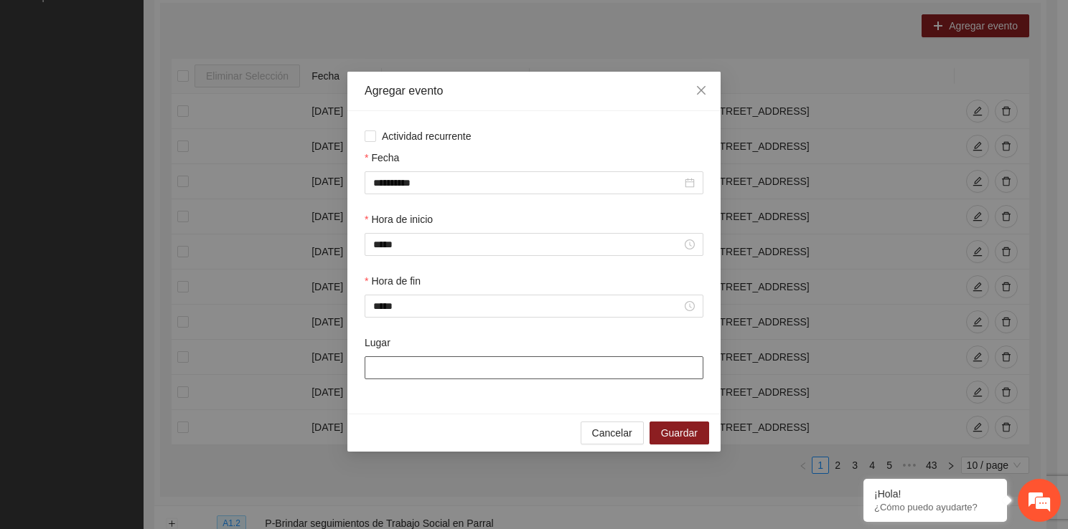
drag, startPoint x: 433, startPoint y: 364, endPoint x: 483, endPoint y: 424, distance: 77.4
click at [483, 424] on div "**********" at bounding box center [533, 262] width 373 height 380
type input "**********"
click at [675, 430] on span "Guardar" at bounding box center [679, 433] width 37 height 16
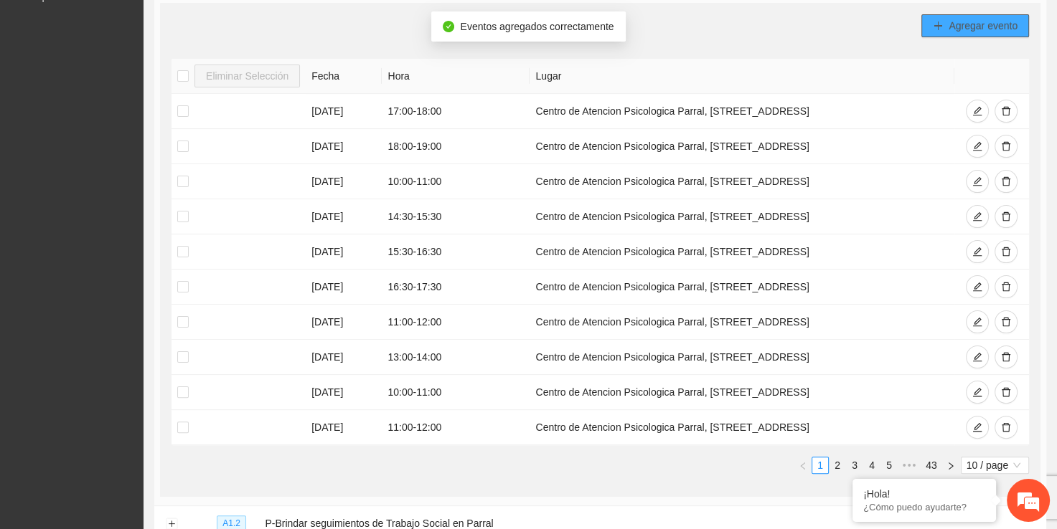
click at [999, 14] on button "Agregar evento" at bounding box center [975, 25] width 108 height 23
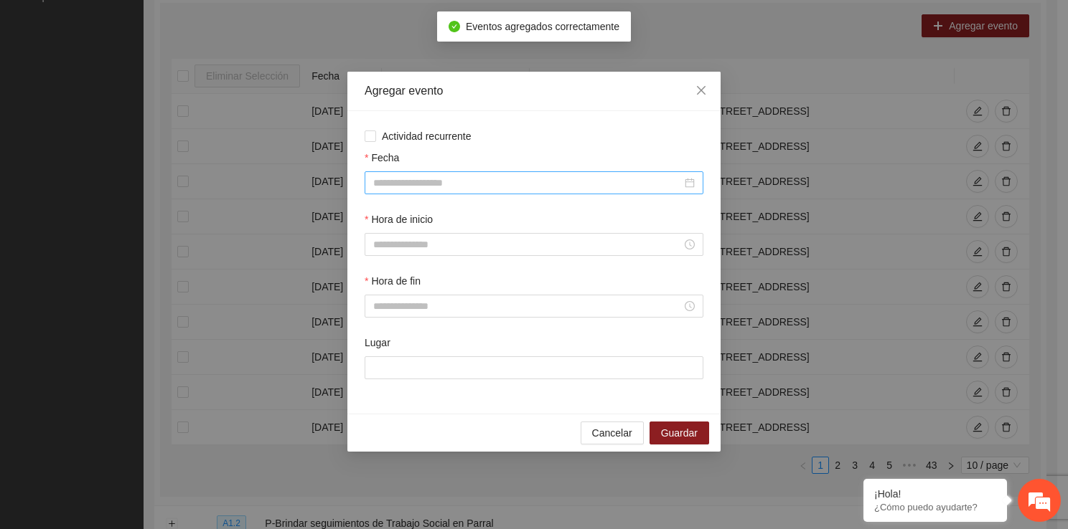
click at [455, 189] on input "Fecha" at bounding box center [527, 183] width 308 height 16
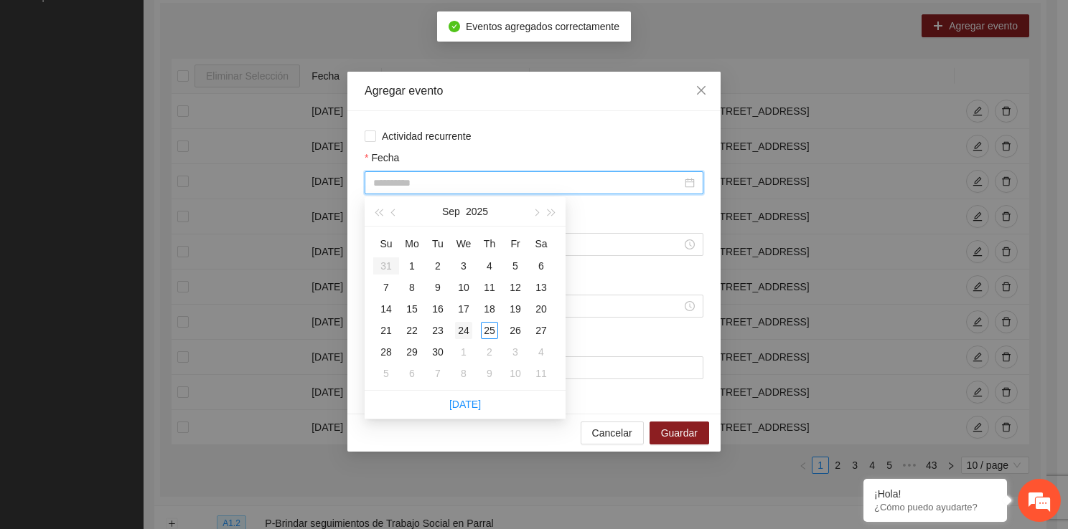
type input "**********"
click at [456, 331] on div "24" at bounding box center [463, 330] width 17 height 17
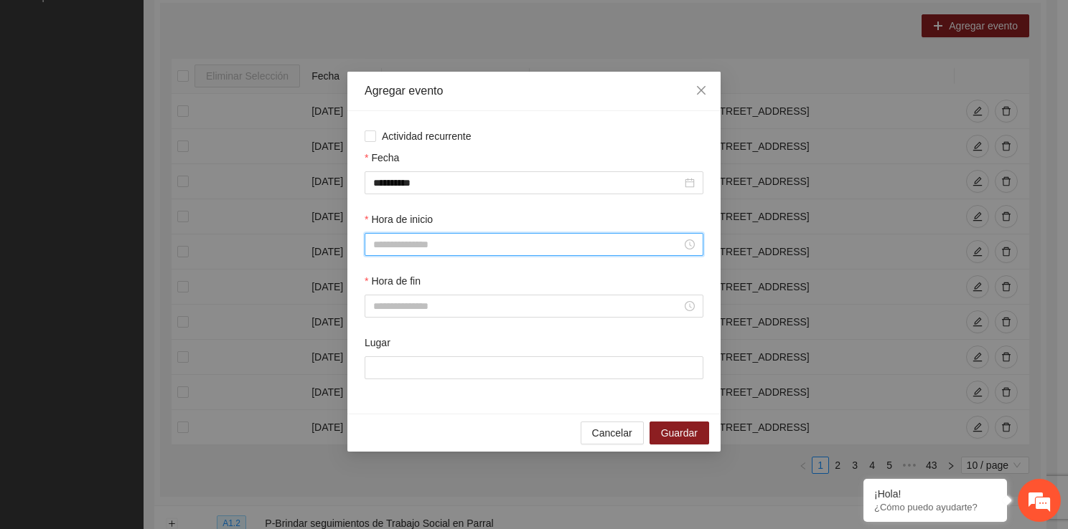
click at [413, 242] on input "Hora de inicio" at bounding box center [527, 245] width 308 height 16
click at [380, 317] on div "12" at bounding box center [384, 322] width 40 height 20
type input "*****"
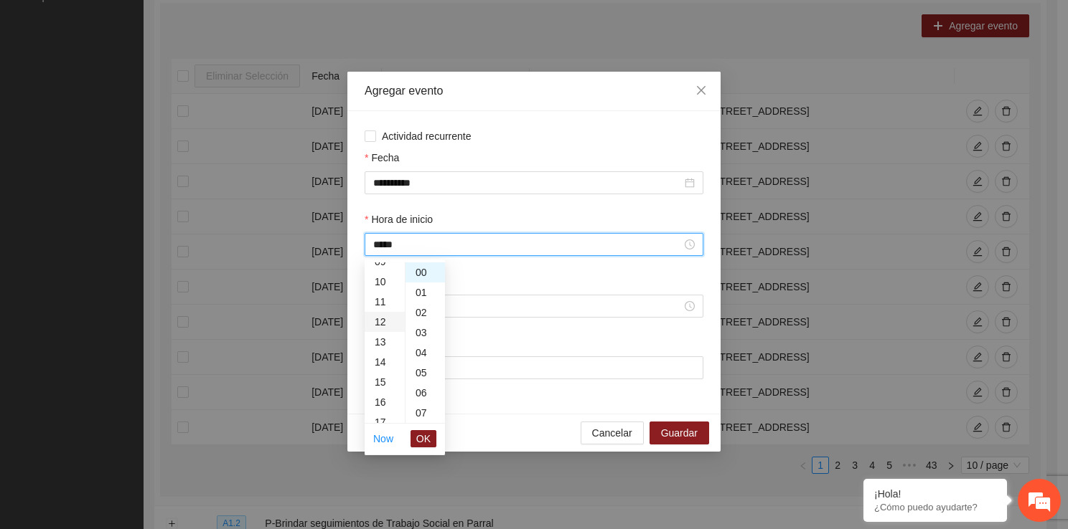
scroll to position [241, 0]
click at [418, 436] on span "OK" at bounding box center [423, 439] width 14 height 16
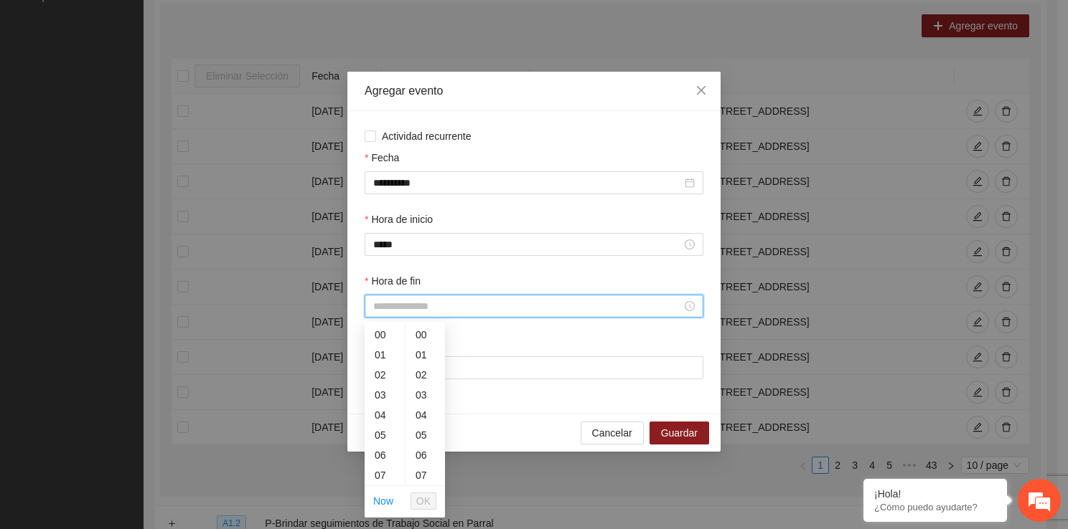
drag, startPoint x: 405, startPoint y: 308, endPoint x: 397, endPoint y: 473, distance: 165.2
click at [385, 468] on div "13" at bounding box center [384, 472] width 40 height 20
type input "*****"
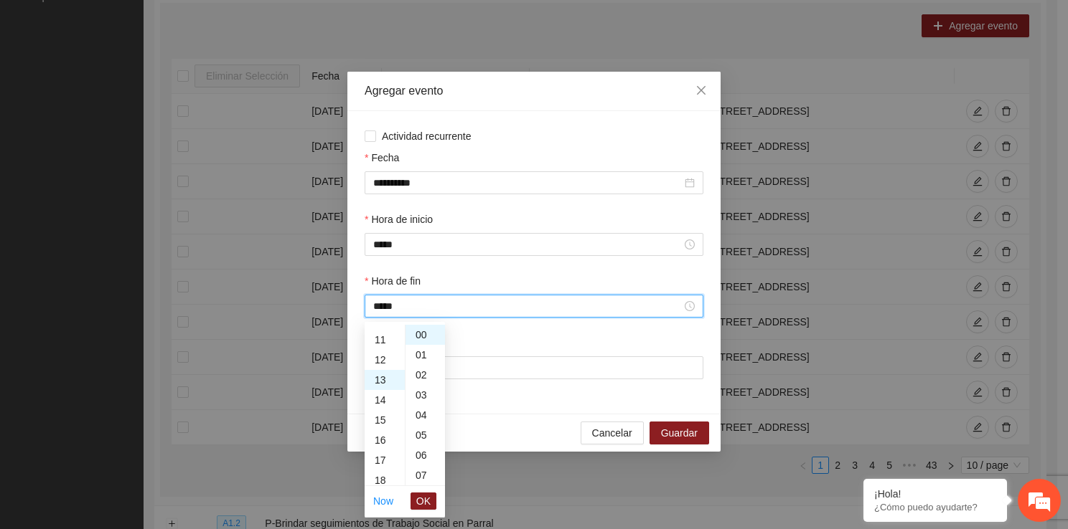
scroll to position [261, 0]
click at [422, 500] on span "OK" at bounding box center [423, 502] width 14 height 16
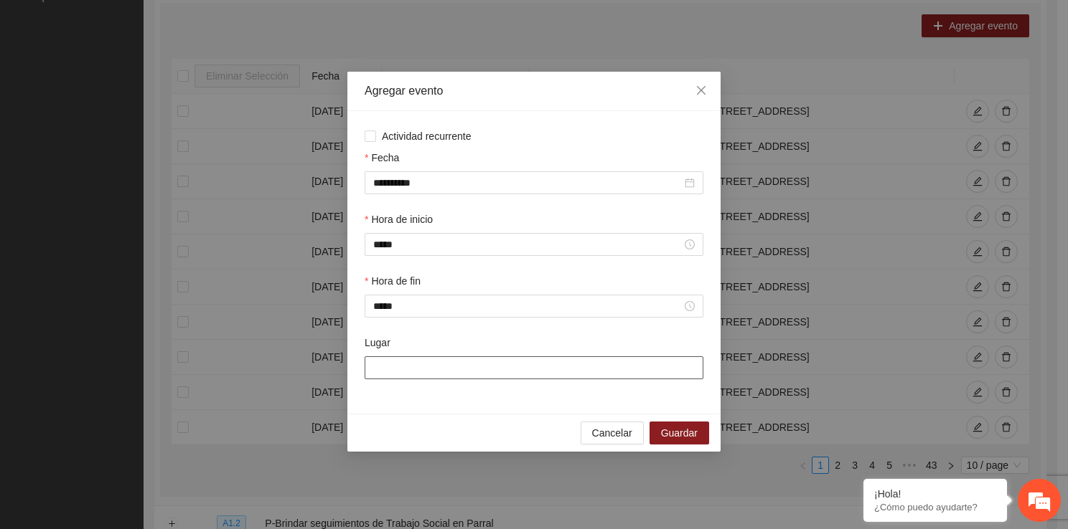
click at [396, 380] on input "Lugar" at bounding box center [533, 368] width 339 height 23
type input "**********"
click at [682, 425] on button "Guardar" at bounding box center [679, 433] width 60 height 23
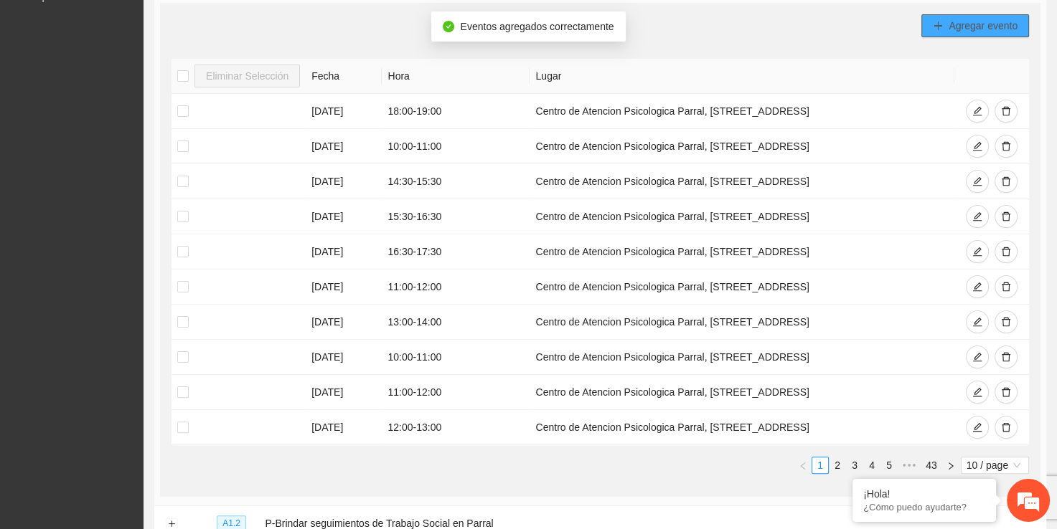
click at [946, 33] on button "Agregar evento" at bounding box center [975, 25] width 108 height 23
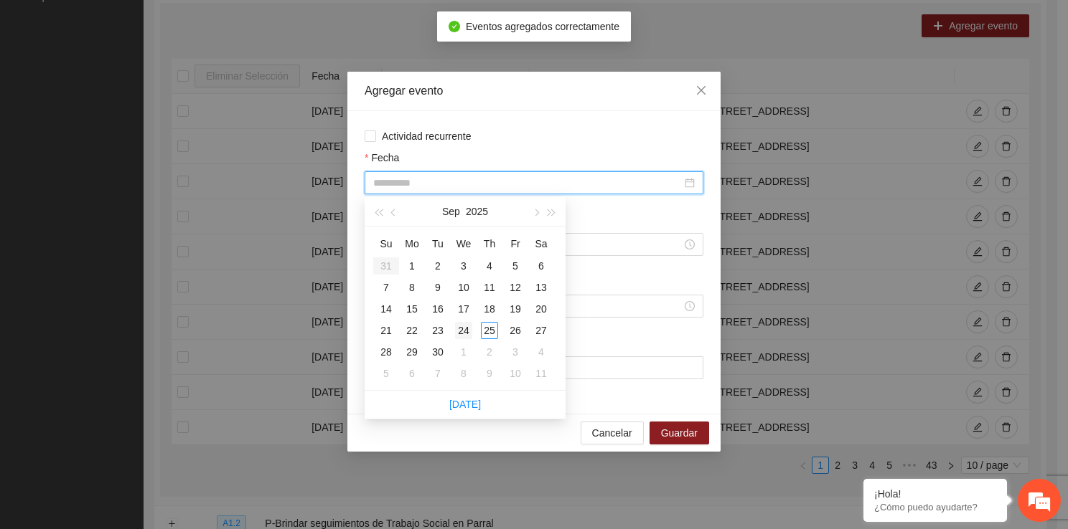
type input "**********"
drag, startPoint x: 457, startPoint y: 186, endPoint x: 453, endPoint y: 334, distance: 148.6
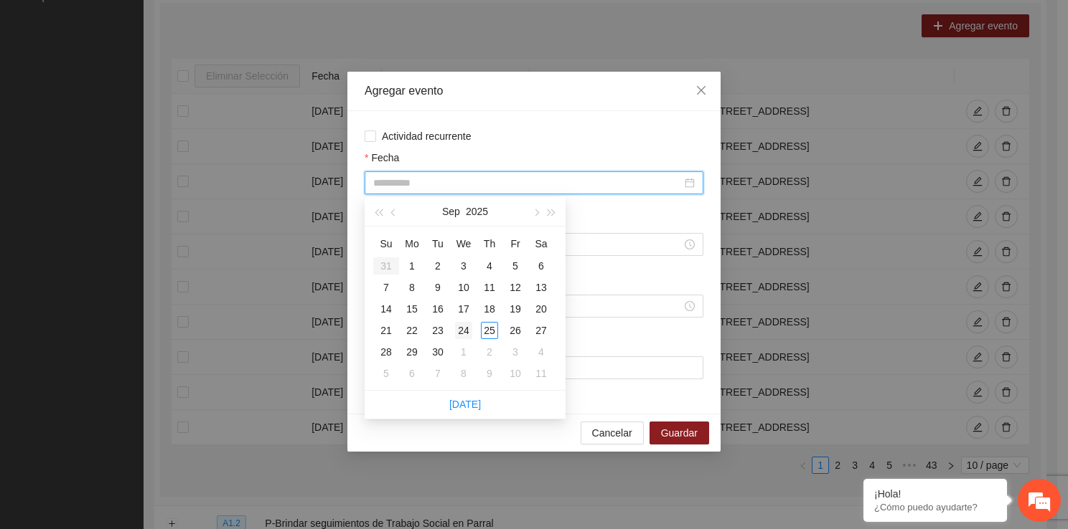
click at [456, 334] on div "24" at bounding box center [463, 330] width 17 height 17
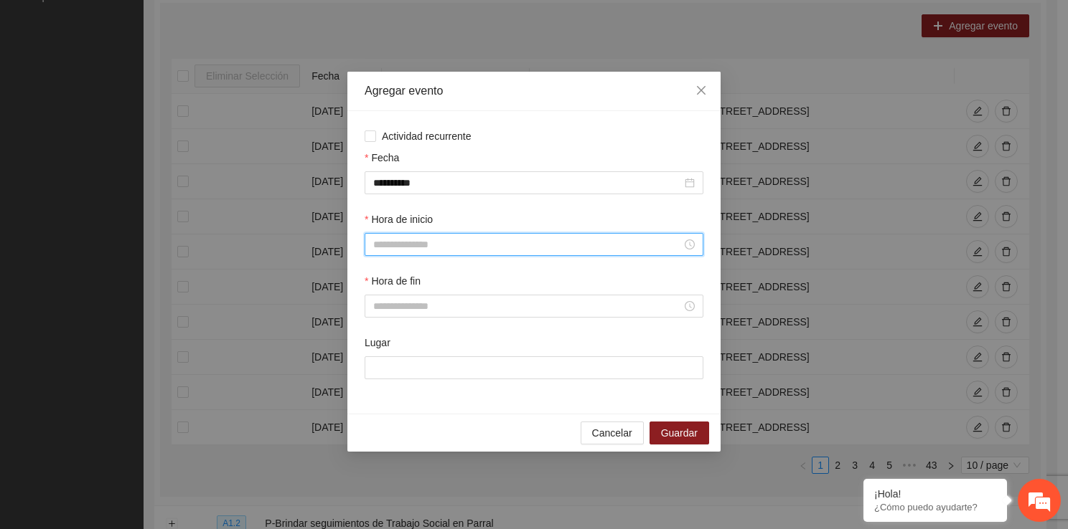
click at [433, 252] on input "Hora de inicio" at bounding box center [527, 245] width 308 height 16
click at [387, 395] on div "13" at bounding box center [384, 390] width 40 height 20
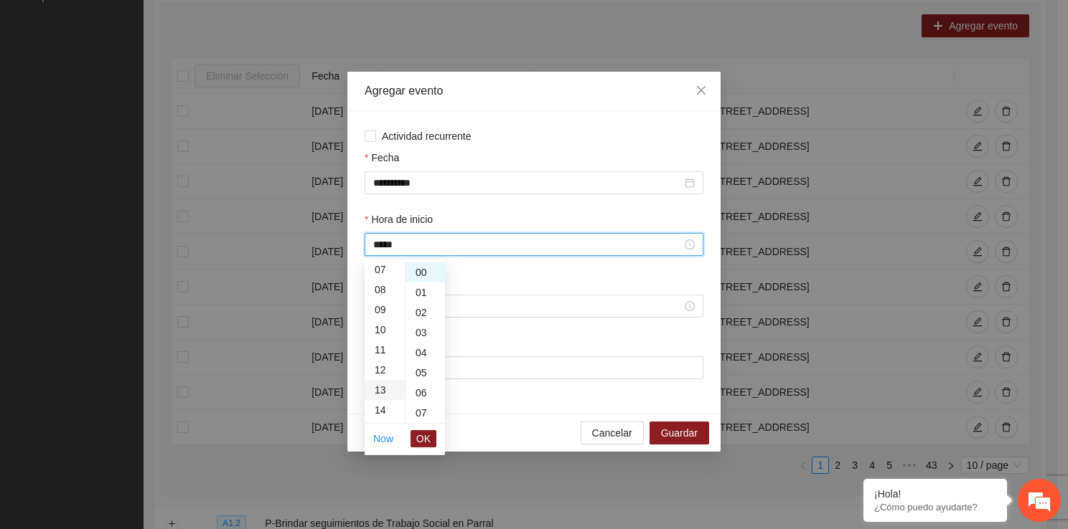
type input "*****"
click at [420, 439] on span "OK" at bounding box center [423, 439] width 14 height 16
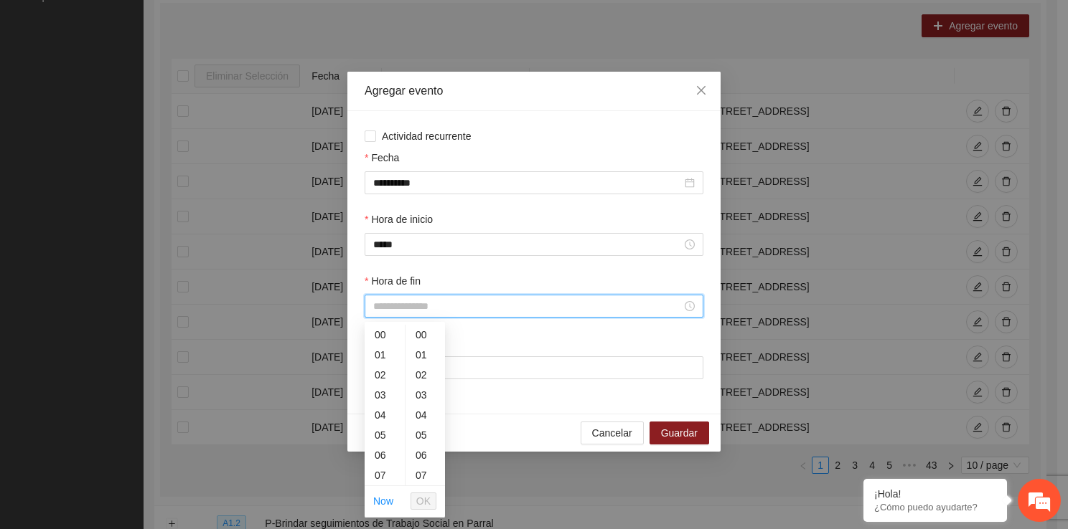
drag, startPoint x: 411, startPoint y: 311, endPoint x: 400, endPoint y: 472, distance: 161.1
click at [381, 458] on div "14" at bounding box center [384, 463] width 40 height 20
type input "*****"
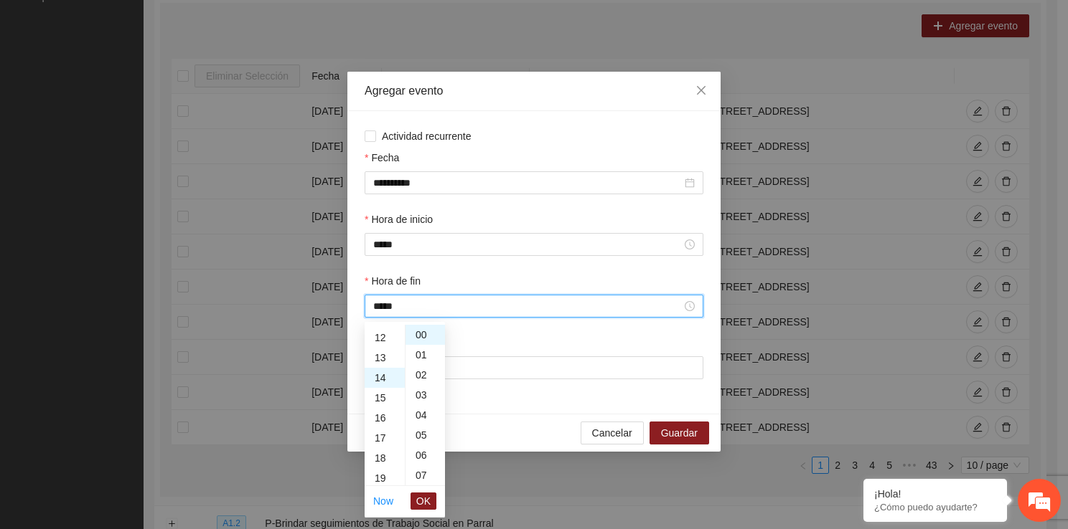
scroll to position [281, 0]
click at [435, 507] on button "OK" at bounding box center [423, 501] width 26 height 17
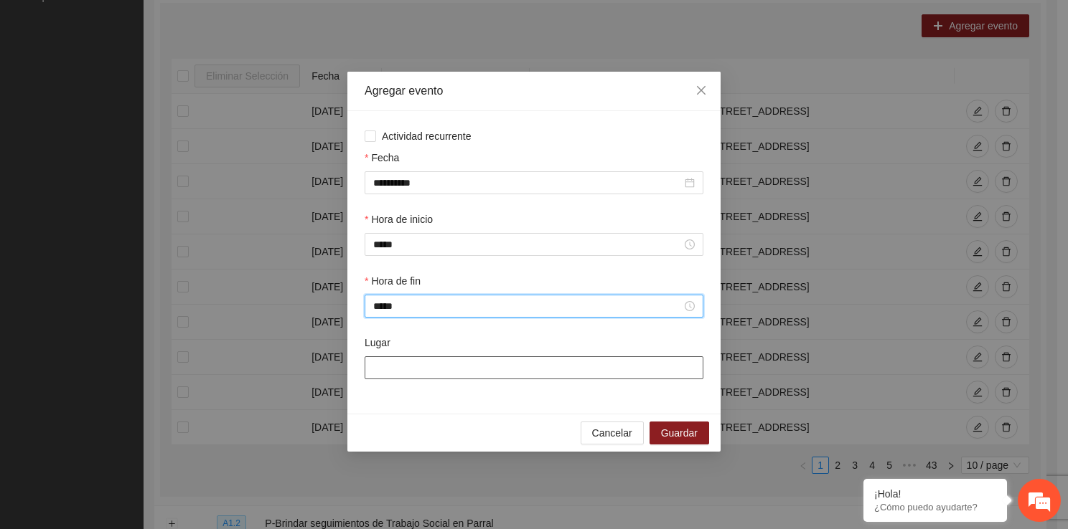
click at [410, 363] on input "Lugar" at bounding box center [533, 368] width 339 height 23
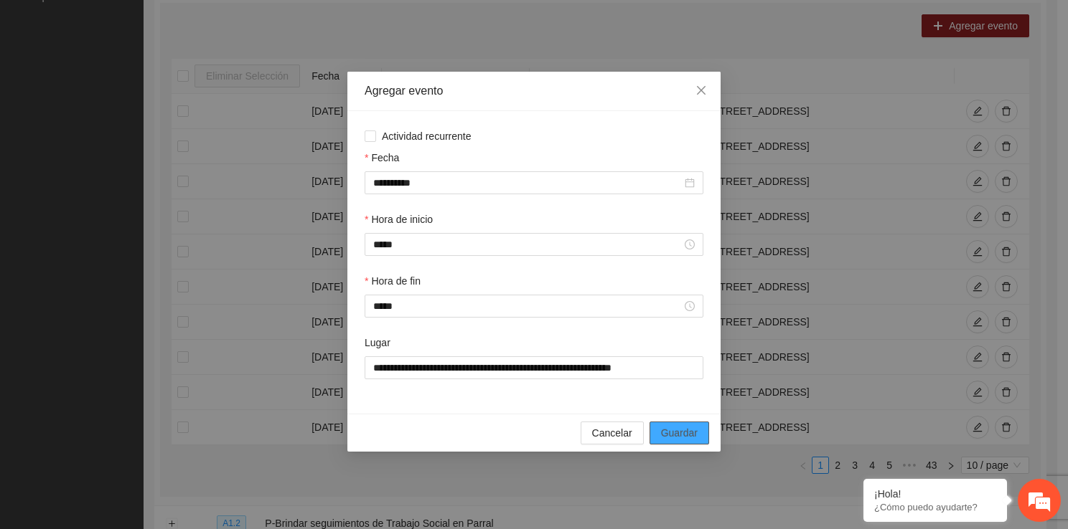
click at [696, 425] on button "Guardar" at bounding box center [679, 433] width 60 height 23
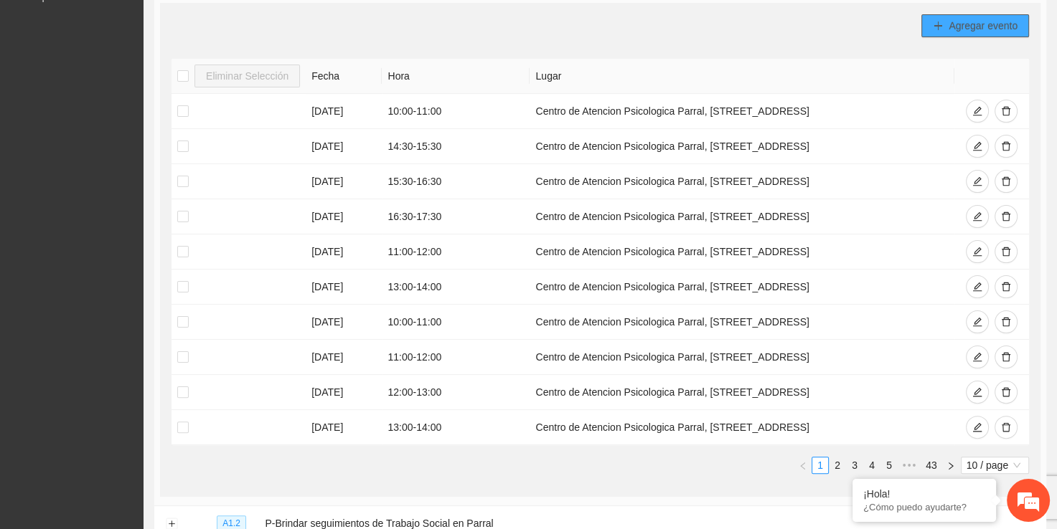
click at [948, 23] on span "Agregar evento" at bounding box center [982, 26] width 69 height 16
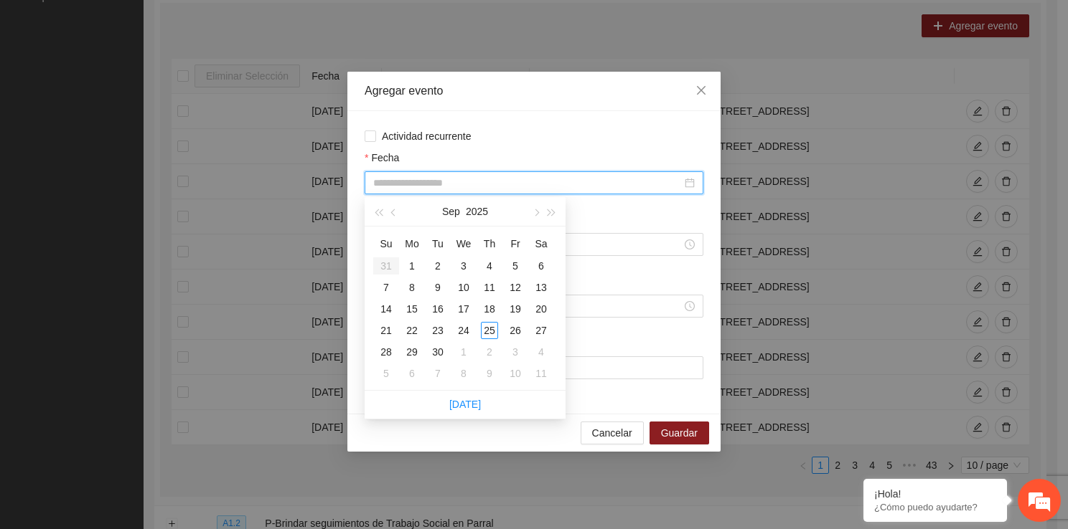
click at [468, 180] on input "Fecha" at bounding box center [527, 183] width 308 height 16
click at [487, 331] on div "25" at bounding box center [489, 330] width 17 height 17
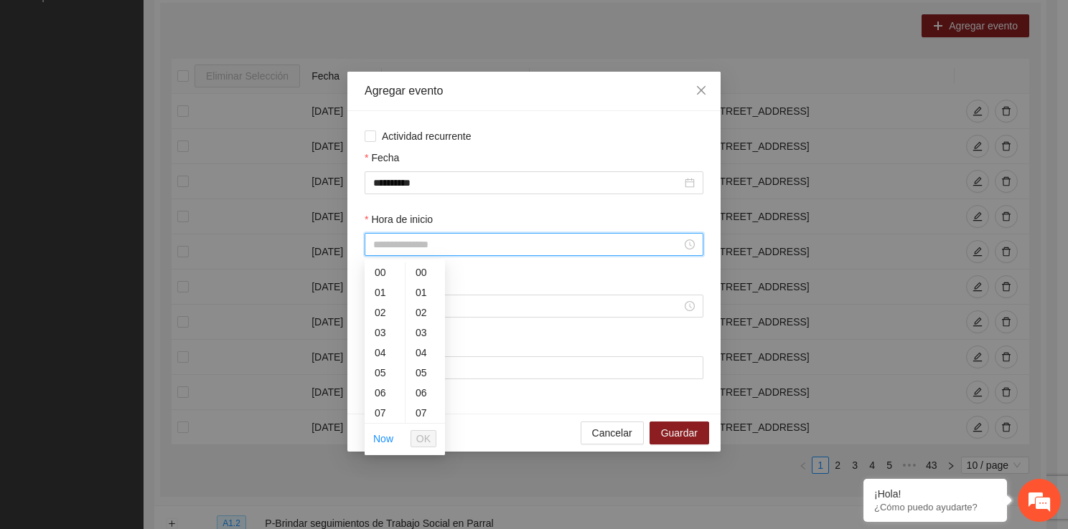
click at [443, 250] on input "Hora de inicio" at bounding box center [527, 245] width 308 height 16
click at [386, 394] on div "10" at bounding box center [384, 387] width 40 height 20
click at [414, 433] on button "OK" at bounding box center [423, 438] width 26 height 17
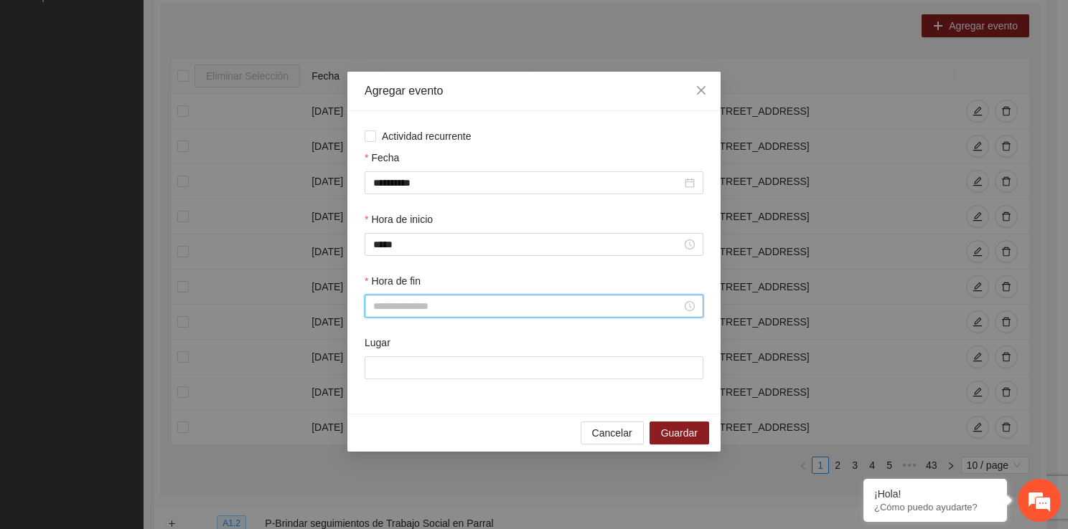
click at [410, 303] on input "Hora de fin" at bounding box center [527, 306] width 308 height 16
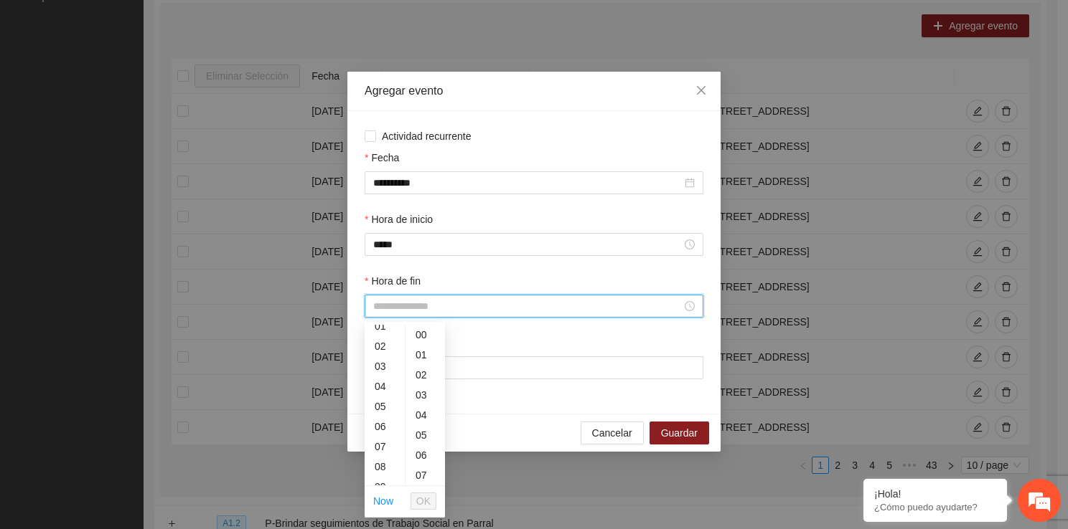
scroll to position [77, 0]
click at [379, 469] on div "11" at bounding box center [384, 479] width 40 height 20
click at [418, 501] on span "OK" at bounding box center [423, 502] width 14 height 16
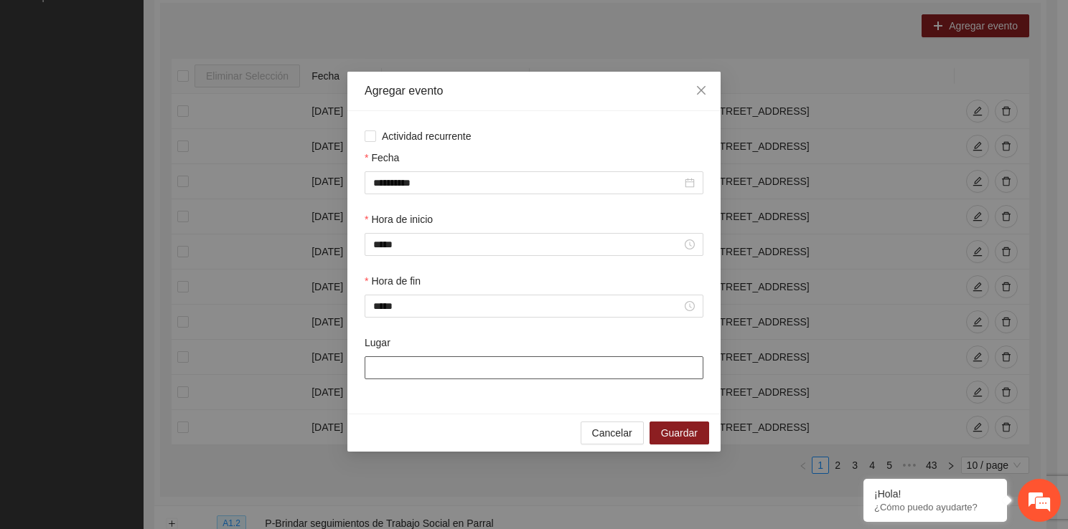
drag, startPoint x: 417, startPoint y: 386, endPoint x: 413, endPoint y: 373, distance: 13.4
click at [413, 373] on div "Lugar" at bounding box center [534, 366] width 344 height 62
click at [409, 366] on input "Lugar" at bounding box center [533, 368] width 339 height 23
click at [413, 376] on input "Lugar" at bounding box center [533, 368] width 339 height 23
click at [692, 433] on span "Guardar" at bounding box center [679, 433] width 37 height 16
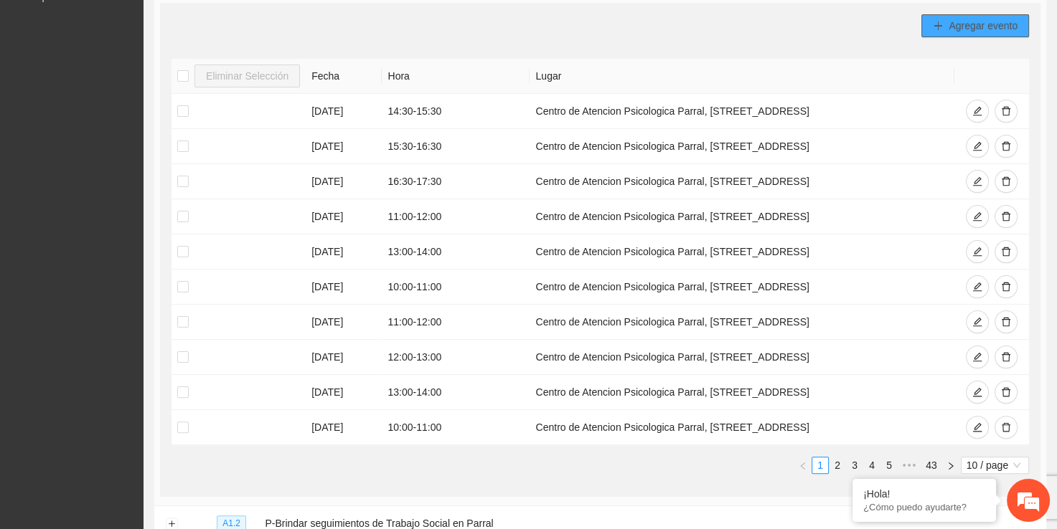
click at [925, 18] on button "Agregar evento" at bounding box center [975, 25] width 108 height 23
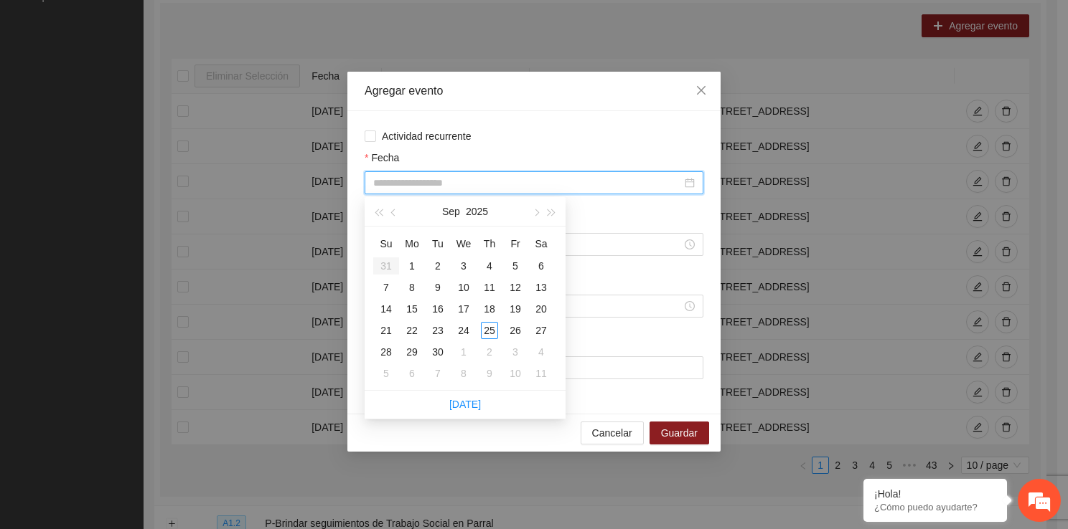
click at [506, 182] on input "Fecha" at bounding box center [527, 183] width 308 height 16
click at [494, 331] on div "25" at bounding box center [489, 330] width 17 height 17
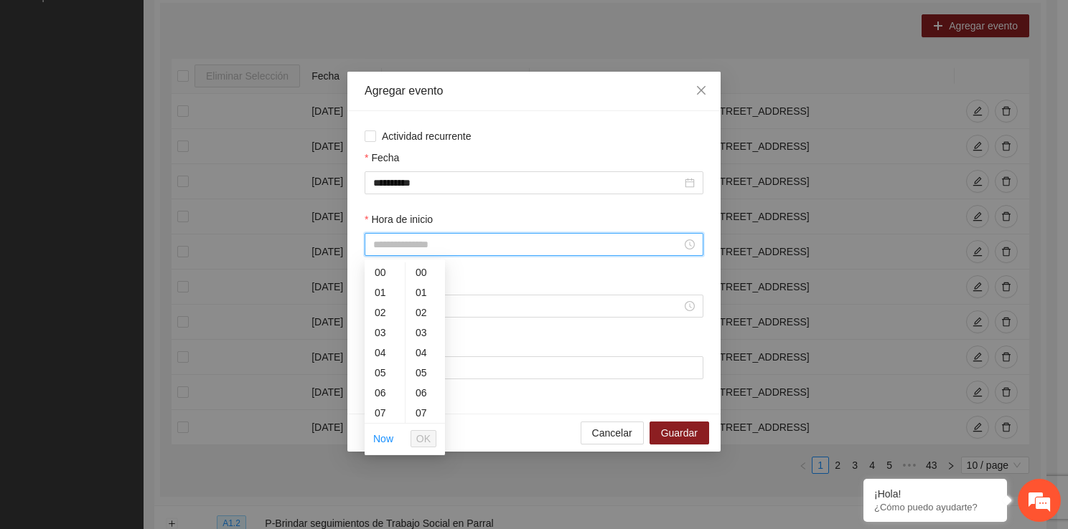
drag, startPoint x: 410, startPoint y: 250, endPoint x: 399, endPoint y: 422, distance: 171.8
click at [379, 412] on div "11" at bounding box center [384, 407] width 40 height 20
click at [410, 438] on ul "Now OK" at bounding box center [404, 439] width 80 height 30
click at [425, 438] on span "OK" at bounding box center [423, 439] width 14 height 16
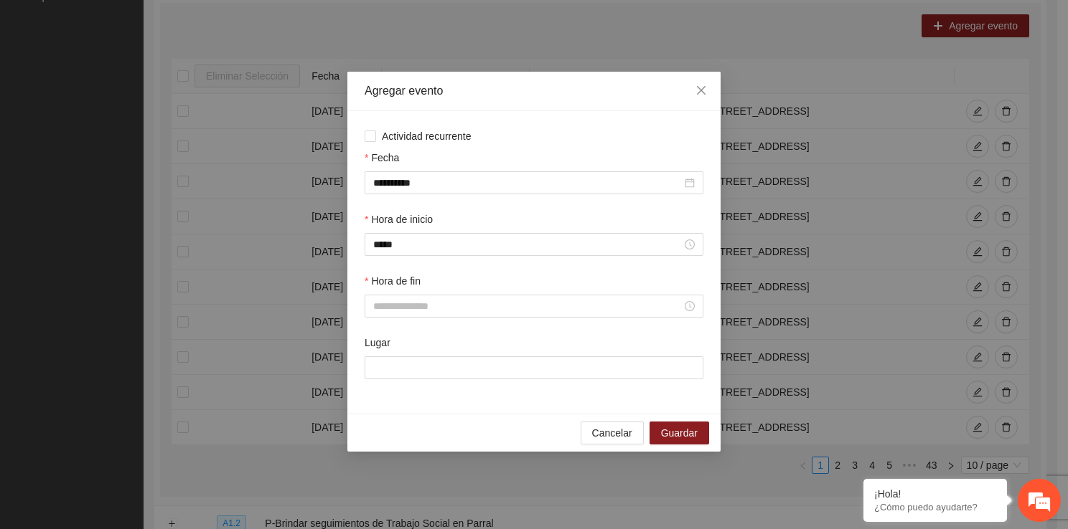
click at [412, 319] on div "Hora de fin" at bounding box center [534, 304] width 344 height 62
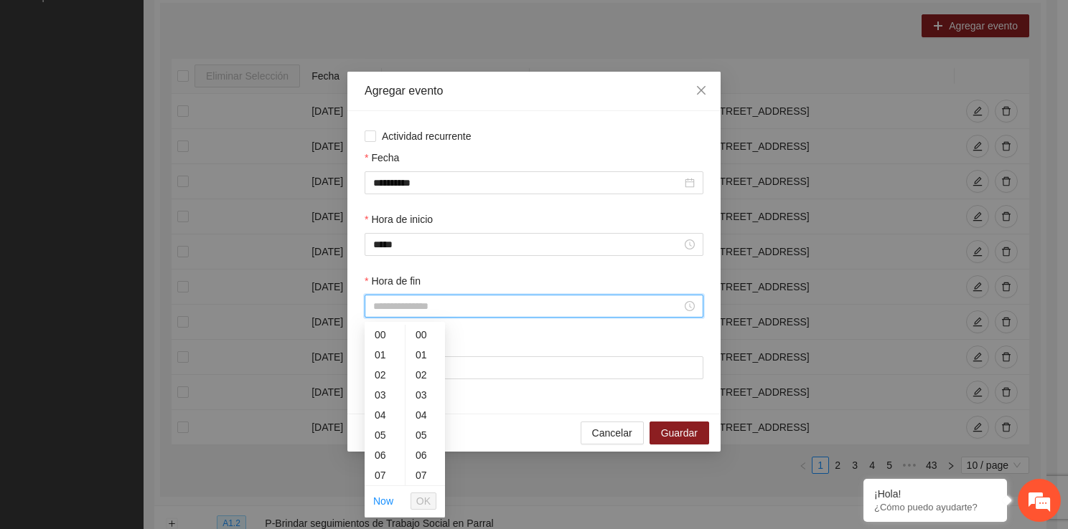
drag, startPoint x: 415, startPoint y: 304, endPoint x: 397, endPoint y: 484, distance: 180.2
click at [374, 458] on div "12" at bounding box center [384, 461] width 40 height 20
click at [430, 500] on button "OK" at bounding box center [423, 501] width 26 height 17
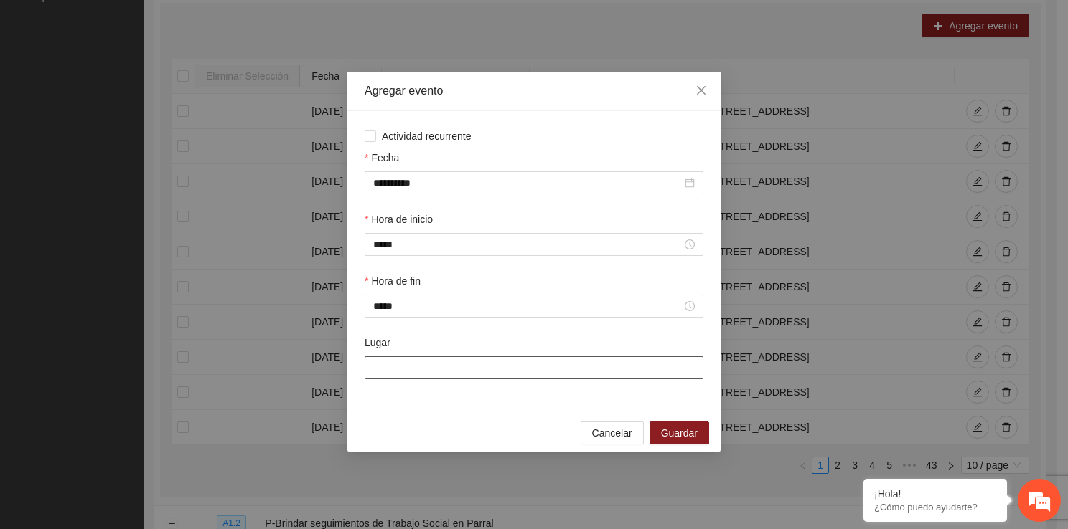
drag, startPoint x: 413, startPoint y: 362, endPoint x: 423, endPoint y: 430, distance: 68.9
click at [423, 430] on div "**********" at bounding box center [533, 262] width 373 height 380
click at [685, 436] on span "Guardar" at bounding box center [679, 433] width 37 height 16
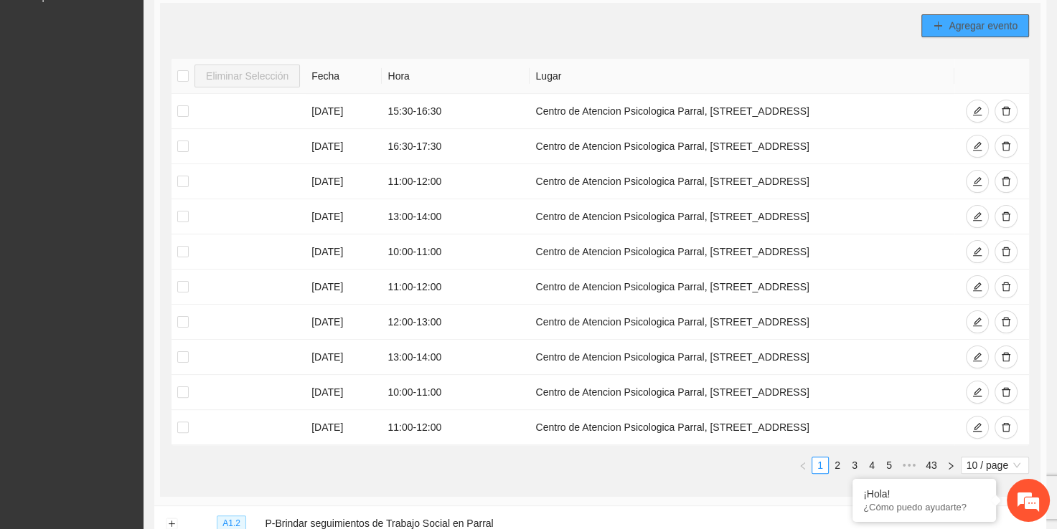
click at [1005, 24] on span "Agregar evento" at bounding box center [982, 26] width 69 height 16
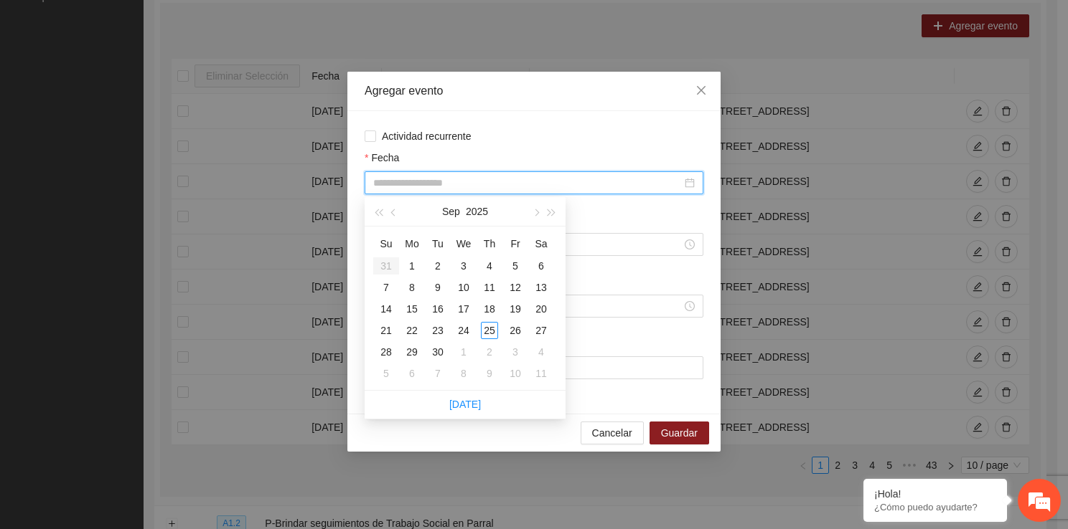
click at [440, 188] on input "Fecha" at bounding box center [527, 183] width 308 height 16
click at [489, 337] on div "25" at bounding box center [489, 330] width 17 height 17
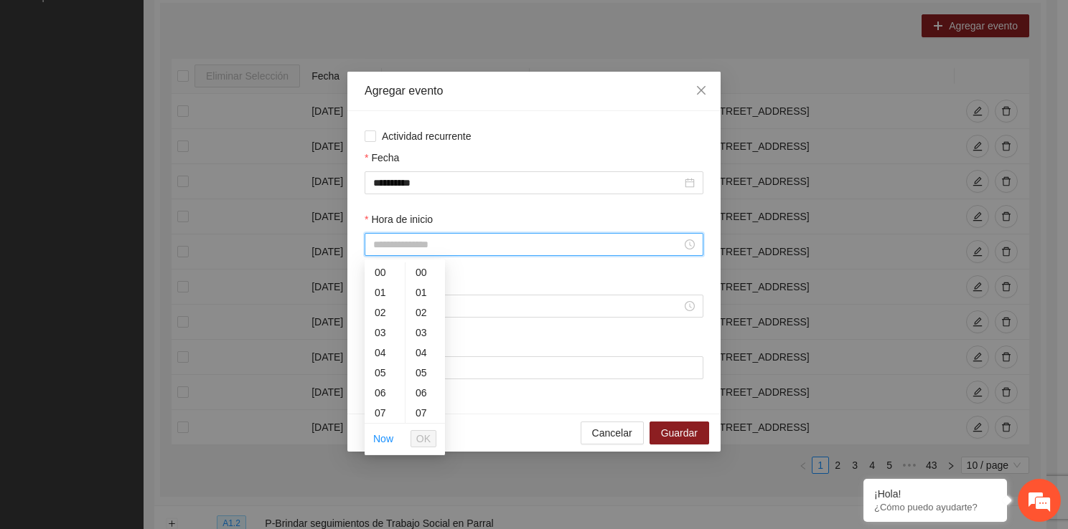
click at [442, 251] on input "Hora de inicio" at bounding box center [527, 245] width 308 height 16
click at [381, 409] on div "13" at bounding box center [384, 419] width 40 height 20
click at [424, 435] on span "OK" at bounding box center [423, 439] width 14 height 16
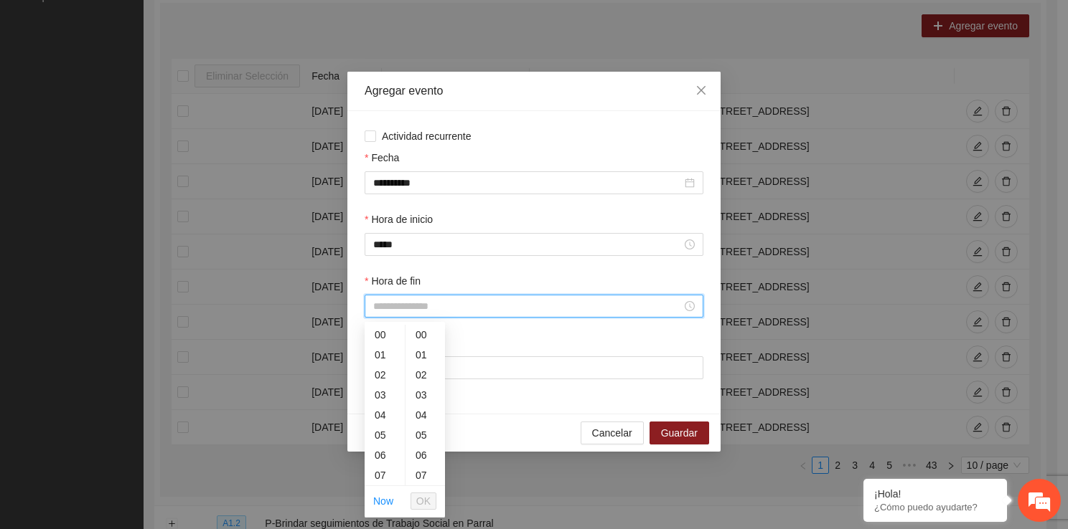
click at [394, 302] on input "Hora de fin" at bounding box center [527, 306] width 308 height 16
click at [383, 470] on div "14" at bounding box center [384, 476] width 40 height 20
click at [426, 494] on span "OK" at bounding box center [423, 502] width 14 height 16
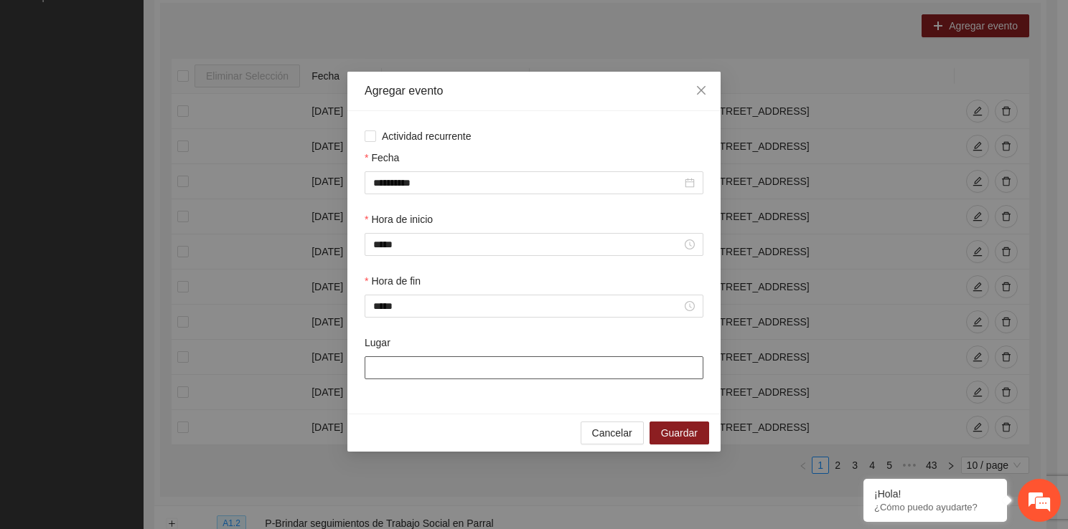
click at [390, 374] on input "Lugar" at bounding box center [533, 368] width 339 height 23
click at [677, 426] on span "Guardar" at bounding box center [679, 433] width 37 height 16
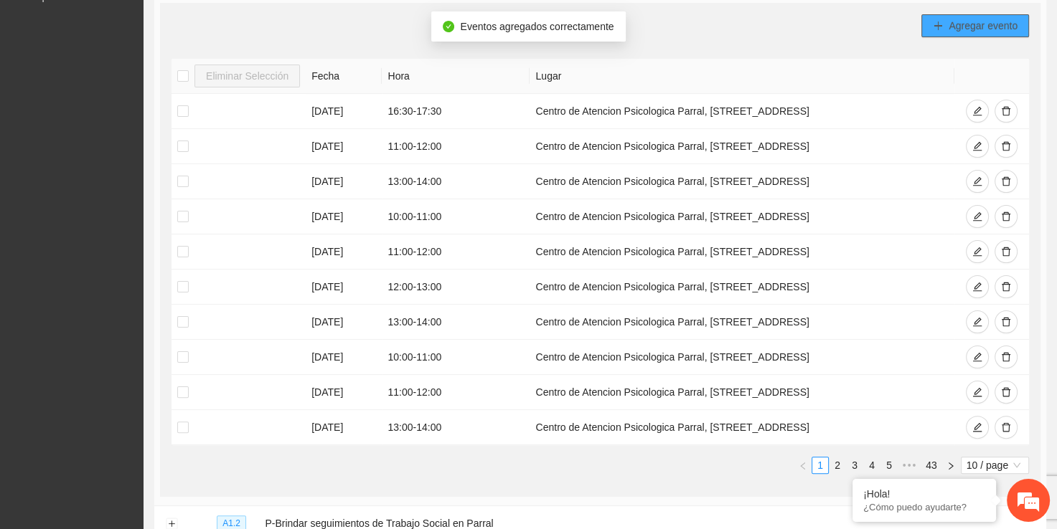
click at [965, 32] on span "Agregar evento" at bounding box center [982, 26] width 69 height 16
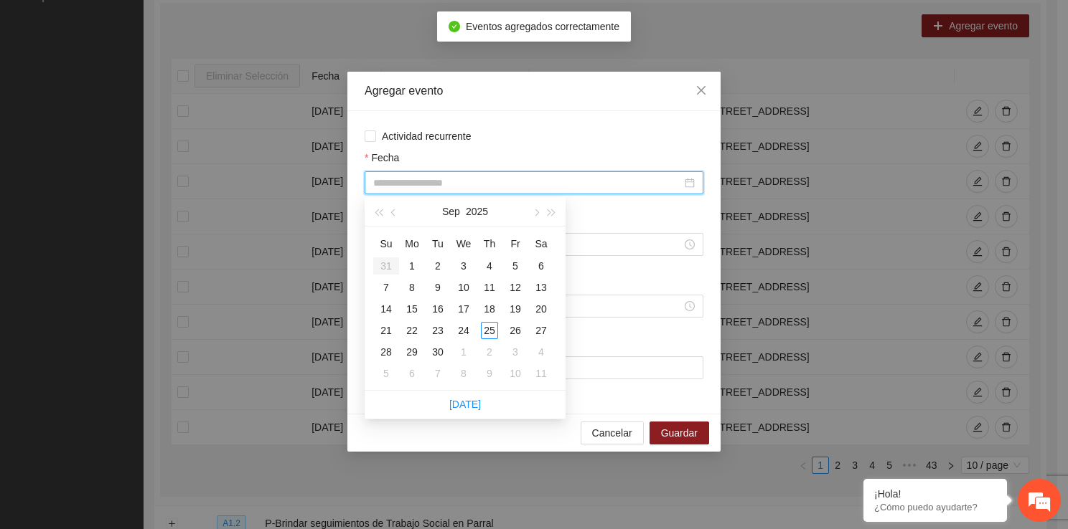
click at [514, 179] on input "Fecha" at bounding box center [527, 183] width 308 height 16
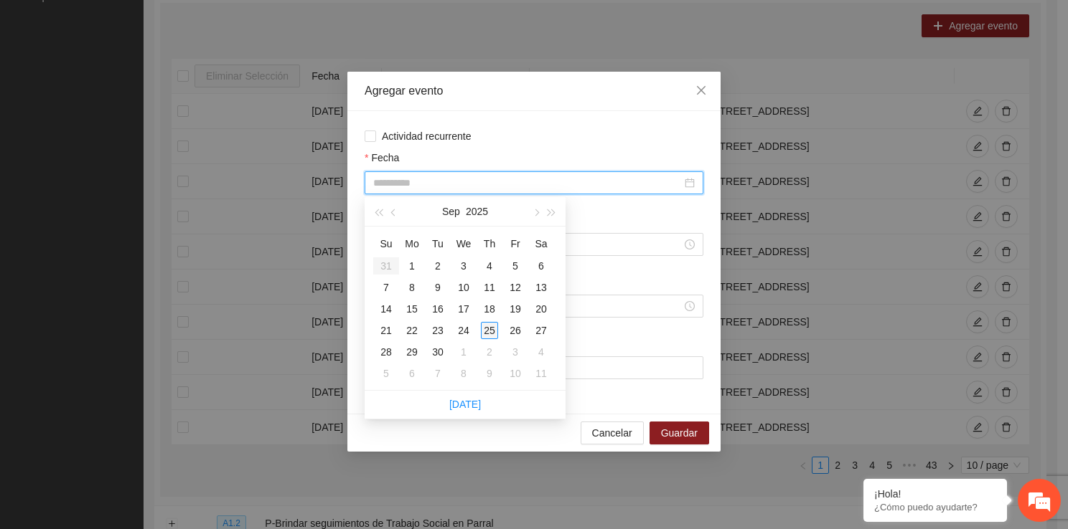
click at [485, 334] on div "25" at bounding box center [489, 330] width 17 height 17
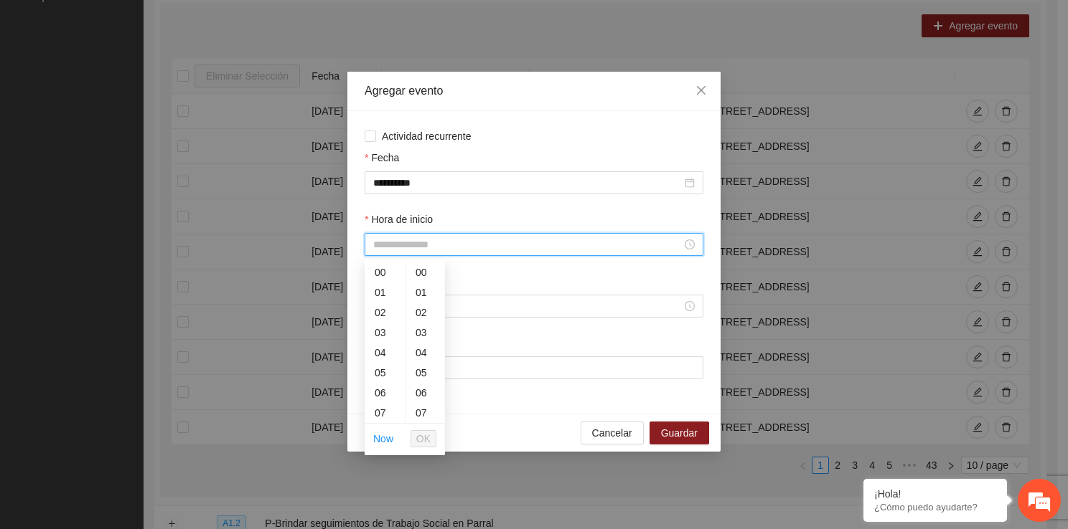
click at [409, 240] on input "Hora de inicio" at bounding box center [527, 245] width 308 height 16
click at [384, 386] on div "14" at bounding box center [384, 382] width 40 height 20
click at [423, 431] on span "OK" at bounding box center [423, 439] width 14 height 16
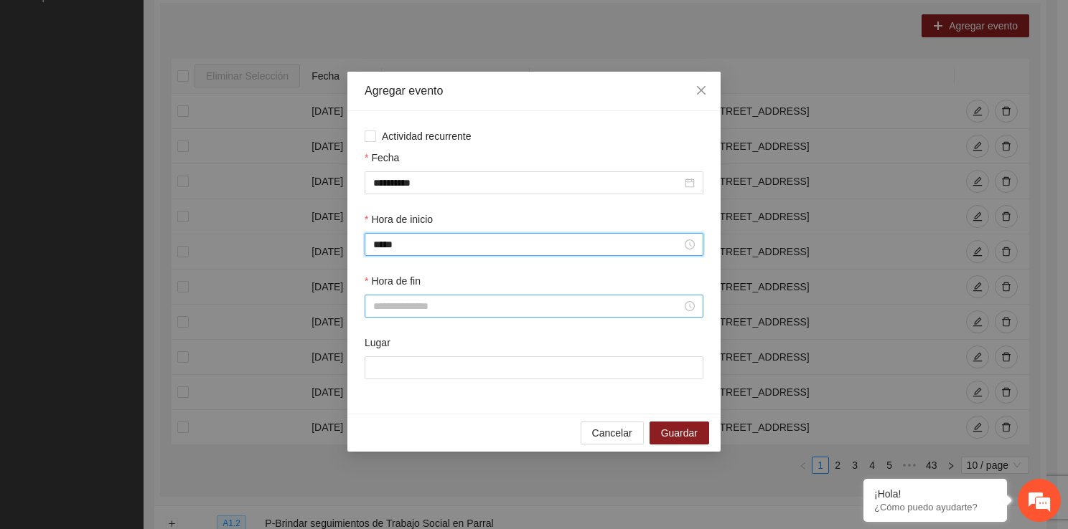
click at [410, 306] on input "Hora de fin" at bounding box center [527, 306] width 308 height 16
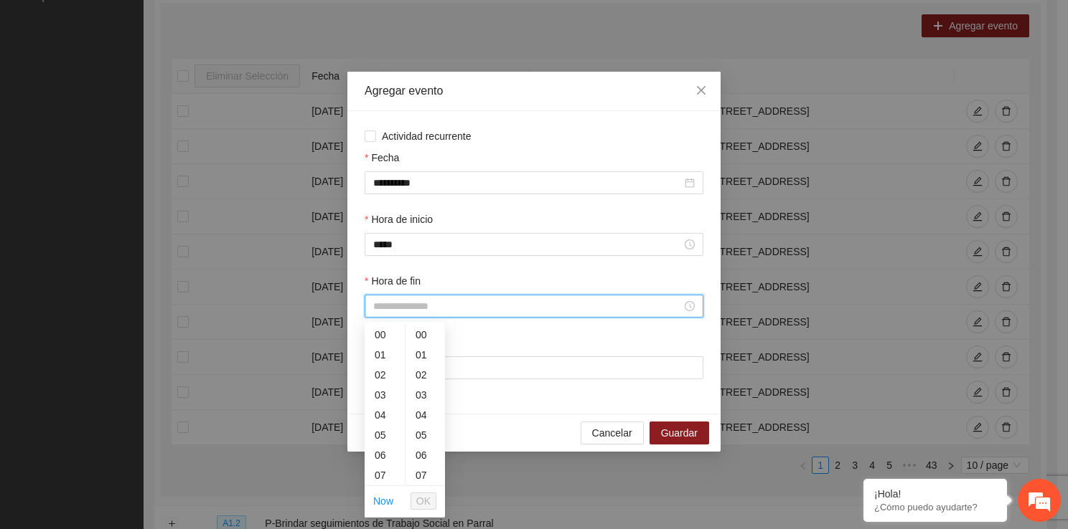
click at [399, 481] on ul "00 01 02 03 04 05 06 07 08 09 10 11 12 13 14 15 16 17 18 19 20 21 22 23" at bounding box center [384, 405] width 40 height 161
click at [383, 461] on div "15" at bounding box center [384, 464] width 40 height 20
click at [430, 497] on span "OK" at bounding box center [423, 502] width 14 height 16
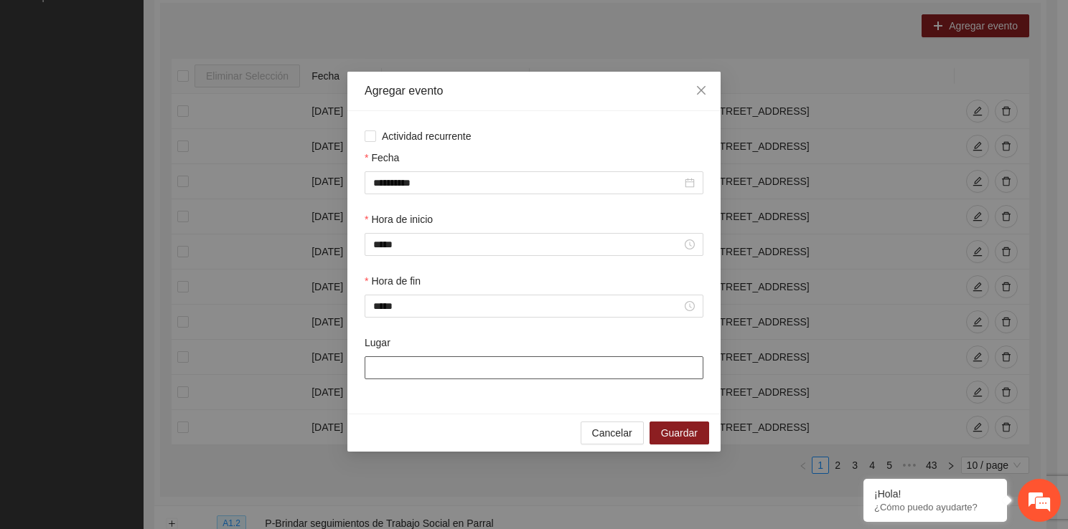
drag, startPoint x: 425, startPoint y: 386, endPoint x: 422, endPoint y: 363, distance: 23.1
click at [422, 363] on div "Lugar" at bounding box center [534, 366] width 344 height 62
click at [420, 379] on input "Lugar" at bounding box center [533, 368] width 339 height 23
click at [413, 377] on div "Lugar" at bounding box center [534, 366] width 344 height 62
click at [413, 377] on input "Lugar" at bounding box center [533, 368] width 339 height 23
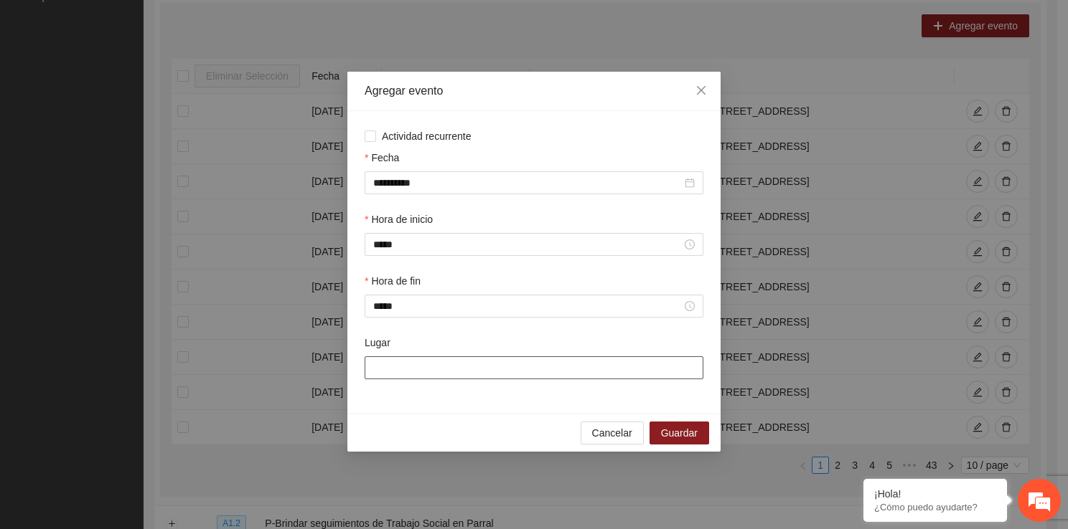
click at [413, 377] on input "Lugar" at bounding box center [533, 368] width 339 height 23
click at [683, 440] on span "Guardar" at bounding box center [679, 433] width 37 height 16
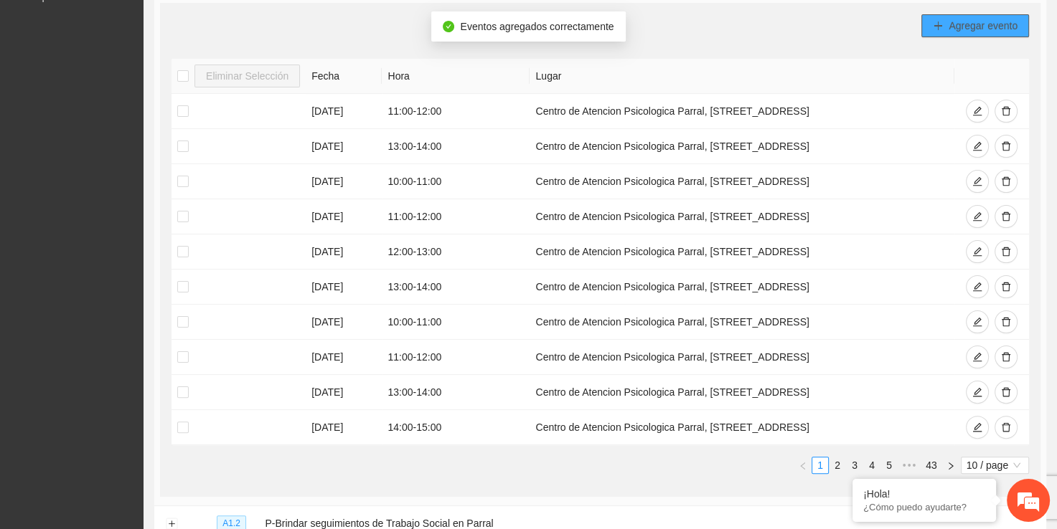
click at [980, 18] on span "Agregar evento" at bounding box center [982, 26] width 69 height 16
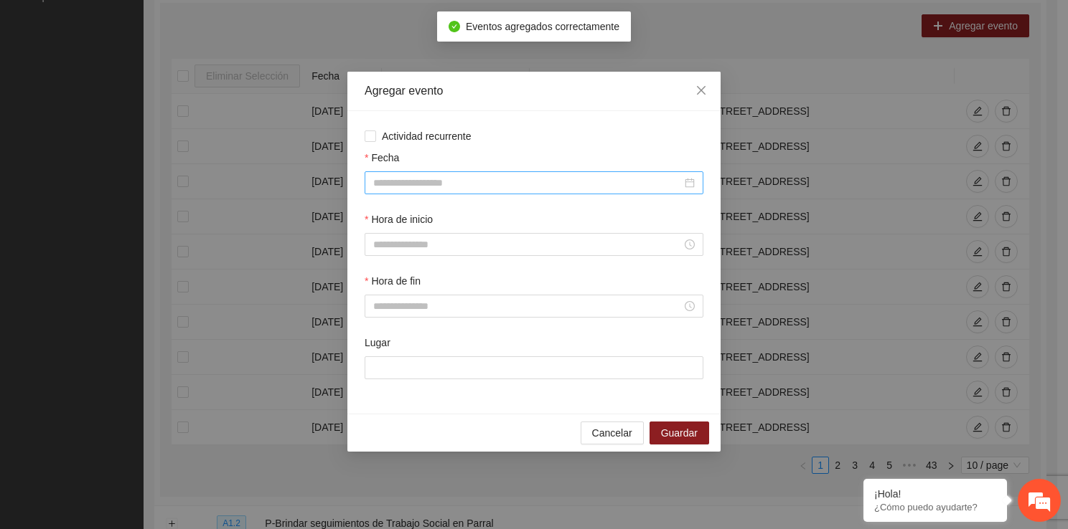
click at [471, 193] on div at bounding box center [533, 182] width 339 height 23
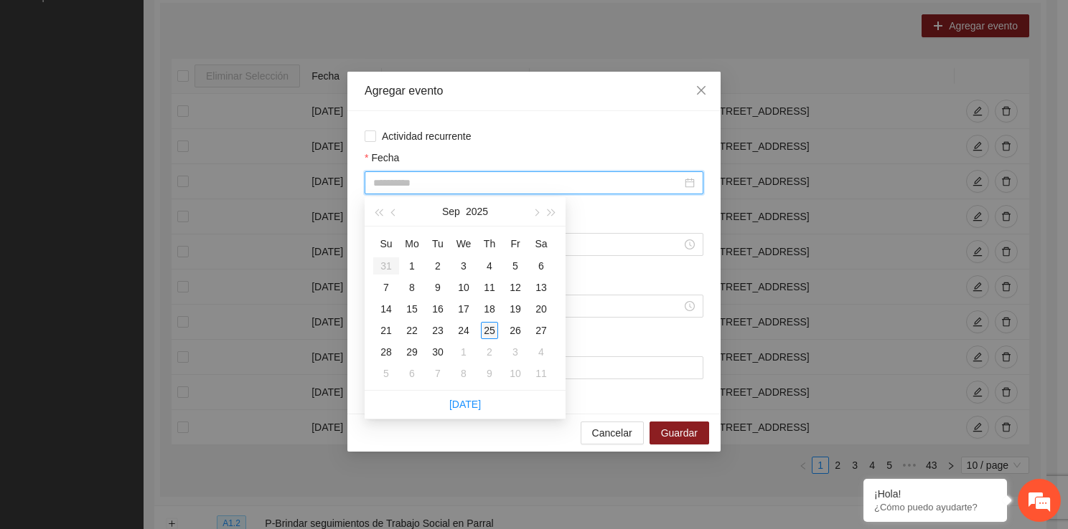
click at [486, 326] on div "25" at bounding box center [489, 330] width 17 height 17
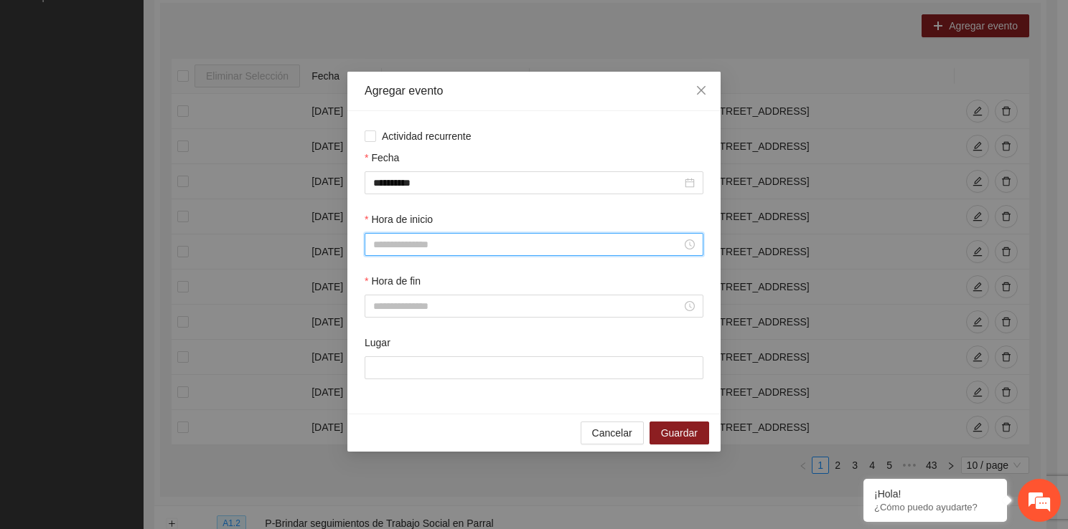
click at [429, 250] on input "Hora de inicio" at bounding box center [527, 245] width 308 height 16
click at [387, 275] on div "15" at bounding box center [384, 267] width 40 height 20
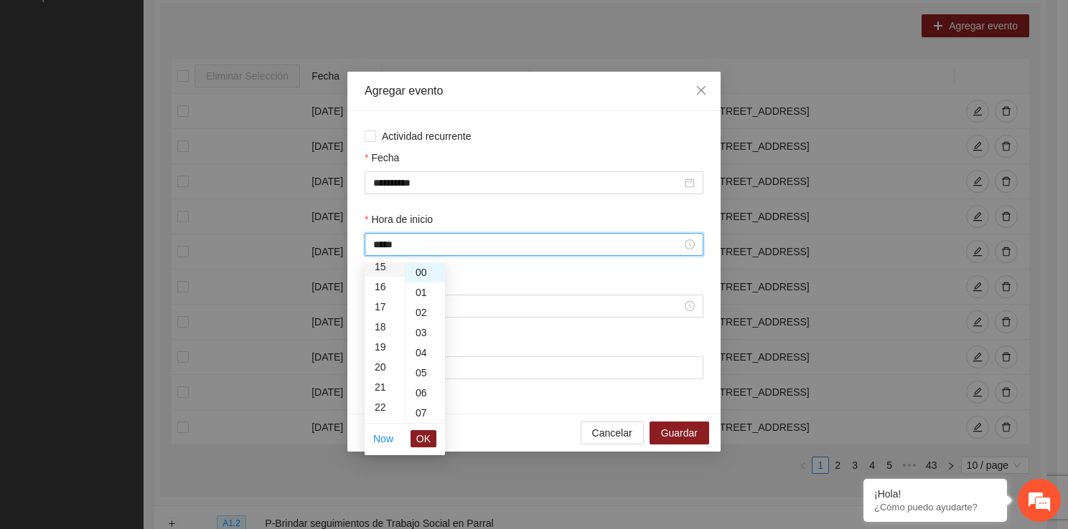
scroll to position [301, 0]
click at [420, 442] on span "OK" at bounding box center [423, 439] width 14 height 16
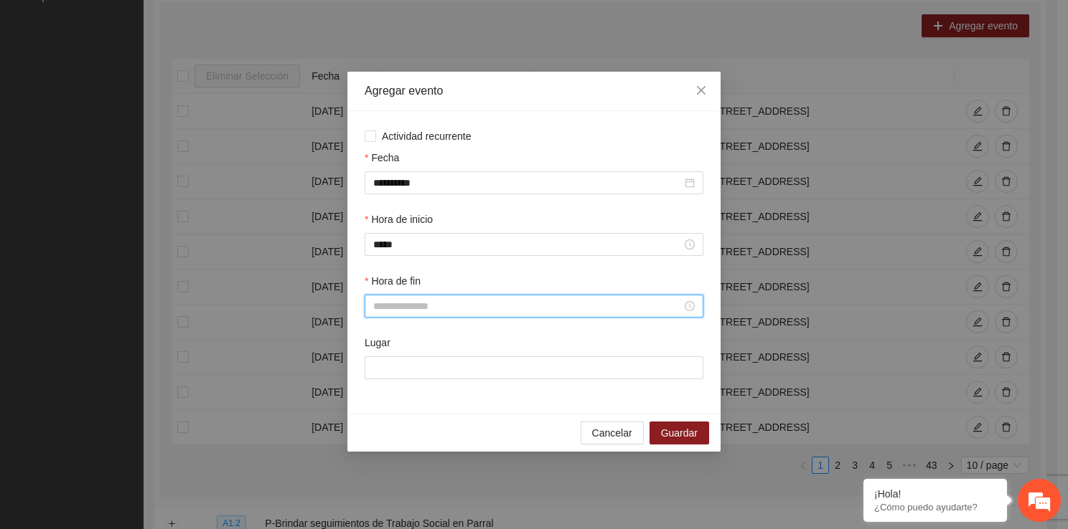
click at [388, 308] on input "Hora de fin" at bounding box center [527, 306] width 308 height 16
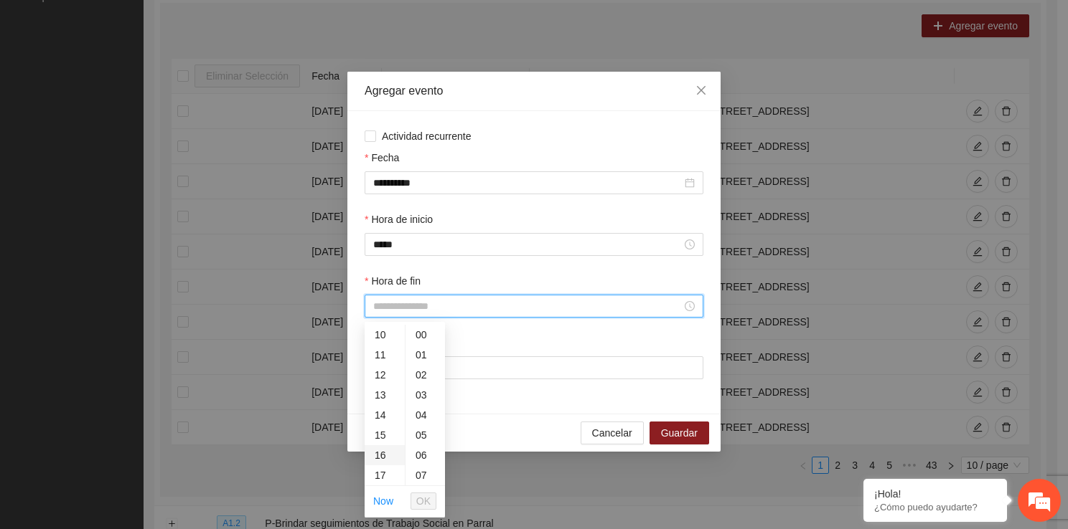
click at [385, 455] on div "16" at bounding box center [384, 456] width 40 height 20
click at [417, 499] on span "OK" at bounding box center [423, 502] width 14 height 16
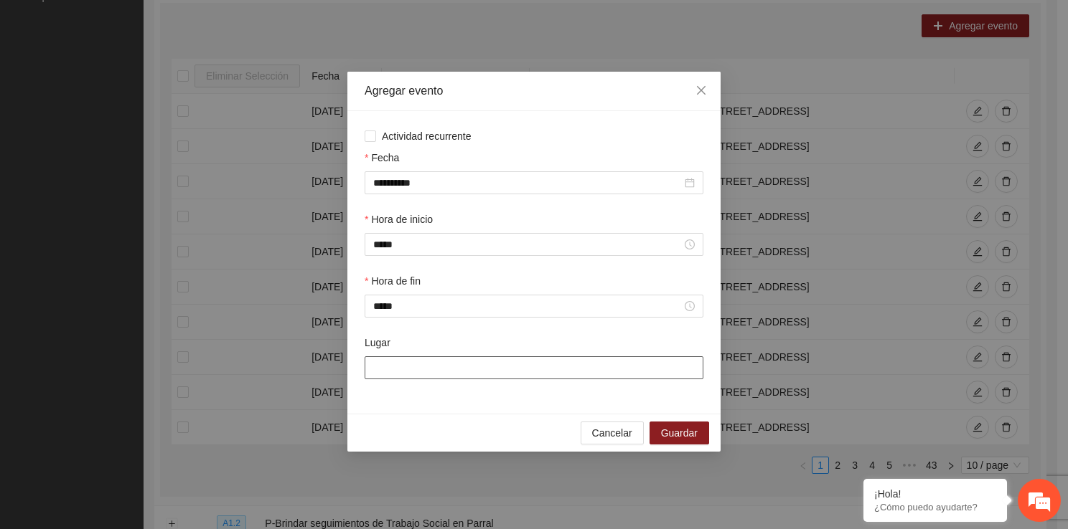
click at [423, 377] on input "Lugar" at bounding box center [533, 368] width 339 height 23
click at [659, 430] on button "Guardar" at bounding box center [679, 433] width 60 height 23
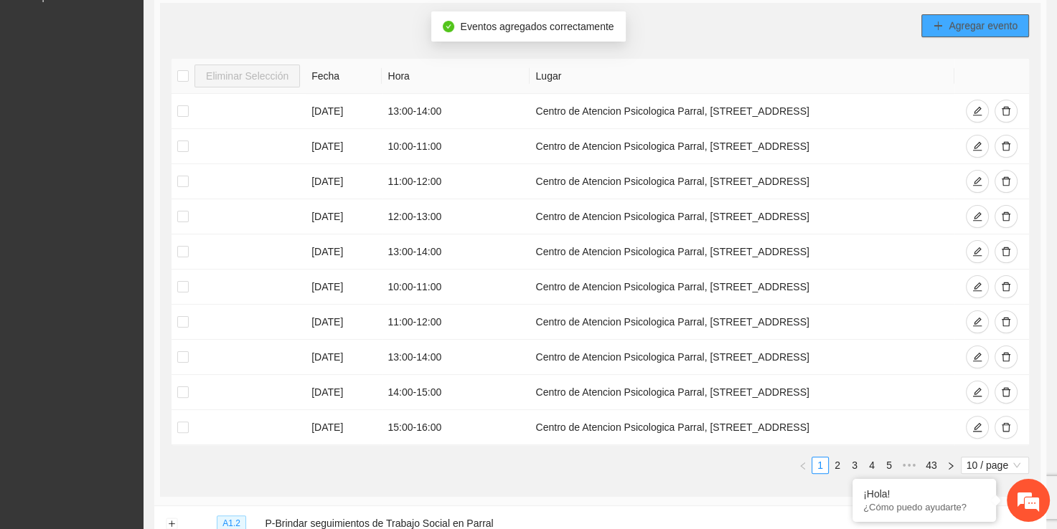
click at [961, 19] on span "Agregar evento" at bounding box center [982, 26] width 69 height 16
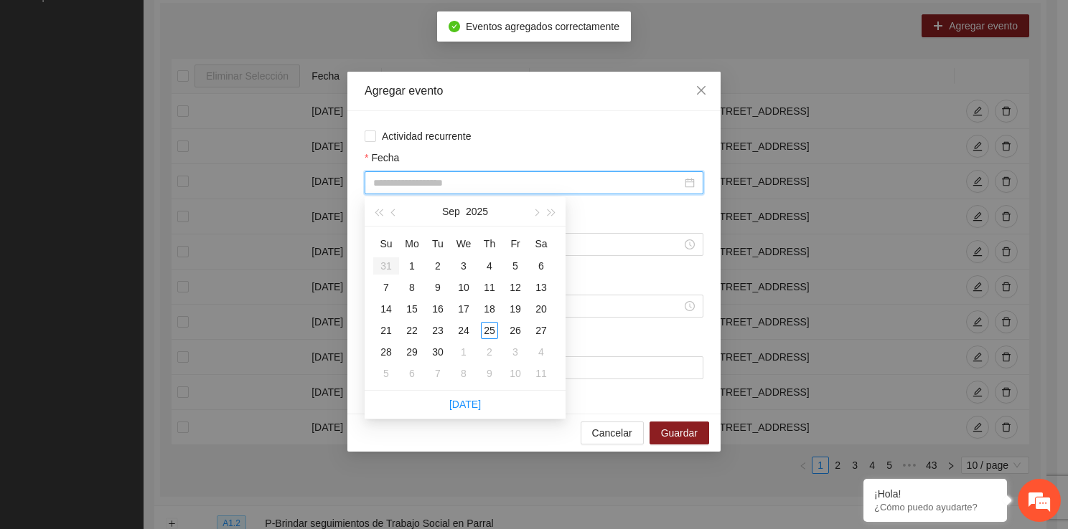
click at [501, 180] on input "Fecha" at bounding box center [527, 183] width 308 height 16
click at [486, 329] on div "25" at bounding box center [489, 330] width 17 height 17
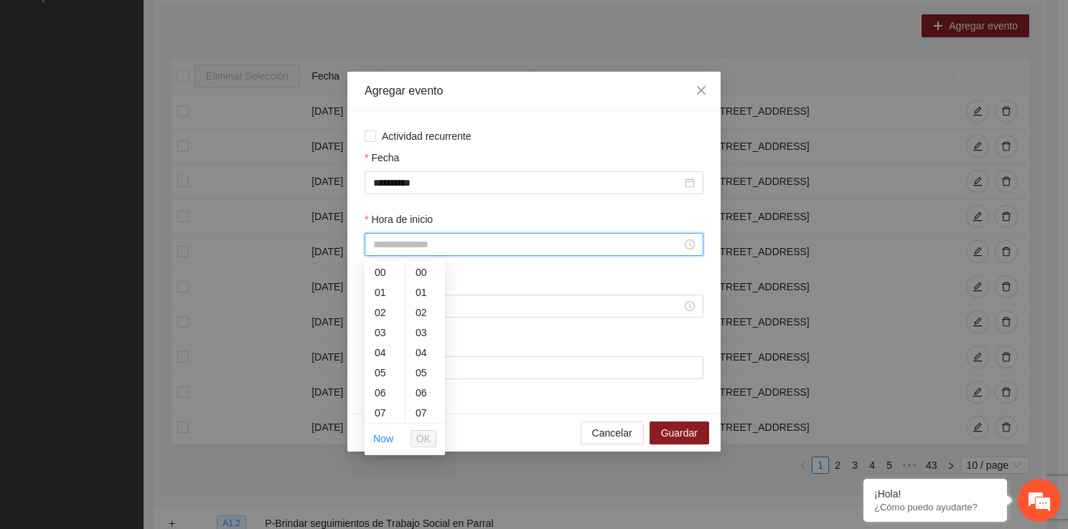
click at [416, 250] on input "Hora de inicio" at bounding box center [527, 245] width 308 height 16
click at [382, 397] on div "16" at bounding box center [384, 393] width 40 height 20
click at [419, 438] on span "OK" at bounding box center [423, 439] width 14 height 16
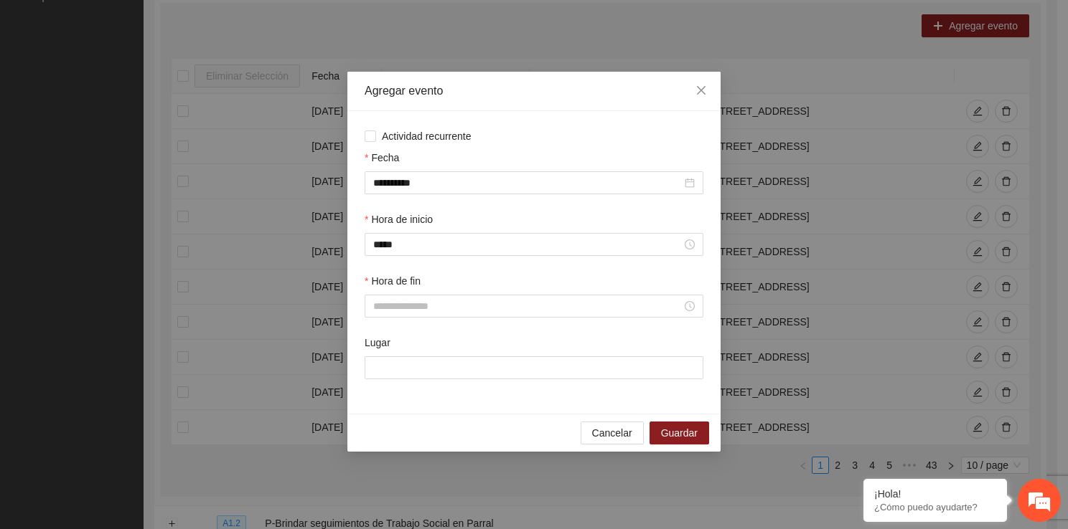
click at [410, 320] on div "Hora de fin" at bounding box center [534, 304] width 344 height 62
click at [408, 314] on input "Hora de fin" at bounding box center [527, 306] width 308 height 16
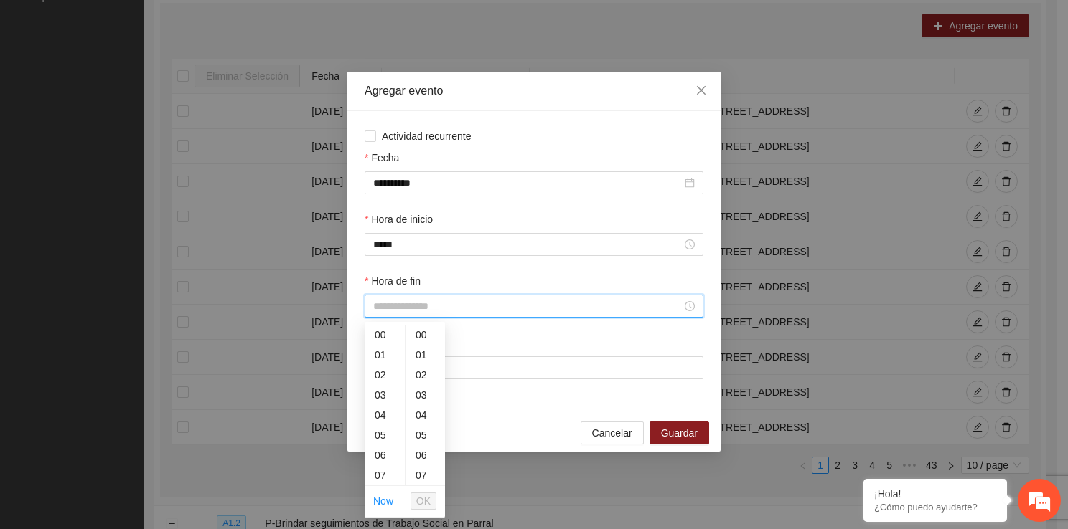
click at [408, 314] on input "Hora de fin" at bounding box center [527, 306] width 308 height 16
click at [387, 467] on div "17" at bounding box center [384, 466] width 40 height 20
click at [419, 495] on span "OK" at bounding box center [423, 502] width 14 height 16
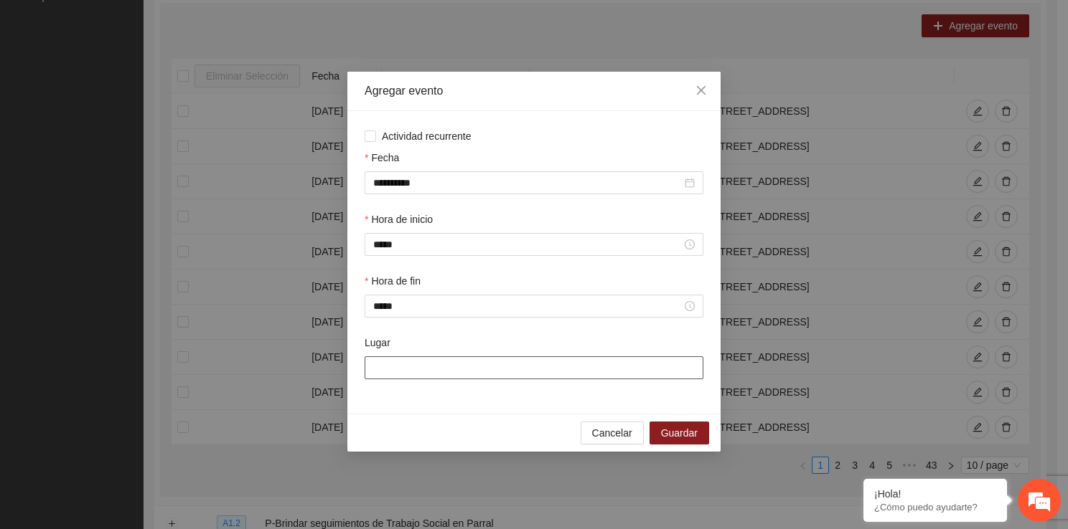
click at [400, 362] on input "Lugar" at bounding box center [533, 368] width 339 height 23
click at [677, 440] on span "Guardar" at bounding box center [679, 433] width 37 height 16
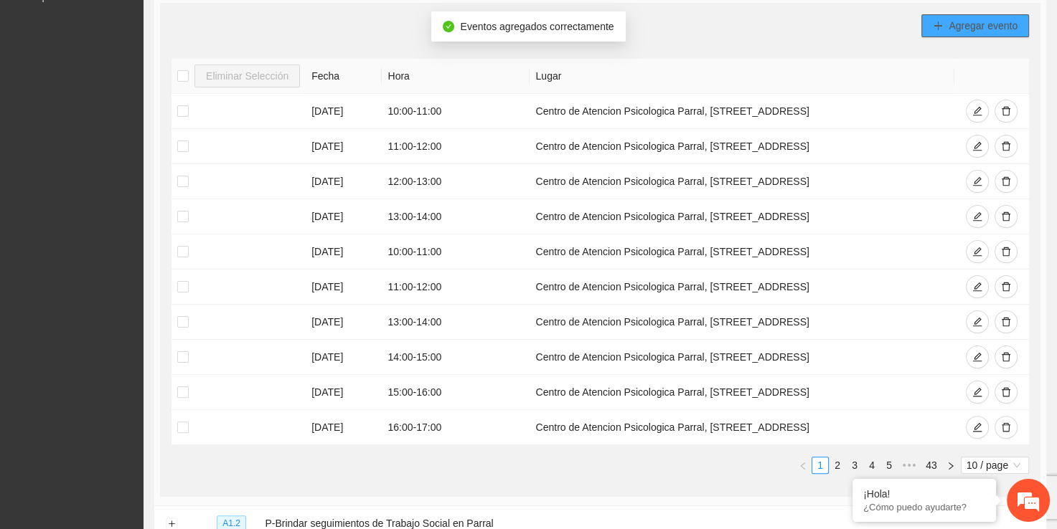
click at [936, 32] on button "Agregar evento" at bounding box center [975, 25] width 108 height 23
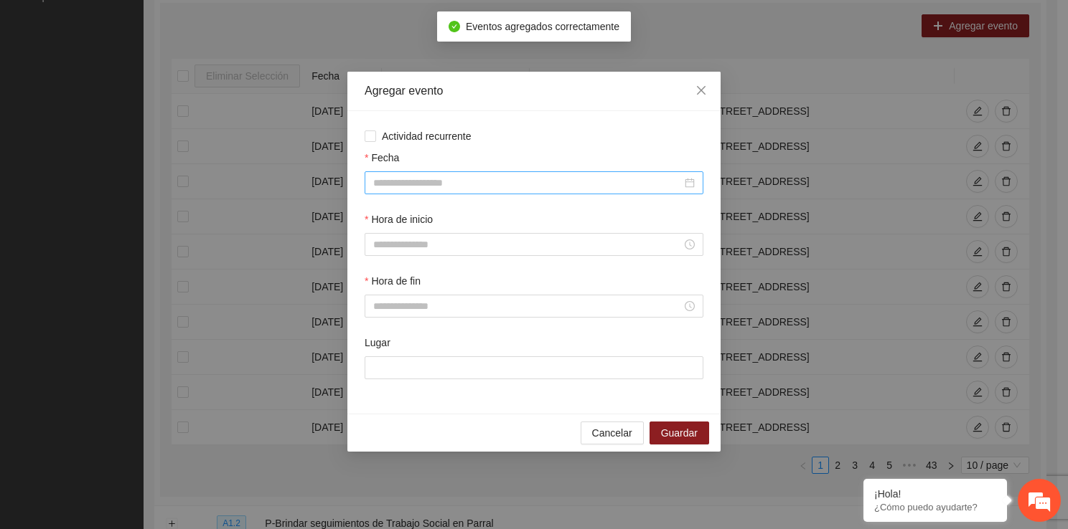
click at [381, 174] on div at bounding box center [533, 182] width 339 height 23
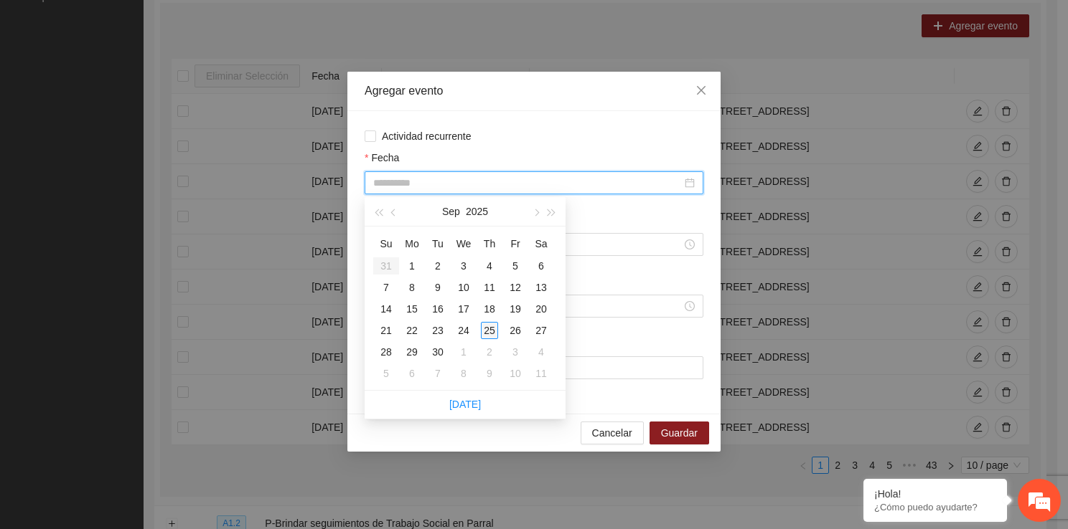
click at [489, 323] on div "25" at bounding box center [489, 330] width 17 height 17
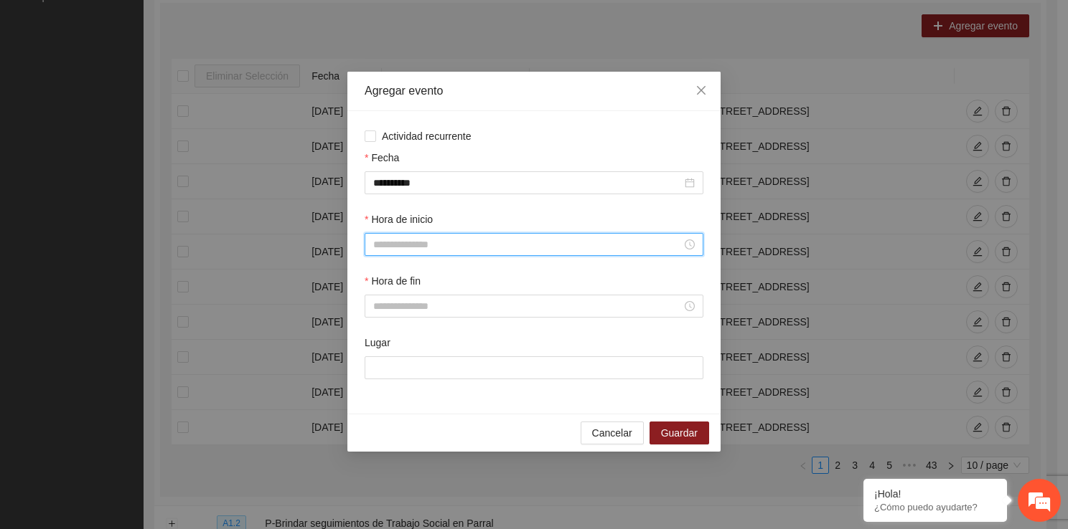
click at [440, 250] on input "Hora de inicio" at bounding box center [527, 245] width 308 height 16
click at [382, 385] on div "17" at bounding box center [384, 394] width 40 height 20
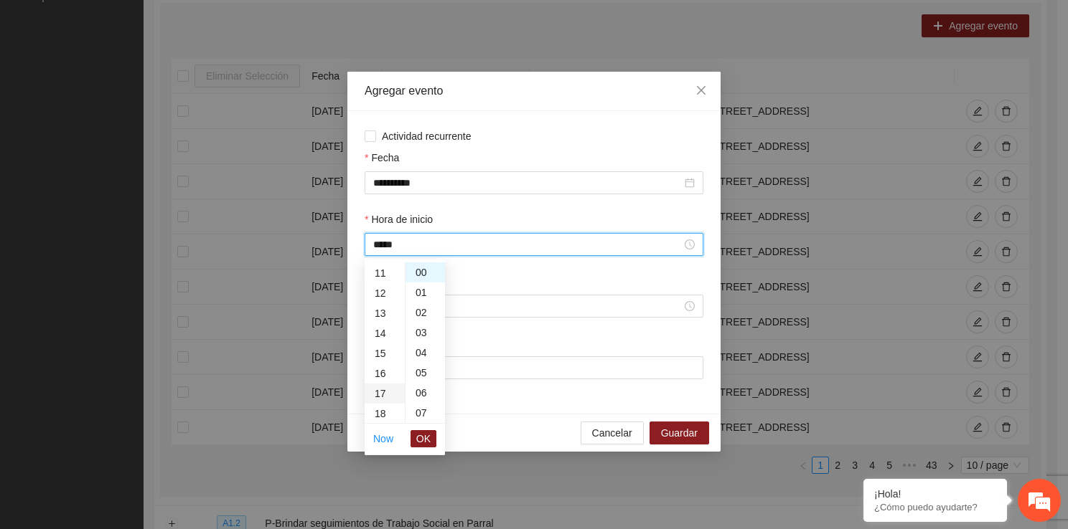
scroll to position [341, 0]
click at [420, 432] on span "OK" at bounding box center [423, 439] width 14 height 16
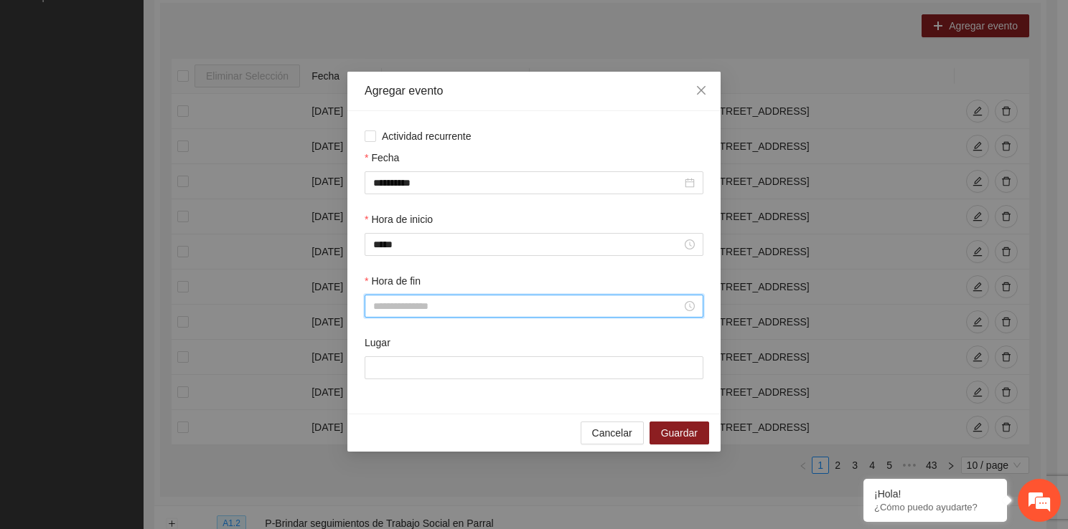
click at [402, 311] on input "Hora de fin" at bounding box center [527, 306] width 308 height 16
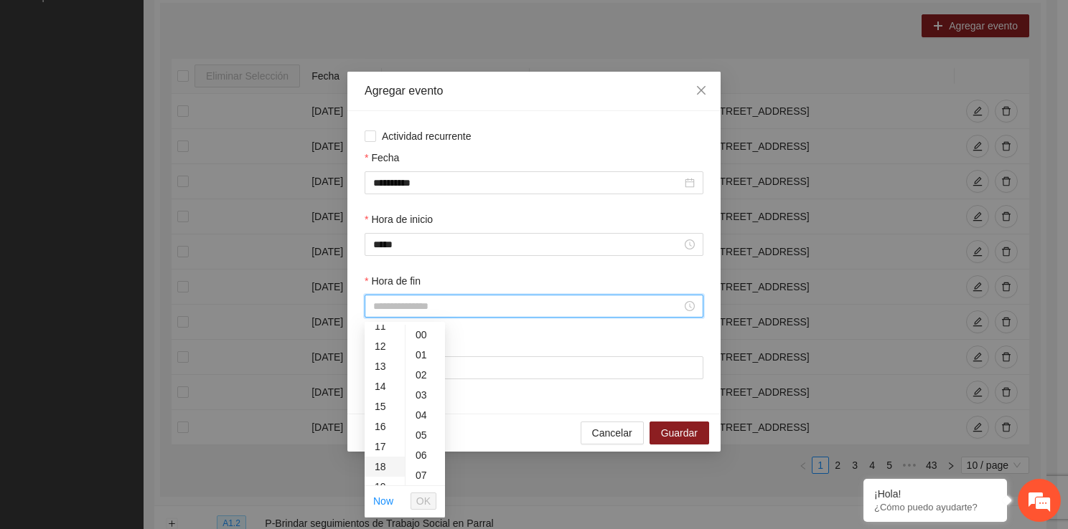
click at [389, 466] on div "18" at bounding box center [384, 467] width 40 height 20
click at [428, 498] on span "OK" at bounding box center [423, 502] width 14 height 16
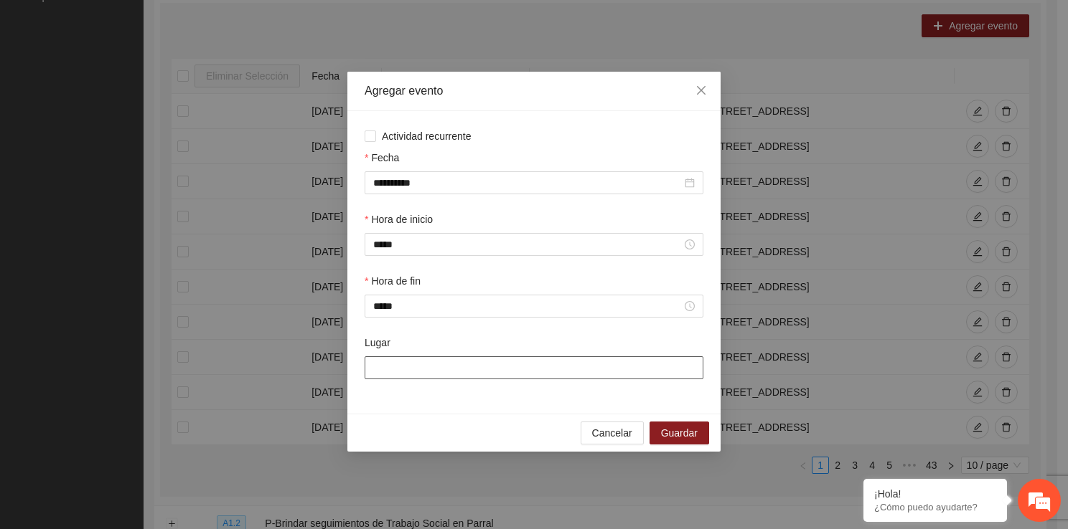
click at [405, 369] on input "Lugar" at bounding box center [533, 368] width 339 height 23
click at [690, 428] on span "Guardar" at bounding box center [679, 433] width 37 height 16
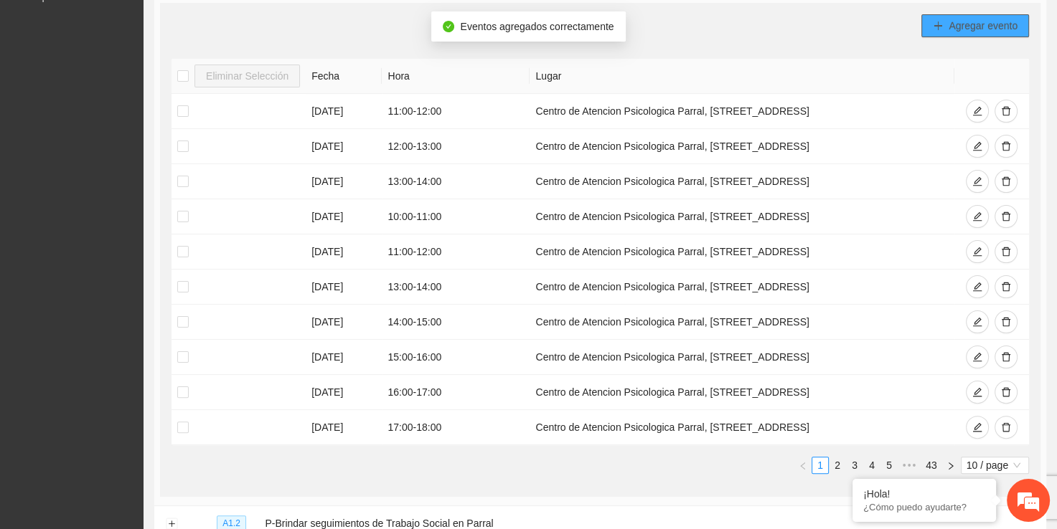
click at [942, 22] on icon "plus" at bounding box center [938, 26] width 10 height 10
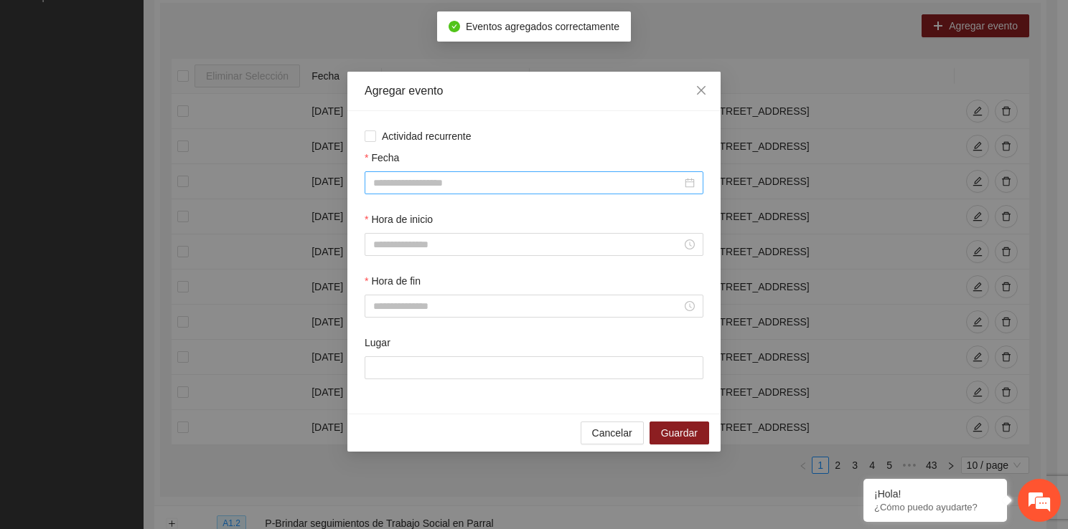
click at [477, 174] on div at bounding box center [533, 182] width 339 height 23
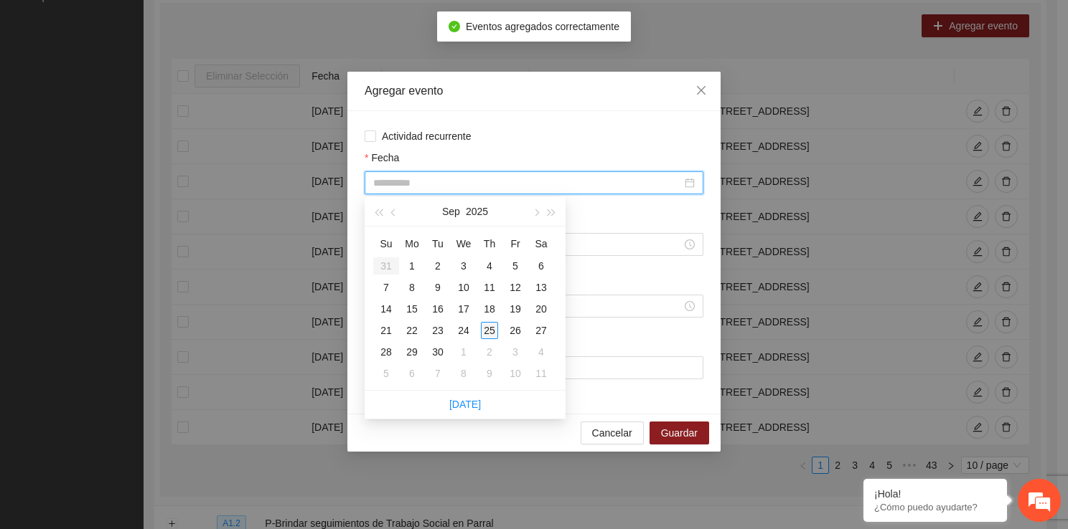
click at [487, 334] on div "25" at bounding box center [489, 330] width 17 height 17
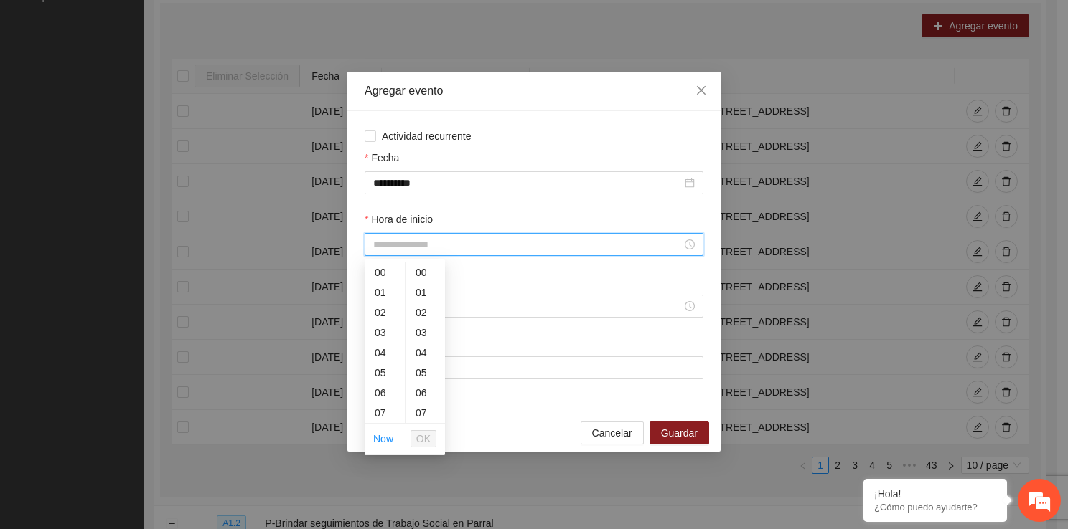
click at [390, 242] on input "Hora de inicio" at bounding box center [527, 245] width 308 height 16
click at [383, 407] on div "18" at bounding box center [384, 405] width 40 height 20
click at [430, 442] on span "OK" at bounding box center [423, 439] width 14 height 16
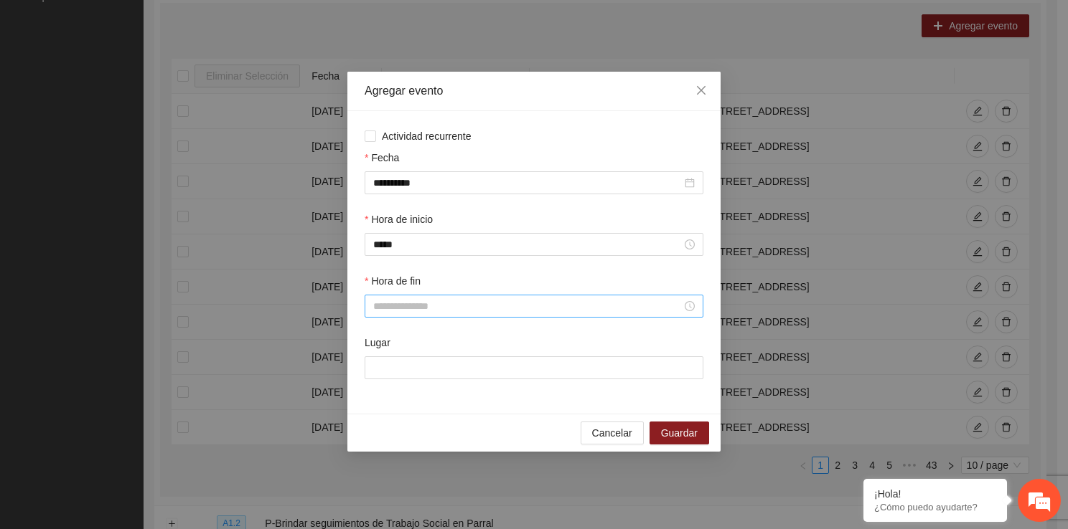
click at [410, 299] on div at bounding box center [533, 306] width 339 height 23
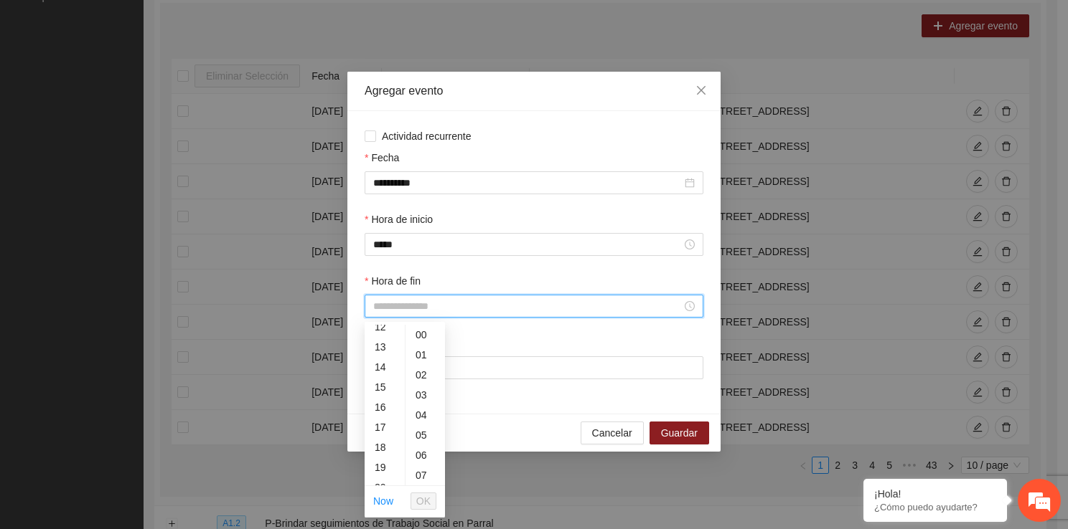
scroll to position [278, 0]
click at [382, 435] on div "19" at bounding box center [384, 439] width 40 height 20
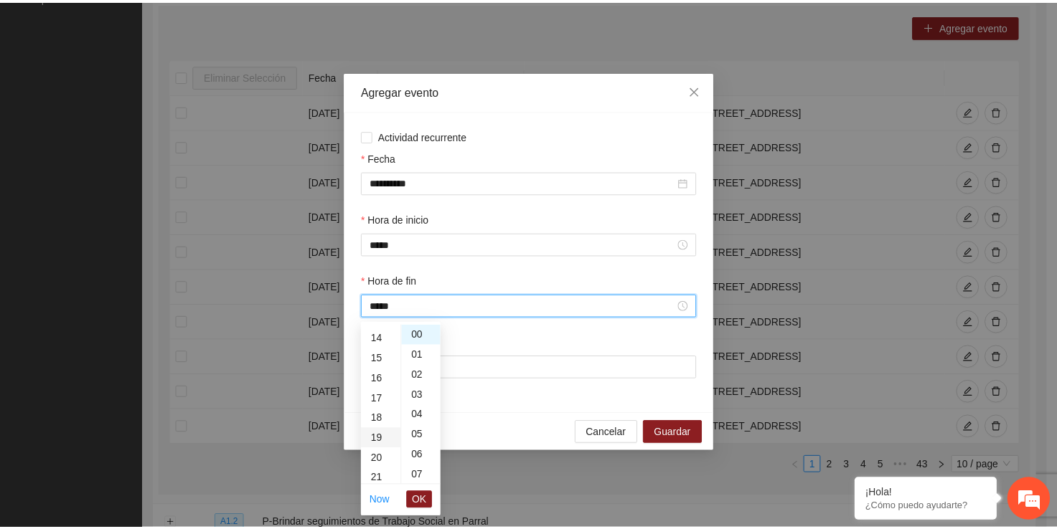
scroll to position [382, 0]
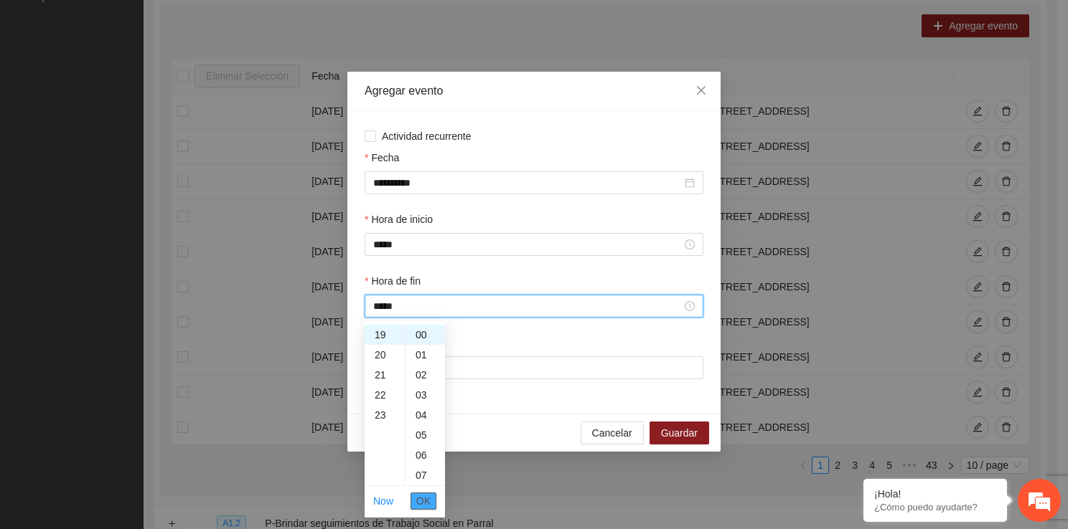
click at [428, 499] on span "OK" at bounding box center [423, 502] width 14 height 16
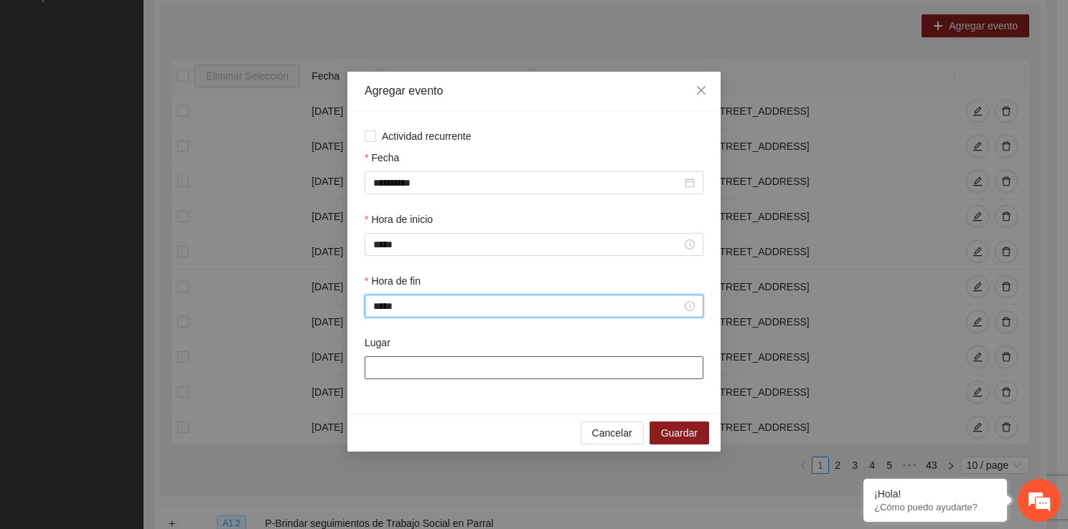
click at [414, 371] on input "Lugar" at bounding box center [533, 368] width 339 height 23
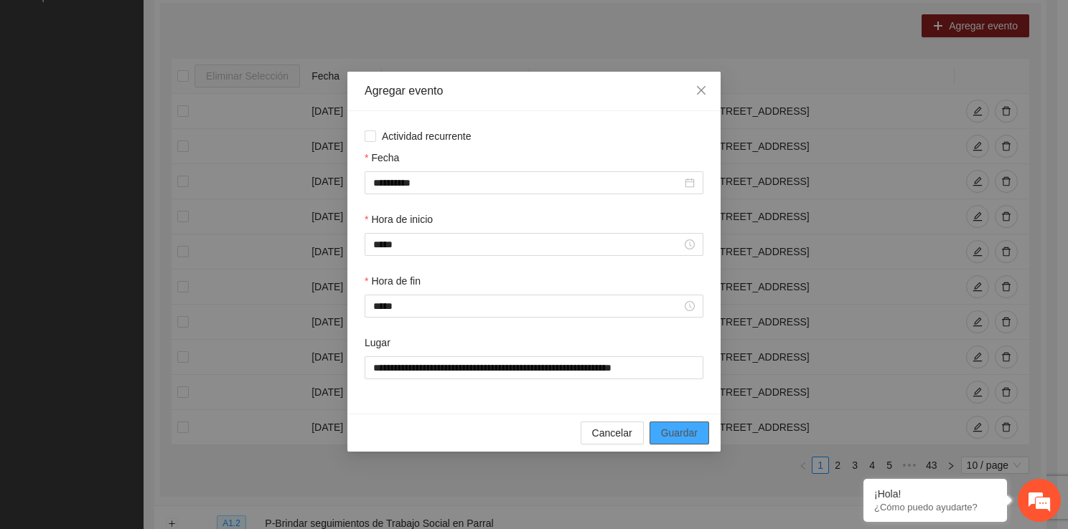
click at [687, 433] on span "Guardar" at bounding box center [679, 433] width 37 height 16
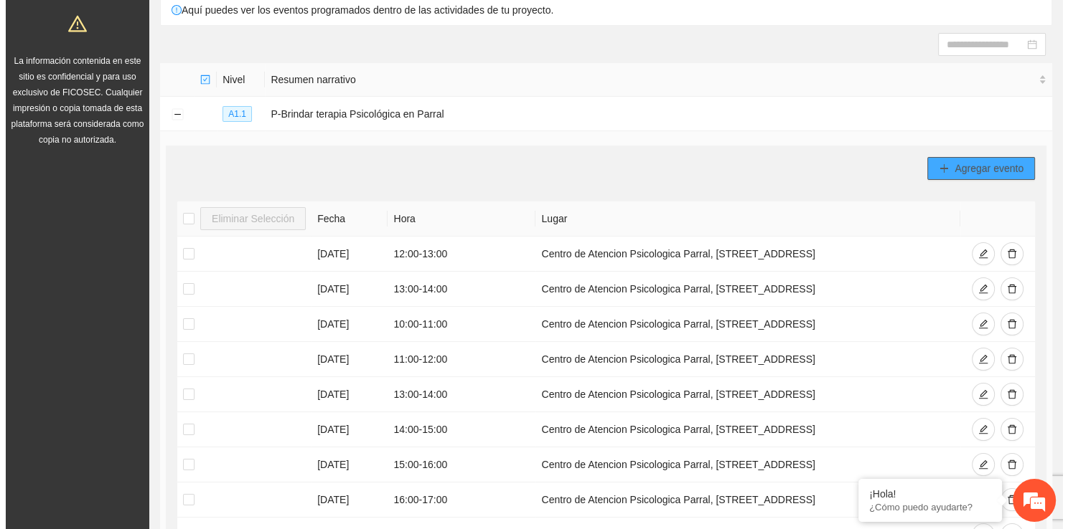
scroll to position [123, 0]
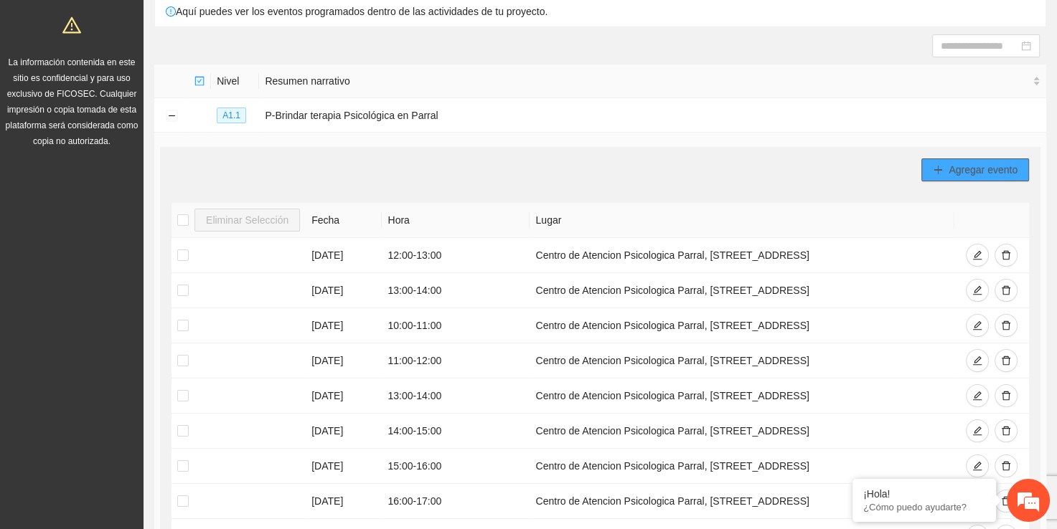
click at [966, 171] on span "Agregar evento" at bounding box center [982, 170] width 69 height 16
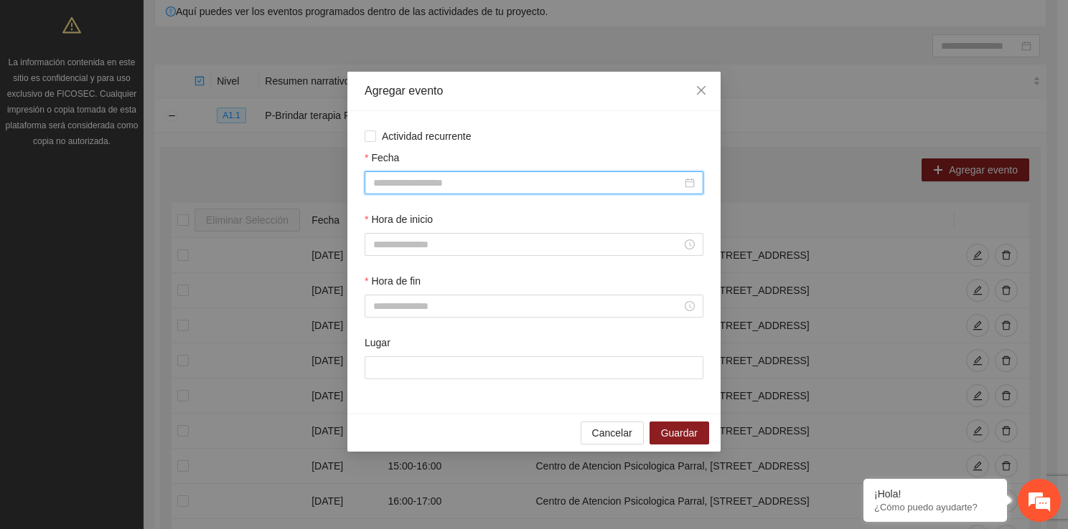
click at [425, 185] on input "Fecha" at bounding box center [527, 183] width 308 height 16
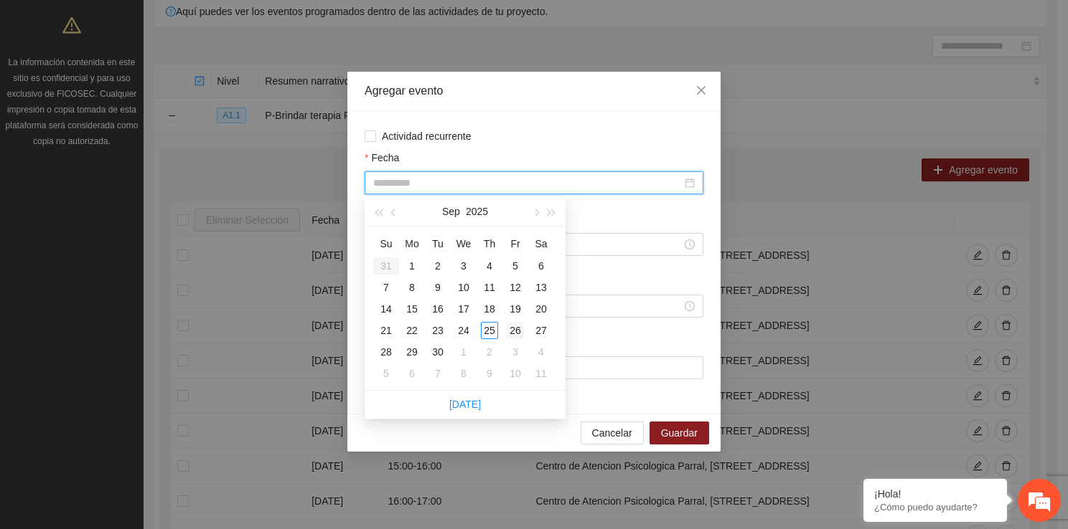
click at [508, 333] on div "26" at bounding box center [515, 330] width 17 height 17
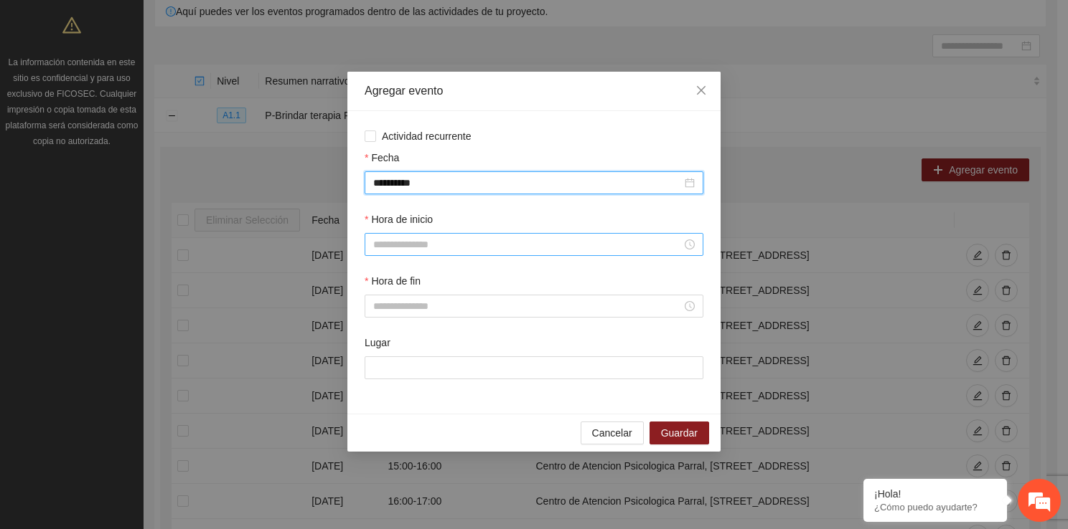
click at [463, 253] on input "Hora de inicio" at bounding box center [527, 245] width 308 height 16
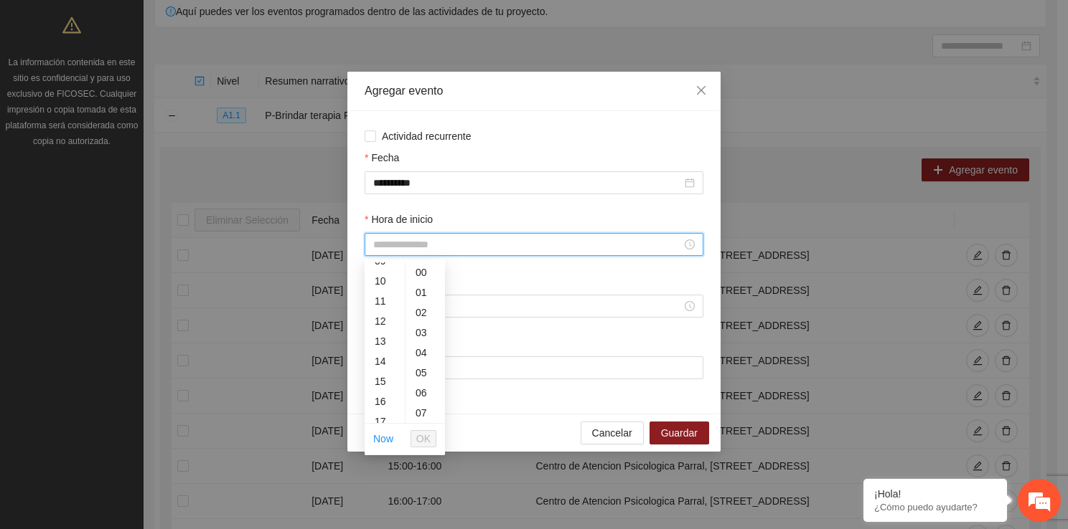
scroll to position [201, 0]
click at [385, 357] on div "14" at bounding box center [384, 353] width 40 height 20
click at [436, 438] on ul "Now OK" at bounding box center [404, 439] width 80 height 30
click at [425, 438] on span "OK" at bounding box center [423, 439] width 14 height 16
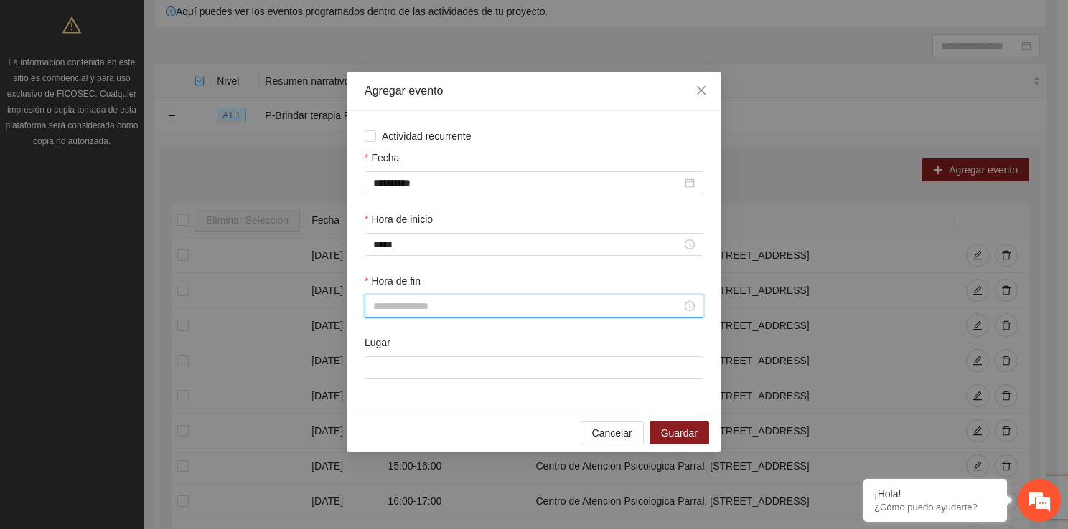
click at [385, 307] on input "Hora de fin" at bounding box center [527, 306] width 308 height 16
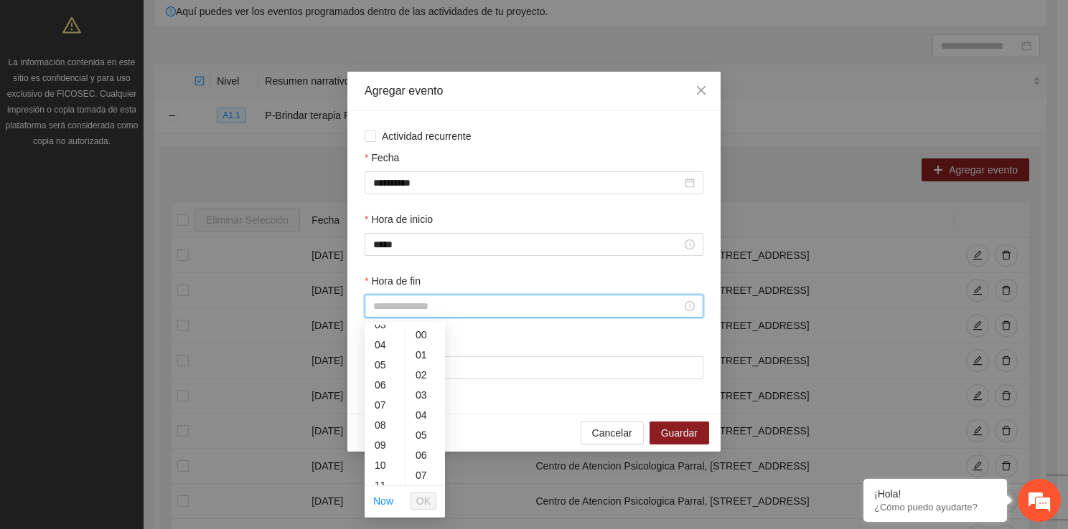
scroll to position [115, 0]
click at [382, 469] on div "15" at bounding box center [384, 464] width 40 height 20
click at [413, 498] on button "OK" at bounding box center [423, 501] width 26 height 17
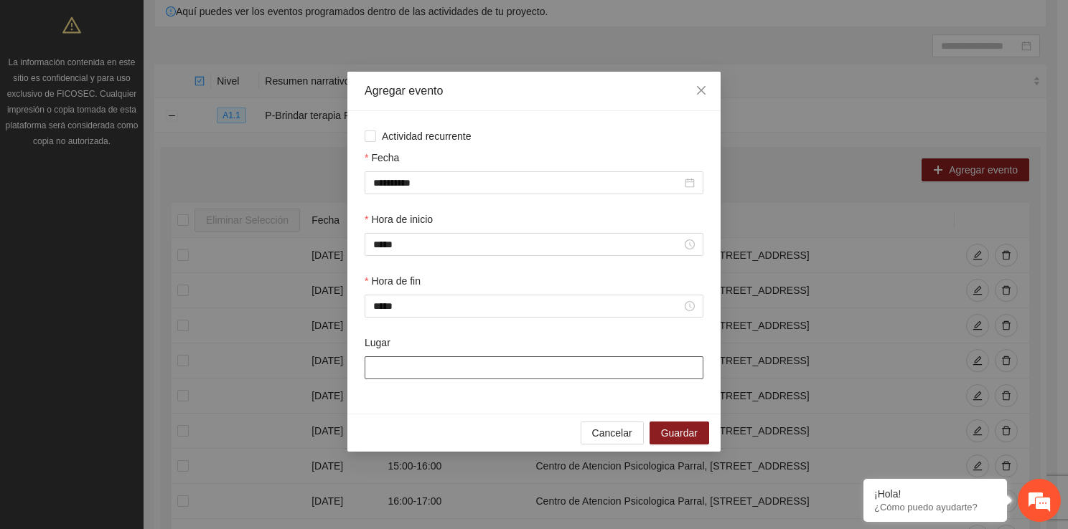
click at [396, 362] on input "Lugar" at bounding box center [533, 368] width 339 height 23
click at [677, 438] on span "Guardar" at bounding box center [679, 433] width 37 height 16
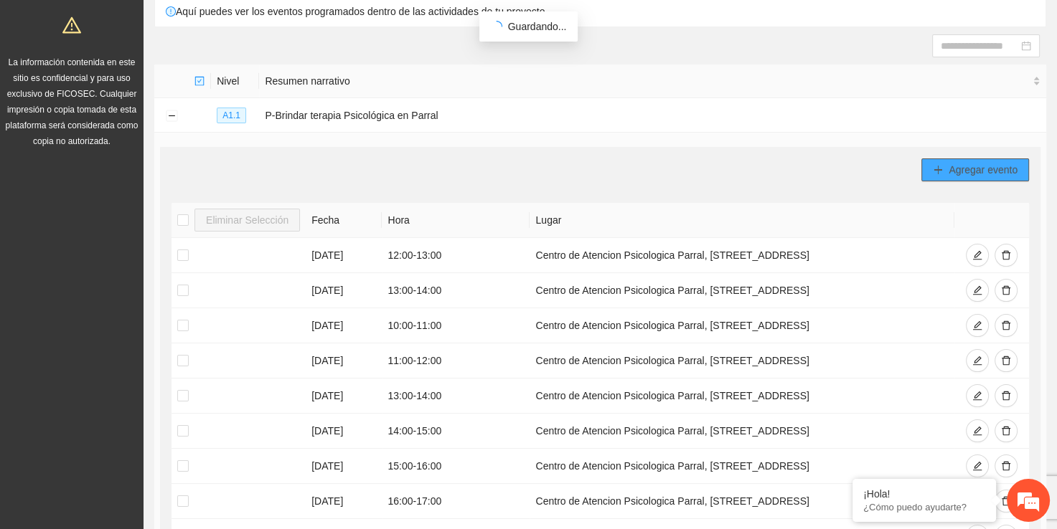
click at [953, 162] on span "Agregar evento" at bounding box center [982, 170] width 69 height 16
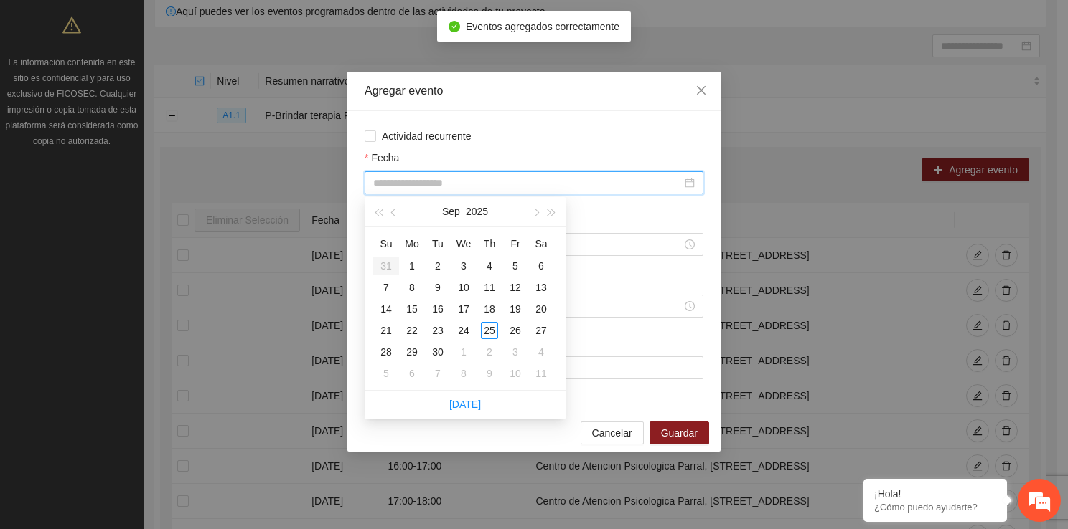
click at [442, 185] on input "Fecha" at bounding box center [527, 183] width 308 height 16
click at [517, 337] on div "26" at bounding box center [515, 330] width 17 height 17
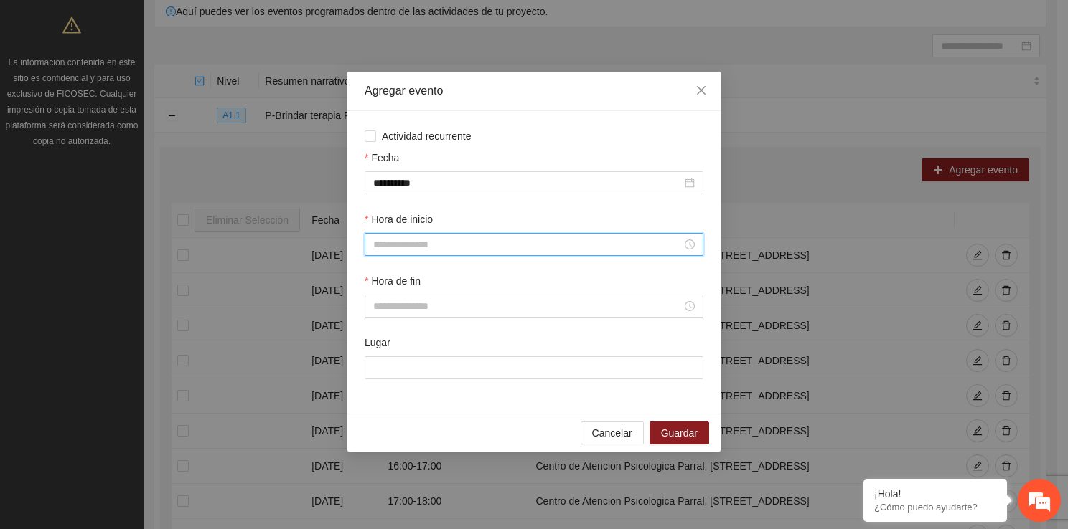
click at [446, 240] on input "Hora de inicio" at bounding box center [527, 245] width 308 height 16
click at [387, 397] on div "15" at bounding box center [384, 402] width 40 height 20
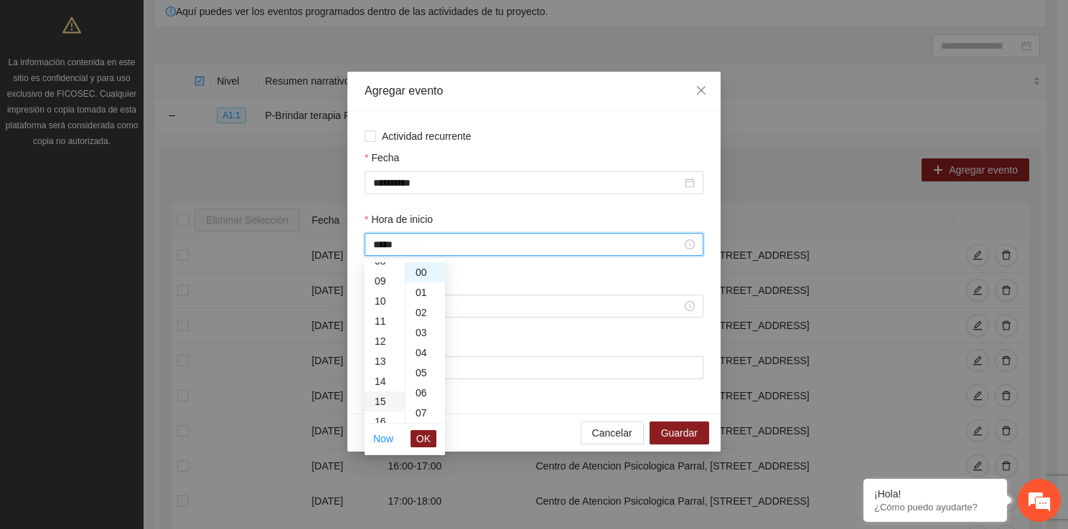
scroll to position [301, 0]
click at [427, 431] on span "OK" at bounding box center [423, 439] width 14 height 16
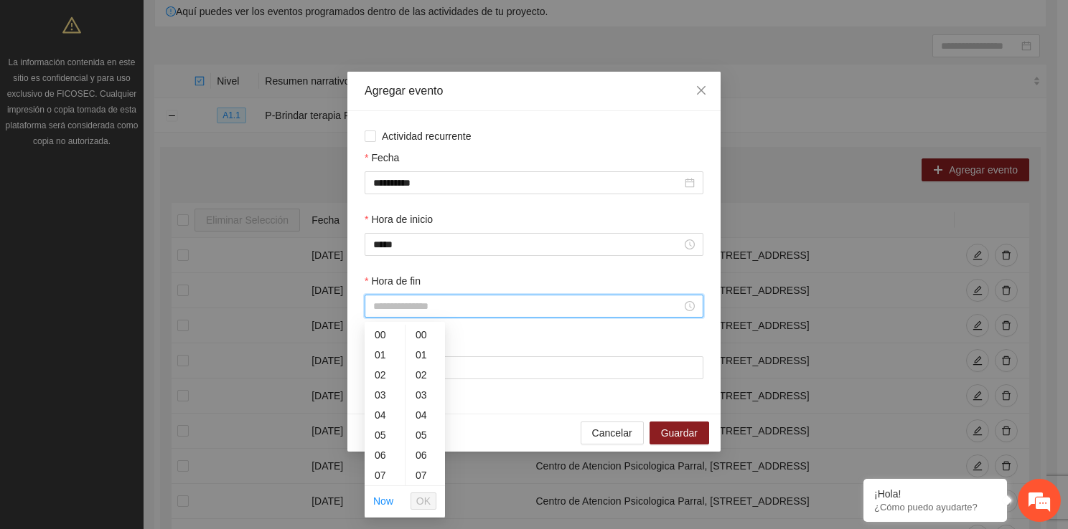
click at [425, 310] on input "Hora de fin" at bounding box center [527, 306] width 308 height 16
click at [386, 459] on div "16" at bounding box center [384, 456] width 40 height 20
click at [418, 498] on span "OK" at bounding box center [423, 502] width 14 height 16
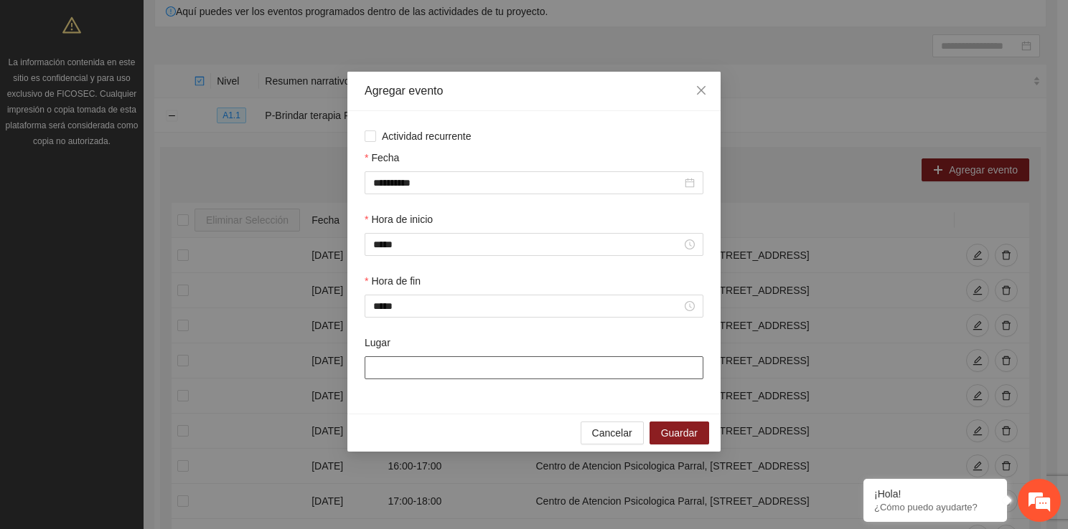
drag, startPoint x: 419, startPoint y: 365, endPoint x: 459, endPoint y: 413, distance: 62.6
click at [459, 413] on div "**********" at bounding box center [533, 262] width 373 height 303
drag, startPoint x: 678, startPoint y: 418, endPoint x: 679, endPoint y: 433, distance: 15.8
click at [679, 433] on div "Cancelar Guardar" at bounding box center [533, 433] width 373 height 38
click at [679, 433] on span "Guardar" at bounding box center [679, 433] width 37 height 16
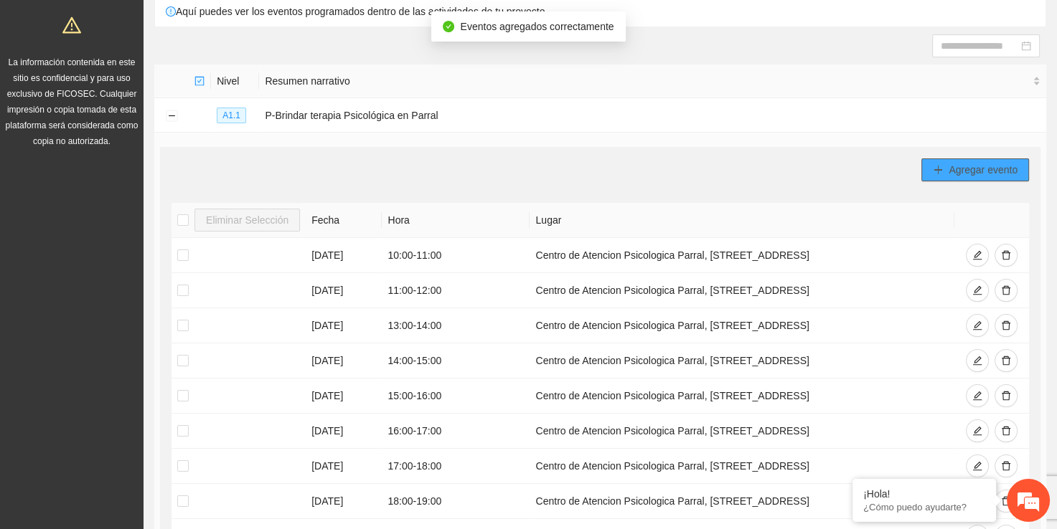
click at [947, 165] on button "Agregar evento" at bounding box center [975, 170] width 108 height 23
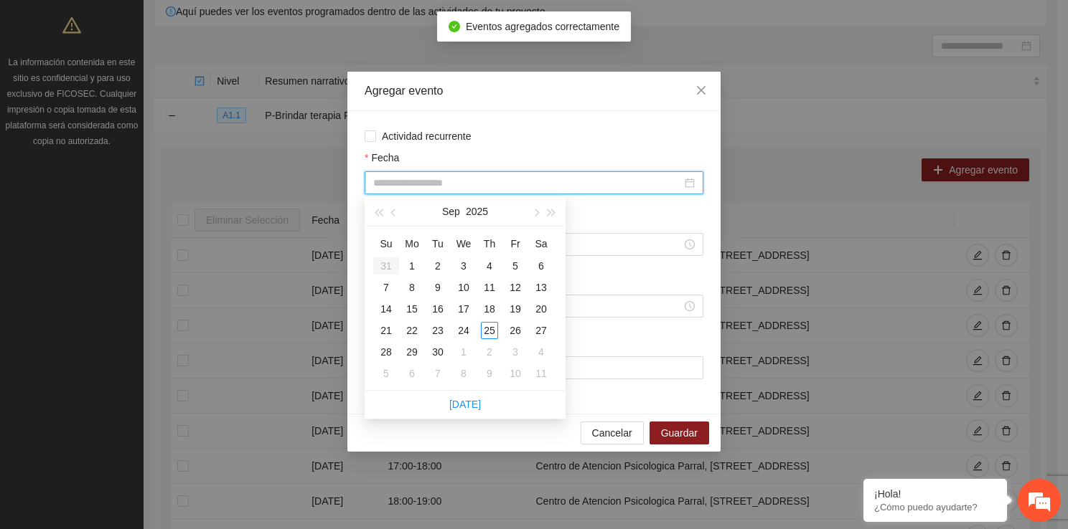
click at [495, 176] on input "Fecha" at bounding box center [527, 183] width 308 height 16
click at [514, 331] on div "26" at bounding box center [515, 330] width 17 height 17
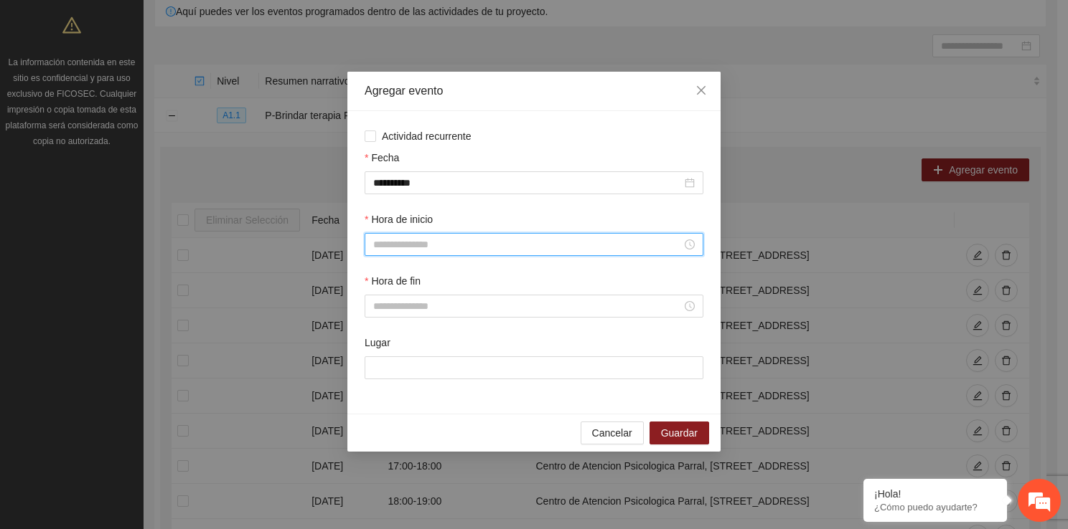
click at [407, 246] on input "Hora de inicio" at bounding box center [527, 245] width 308 height 16
click at [383, 340] on div "16" at bounding box center [384, 336] width 40 height 20
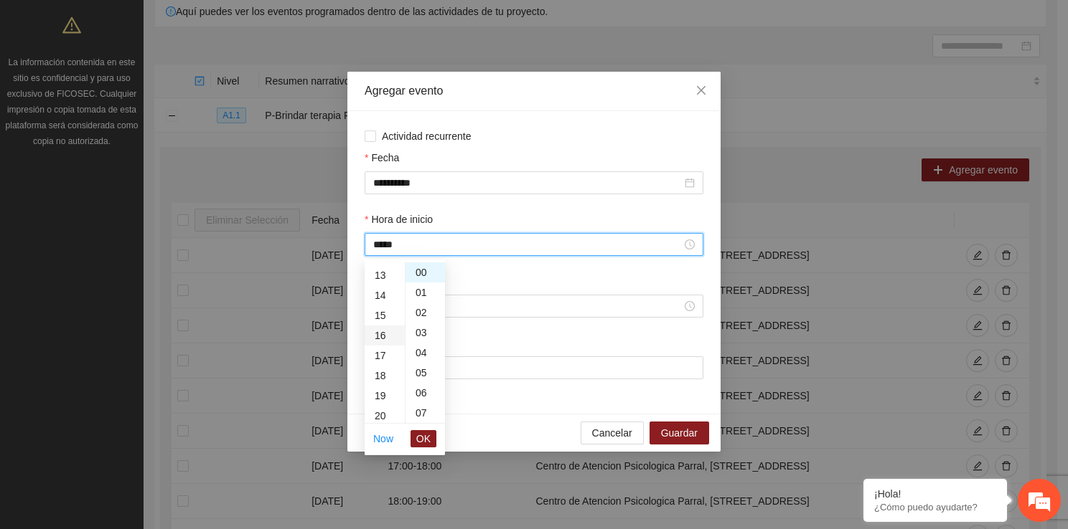
scroll to position [321, 0]
click at [422, 432] on span "OK" at bounding box center [423, 439] width 14 height 16
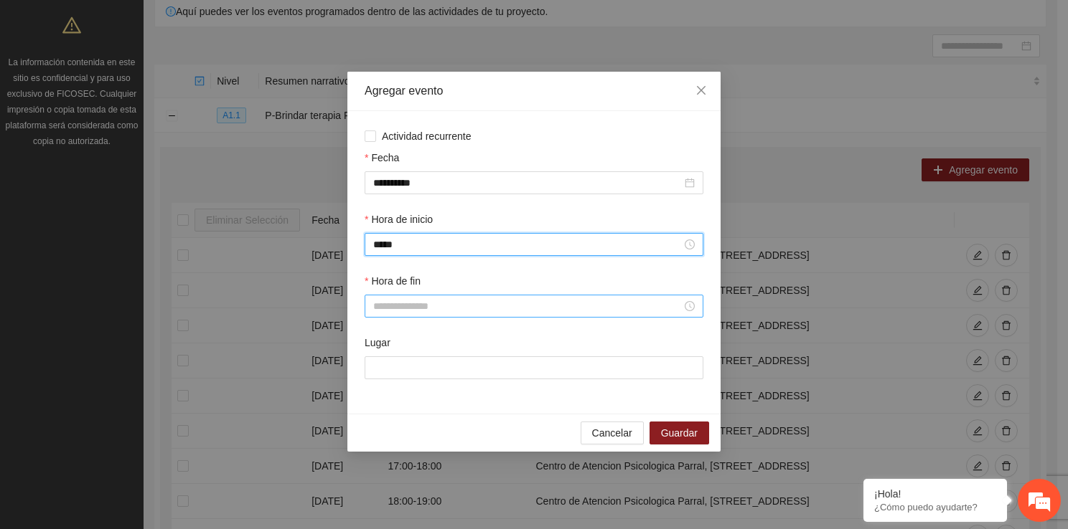
click at [396, 300] on input "Hora de fin" at bounding box center [527, 306] width 308 height 16
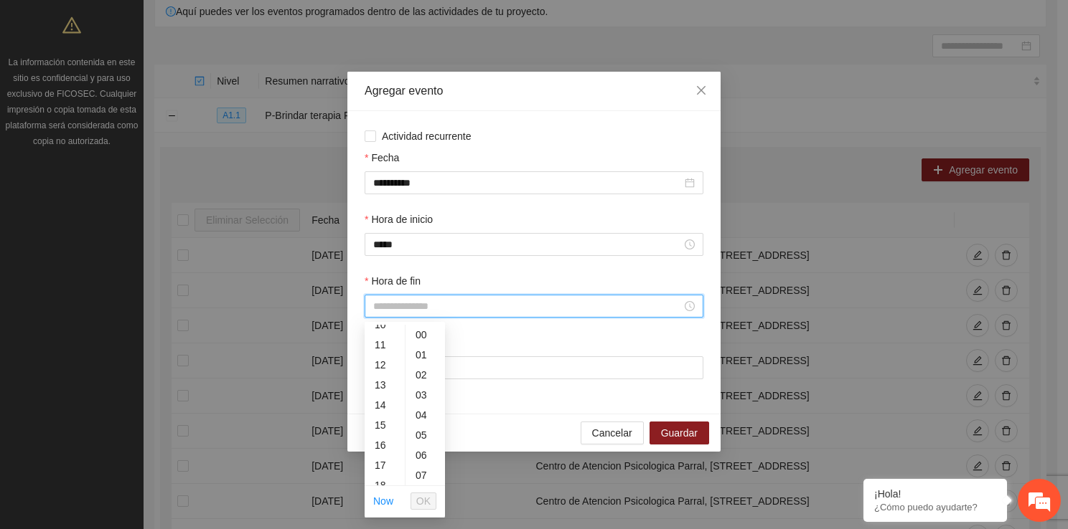
scroll to position [230, 0]
click at [385, 445] on div "17" at bounding box center [384, 447] width 40 height 20
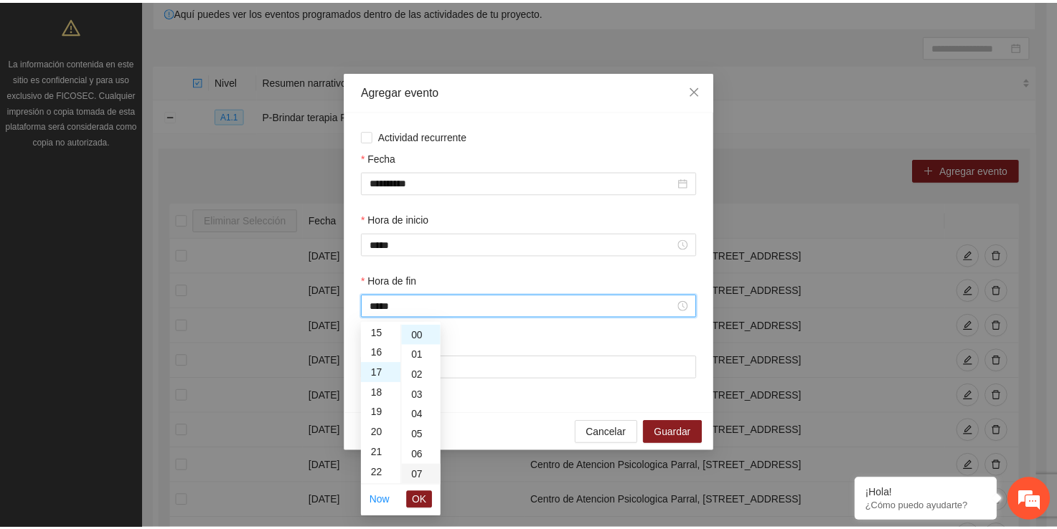
scroll to position [341, 0]
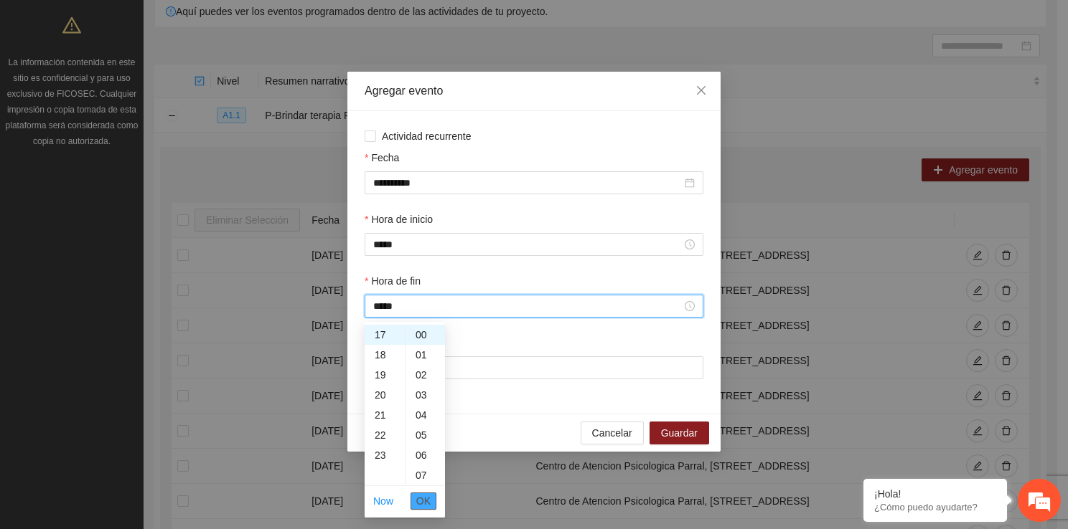
click at [425, 501] on span "OK" at bounding box center [423, 502] width 14 height 16
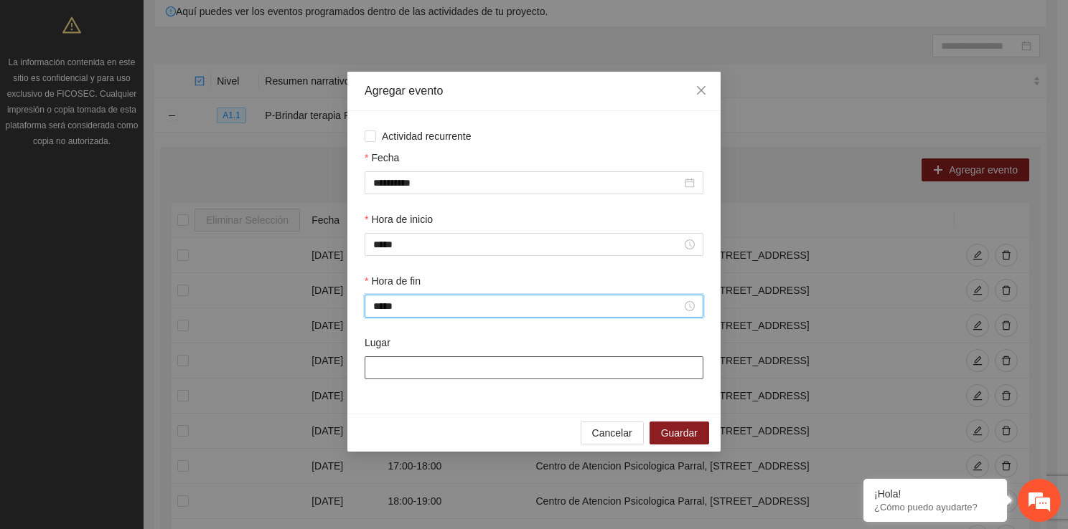
click at [410, 367] on input "Lugar" at bounding box center [533, 368] width 339 height 23
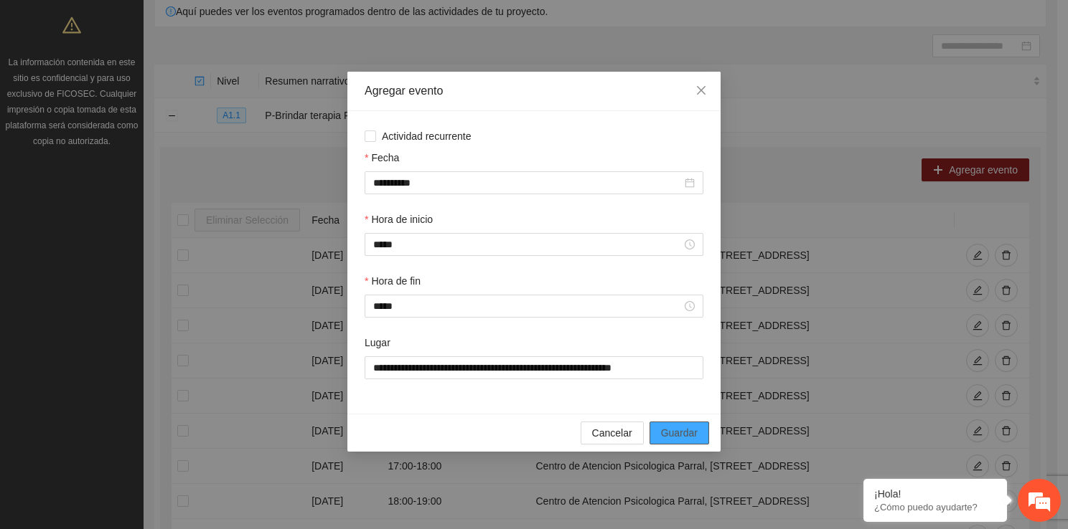
click at [683, 429] on span "Guardar" at bounding box center [679, 433] width 37 height 16
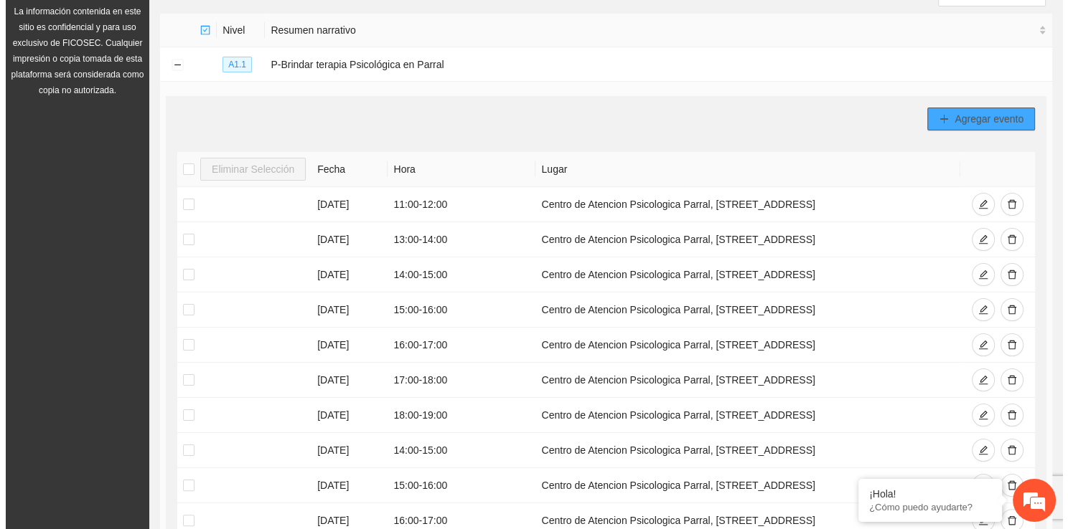
scroll to position [166, 0]
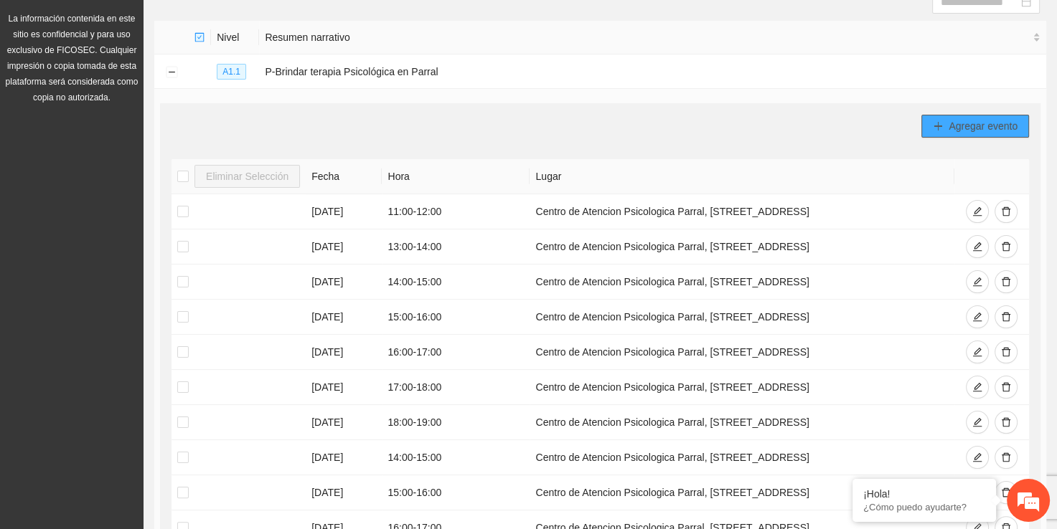
click at [953, 119] on span "Agregar evento" at bounding box center [982, 126] width 69 height 16
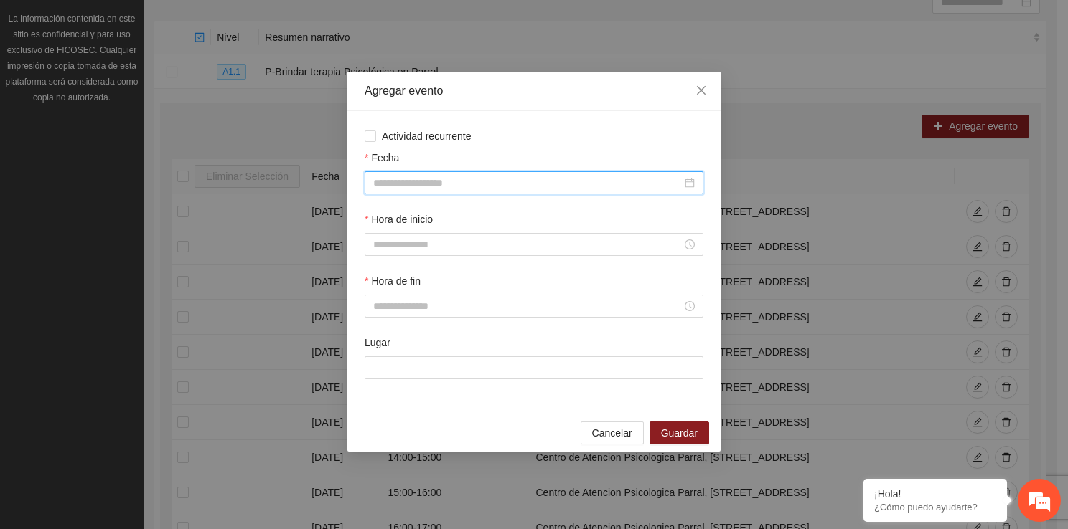
click at [487, 188] on input "Fecha" at bounding box center [527, 183] width 308 height 16
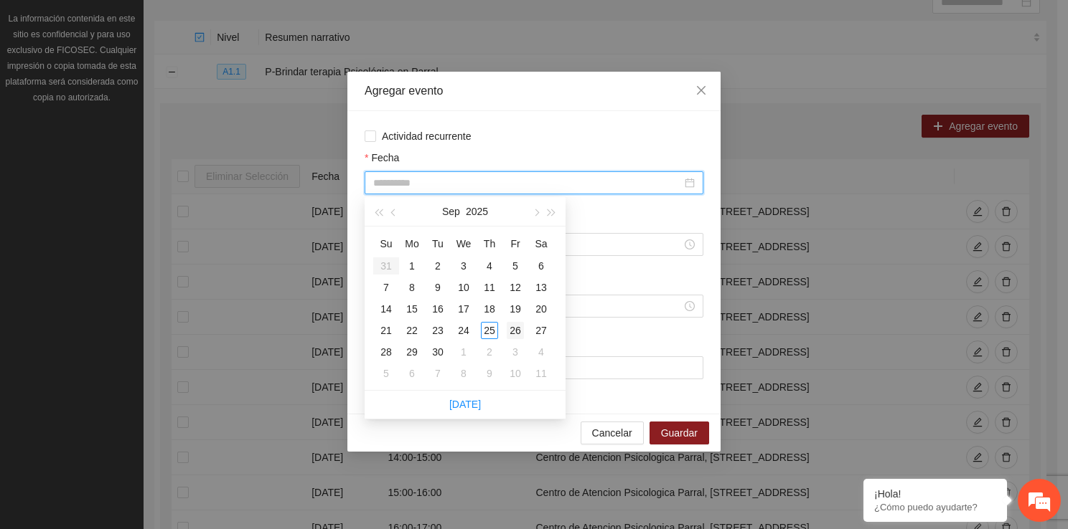
click at [509, 334] on div "26" at bounding box center [515, 330] width 17 height 17
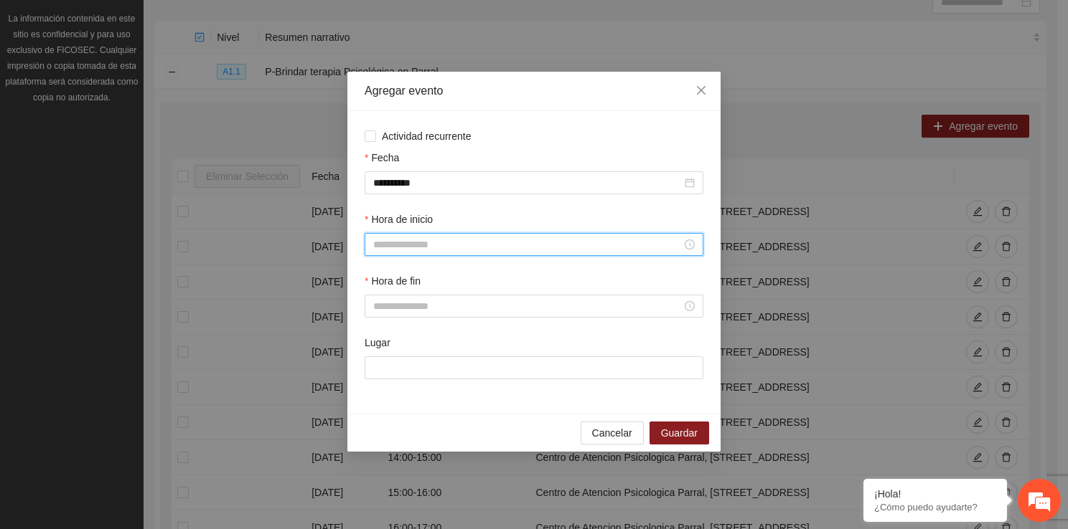
click at [410, 250] on input "Hora de inicio" at bounding box center [527, 245] width 308 height 16
click at [380, 411] on div "17" at bounding box center [384, 413] width 40 height 20
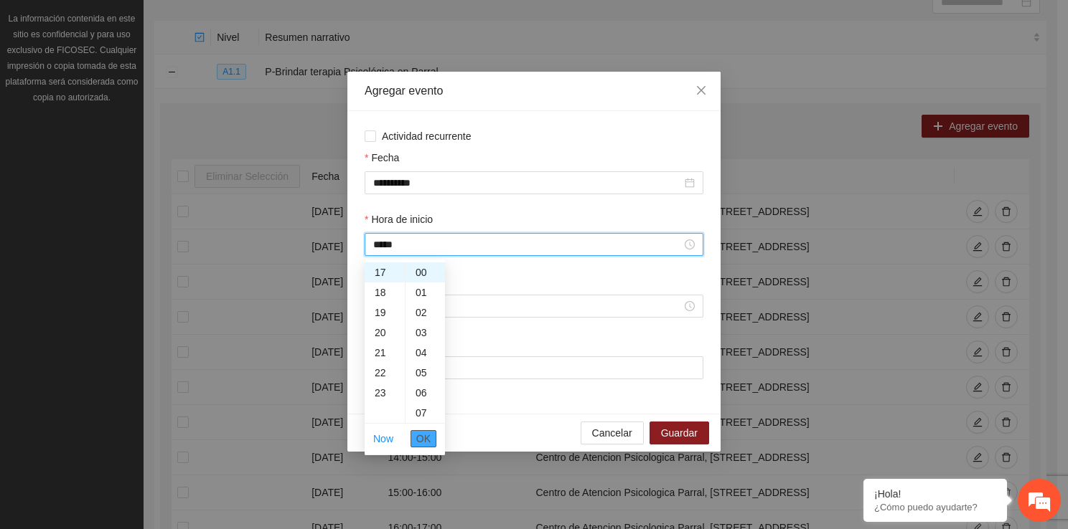
click at [422, 433] on span "OK" at bounding box center [423, 439] width 14 height 16
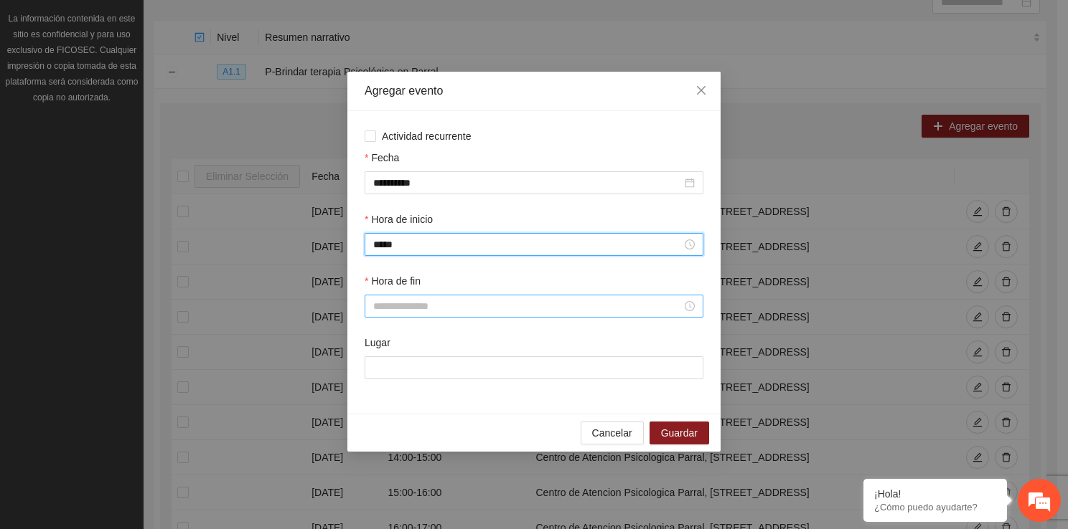
click at [392, 303] on input "Hora de fin" at bounding box center [527, 306] width 308 height 16
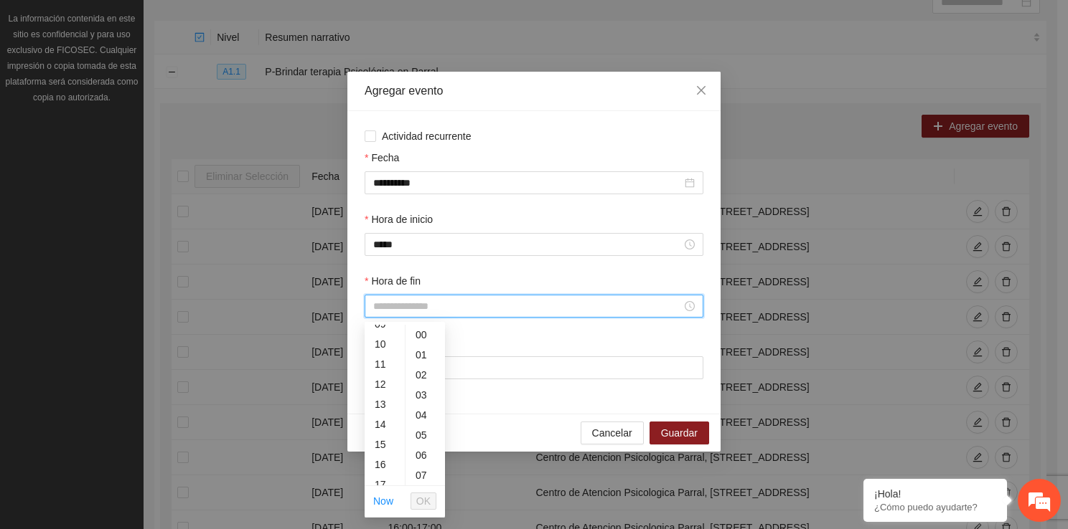
scroll to position [220, 0]
click at [377, 472] on div "18" at bounding box center [384, 477] width 40 height 20
click at [430, 504] on span "OK" at bounding box center [423, 502] width 14 height 16
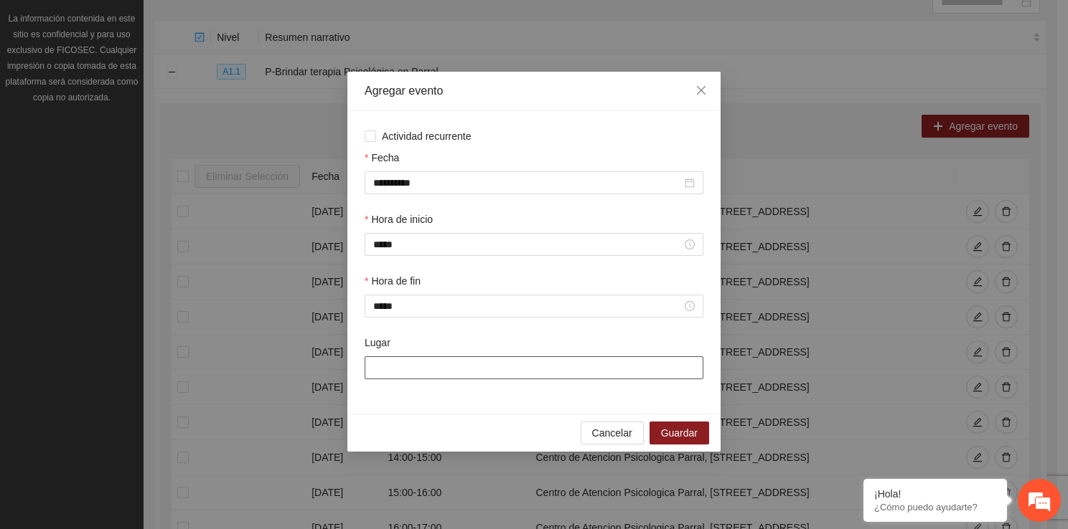
click at [402, 360] on input "Lugar" at bounding box center [533, 368] width 339 height 23
click at [696, 428] on span "Guardar" at bounding box center [679, 433] width 37 height 16
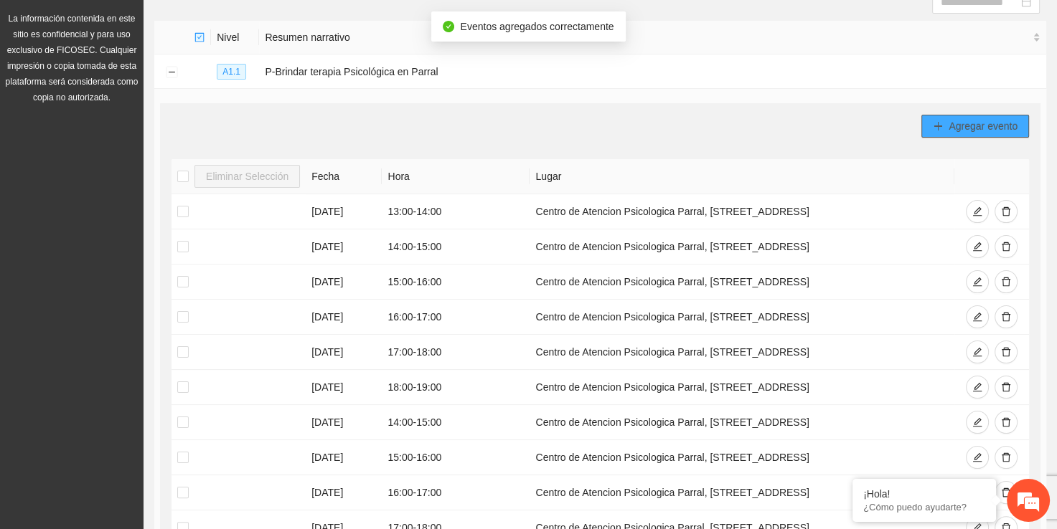
click at [947, 133] on button "Agregar evento" at bounding box center [975, 126] width 108 height 23
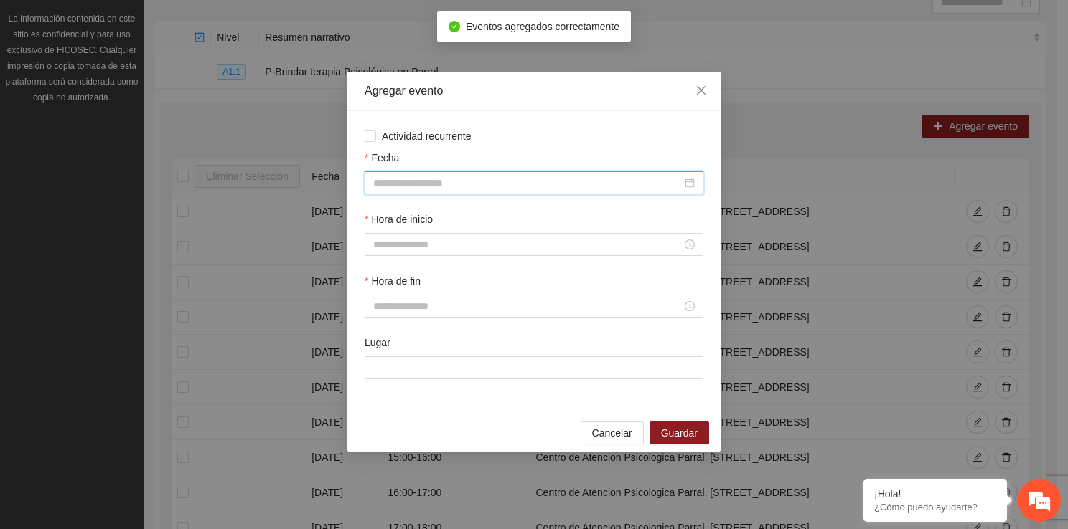
click at [456, 182] on input "Fecha" at bounding box center [527, 183] width 308 height 16
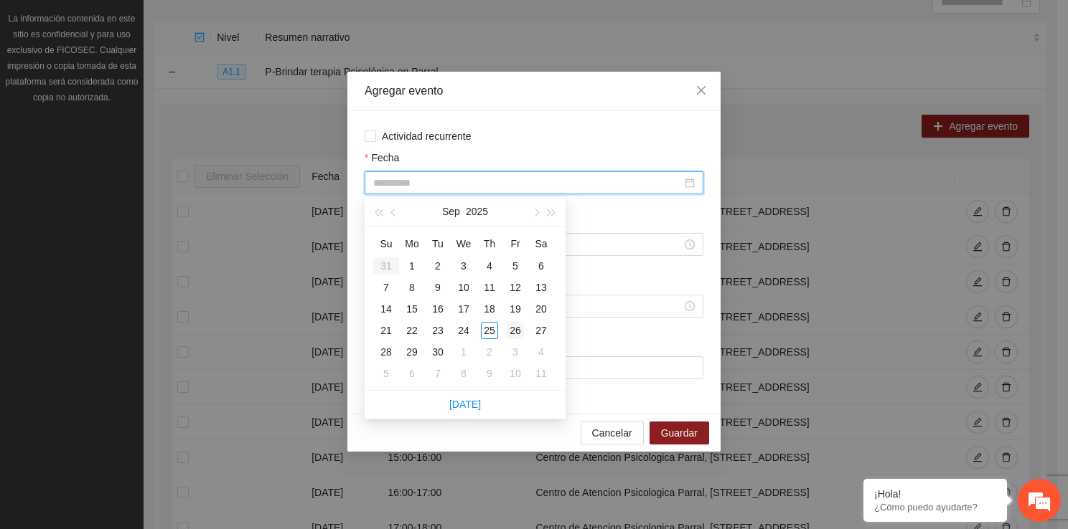
click at [522, 334] on div "26" at bounding box center [515, 330] width 17 height 17
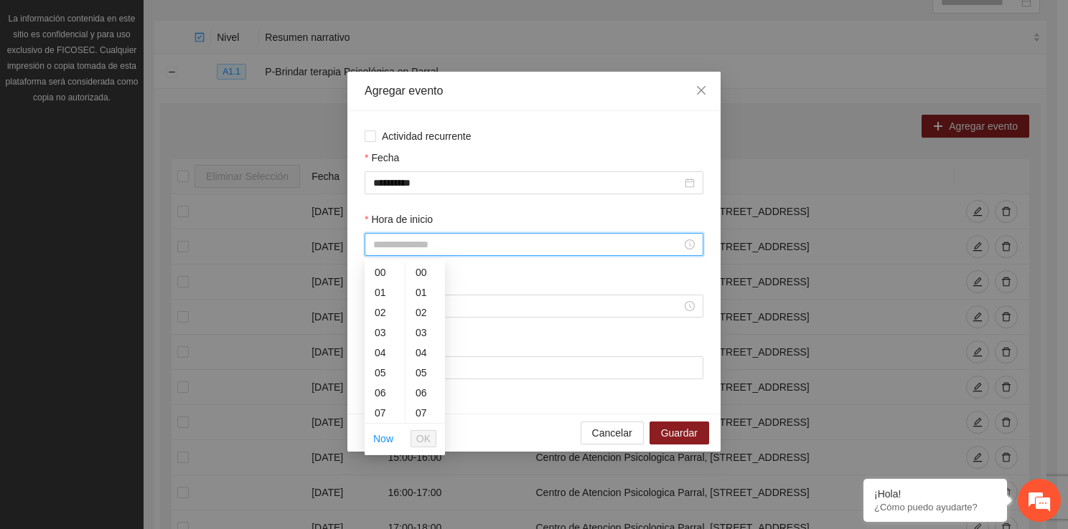
click at [435, 251] on input "Hora de inicio" at bounding box center [527, 245] width 308 height 16
click at [382, 349] on div "18" at bounding box center [384, 347] width 40 height 20
click at [425, 431] on span "OK" at bounding box center [423, 439] width 14 height 16
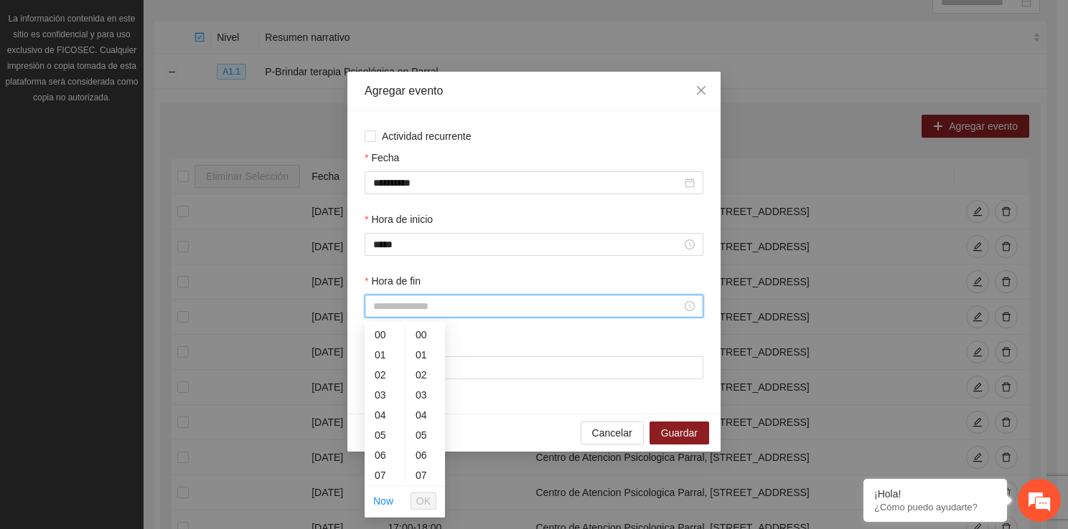
click at [389, 304] on input "Hora de fin" at bounding box center [527, 306] width 308 height 16
click at [384, 401] on div "19" at bounding box center [384, 401] width 40 height 20
click at [425, 494] on span "OK" at bounding box center [423, 502] width 14 height 16
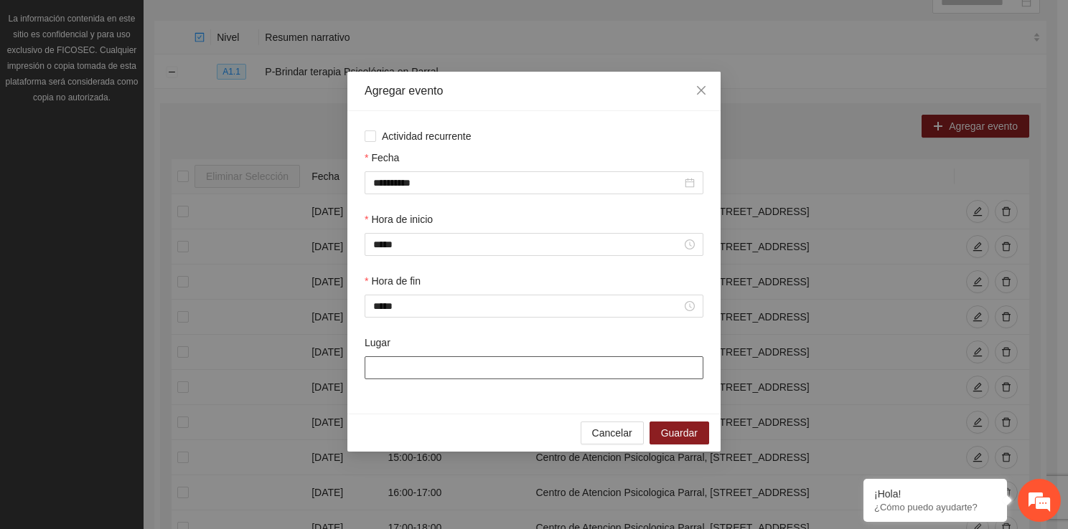
click at [404, 359] on input "Lugar" at bounding box center [533, 368] width 339 height 23
click at [651, 431] on button "Guardar" at bounding box center [679, 433] width 60 height 23
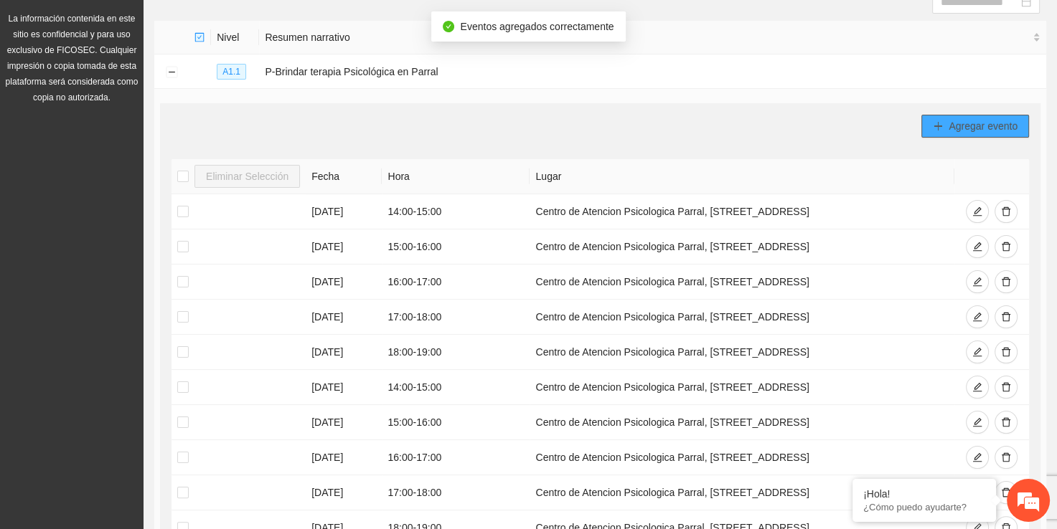
click at [957, 131] on span "Agregar evento" at bounding box center [982, 126] width 69 height 16
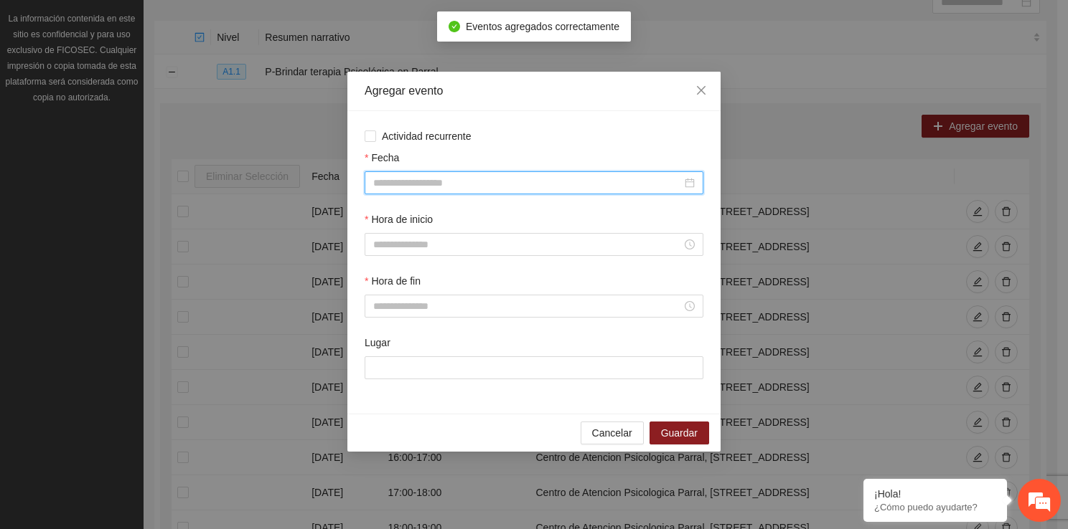
click at [417, 187] on input "Fecha" at bounding box center [527, 183] width 308 height 16
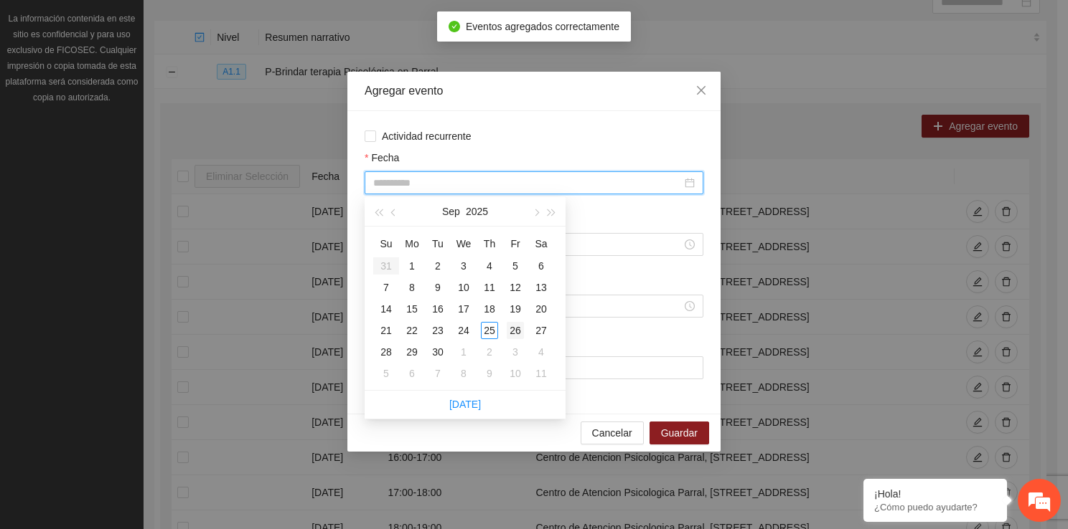
click at [504, 328] on td "26" at bounding box center [515, 331] width 26 height 22
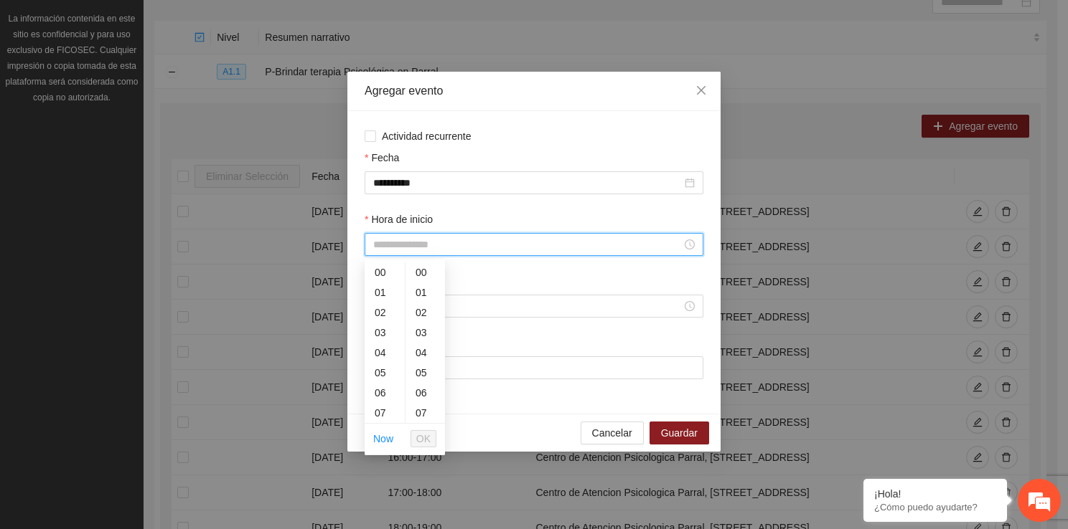
click at [384, 252] on input "Hora de inicio" at bounding box center [527, 245] width 308 height 16
click at [383, 369] on div "19" at bounding box center [384, 367] width 40 height 20
click at [419, 433] on span "OK" at bounding box center [423, 439] width 14 height 16
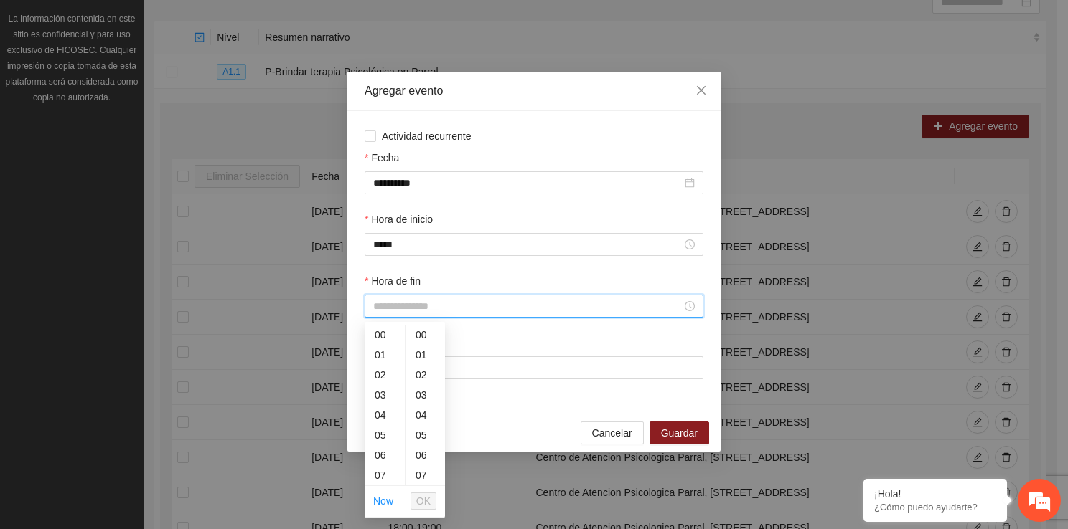
drag, startPoint x: 388, startPoint y: 303, endPoint x: 399, endPoint y: 472, distance: 169.7
click at [399, 363] on body "Proyectos Activos La información contenida en este sitio es confidencial y para…" at bounding box center [528, 98] width 1057 height 529
click at [389, 455] on div "20" at bounding box center [384, 450] width 40 height 20
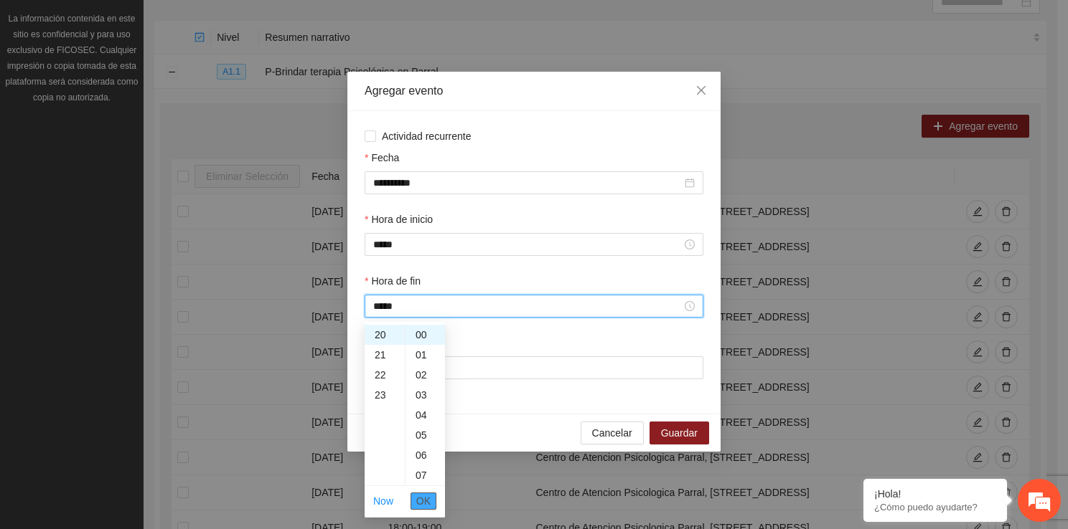
click at [419, 499] on span "OK" at bounding box center [423, 502] width 14 height 16
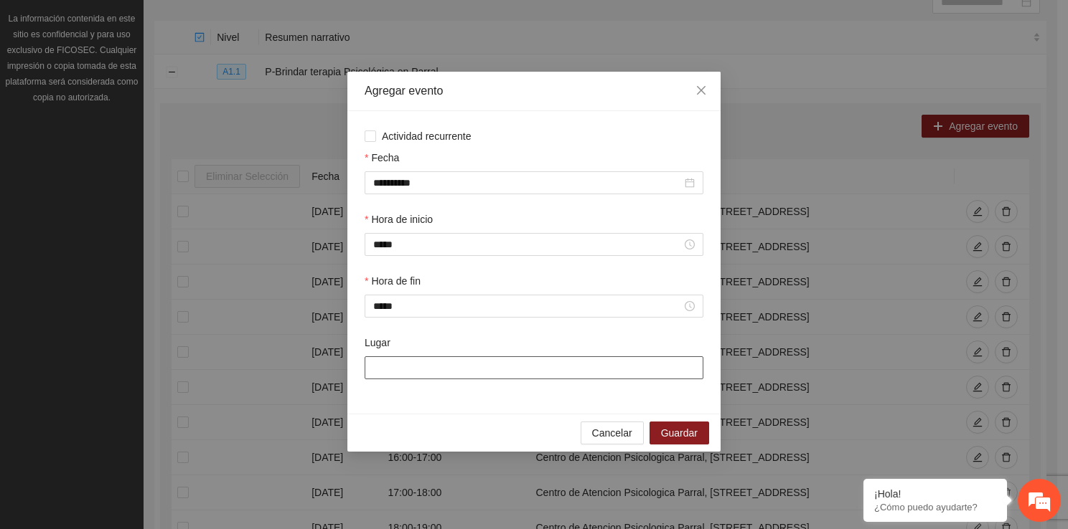
click at [402, 373] on input "Lugar" at bounding box center [533, 368] width 339 height 23
click at [692, 439] on span "Guardar" at bounding box center [679, 433] width 37 height 16
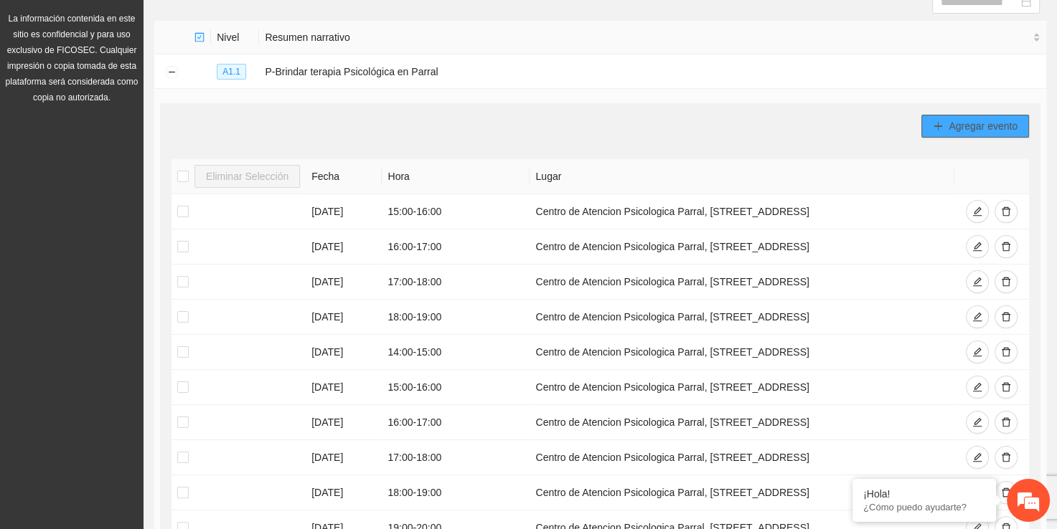
click at [984, 116] on button "Agregar evento" at bounding box center [975, 126] width 108 height 23
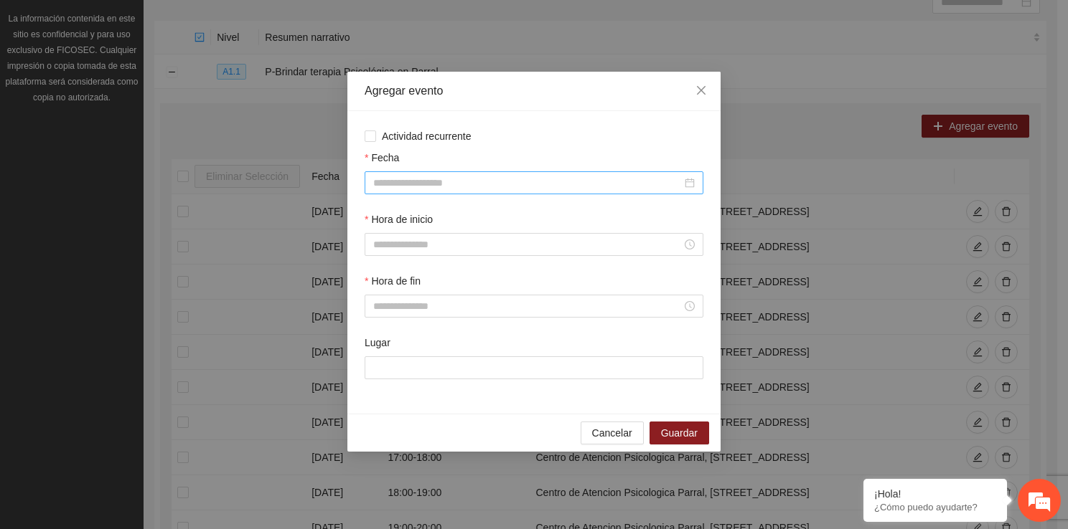
click at [476, 174] on div at bounding box center [533, 182] width 339 height 23
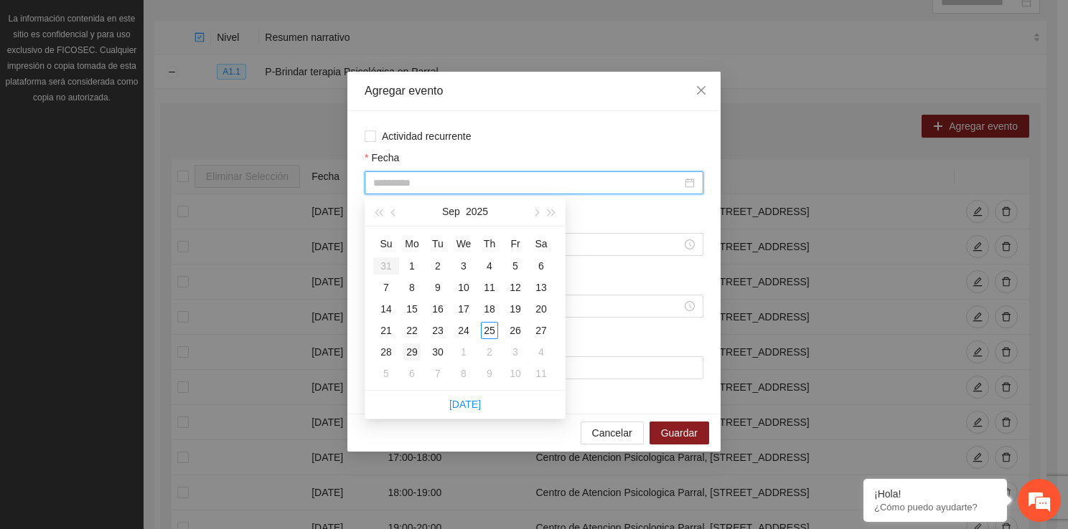
click at [405, 355] on div "29" at bounding box center [411, 352] width 17 height 17
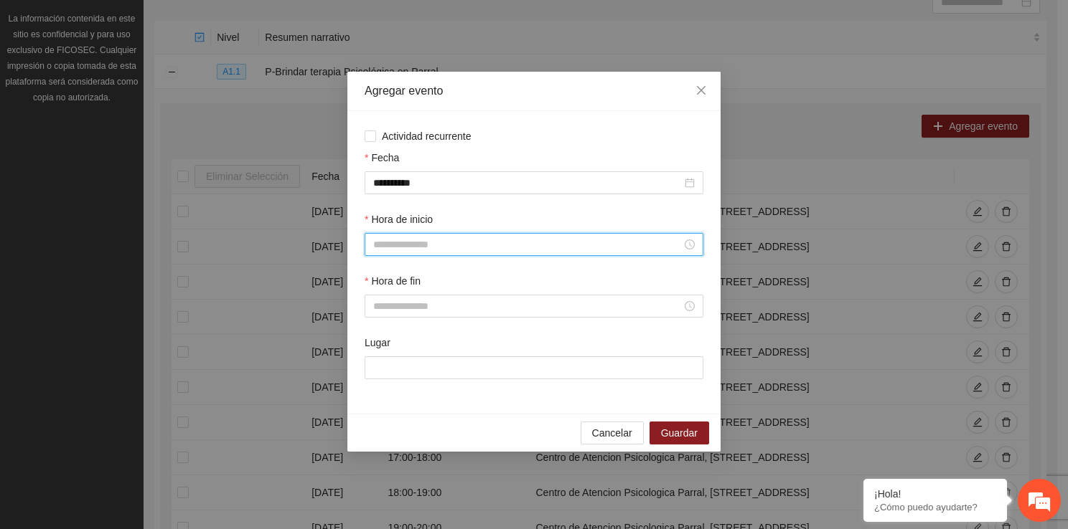
click at [429, 243] on input "Hora de inicio" at bounding box center [527, 245] width 308 height 16
click at [379, 381] on div "15" at bounding box center [384, 373] width 40 height 20
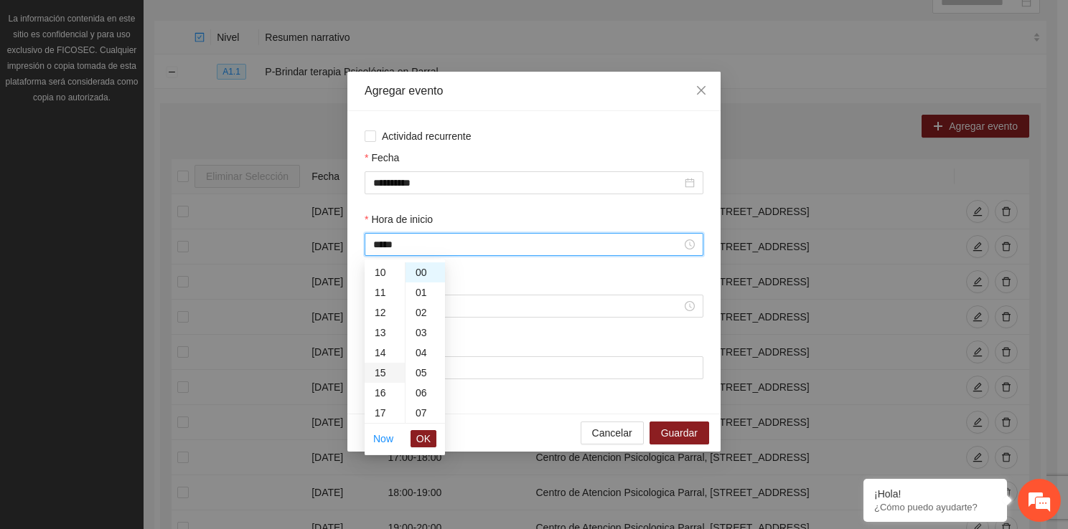
scroll to position [301, 0]
click at [420, 432] on span "OK" at bounding box center [423, 439] width 14 height 16
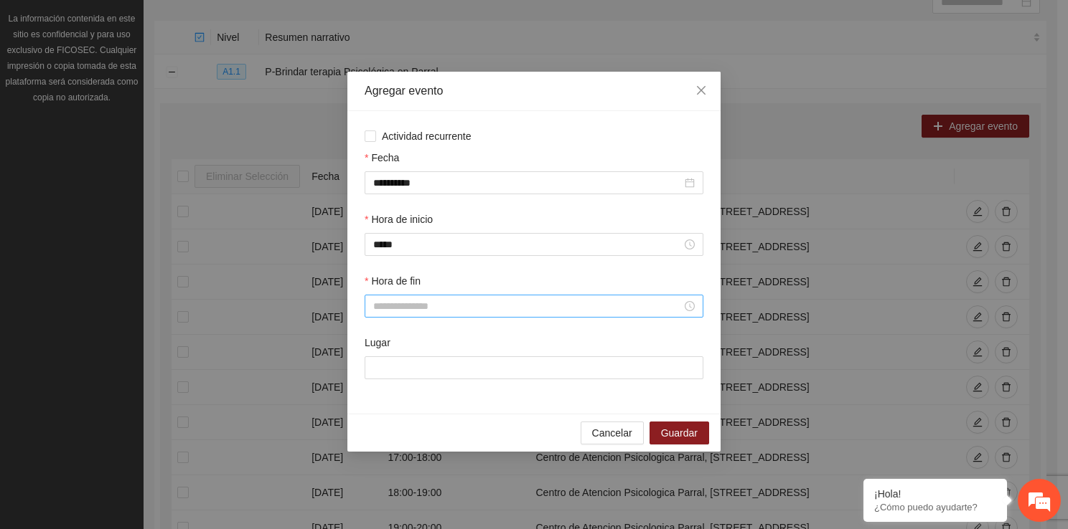
click at [403, 318] on div at bounding box center [533, 306] width 339 height 23
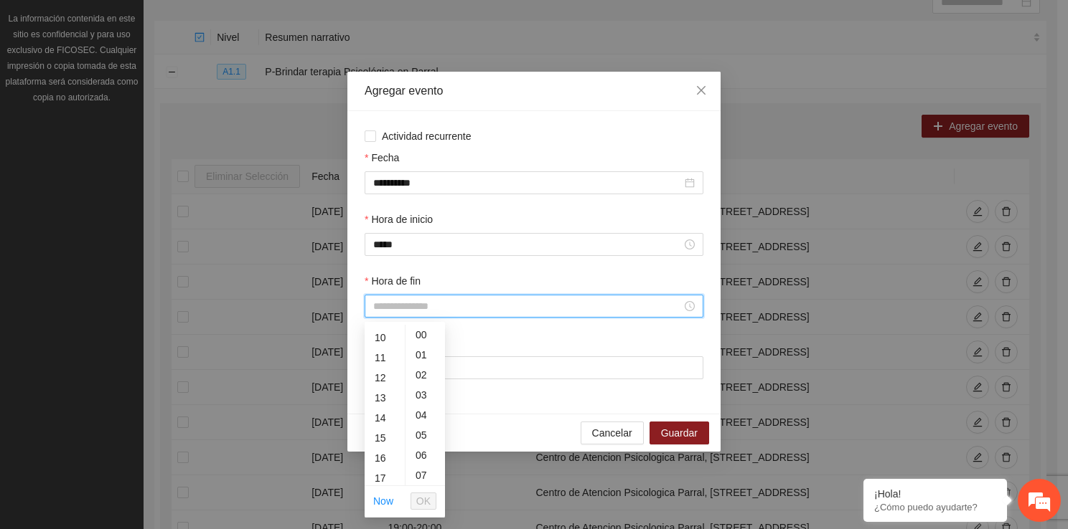
scroll to position [201, 0]
click at [380, 450] on div "16" at bounding box center [384, 456] width 40 height 20
click at [419, 494] on span "OK" at bounding box center [423, 502] width 14 height 16
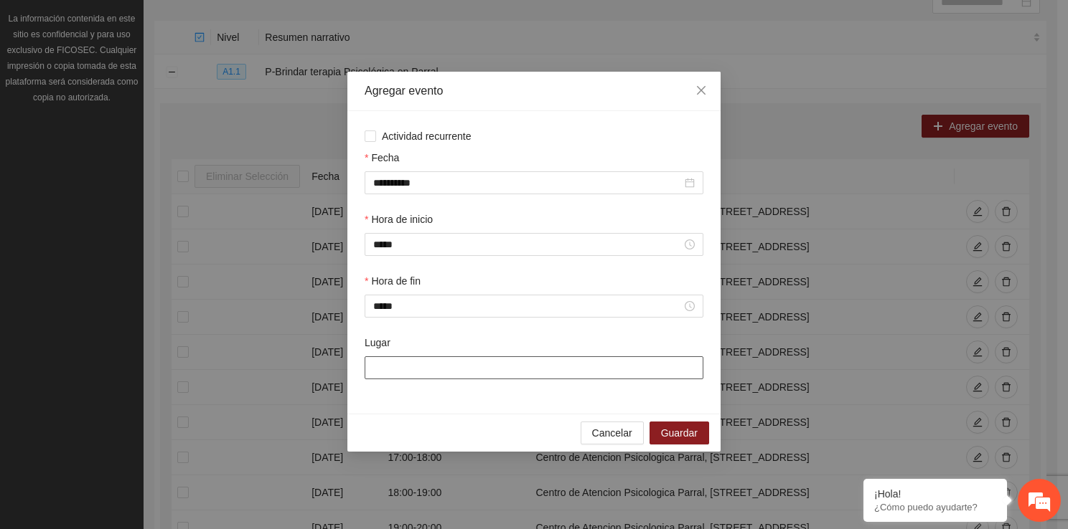
drag, startPoint x: 405, startPoint y: 378, endPoint x: 420, endPoint y: 406, distance: 31.8
click at [420, 406] on div "**********" at bounding box center [533, 262] width 373 height 303
click at [674, 435] on span "Guardar" at bounding box center [679, 433] width 37 height 16
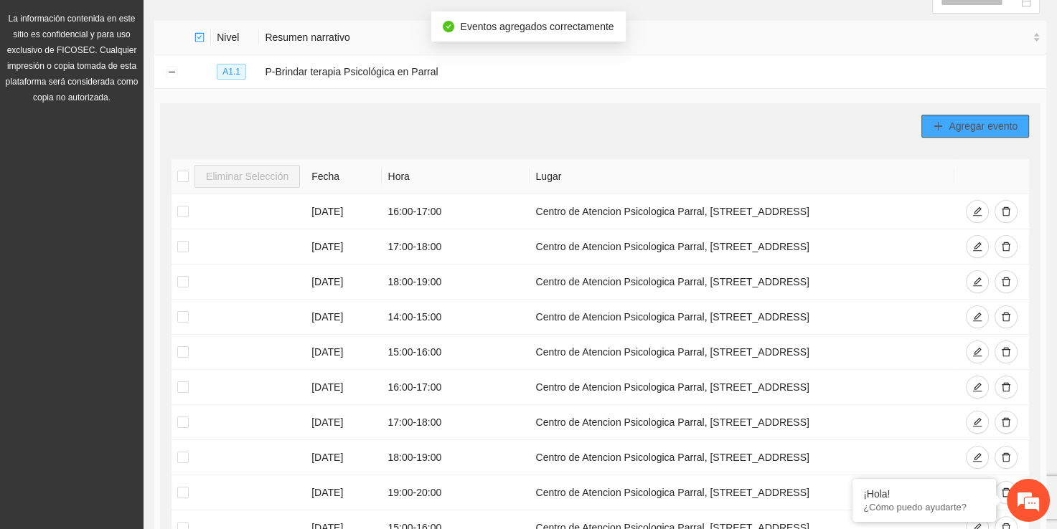
click at [944, 121] on button "Agregar evento" at bounding box center [975, 126] width 108 height 23
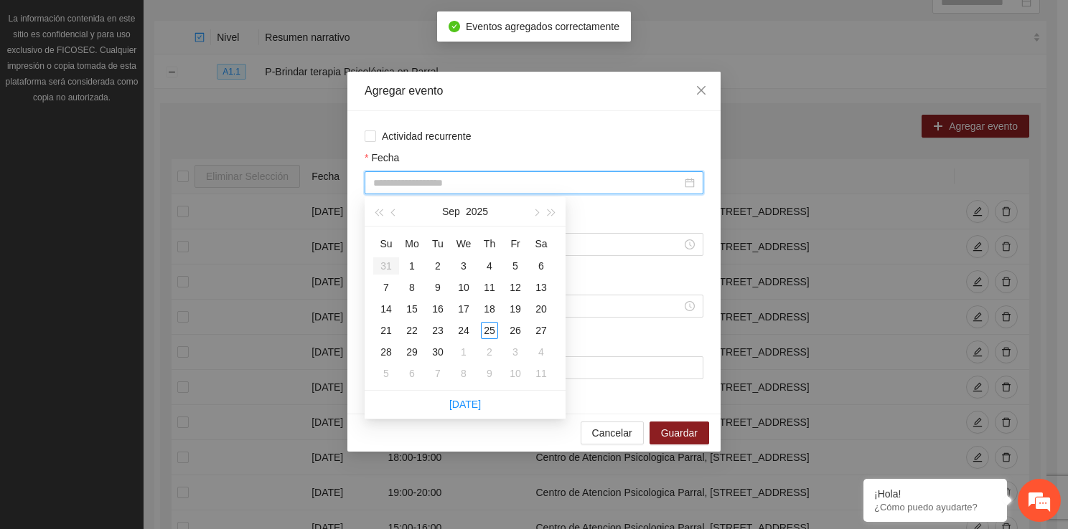
click at [508, 187] on input "Fecha" at bounding box center [527, 183] width 308 height 16
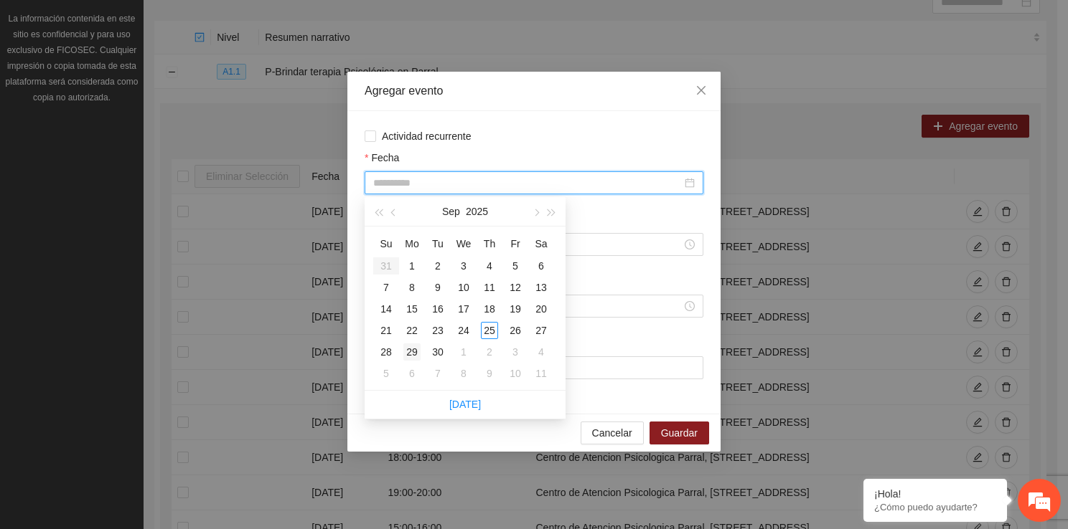
click at [413, 353] on div "29" at bounding box center [411, 352] width 17 height 17
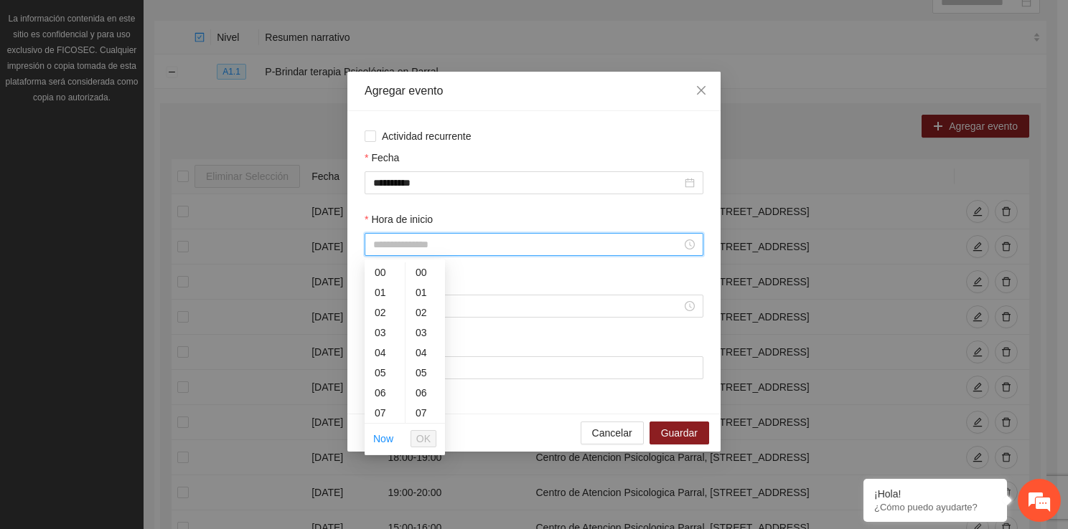
click at [413, 241] on input "Hora de inicio" at bounding box center [527, 245] width 308 height 16
click at [384, 367] on div "16" at bounding box center [384, 364] width 40 height 20
click at [423, 435] on span "OK" at bounding box center [423, 439] width 14 height 16
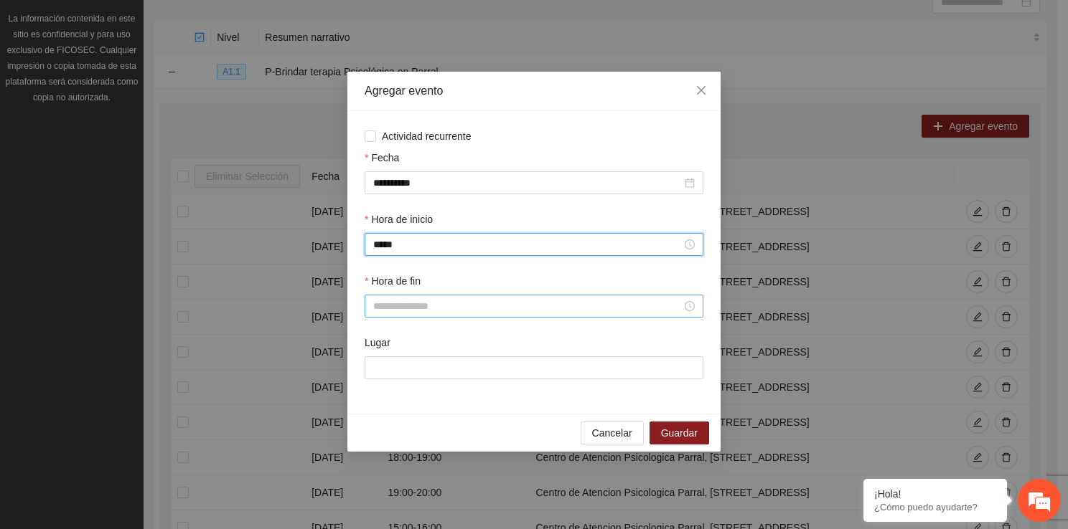
click at [410, 314] on input "Hora de fin" at bounding box center [527, 306] width 308 height 16
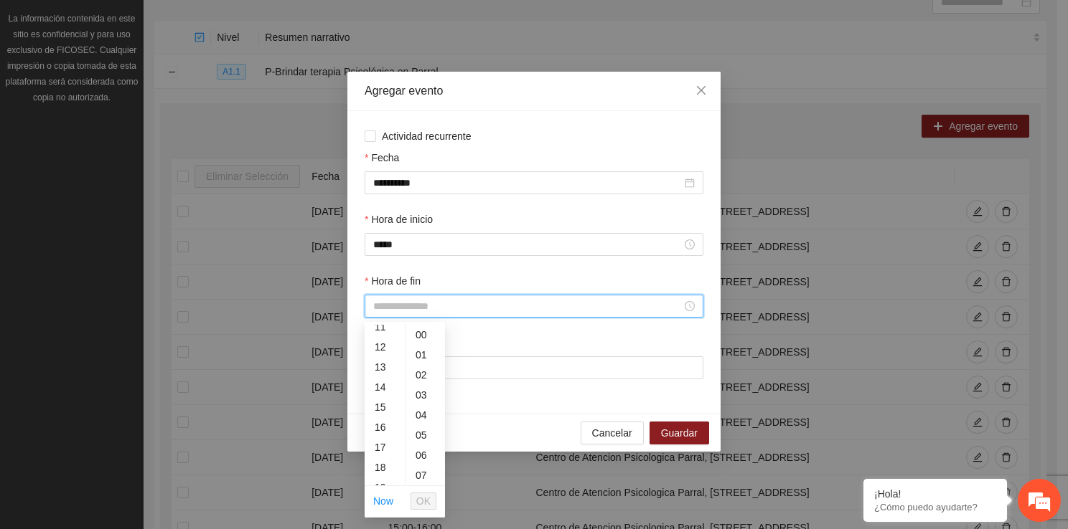
scroll to position [230, 0]
click at [387, 444] on div "17" at bounding box center [384, 447] width 40 height 20
click at [431, 504] on button "OK" at bounding box center [423, 501] width 26 height 17
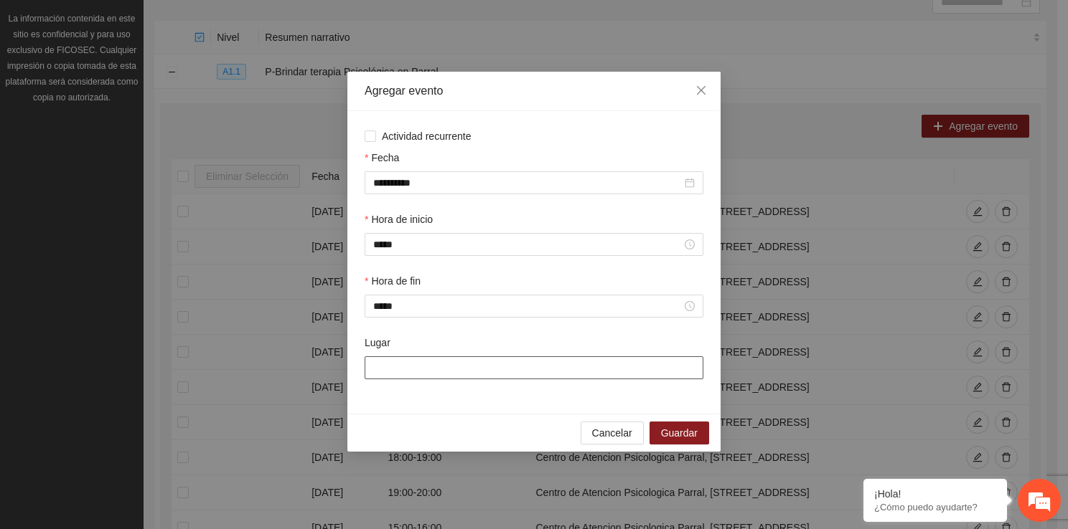
drag, startPoint x: 416, startPoint y: 368, endPoint x: 448, endPoint y: 403, distance: 47.2
click at [448, 403] on div "**********" at bounding box center [533, 262] width 373 height 303
click at [694, 439] on span "Guardar" at bounding box center [679, 433] width 37 height 16
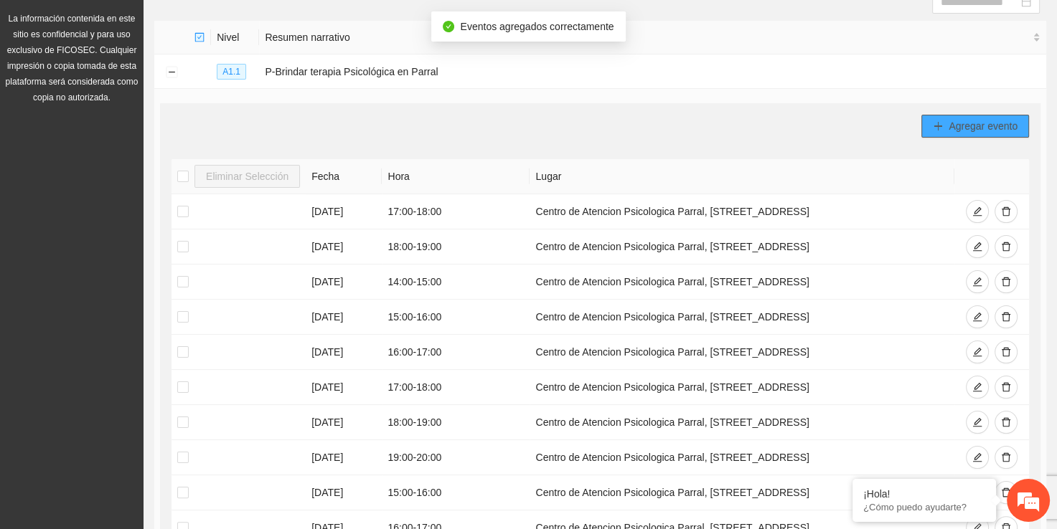
click at [956, 126] on span "Agregar evento" at bounding box center [982, 126] width 69 height 16
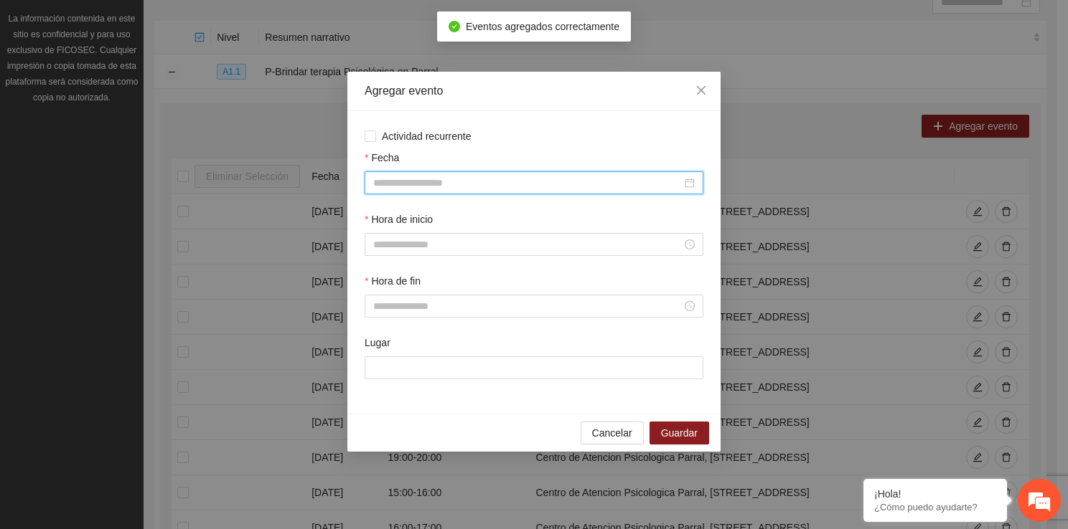
click at [413, 185] on input "Fecha" at bounding box center [527, 183] width 308 height 16
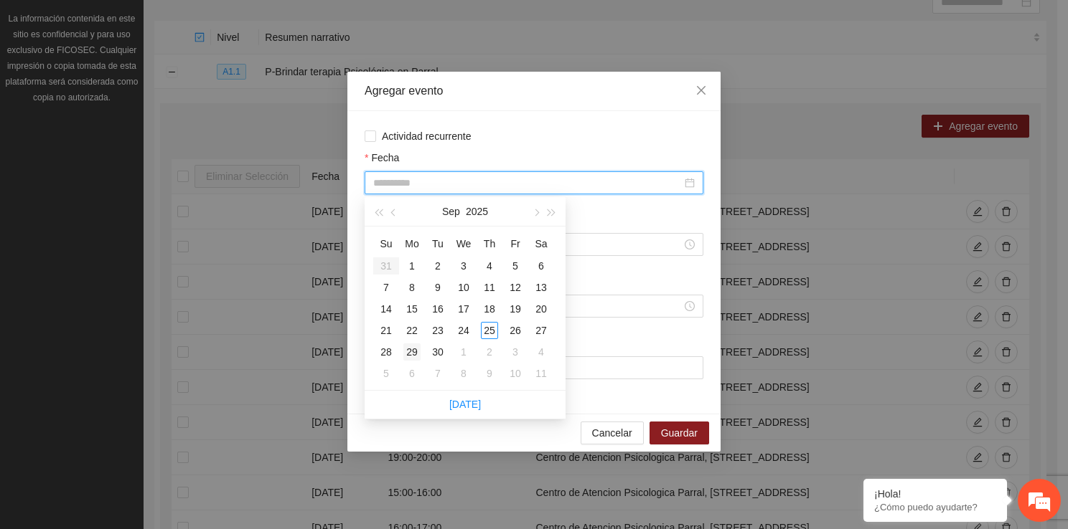
click at [407, 349] on div "29" at bounding box center [411, 352] width 17 height 17
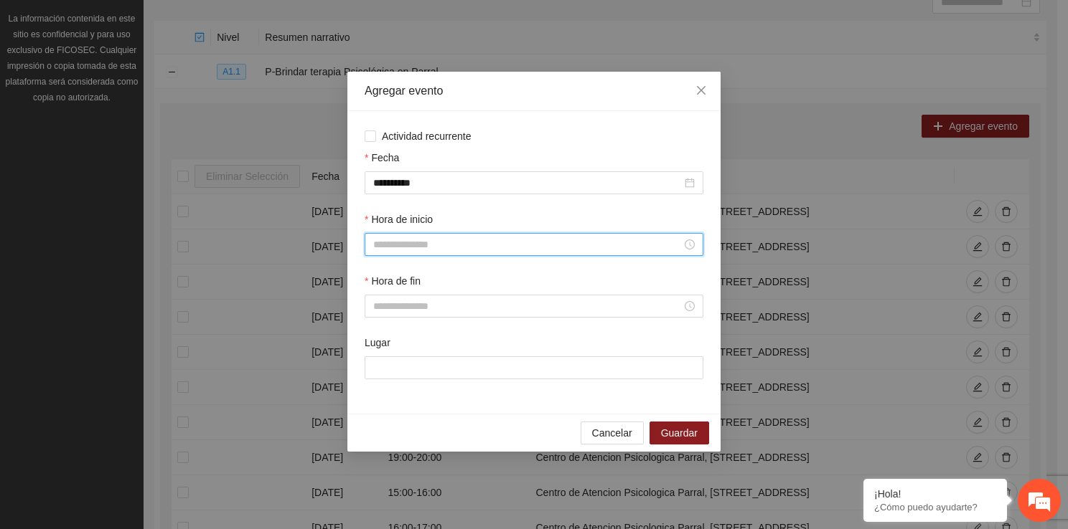
click at [413, 250] on input "Hora de inicio" at bounding box center [527, 245] width 308 height 16
click at [385, 410] on div "17" at bounding box center [384, 413] width 40 height 20
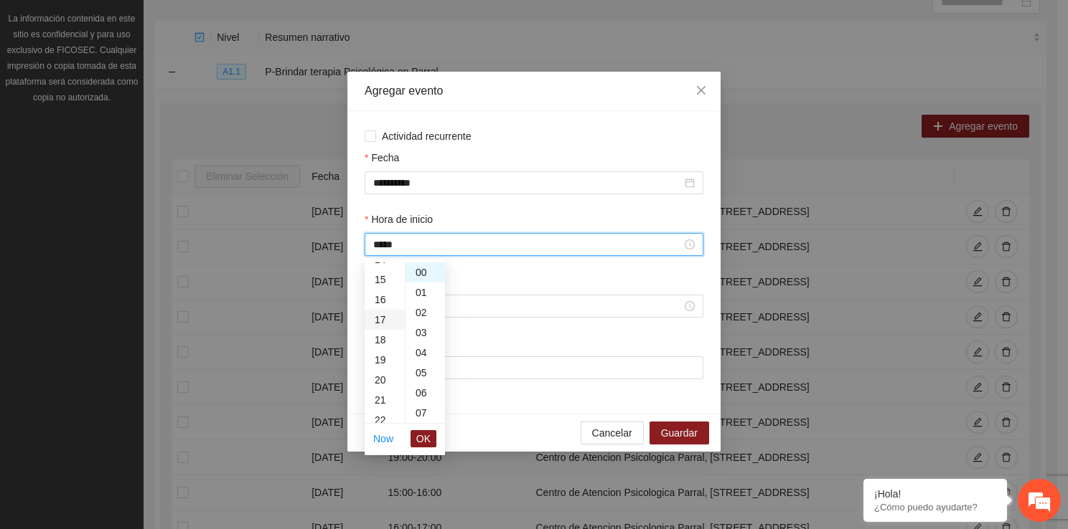
scroll to position [341, 0]
click at [418, 433] on span "OK" at bounding box center [423, 439] width 14 height 16
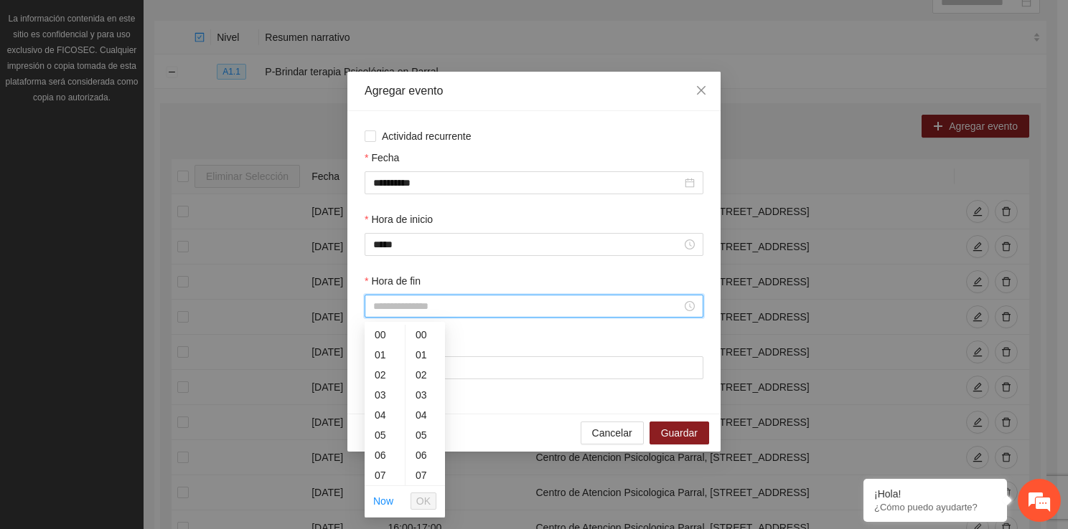
click at [396, 303] on input "Hora de fin" at bounding box center [527, 306] width 308 height 16
click at [385, 438] on div "18" at bounding box center [384, 438] width 40 height 20
click at [433, 494] on button "OK" at bounding box center [423, 501] width 26 height 17
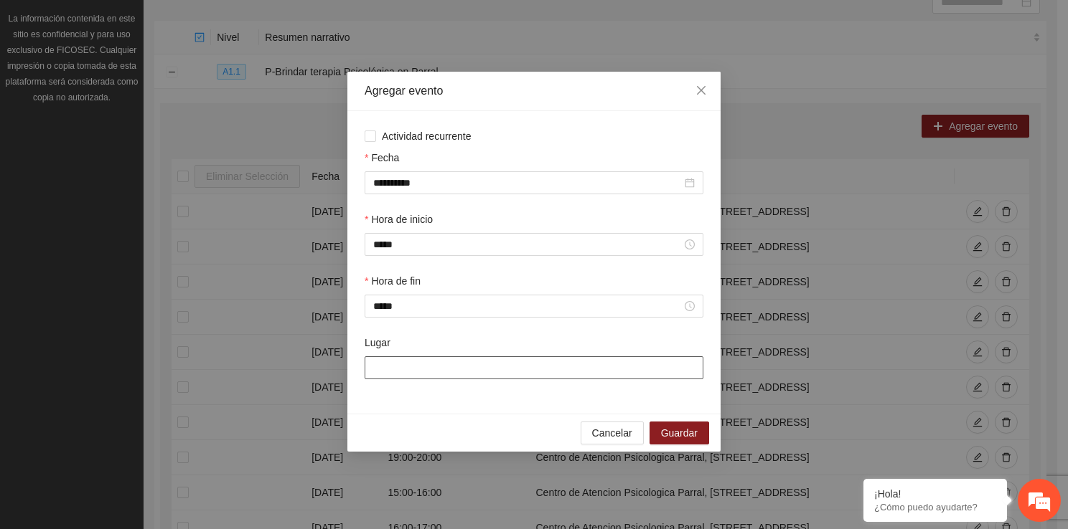
drag, startPoint x: 406, startPoint y: 374, endPoint x: 438, endPoint y: 413, distance: 50.0
click at [438, 413] on div "**********" at bounding box center [533, 262] width 373 height 303
click at [674, 429] on span "Guardar" at bounding box center [679, 433] width 37 height 16
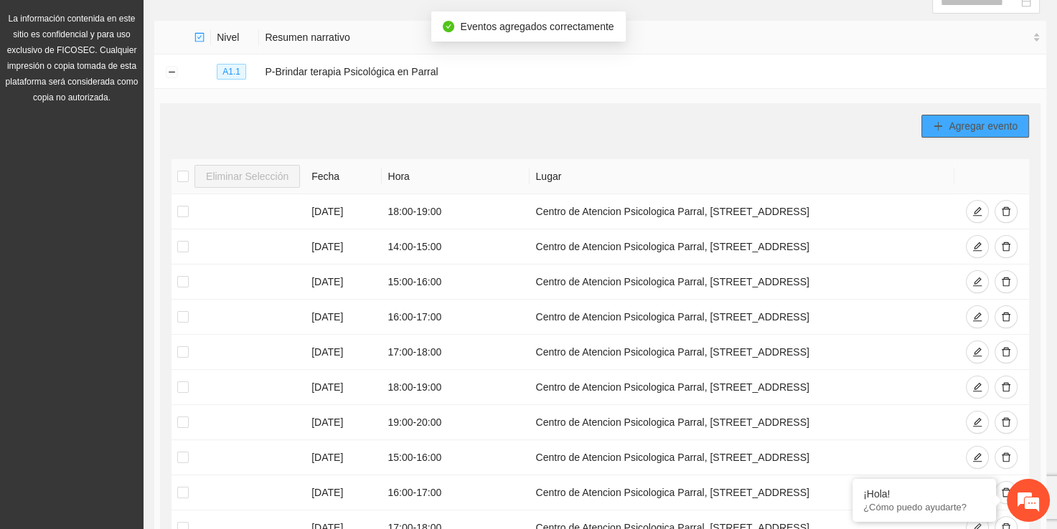
drag, startPoint x: 910, startPoint y: 128, endPoint x: 944, endPoint y: 131, distance: 34.6
click at [944, 131] on div "Agregar evento" at bounding box center [599, 126] width 857 height 23
click at [944, 131] on button "Agregar evento" at bounding box center [975, 126] width 108 height 23
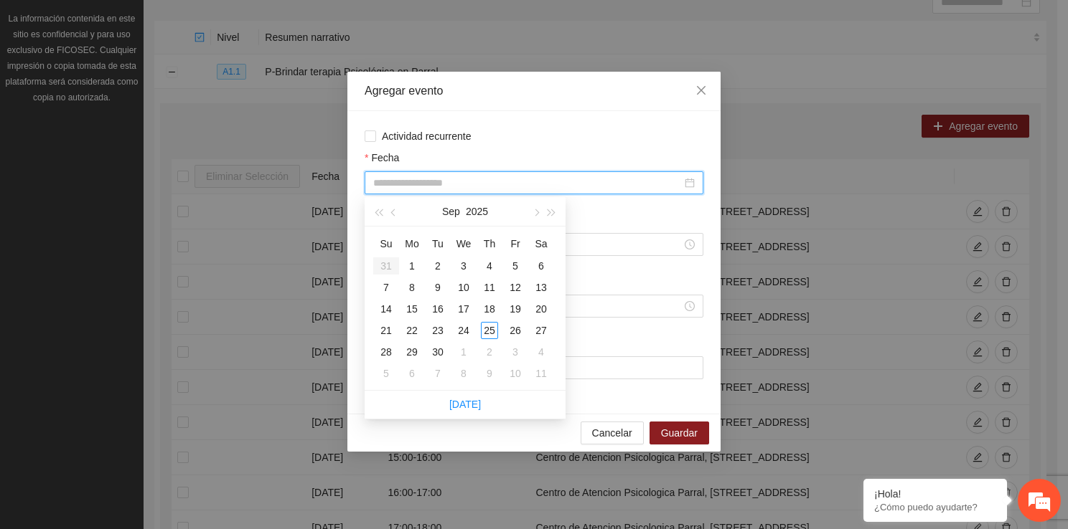
click at [433, 189] on input "Fecha" at bounding box center [527, 183] width 308 height 16
click at [410, 347] on div "29" at bounding box center [411, 352] width 17 height 17
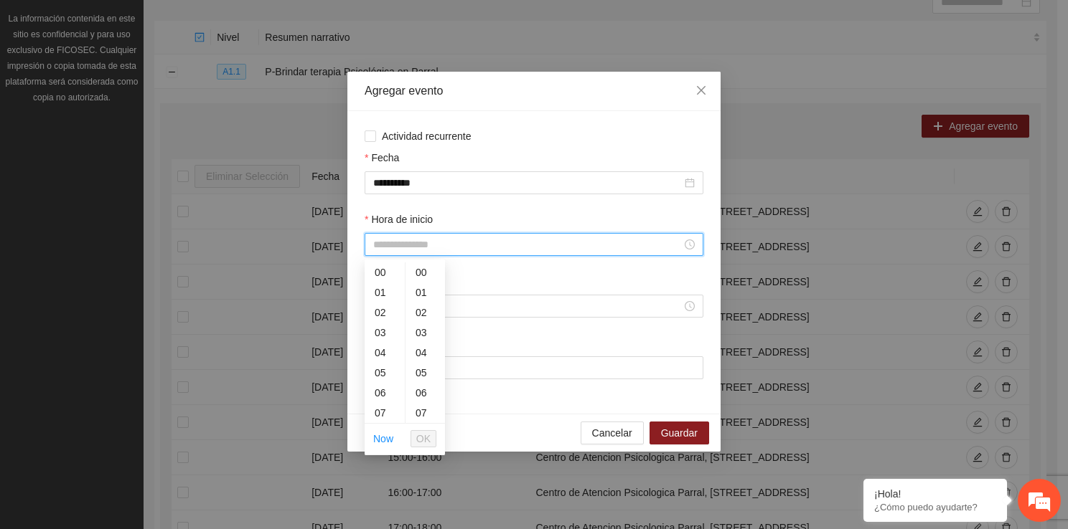
drag, startPoint x: 387, startPoint y: 248, endPoint x: 401, endPoint y: 410, distance: 163.4
click at [401, 363] on body "Proyectos Activos La información contenida en este sitio es confidencial y para…" at bounding box center [528, 98] width 1057 height 529
click at [387, 412] on div "18" at bounding box center [384, 405] width 40 height 20
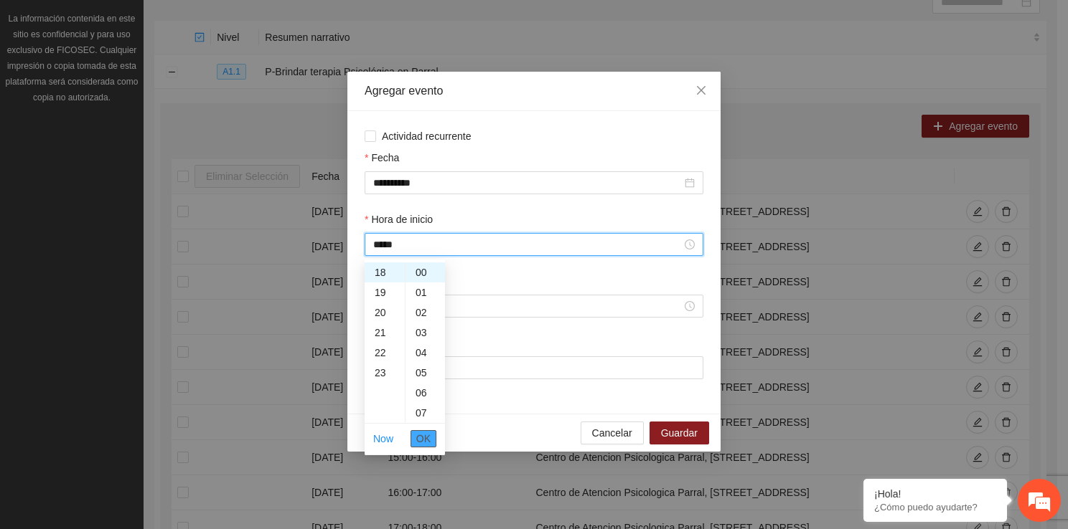
click at [421, 440] on span "OK" at bounding box center [423, 439] width 14 height 16
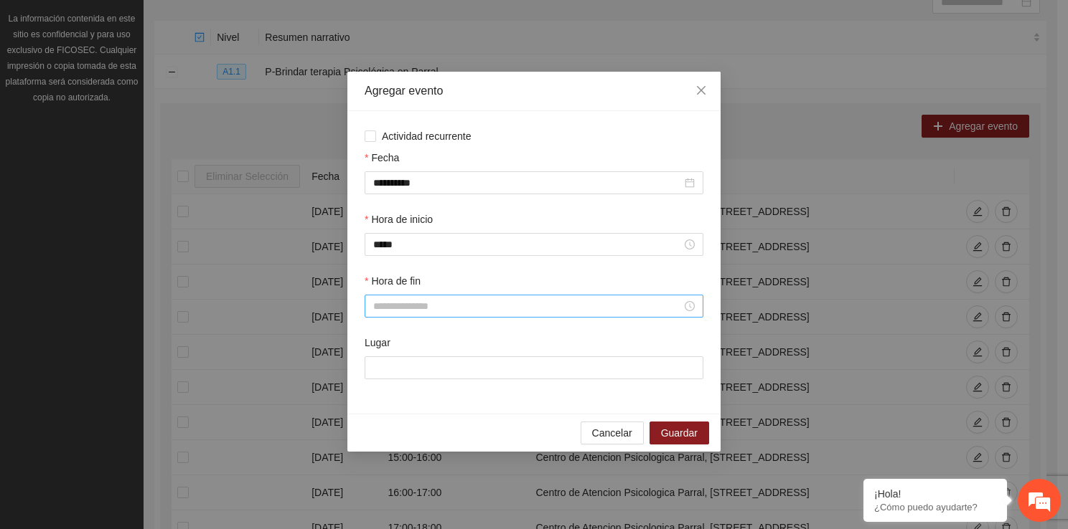
click at [383, 316] on div at bounding box center [533, 306] width 339 height 23
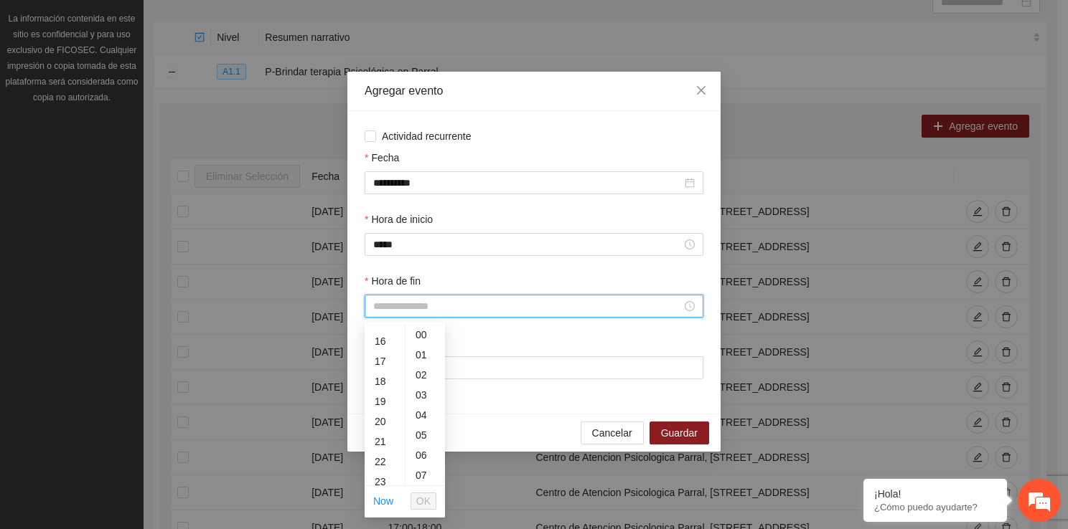
scroll to position [316, 0]
click at [379, 405] on div "19" at bounding box center [384, 401] width 40 height 20
click at [431, 499] on button "OK" at bounding box center [423, 501] width 26 height 17
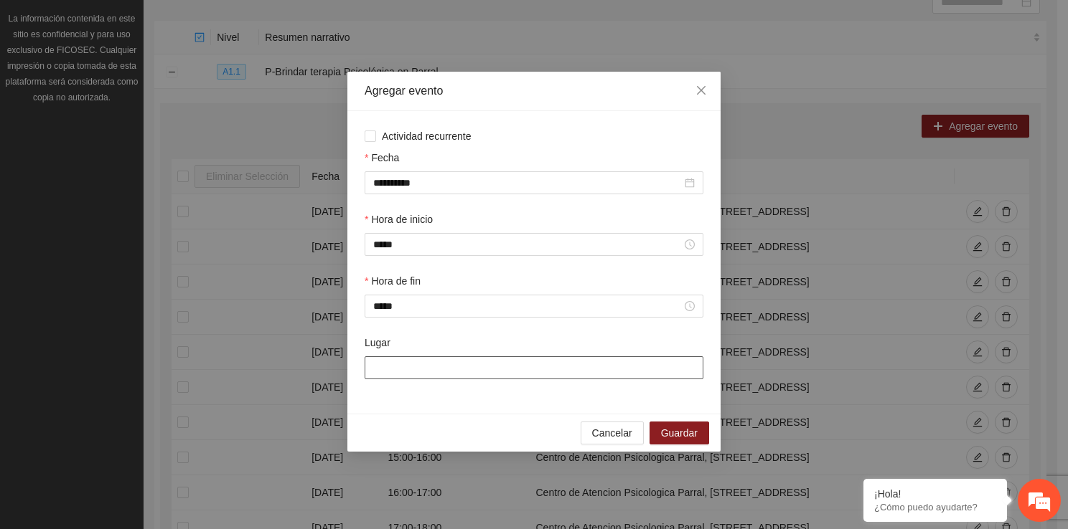
drag, startPoint x: 416, startPoint y: 364, endPoint x: 488, endPoint y: 422, distance: 91.9
click at [488, 422] on div "**********" at bounding box center [533, 262] width 373 height 380
click at [672, 433] on span "Guardar" at bounding box center [679, 433] width 37 height 16
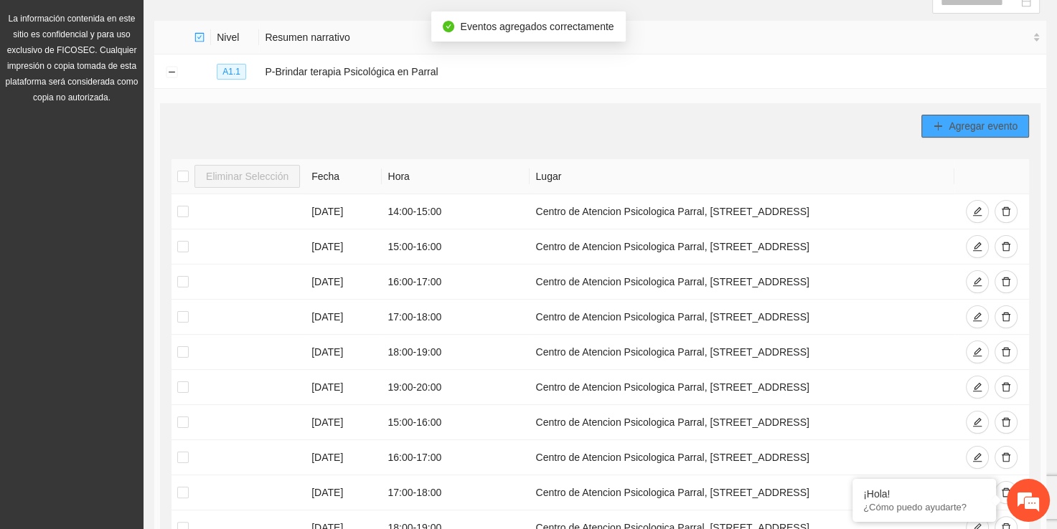
click at [975, 122] on span "Agregar evento" at bounding box center [982, 126] width 69 height 16
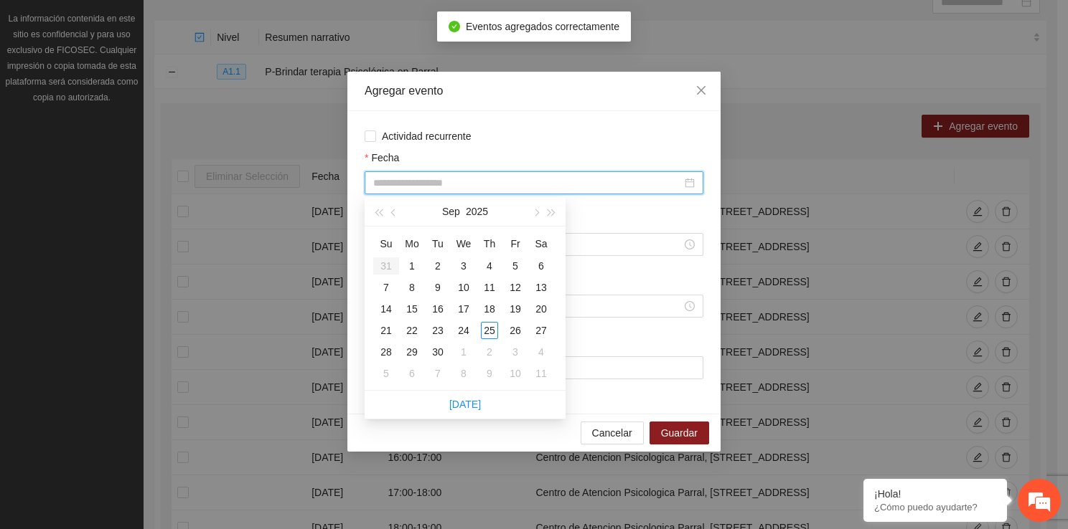
click at [476, 184] on input "Fecha" at bounding box center [527, 183] width 308 height 16
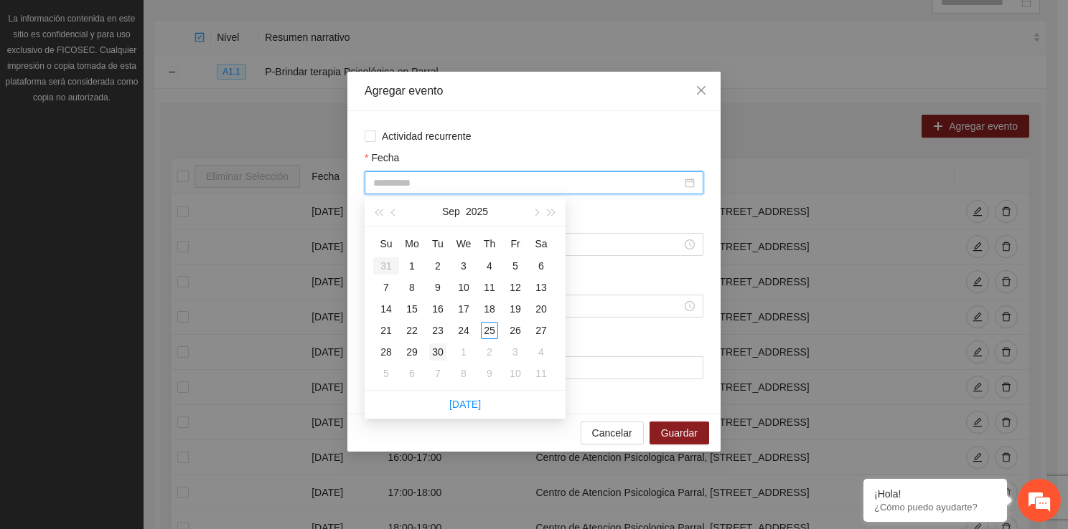
click at [439, 348] on div "30" at bounding box center [437, 352] width 17 height 17
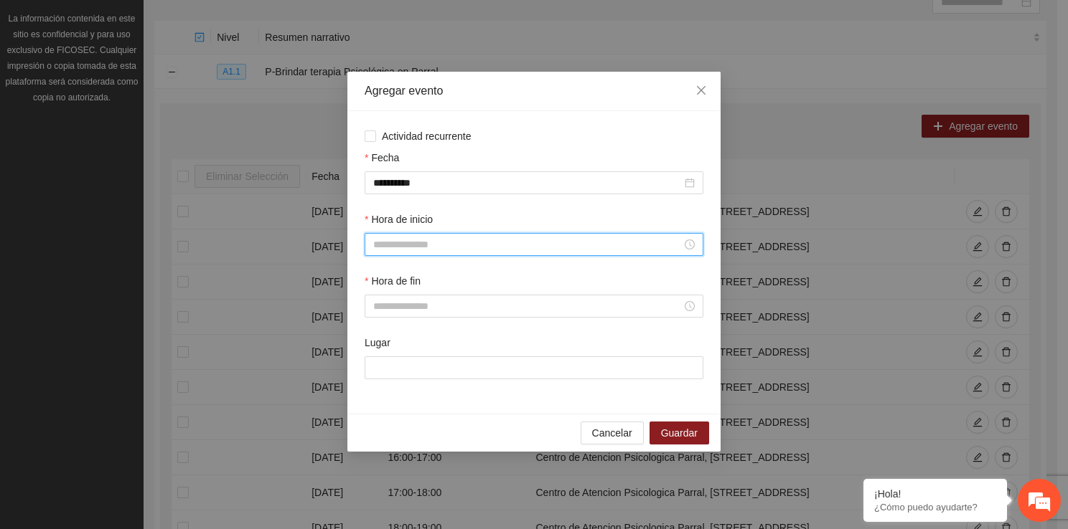
click at [438, 250] on input "Hora de inicio" at bounding box center [527, 245] width 308 height 16
click at [383, 332] on div "09" at bounding box center [384, 339] width 40 height 20
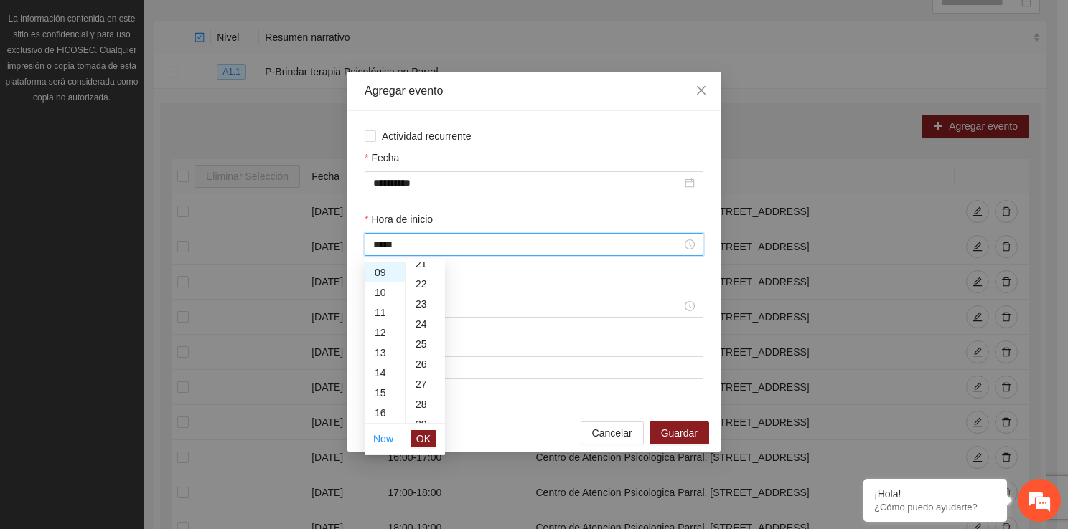
scroll to position [564, 0]
click at [420, 301] on div "30" at bounding box center [424, 311] width 39 height 20
click at [425, 433] on span "OK" at bounding box center [423, 439] width 14 height 16
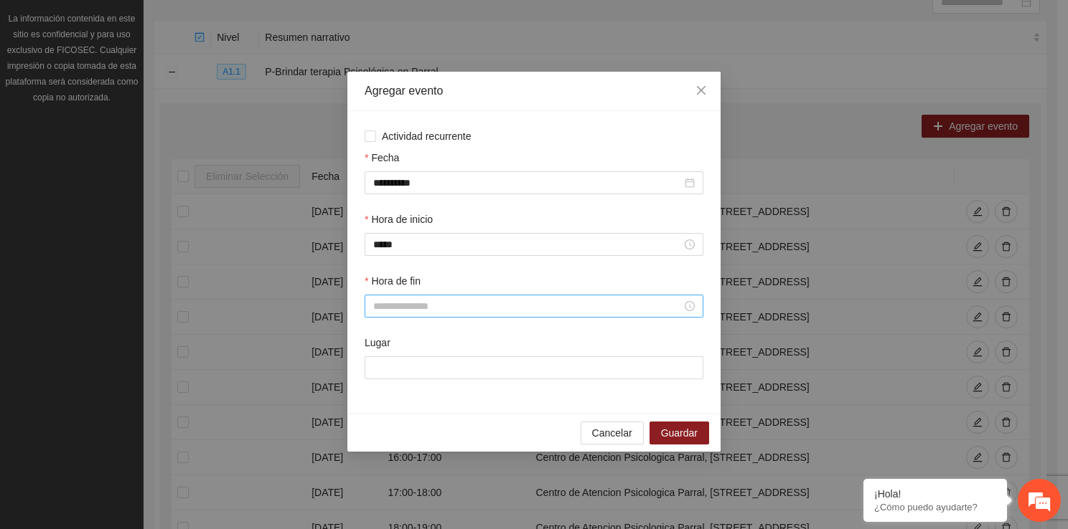
drag, startPoint x: 402, startPoint y: 316, endPoint x: 399, endPoint y: 309, distance: 7.7
click at [399, 309] on div at bounding box center [533, 306] width 339 height 23
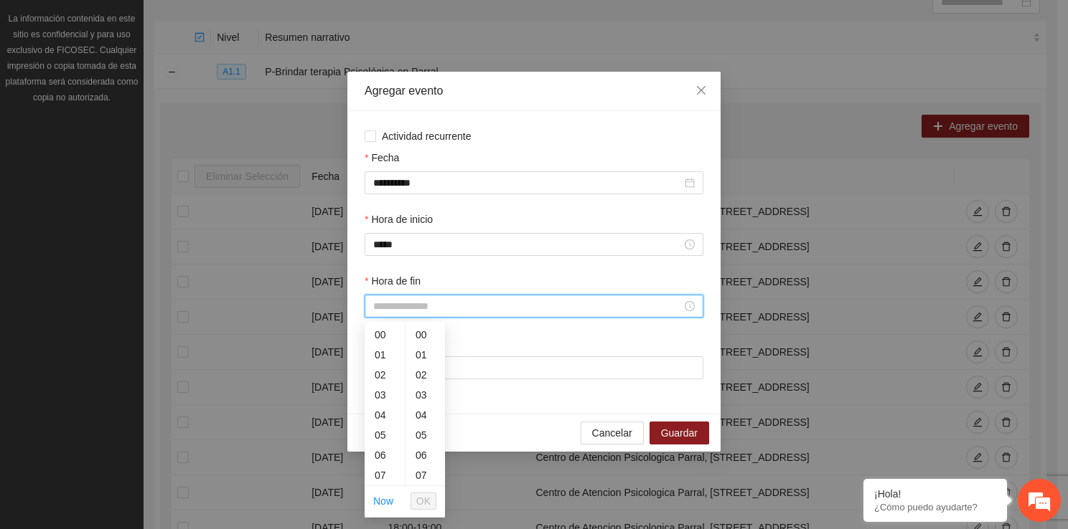
click at [399, 309] on input "Hora de fin" at bounding box center [527, 306] width 308 height 16
click at [374, 386] on div "10" at bounding box center [384, 392] width 40 height 20
click at [426, 377] on div "30" at bounding box center [424, 373] width 39 height 20
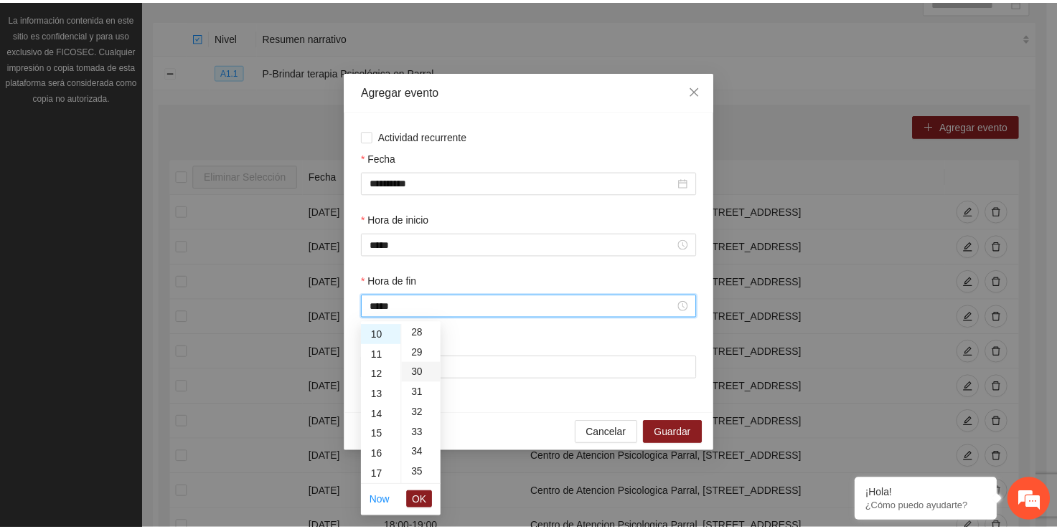
scroll to position [603, 0]
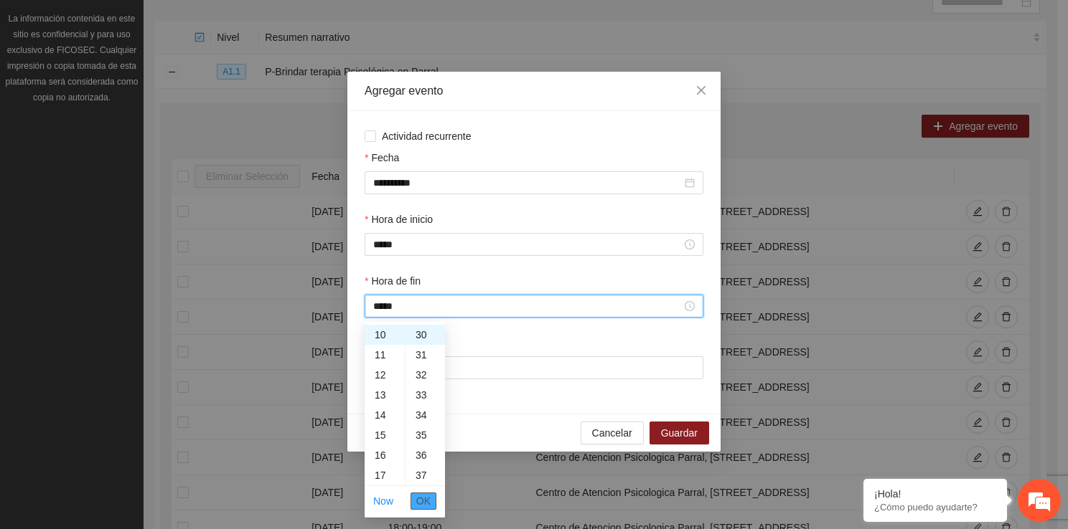
click at [416, 504] on span "OK" at bounding box center [423, 502] width 14 height 16
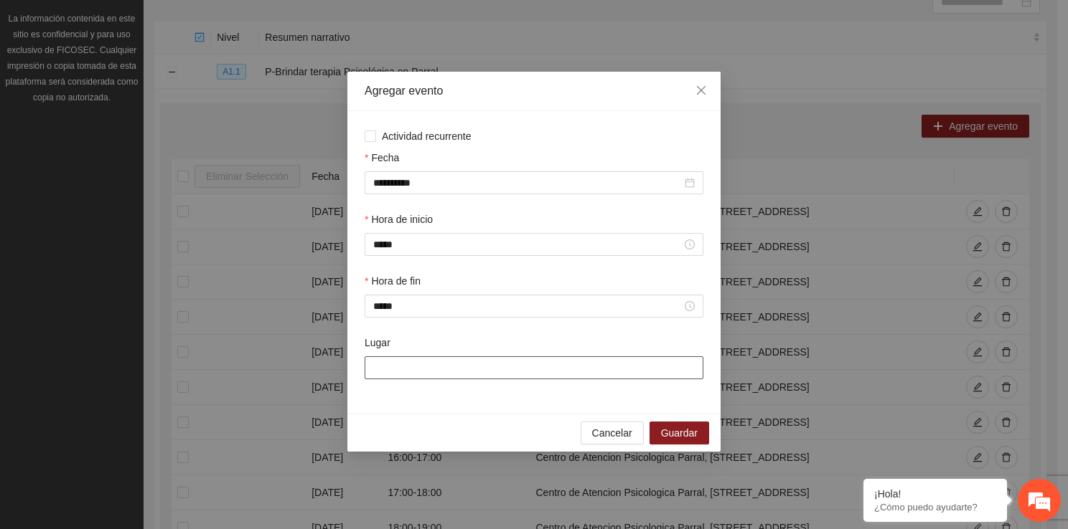
click at [397, 369] on input "Lugar" at bounding box center [533, 368] width 339 height 23
click at [664, 428] on span "Guardar" at bounding box center [679, 433] width 37 height 16
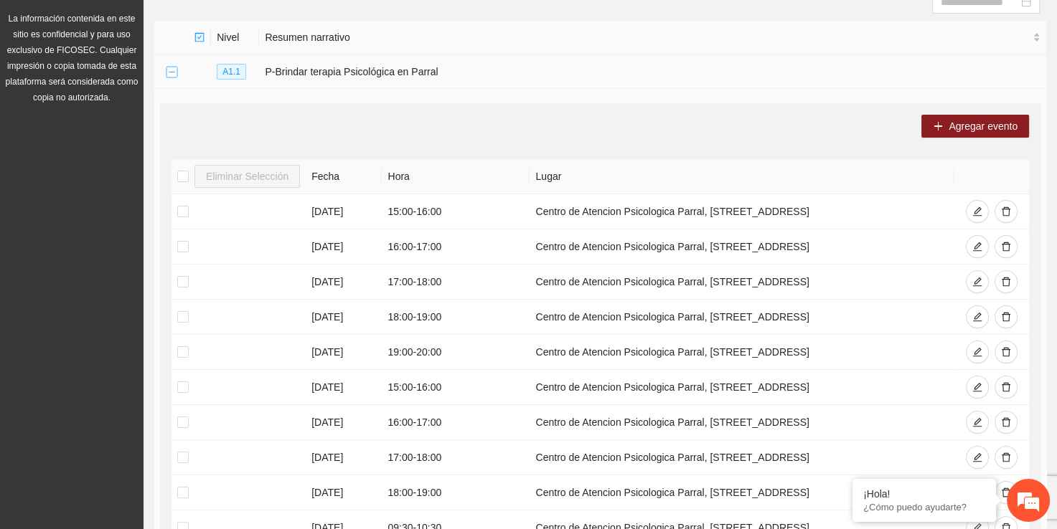
click at [169, 75] on button "Collapse row" at bounding box center [171, 72] width 11 height 11
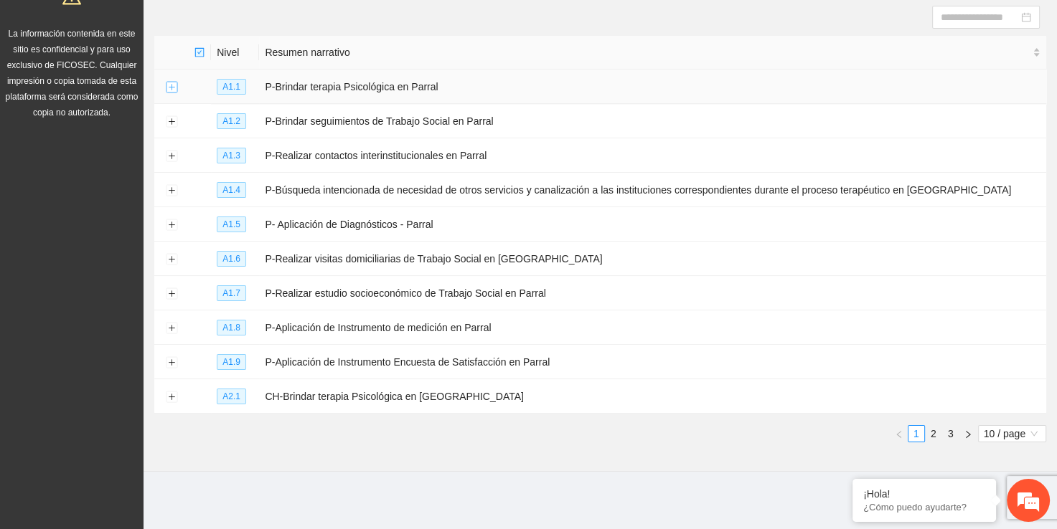
scroll to position [149, 0]
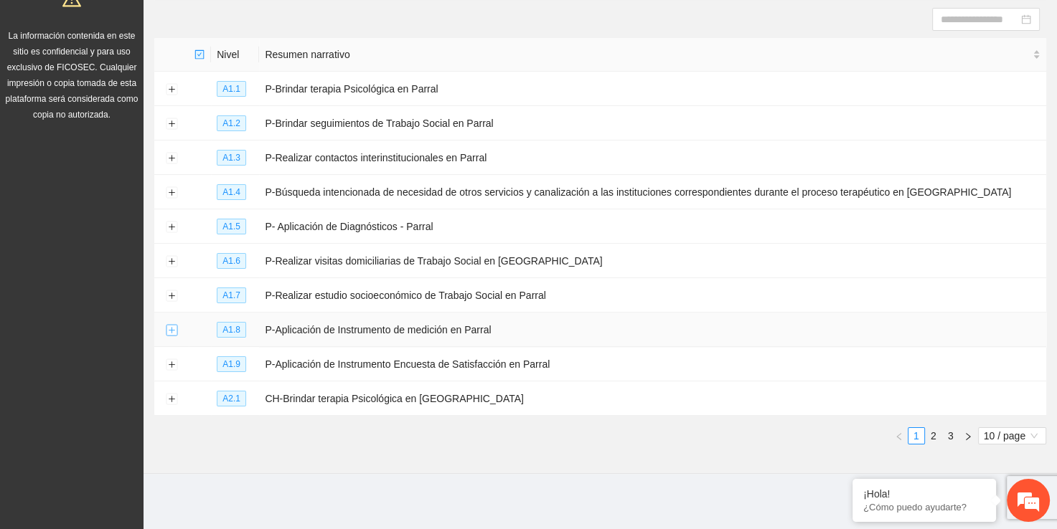
click at [169, 329] on button "Expand row" at bounding box center [171, 330] width 11 height 11
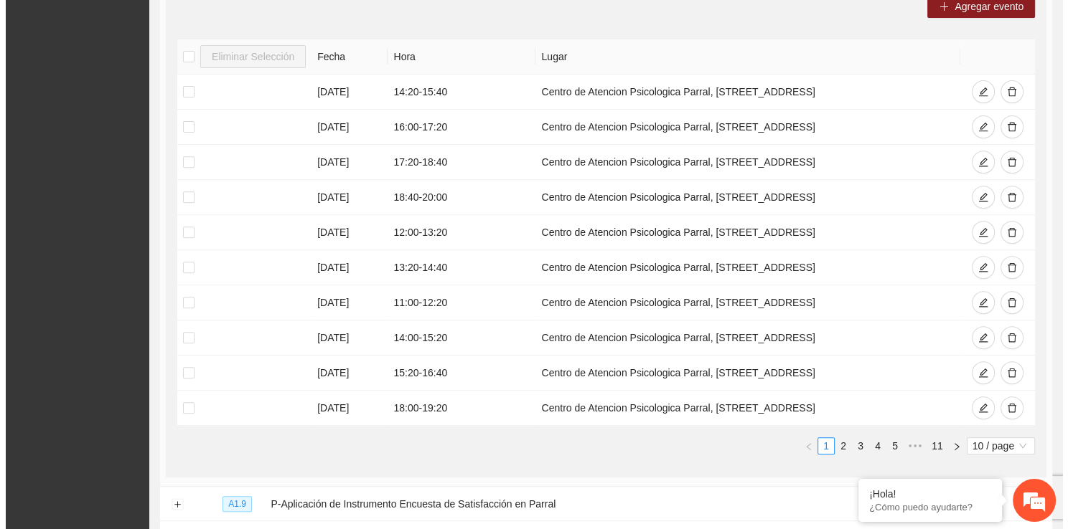
scroll to position [529, 0]
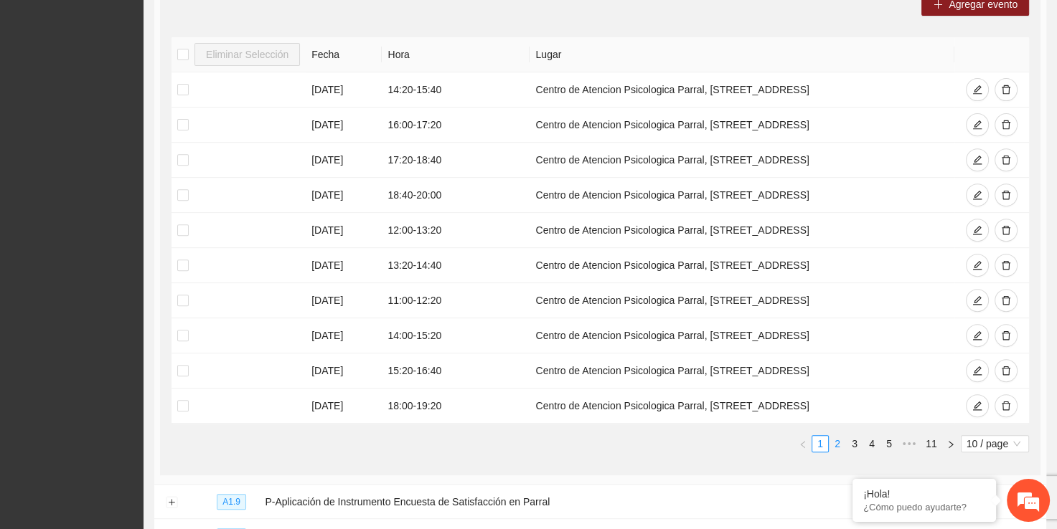
click at [833, 440] on link "2" at bounding box center [837, 444] width 16 height 16
click at [821, 440] on link "1" at bounding box center [820, 444] width 16 height 16
click at [966, 9] on span "Agregar evento" at bounding box center [982, 4] width 69 height 16
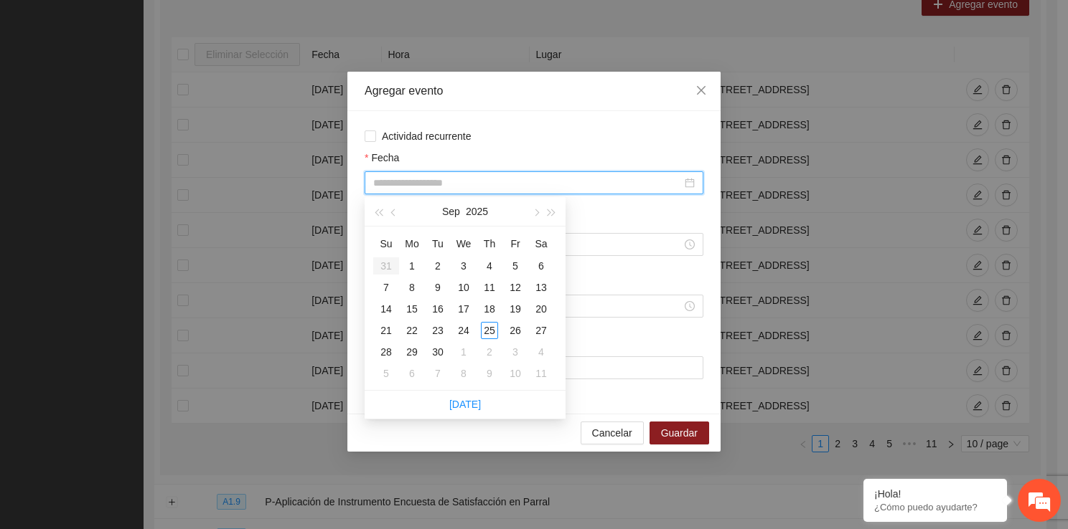
click at [430, 181] on input "Fecha" at bounding box center [527, 183] width 308 height 16
click at [525, 314] on td "19" at bounding box center [515, 309] width 26 height 22
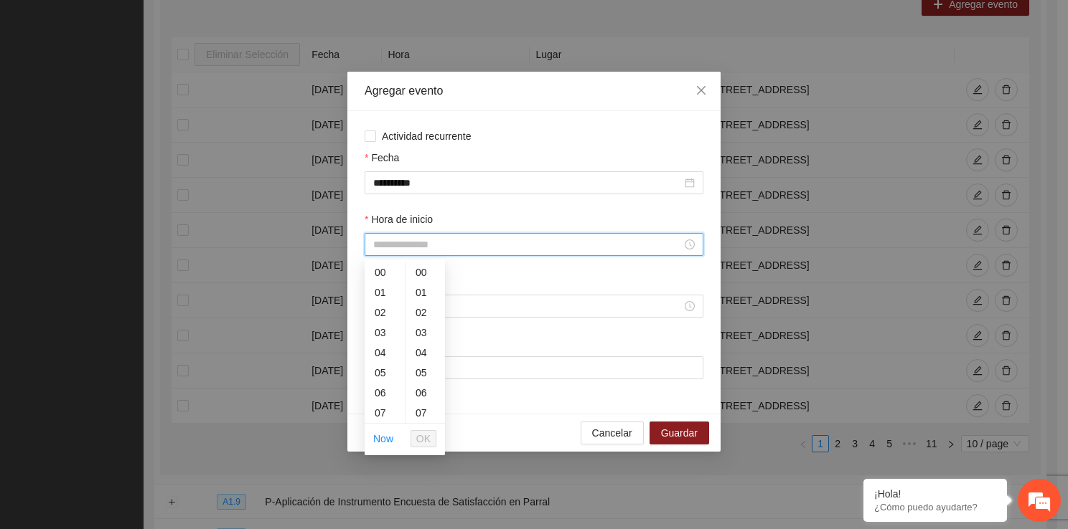
click at [433, 242] on input "Hora de inicio" at bounding box center [527, 245] width 308 height 16
click at [385, 334] on div "13" at bounding box center [384, 333] width 40 height 20
click at [422, 326] on div "40" at bounding box center [424, 321] width 39 height 20
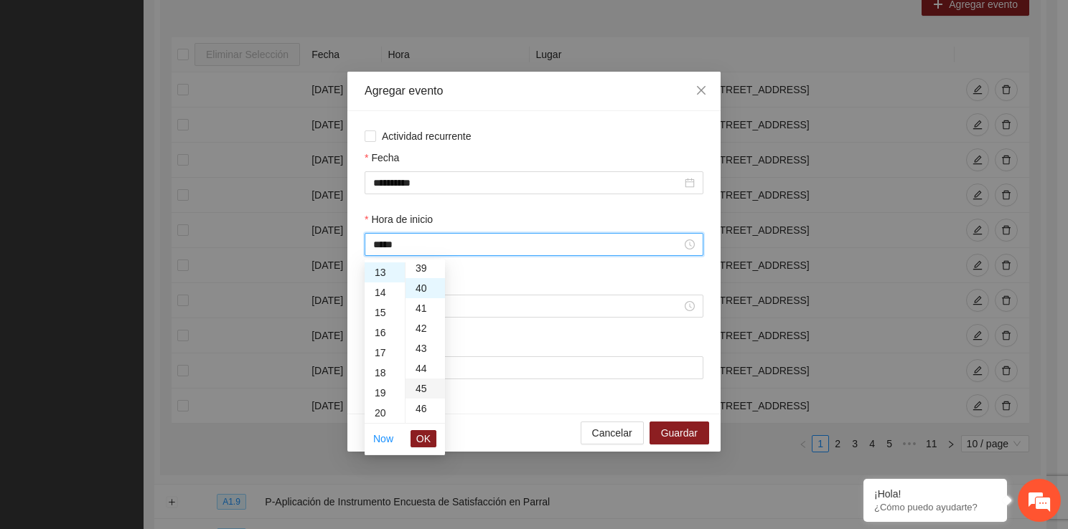
scroll to position [804, 0]
click at [418, 435] on span "OK" at bounding box center [423, 439] width 14 height 16
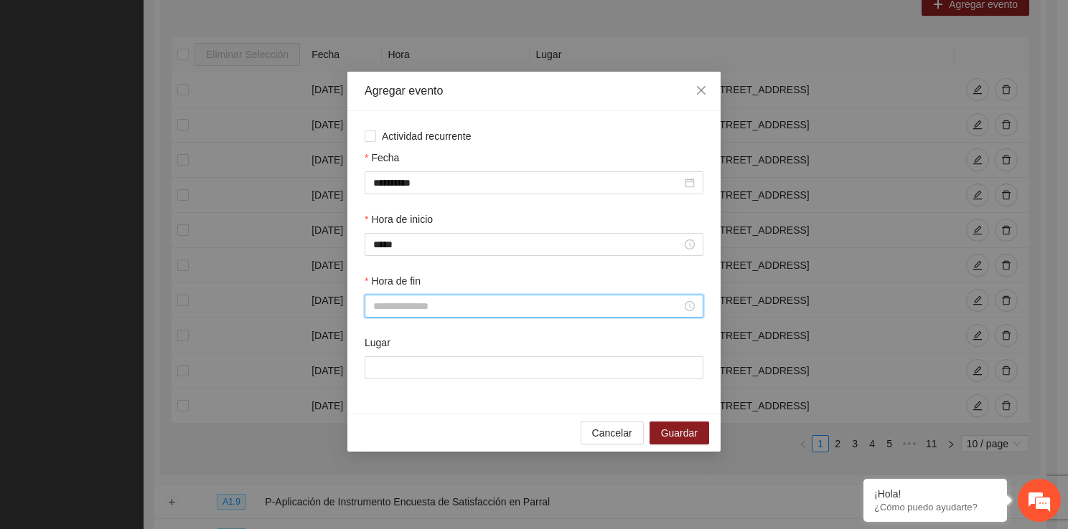
click at [397, 309] on input "Hora de fin" at bounding box center [527, 306] width 308 height 16
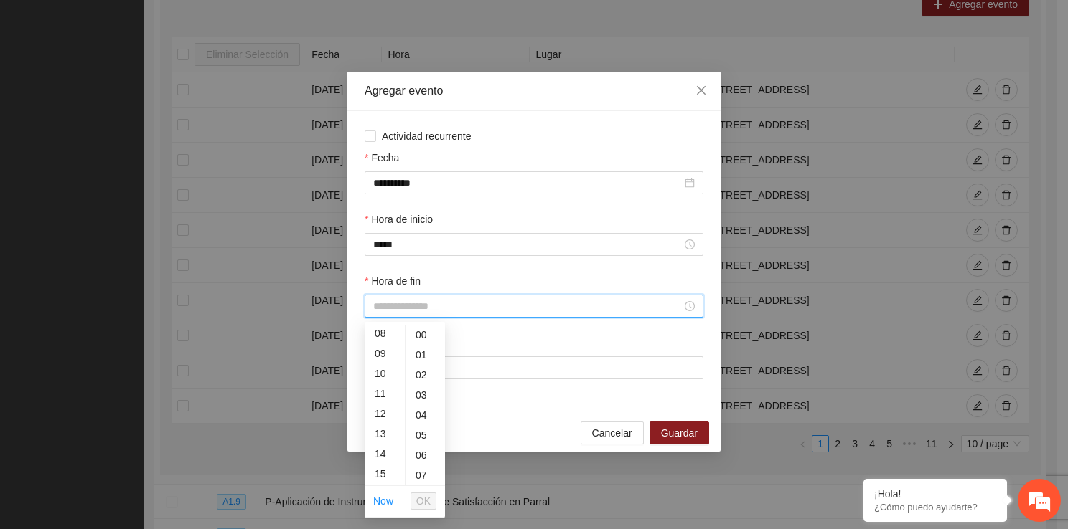
scroll to position [172, 0]
click at [382, 460] on div "15" at bounding box center [384, 464] width 40 height 20
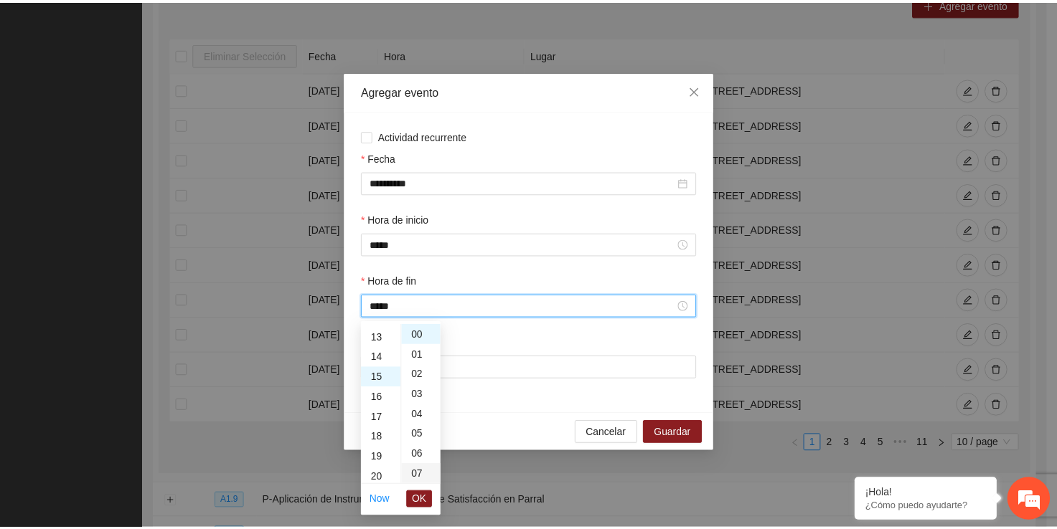
scroll to position [301, 0]
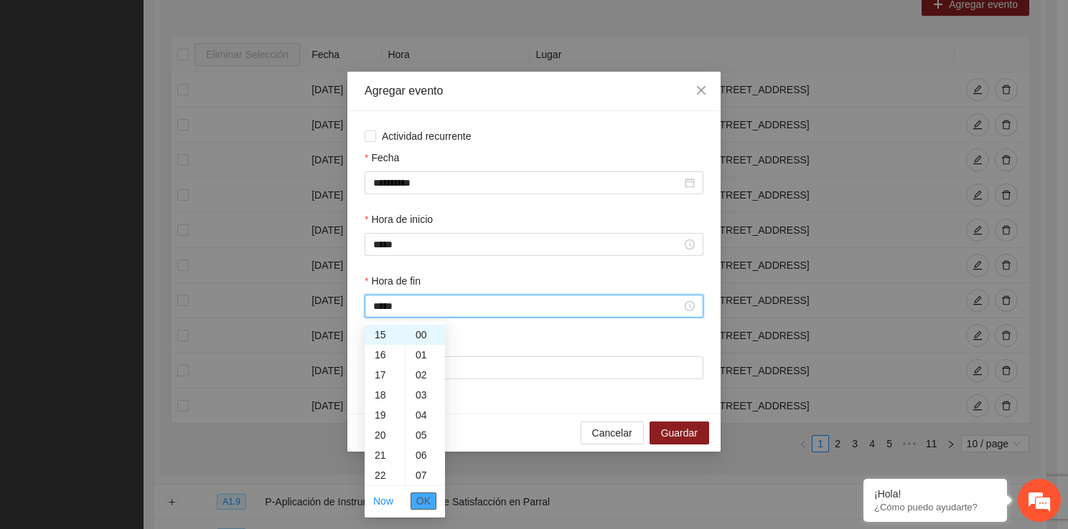
click at [423, 509] on button "OK" at bounding box center [423, 501] width 26 height 17
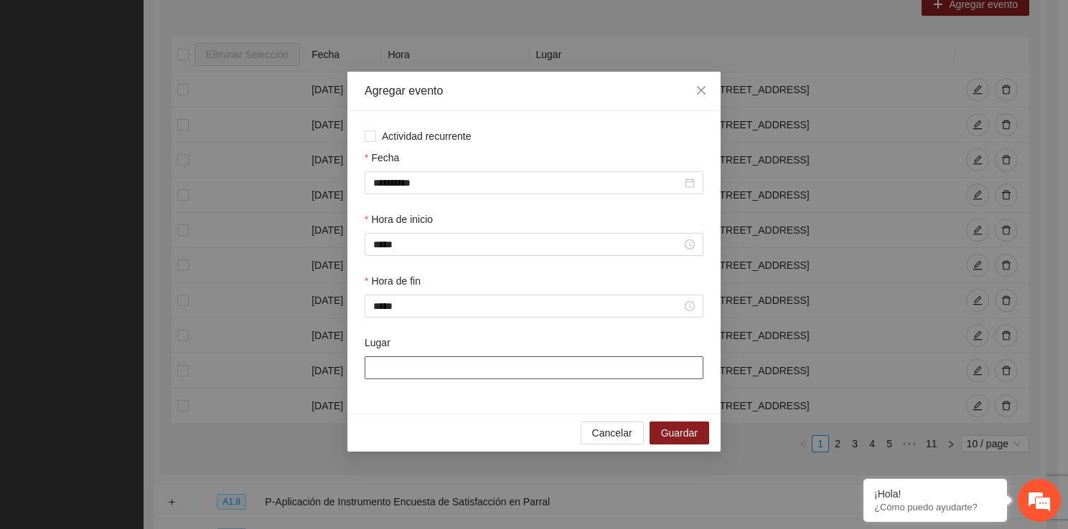
drag, startPoint x: 425, startPoint y: 370, endPoint x: 447, endPoint y: 414, distance: 49.1
click at [447, 414] on div "**********" at bounding box center [533, 262] width 373 height 303
click at [659, 428] on button "Guardar" at bounding box center [679, 433] width 60 height 23
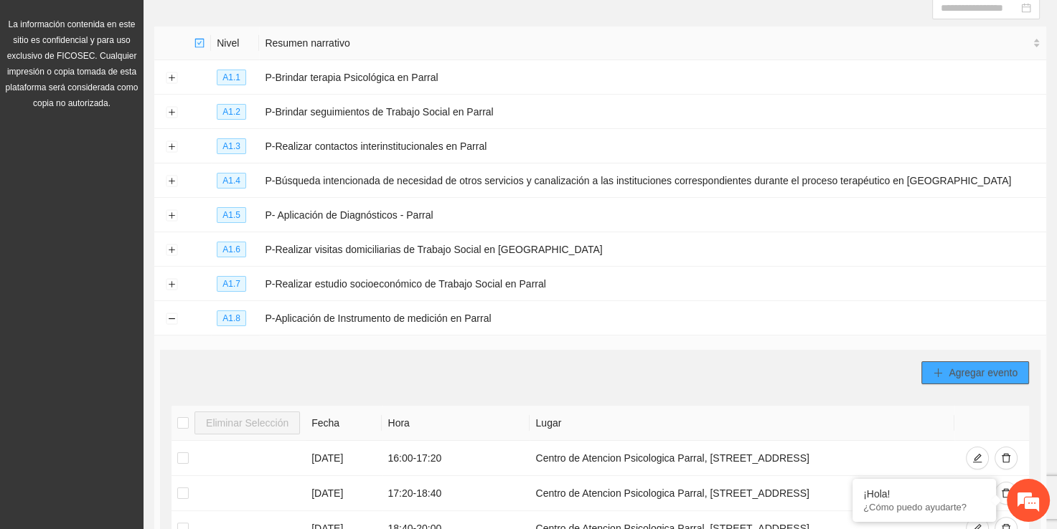
scroll to position [55, 0]
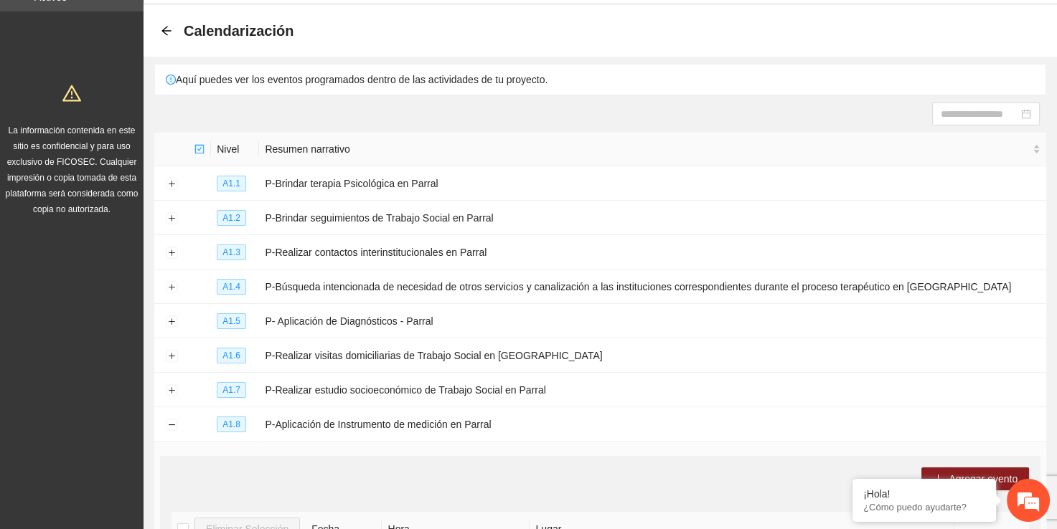
click at [165, 22] on div "Calendarización" at bounding box center [231, 30] width 141 height 23
click at [165, 28] on icon "arrow-left" at bounding box center [166, 30] width 11 height 11
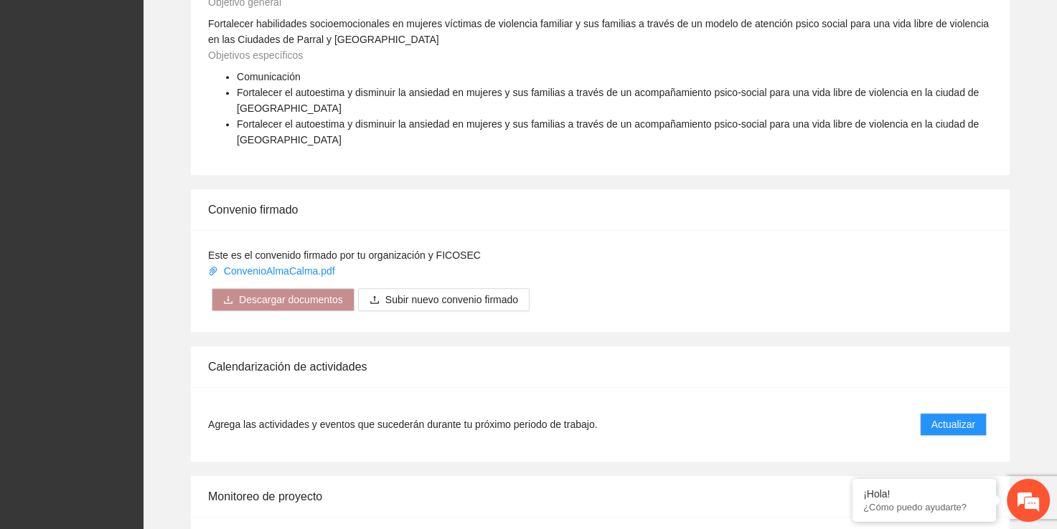
scroll to position [842, 0]
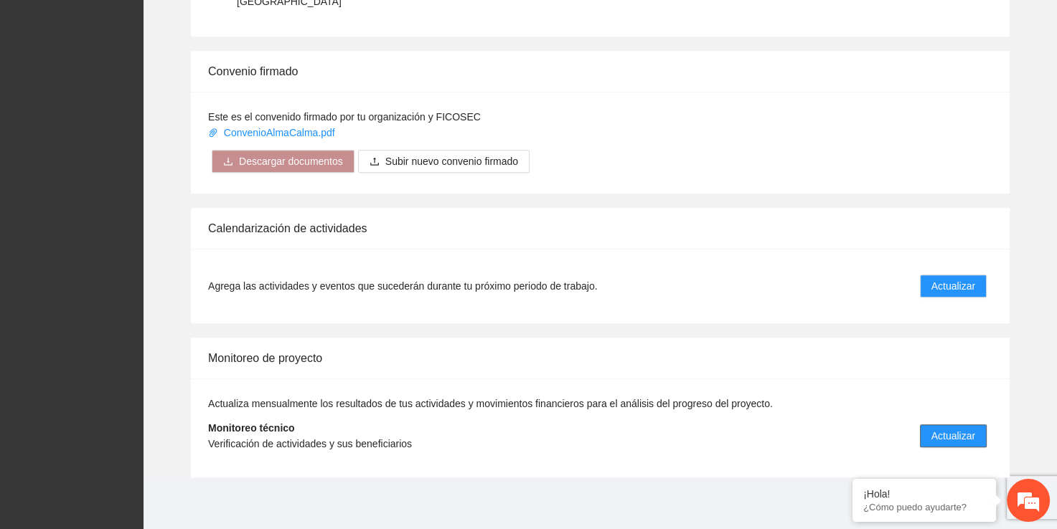
click at [964, 434] on span "Actualizar" at bounding box center [953, 436] width 44 height 16
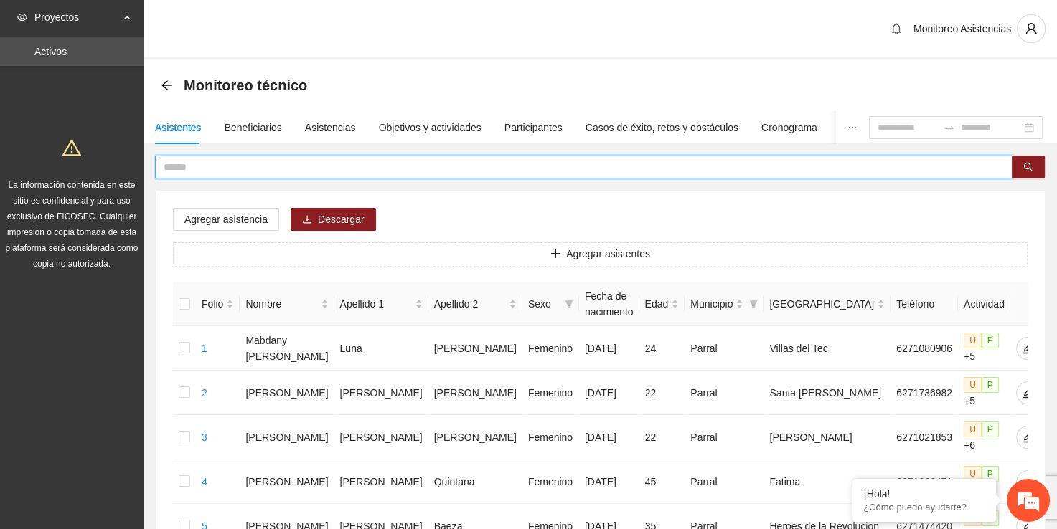
click at [301, 174] on input "text" at bounding box center [578, 167] width 829 height 16
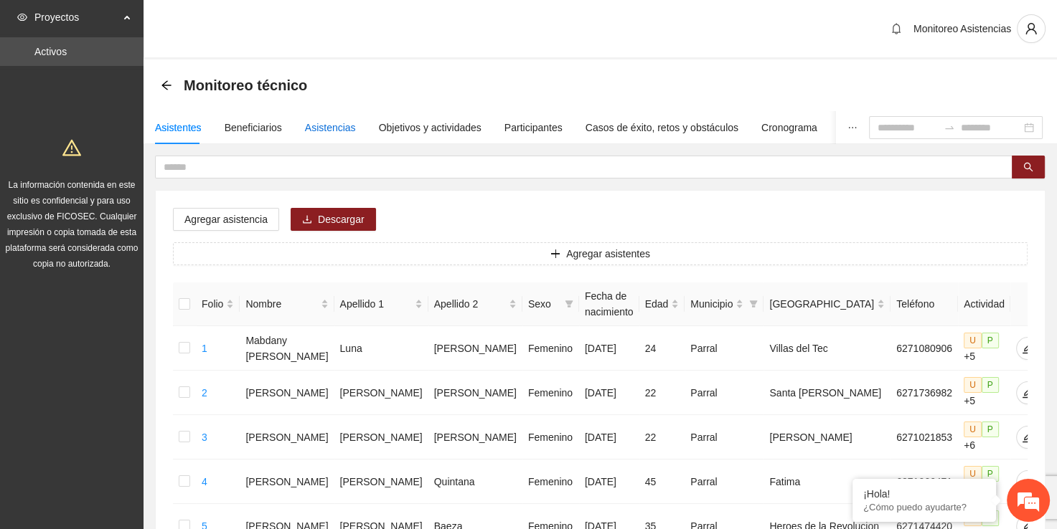
click at [340, 133] on div "Asistencias" at bounding box center [330, 128] width 51 height 16
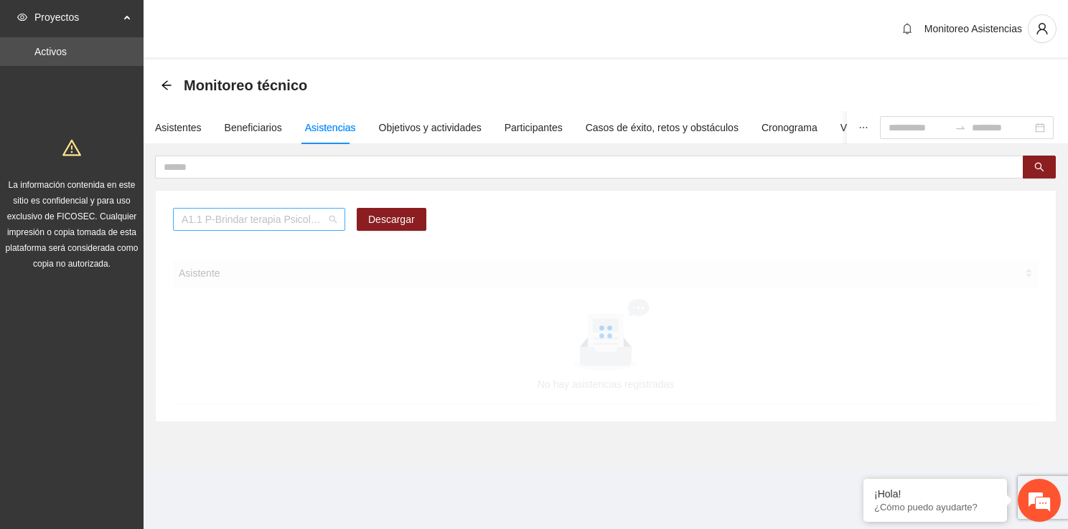
click at [329, 223] on span "A1.1 P-Brindar terapia Psicológica en Parral" at bounding box center [259, 220] width 155 height 22
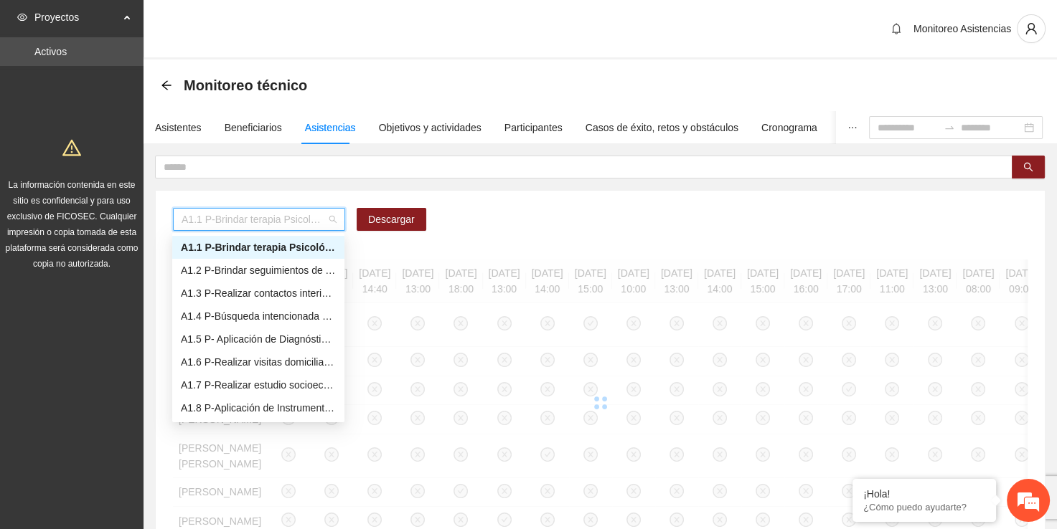
click at [298, 253] on div "A1.1 P-Brindar terapia Psicológica en Parral" at bounding box center [258, 248] width 155 height 16
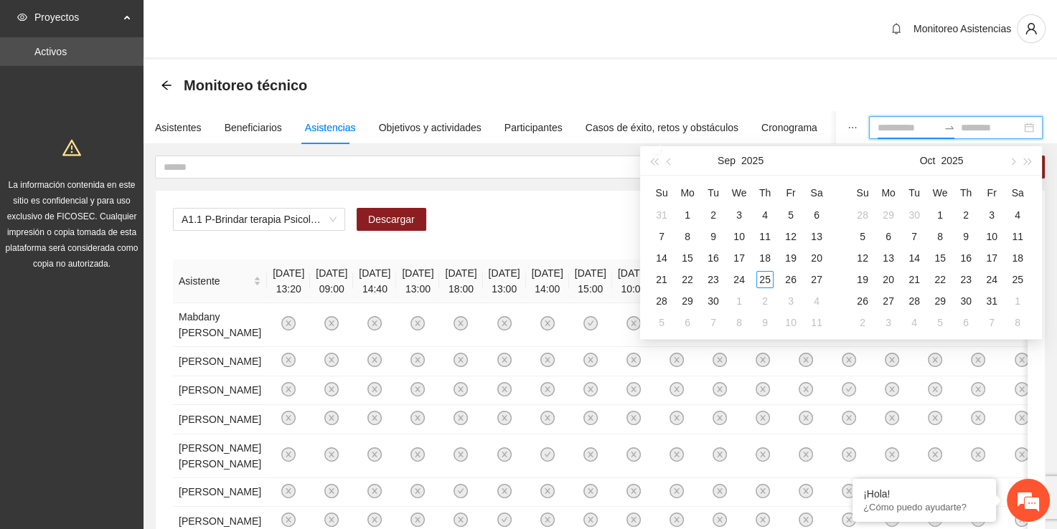
click at [877, 128] on input at bounding box center [907, 128] width 60 height 16
click at [672, 166] on button "button" at bounding box center [669, 160] width 16 height 29
click at [666, 319] on div "31" at bounding box center [661, 322] width 17 height 17
click at [1006, 156] on button "button" at bounding box center [1012, 160] width 16 height 29
click at [948, 216] on div "1" at bounding box center [939, 215] width 17 height 17
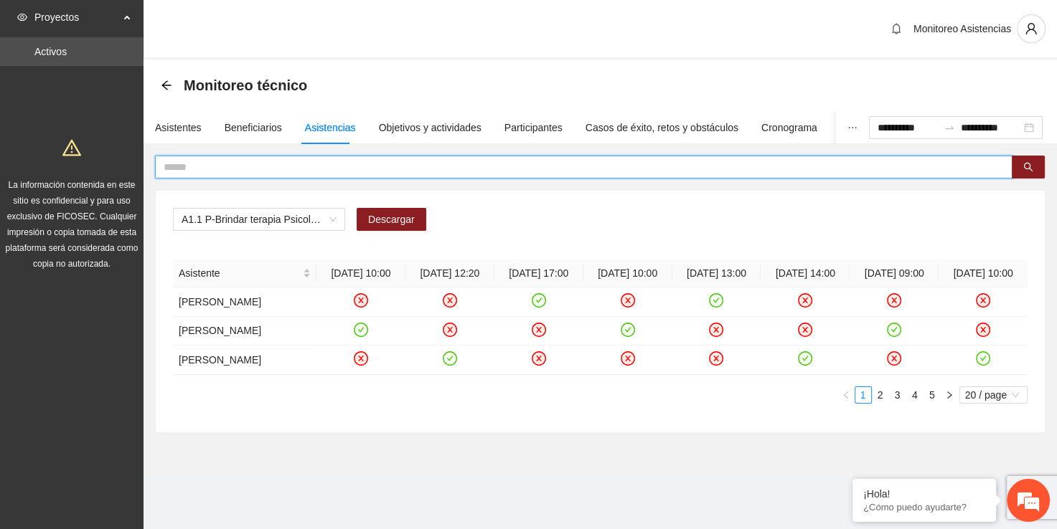
click at [253, 168] on input "text" at bounding box center [578, 167] width 829 height 16
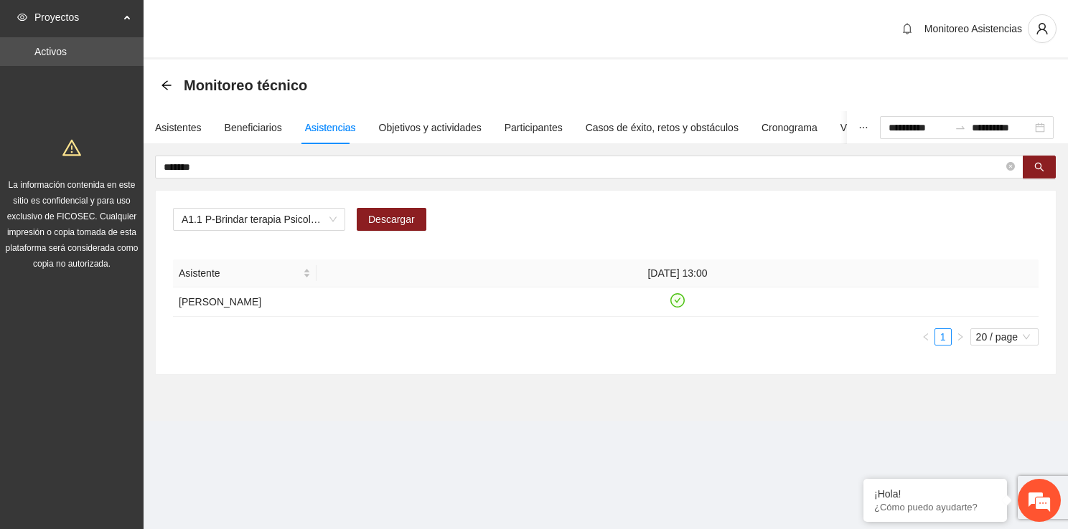
click at [344, 372] on div "A1.1 P-Brindar terapia Psicológica en Parral Descargar Asistente [DATE] 13:00 […" at bounding box center [606, 283] width 900 height 184
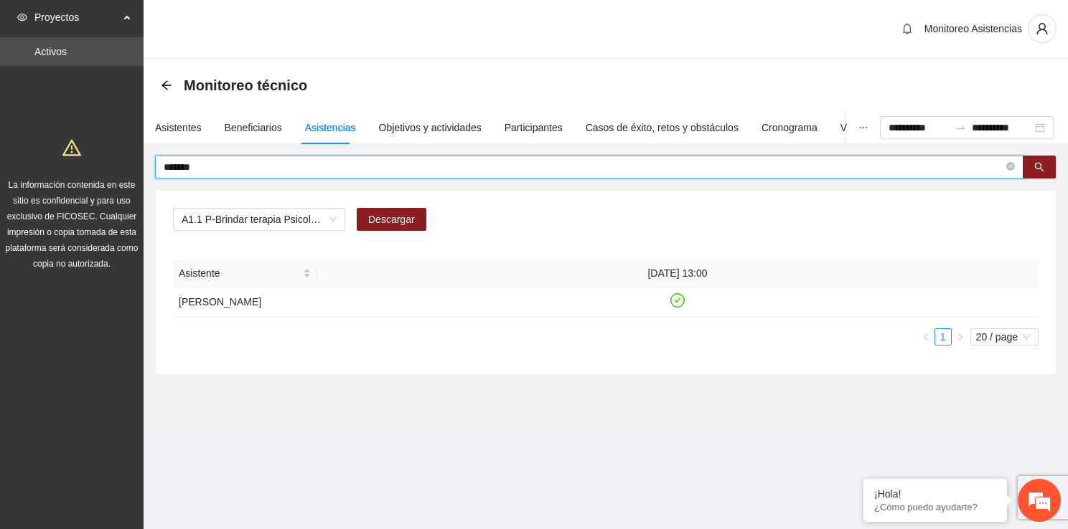
drag, startPoint x: 344, startPoint y: 372, endPoint x: 278, endPoint y: 169, distance: 212.6
click at [278, 169] on input "******" at bounding box center [583, 167] width 839 height 16
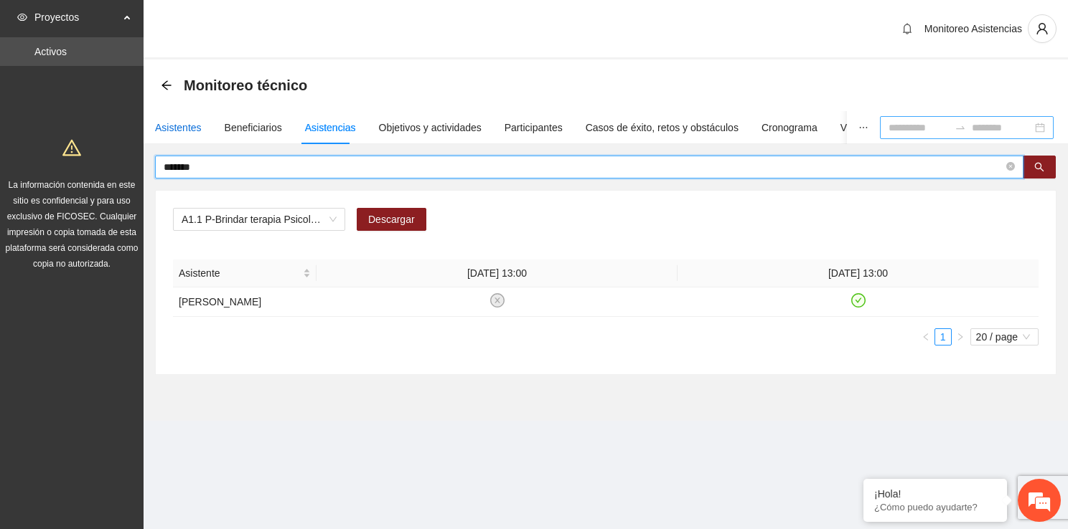
click at [172, 128] on div "Asistentes" at bounding box center [178, 128] width 47 height 16
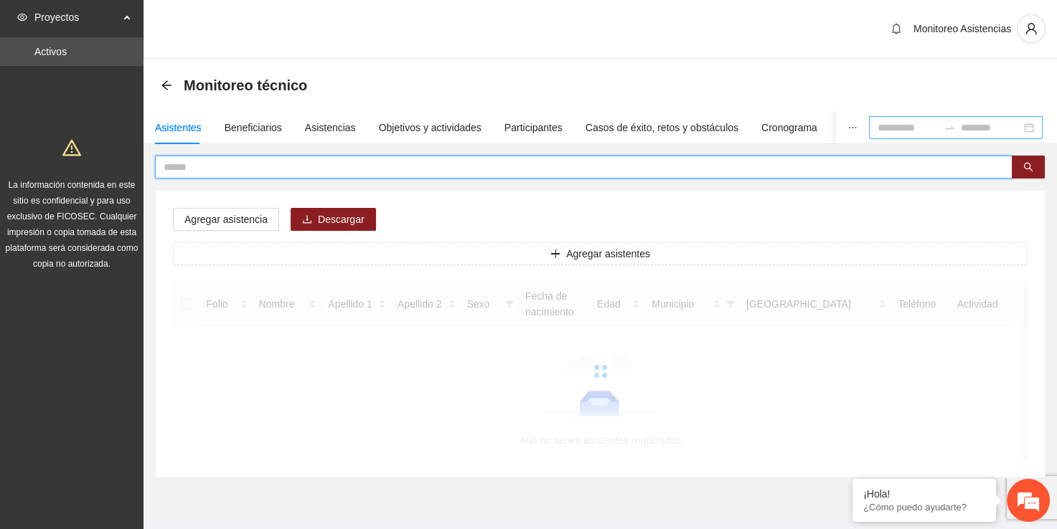
click at [225, 171] on input "text" at bounding box center [578, 167] width 829 height 16
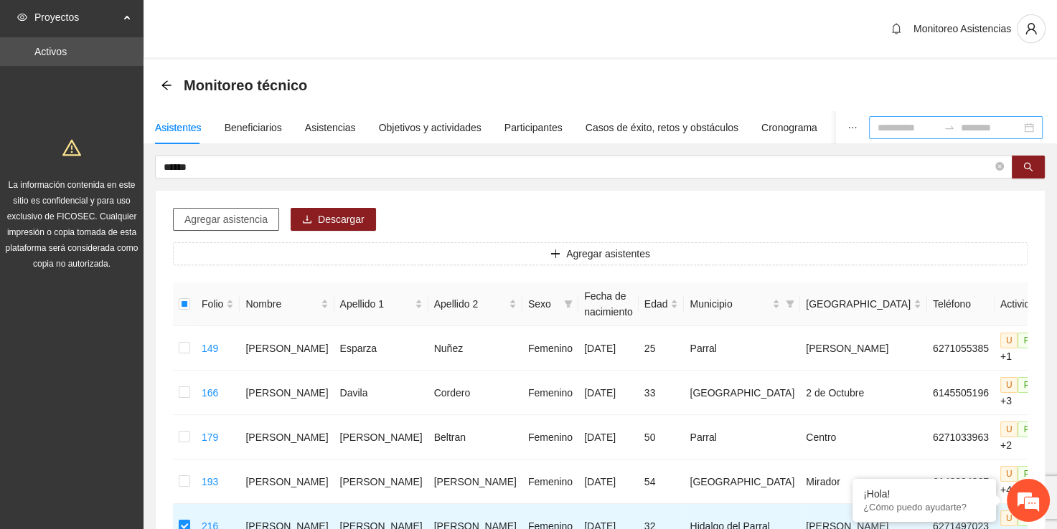
click at [224, 221] on span "Agregar asistencia" at bounding box center [225, 220] width 83 height 16
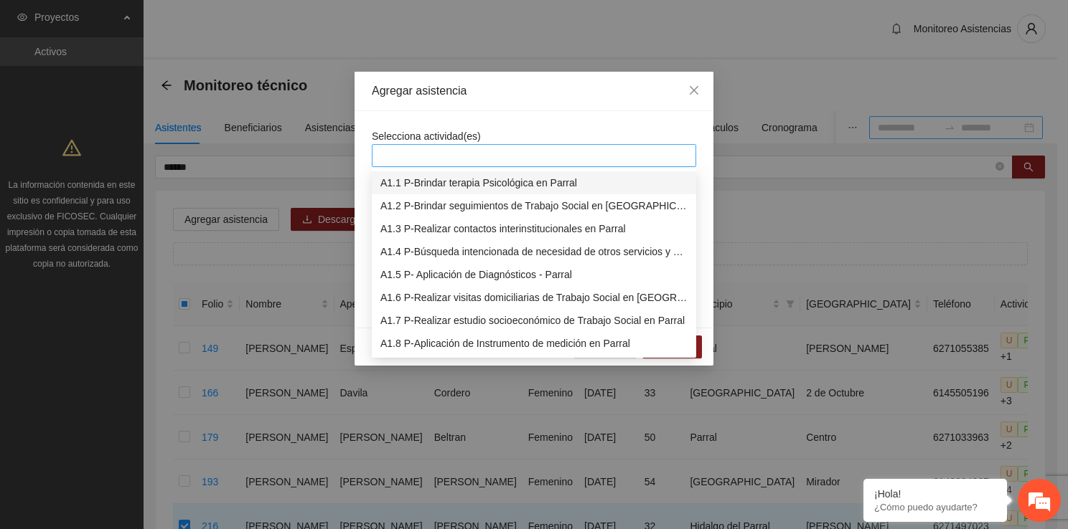
click at [456, 162] on div at bounding box center [533, 155] width 317 height 17
click at [436, 182] on div "A1.1 P-Brindar terapia Psicológica en Parral" at bounding box center [533, 183] width 307 height 16
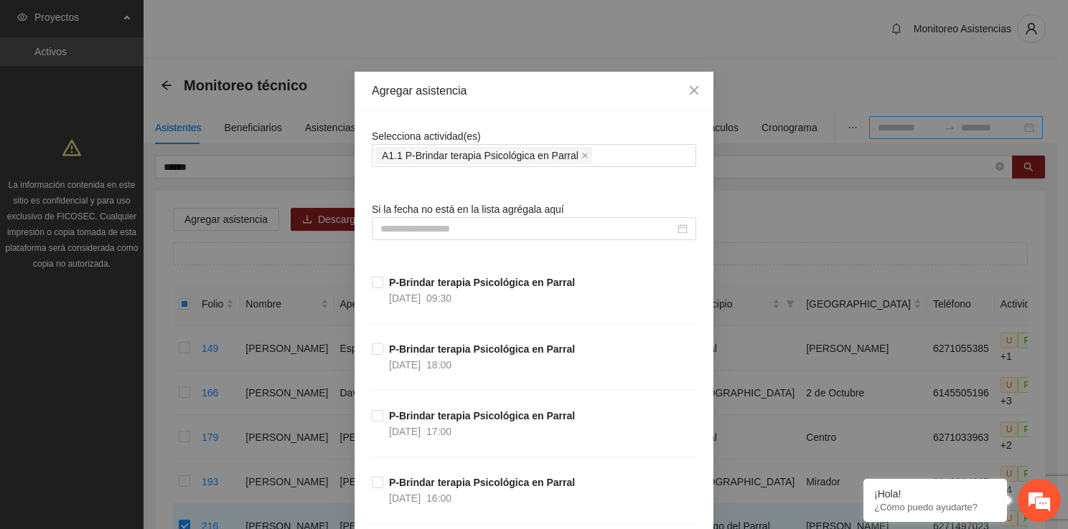
click at [423, 233] on input at bounding box center [527, 229] width 294 height 16
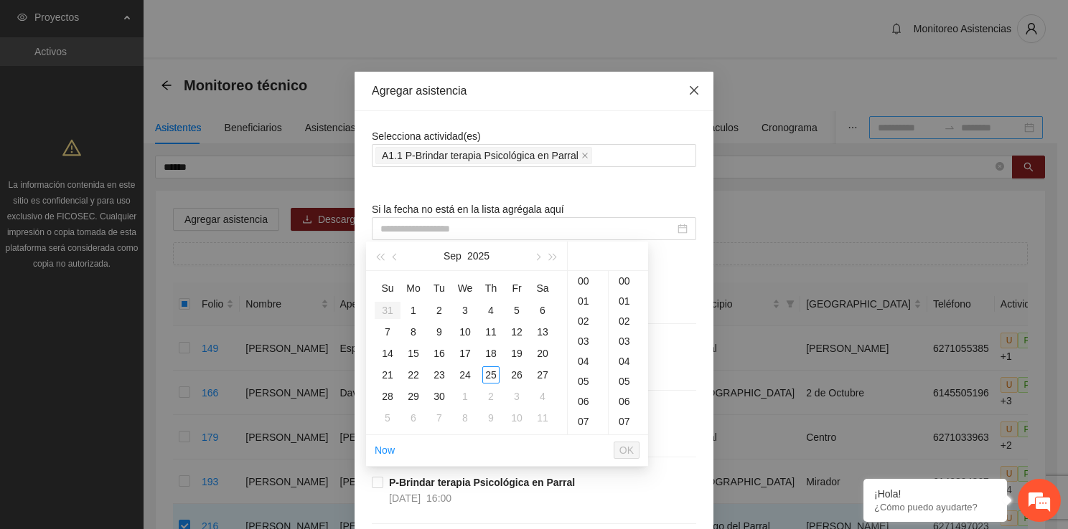
click at [688, 88] on icon "close" at bounding box center [693, 90] width 11 height 11
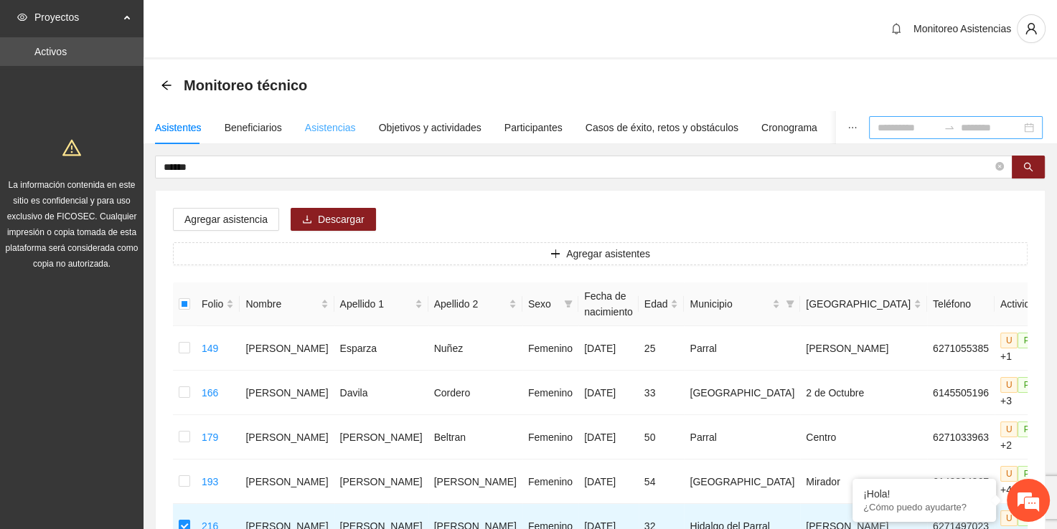
click at [313, 138] on div "Asistencias" at bounding box center [330, 127] width 51 height 33
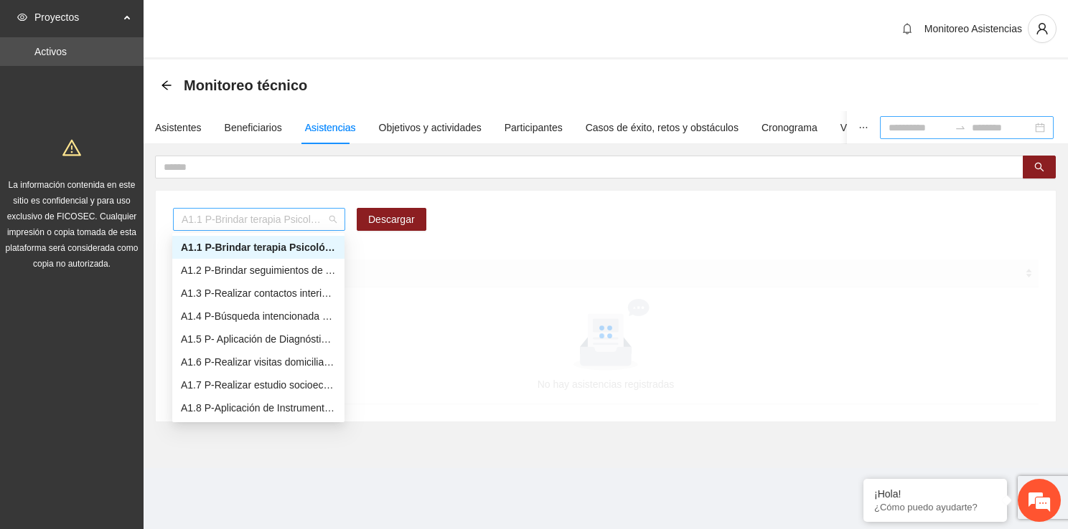
click at [333, 225] on span "A1.1 P-Brindar terapia Psicológica en Parral" at bounding box center [259, 220] width 155 height 22
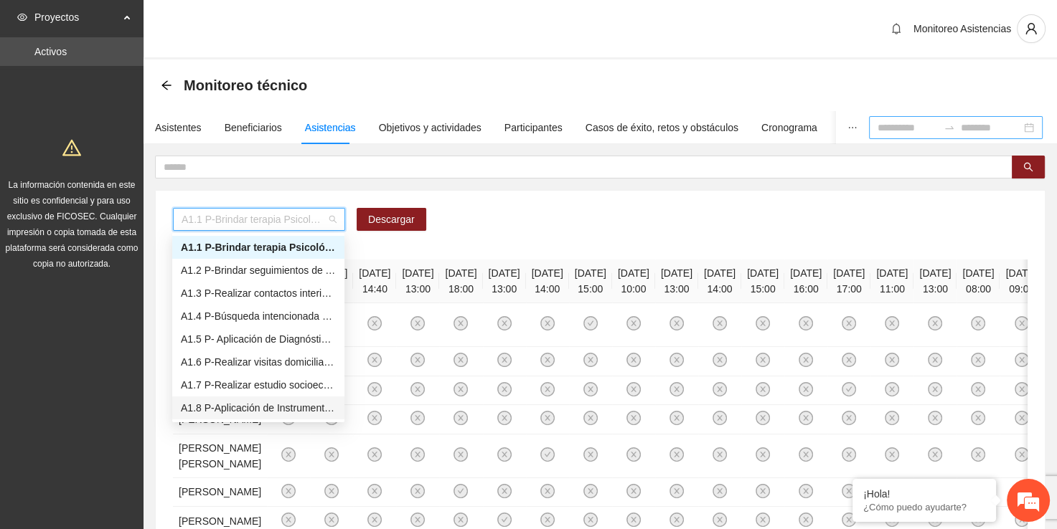
click at [278, 409] on div "A1.8 P-Aplicación de Instrumento de medición en Parral" at bounding box center [258, 408] width 155 height 16
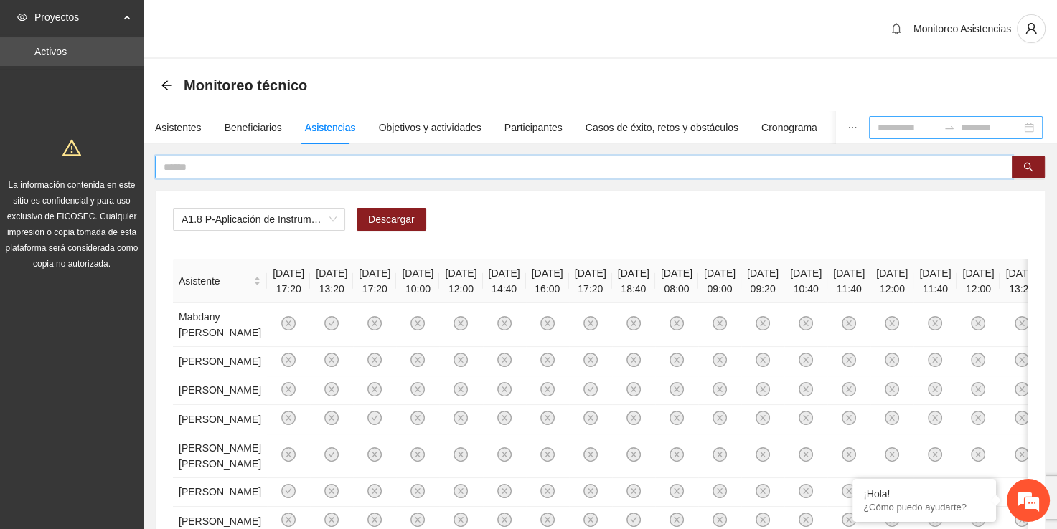
click at [267, 171] on input "text" at bounding box center [578, 167] width 829 height 16
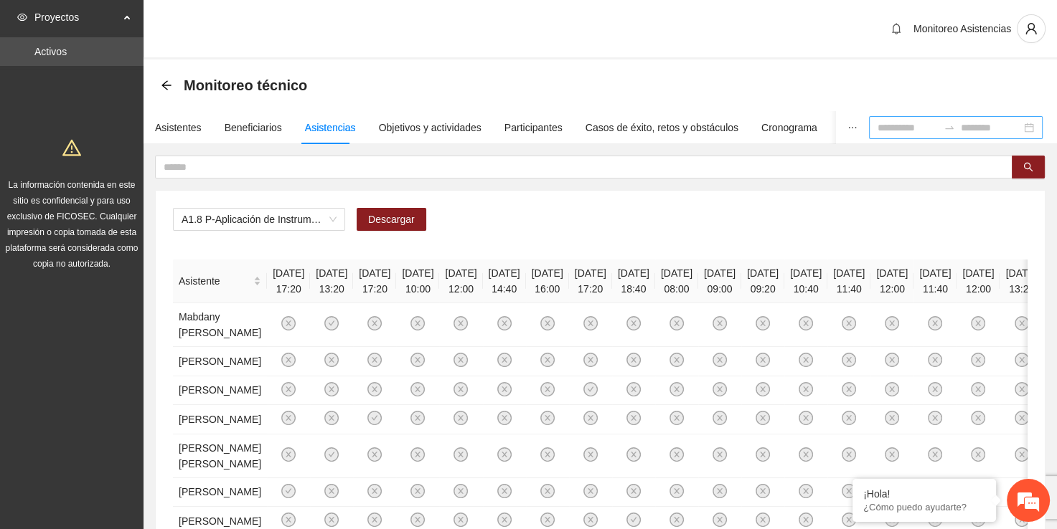
click at [869, 135] on div at bounding box center [956, 127] width 174 height 23
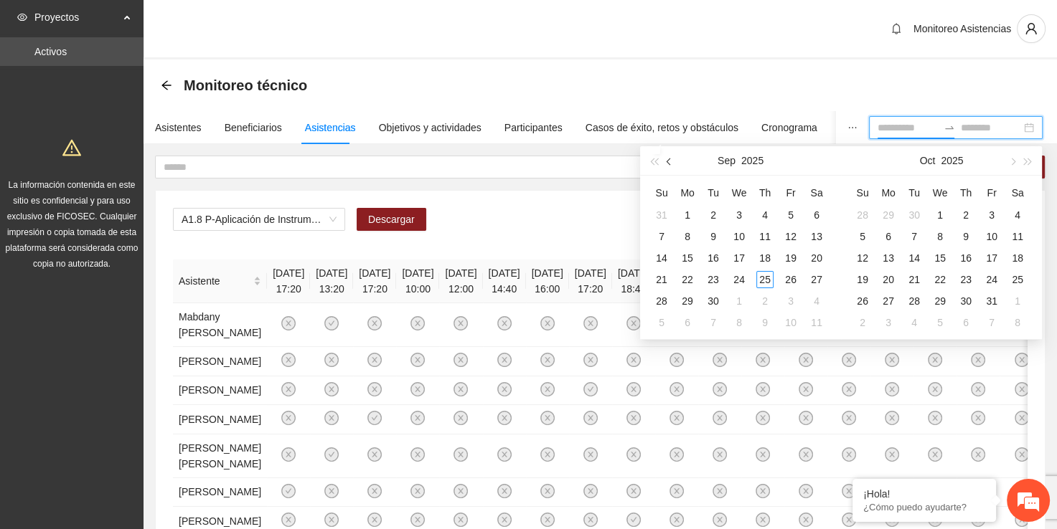
click at [677, 155] on button "button" at bounding box center [669, 160] width 16 height 29
click at [660, 323] on div "31" at bounding box center [661, 322] width 17 height 17
click at [1008, 156] on button "button" at bounding box center [1012, 160] width 16 height 29
click at [941, 217] on div "1" at bounding box center [939, 215] width 17 height 17
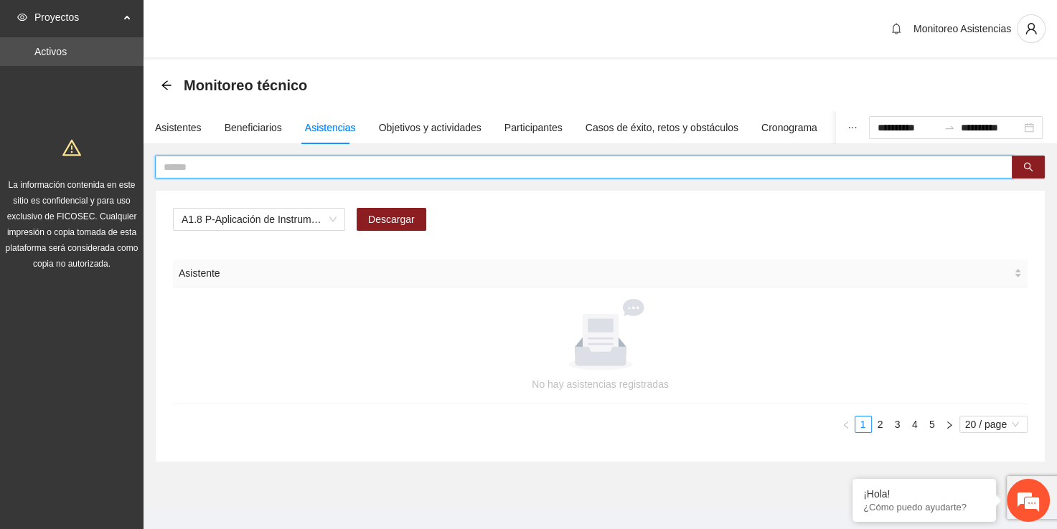
click at [359, 168] on input "text" at bounding box center [578, 167] width 829 height 16
click at [331, 223] on span "A1.8 P-Aplicación de Instrumento de medición en Parral" at bounding box center [259, 220] width 155 height 22
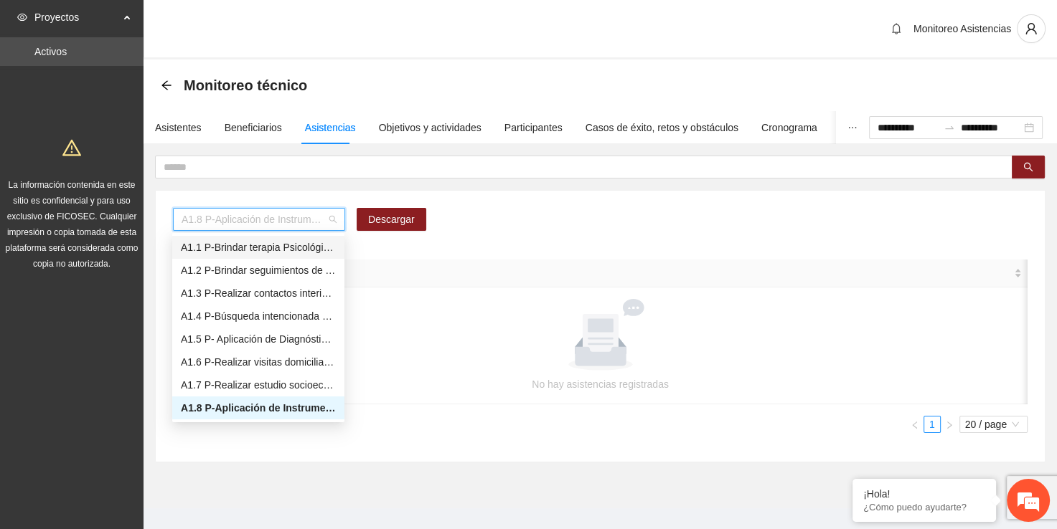
click at [304, 245] on div "A1.1 P-Brindar terapia Psicológica en Parral" at bounding box center [258, 248] width 155 height 16
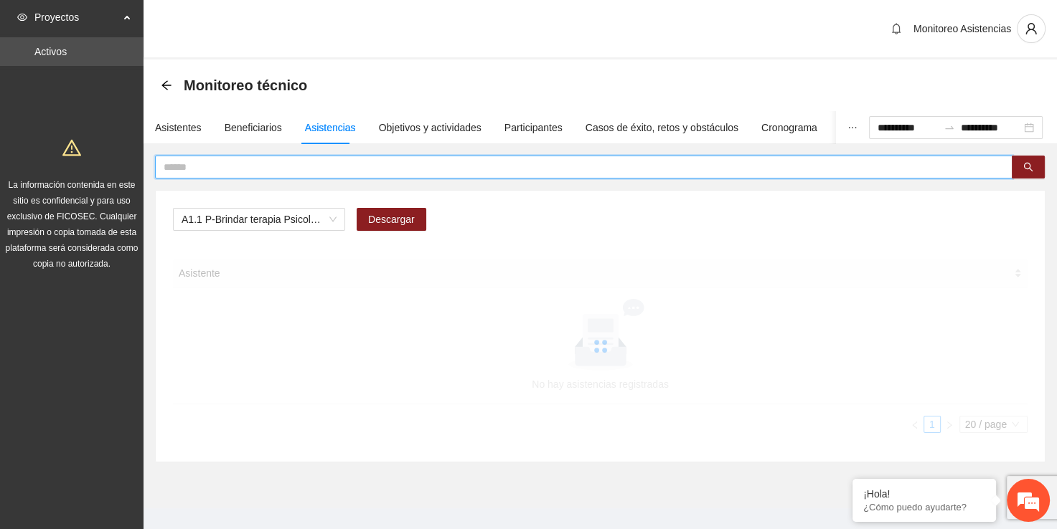
click at [313, 164] on input "text" at bounding box center [578, 167] width 829 height 16
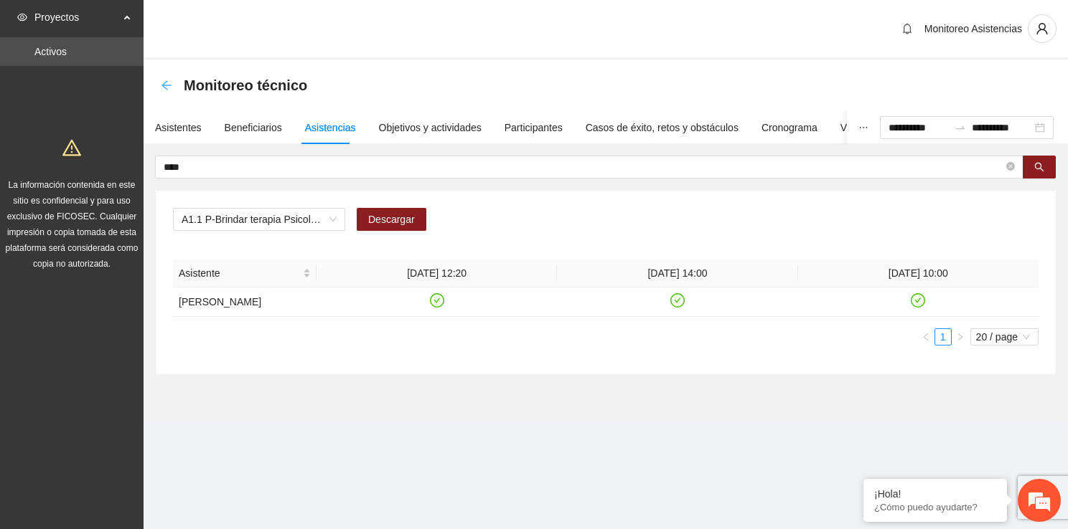
click at [164, 89] on icon "arrow-left" at bounding box center [166, 85] width 11 height 11
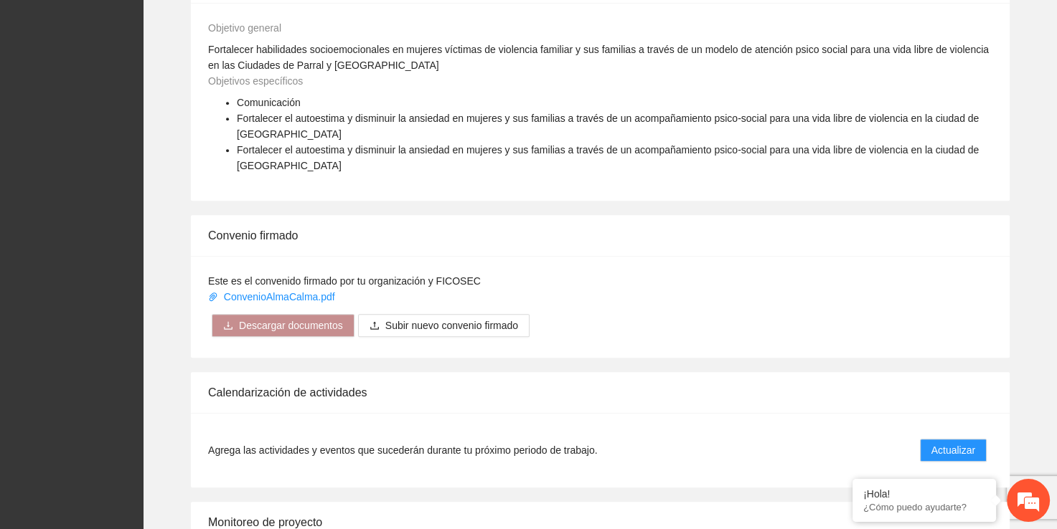
scroll to position [715, 0]
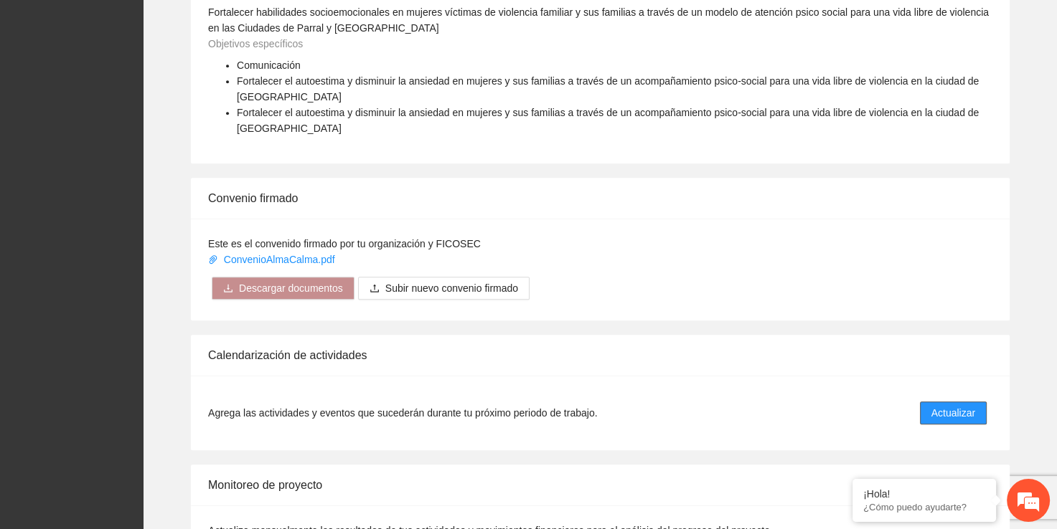
click at [966, 405] on span "Actualizar" at bounding box center [953, 413] width 44 height 16
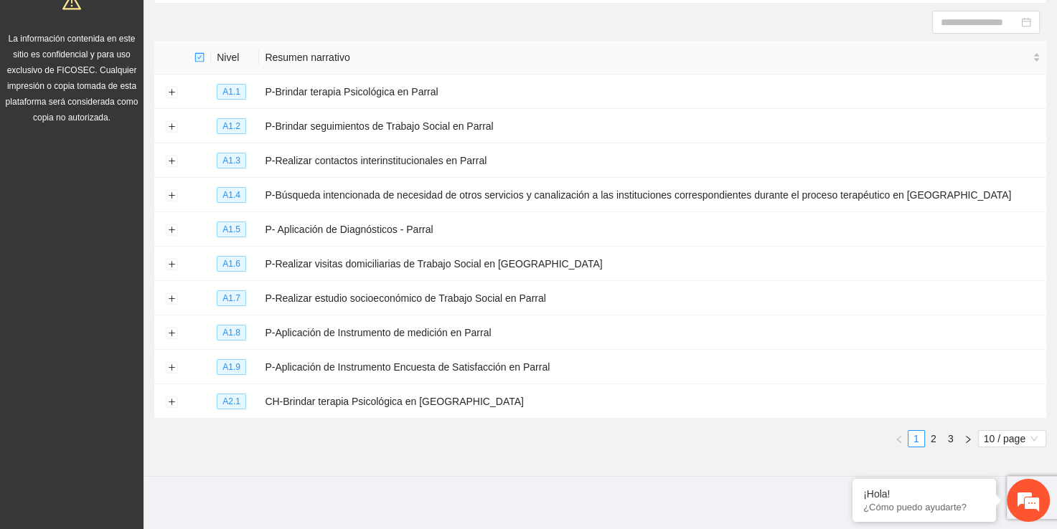
scroll to position [149, 0]
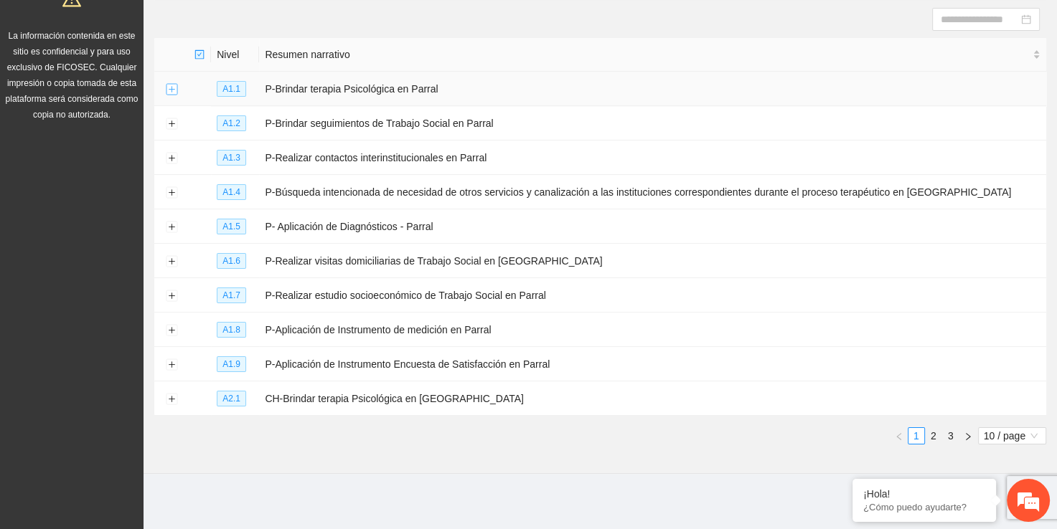
click at [172, 88] on button "Expand row" at bounding box center [171, 89] width 11 height 11
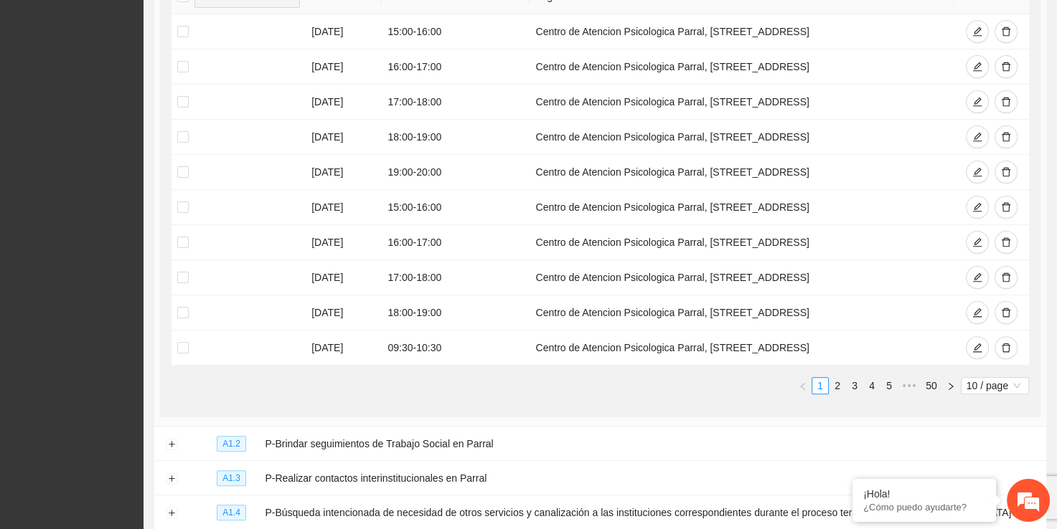
scroll to position [348, 0]
click at [841, 387] on link "2" at bounding box center [837, 385] width 16 height 16
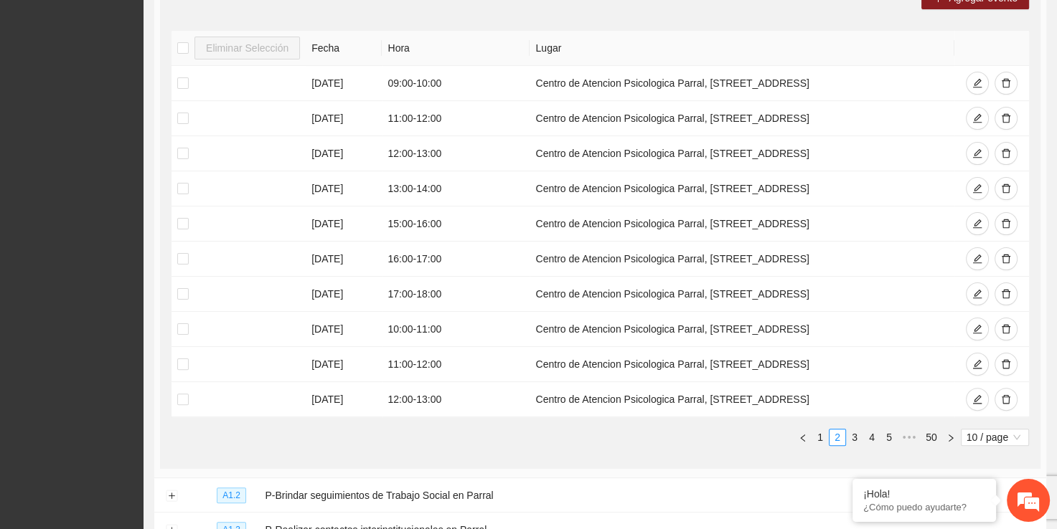
scroll to position [341, 0]
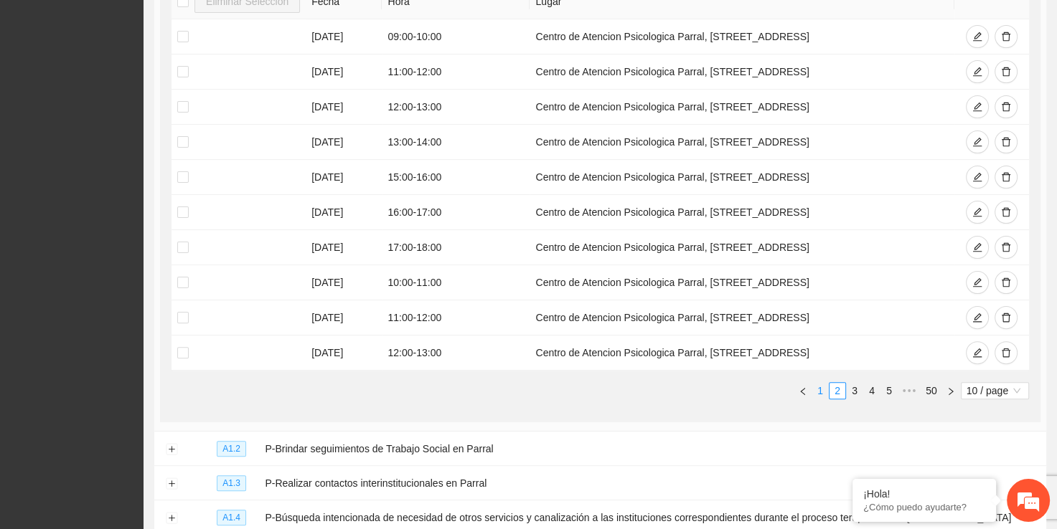
click at [821, 389] on link "1" at bounding box center [820, 391] width 16 height 16
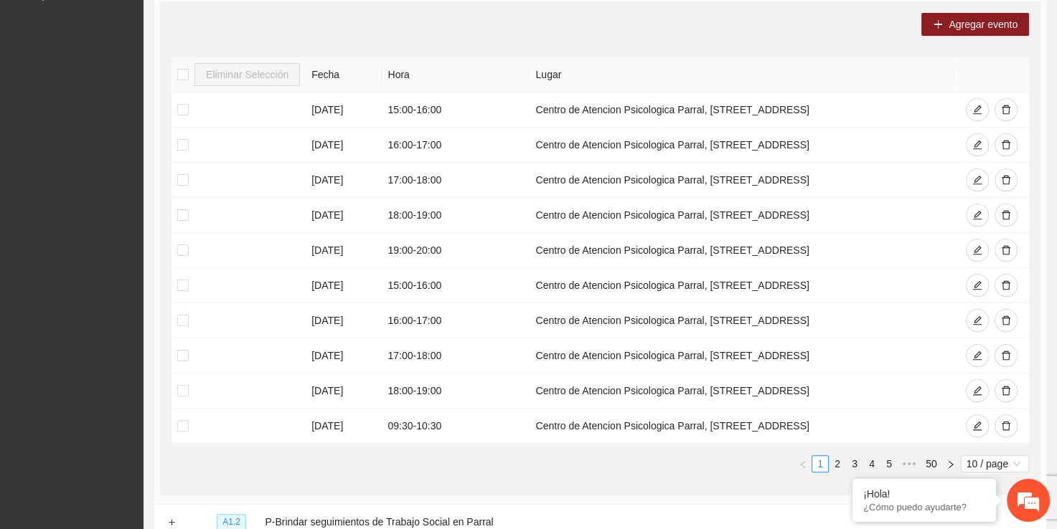
scroll to position [273, 0]
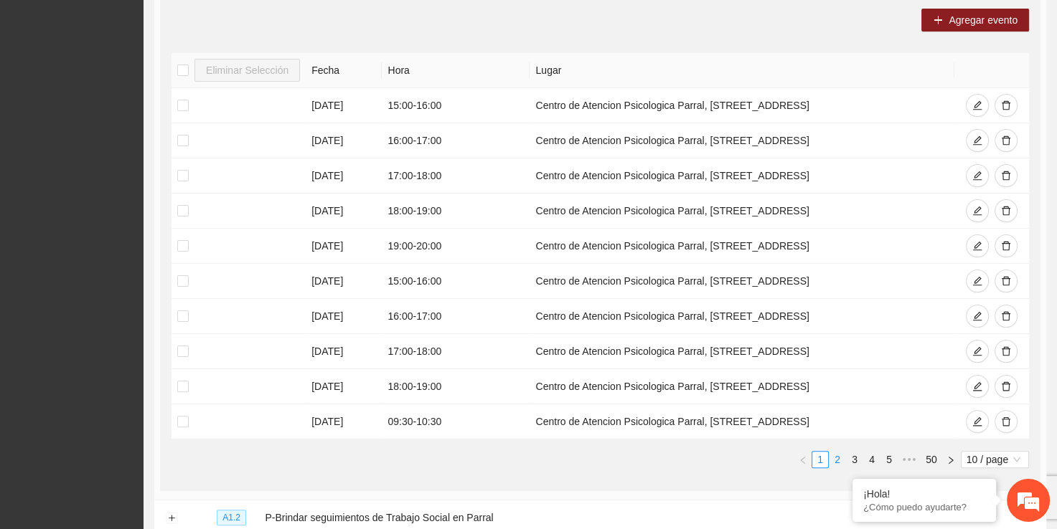
click at [838, 457] on link "2" at bounding box center [837, 460] width 16 height 16
click at [855, 457] on link "3" at bounding box center [855, 460] width 16 height 16
click at [879, 454] on link "4" at bounding box center [872, 460] width 16 height 16
click at [875, 456] on link "5" at bounding box center [872, 460] width 16 height 16
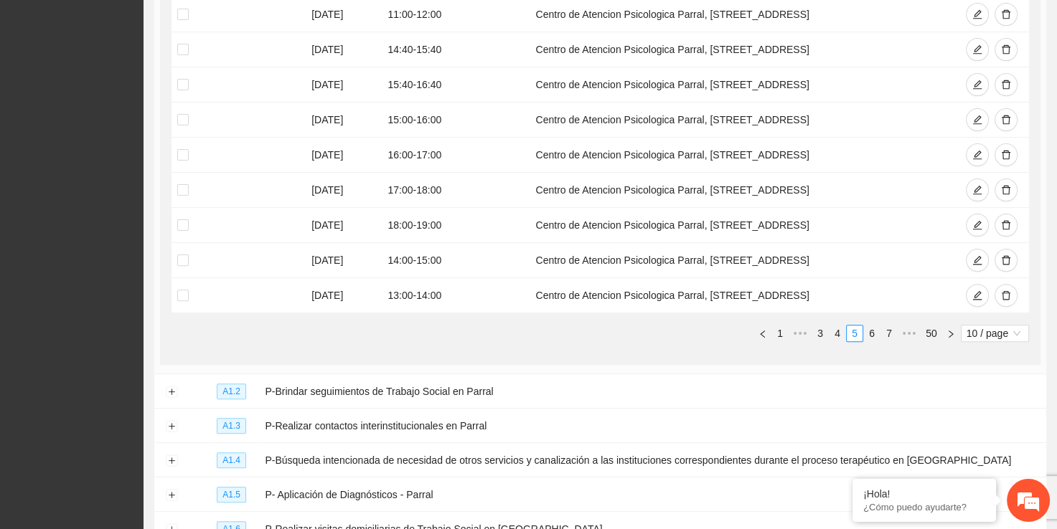
scroll to position [420, 0]
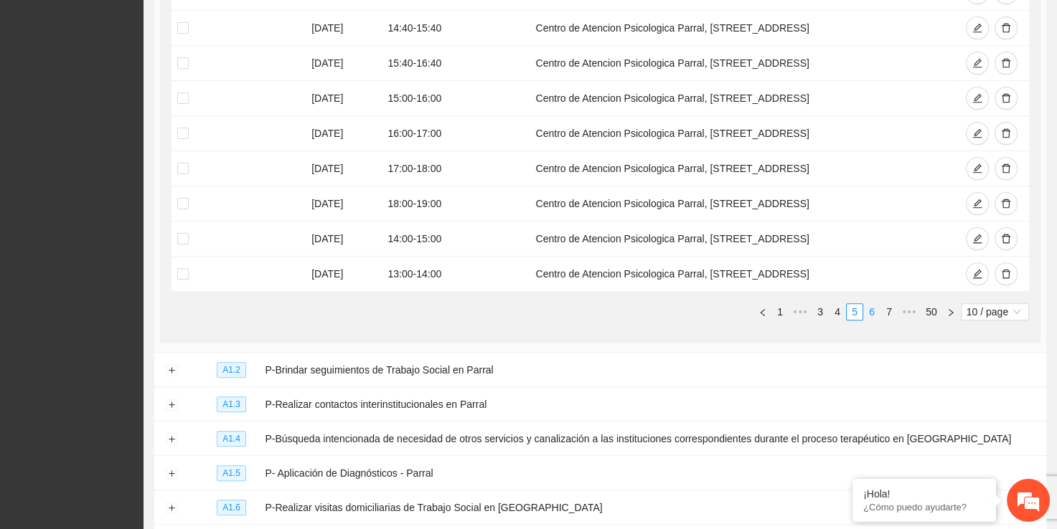
click at [870, 308] on link "6" at bounding box center [872, 312] width 16 height 16
click at [872, 313] on link "7" at bounding box center [872, 312] width 16 height 16
click at [842, 314] on link "6" at bounding box center [837, 312] width 16 height 16
click at [819, 314] on link "4" at bounding box center [820, 312] width 16 height 16
click at [834, 311] on link "3" at bounding box center [837, 312] width 16 height 16
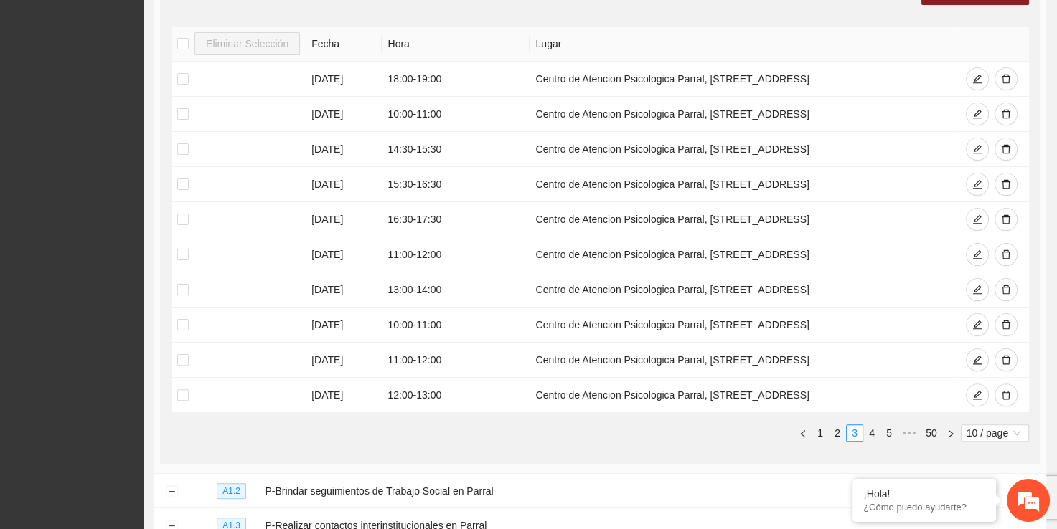
scroll to position [298, 0]
click at [838, 433] on link "2" at bounding box center [837, 434] width 16 height 16
click at [822, 436] on link "1" at bounding box center [820, 434] width 16 height 16
click at [885, 433] on link "5" at bounding box center [889, 434] width 16 height 16
click at [870, 430] on link "6" at bounding box center [872, 434] width 16 height 16
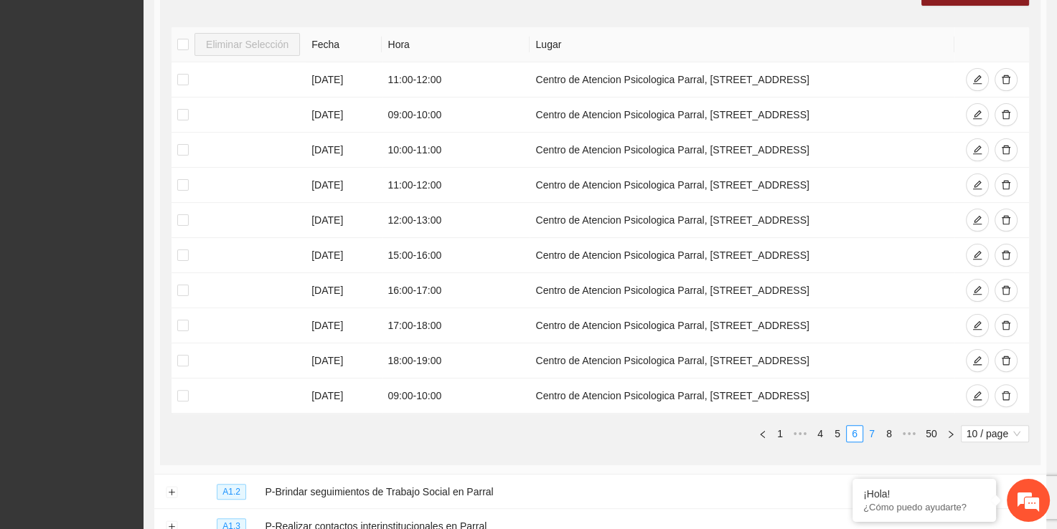
click at [874, 431] on link "7" at bounding box center [872, 434] width 16 height 16
click at [880, 432] on link "8" at bounding box center [872, 434] width 16 height 16
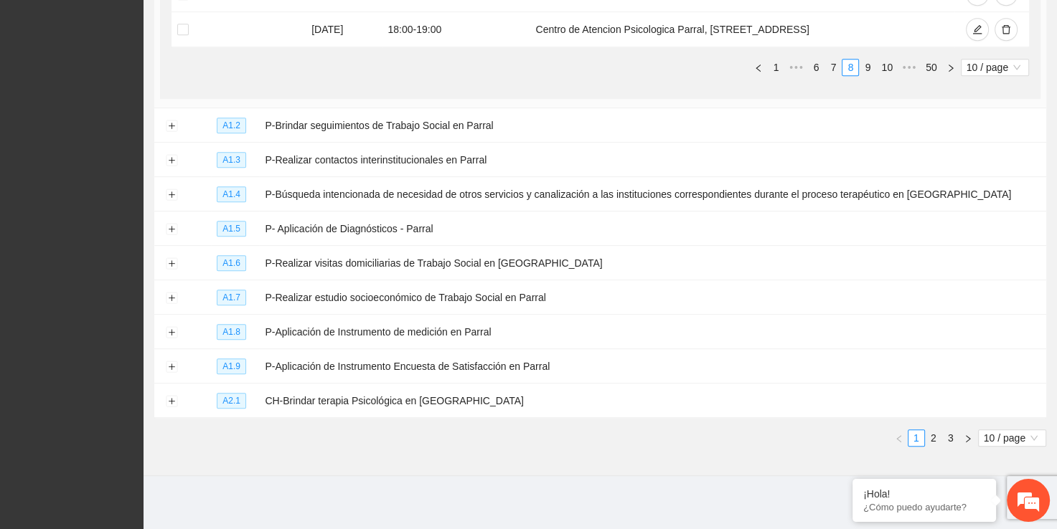
scroll to position [666, 0]
click at [171, 326] on button "Expand row" at bounding box center [171, 331] width 11 height 11
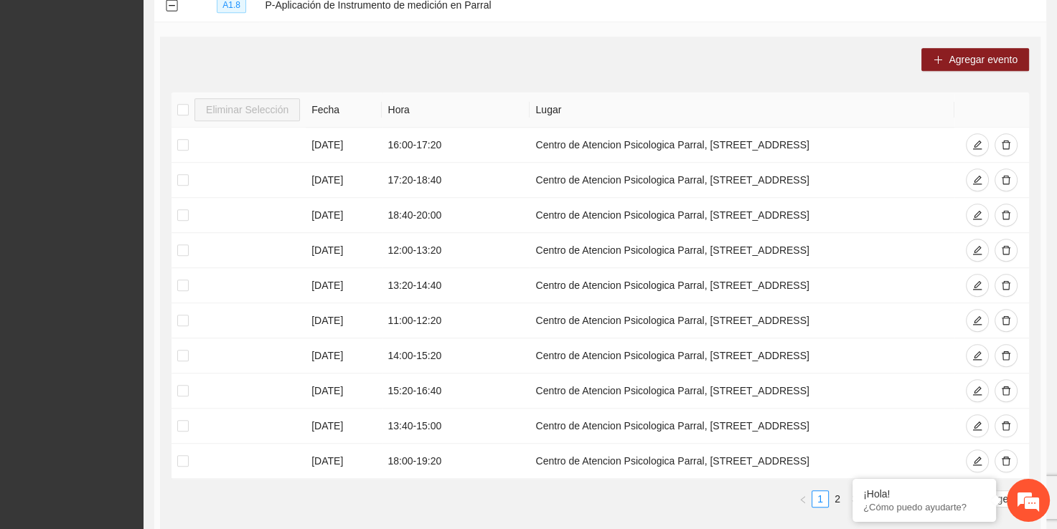
scroll to position [1055, 0]
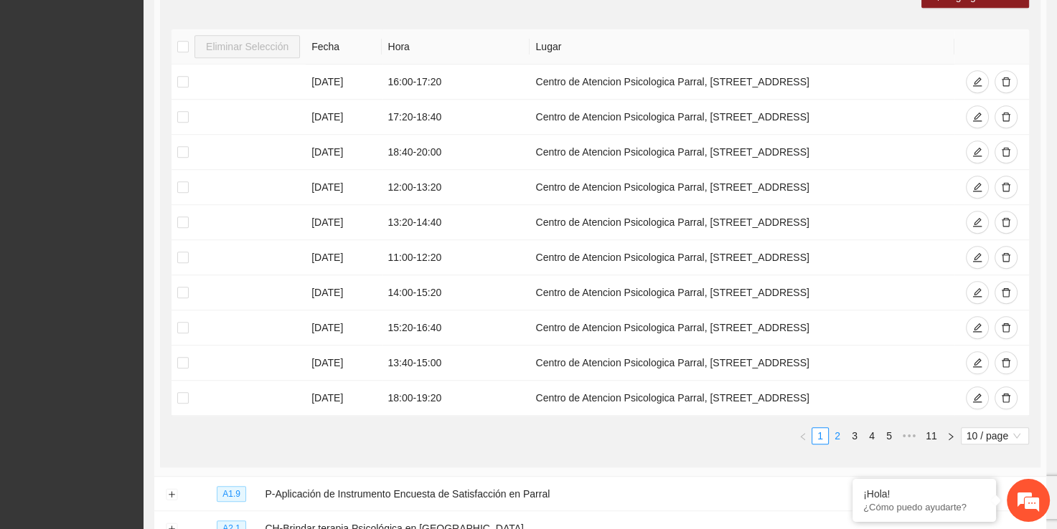
click at [835, 433] on link "2" at bounding box center [837, 436] width 16 height 16
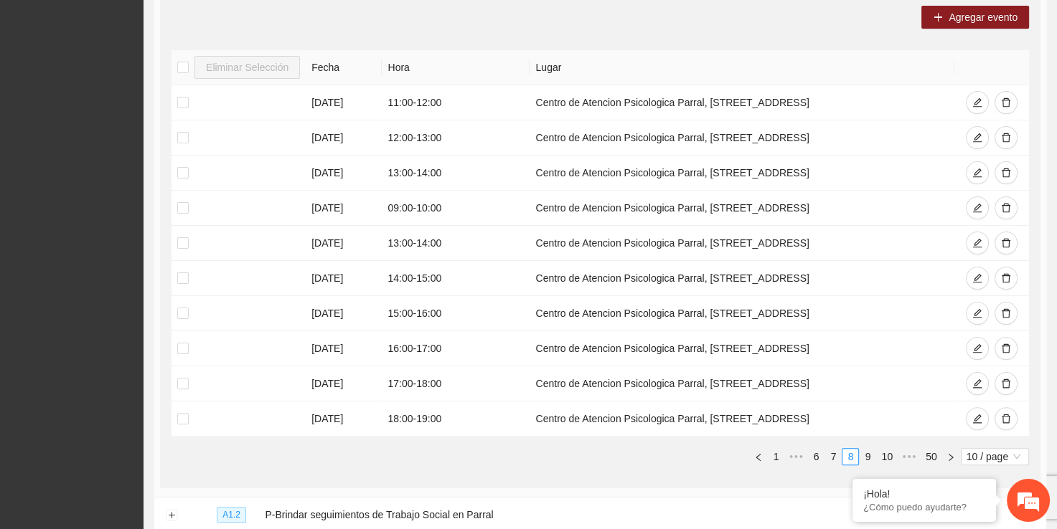
scroll to position [273, 0]
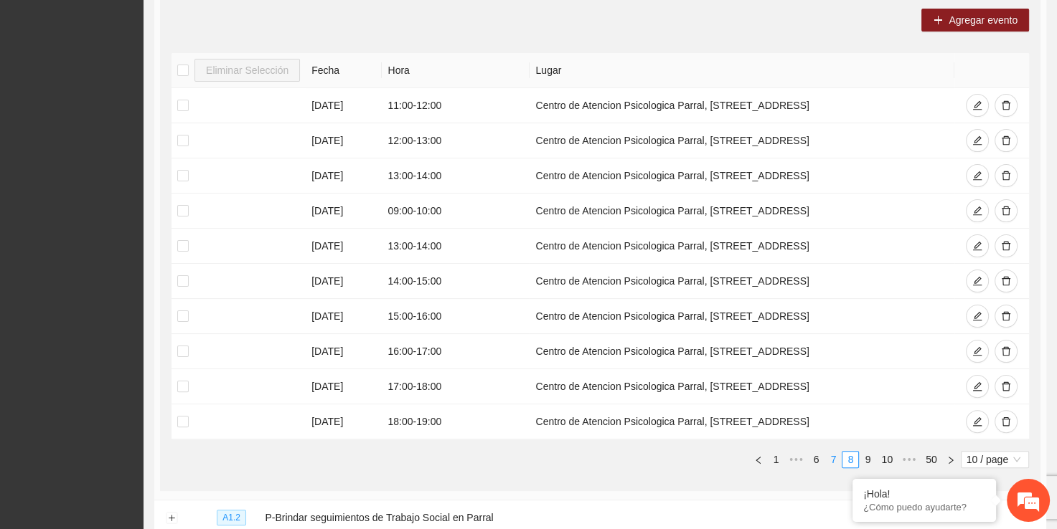
click at [834, 461] on link "7" at bounding box center [833, 460] width 16 height 16
click at [817, 460] on link "5" at bounding box center [820, 460] width 16 height 16
click at [819, 458] on link "3" at bounding box center [820, 460] width 16 height 16
click at [838, 452] on link "2" at bounding box center [837, 460] width 16 height 16
click at [821, 458] on link "1" at bounding box center [820, 460] width 16 height 16
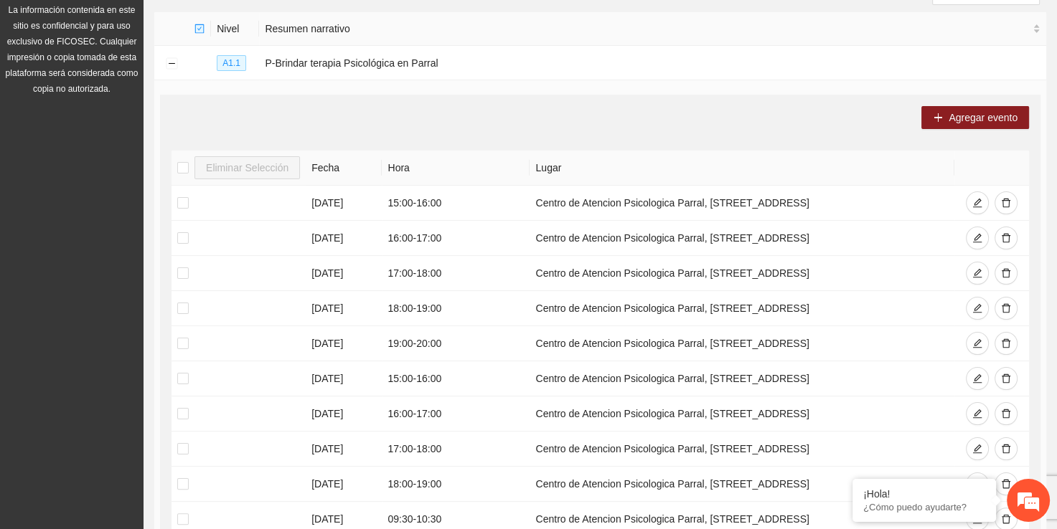
scroll to position [0, 0]
